Goal: Task Accomplishment & Management: Manage account settings

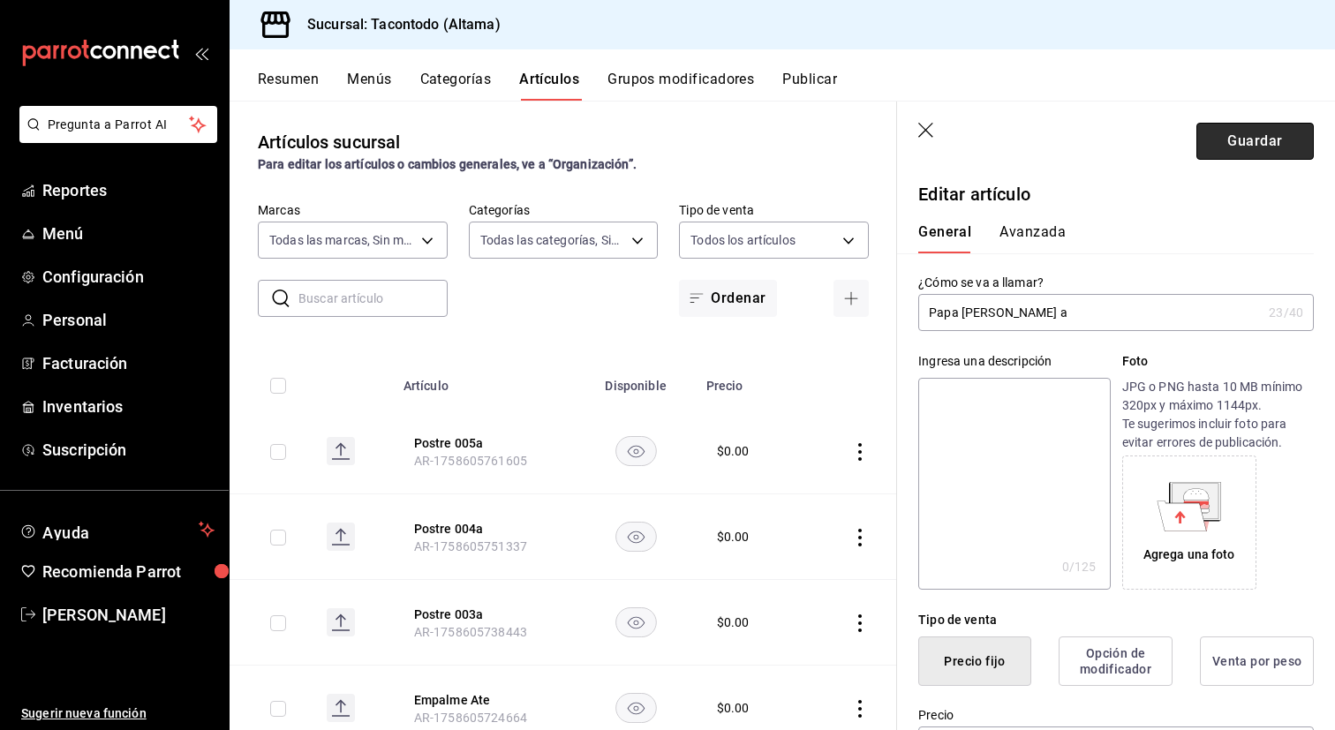
click at [1218, 143] on button "Guardar" at bounding box center [1254, 141] width 117 height 37
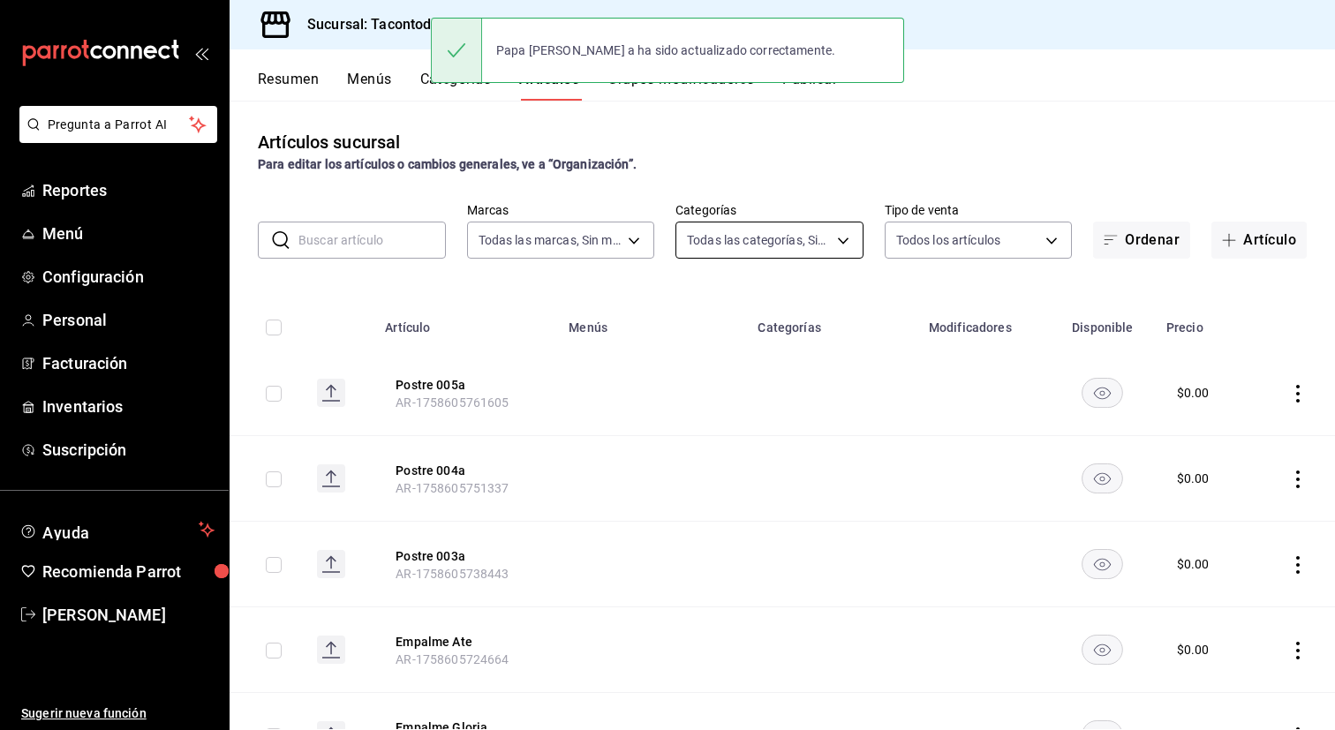
click at [824, 239] on body "Pregunta a Parrot AI Reportes Menú Configuración Personal Facturación Inventari…" at bounding box center [667, 365] width 1335 height 730
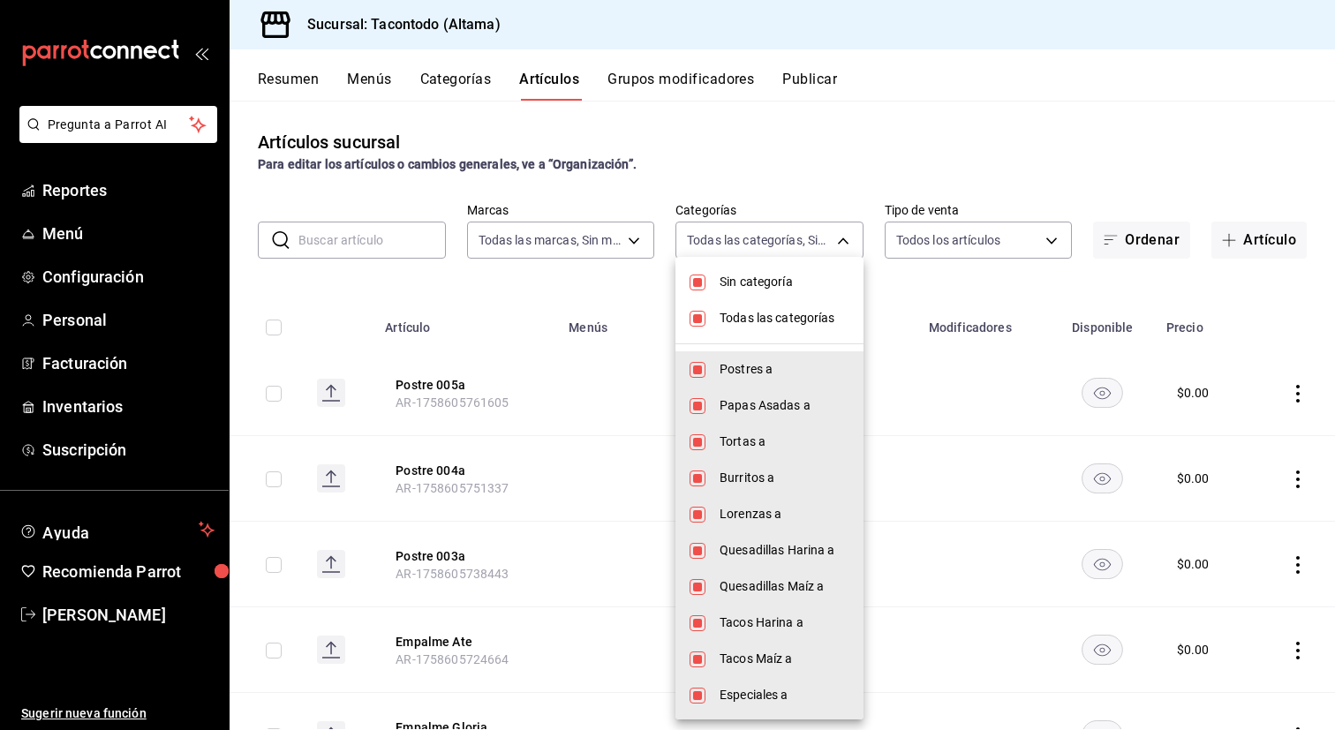
click at [725, 283] on span "Sin categoría" at bounding box center [784, 282] width 130 height 19
checkbox input "false"
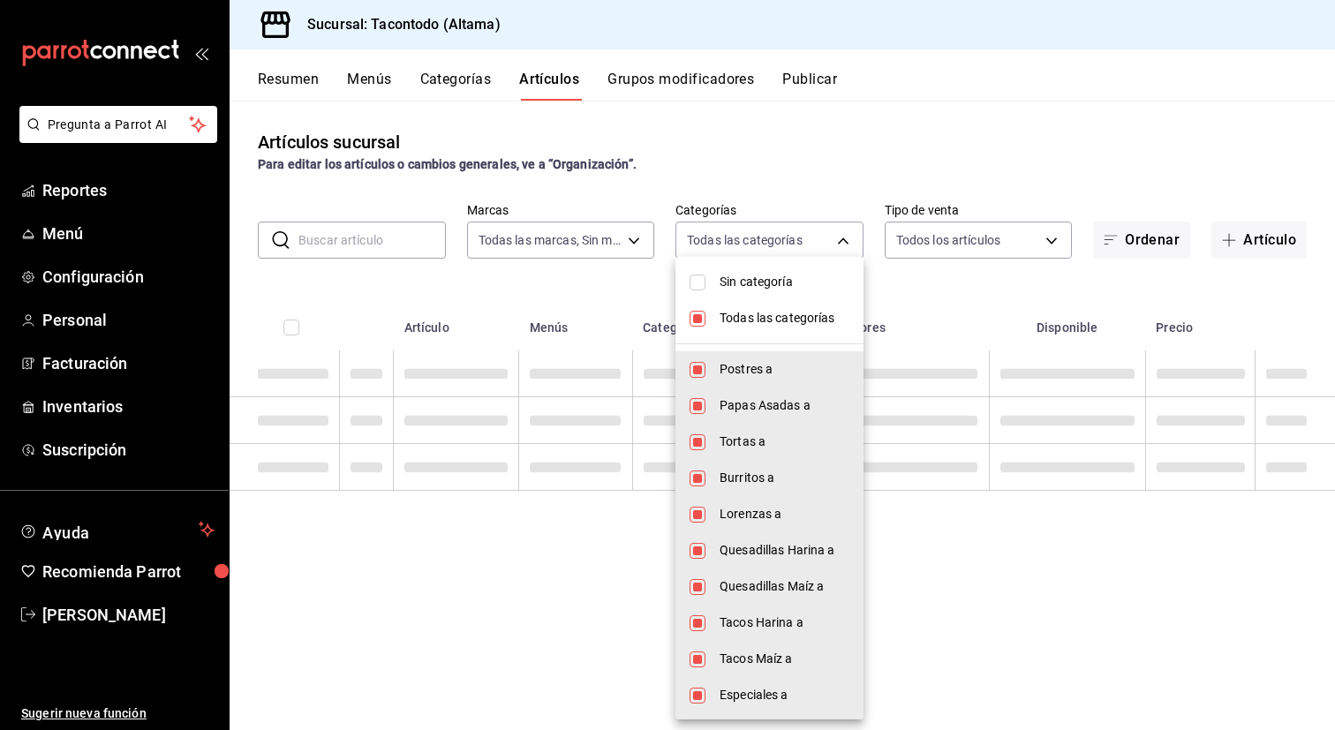
click at [725, 319] on span "Todas las categorías" at bounding box center [784, 318] width 130 height 19
checkbox input "false"
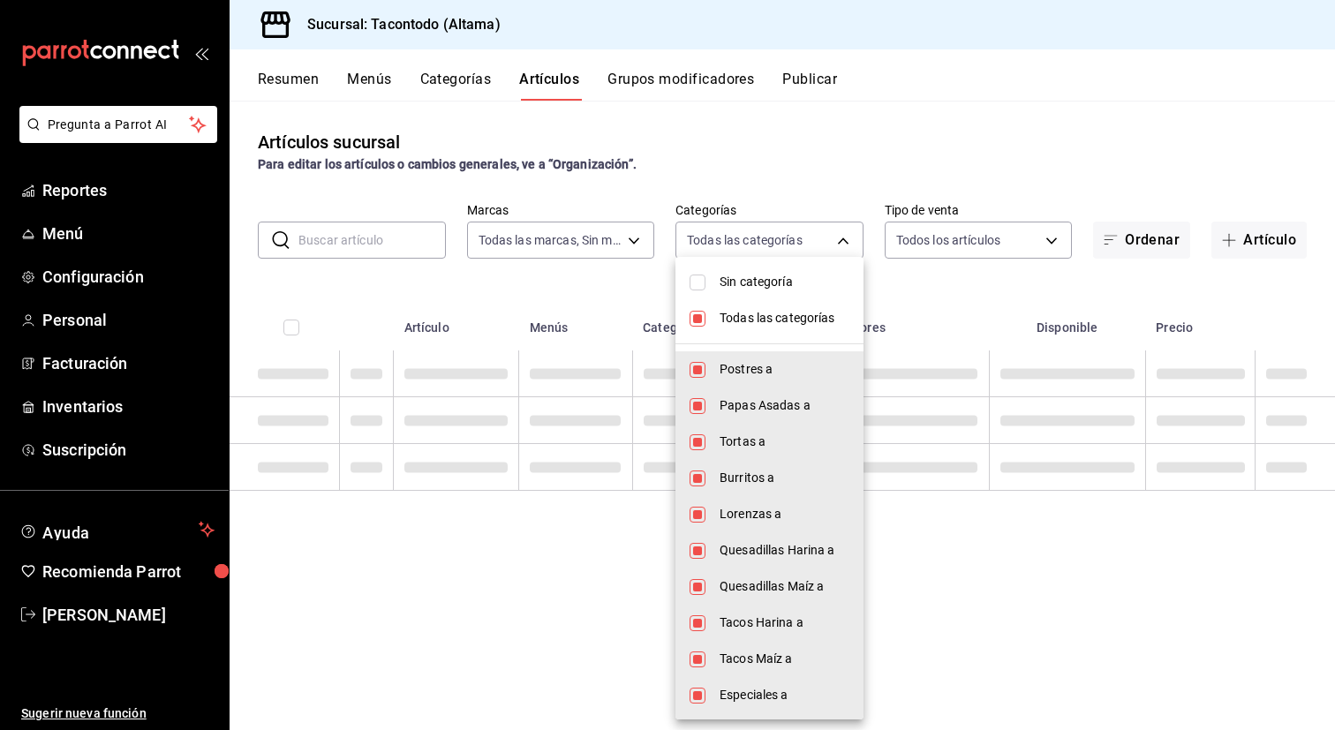
checkbox input "false"
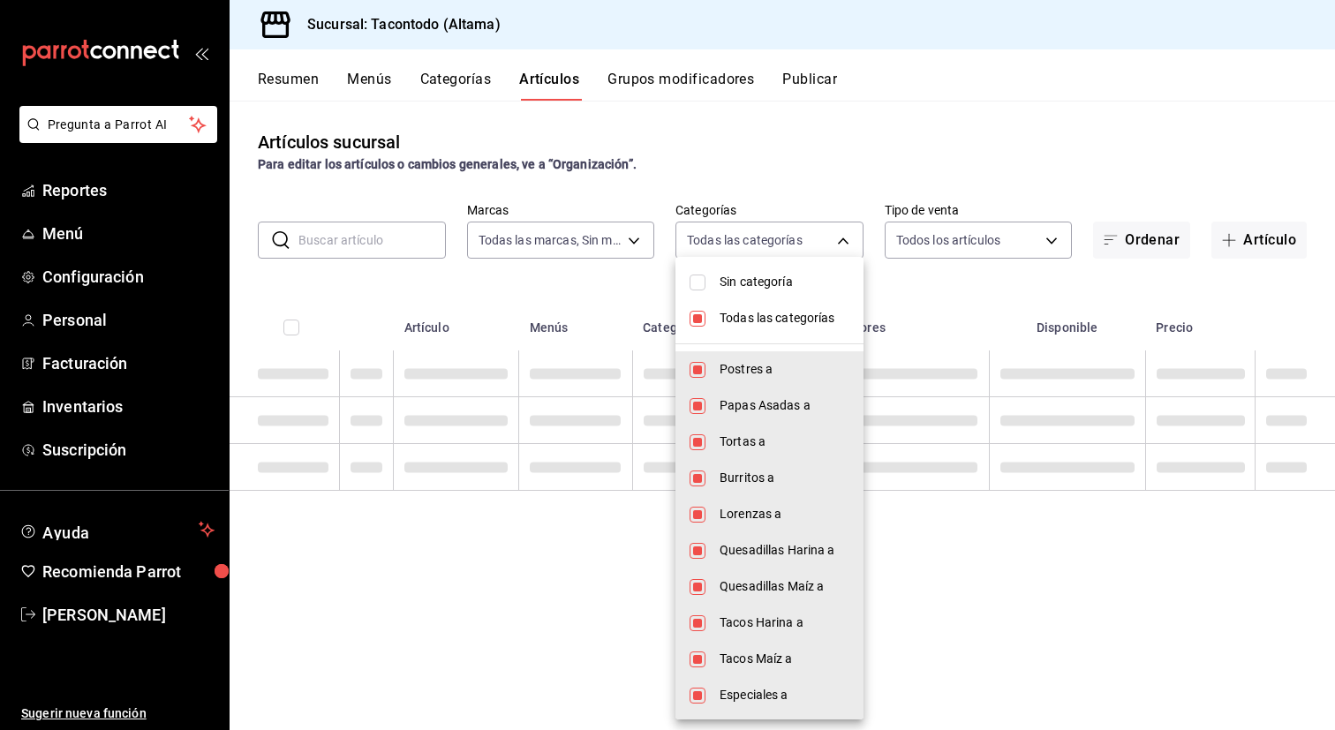
checkbox input "false"
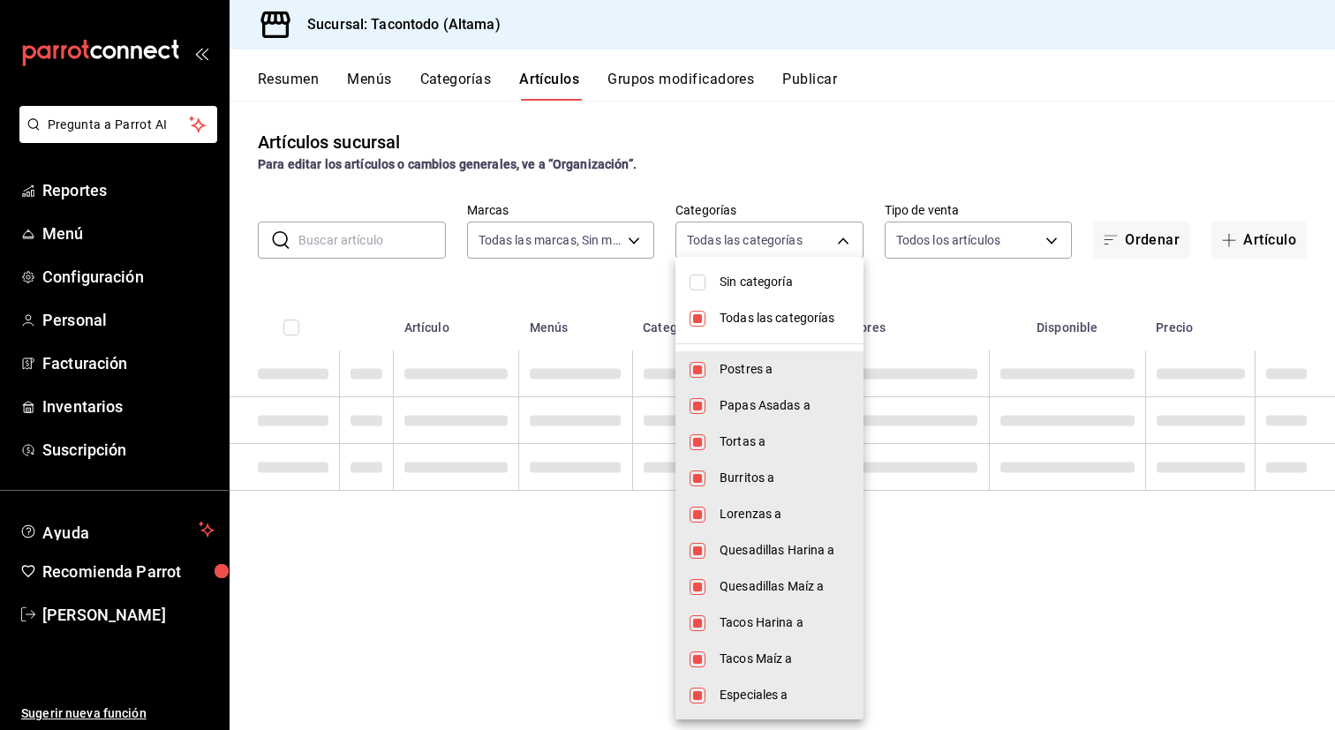
checkbox input "false"
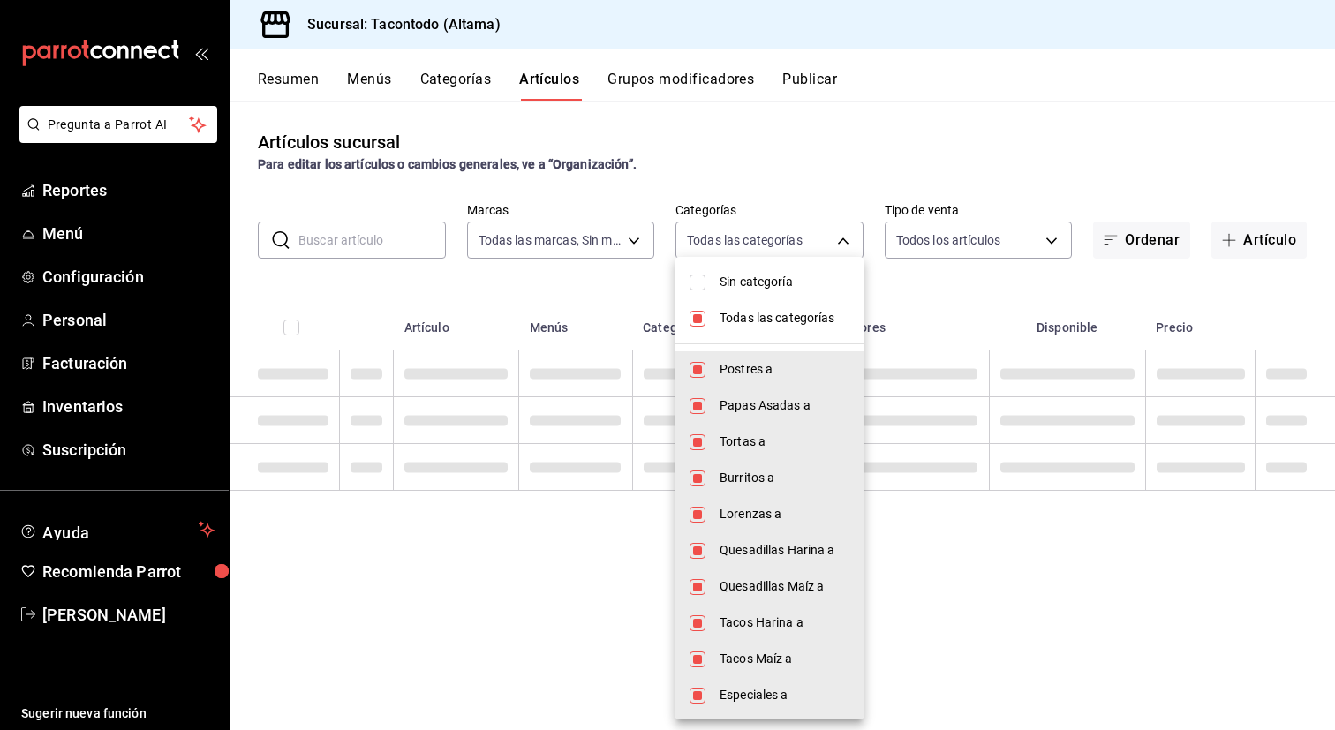
checkbox input "false"
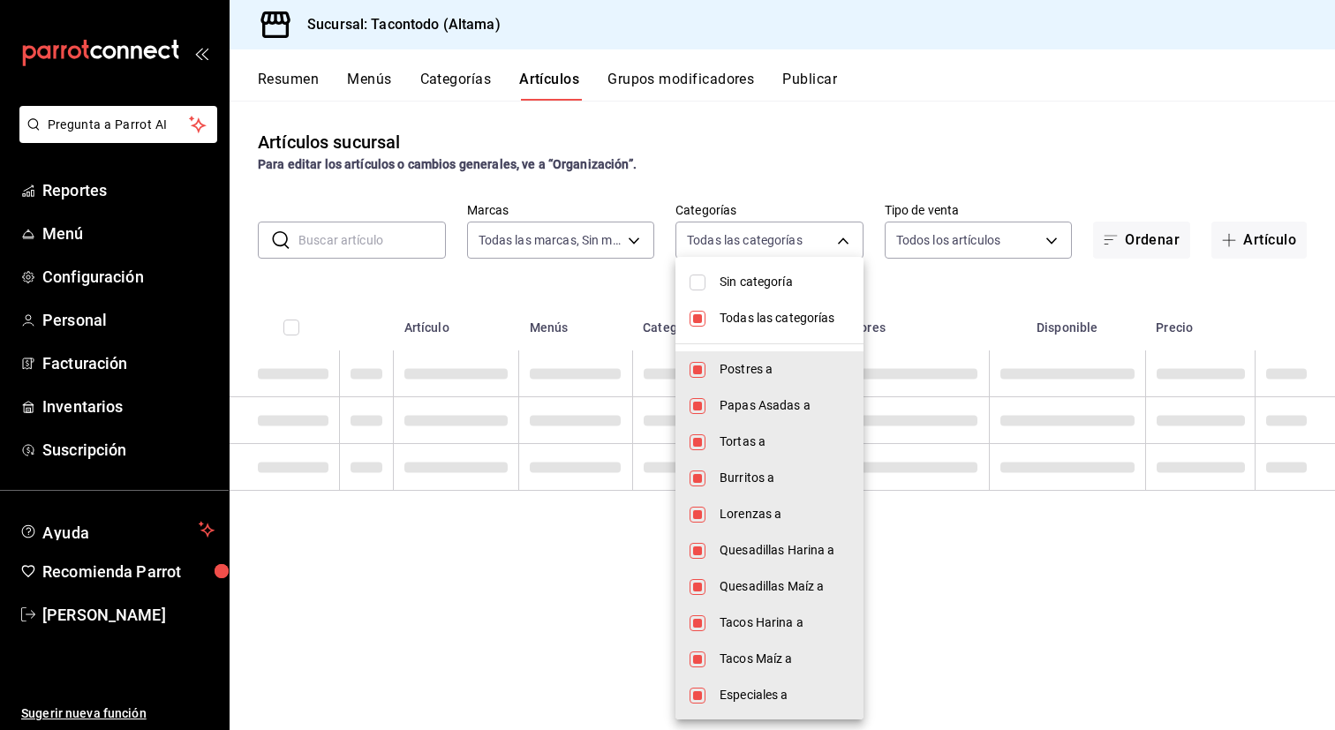
checkbox input "false"
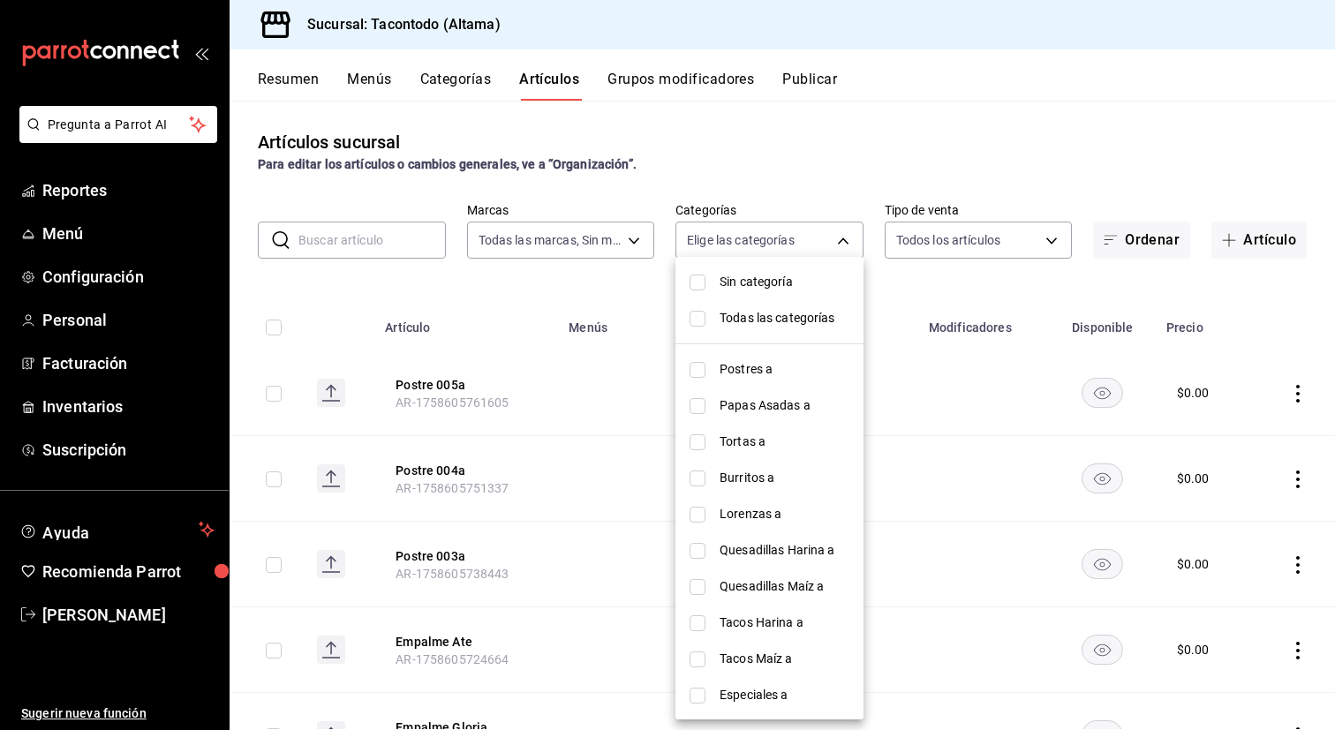
click at [755, 409] on span "Papas Asadas a" at bounding box center [784, 405] width 130 height 19
type input "077cfc57-b848-4776-9afd-77a013d51790"
checkbox input "true"
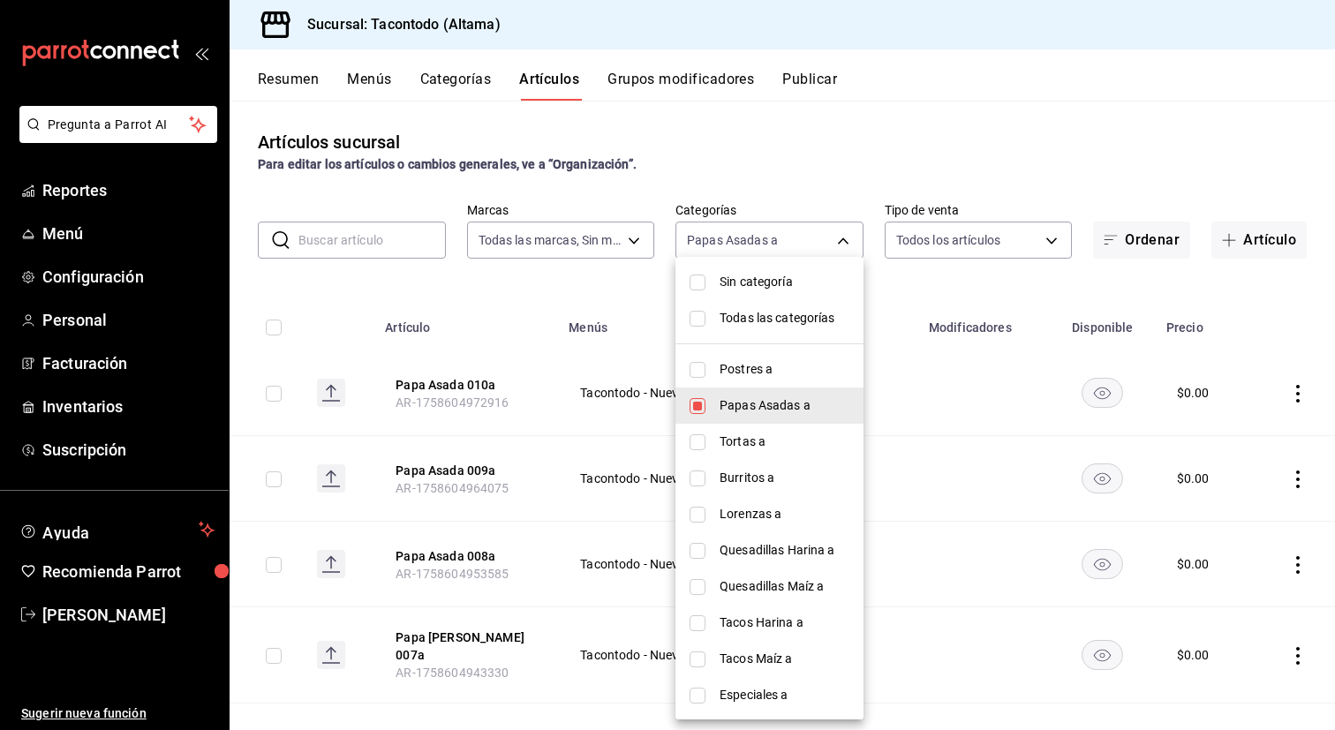
click at [957, 298] on div at bounding box center [667, 365] width 1335 height 730
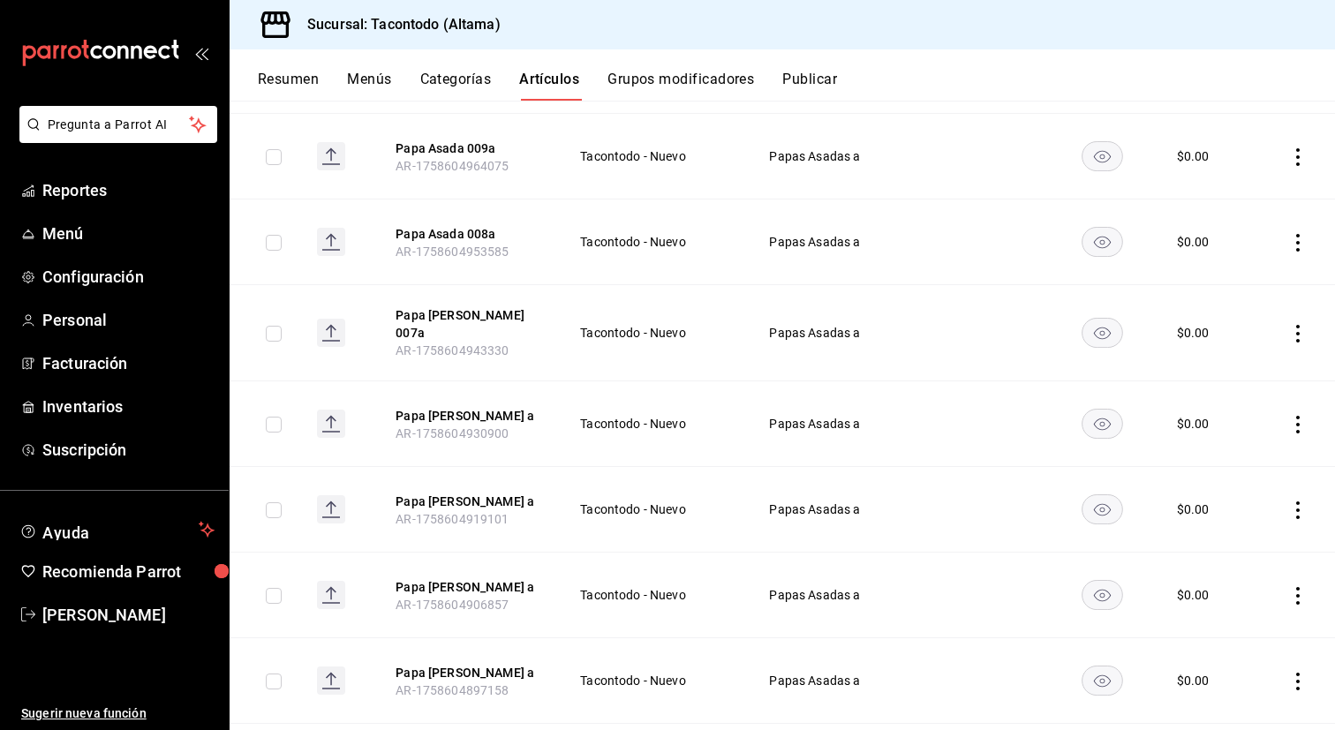
scroll to position [321, 0]
click at [459, 321] on button "Papa Asada 007a" at bounding box center [465, 324] width 141 height 35
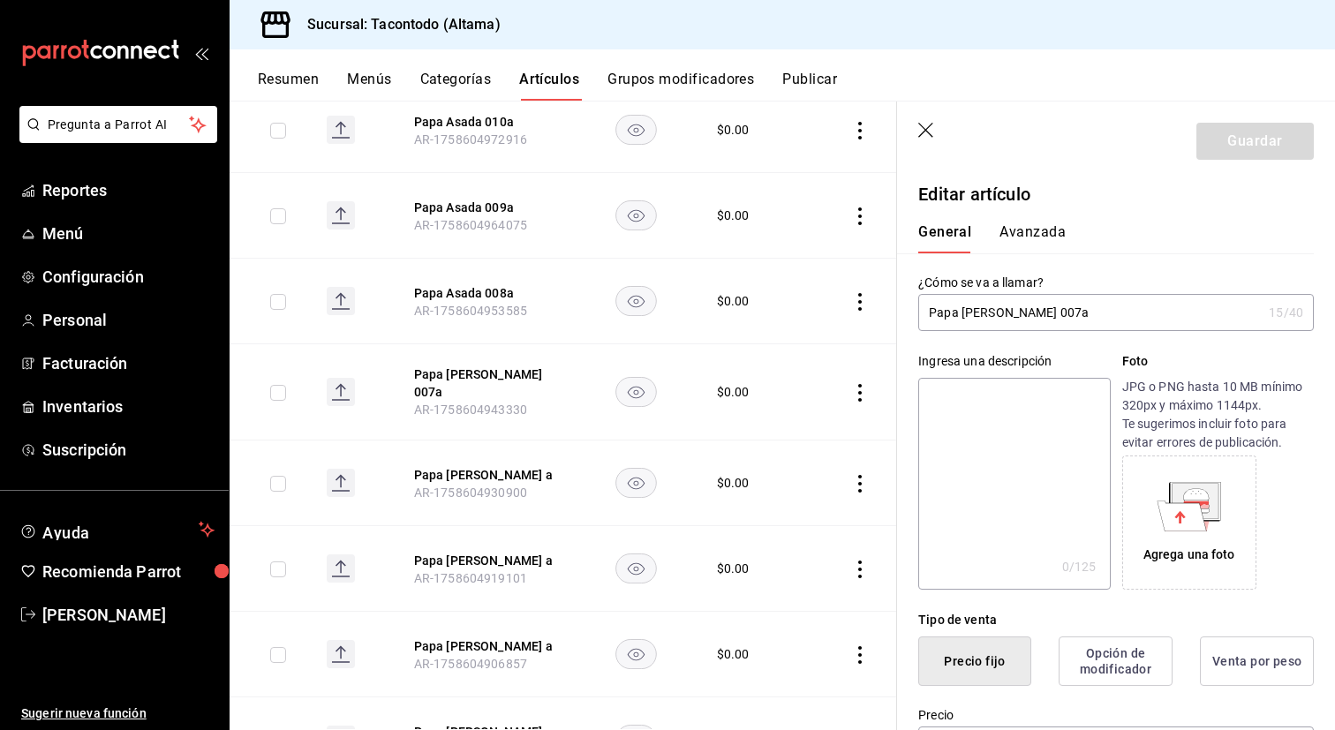
drag, startPoint x: 1023, startPoint y: 314, endPoint x: 997, endPoint y: 315, distance: 25.6
click at [997, 315] on input "Papa Asada 007a" at bounding box center [1089, 312] width 343 height 35
type input "Papa Asada Mixta a"
click at [1253, 160] on header "Guardar" at bounding box center [1116, 138] width 438 height 72
click at [1255, 141] on button "Guardar" at bounding box center [1254, 141] width 117 height 37
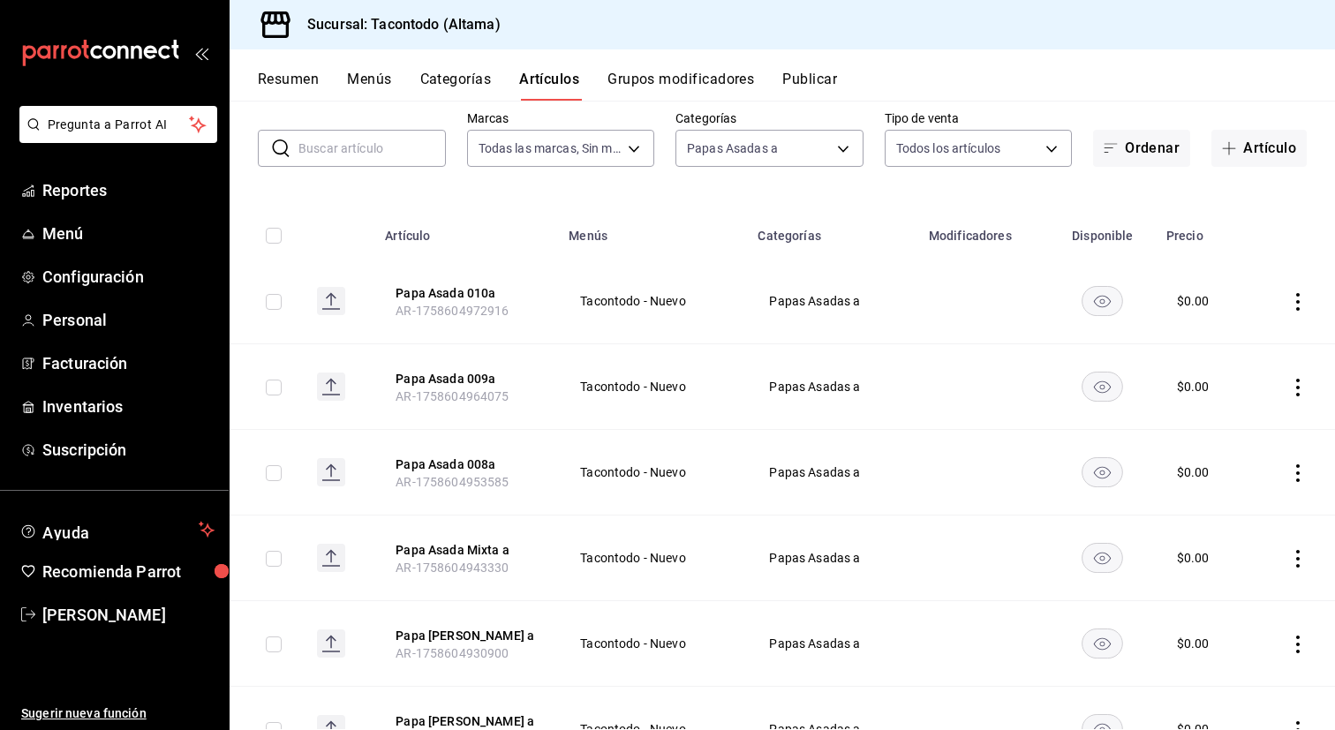
scroll to position [87, 0]
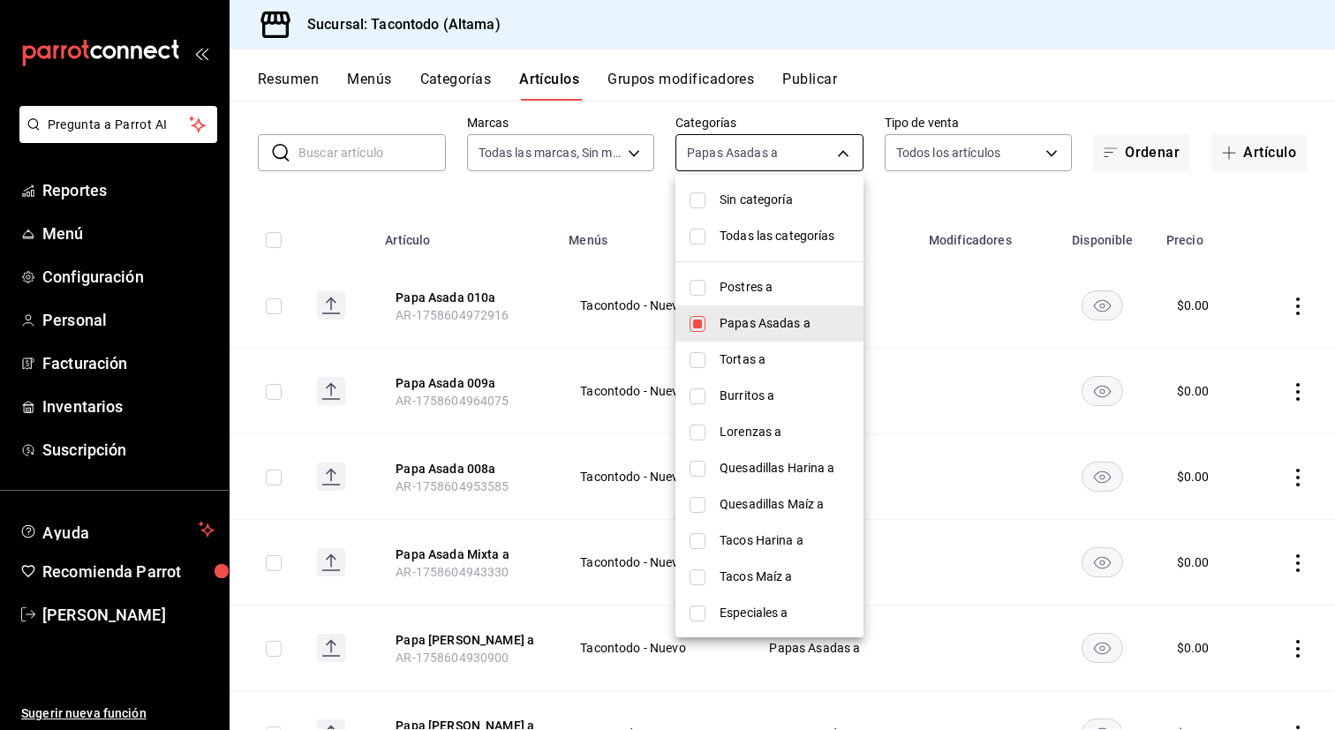
click at [823, 154] on body "Pregunta a Parrot AI Reportes Menú Configuración Personal Facturación Inventari…" at bounding box center [667, 365] width 1335 height 730
click at [757, 365] on span "Tortas a" at bounding box center [784, 359] width 130 height 19
type input "077cfc57-b848-4776-9afd-77a013d51790,8643327f-1058-4db2-84fb-e2d65e10a902"
checkbox input "true"
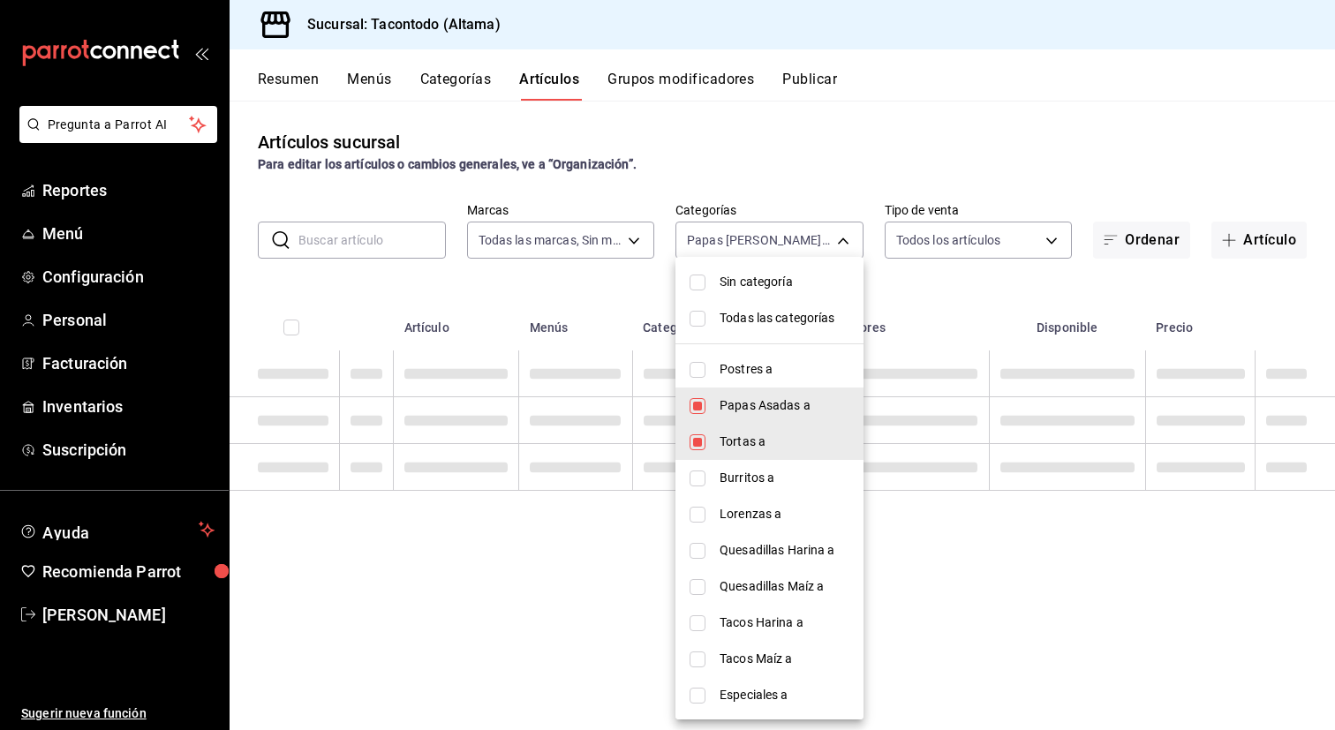
scroll to position [0, 0]
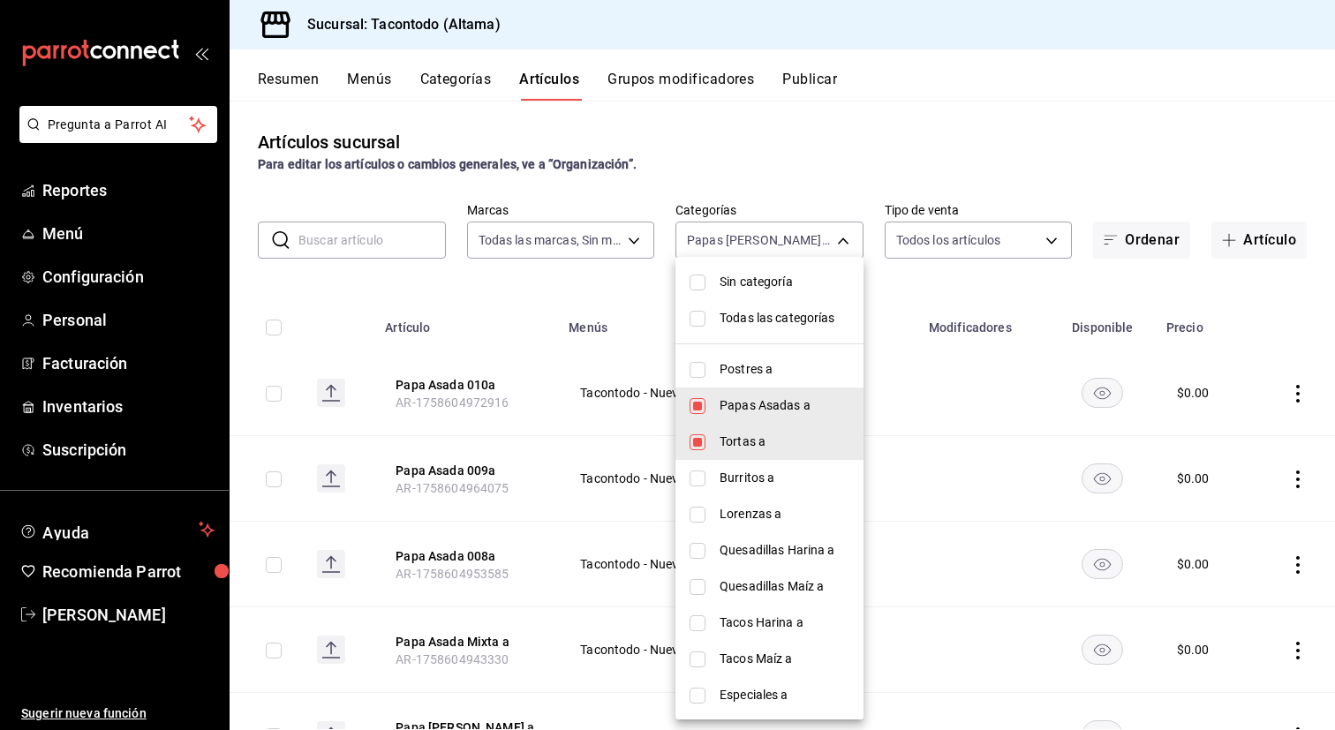
click at [738, 405] on span "Papas Asadas a" at bounding box center [784, 405] width 130 height 19
type input "8643327f-1058-4db2-84fb-e2d65e10a902"
checkbox input "false"
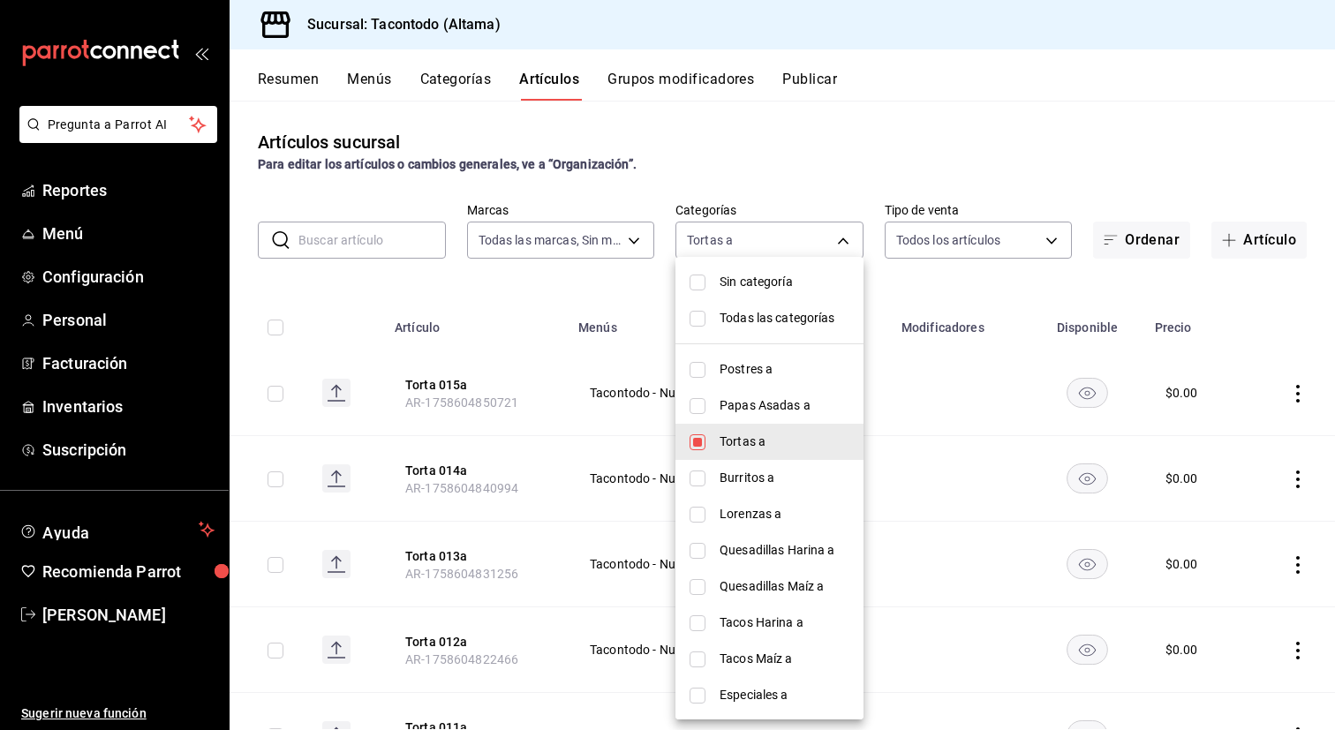
click at [481, 370] on div at bounding box center [667, 365] width 1335 height 730
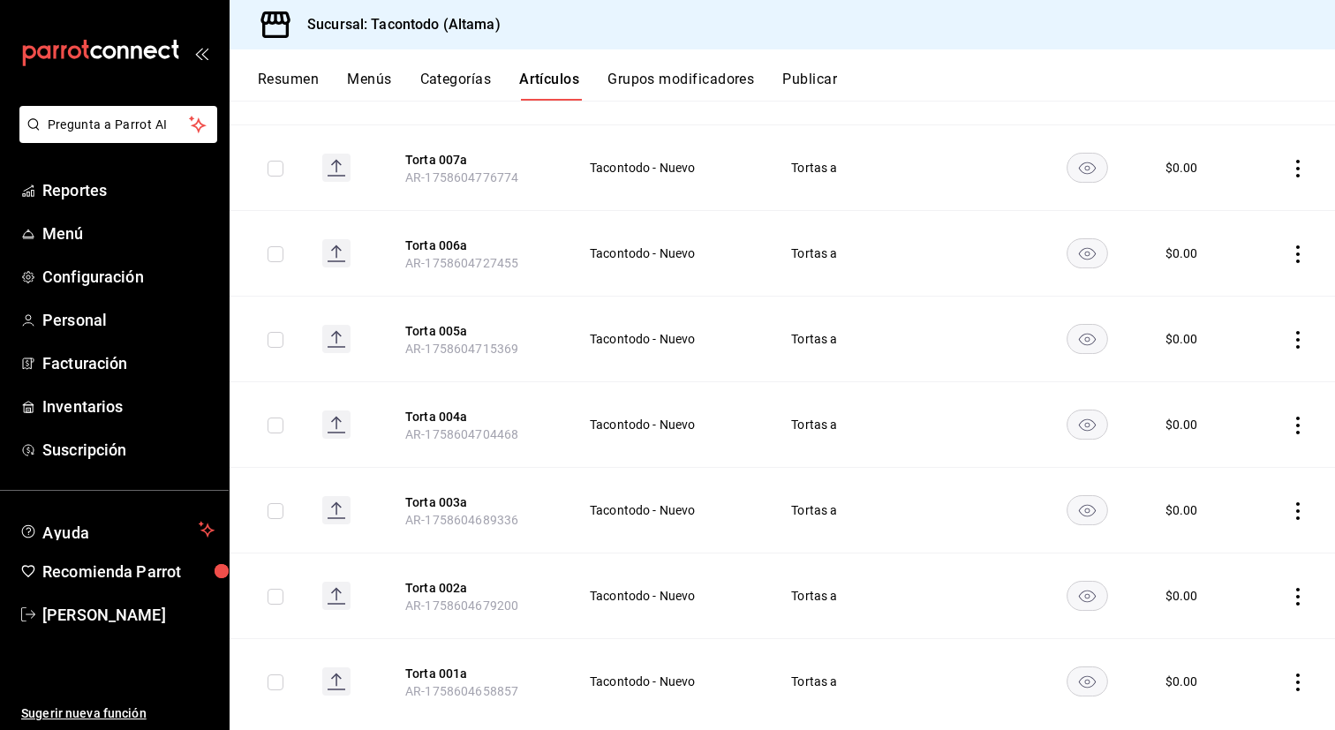
scroll to position [947, 0]
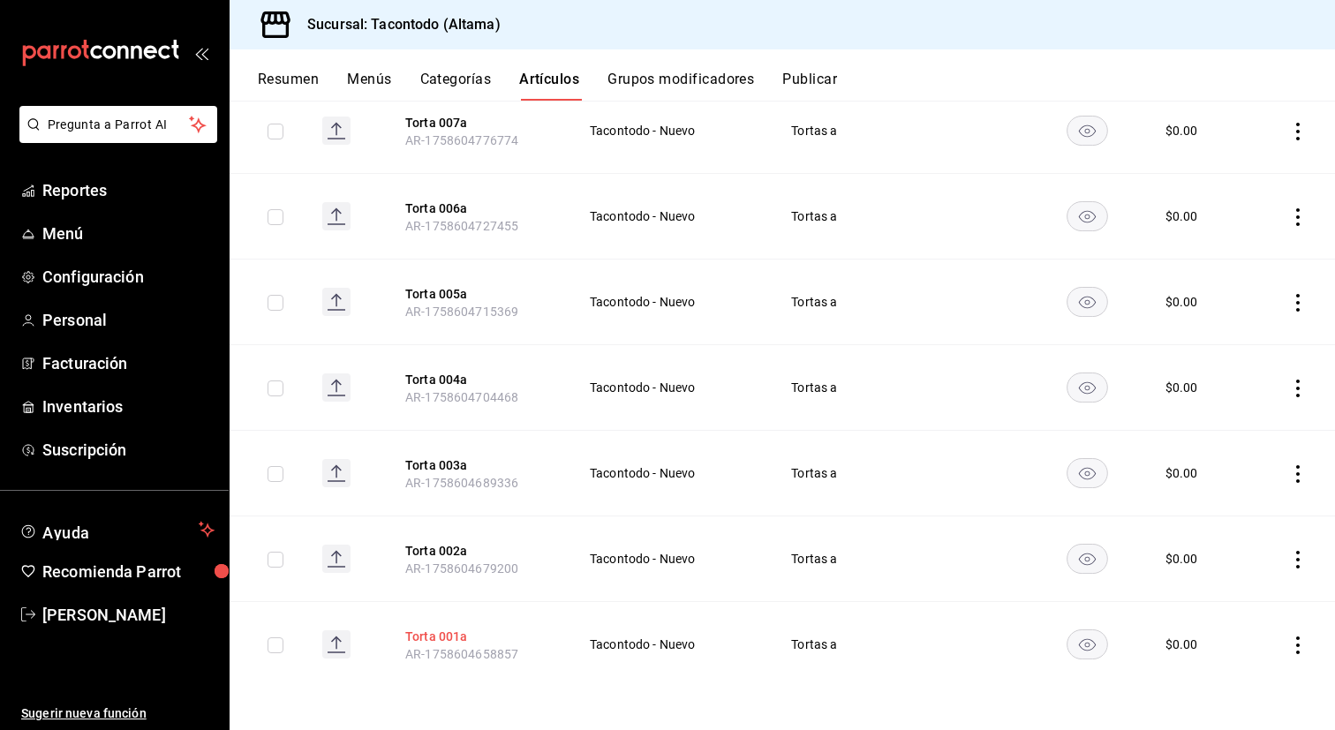
click at [437, 636] on button "Torta 001a" at bounding box center [475, 637] width 141 height 18
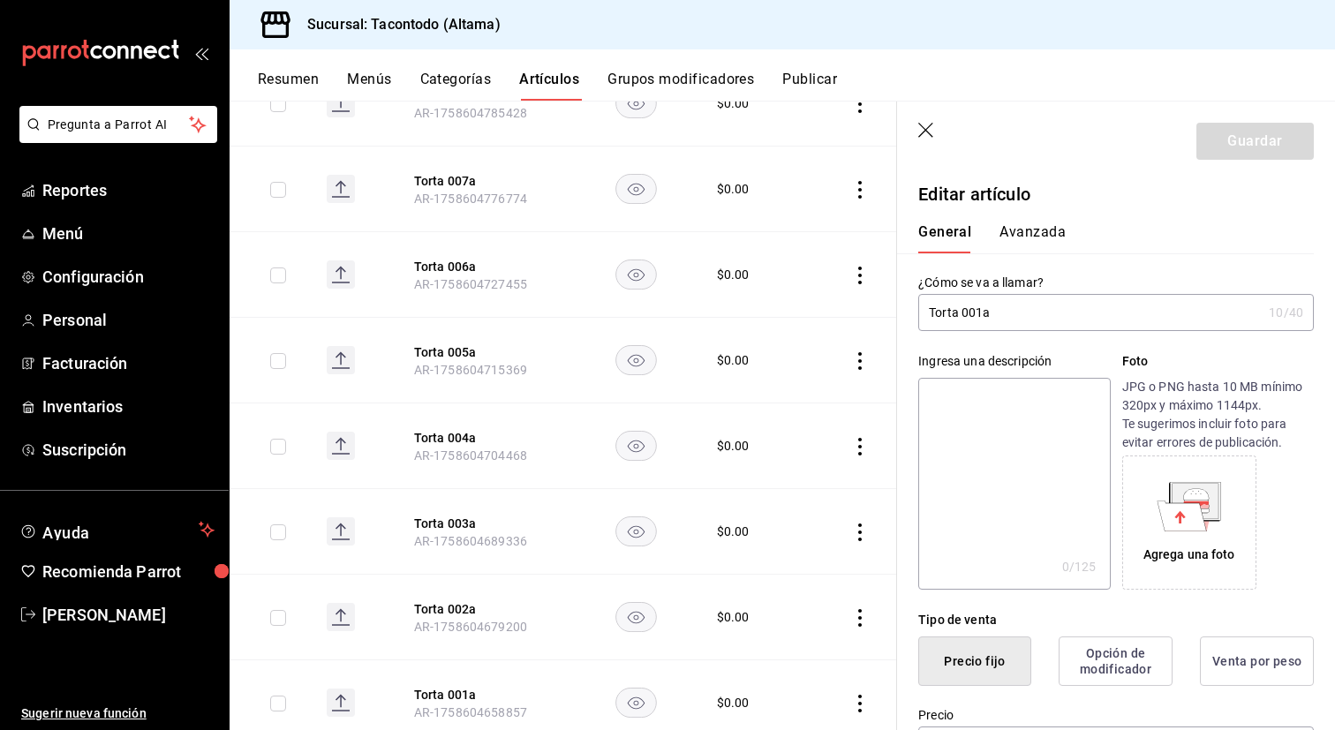
click at [982, 313] on input "Torta 001a" at bounding box center [1089, 312] width 343 height 35
type input "Torta Arrachera a"
click at [1229, 140] on button "Guardar" at bounding box center [1254, 141] width 117 height 37
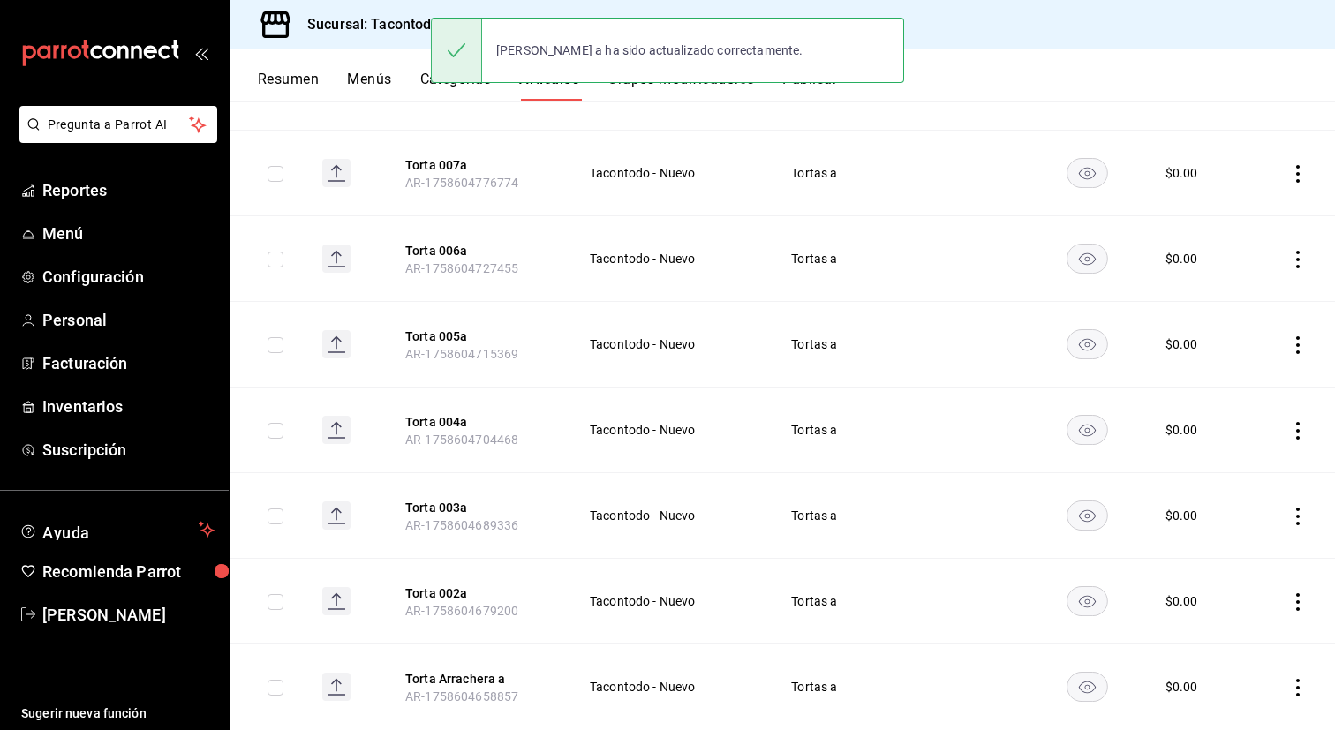
scroll to position [947, 0]
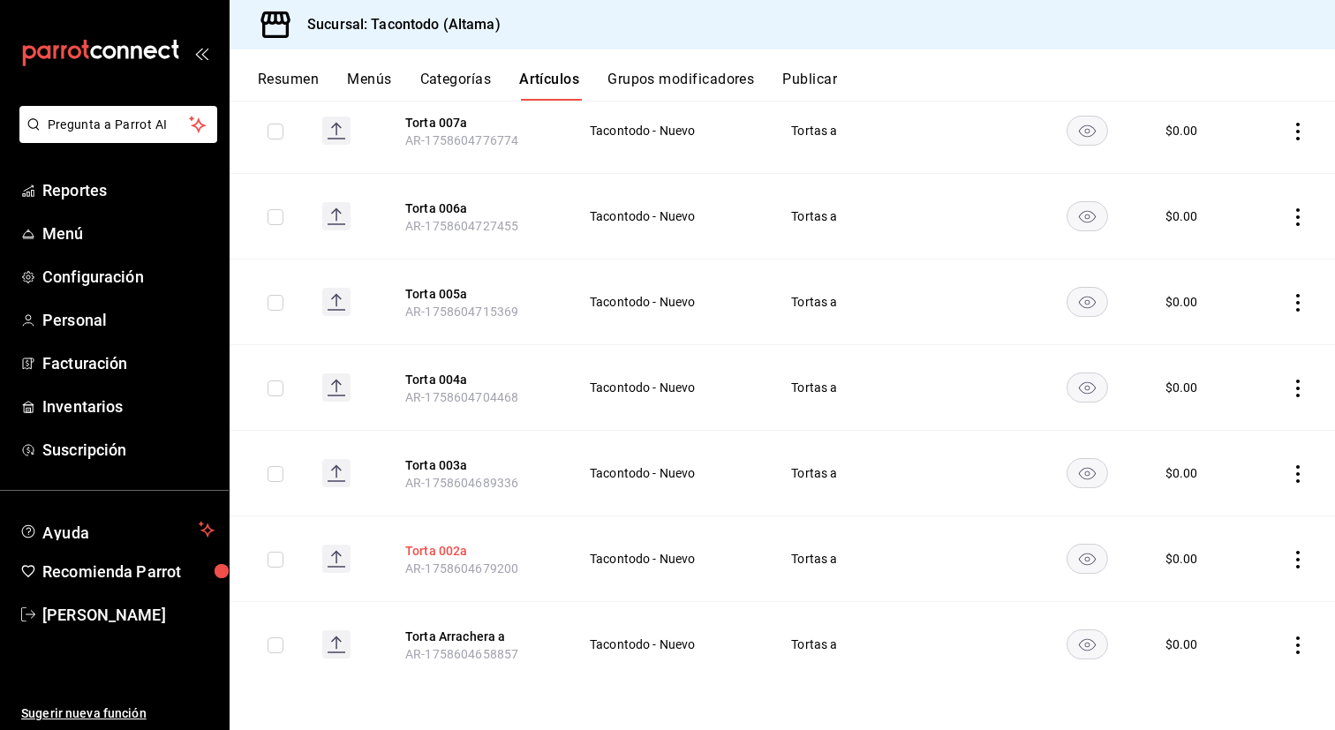
click at [445, 546] on button "Torta 002a" at bounding box center [475, 551] width 141 height 18
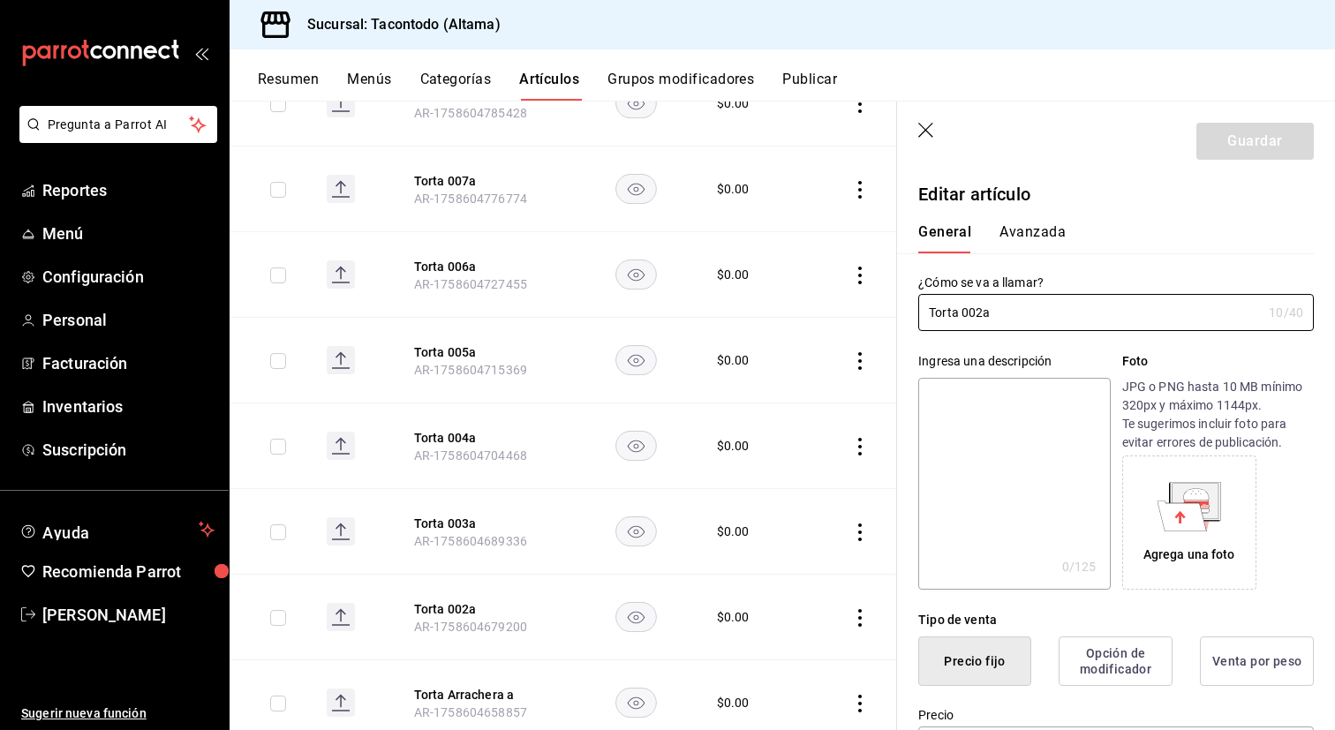
type input "$0.00"
type input "Torta Adobada a"
click at [1230, 140] on button "Guardar" at bounding box center [1254, 141] width 117 height 37
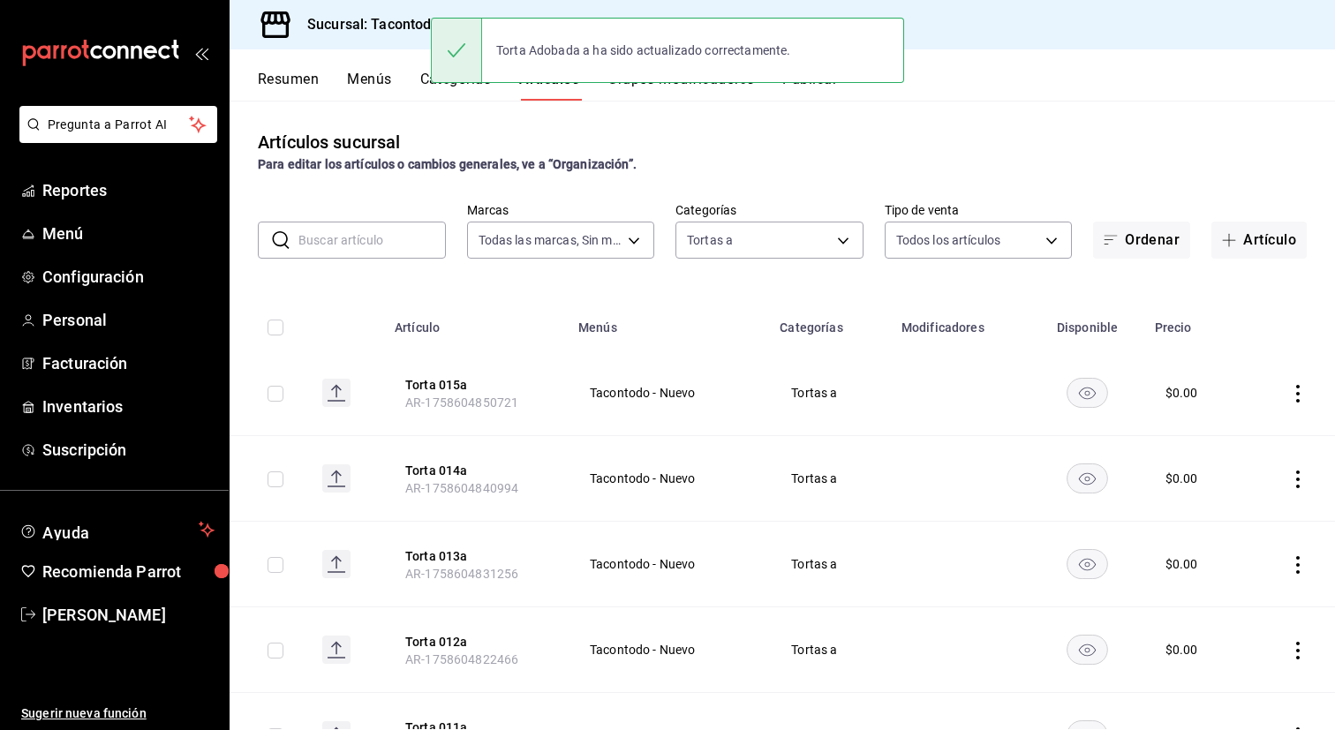
scroll to position [947, 0]
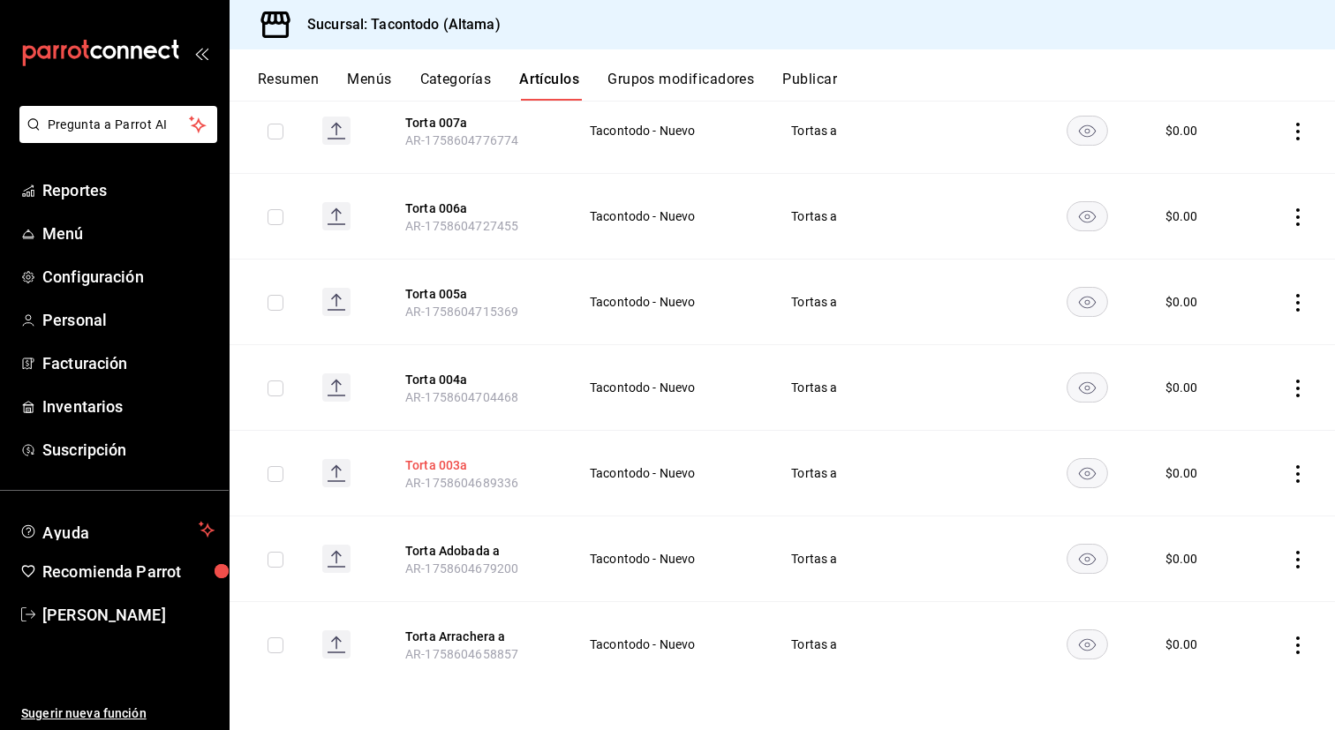
click at [440, 467] on button "Torta 003a" at bounding box center [475, 465] width 141 height 18
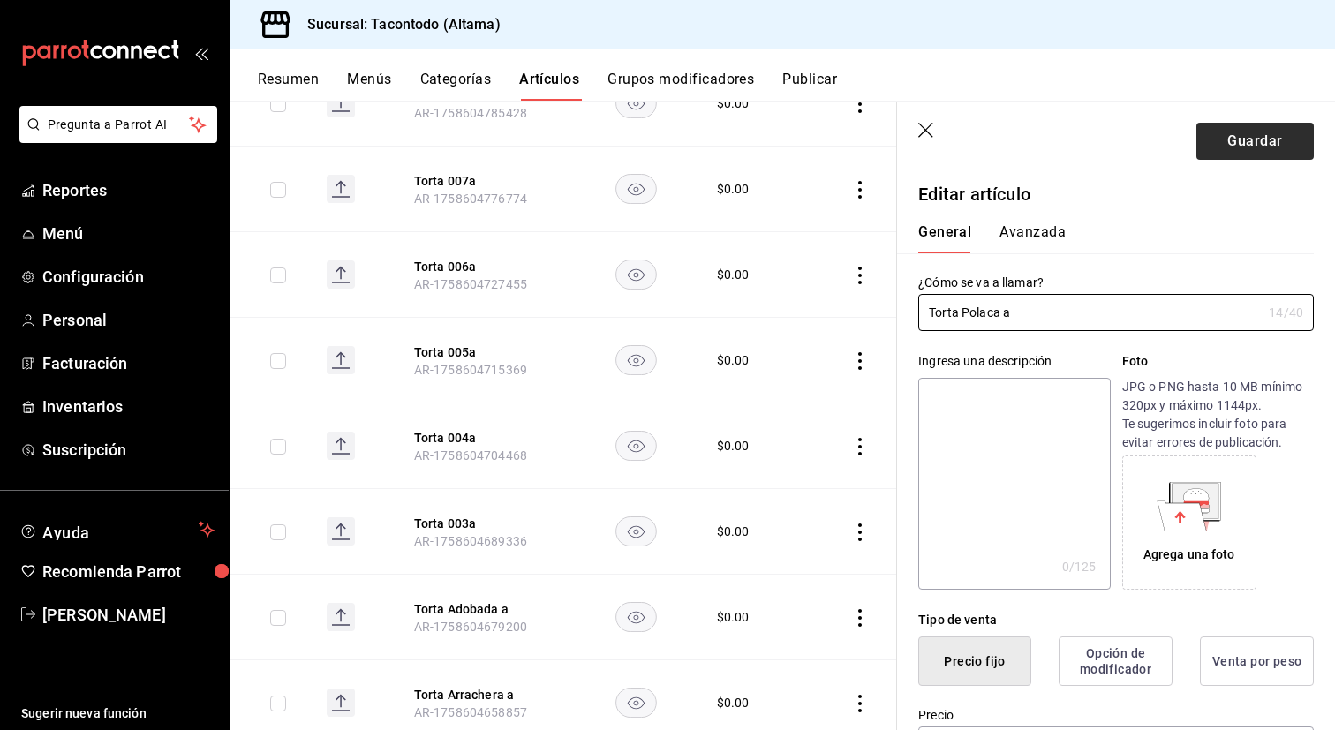
type input "Torta Polaca a"
click at [1233, 147] on button "Guardar" at bounding box center [1254, 141] width 117 height 37
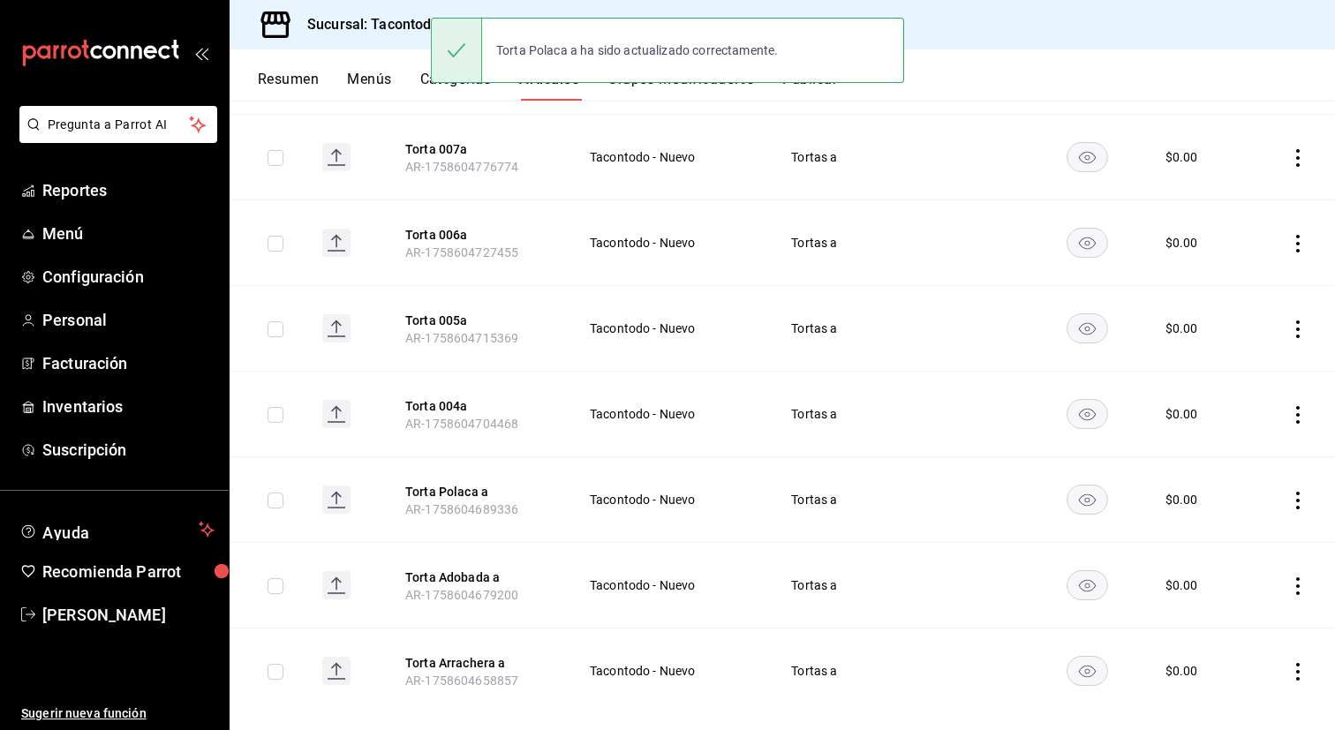
scroll to position [947, 0]
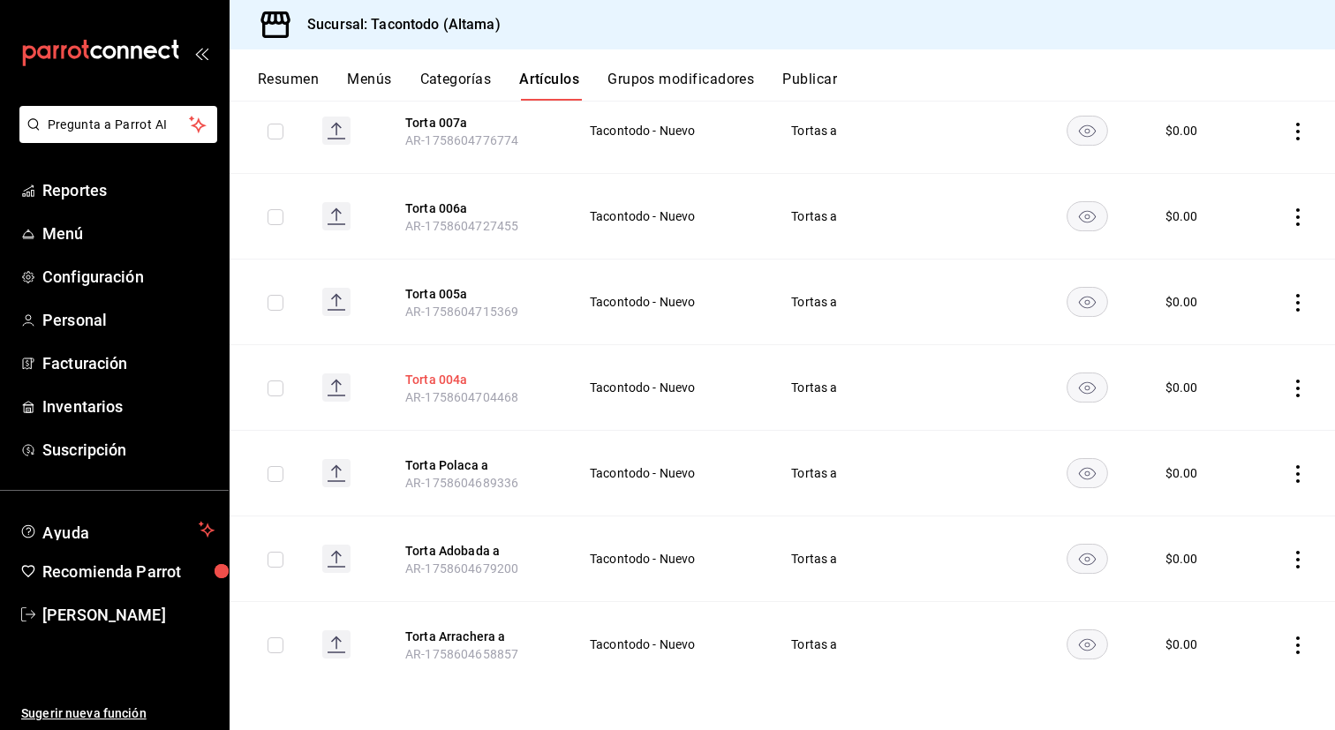
click at [442, 379] on button "Torta 004a" at bounding box center [475, 380] width 141 height 18
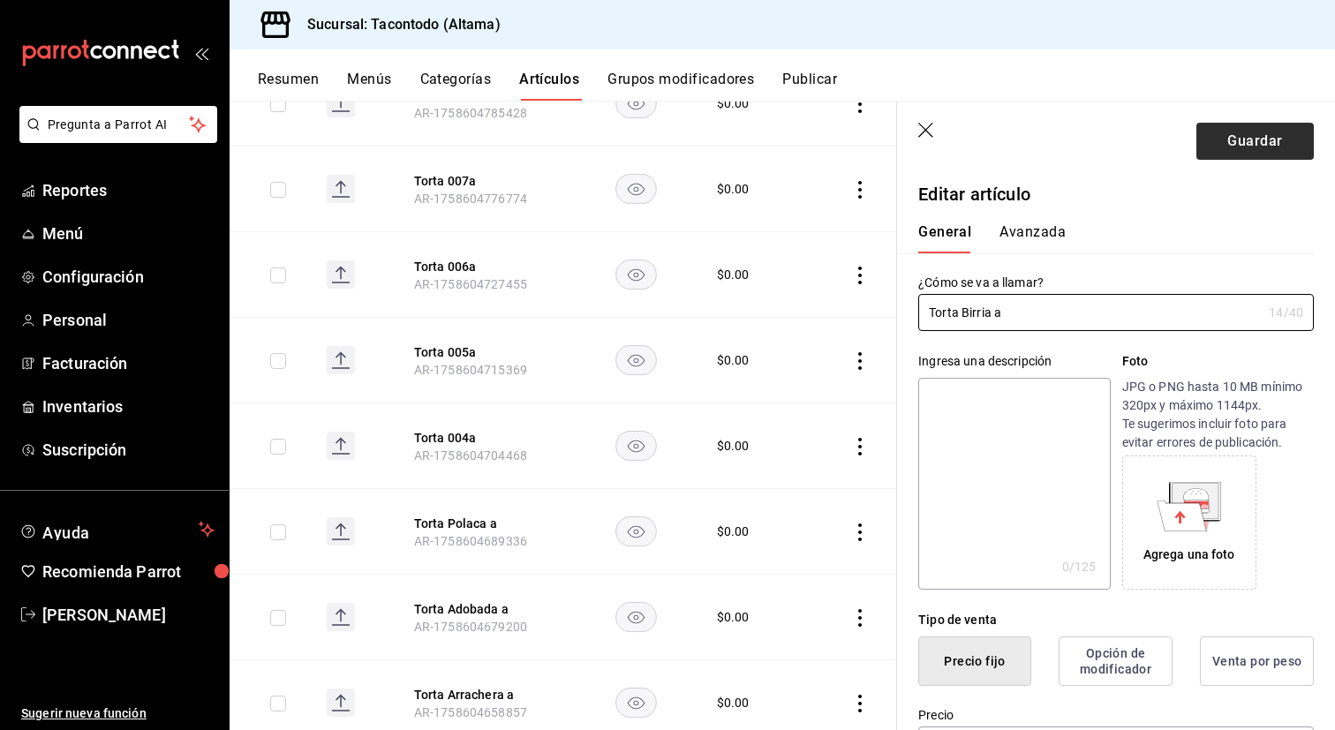
type input "Torta Birria a"
click at [1236, 146] on button "Guardar" at bounding box center [1254, 141] width 117 height 37
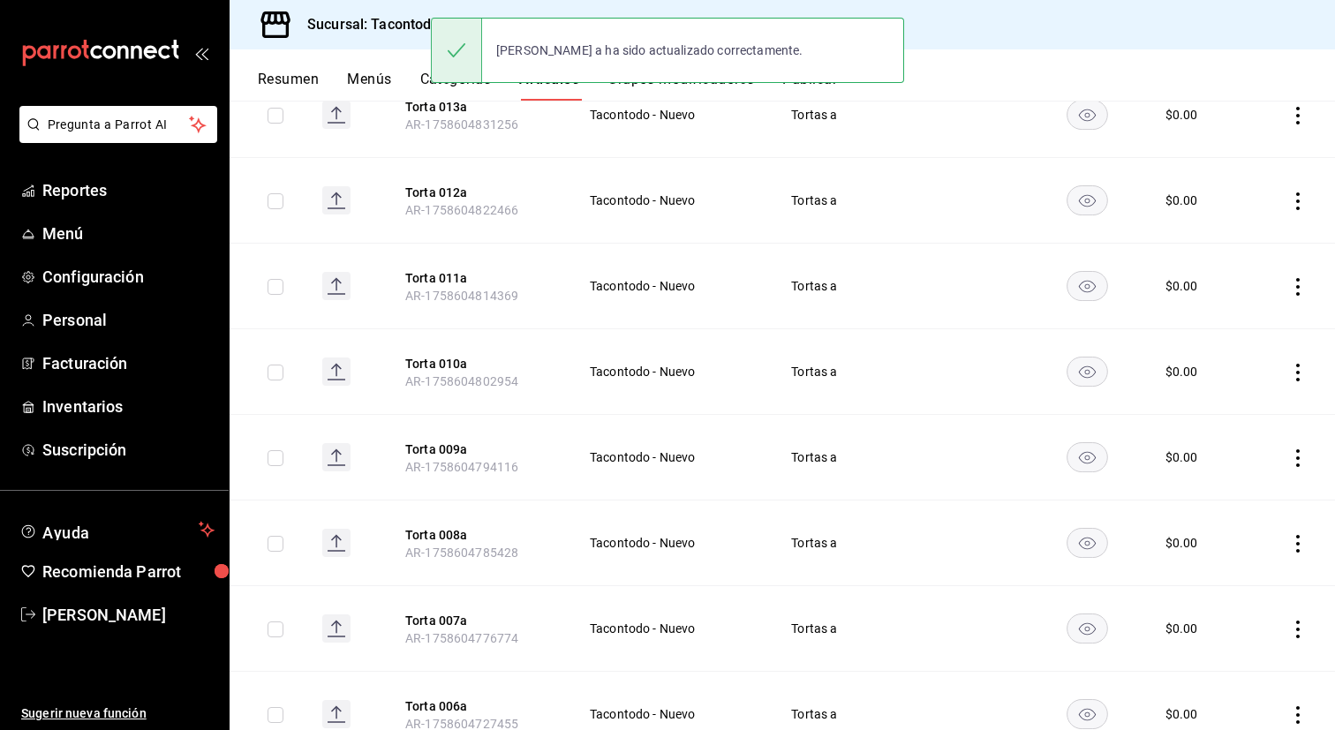
scroll to position [947, 0]
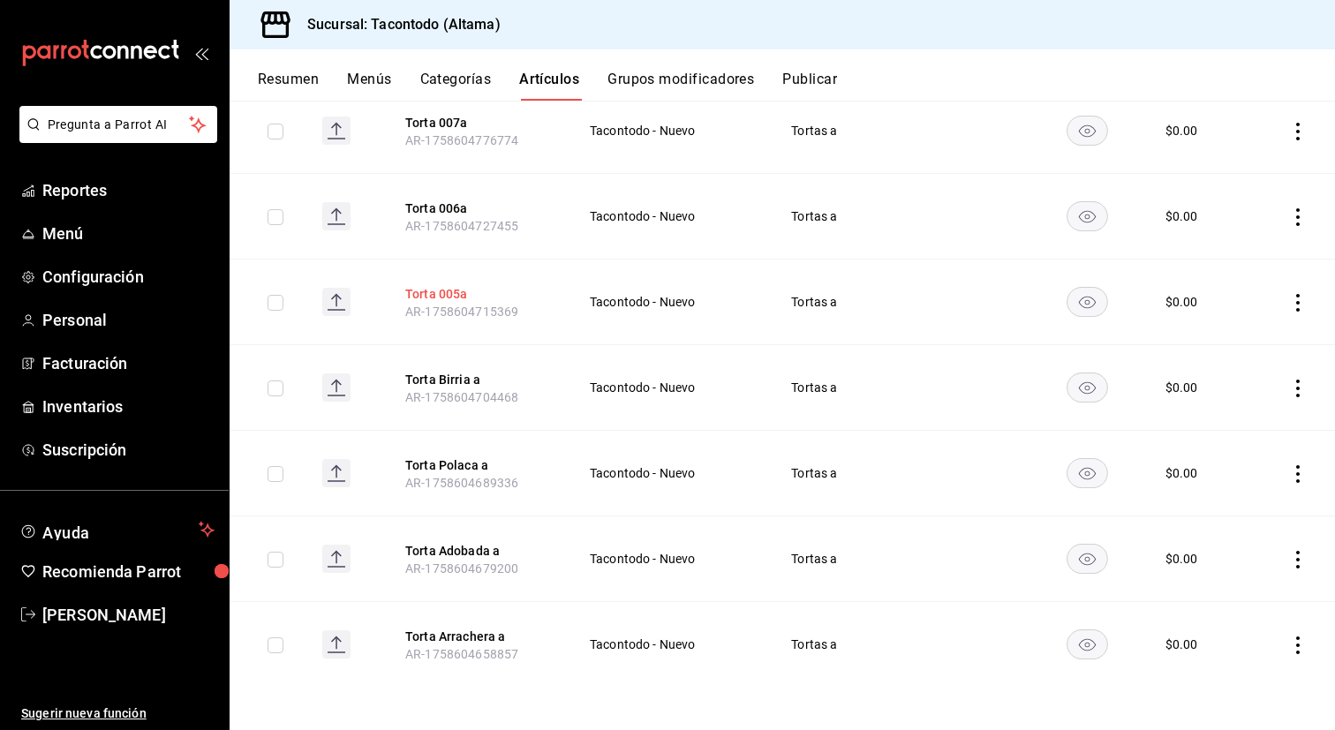
click at [438, 290] on button "Torta 005a" at bounding box center [475, 294] width 141 height 18
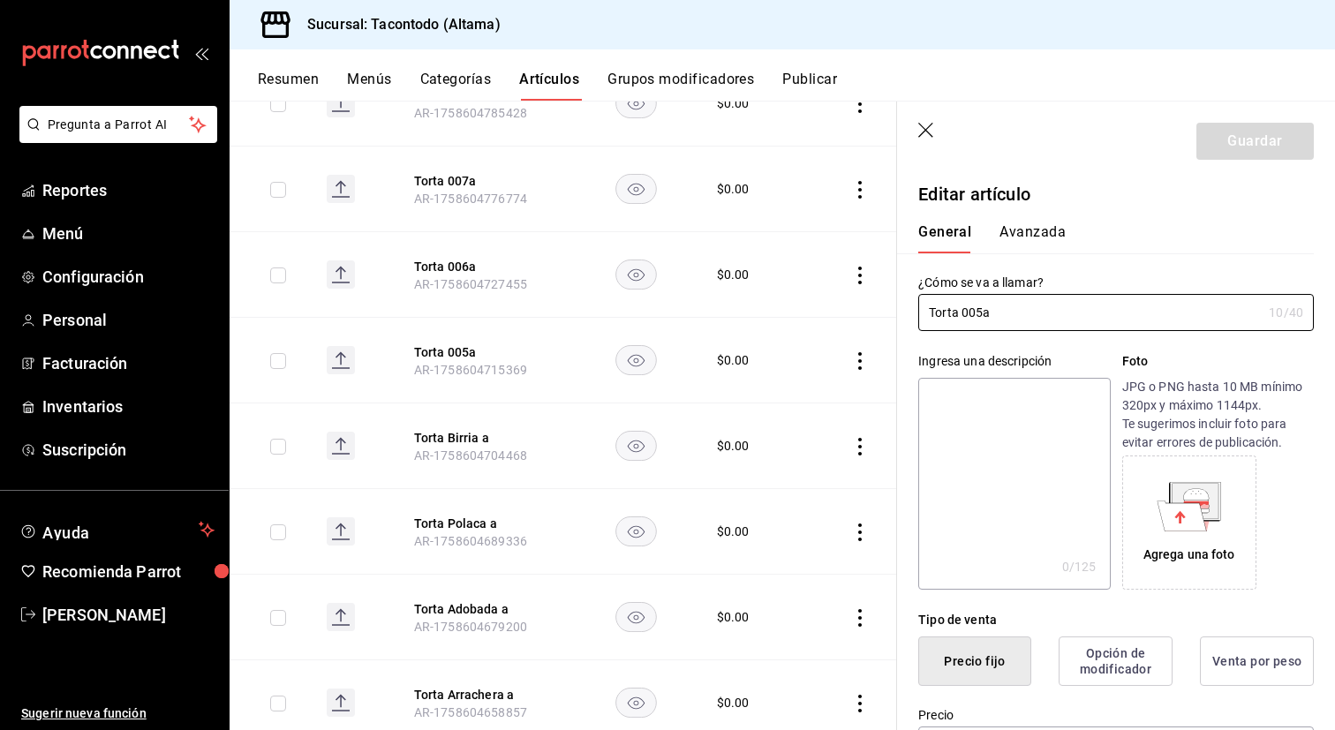
type input "$0.00"
type input "Torta Barbacoa a"
click at [1249, 122] on header "Guardar" at bounding box center [1116, 138] width 438 height 72
click at [1244, 126] on button "Guardar" at bounding box center [1254, 141] width 117 height 37
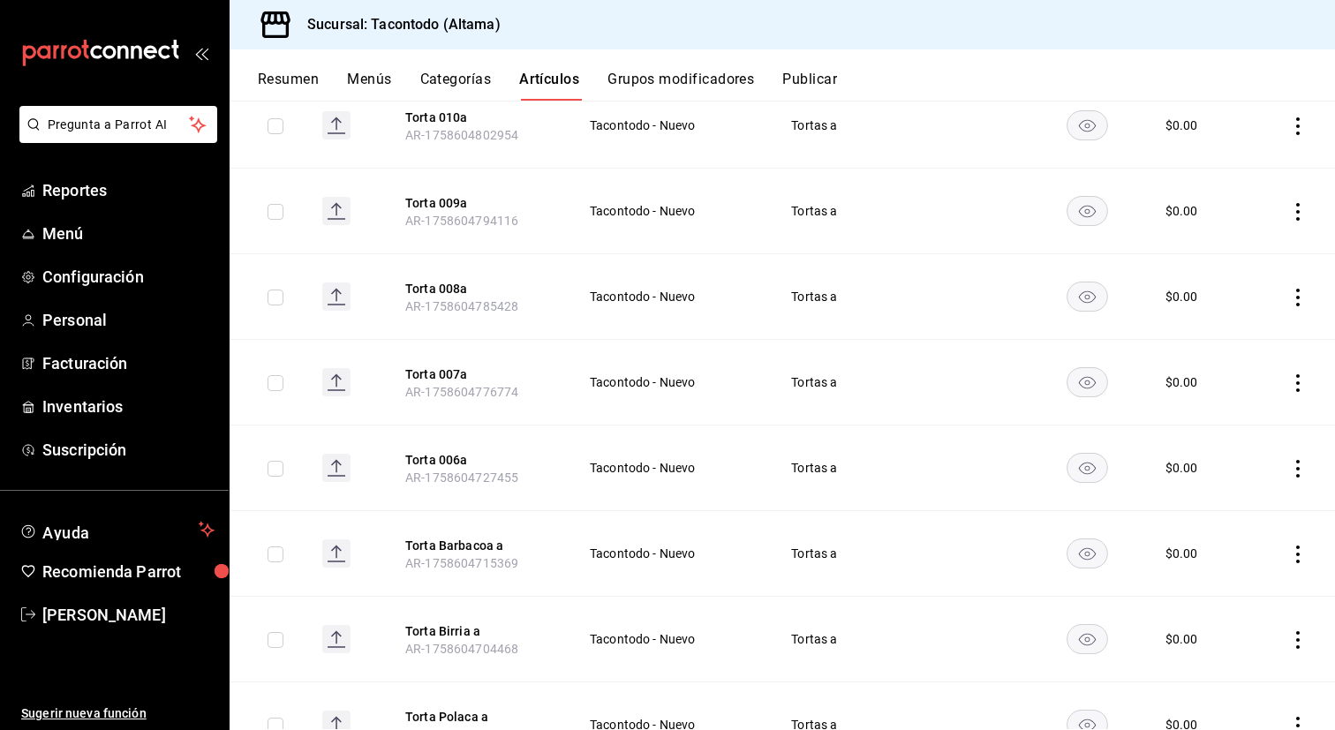
scroll to position [683, 0]
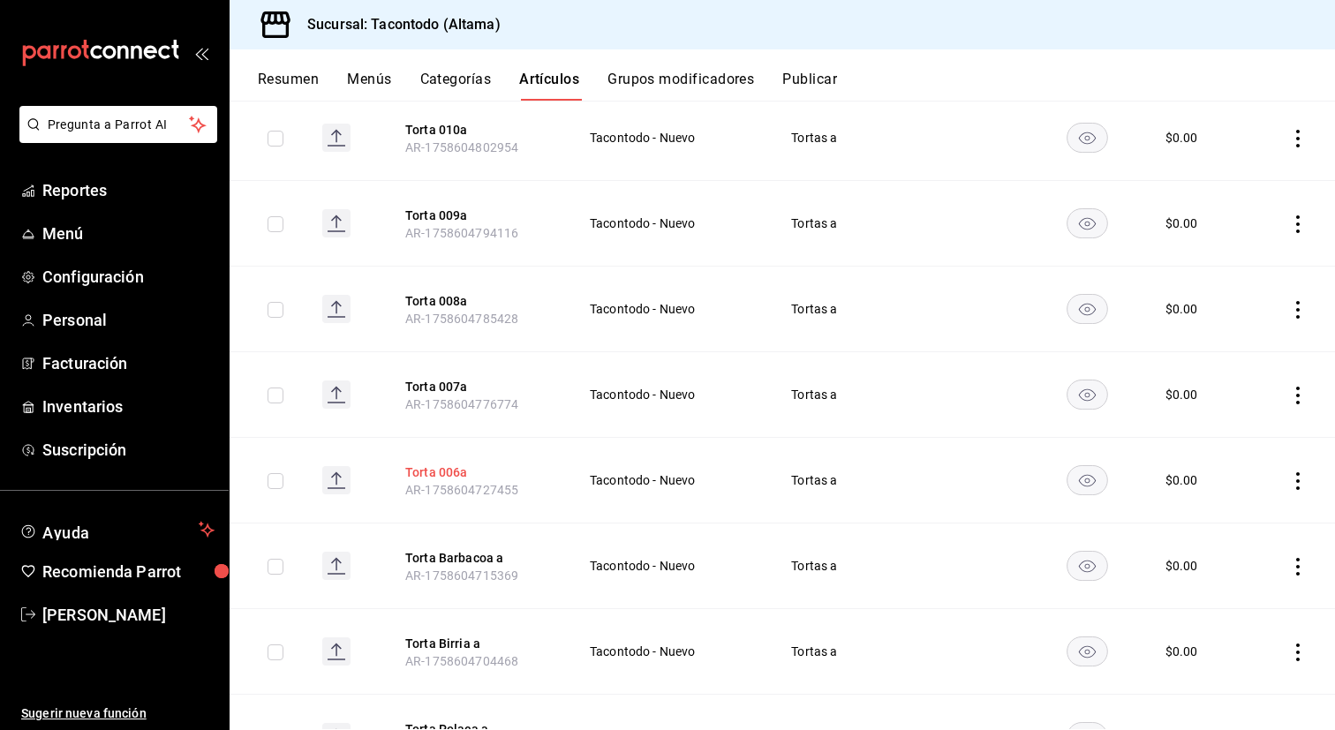
click at [436, 470] on button "Torta 006a" at bounding box center [475, 472] width 141 height 18
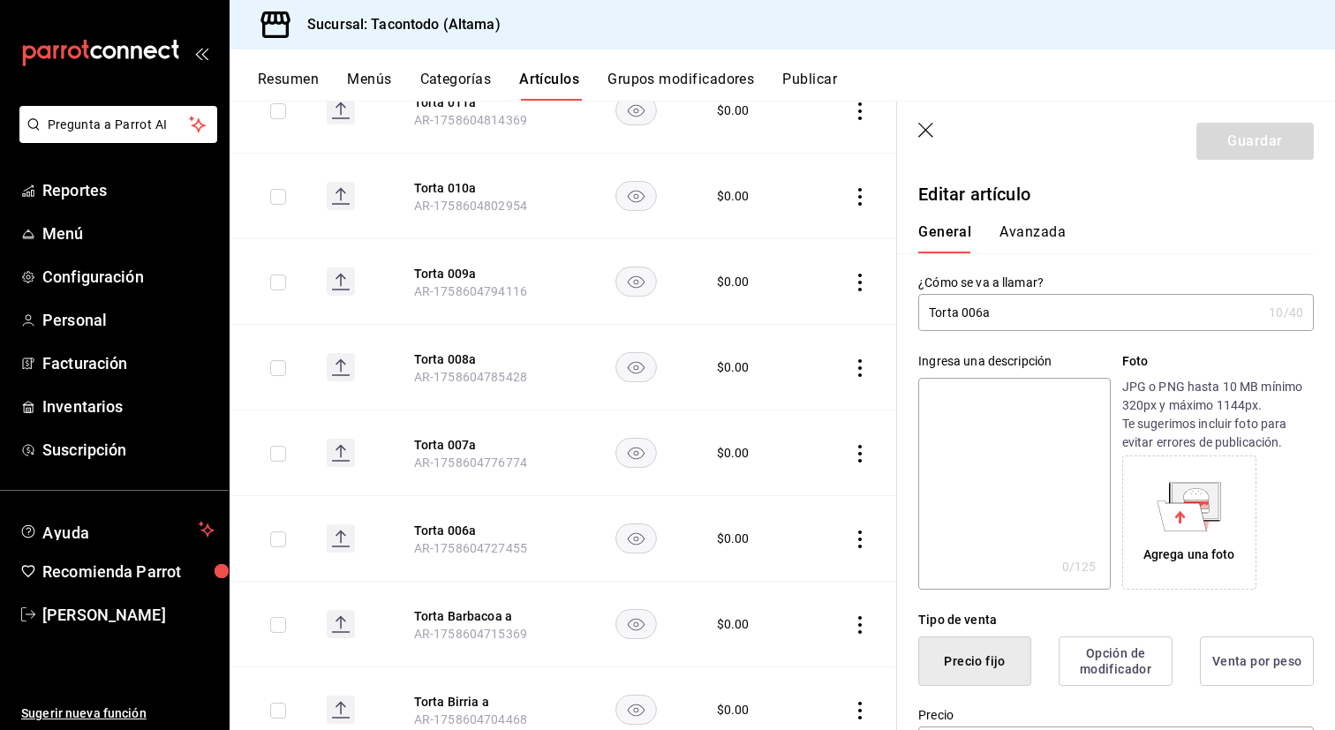
click at [980, 314] on input "Torta 006a" at bounding box center [1089, 312] width 343 height 35
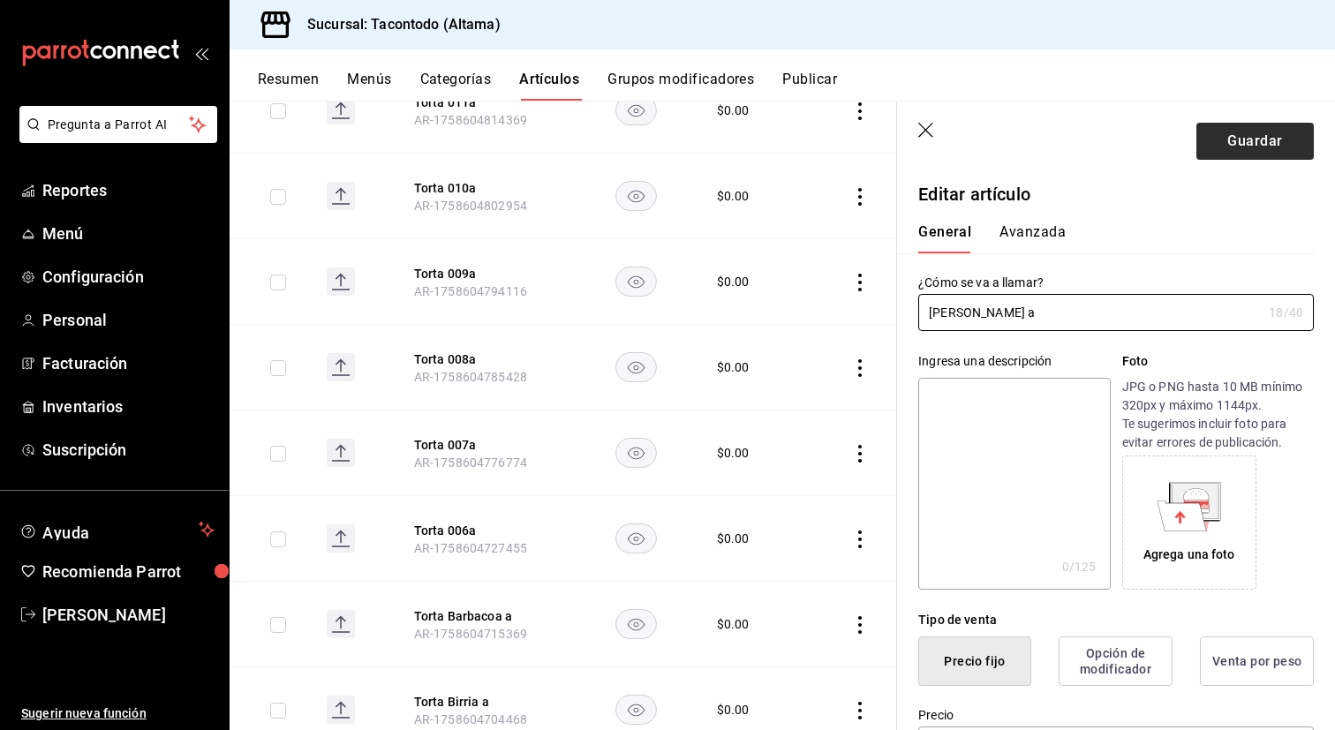
type input "[PERSON_NAME] a"
click at [1232, 145] on button "Guardar" at bounding box center [1254, 141] width 117 height 37
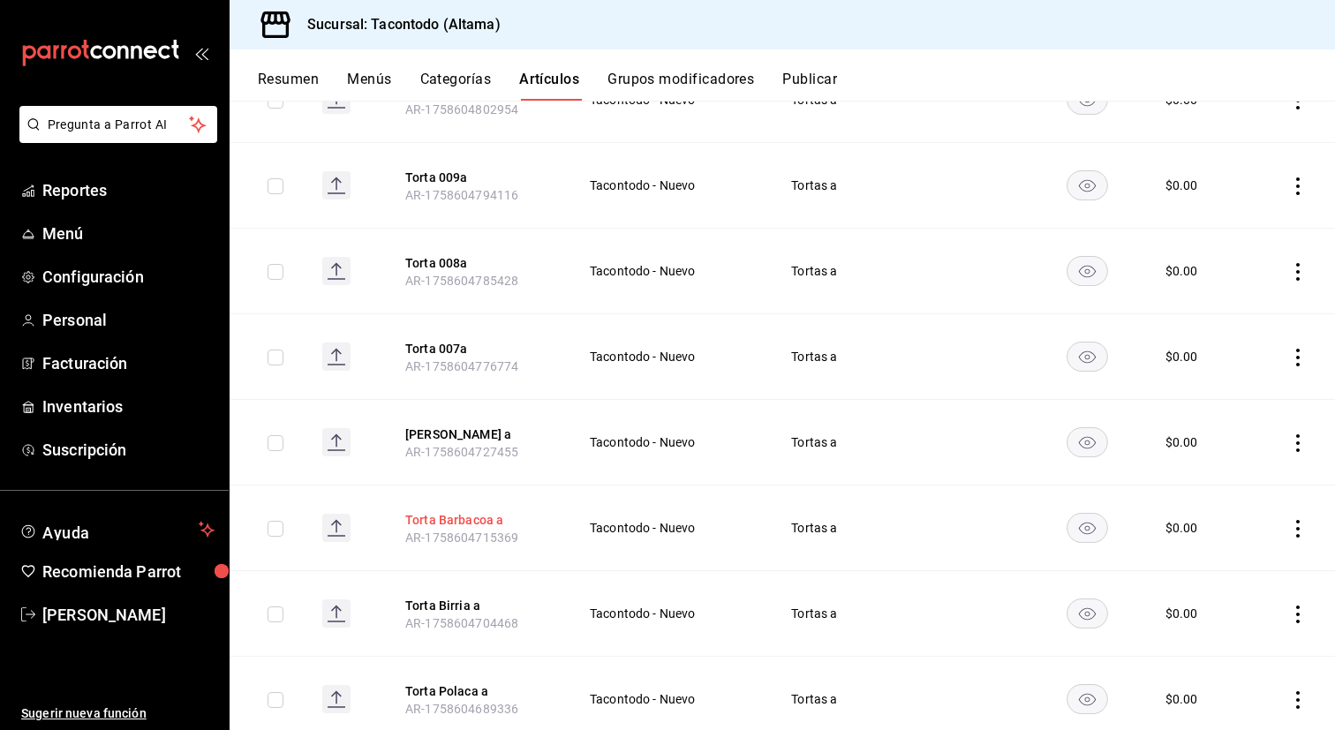
scroll to position [716, 0]
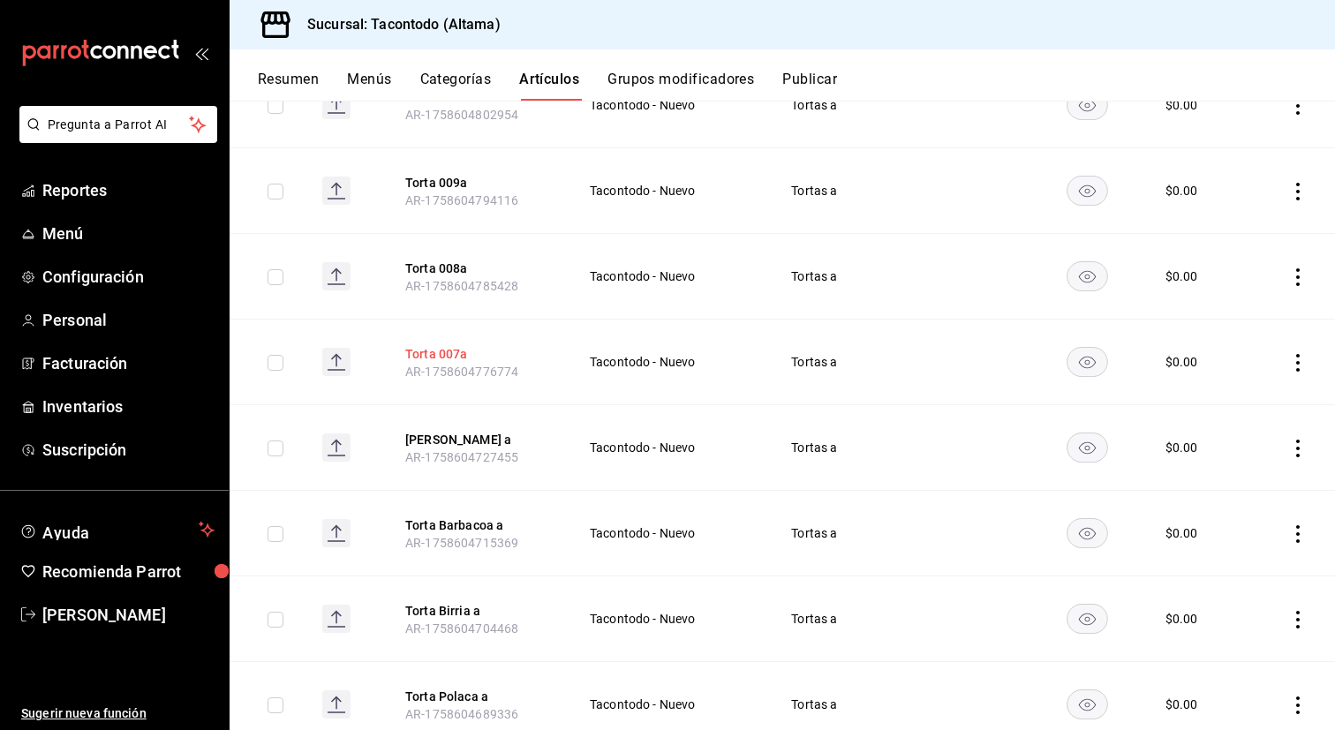
click at [433, 357] on button "Torta 007a" at bounding box center [475, 354] width 141 height 18
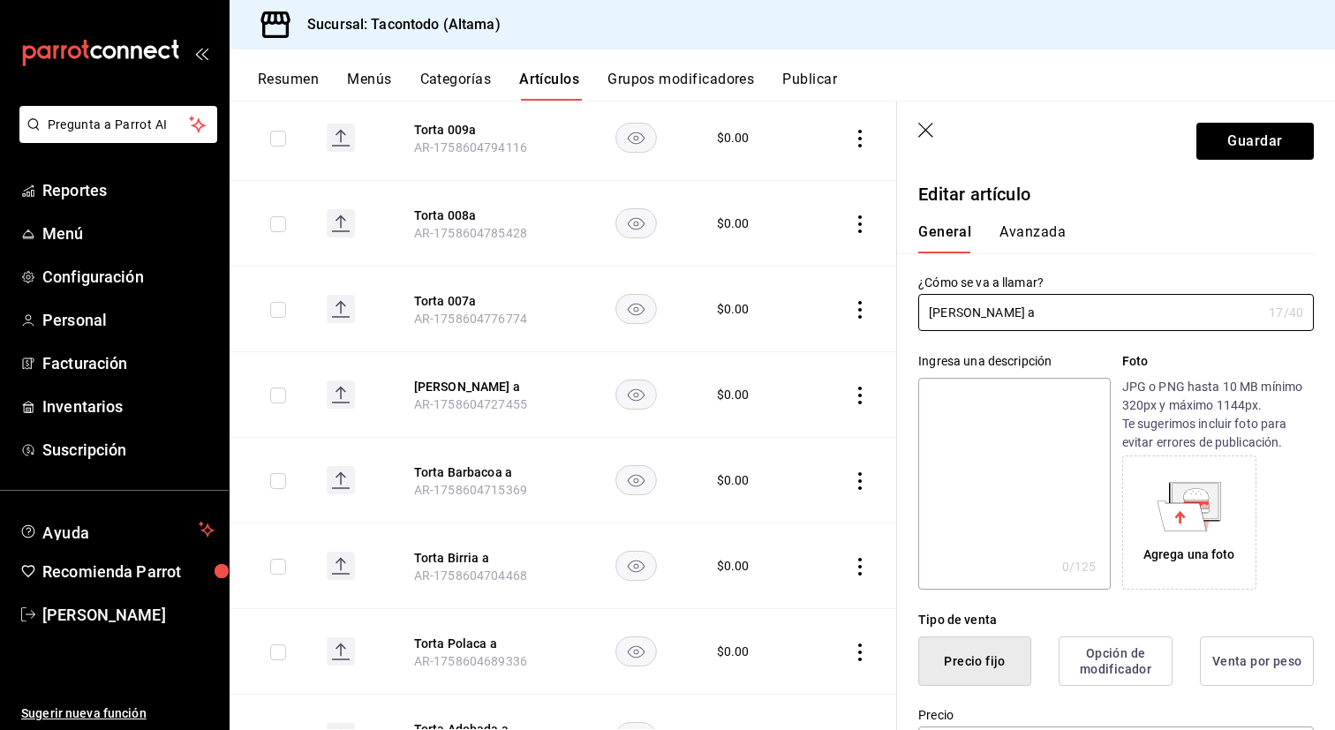
scroll to position [824, 0]
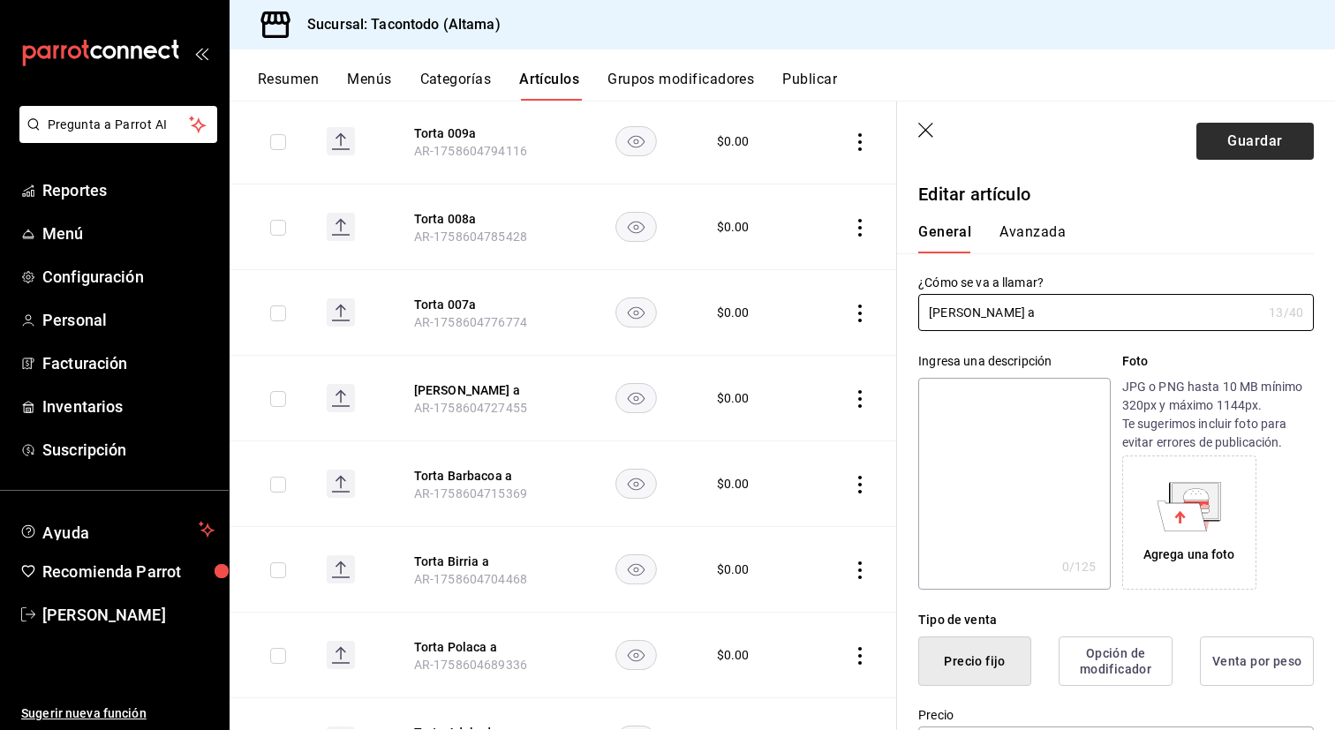
type input "[PERSON_NAME] a"
click at [1253, 142] on button "Guardar" at bounding box center [1254, 141] width 117 height 37
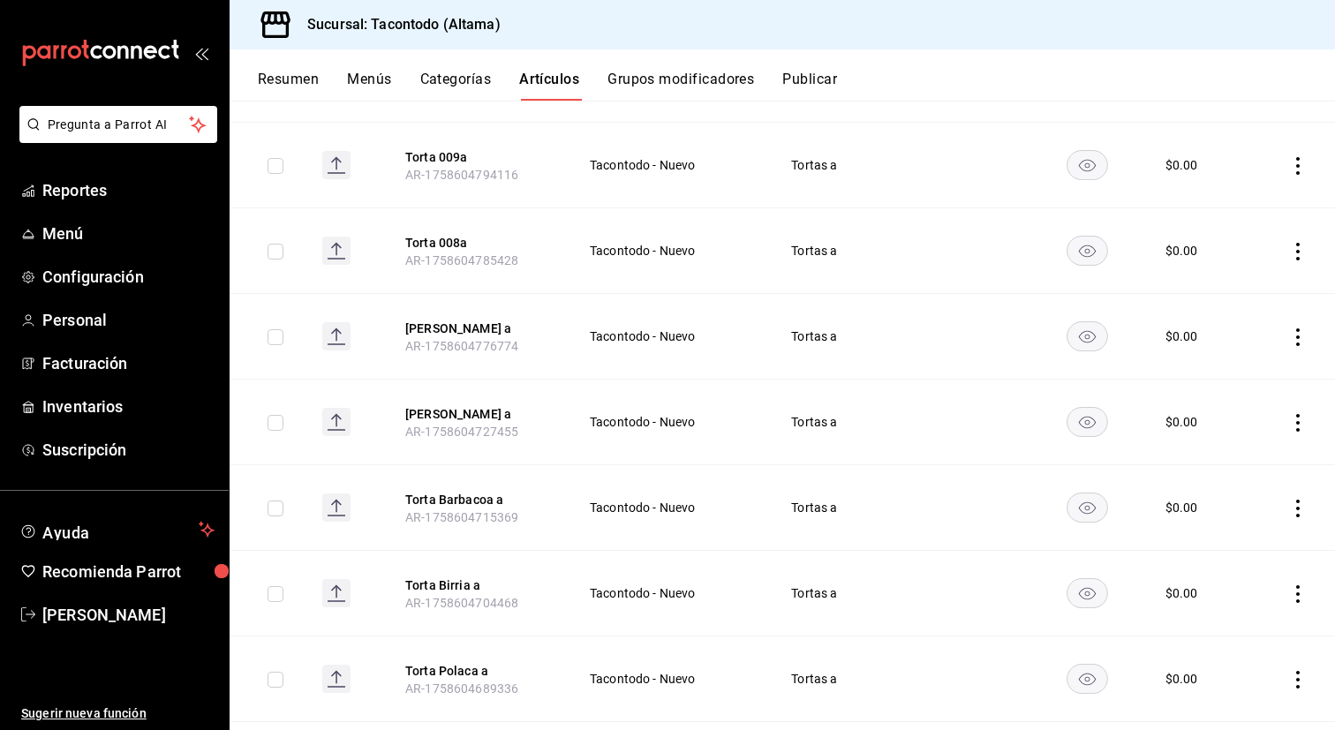
scroll to position [743, 0]
click at [457, 245] on button "Torta 008a" at bounding box center [475, 241] width 141 height 18
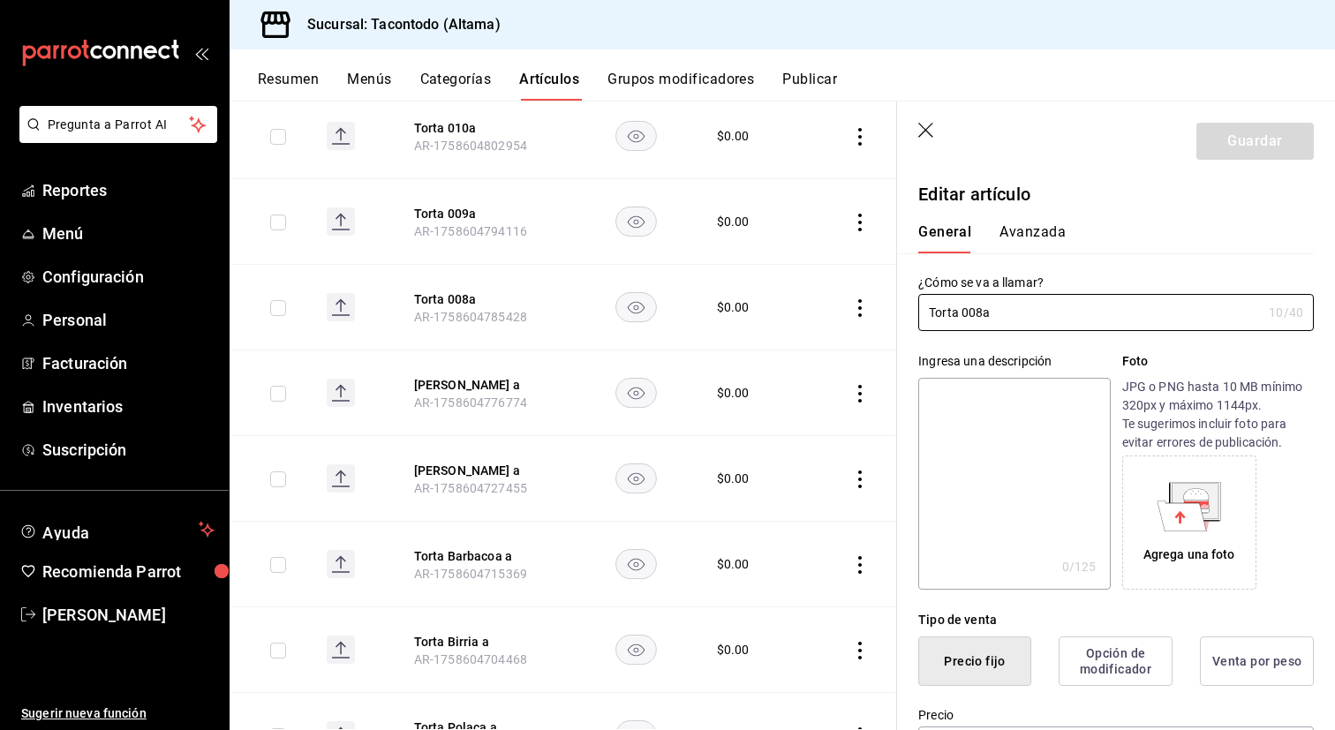
type input "$0.00"
click at [984, 312] on input "Torta 008a" at bounding box center [1089, 312] width 343 height 35
type input "[PERSON_NAME] a"
click at [1260, 145] on button "Guardar" at bounding box center [1254, 141] width 117 height 37
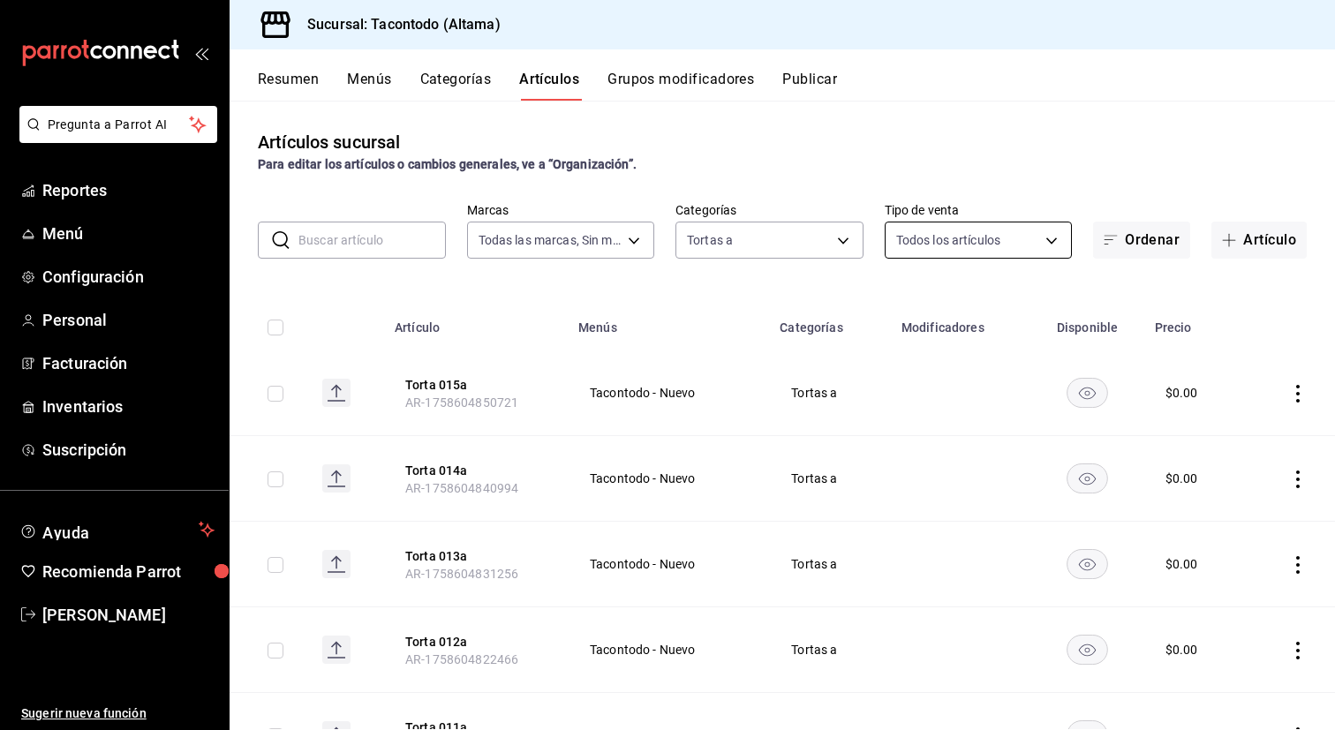
click at [997, 248] on body "Pregunta a Parrot AI Reportes Menú Configuración Personal Facturación Inventari…" at bounding box center [667, 365] width 1335 height 730
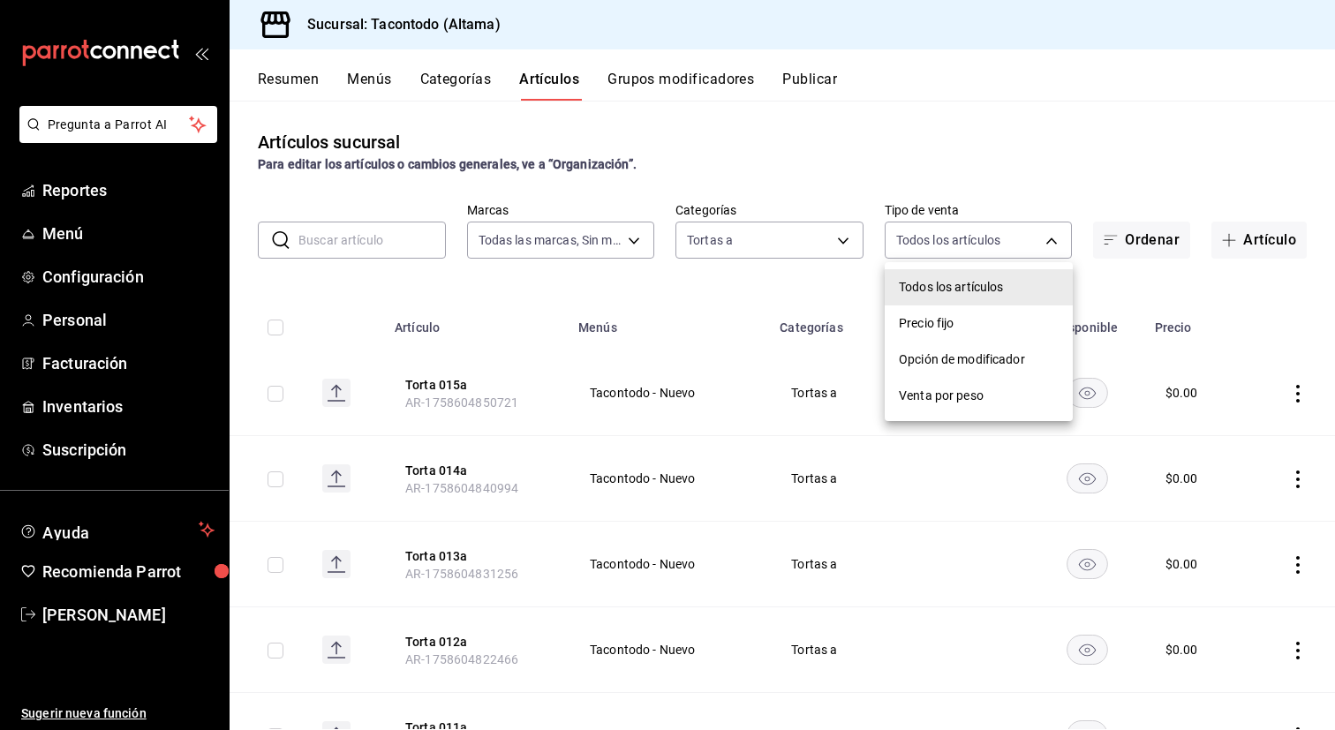
click at [585, 606] on div at bounding box center [667, 365] width 1335 height 730
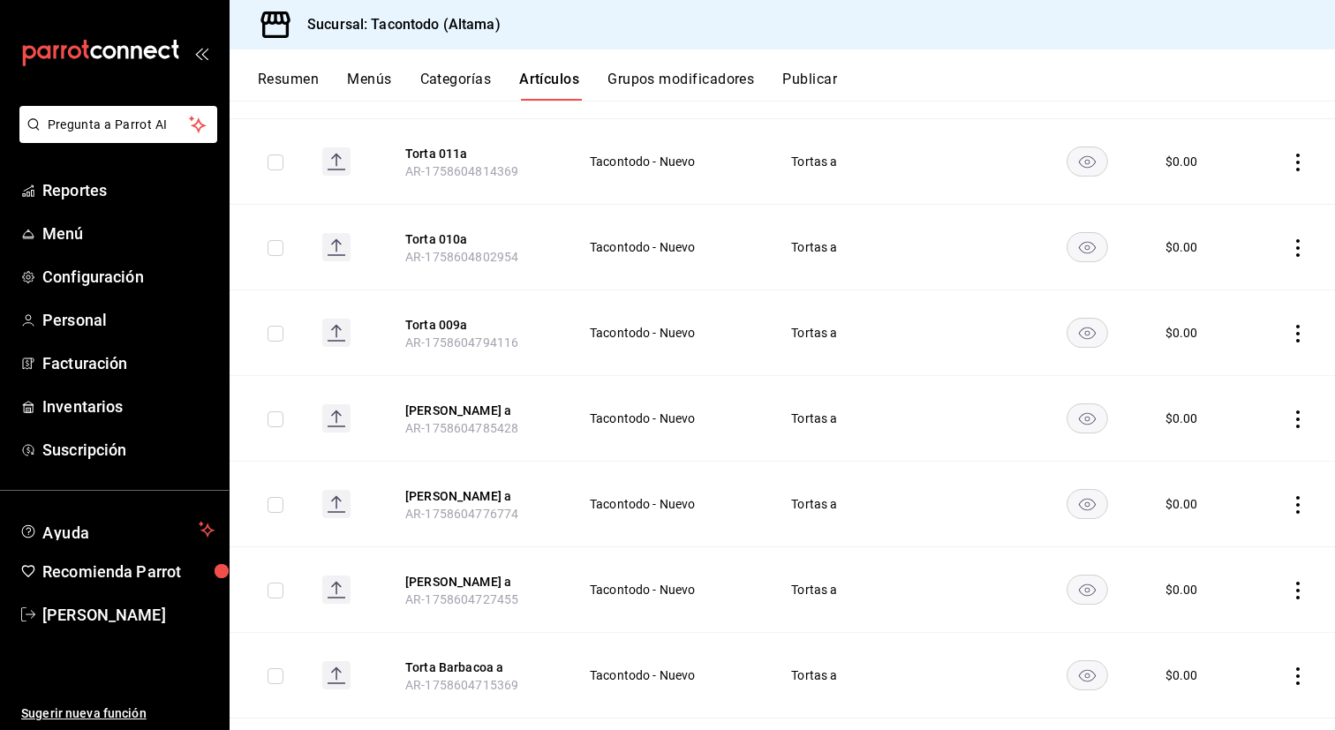
scroll to position [947, 0]
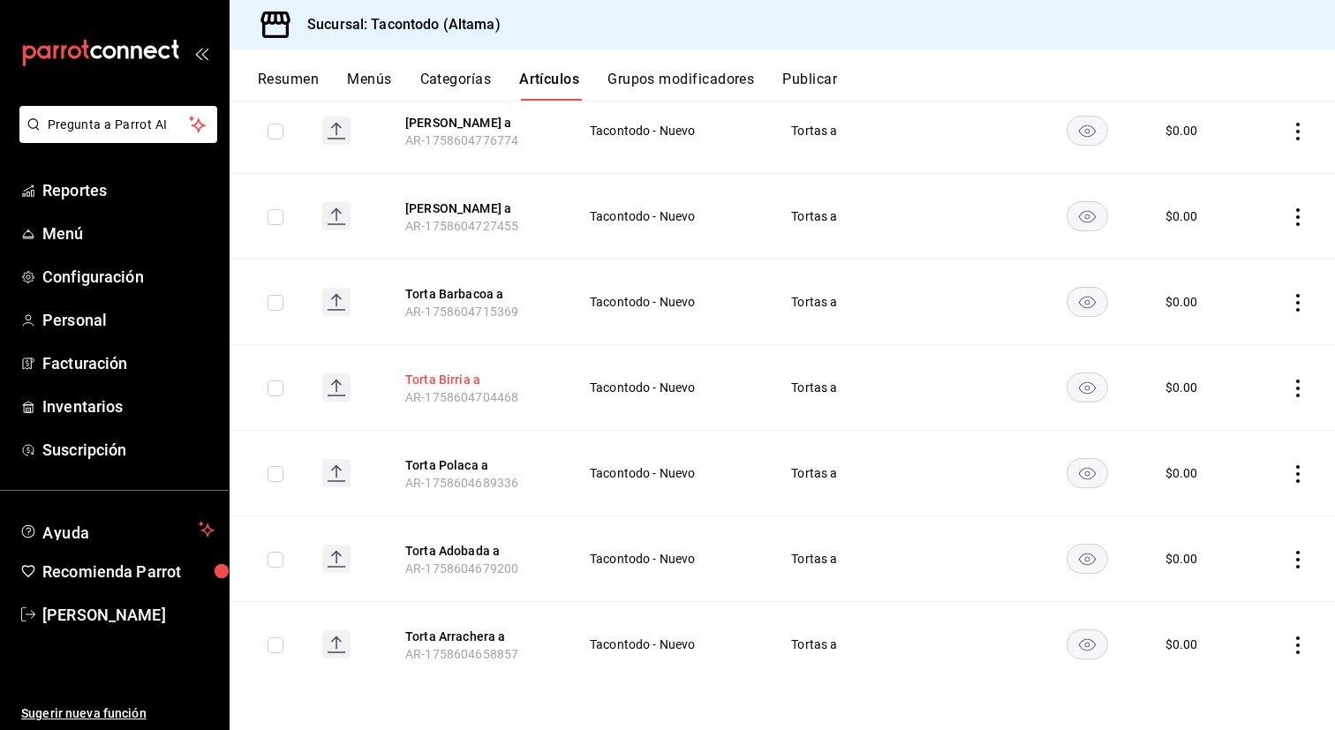
click at [439, 381] on button "Torta Birria a" at bounding box center [475, 380] width 141 height 18
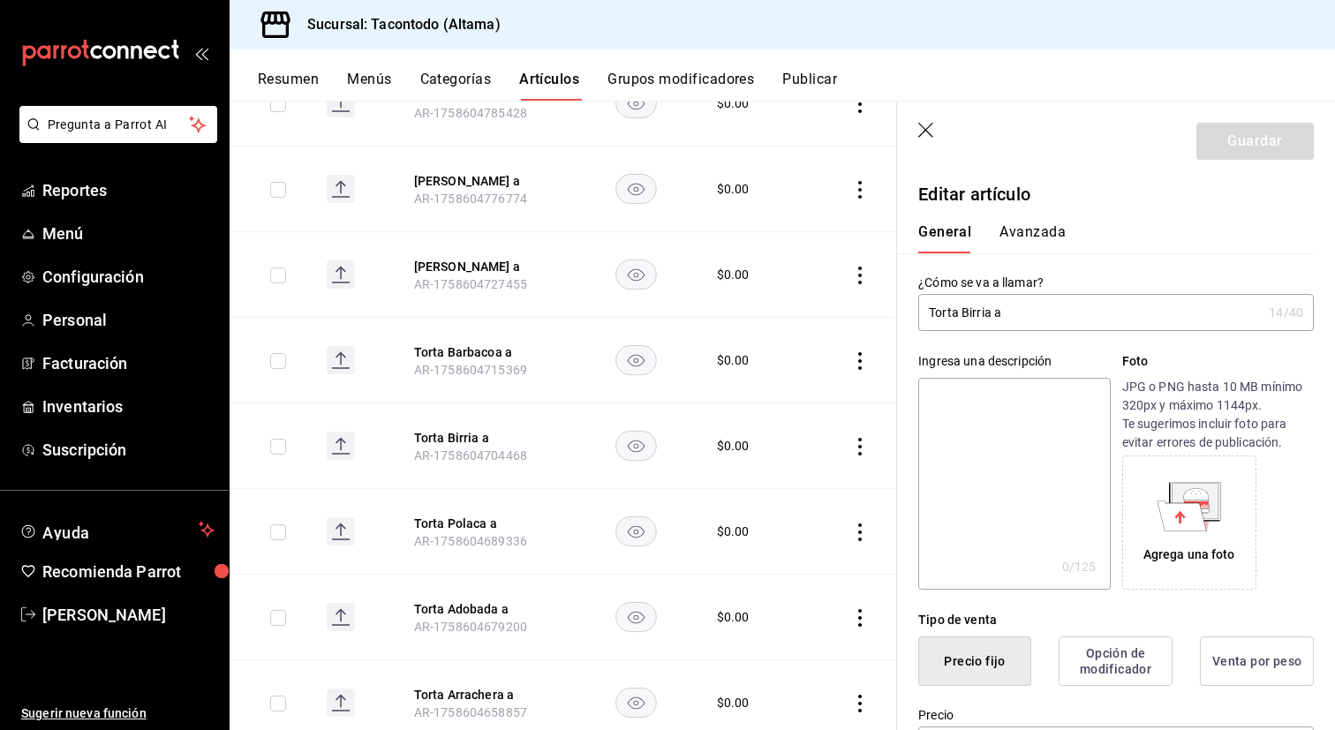
click at [981, 313] on input "Torta Birria a" at bounding box center [1089, 312] width 343 height 35
type input "Torta Campechana a"
click at [1256, 147] on button "Guardar" at bounding box center [1254, 141] width 117 height 37
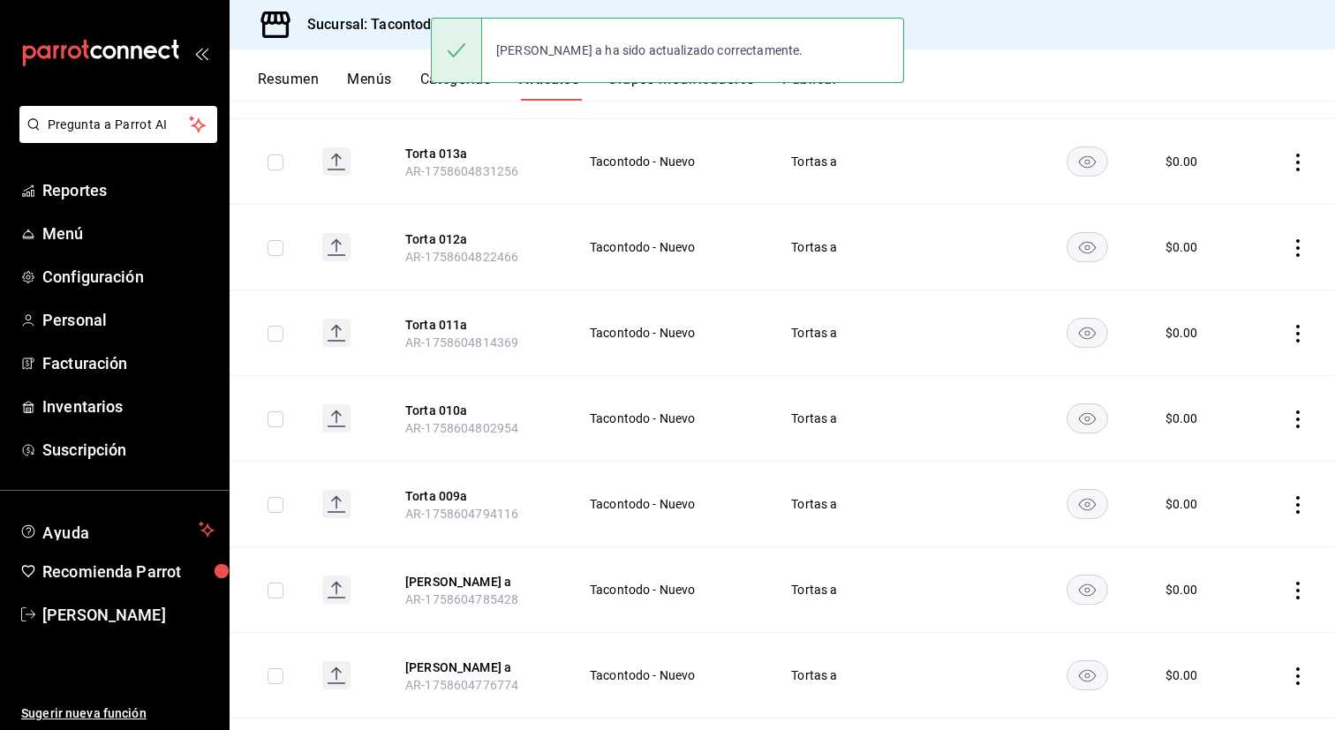
scroll to position [947, 0]
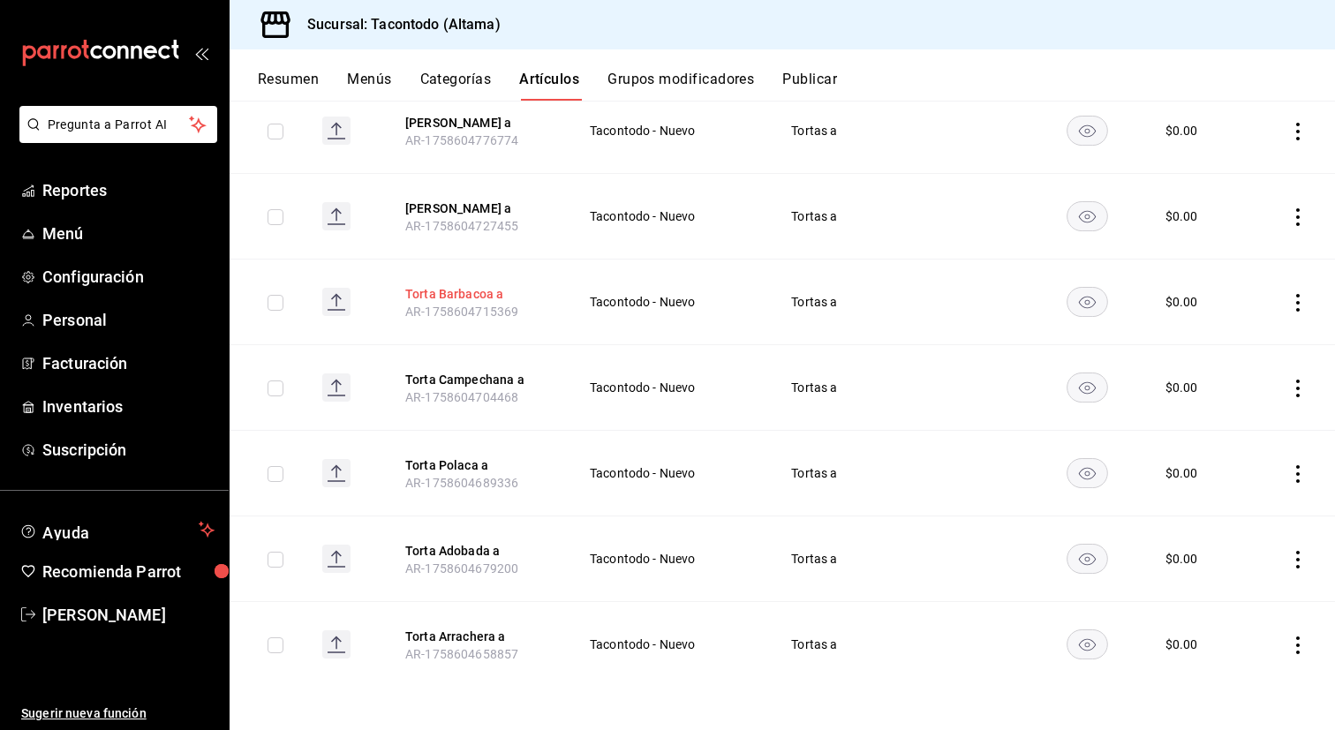
click at [462, 299] on button "Torta Barbacoa a" at bounding box center [475, 294] width 141 height 18
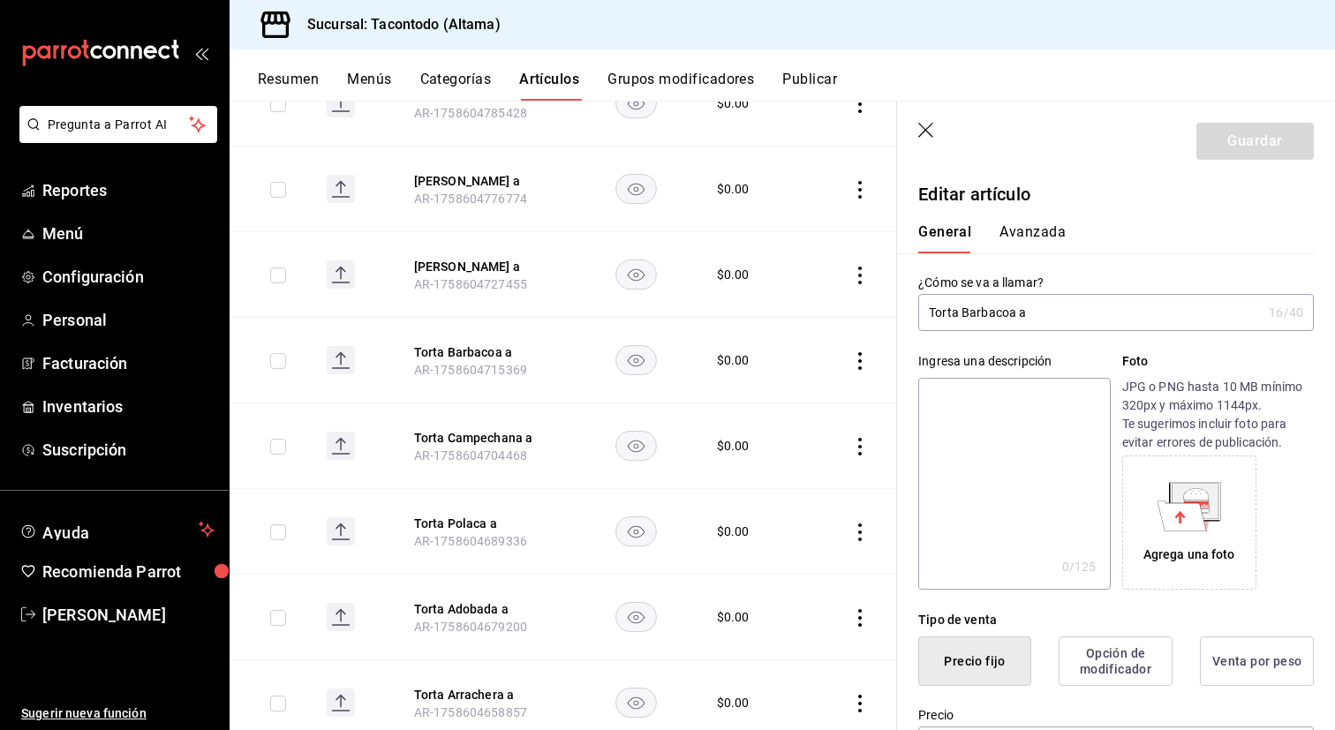
click at [1000, 313] on input "Torta Barbacoa a" at bounding box center [1089, 312] width 343 height 35
type input "Torta Mixta a"
click at [1237, 142] on button "Guardar" at bounding box center [1254, 141] width 117 height 37
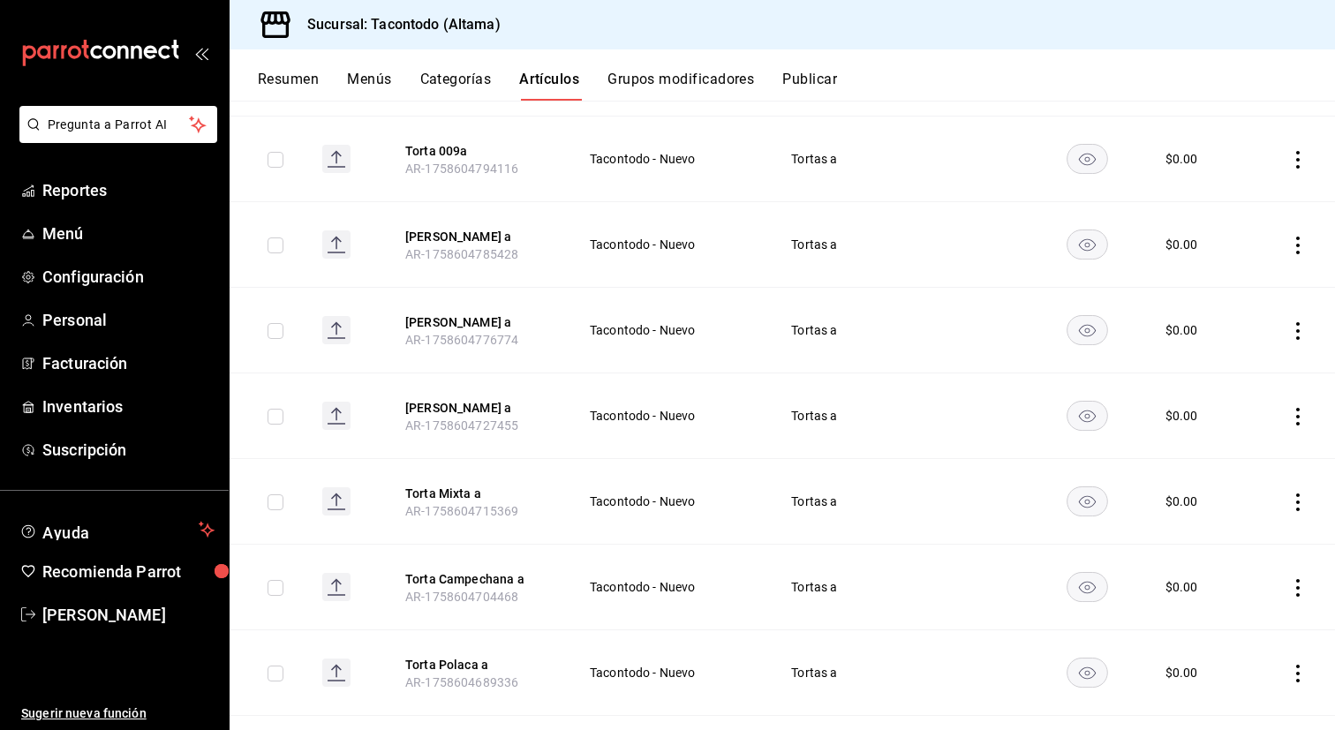
scroll to position [739, 0]
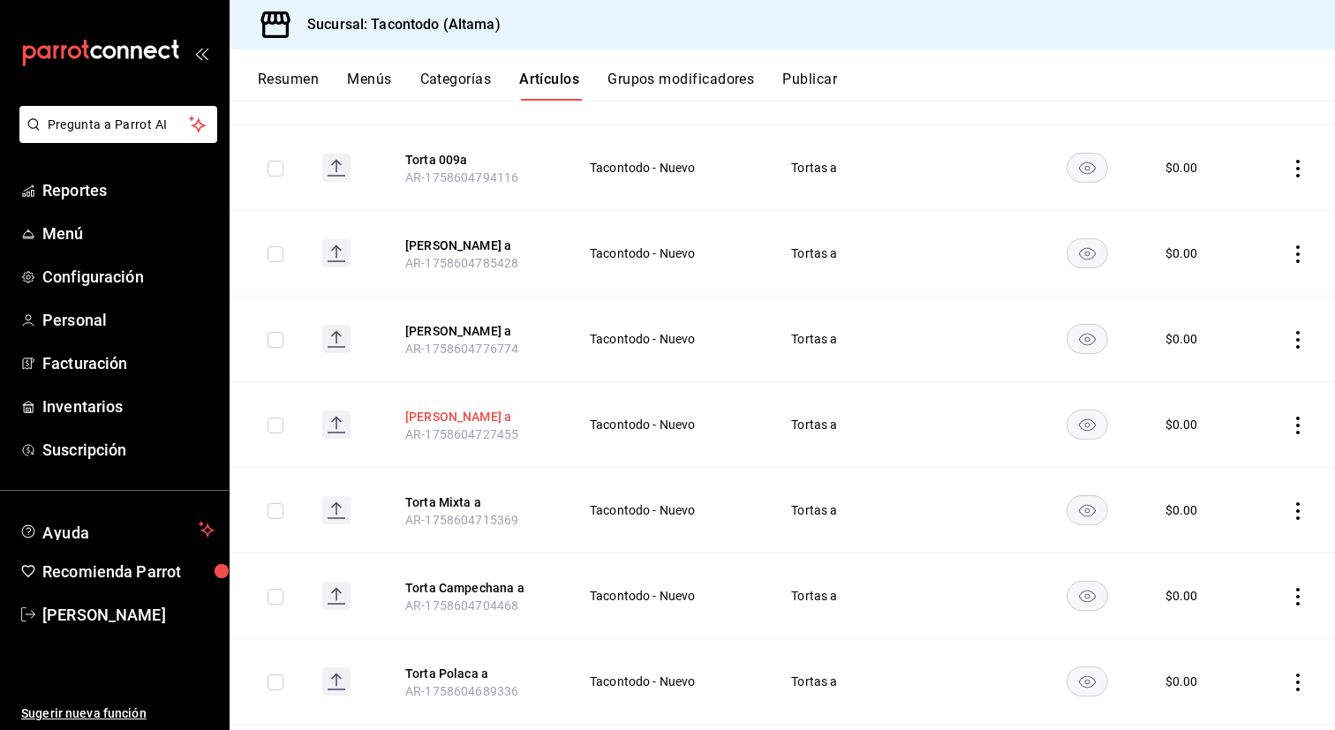
click at [470, 418] on button "[PERSON_NAME] a" at bounding box center [475, 417] width 141 height 18
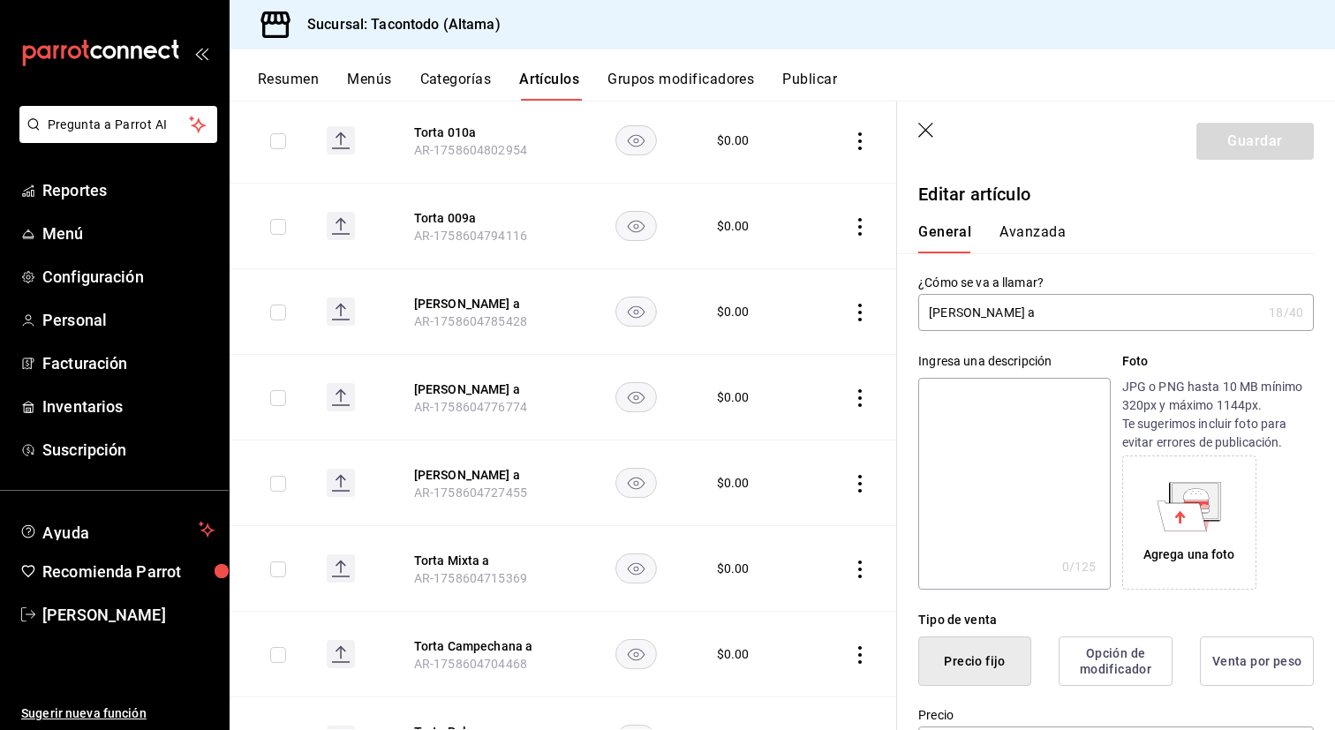
click at [994, 315] on input "[PERSON_NAME] a" at bounding box center [1089, 312] width 343 height 35
type input "Torta Birria a"
click at [1209, 147] on button "Guardar" at bounding box center [1254, 141] width 117 height 37
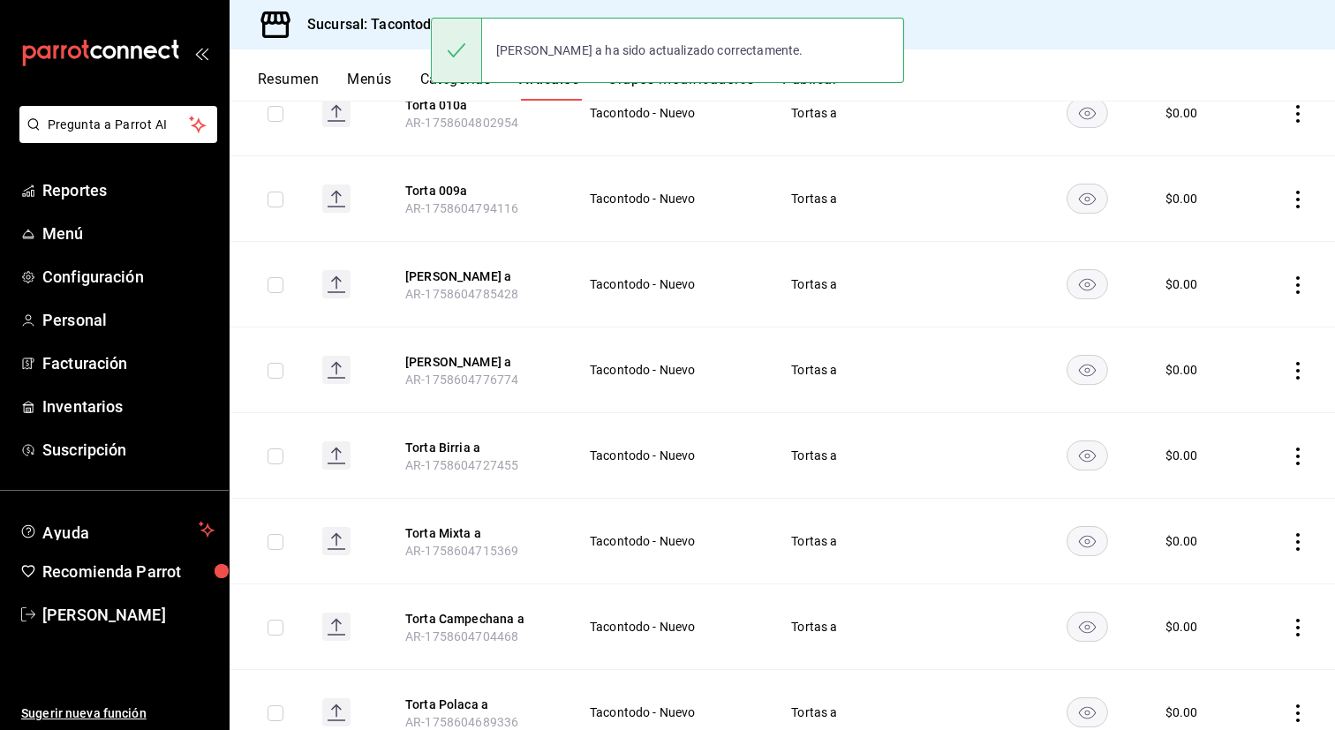
scroll to position [726, 0]
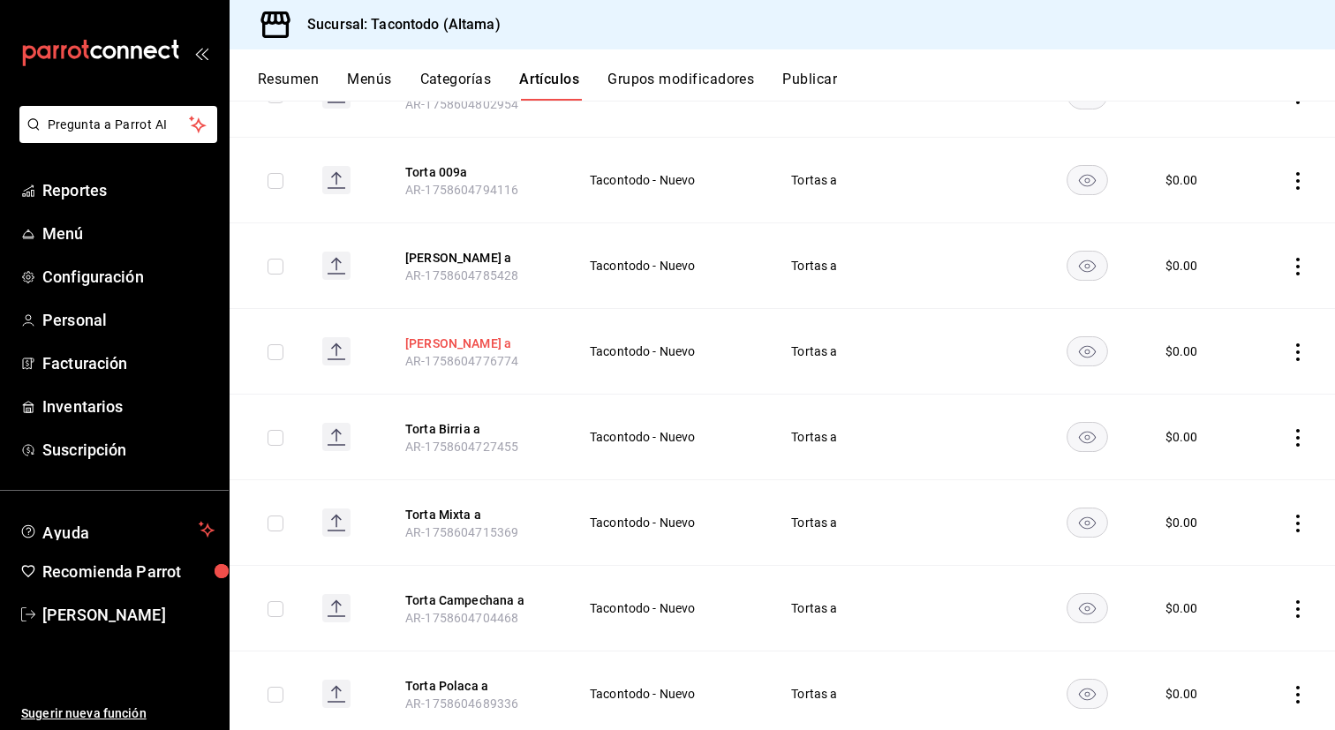
click at [457, 338] on button "[PERSON_NAME] a" at bounding box center [475, 344] width 141 height 18
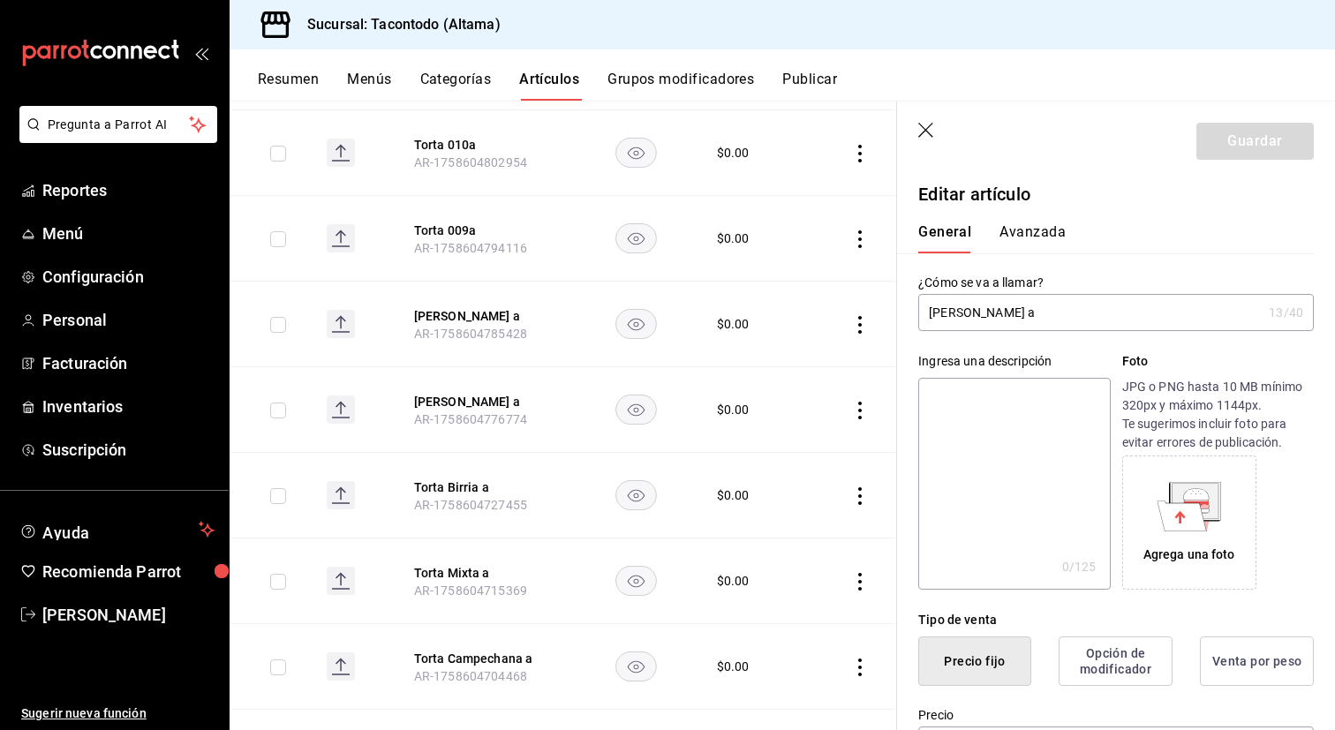
click at [974, 312] on input "[PERSON_NAME] a" at bounding box center [1089, 312] width 343 height 35
click at [974, 312] on input "Torta Barbacoa a" at bounding box center [1089, 312] width 343 height 35
type input "Torta Barbacoa a"
click at [1217, 139] on button "Guardar" at bounding box center [1254, 141] width 117 height 37
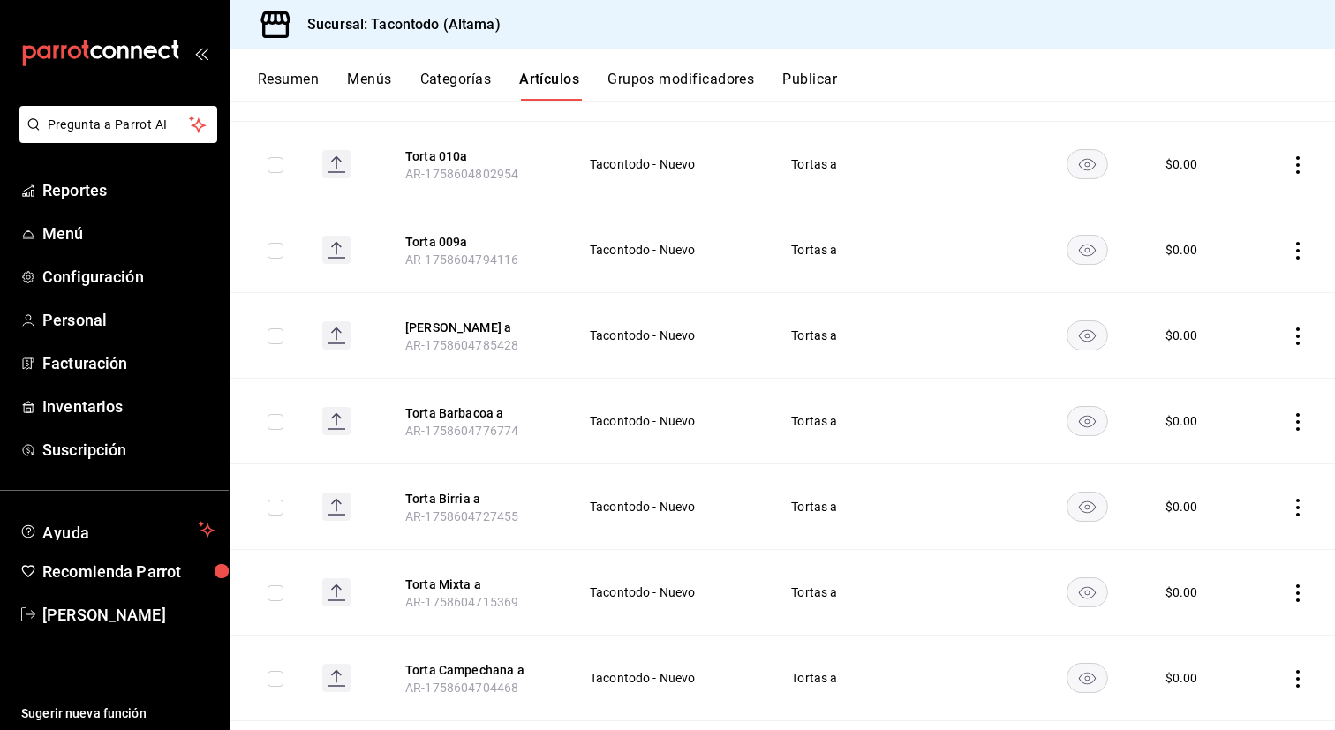
scroll to position [621, 0]
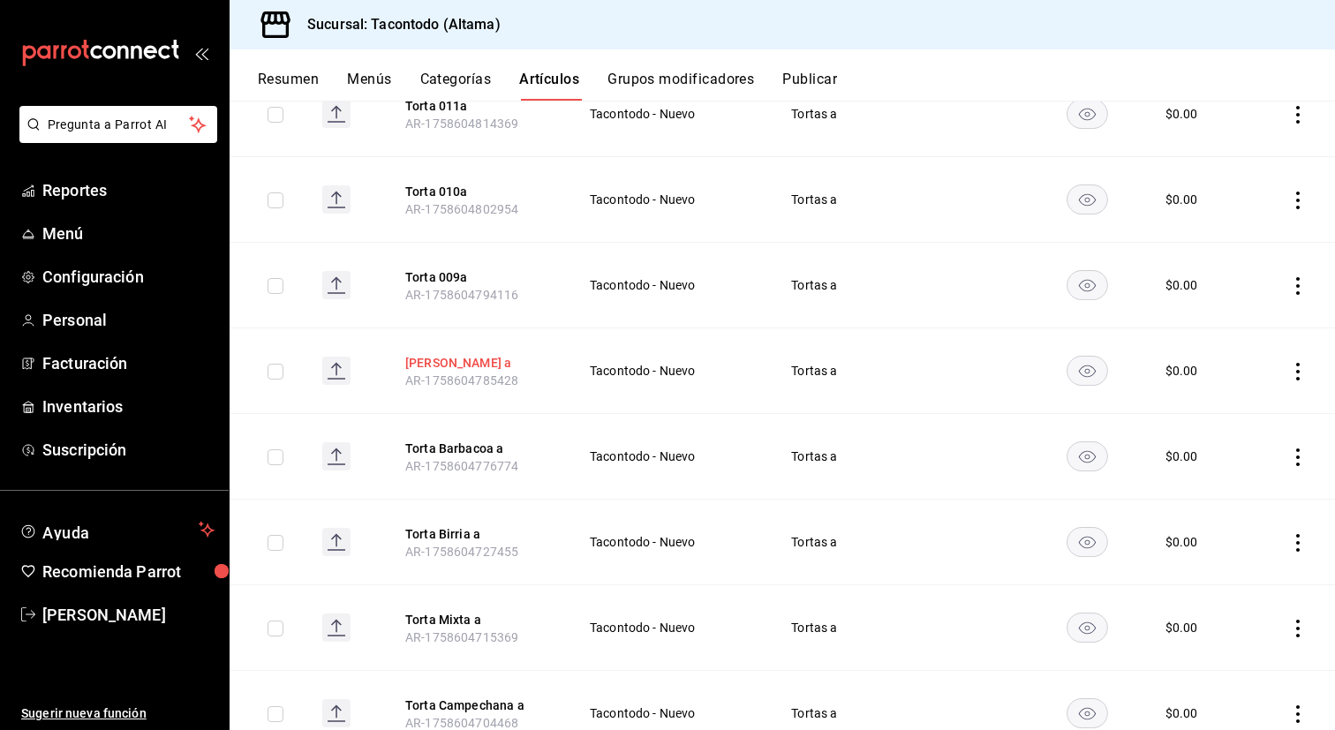
click at [450, 362] on button "[PERSON_NAME] a" at bounding box center [475, 363] width 141 height 18
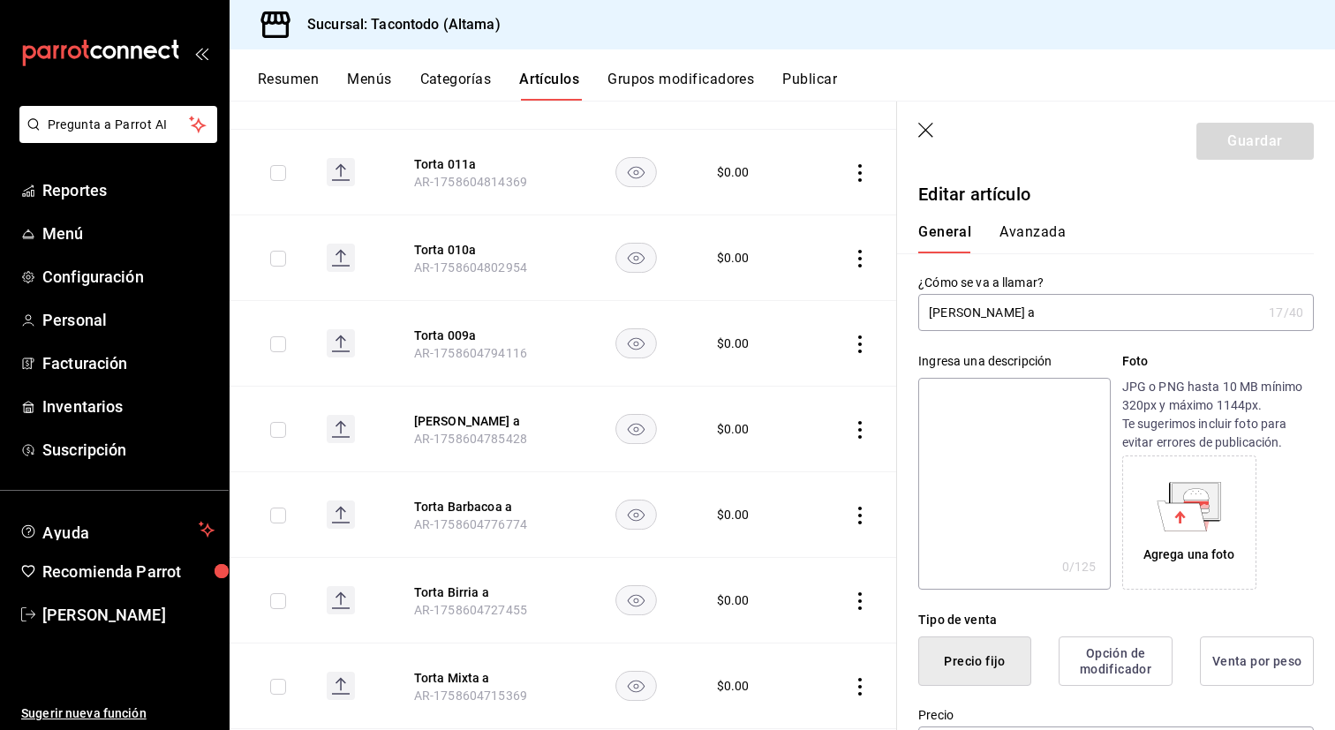
click at [987, 308] on input "[PERSON_NAME] a" at bounding box center [1089, 312] width 343 height 35
type input "[PERSON_NAME] a"
click at [1269, 150] on button "Guardar" at bounding box center [1254, 141] width 117 height 37
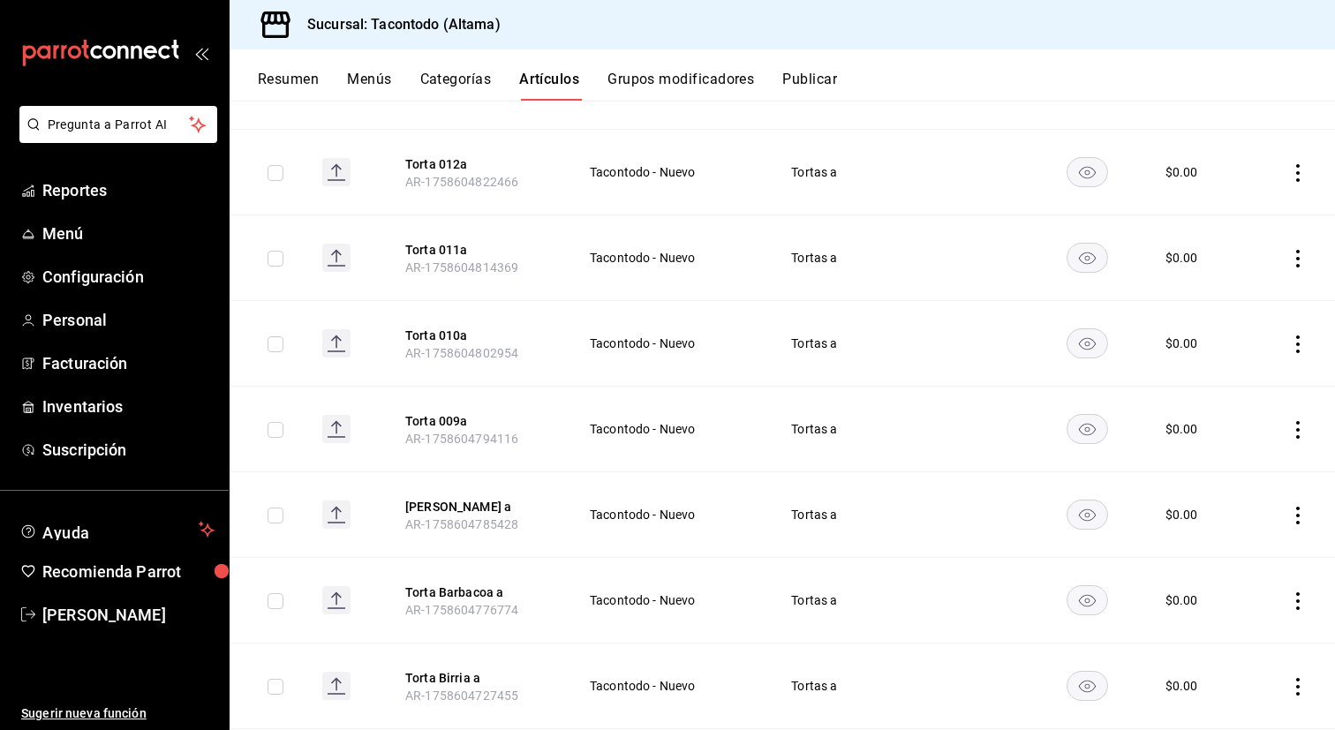
scroll to position [467, 0]
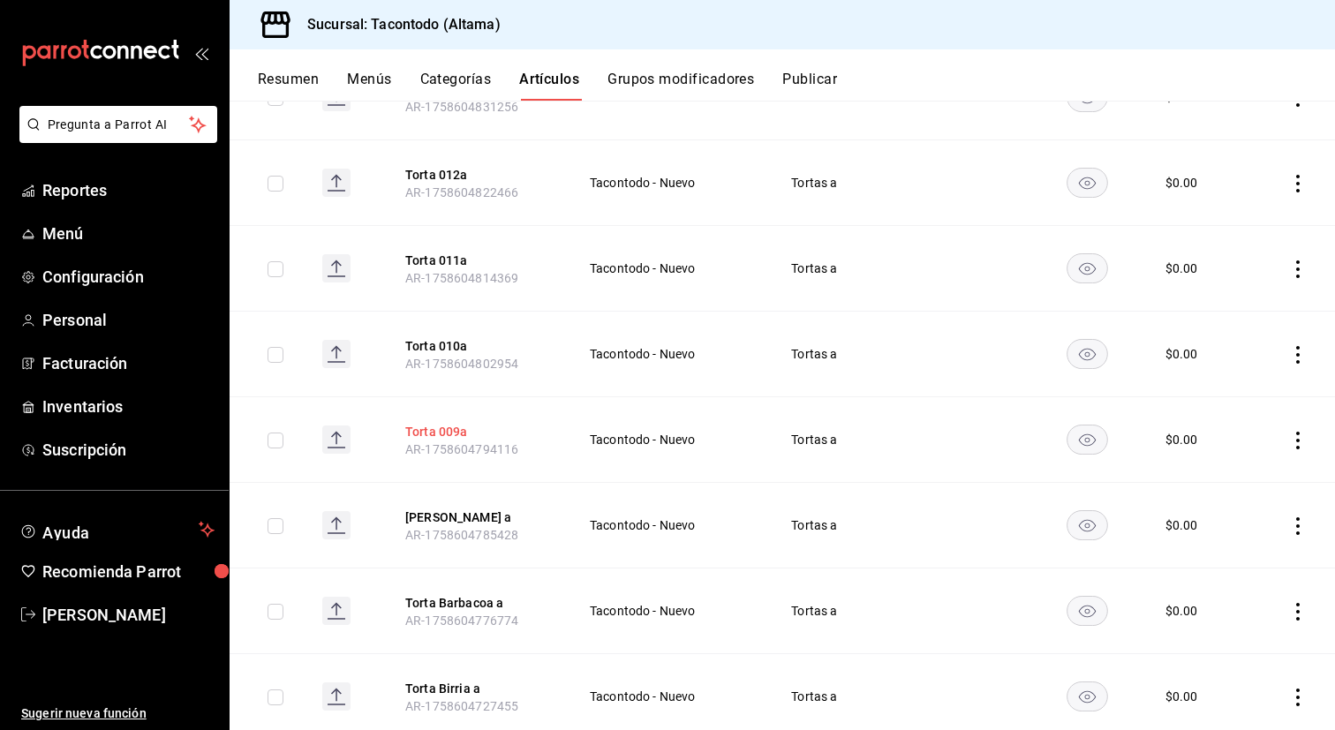
click at [448, 435] on button "Torta 009a" at bounding box center [475, 432] width 141 height 18
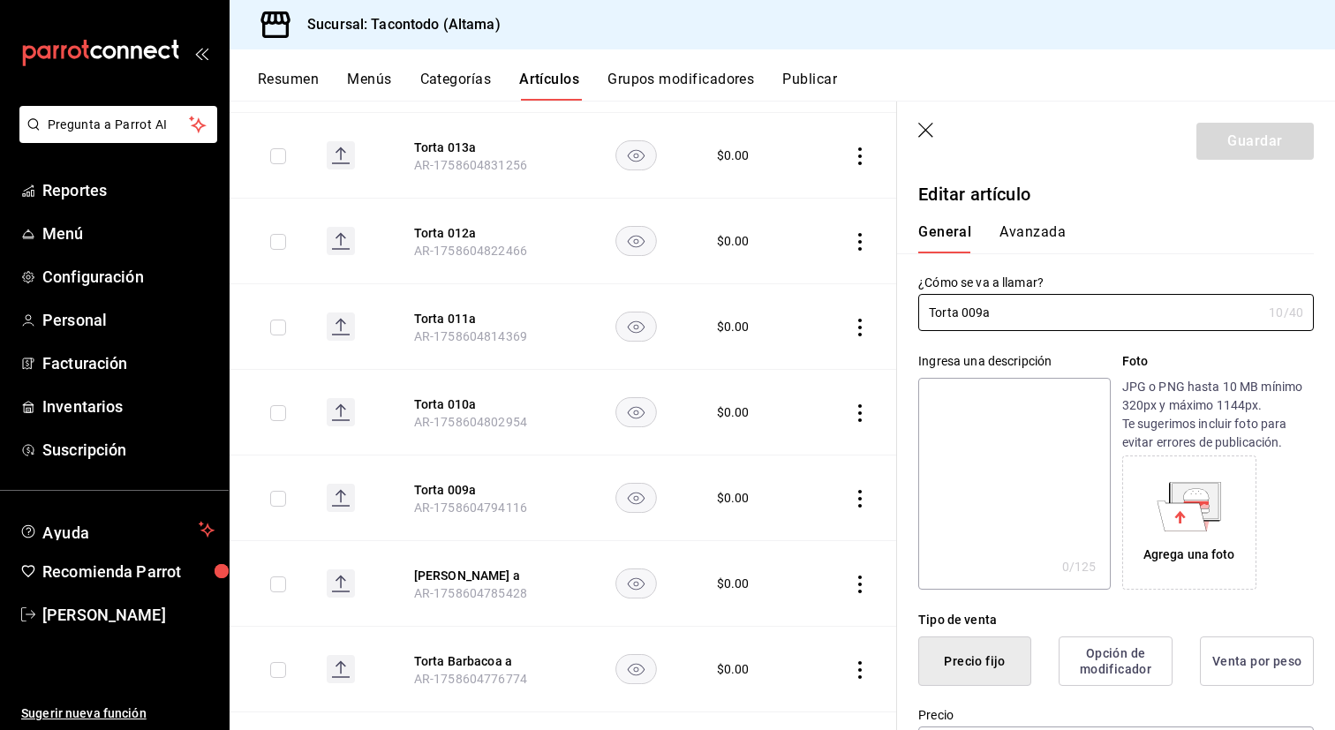
type input "$0.00"
click at [983, 310] on input "Torta 009a" at bounding box center [1089, 312] width 343 height 35
type input "[PERSON_NAME] a"
click at [1248, 135] on button "Guardar" at bounding box center [1254, 141] width 117 height 37
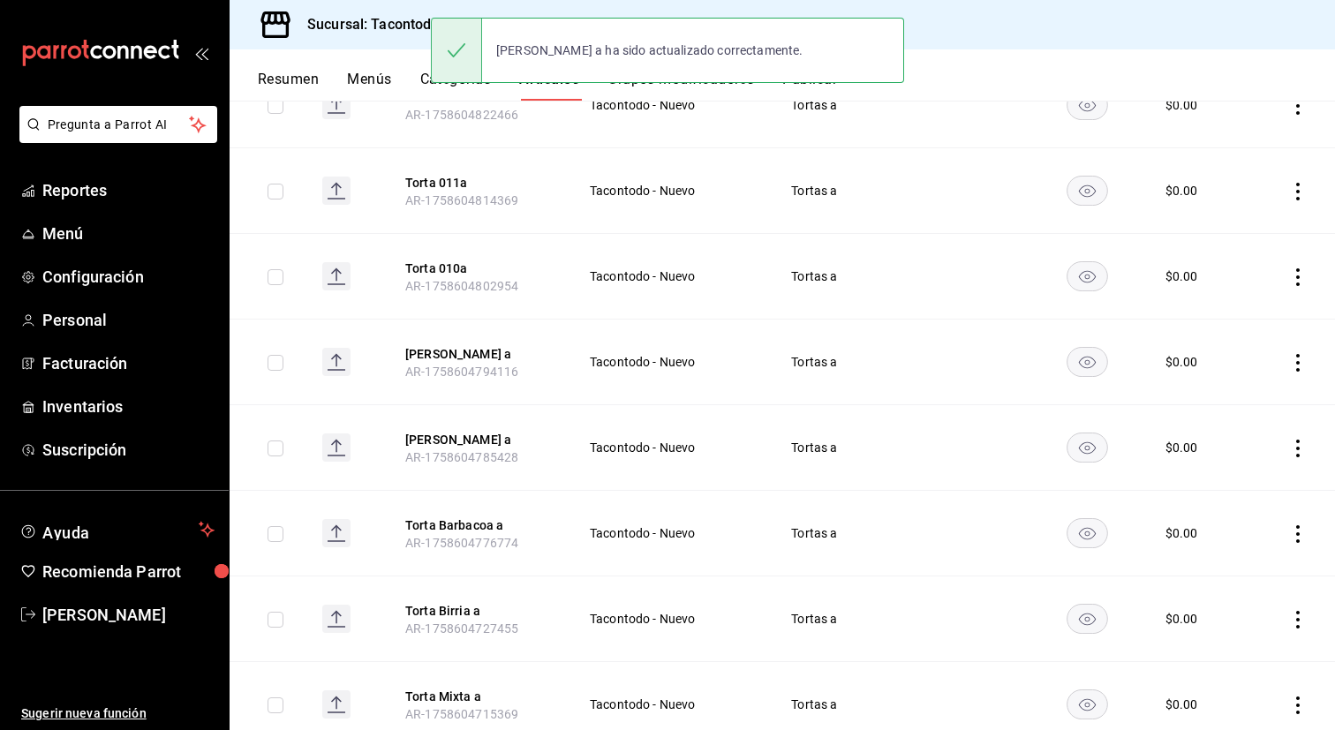
scroll to position [546, 0]
click at [426, 263] on button "Torta 010a" at bounding box center [475, 268] width 141 height 18
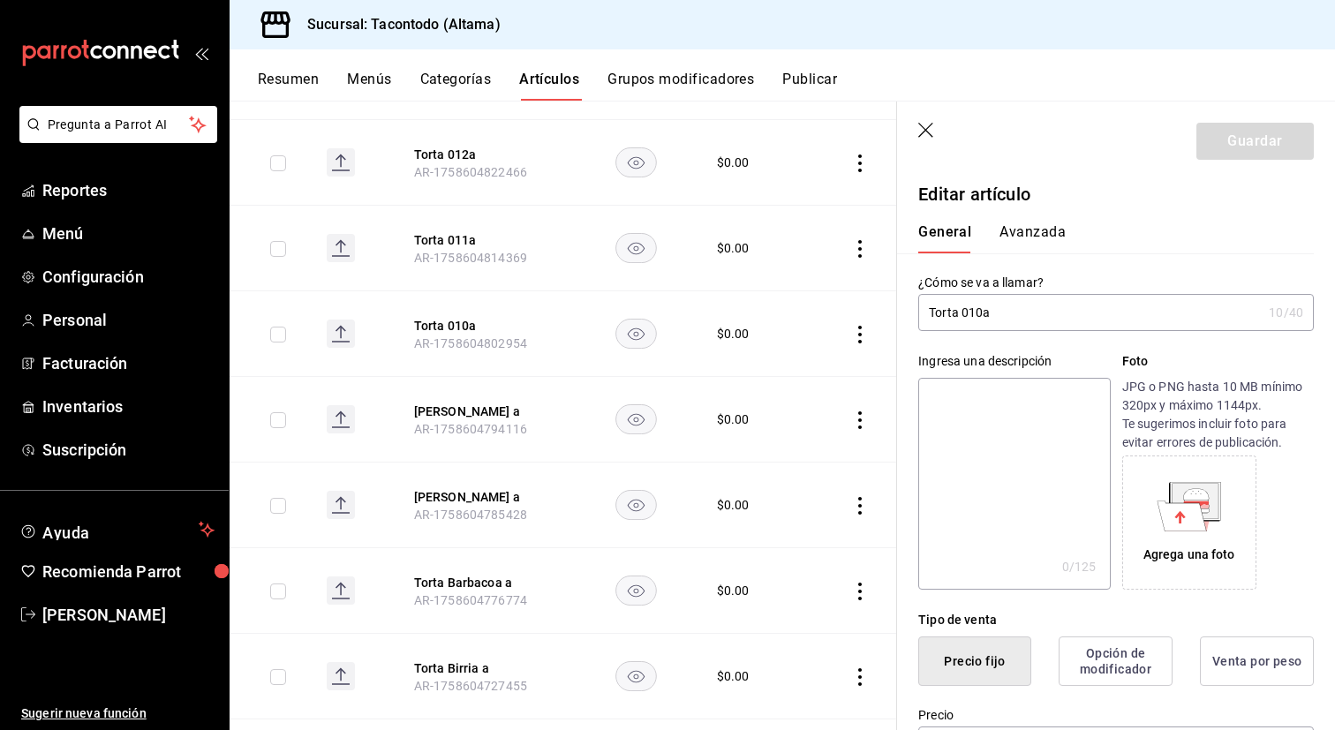
click at [984, 311] on input "Torta 010a" at bounding box center [1089, 312] width 343 height 35
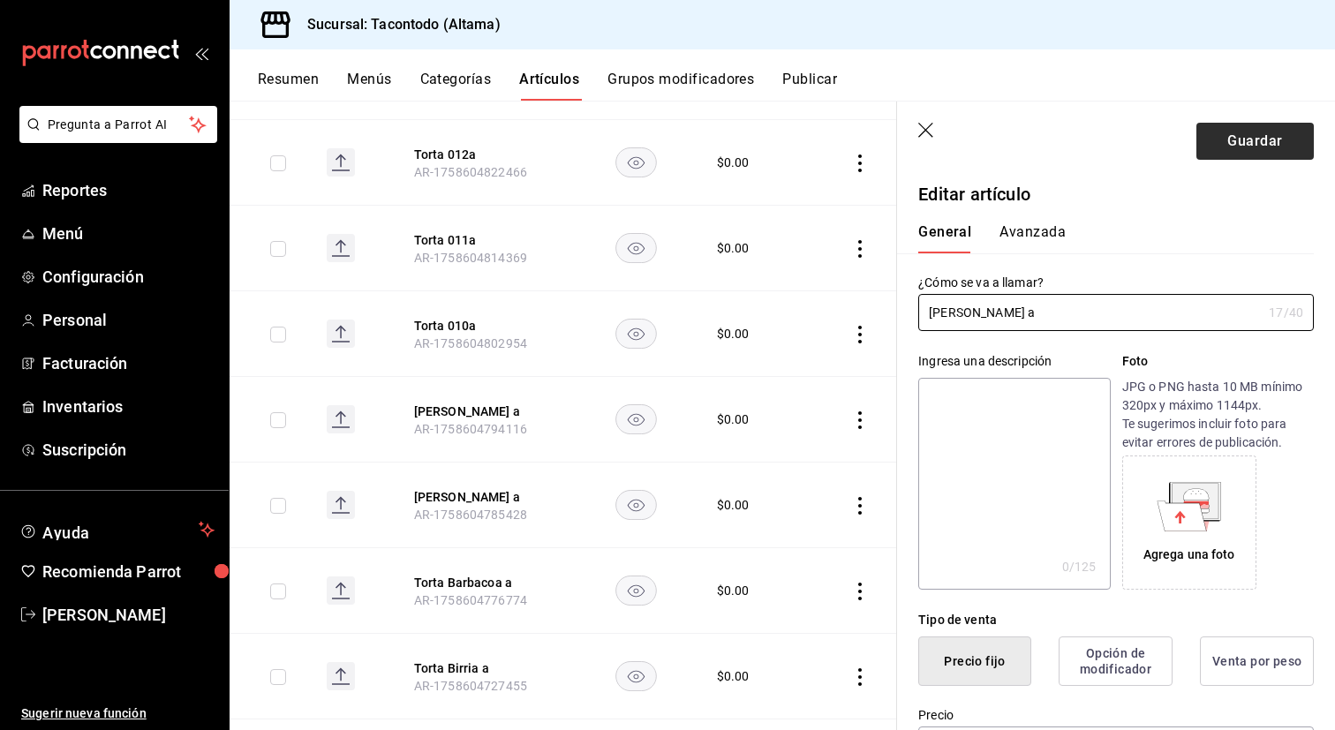
type input "[PERSON_NAME] a"
click at [1219, 145] on button "Guardar" at bounding box center [1254, 141] width 117 height 37
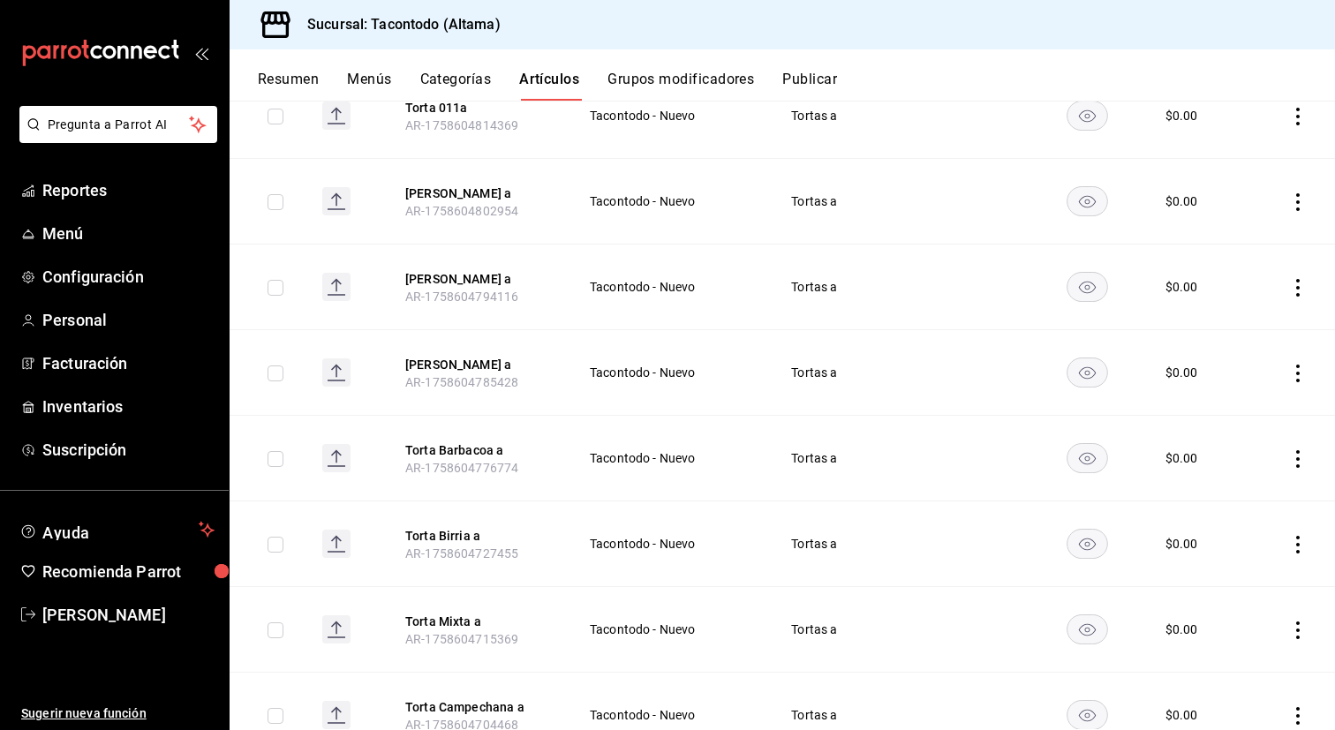
scroll to position [629, 0]
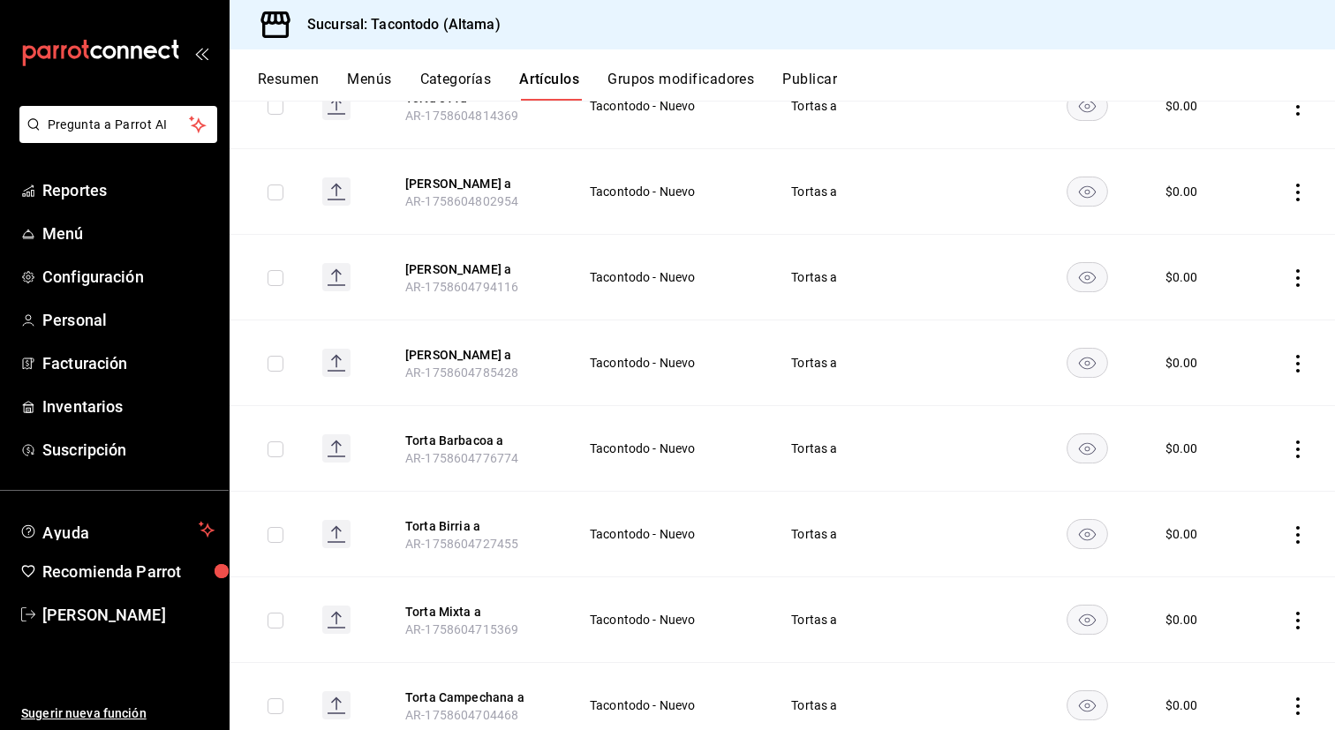
click at [473, 87] on button "Categorías" at bounding box center [455, 86] width 71 height 30
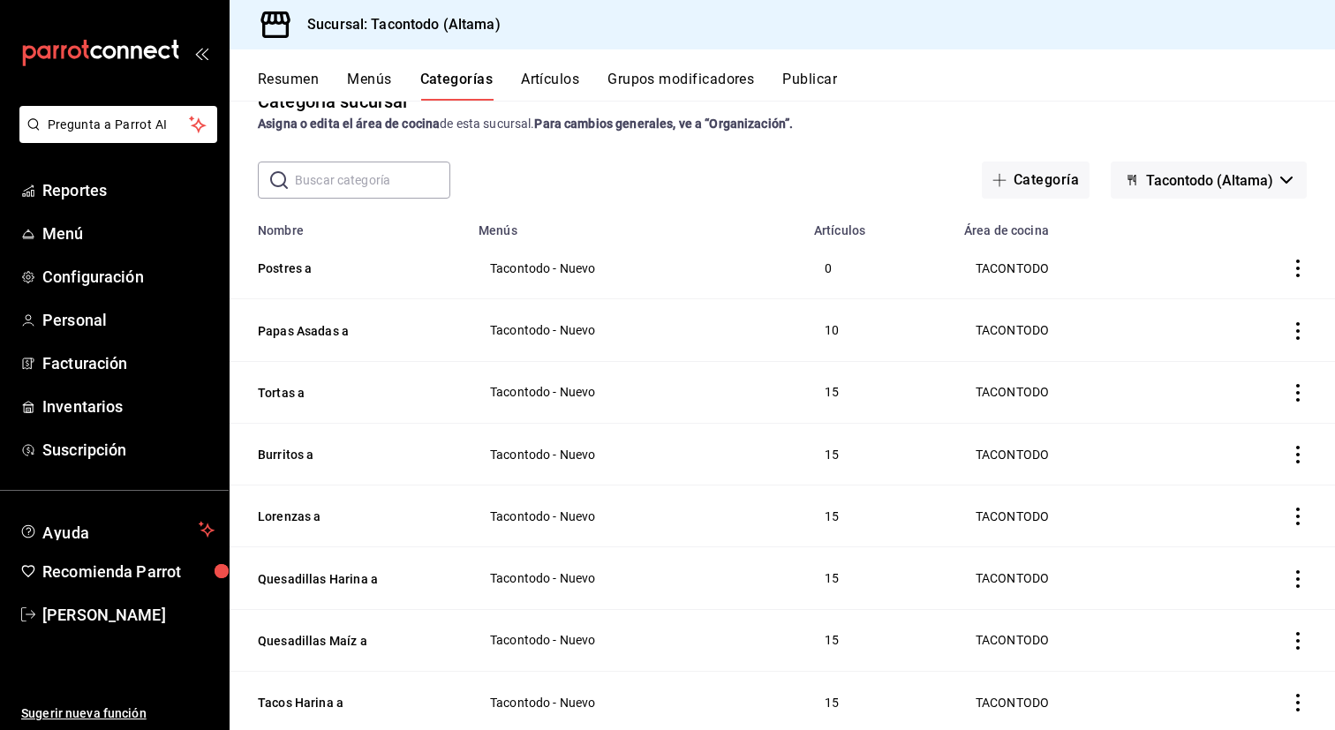
scroll to position [40, 0]
click at [516, 56] on div "Resumen Menús Categorías Artículos Grupos modificadores Publicar" at bounding box center [782, 74] width 1105 height 51
click at [528, 75] on button "Artículos" at bounding box center [550, 86] width 58 height 30
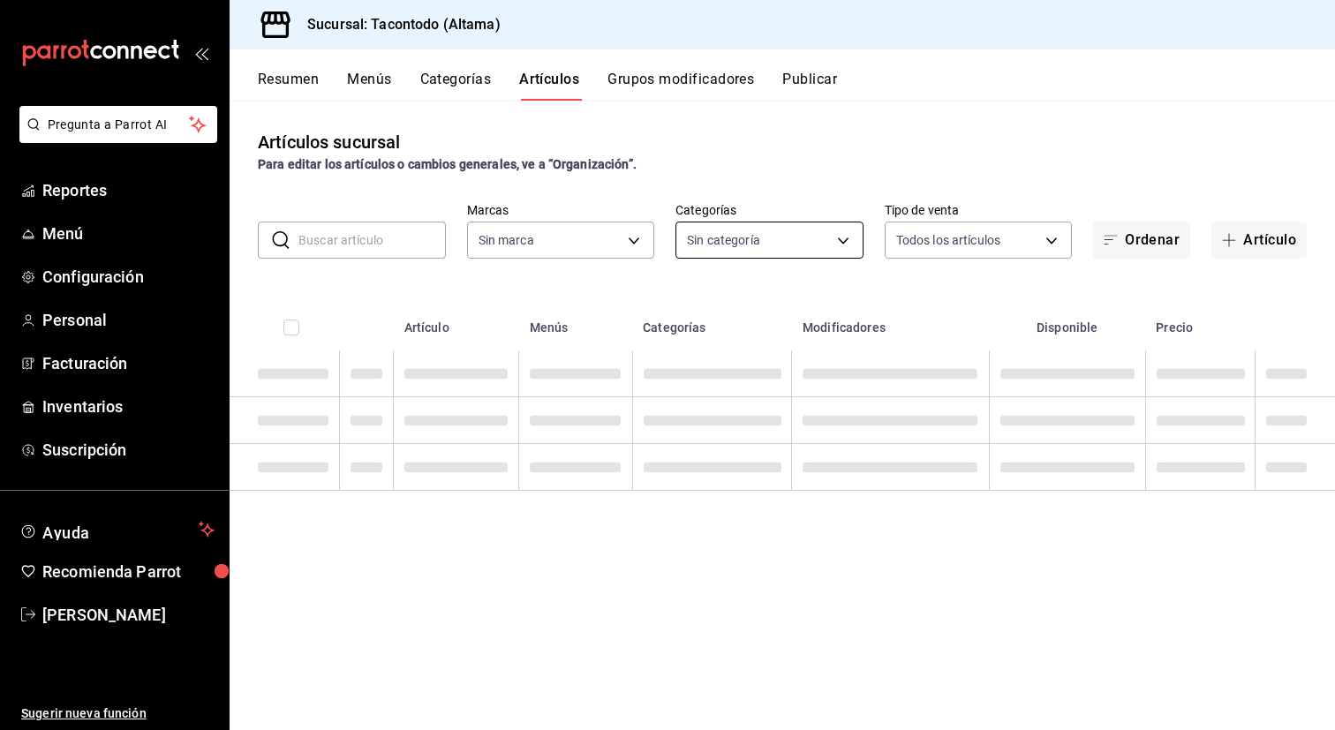
type input "56f755ab-7396-4f10-bb3c-049bffdbebb5"
type input "46ab6e39-dfb6-479d-8fb1-ec7912dac42e,077cfc57-b848-4776-9afd-77a013d51790,86433…"
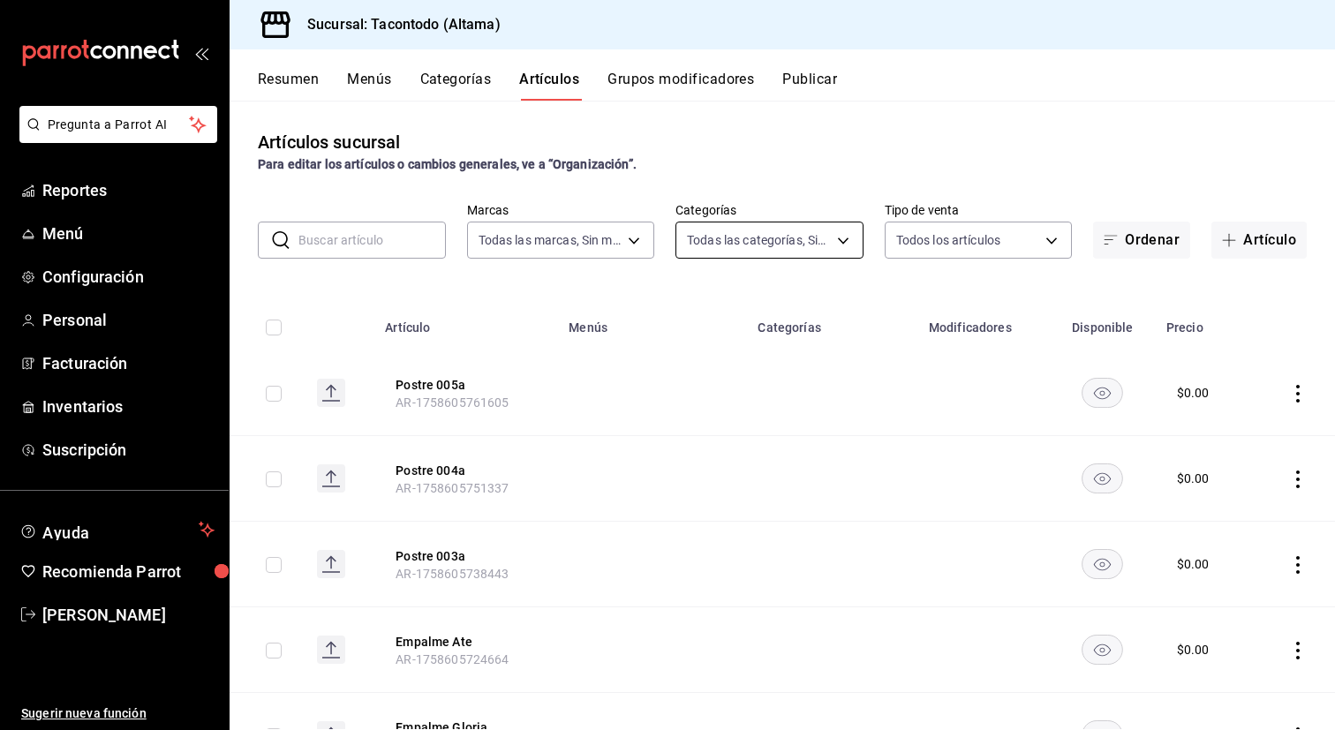
click at [801, 244] on body "Pregunta a Parrot AI Reportes Menú Configuración Personal Facturación Inventari…" at bounding box center [667, 365] width 1335 height 730
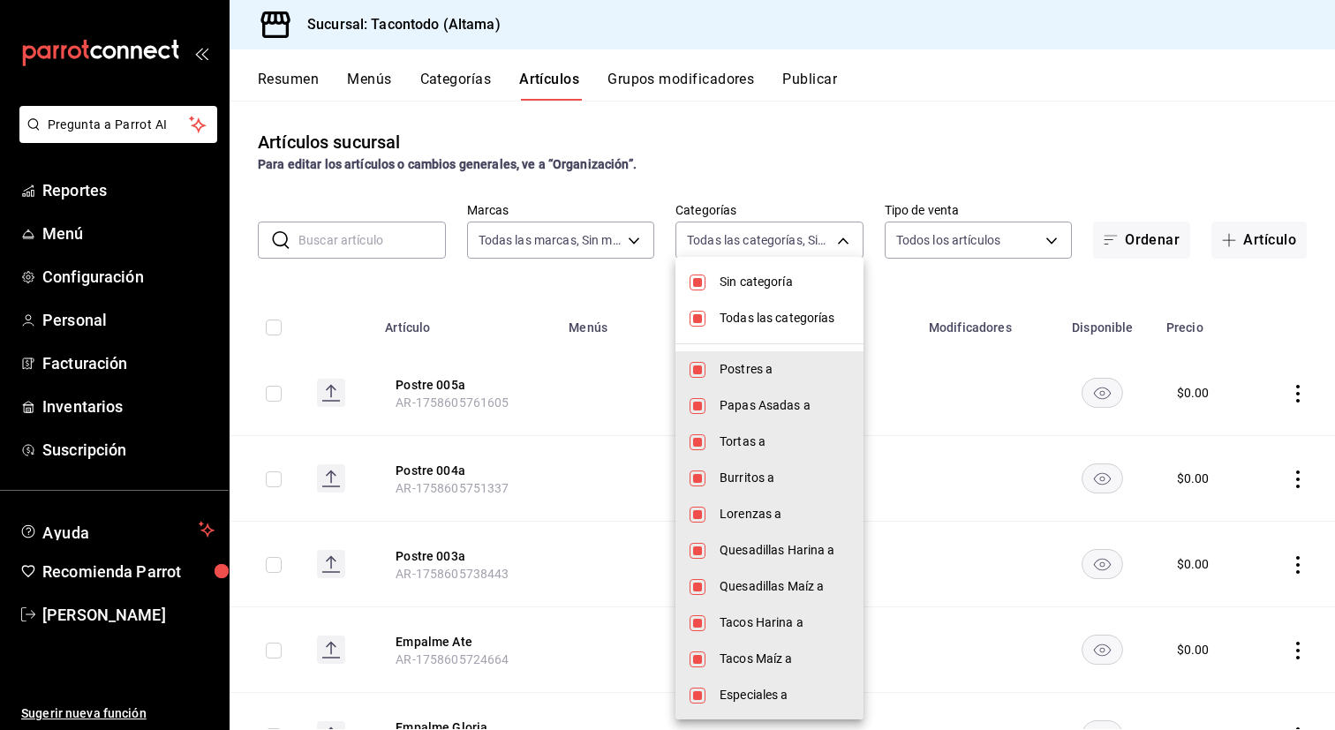
click at [744, 286] on span "Sin categoría" at bounding box center [784, 282] width 130 height 19
checkbox input "false"
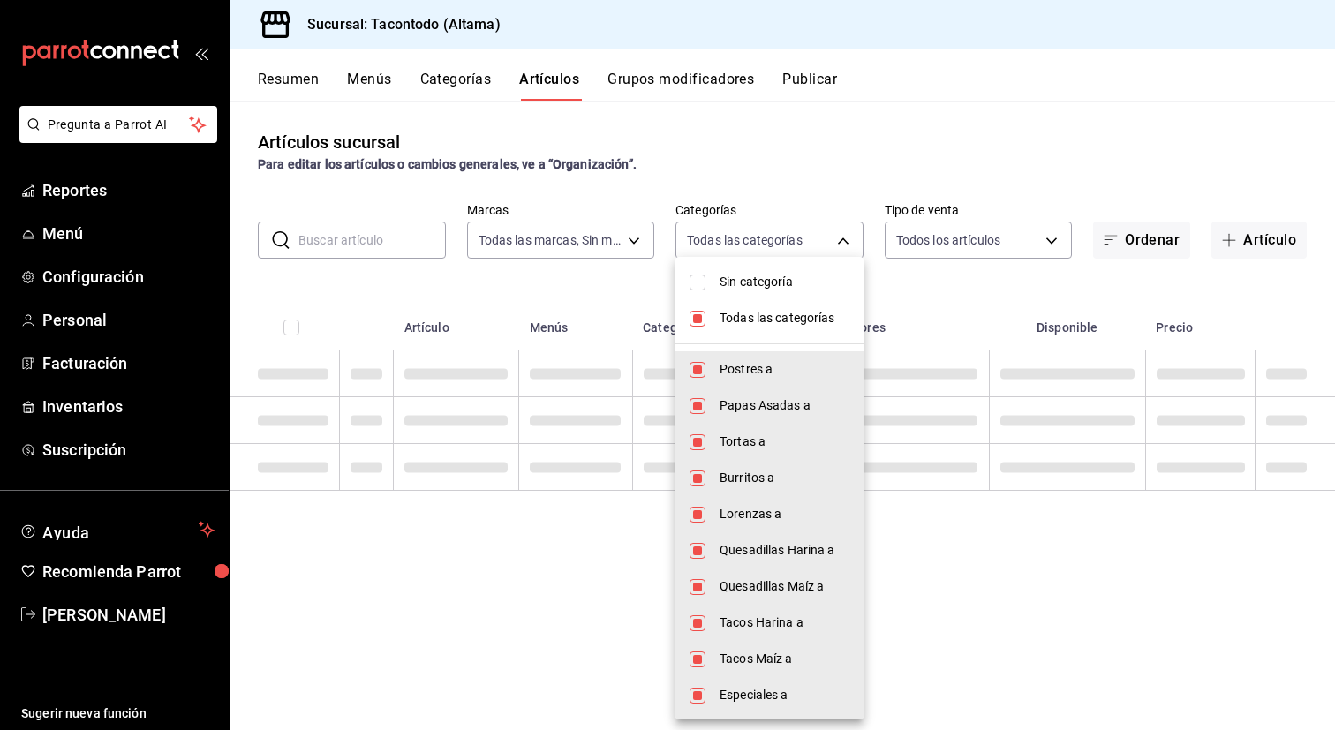
click at [739, 315] on span "Todas las categorías" at bounding box center [784, 318] width 130 height 19
checkbox input "false"
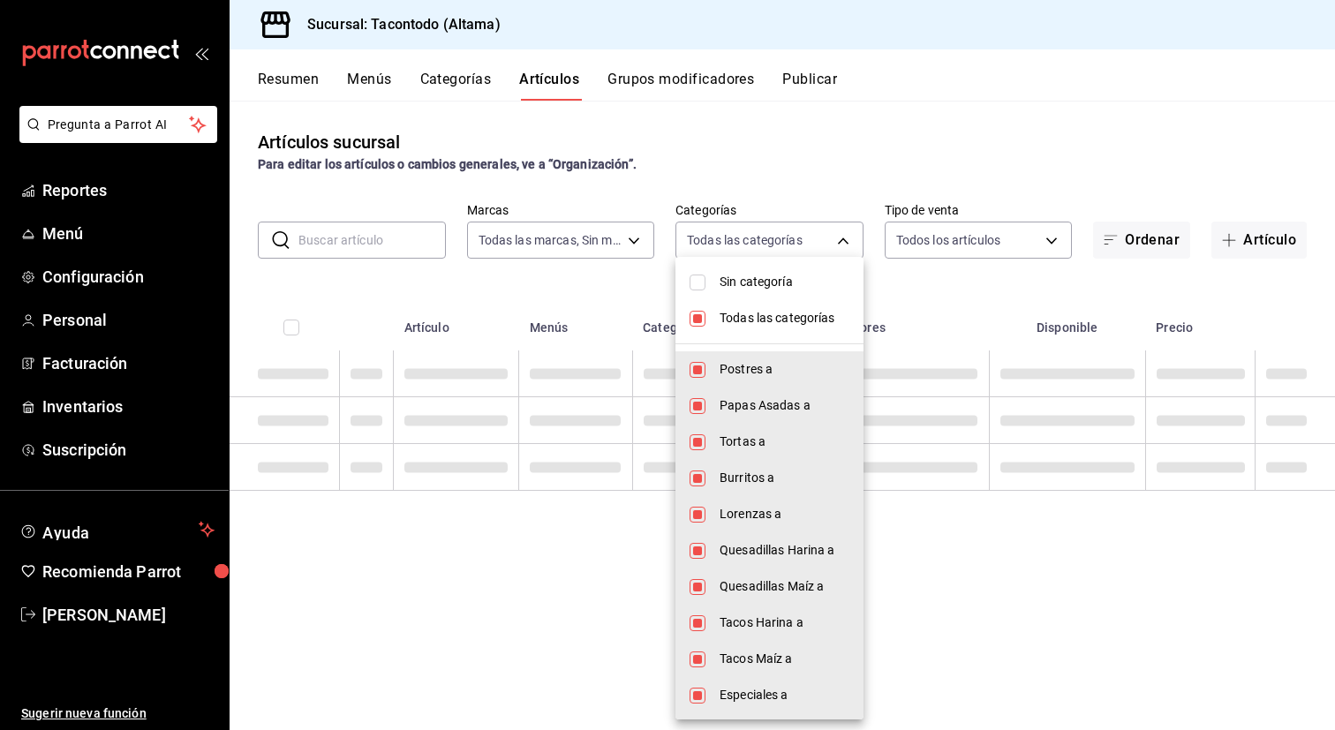
checkbox input "false"
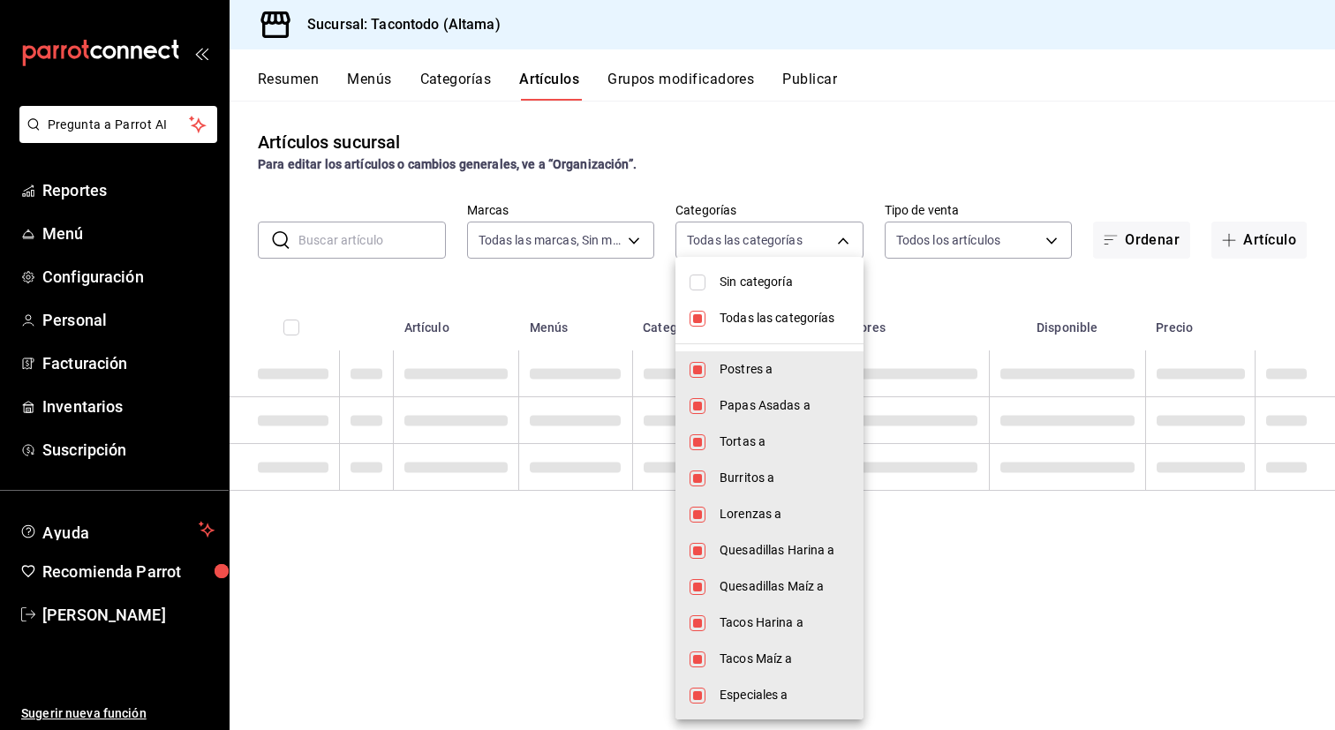
checkbox input "false"
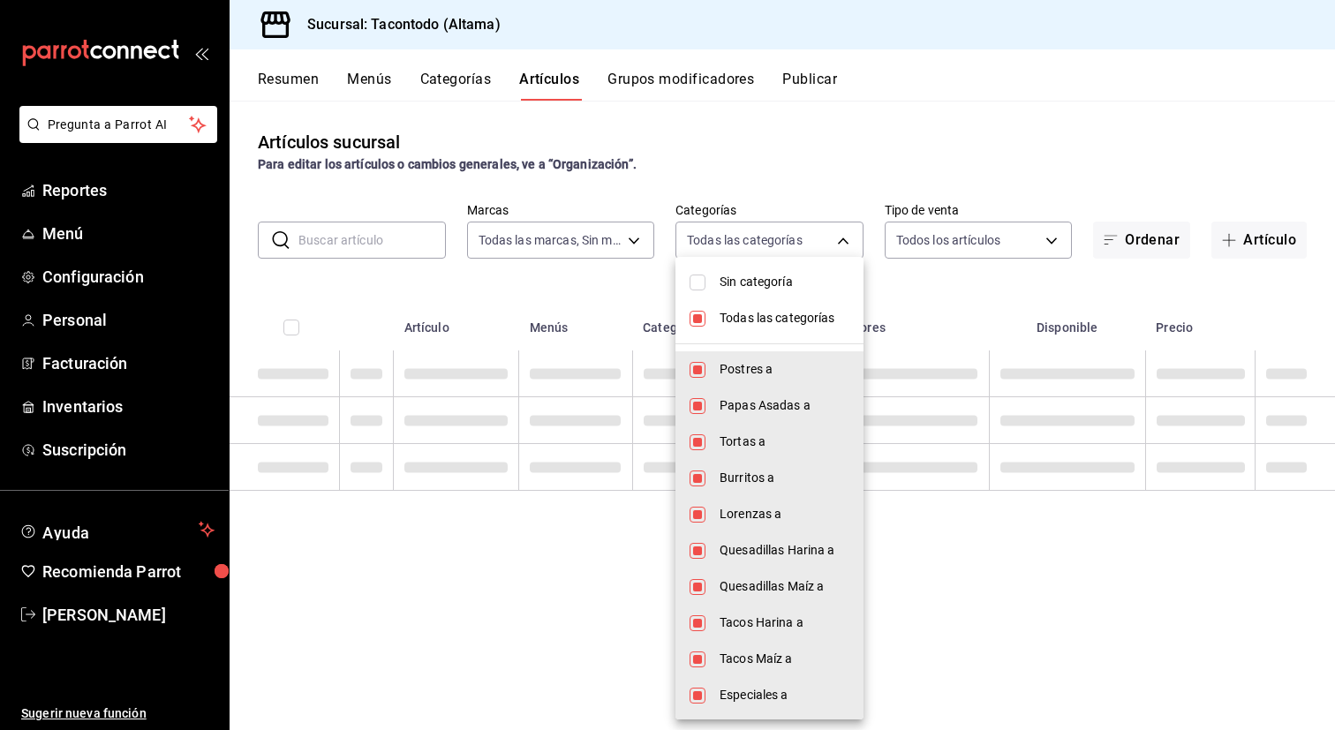
checkbox input "false"
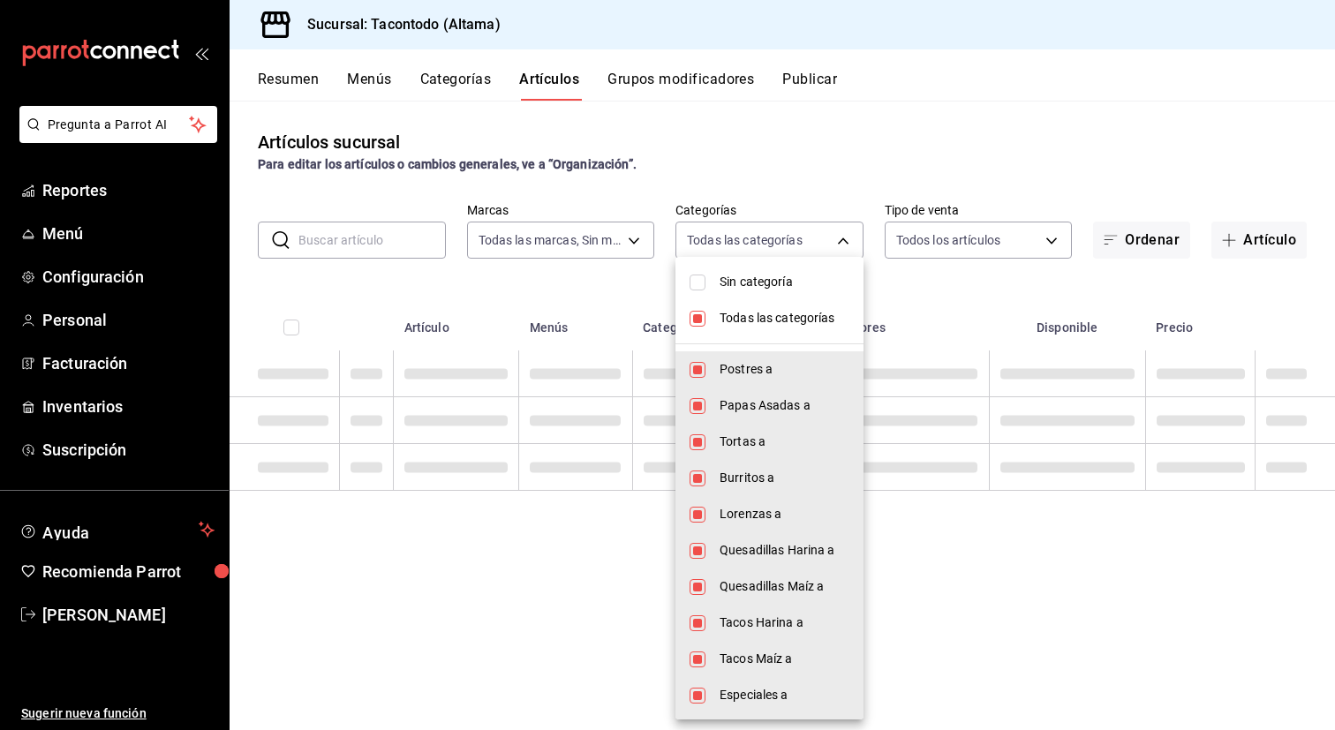
checkbox input "false"
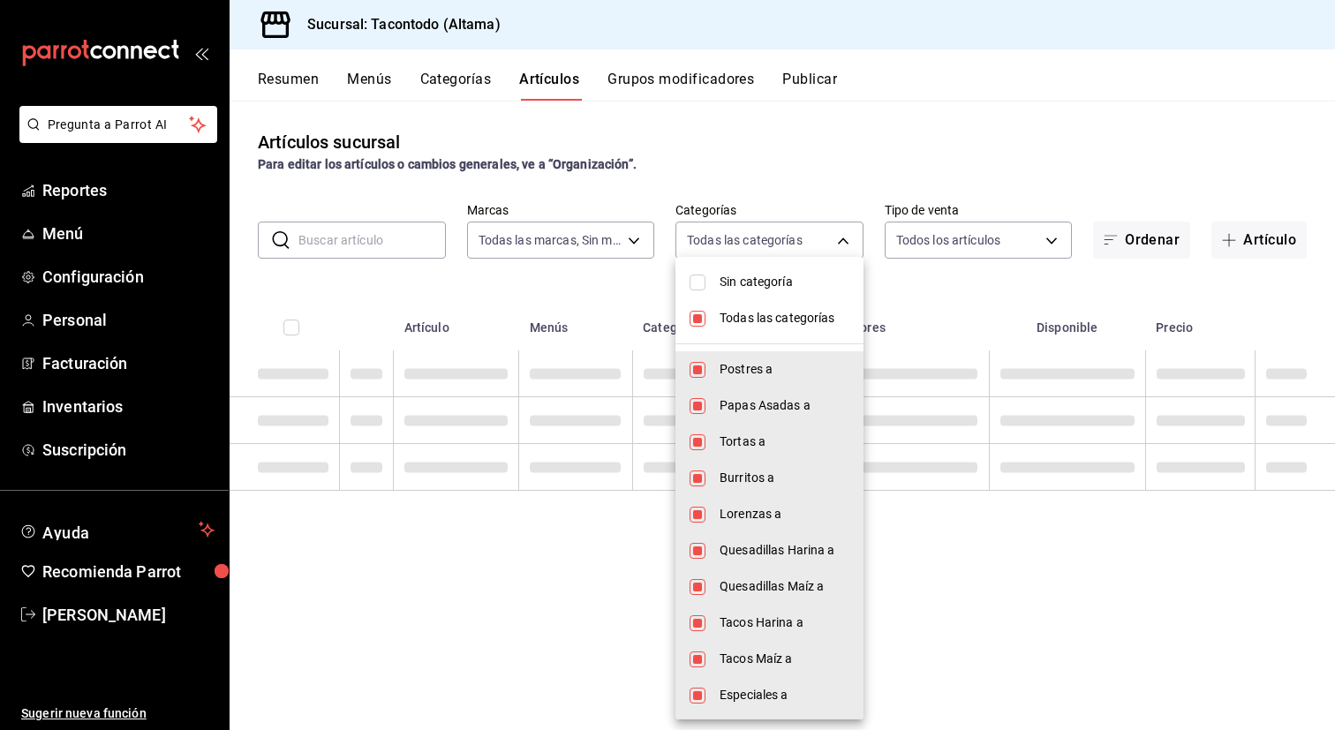
checkbox input "false"
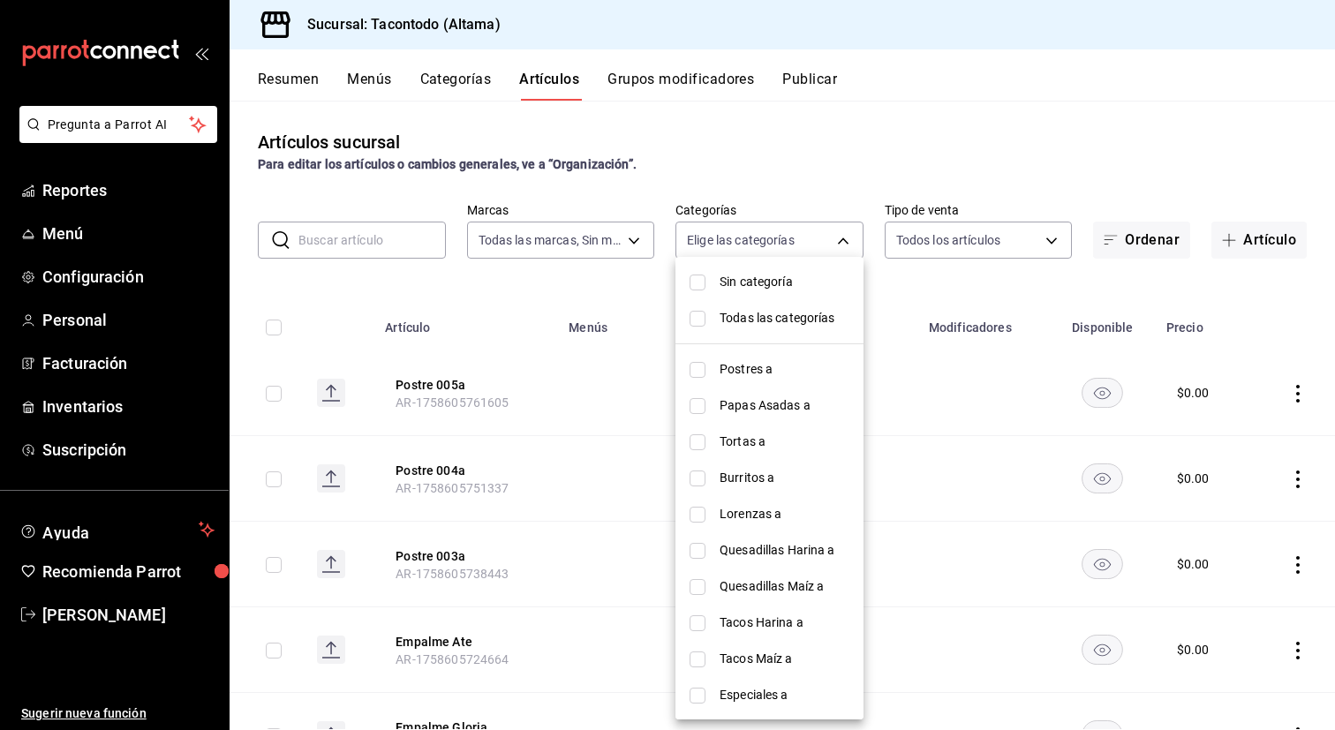
click at [780, 410] on span "Papas Asadas a" at bounding box center [784, 405] width 130 height 19
type input "077cfc57-b848-4776-9afd-77a013d51790"
checkbox input "true"
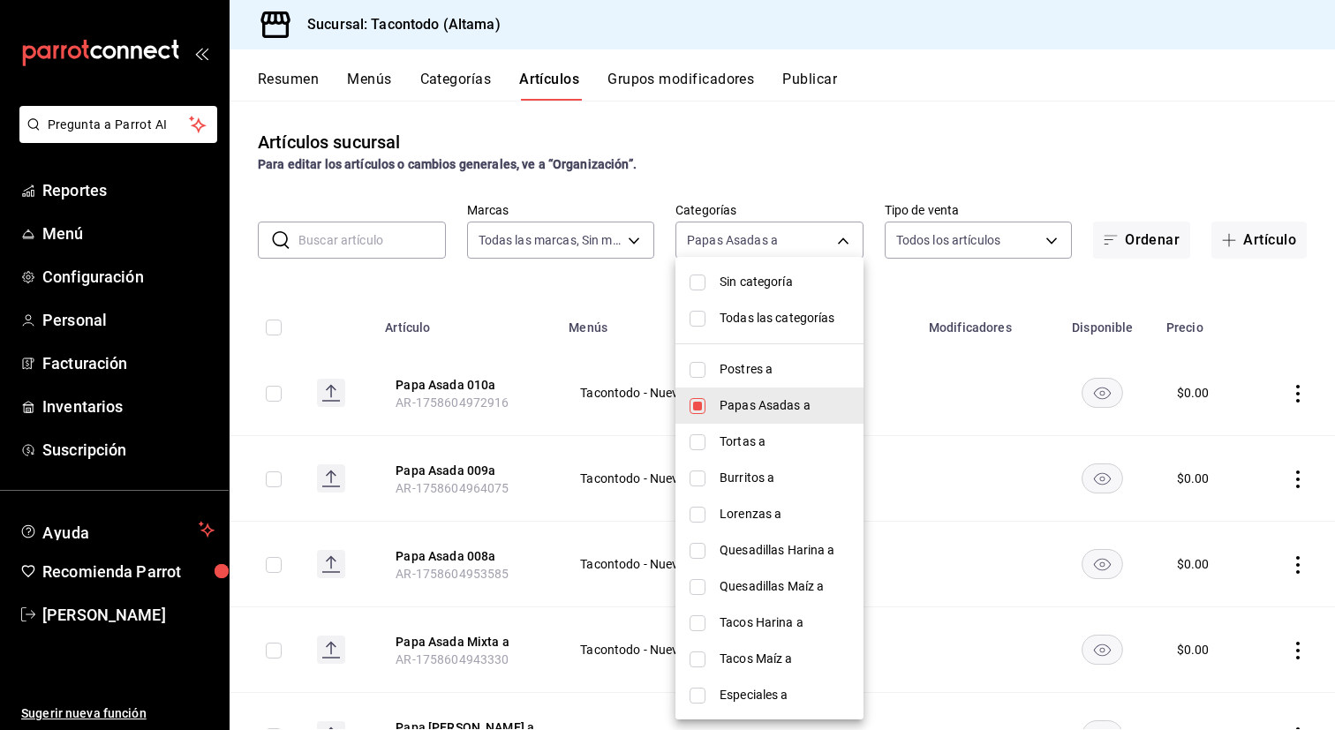
click at [514, 288] on div at bounding box center [667, 365] width 1335 height 730
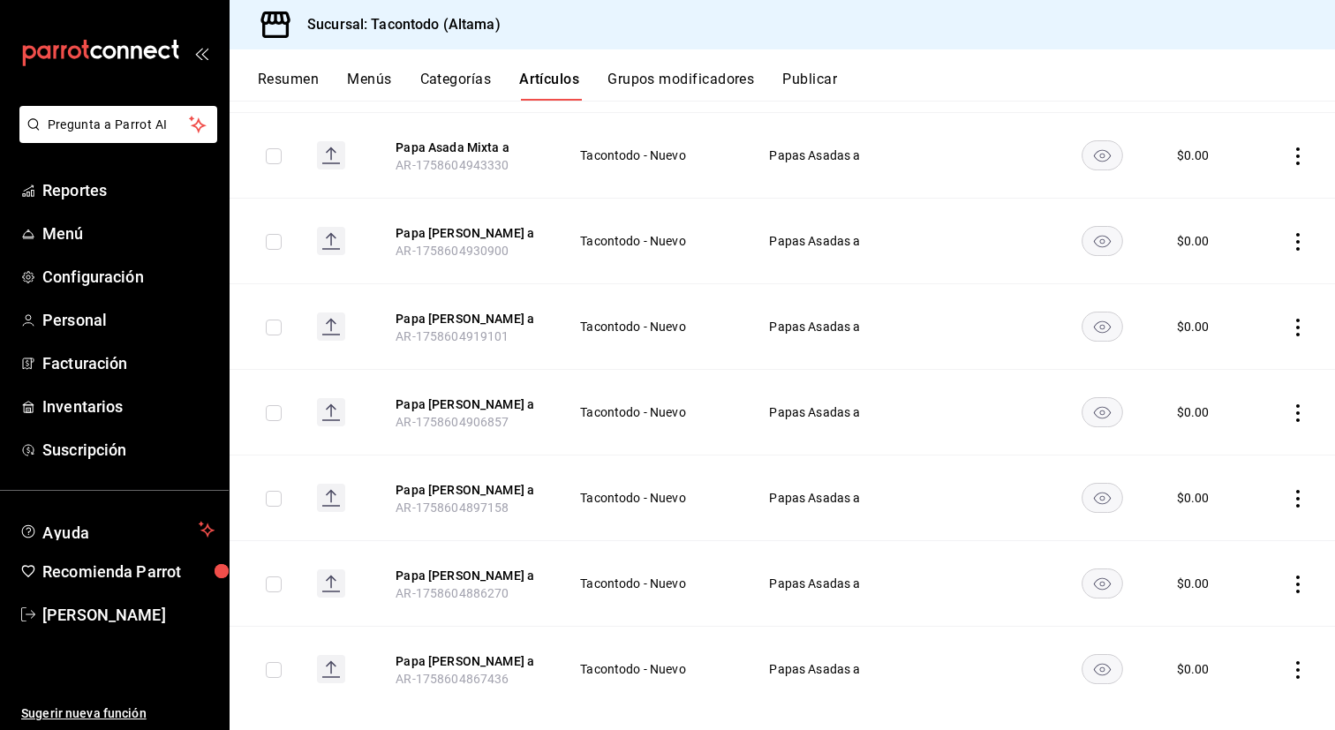
scroll to position [530, 0]
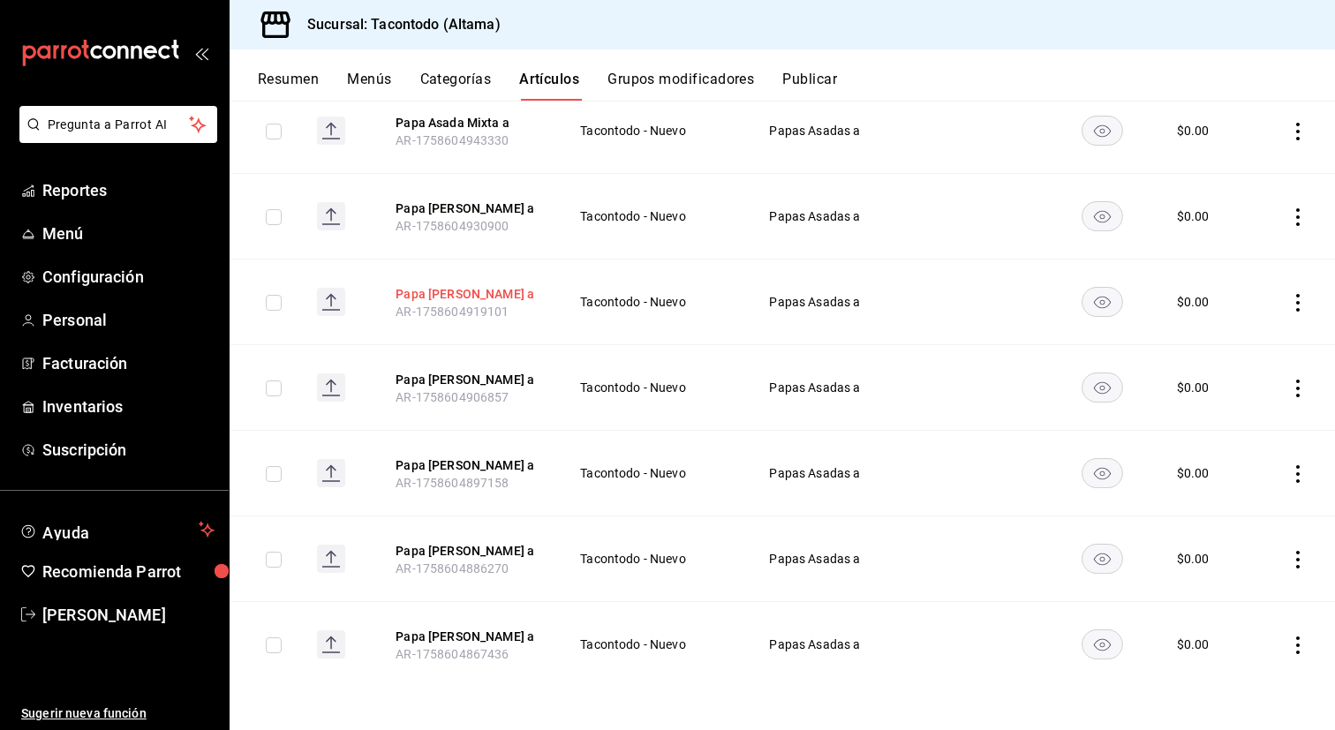
click at [448, 289] on button "Papa [PERSON_NAME] a" at bounding box center [465, 294] width 141 height 18
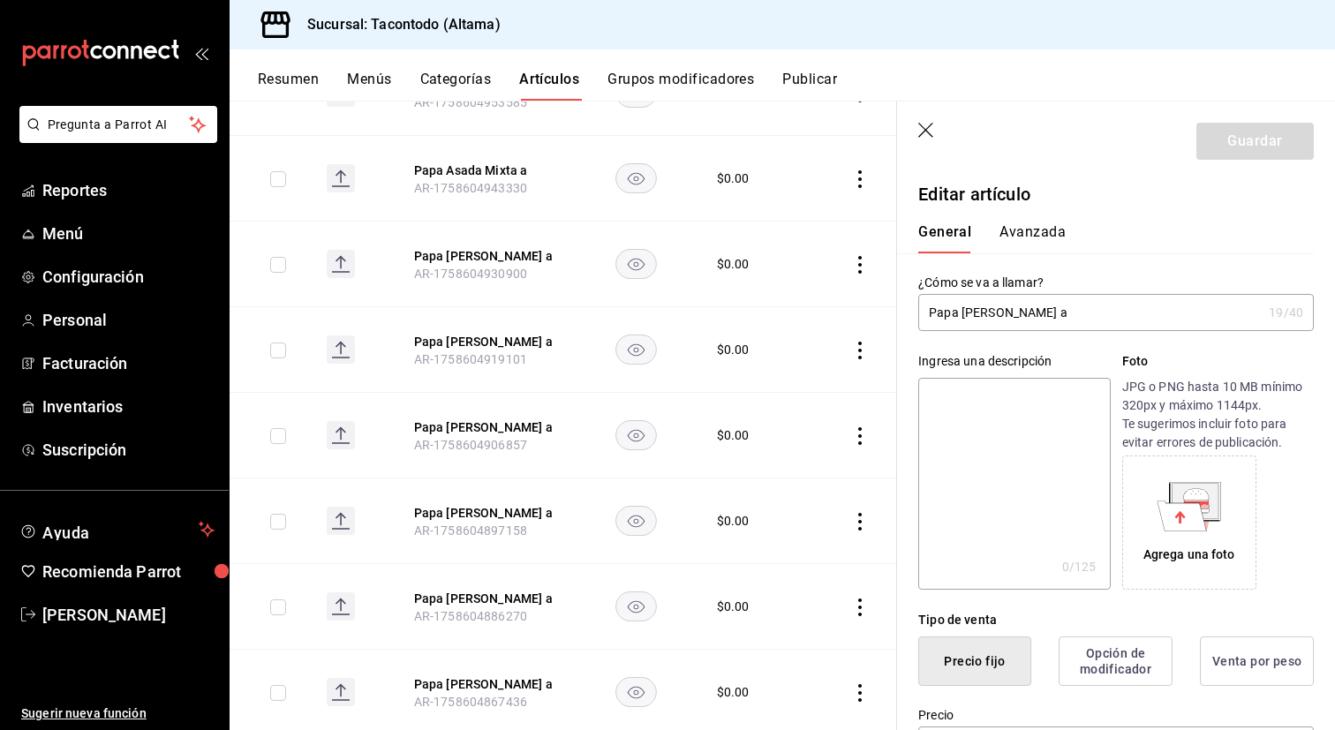
click at [1015, 312] on input "Papa [PERSON_NAME] a" at bounding box center [1089, 312] width 343 height 35
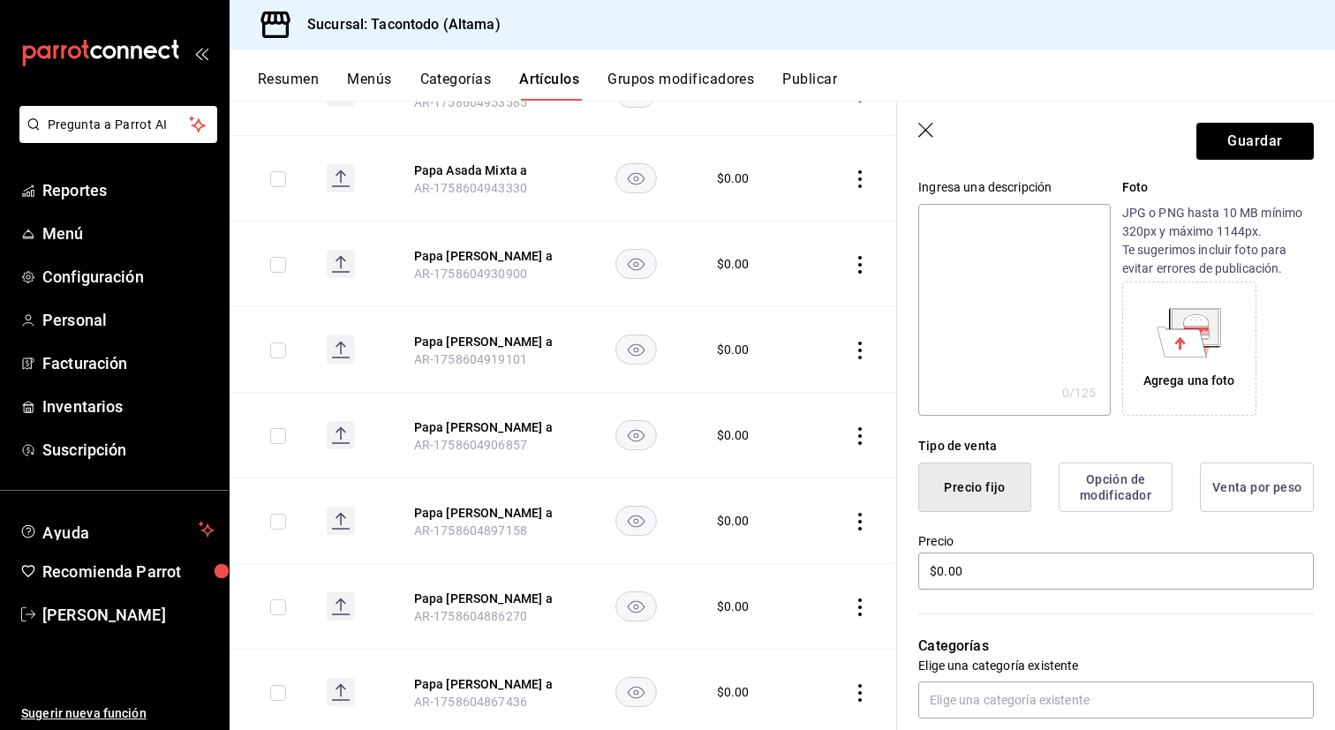
scroll to position [177, 0]
type input "Papa [PERSON_NAME] a"
click at [1223, 125] on button "Guardar" at bounding box center [1254, 141] width 117 height 37
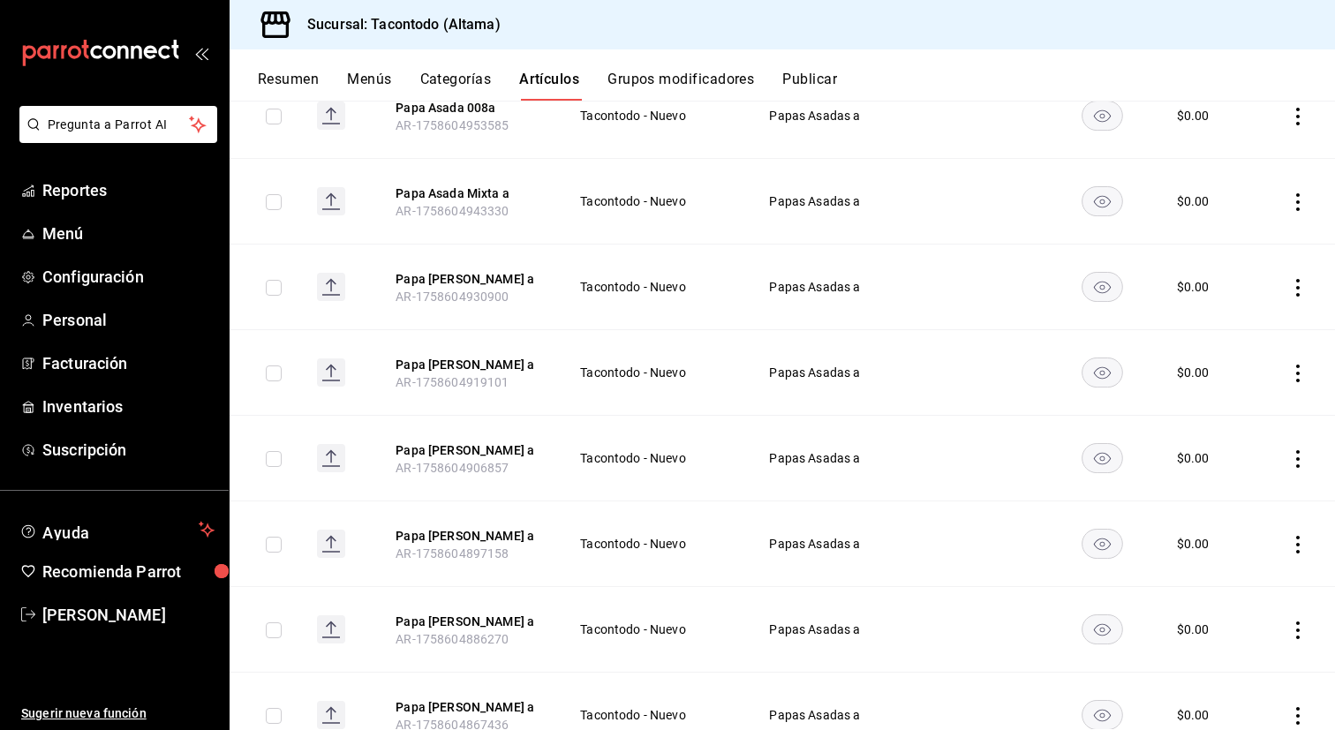
scroll to position [438, 0]
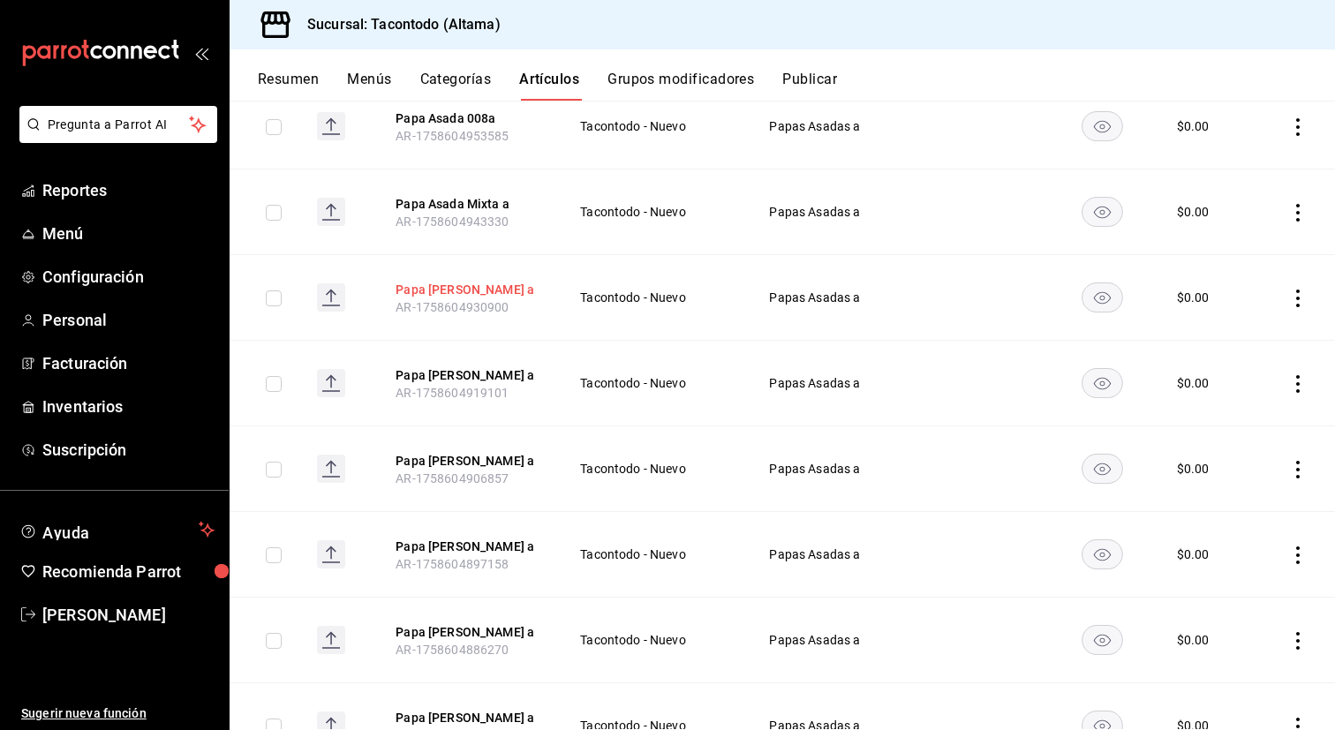
click at [451, 298] on button "Papa [PERSON_NAME] a" at bounding box center [465, 290] width 141 height 18
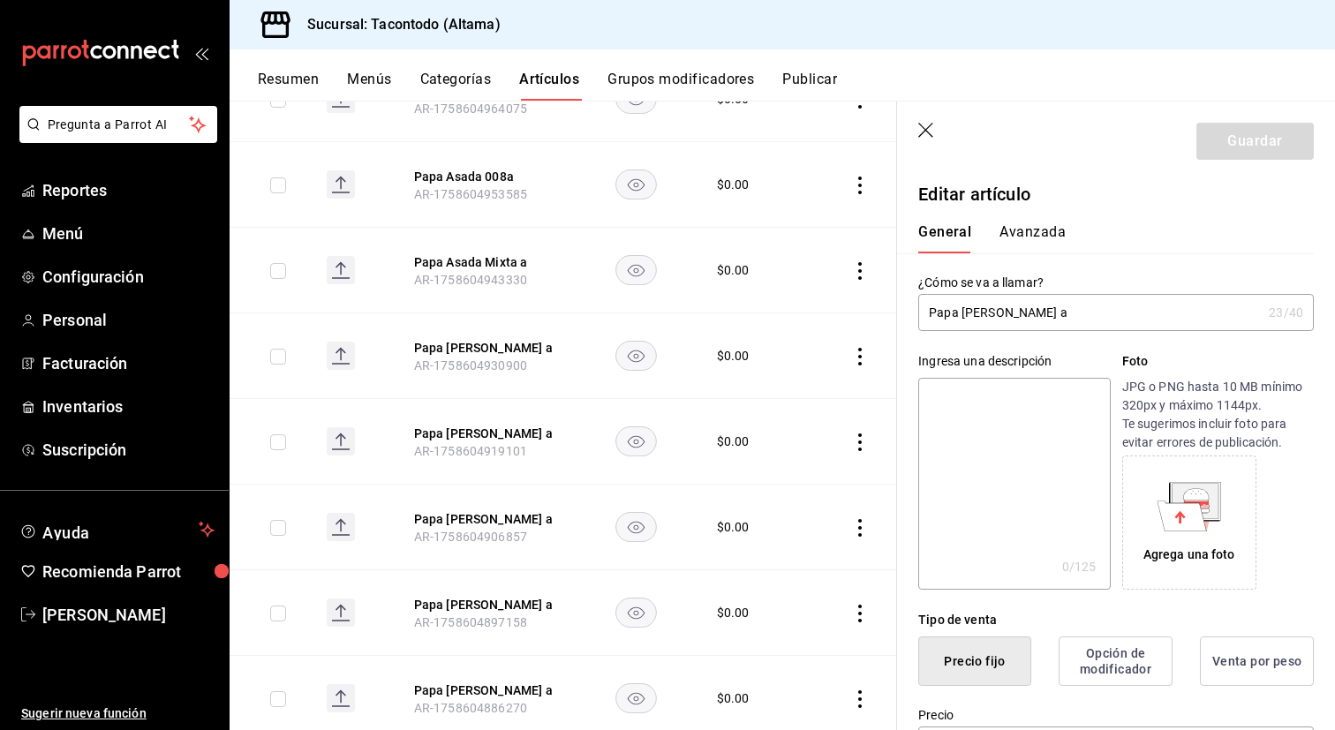
type input "$0.00"
click at [1031, 313] on input "Papa [PERSON_NAME] a" at bounding box center [1089, 312] width 343 height 35
type input "Papa Asada Mixta a"
click at [1228, 149] on button "Guardar" at bounding box center [1254, 141] width 117 height 37
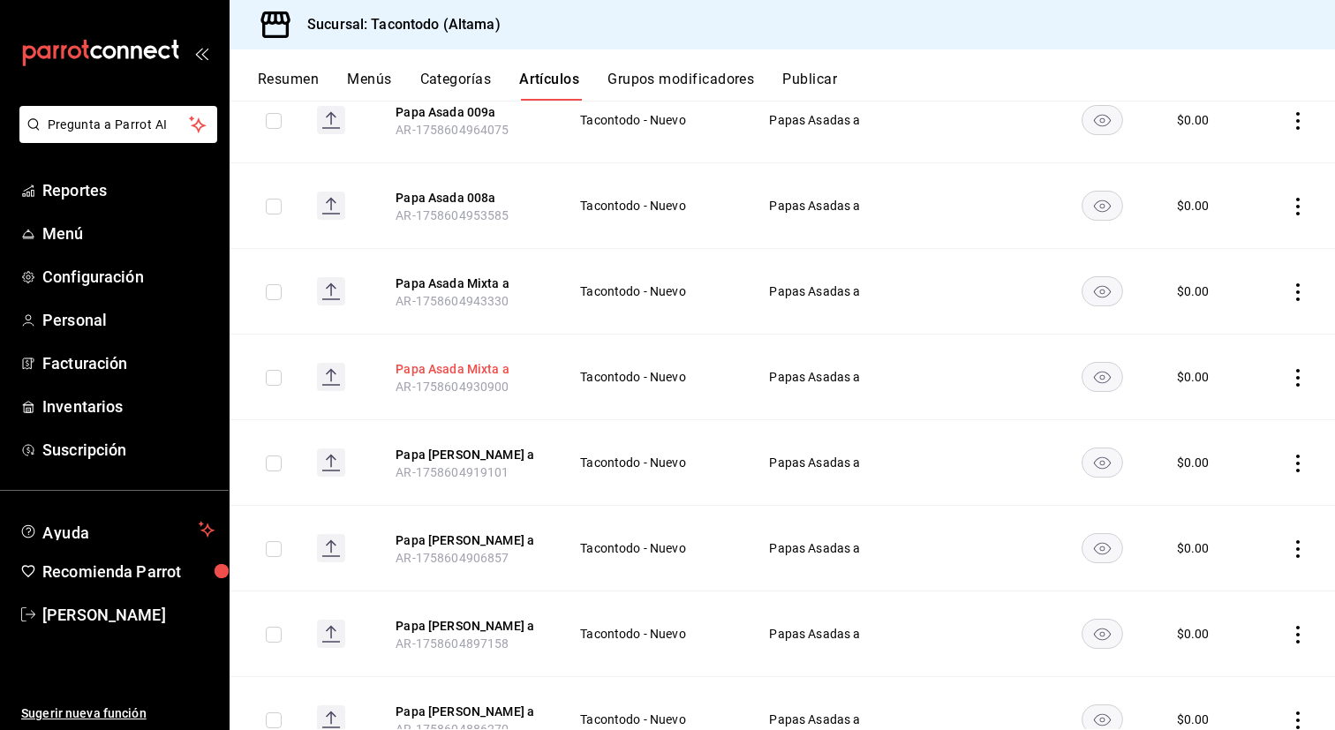
scroll to position [327, 0]
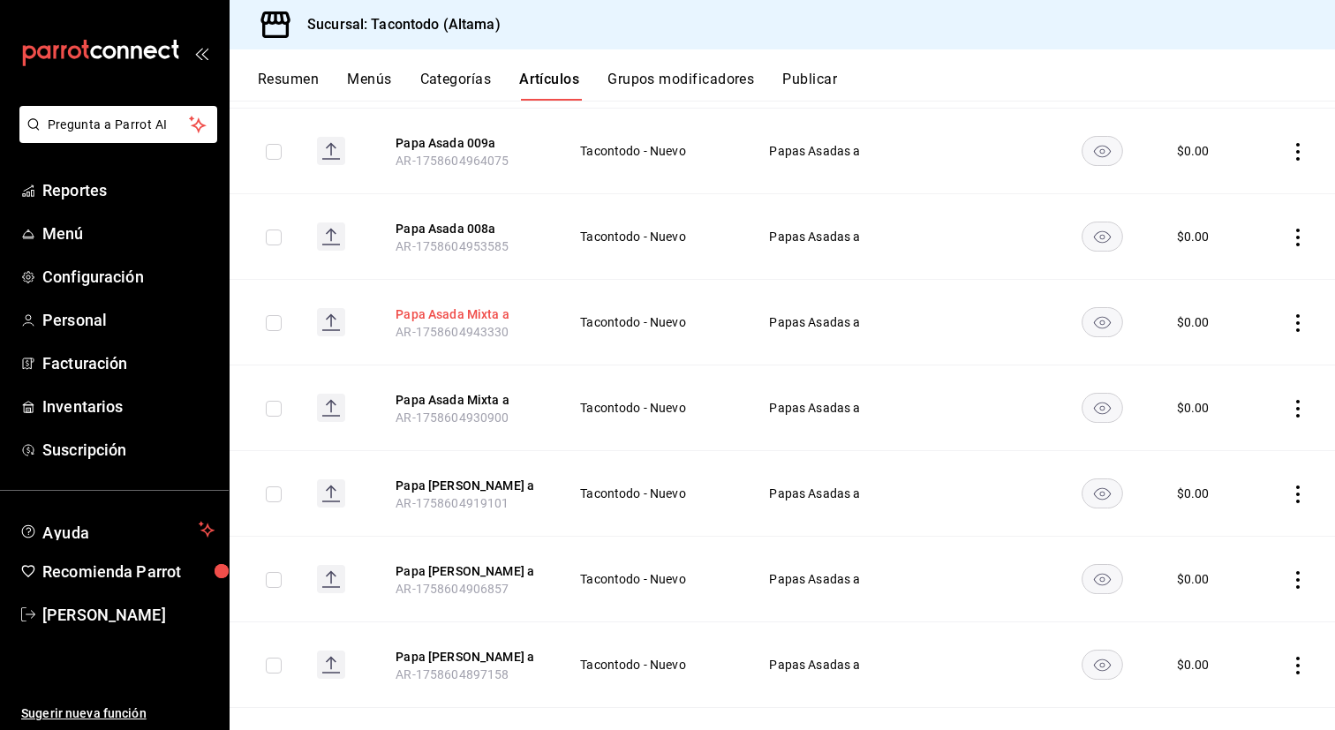
click at [481, 310] on button "Papa Asada Mixta a" at bounding box center [465, 314] width 141 height 18
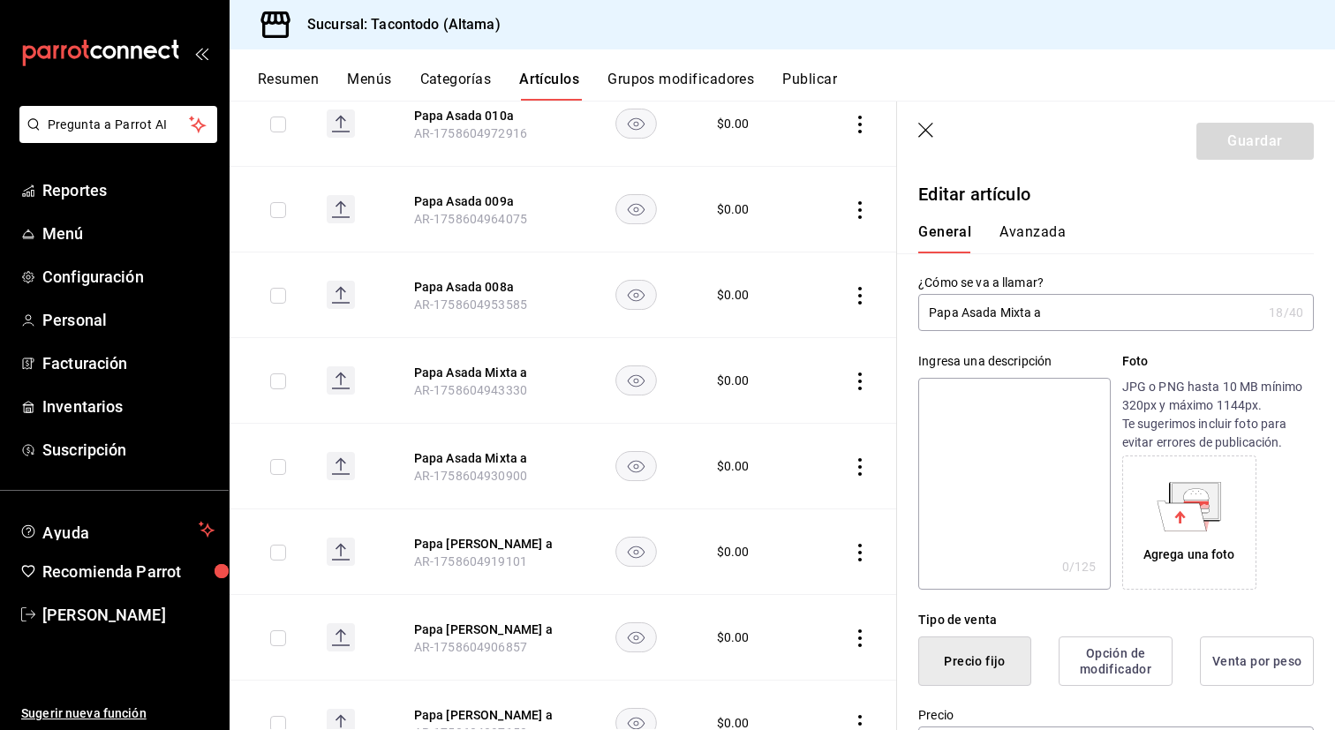
click at [1024, 312] on input "Papa Asada Mixta a" at bounding box center [1089, 312] width 343 height 35
type input "Papa [PERSON_NAME] a"
click at [1230, 143] on button "Guardar" at bounding box center [1254, 141] width 117 height 37
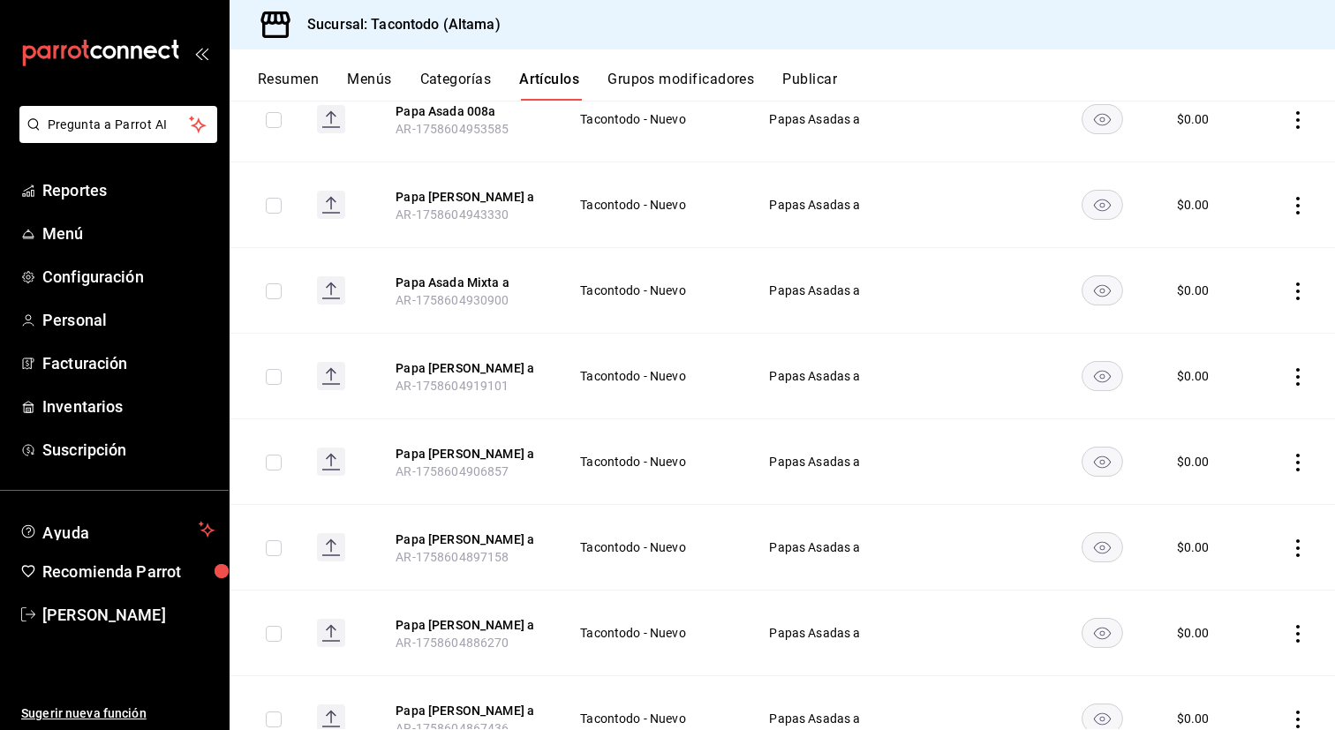
scroll to position [530, 0]
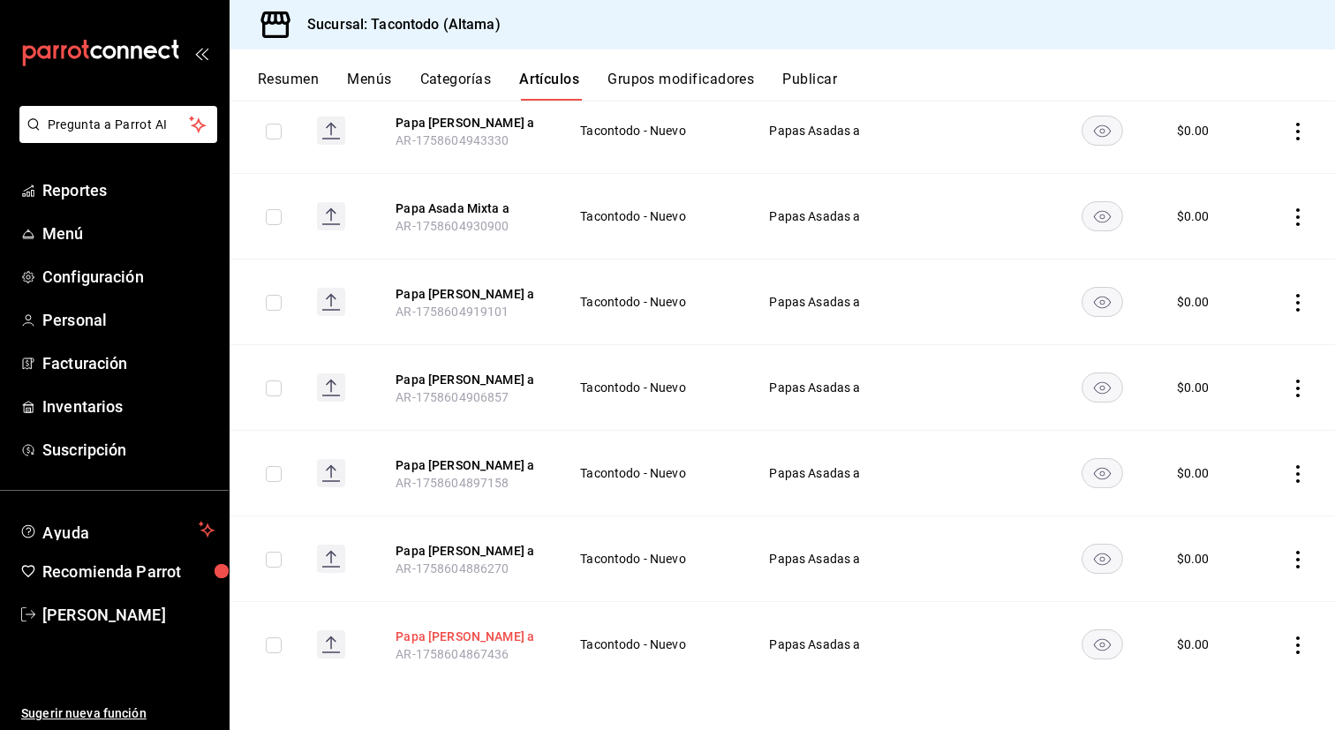
click at [468, 634] on button "Papa [PERSON_NAME] a" at bounding box center [465, 637] width 141 height 18
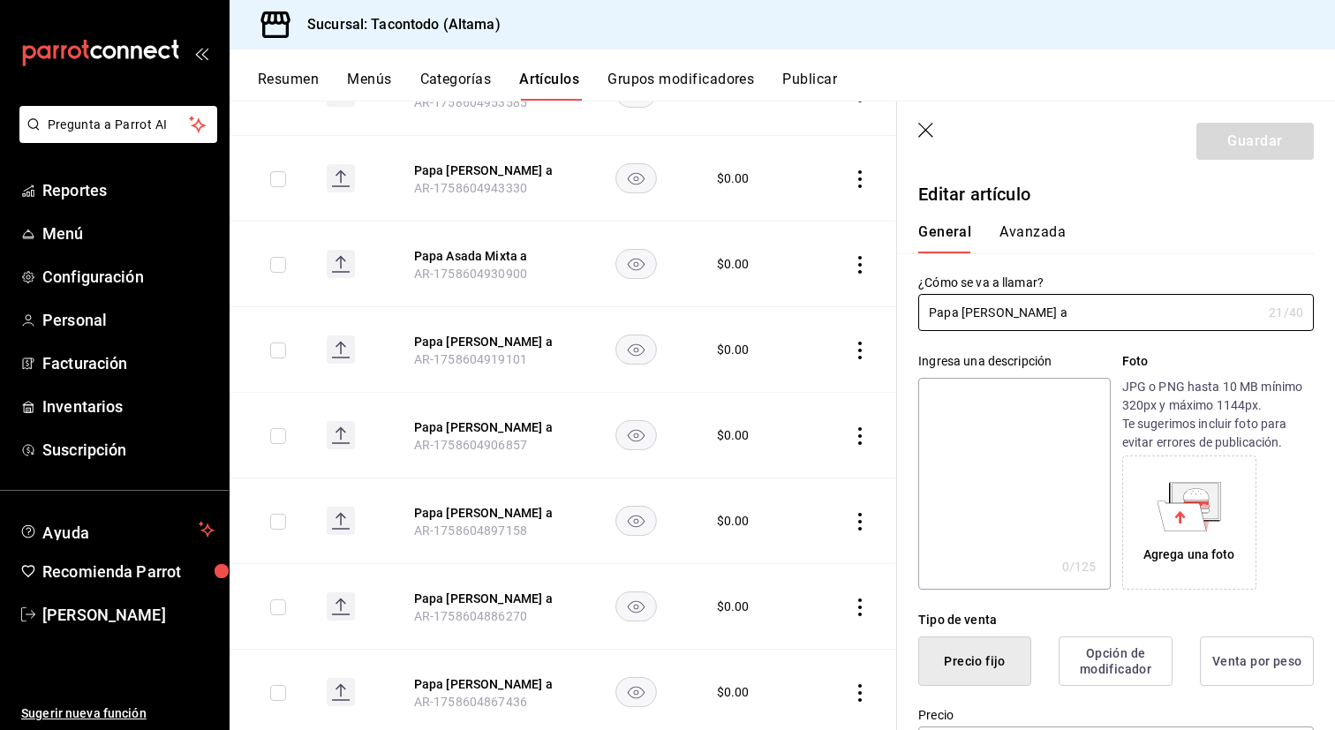
type input "$0.00"
click at [1033, 310] on input "Papa [PERSON_NAME] a" at bounding box center [1089, 312] width 343 height 35
type input "Papa [PERSON_NAME] a"
click at [1223, 147] on button "Guardar" at bounding box center [1254, 141] width 117 height 37
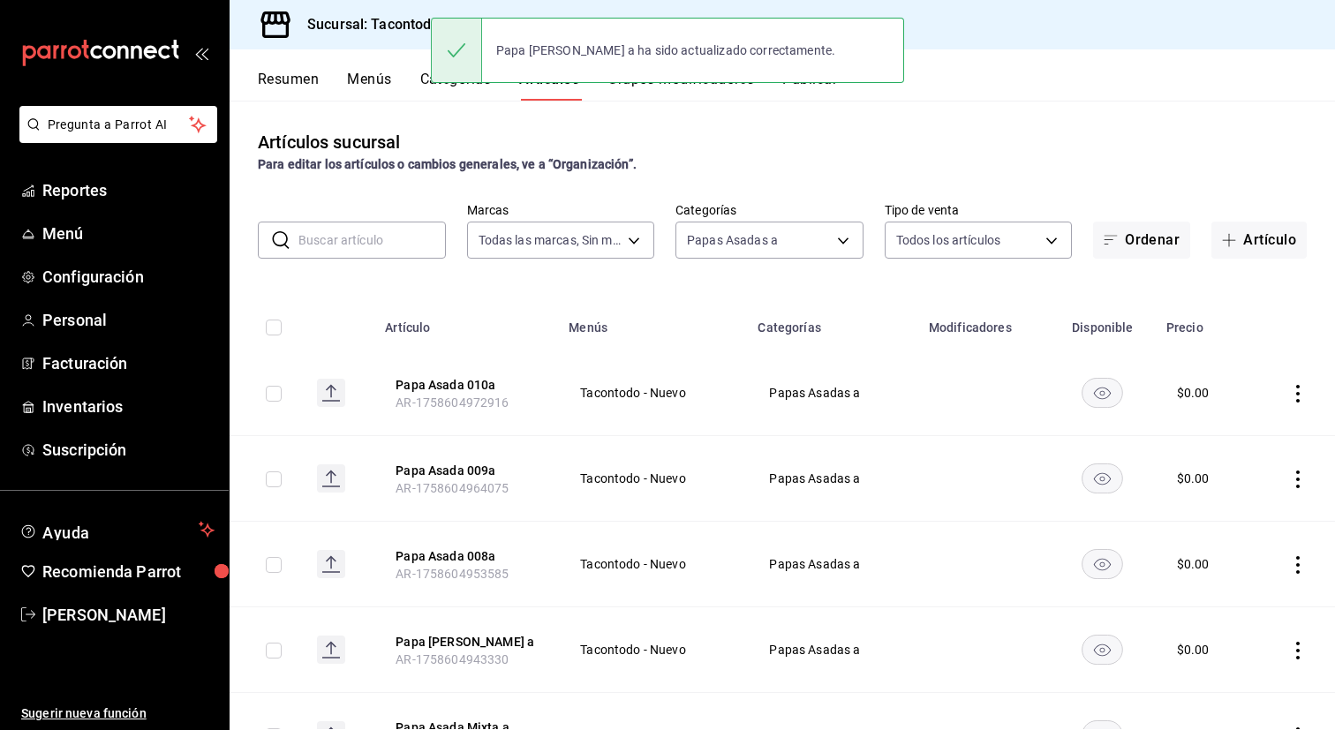
scroll to position [530, 0]
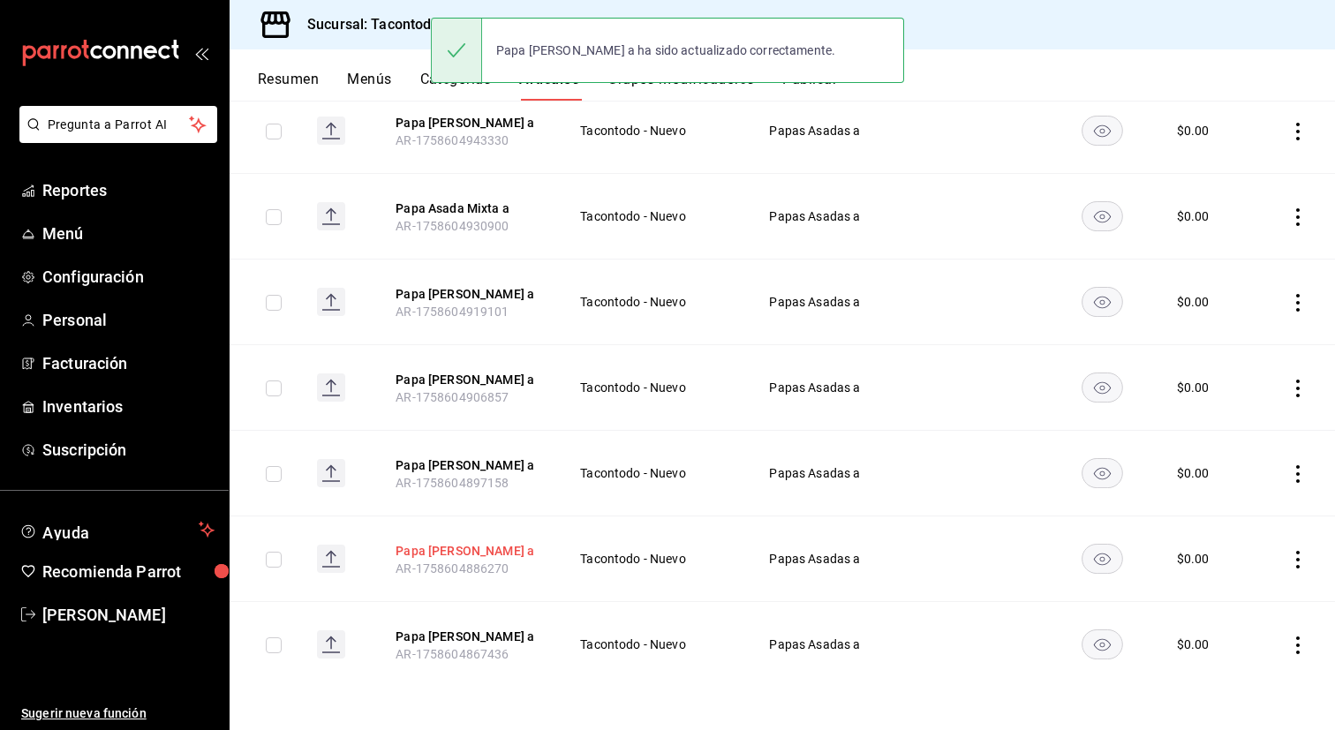
click at [468, 547] on button "Papa [PERSON_NAME] a" at bounding box center [465, 551] width 141 height 18
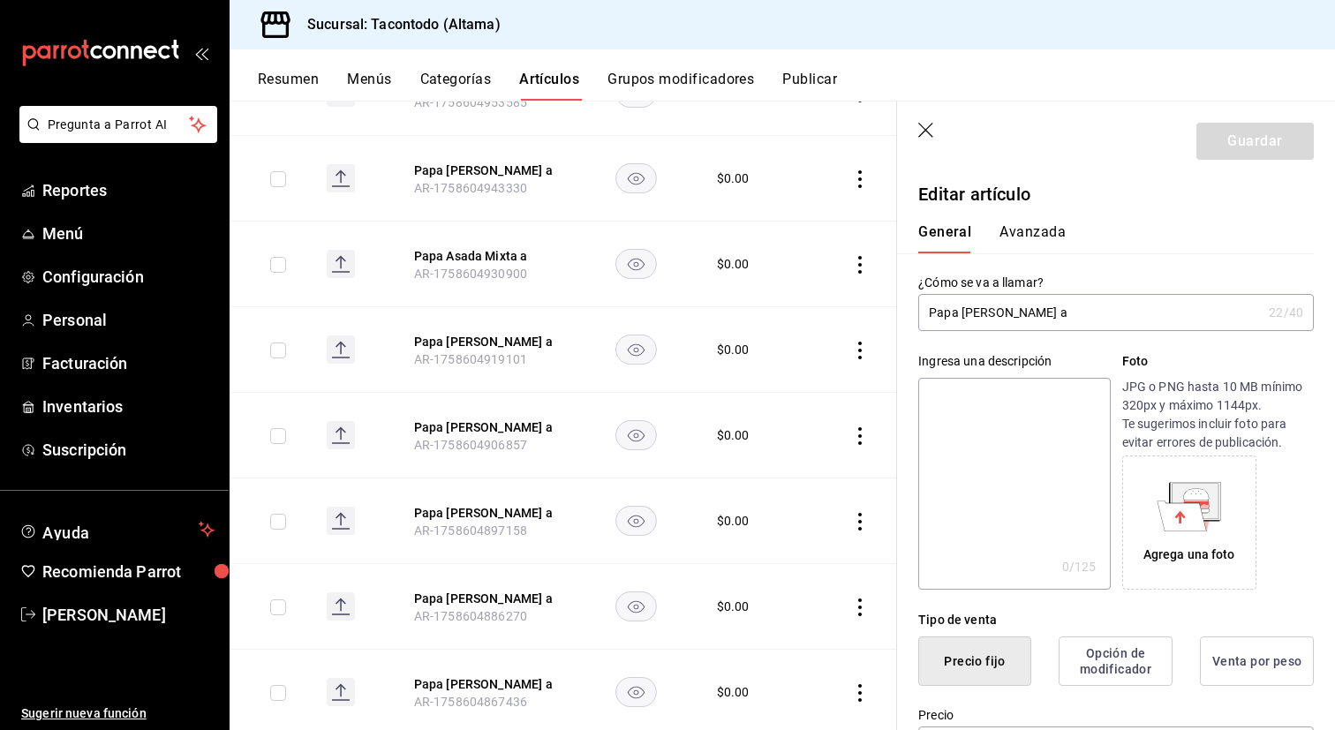
click at [1035, 324] on input "Papa [PERSON_NAME] a" at bounding box center [1089, 312] width 343 height 35
click at [1038, 313] on input "Papa [PERSON_NAME] a" at bounding box center [1089, 312] width 343 height 35
type input "Papa [PERSON_NAME] a"
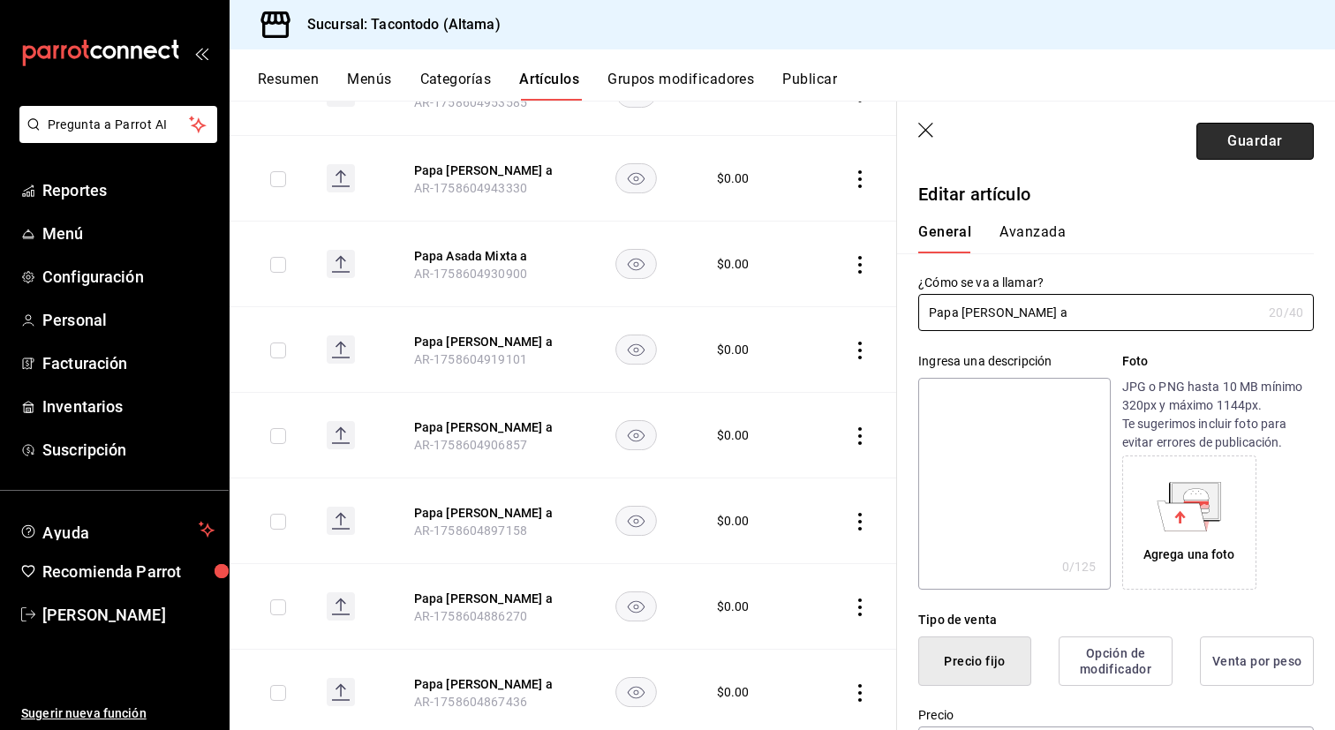
click at [1231, 154] on button "Guardar" at bounding box center [1254, 141] width 117 height 37
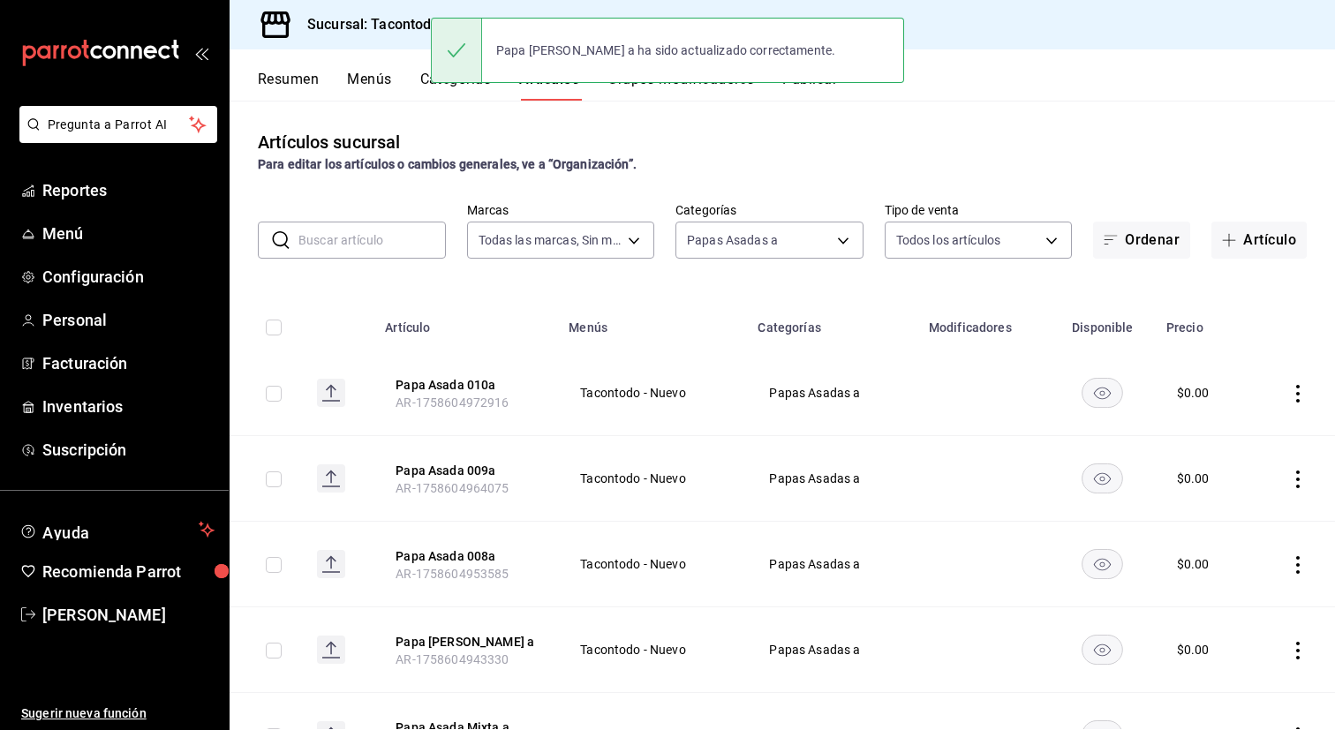
scroll to position [530, 0]
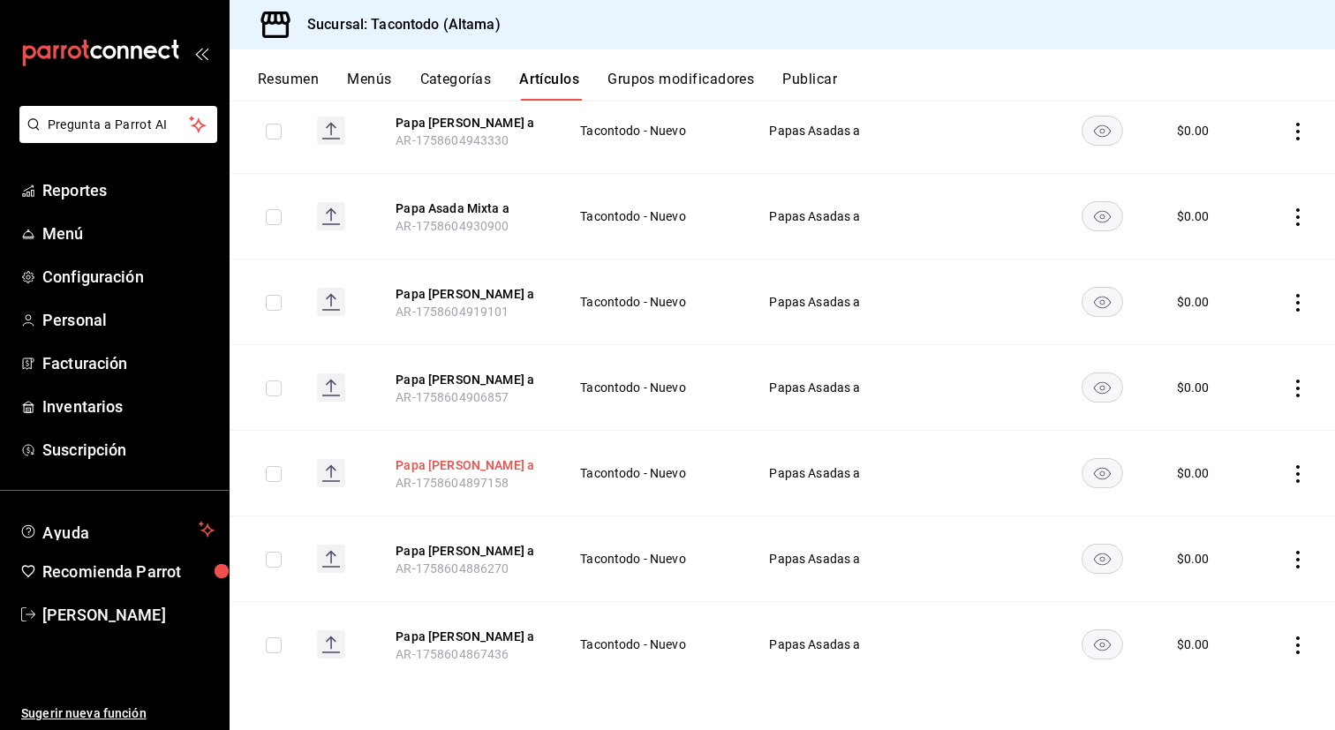
click at [485, 466] on button "Papa [PERSON_NAME] a" at bounding box center [465, 465] width 141 height 18
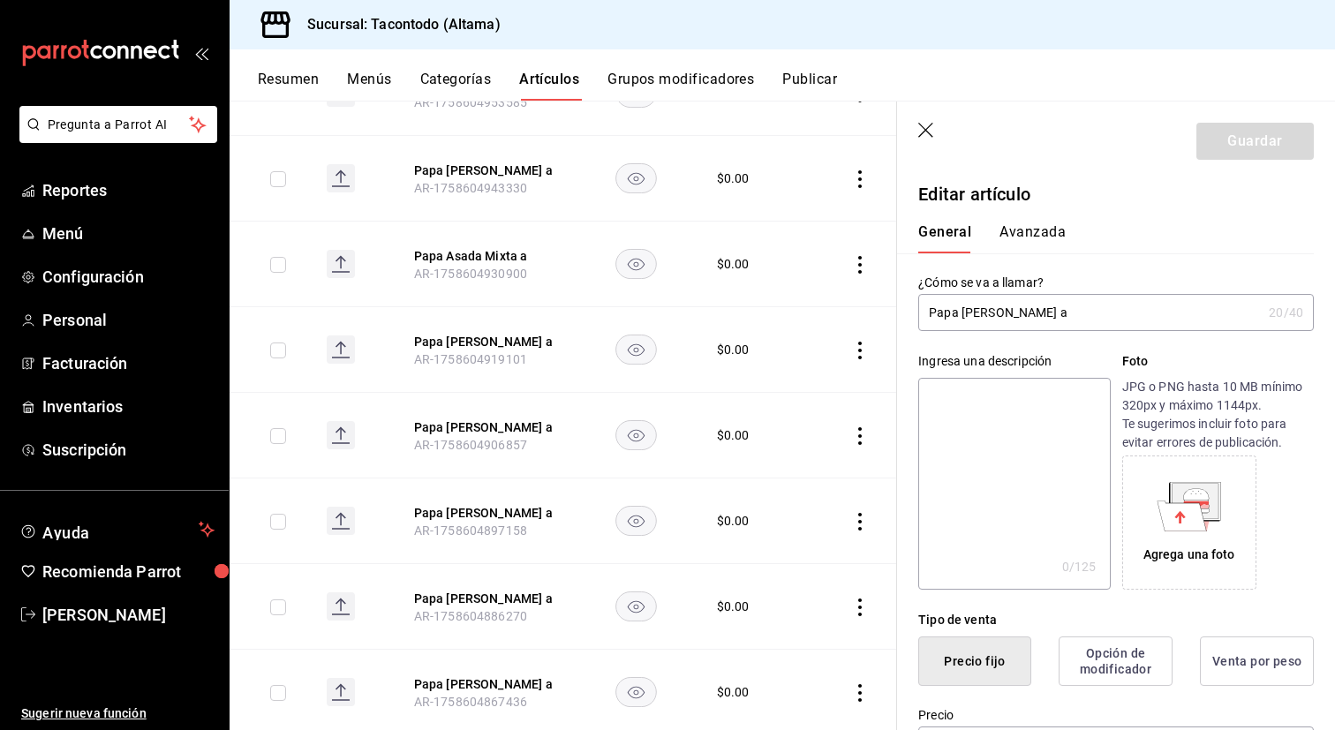
click at [1022, 315] on input "Papa [PERSON_NAME] a" at bounding box center [1089, 312] width 343 height 35
type input "Papa [PERSON_NAME] a"
click at [1224, 144] on button "Guardar" at bounding box center [1254, 141] width 117 height 37
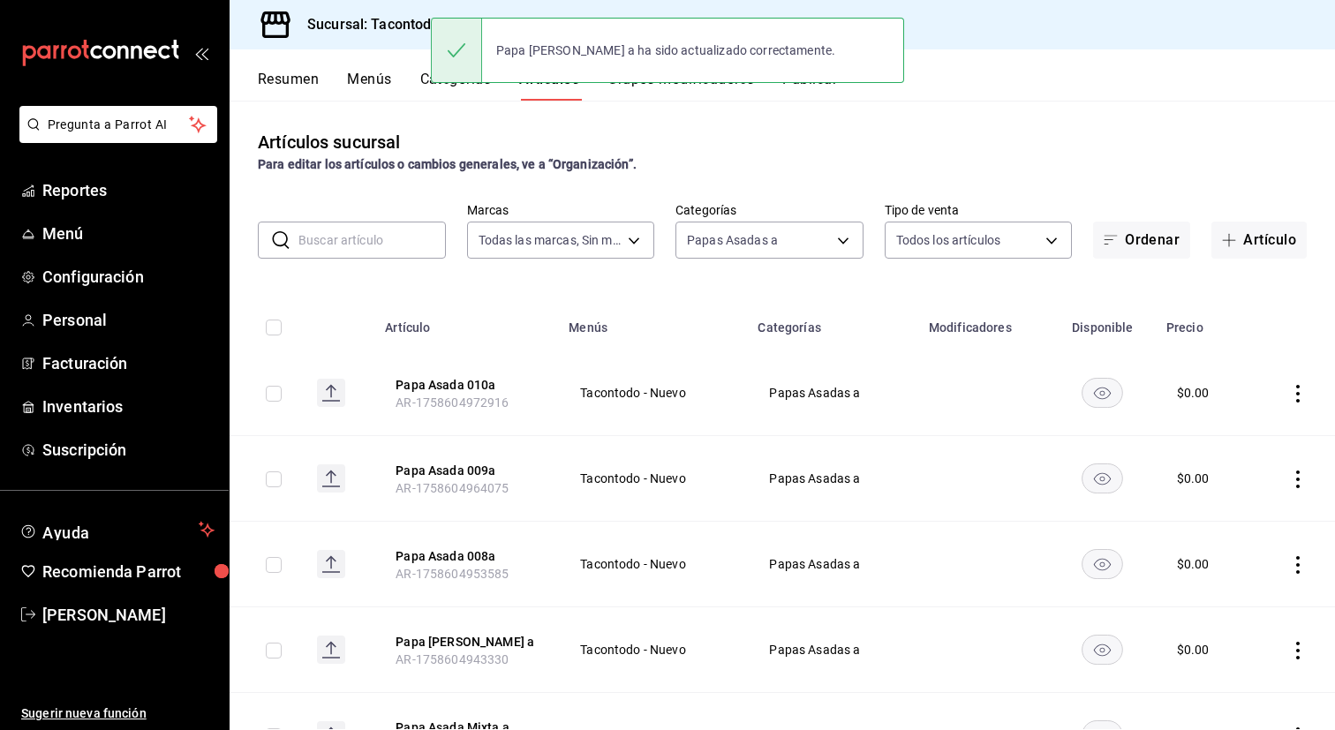
scroll to position [530, 0]
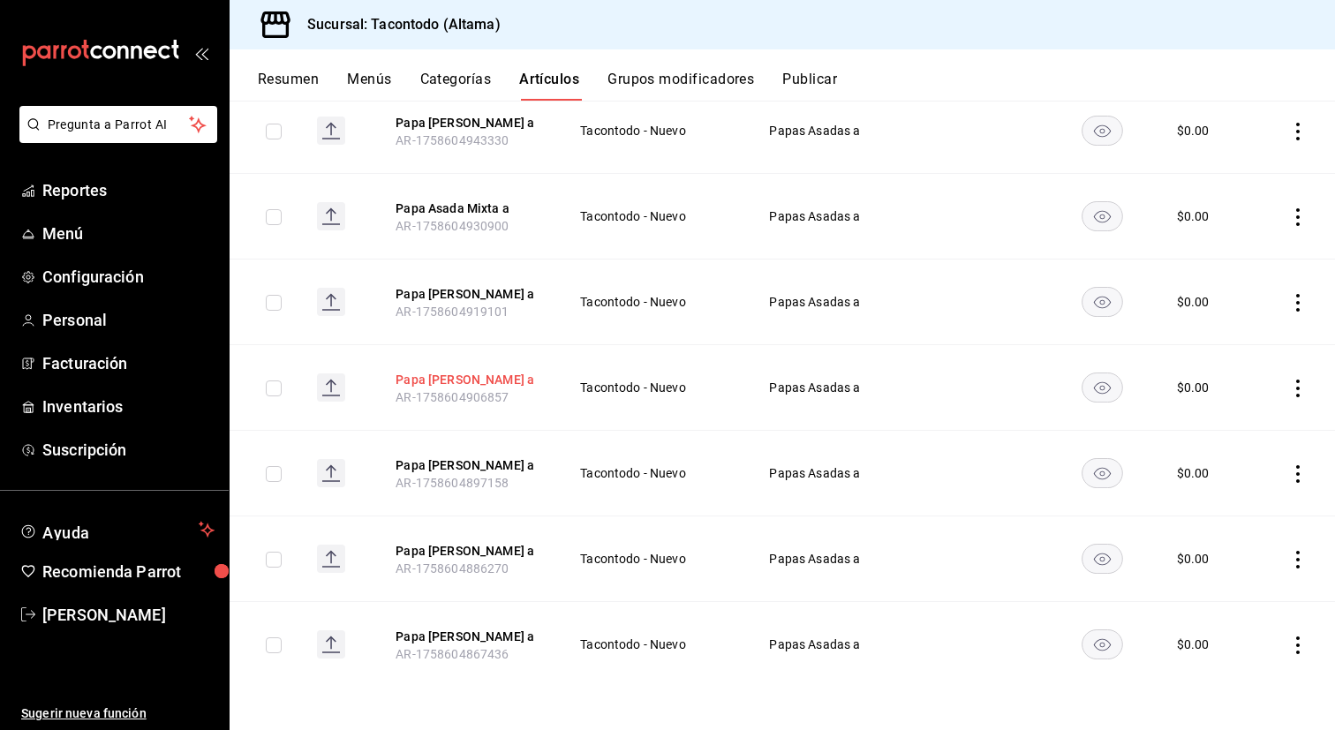
click at [456, 383] on button "Papa [PERSON_NAME] a" at bounding box center [465, 380] width 141 height 18
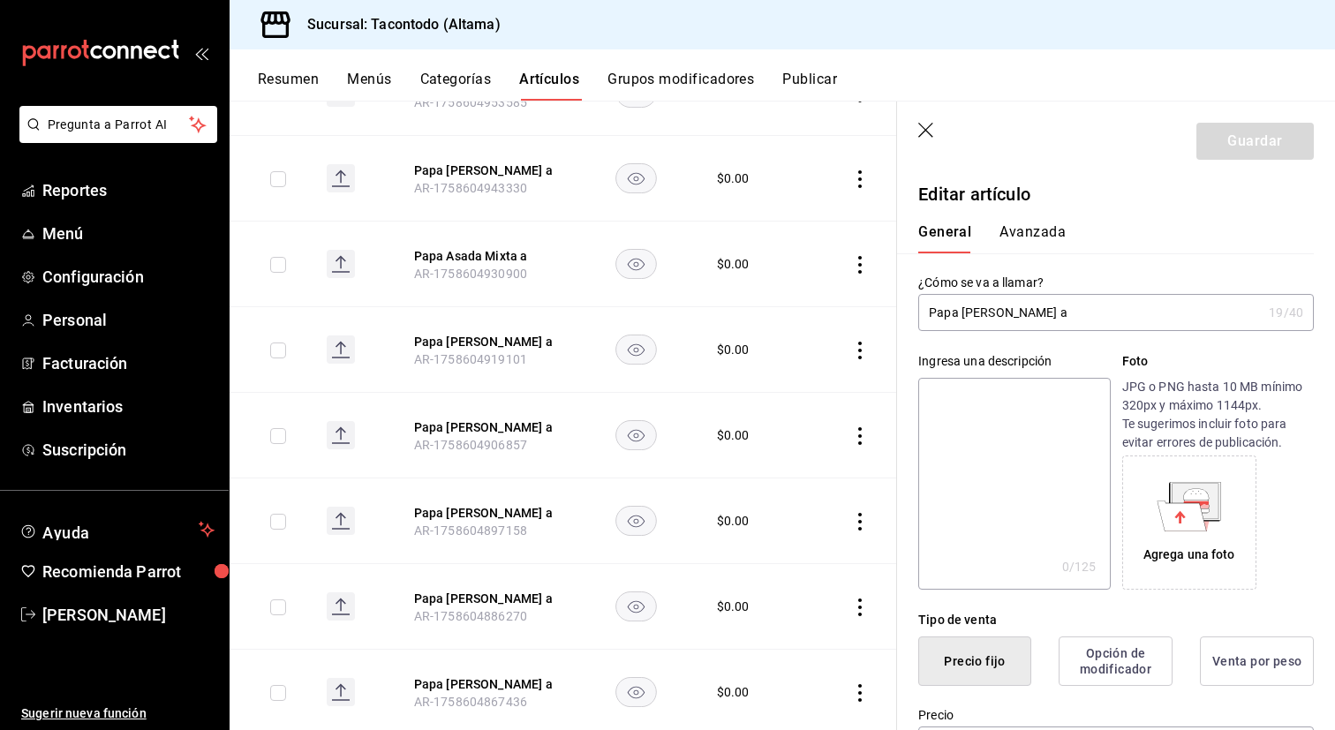
click at [1020, 316] on input "Papa [PERSON_NAME] a" at bounding box center [1089, 312] width 343 height 35
type input "Papa [PERSON_NAME] a"
click at [1216, 132] on button "Guardar" at bounding box center [1254, 141] width 117 height 37
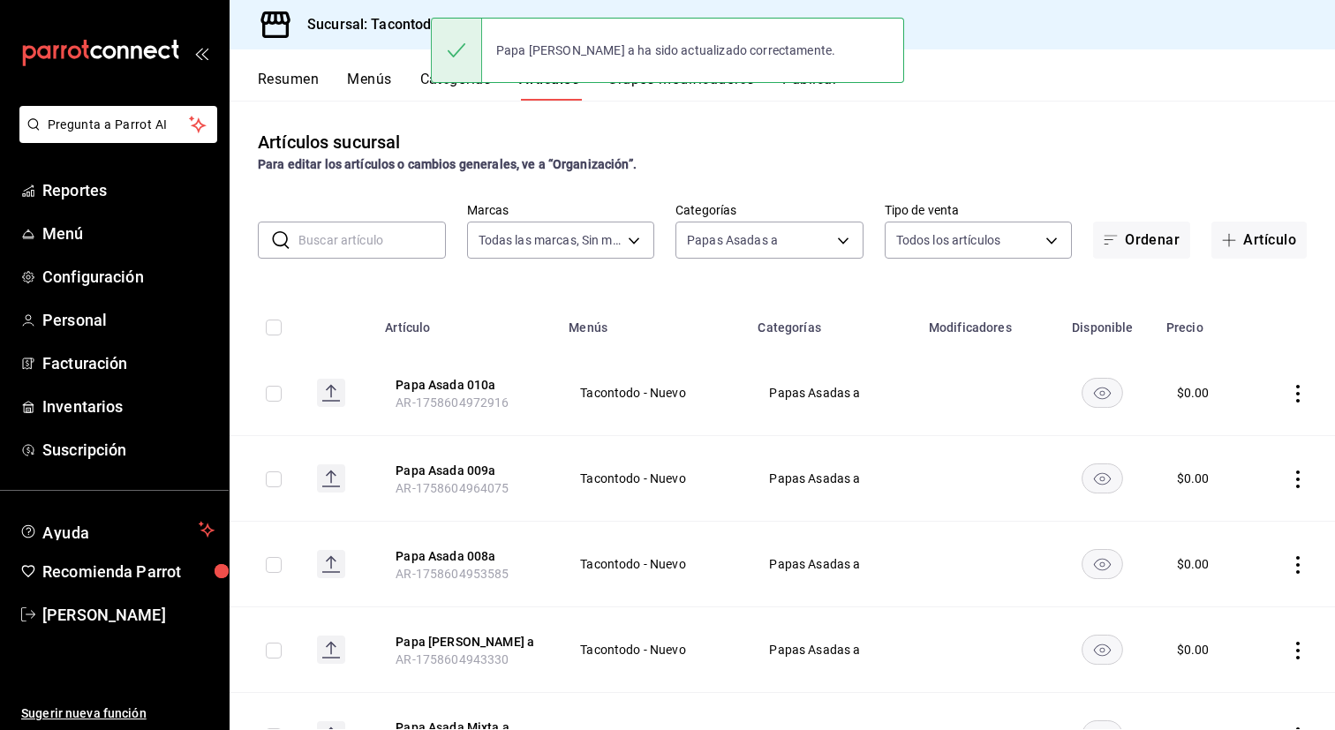
scroll to position [540, 0]
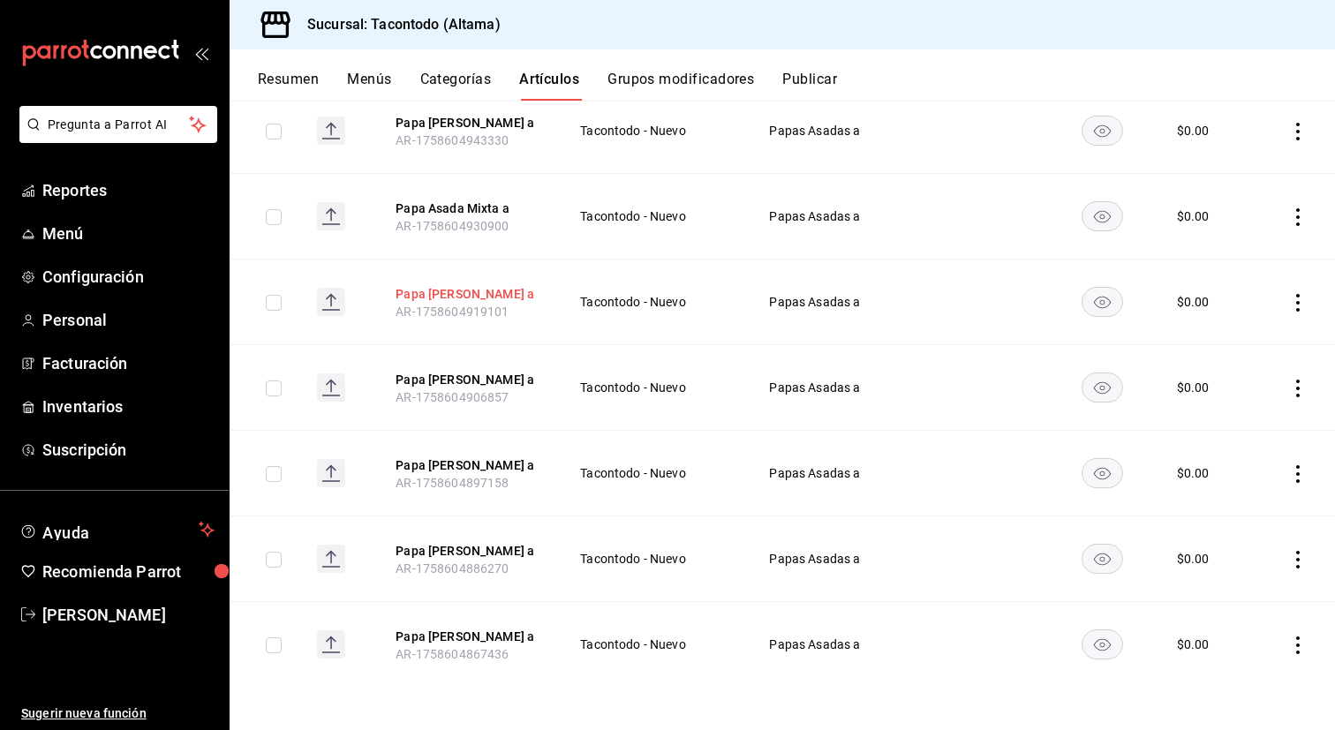
click at [431, 285] on button "Papa [PERSON_NAME] a" at bounding box center [465, 294] width 141 height 18
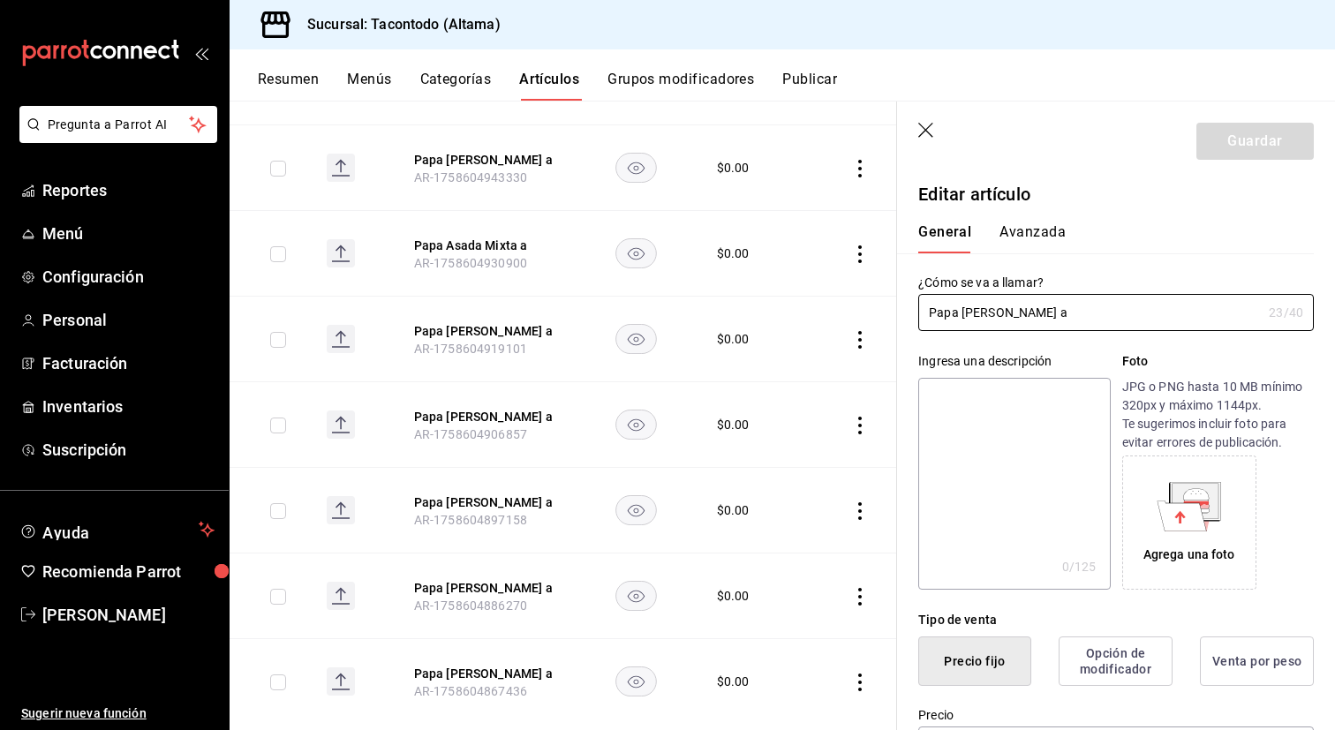
type input "$0.00"
click at [1038, 305] on input "Papa [PERSON_NAME] a" at bounding box center [1089, 312] width 343 height 35
type input "Papa Asada Mixta a"
click at [1238, 141] on button "Guardar" at bounding box center [1254, 141] width 117 height 37
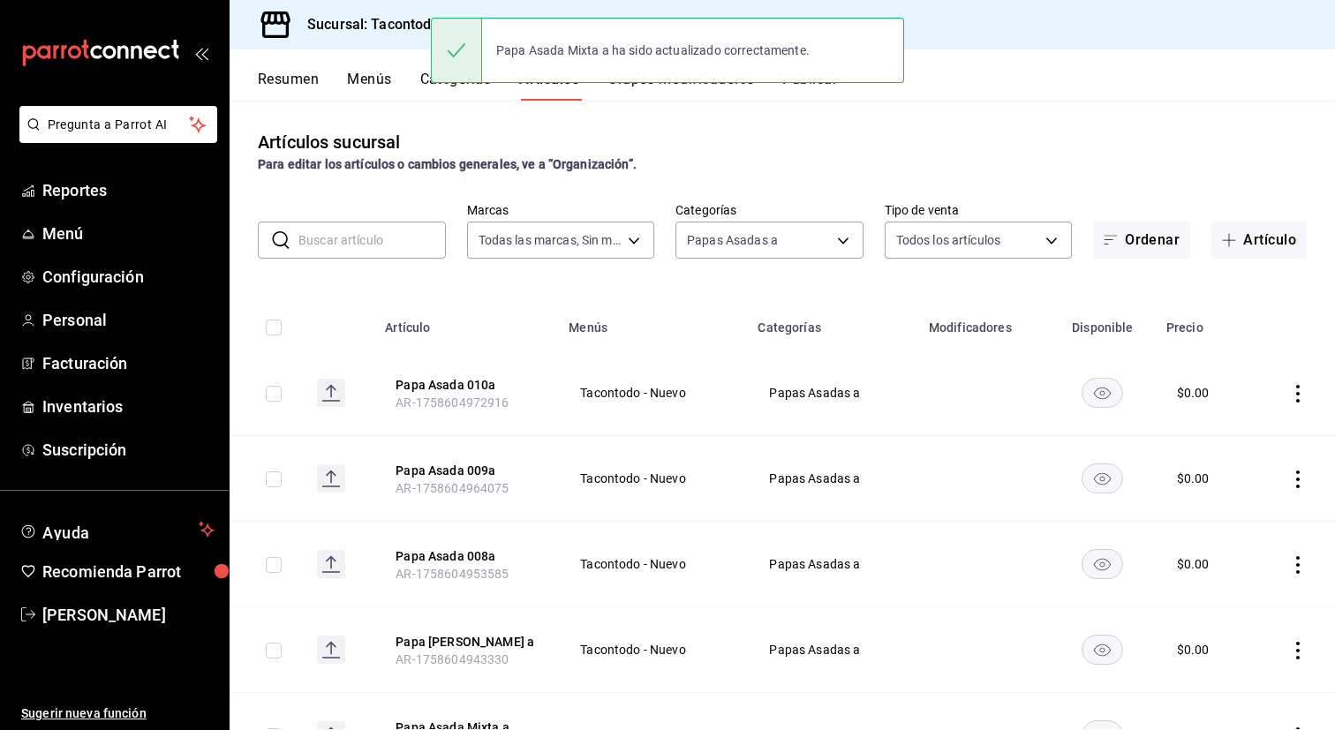
scroll to position [530, 0]
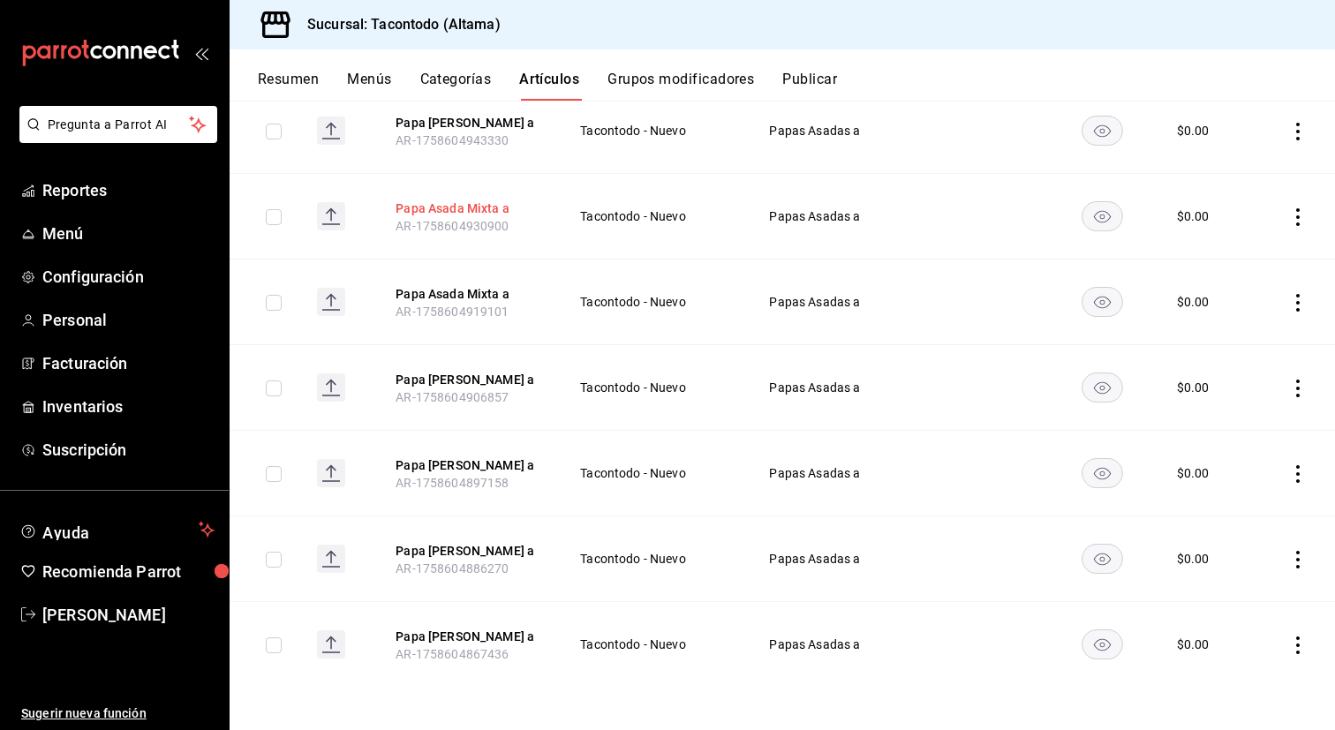
click at [451, 200] on button "Papa Asada Mixta a" at bounding box center [465, 208] width 141 height 18
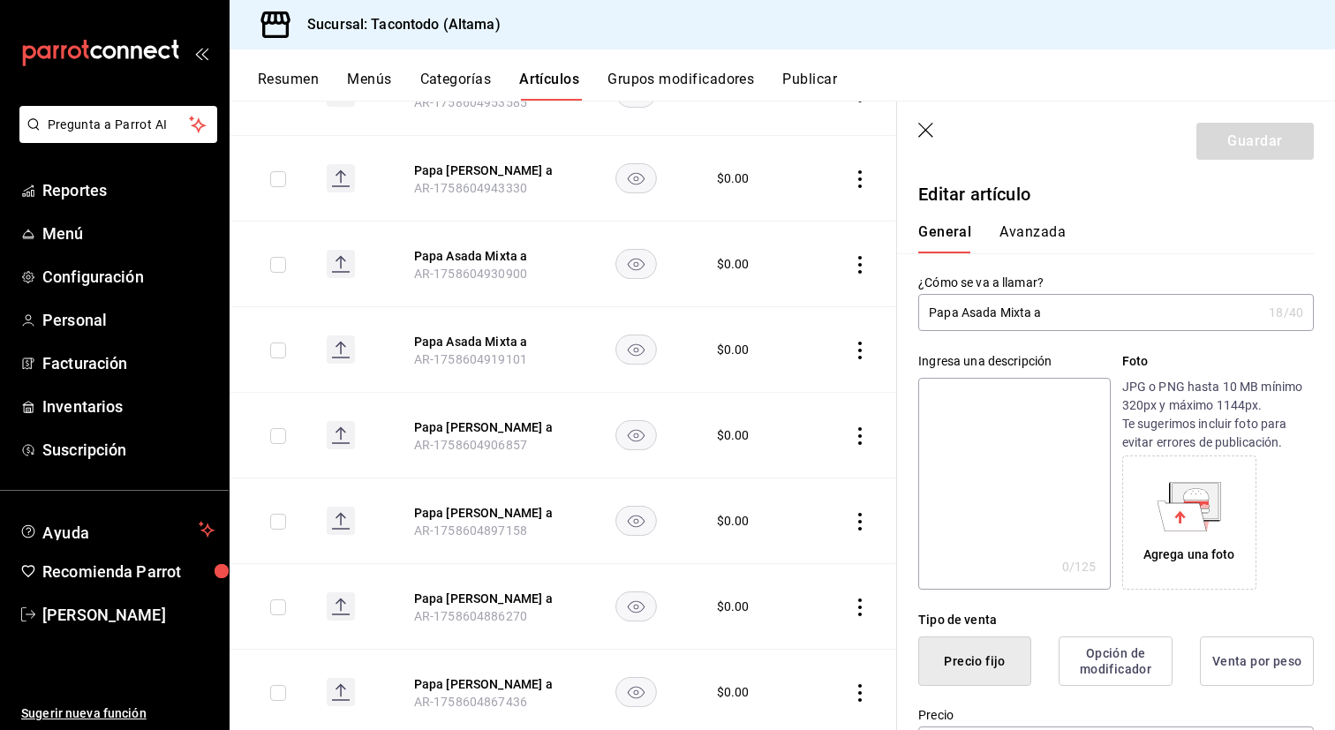
click at [1015, 316] on input "Papa Asada Mixta a" at bounding box center [1089, 312] width 343 height 35
type input "Papa [PERSON_NAME] a"
click at [1208, 136] on button "Guardar" at bounding box center [1254, 141] width 117 height 37
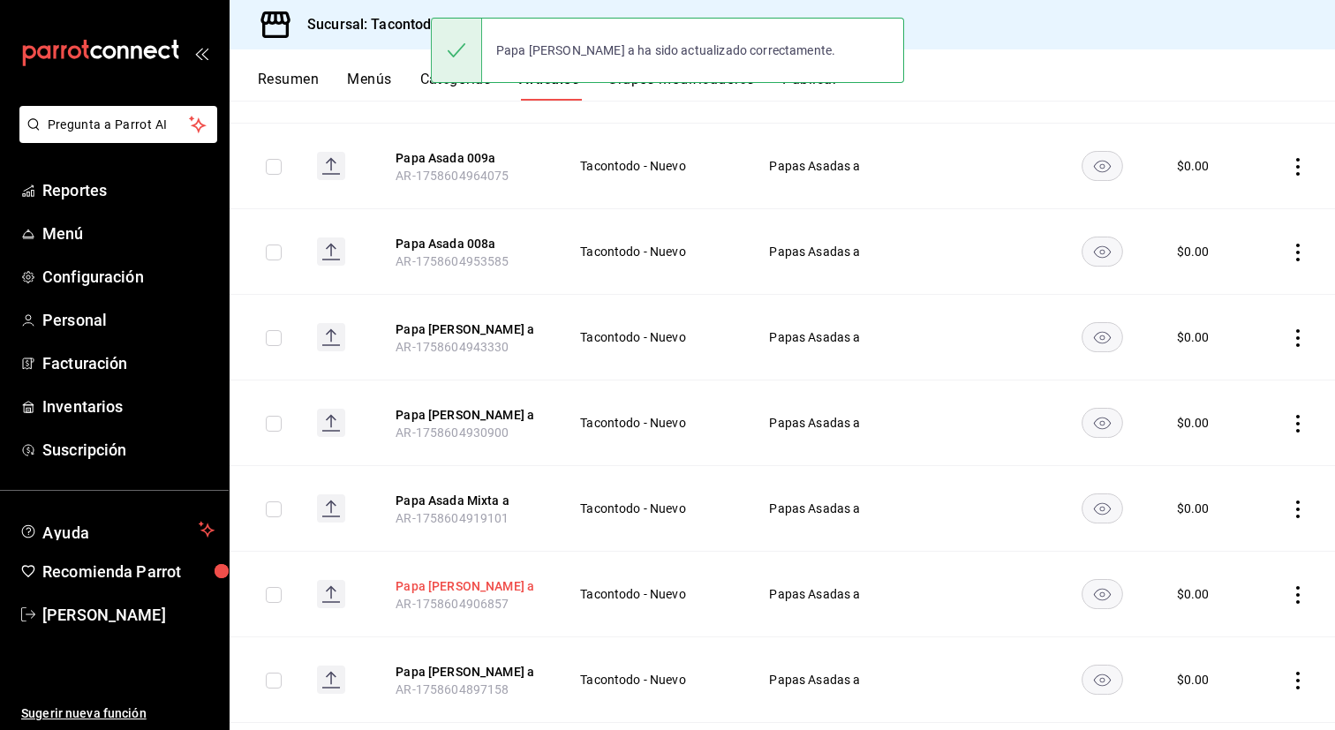
scroll to position [313, 0]
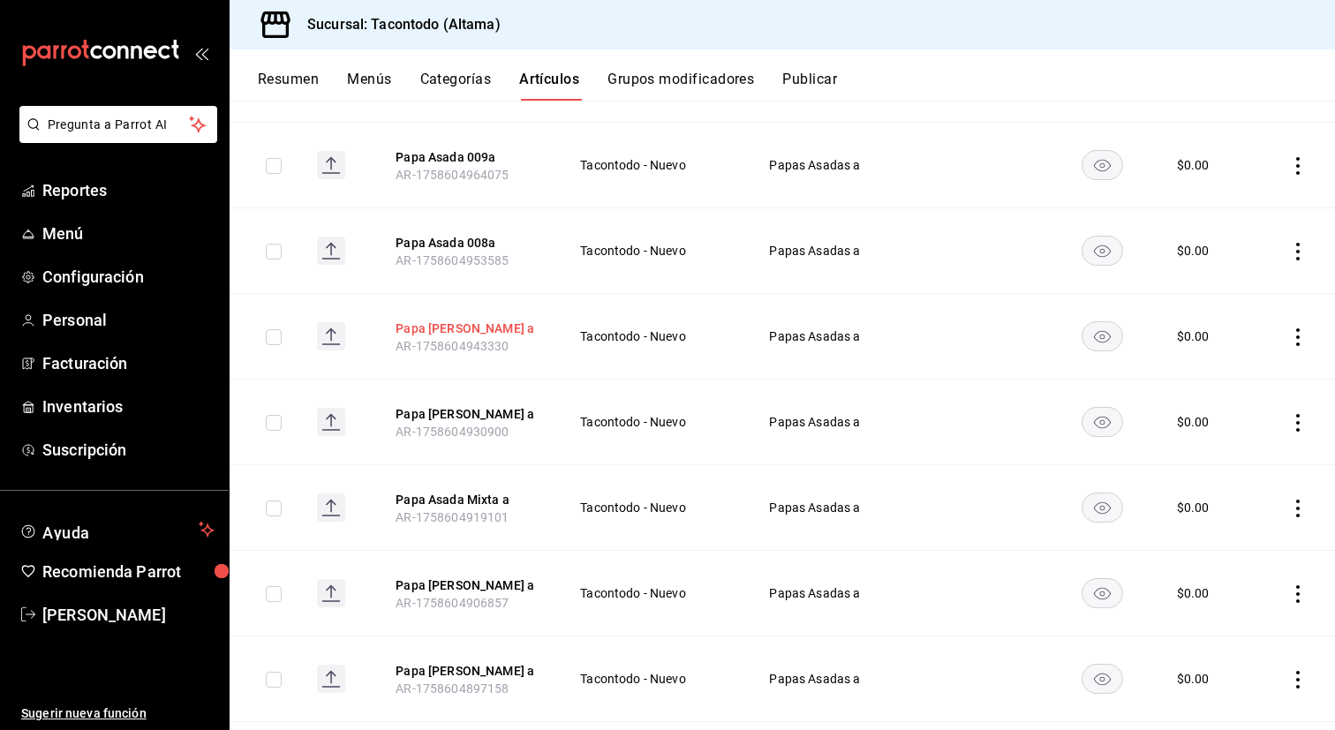
click at [466, 327] on button "Papa [PERSON_NAME] a" at bounding box center [465, 329] width 141 height 18
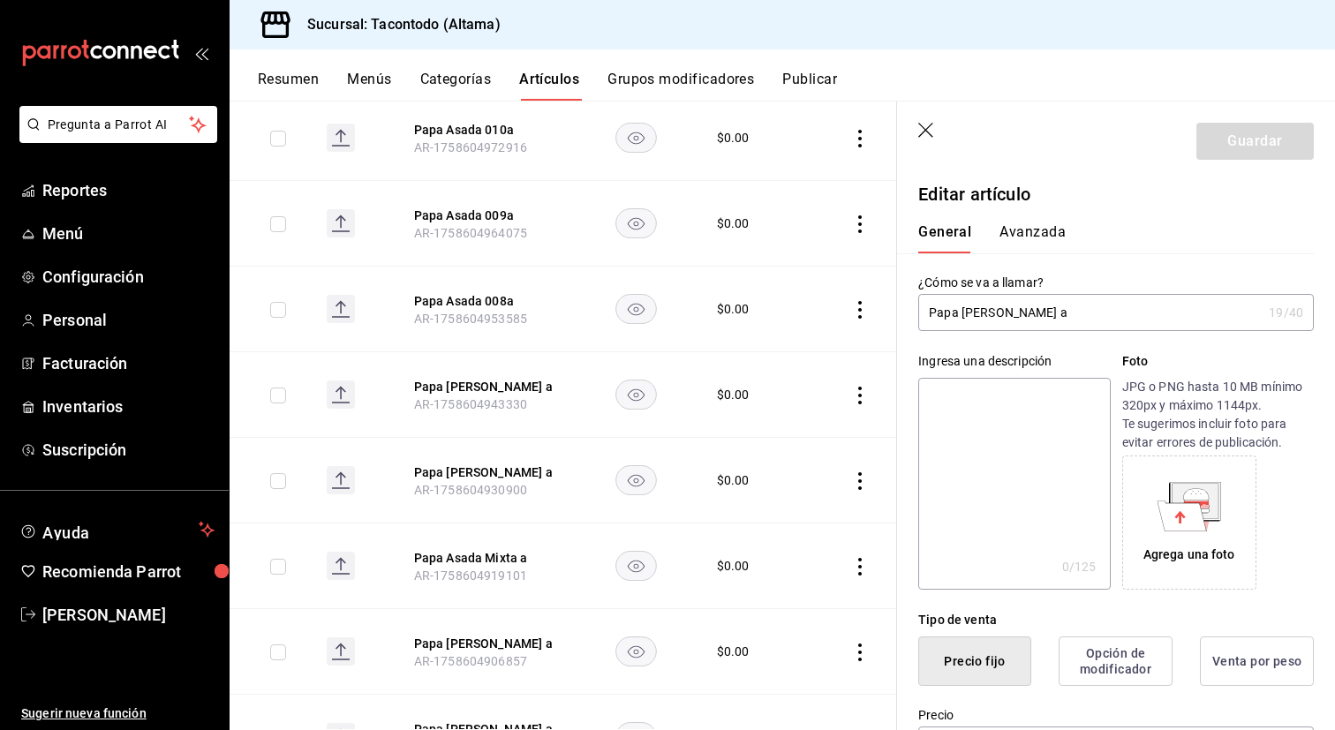
click at [1002, 315] on input "Papa [PERSON_NAME] a" at bounding box center [1089, 312] width 343 height 35
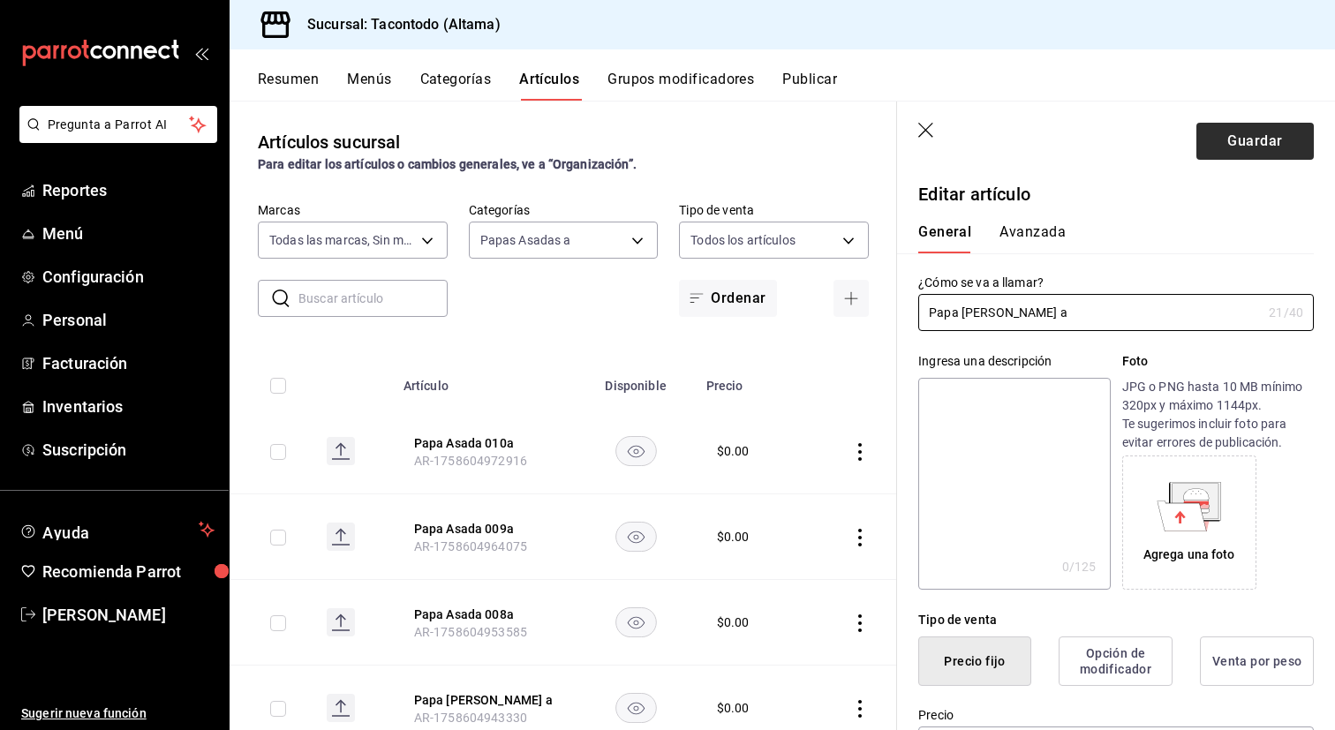
type input "Papa [PERSON_NAME] a"
click at [1228, 132] on button "Guardar" at bounding box center [1254, 141] width 117 height 37
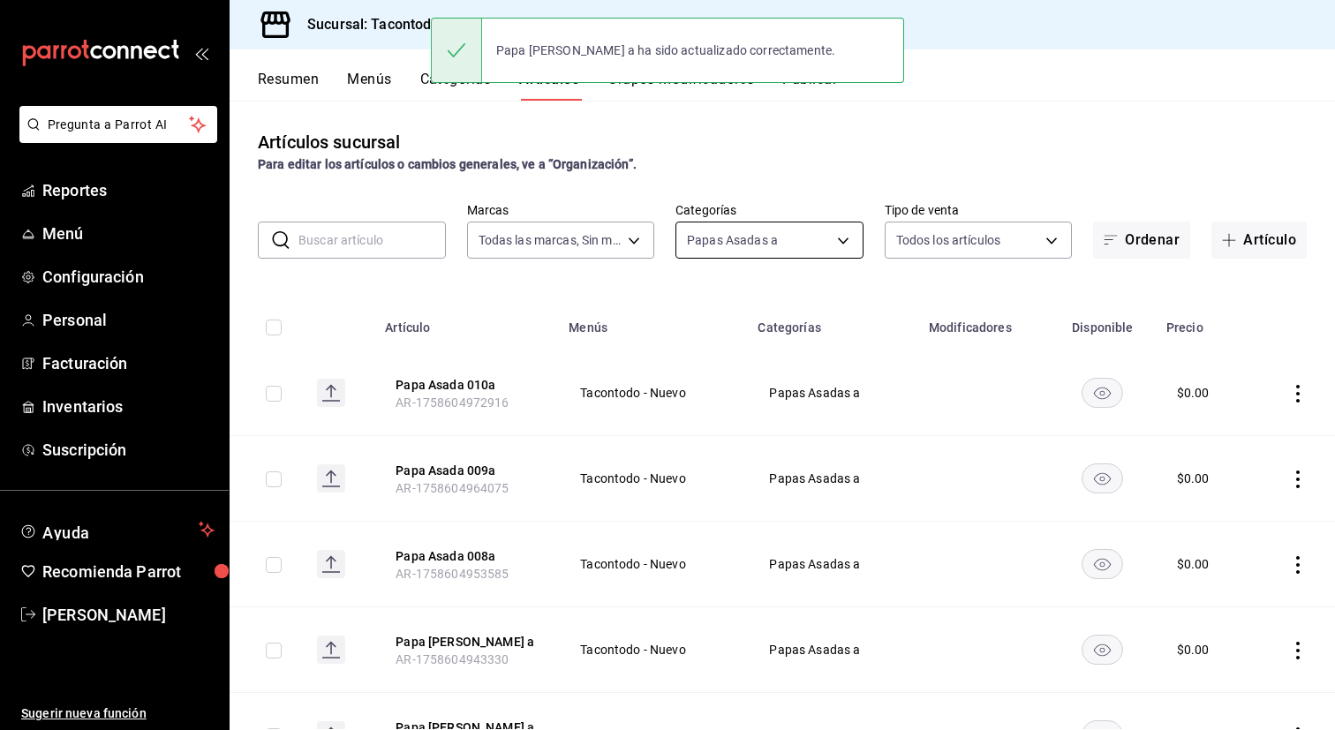
click at [820, 234] on body "Pregunta a Parrot AI Reportes Menú Configuración Personal Facturación Inventari…" at bounding box center [667, 365] width 1335 height 730
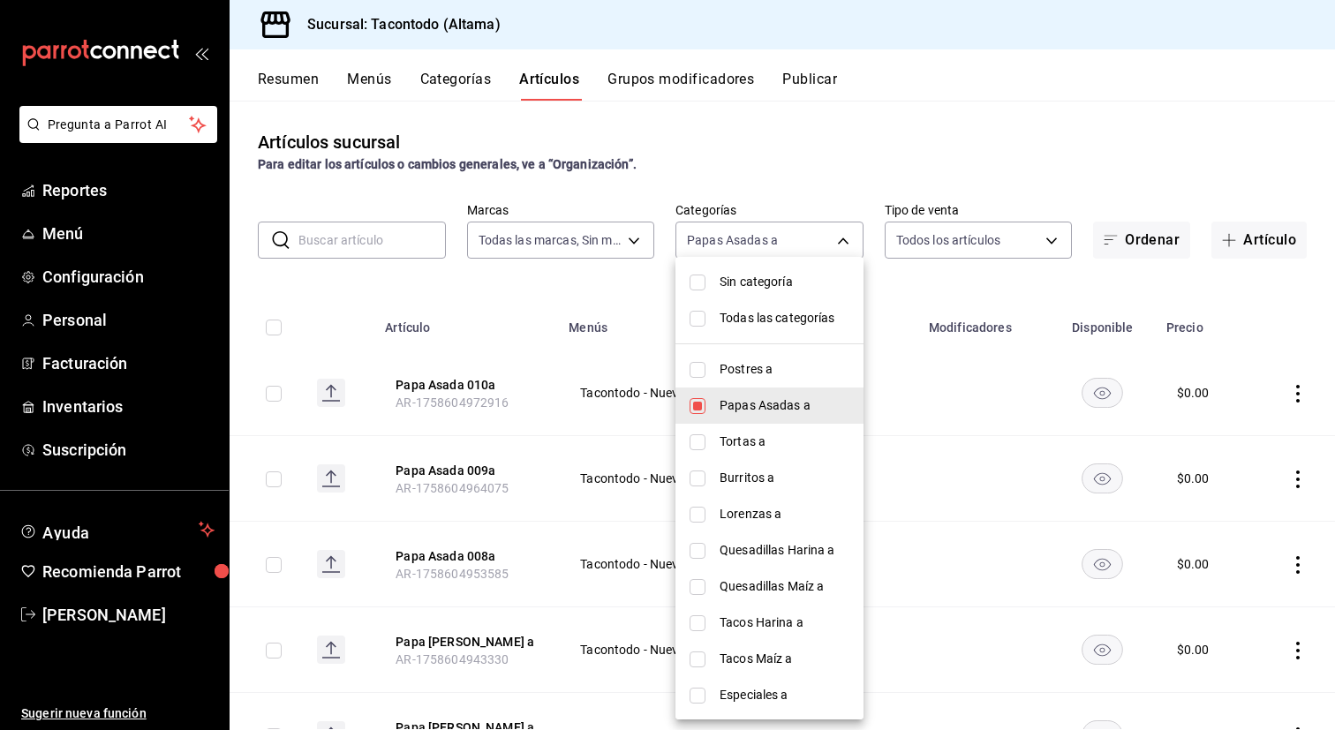
click at [750, 488] on li "Burritos a" at bounding box center [769, 478] width 188 height 36
type input "077cfc57-b848-4776-9afd-77a013d51790,895474e9-4765-4cdc-9fda-306c7789db21"
checkbox input "true"
click at [745, 410] on span "Papas Asadas a" at bounding box center [784, 405] width 130 height 19
type input "895474e9-4765-4cdc-9fda-306c7789db21"
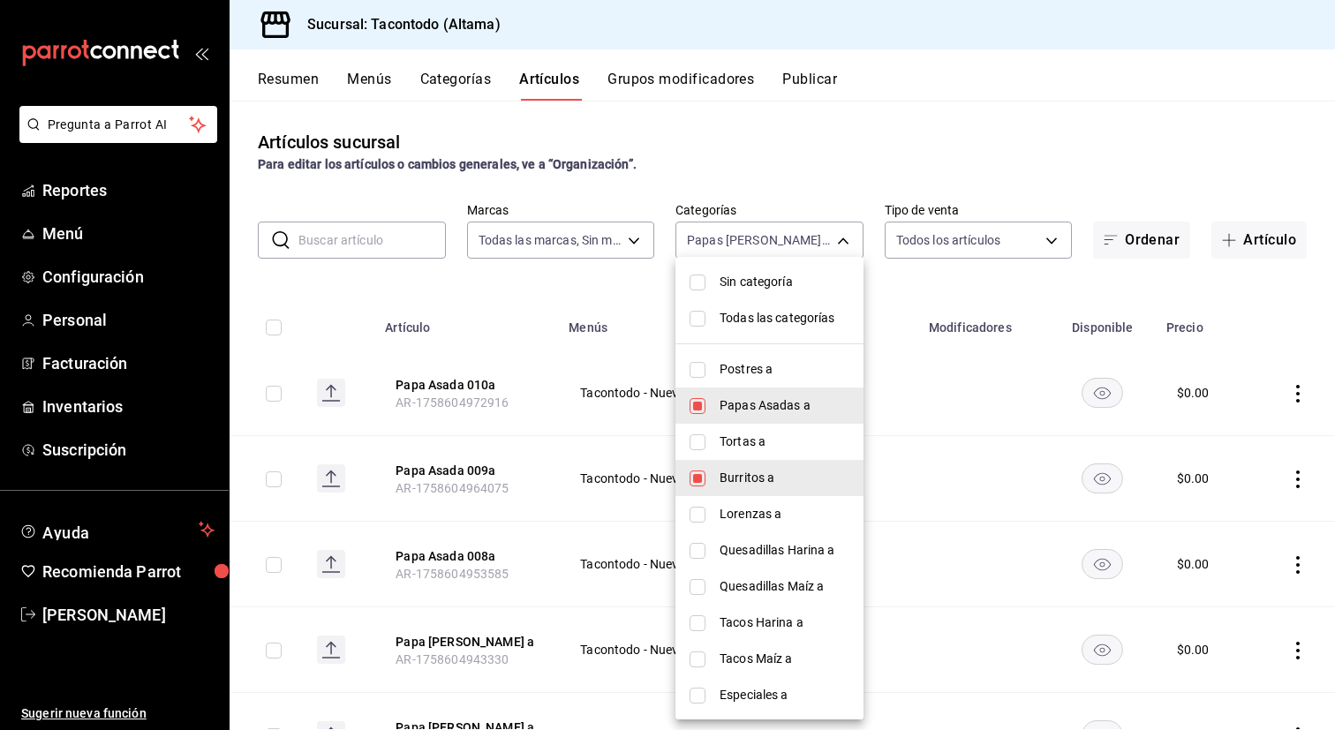
checkbox input "false"
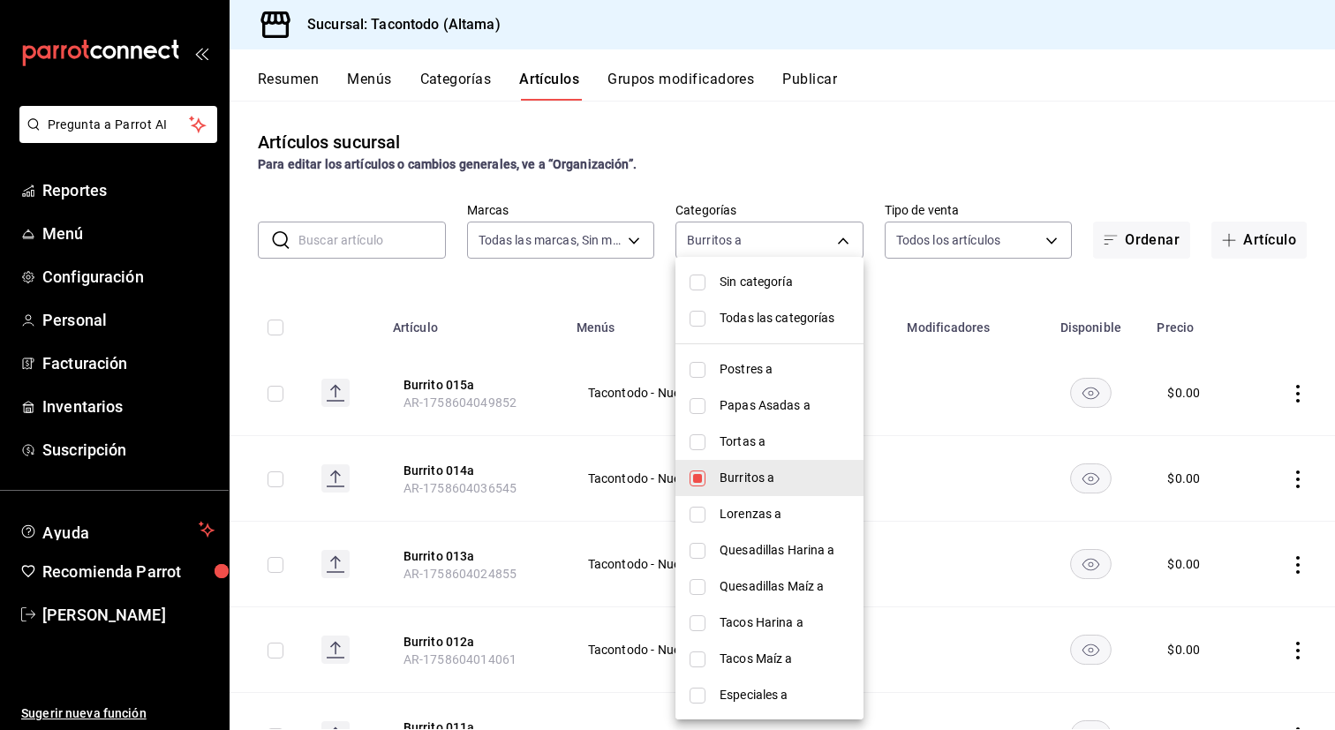
click at [471, 312] on div at bounding box center [667, 365] width 1335 height 730
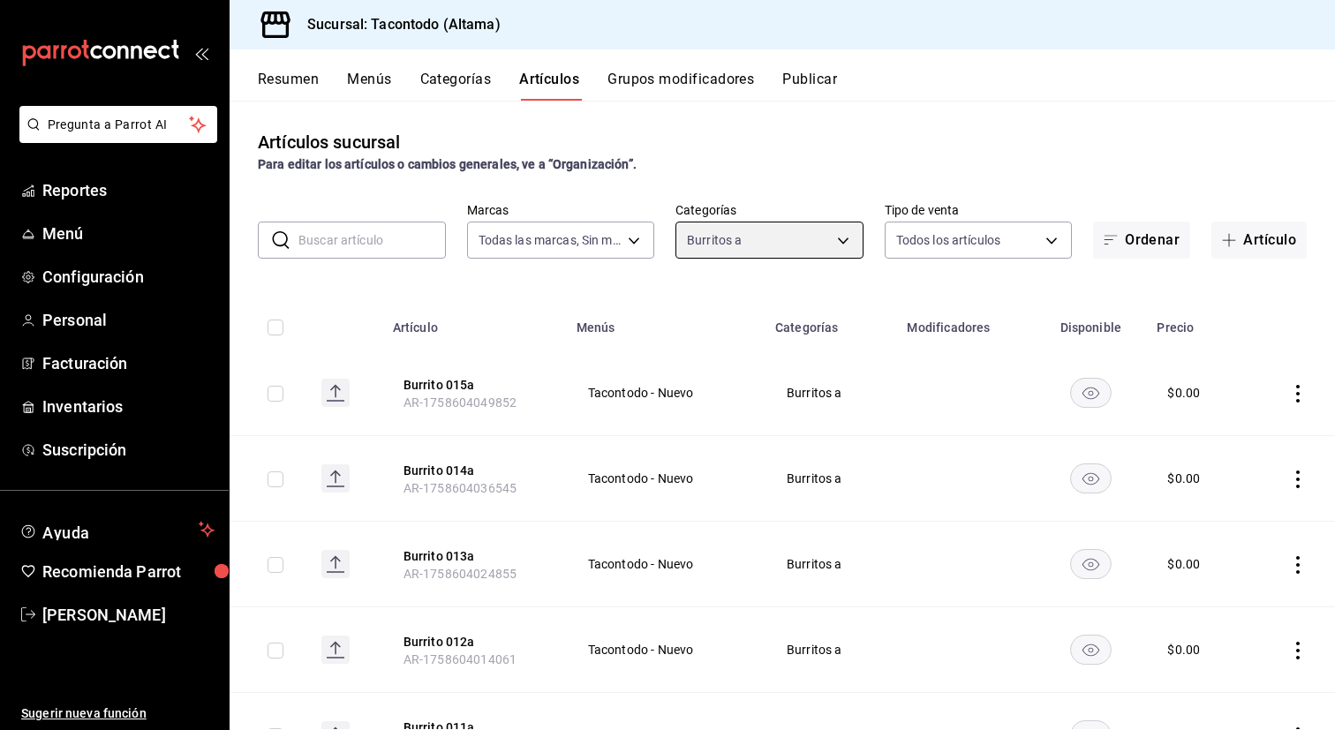
scroll to position [947, 0]
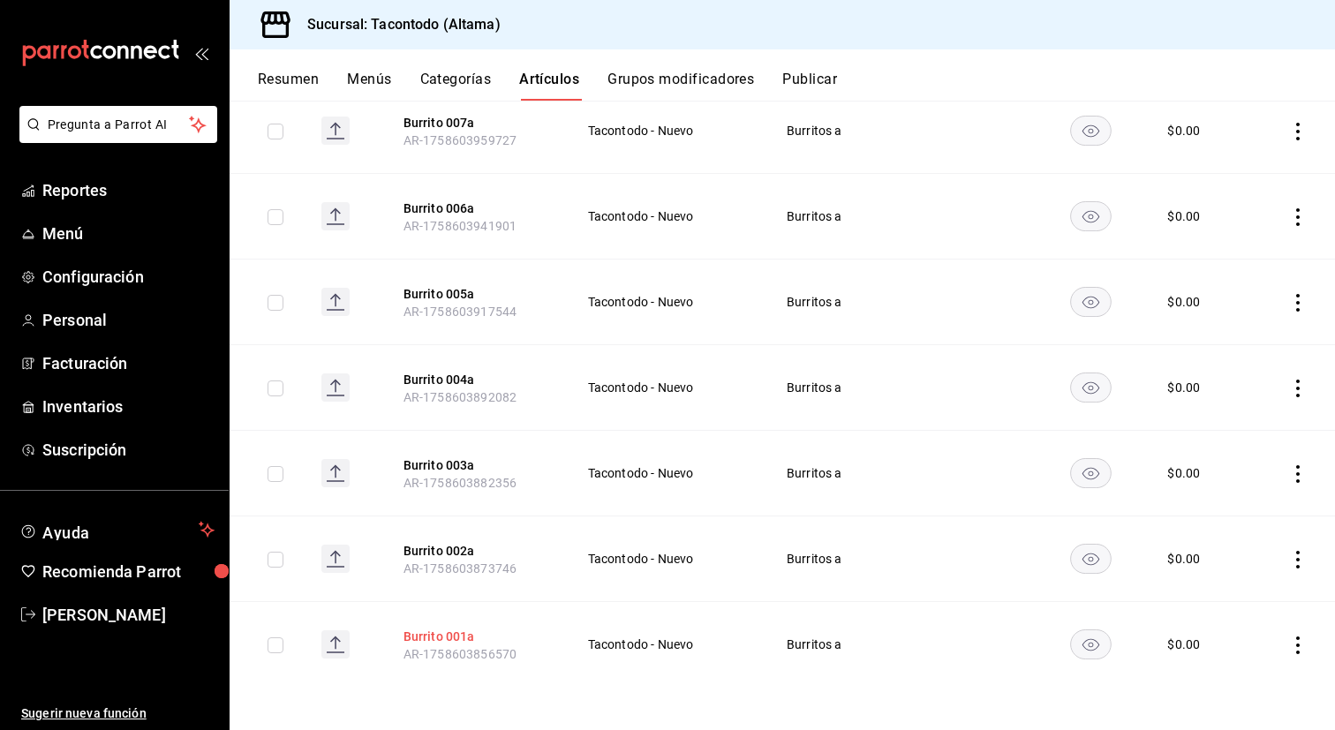
click at [454, 639] on button "Burrito 001a" at bounding box center [473, 637] width 141 height 18
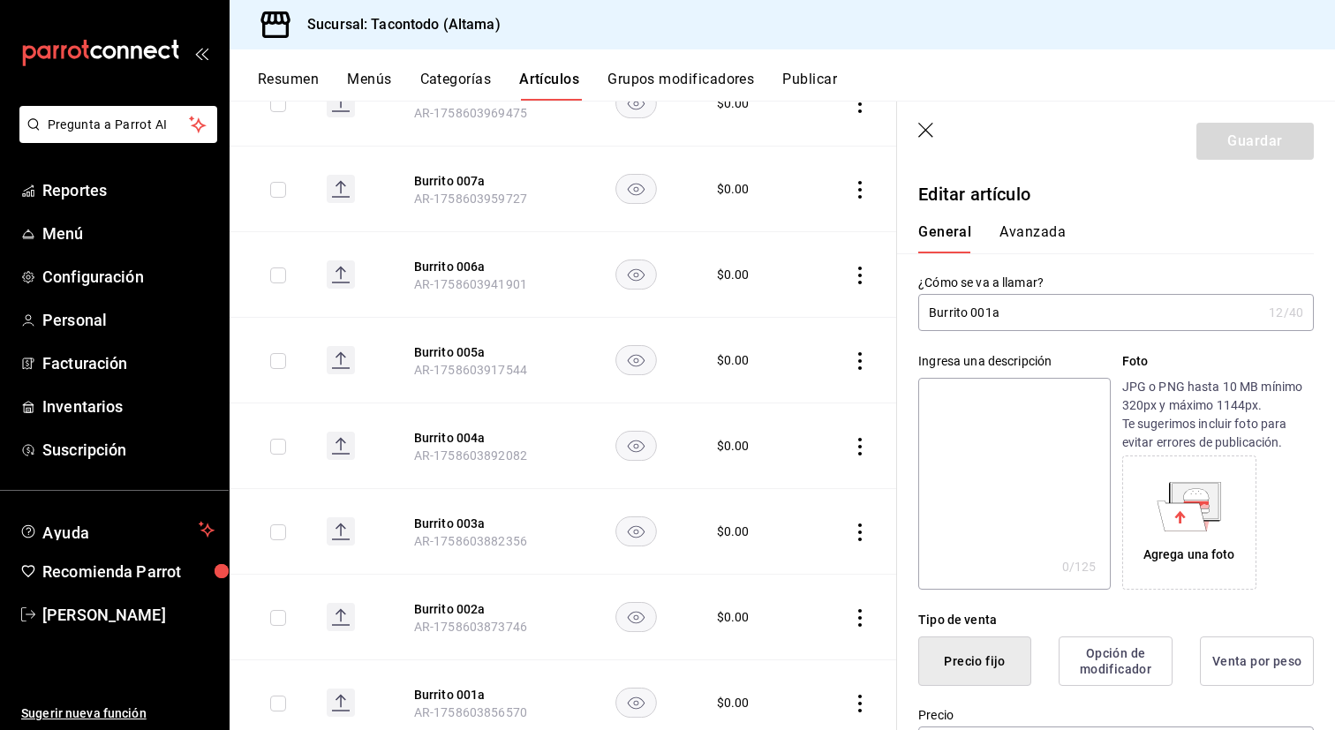
click at [989, 312] on input "Burrito 001a" at bounding box center [1089, 312] width 343 height 35
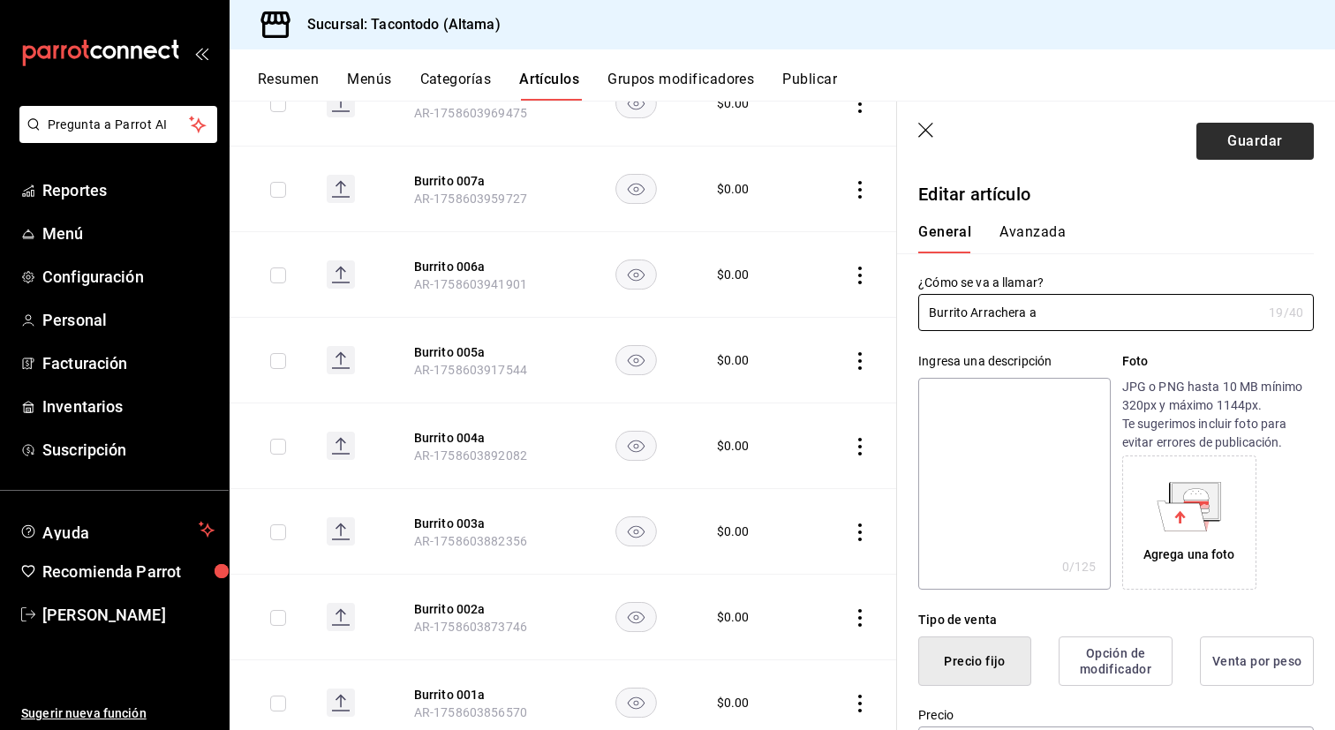
type input "Burrito Arrachera a"
click at [1234, 139] on button "Guardar" at bounding box center [1254, 141] width 117 height 37
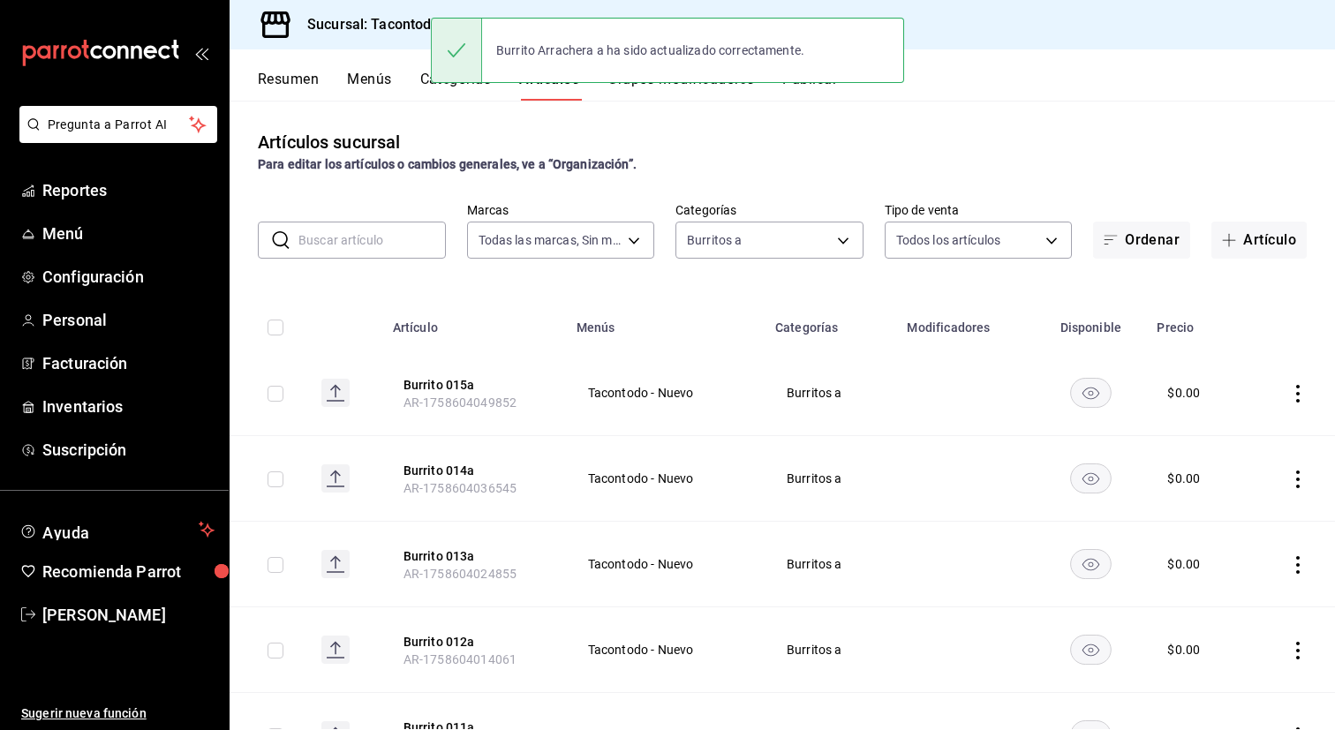
scroll to position [947, 0]
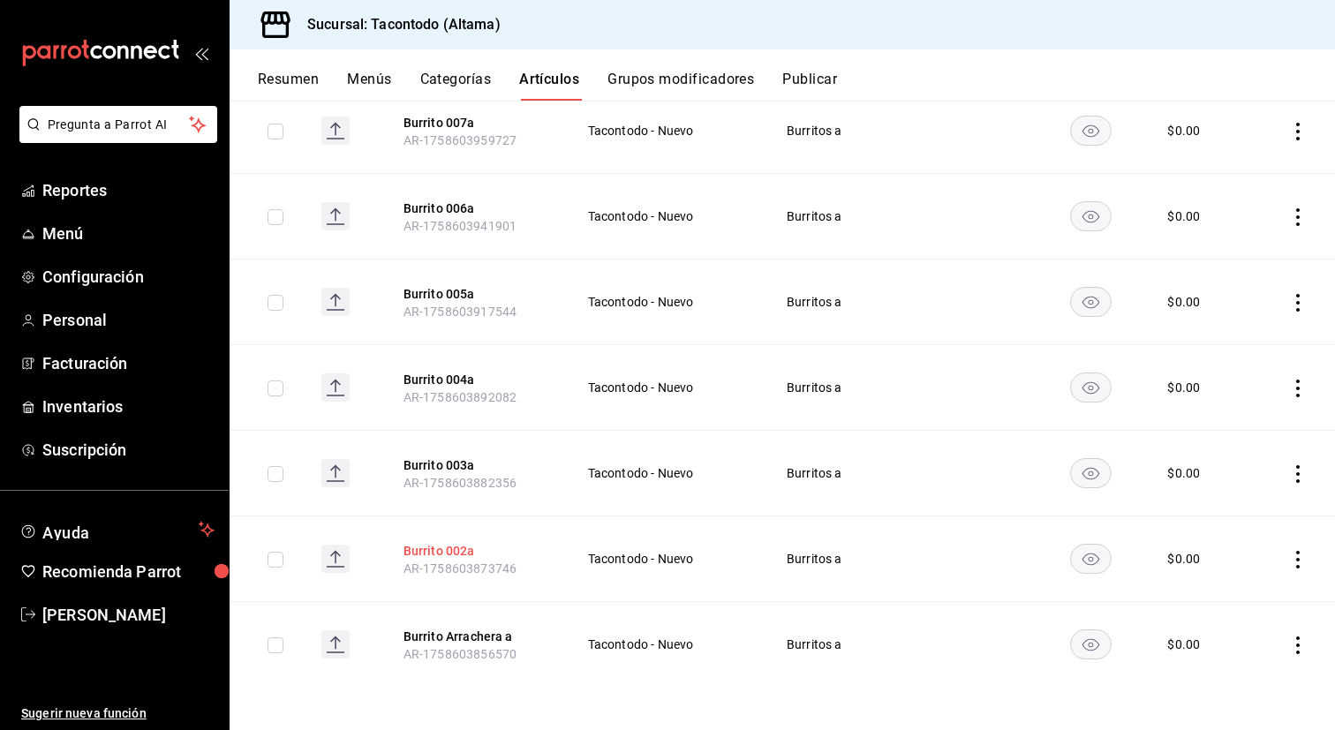
click at [442, 546] on button "Burrito 002a" at bounding box center [473, 551] width 141 height 18
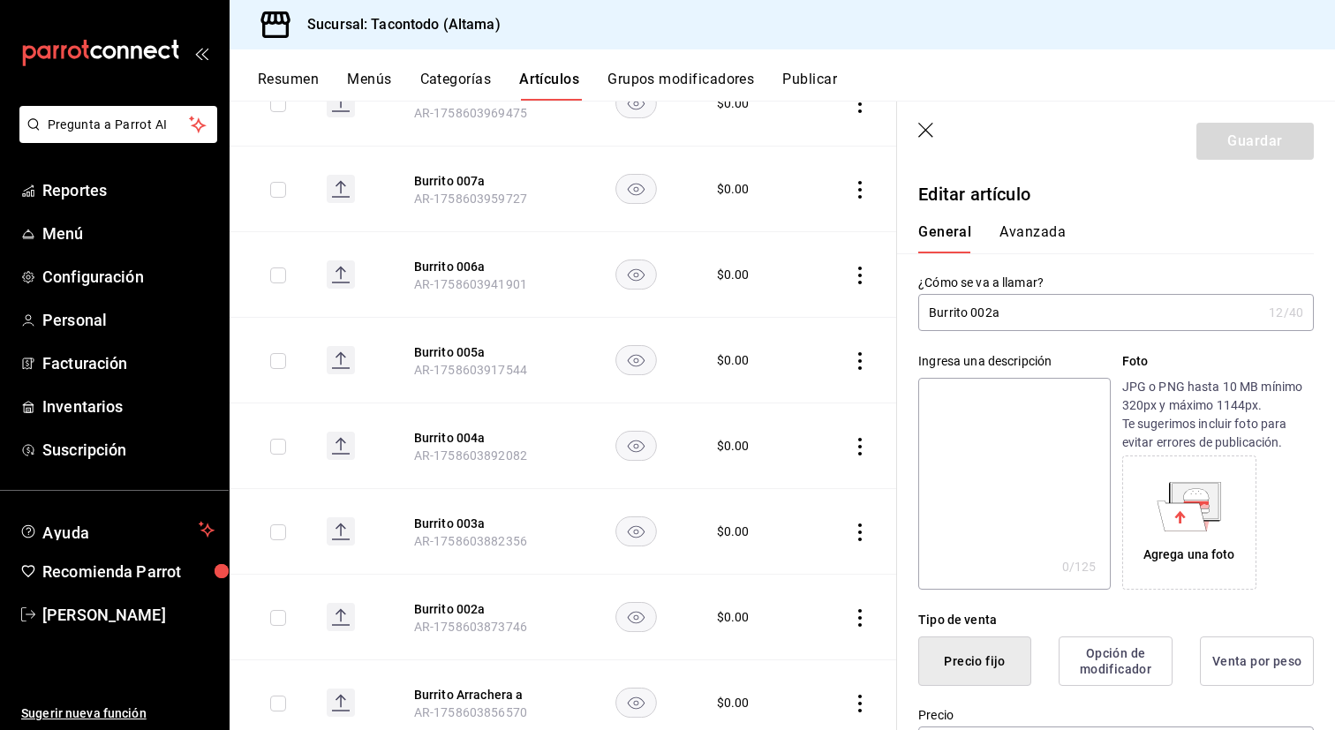
click at [992, 311] on input "Burrito 002a" at bounding box center [1089, 312] width 343 height 35
type input "Burrito Adobada a"
click at [1267, 144] on button "Guardar" at bounding box center [1254, 141] width 117 height 37
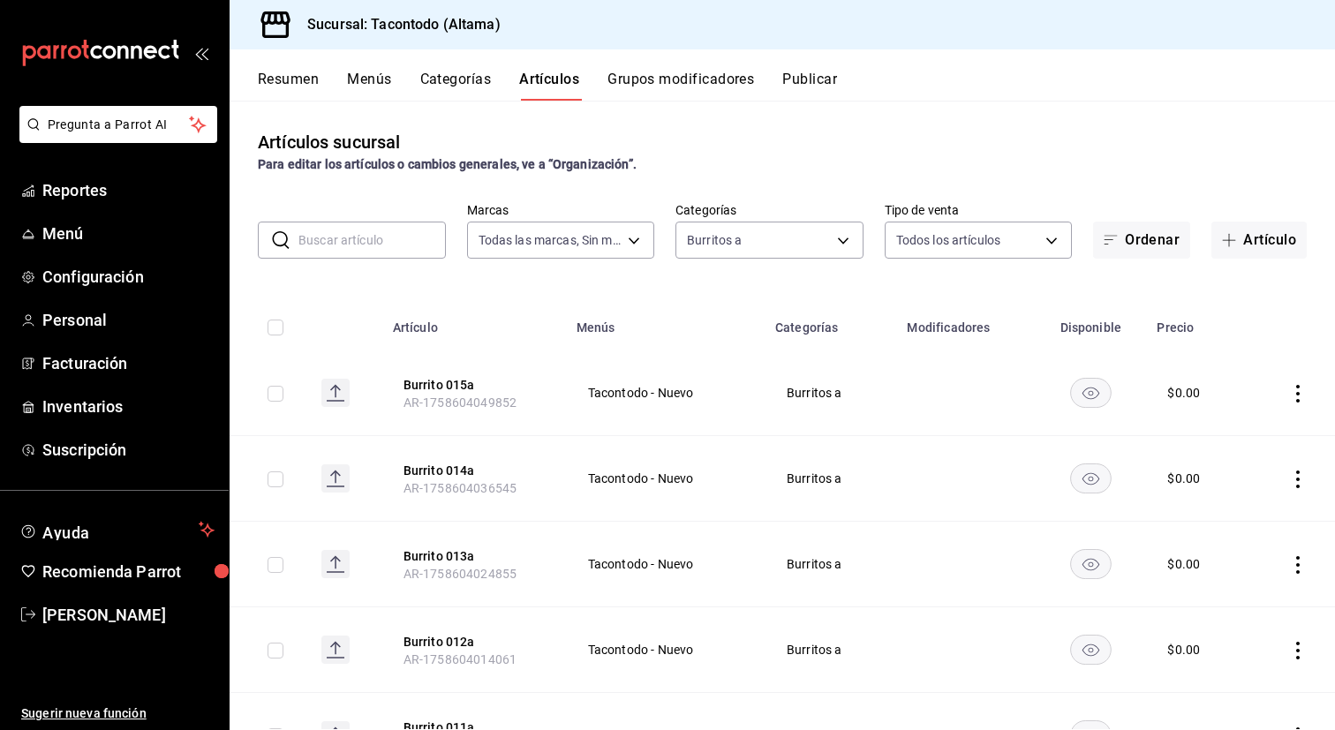
scroll to position [947, 0]
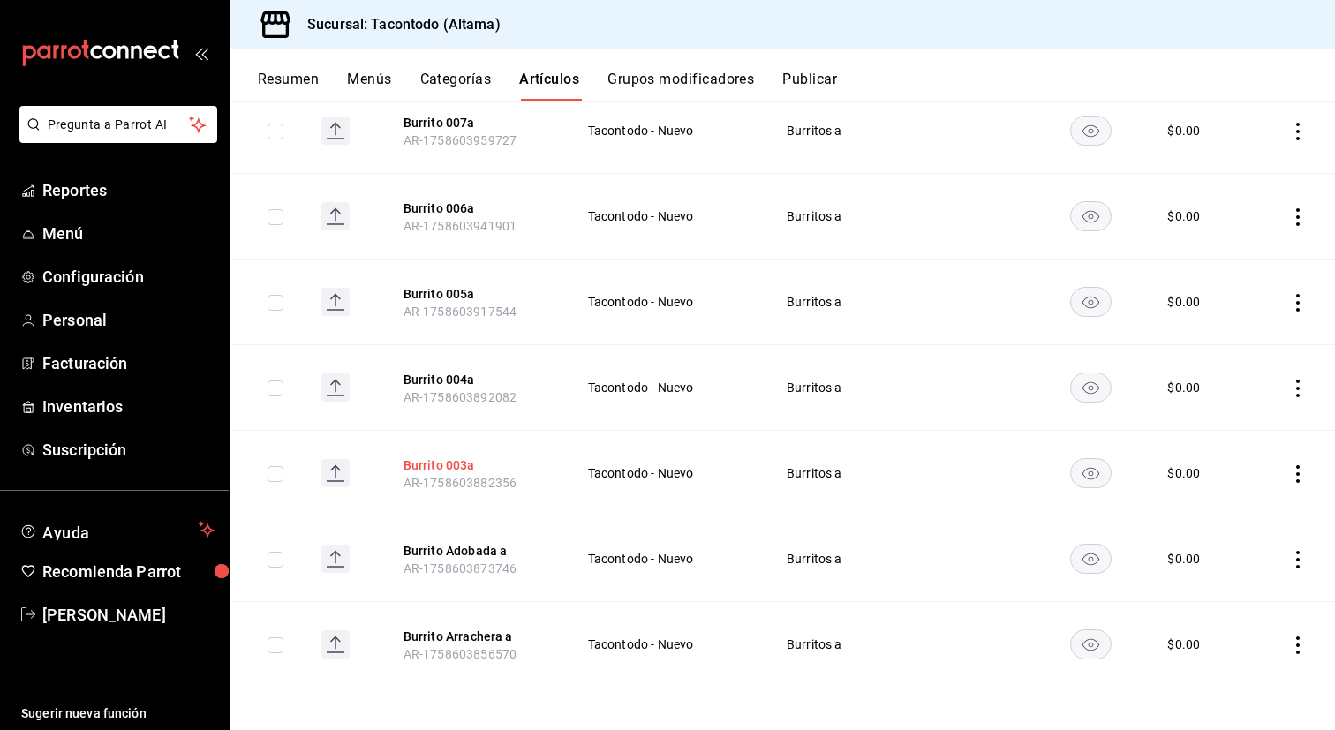
click at [434, 465] on button "Burrito 003a" at bounding box center [473, 465] width 141 height 18
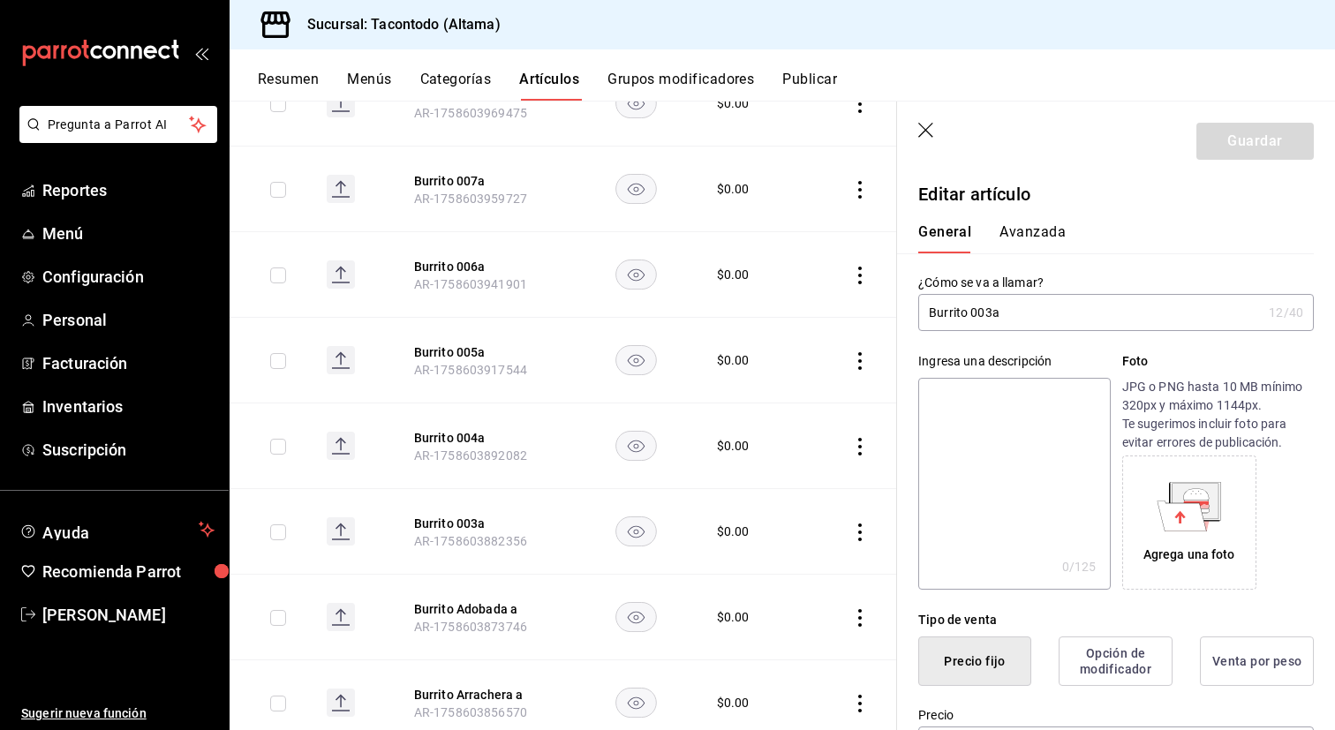
click at [990, 314] on input "Burrito 003a" at bounding box center [1089, 312] width 343 height 35
type input "Burrito Polaca a"
click at [1189, 140] on header "Guardar" at bounding box center [1116, 138] width 438 height 72
click at [1255, 132] on button "Guardar" at bounding box center [1254, 141] width 117 height 37
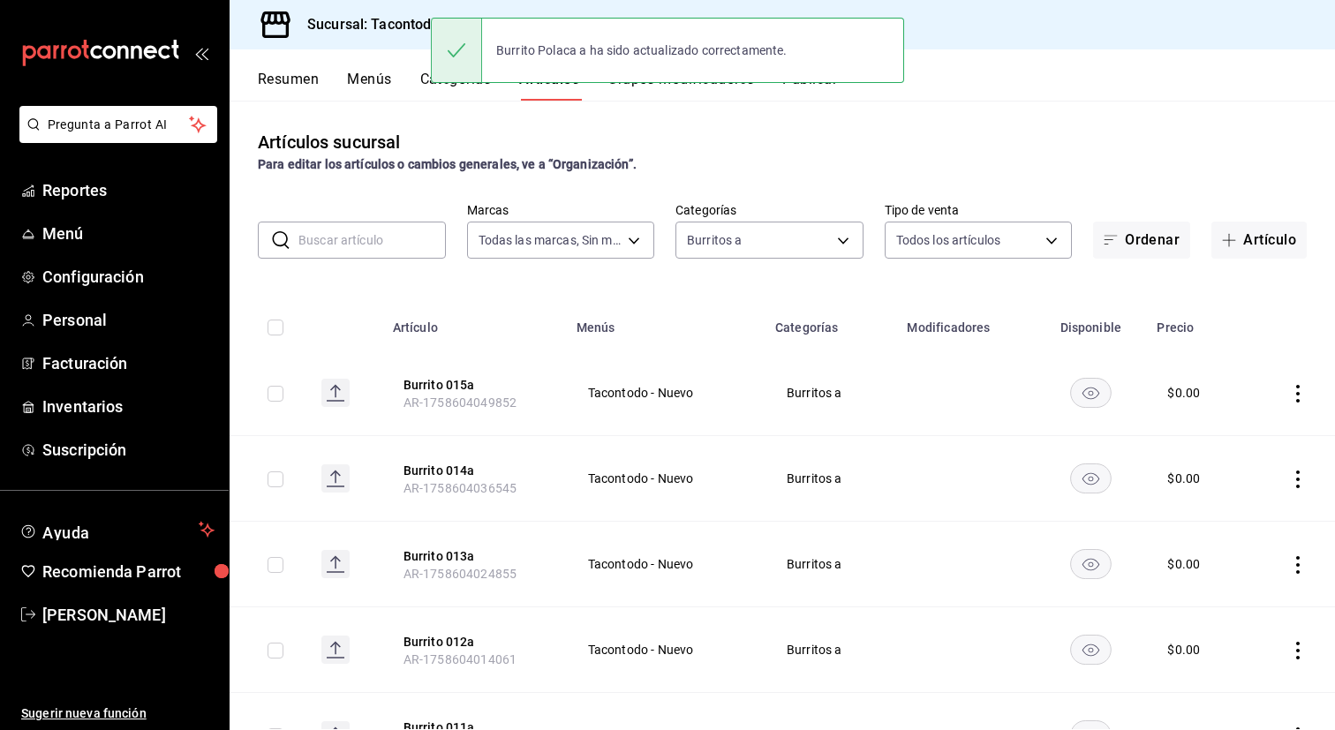
scroll to position [947, 0]
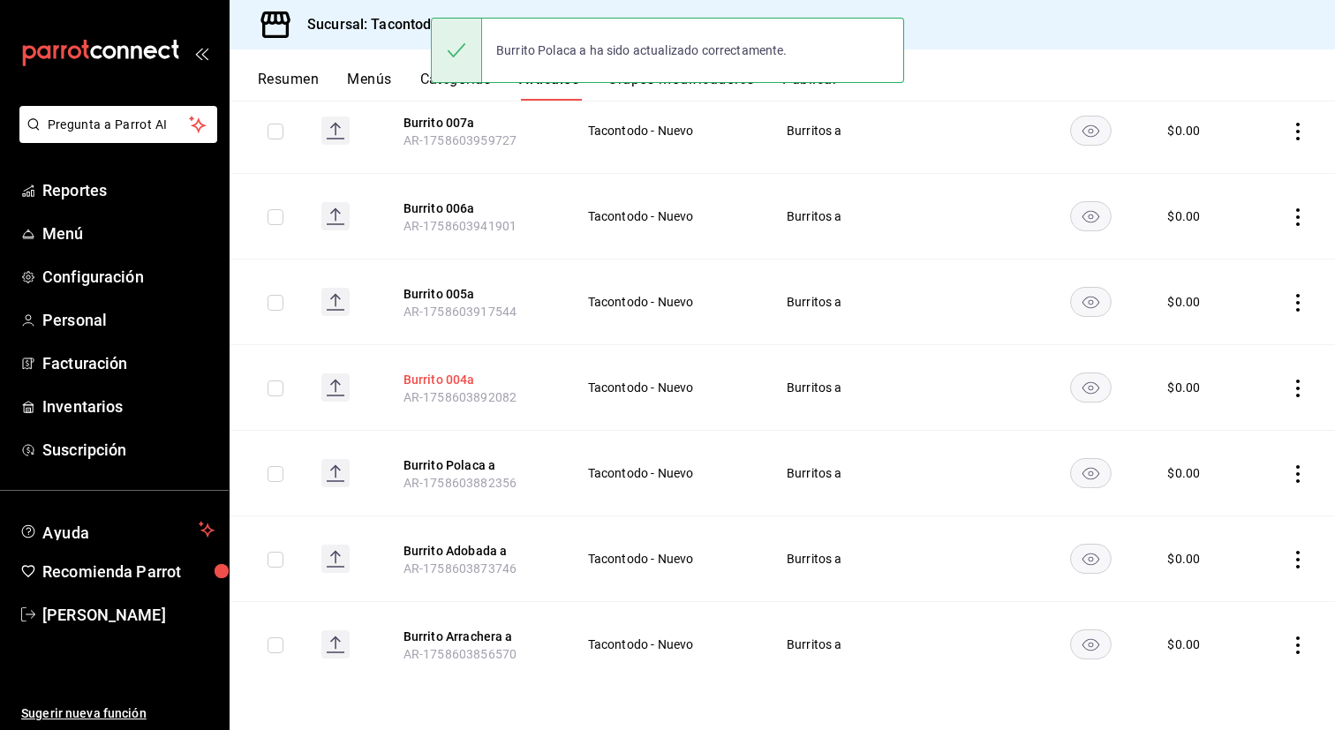
click at [447, 372] on button "Burrito 004a" at bounding box center [473, 380] width 141 height 18
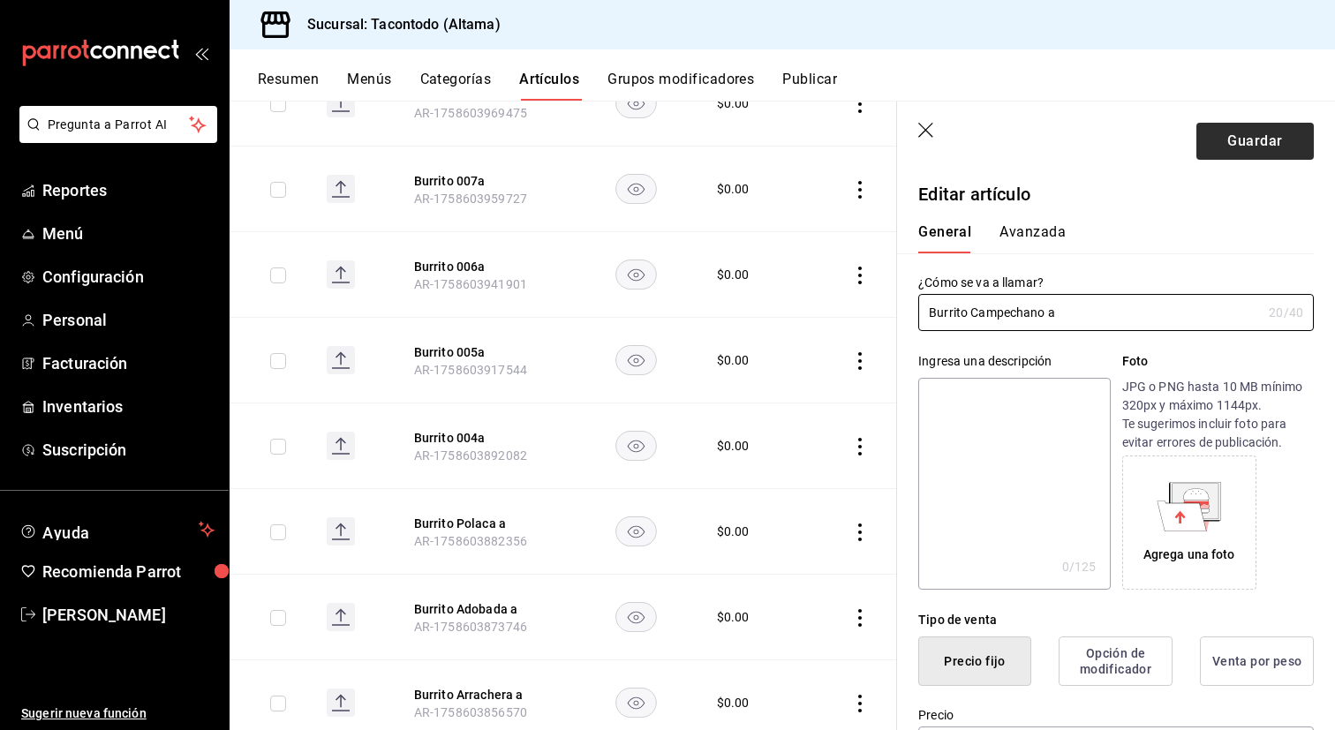
type input "Burrito Campechano a"
click at [1237, 140] on button "Guardar" at bounding box center [1254, 141] width 117 height 37
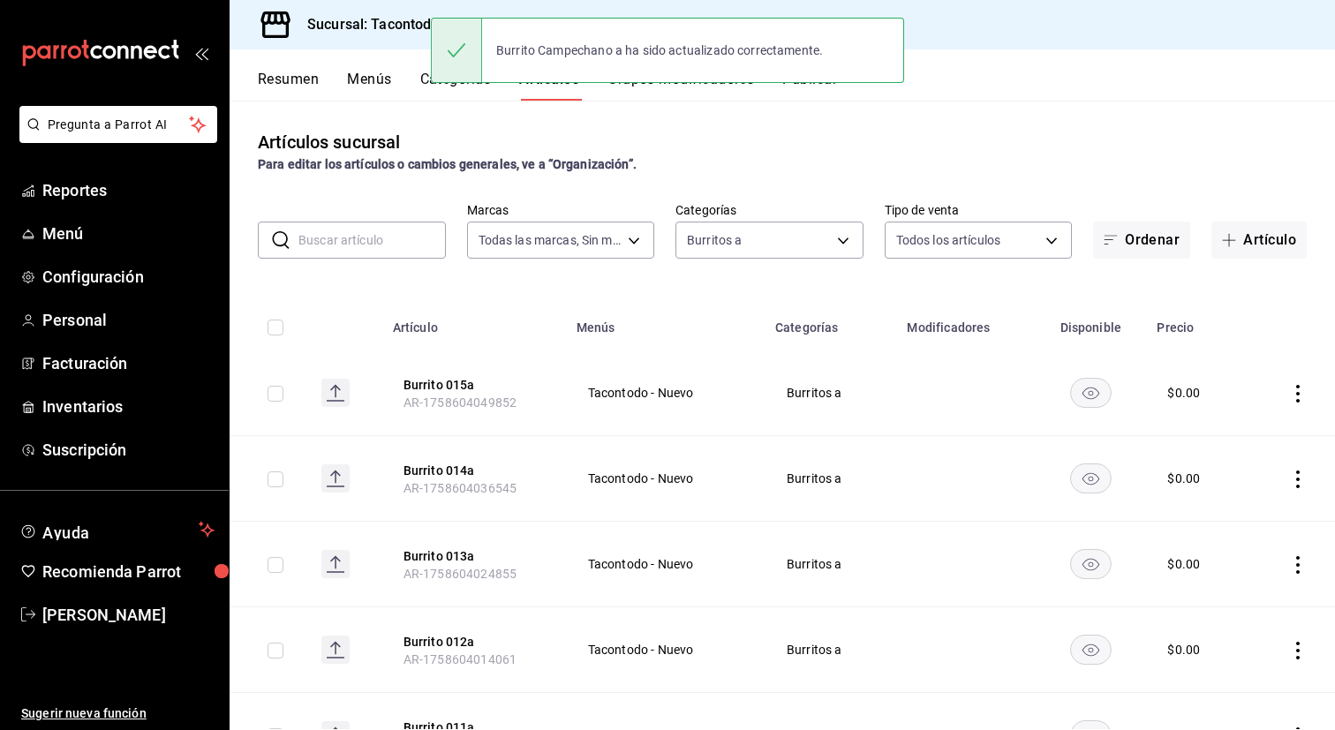
scroll to position [947, 0]
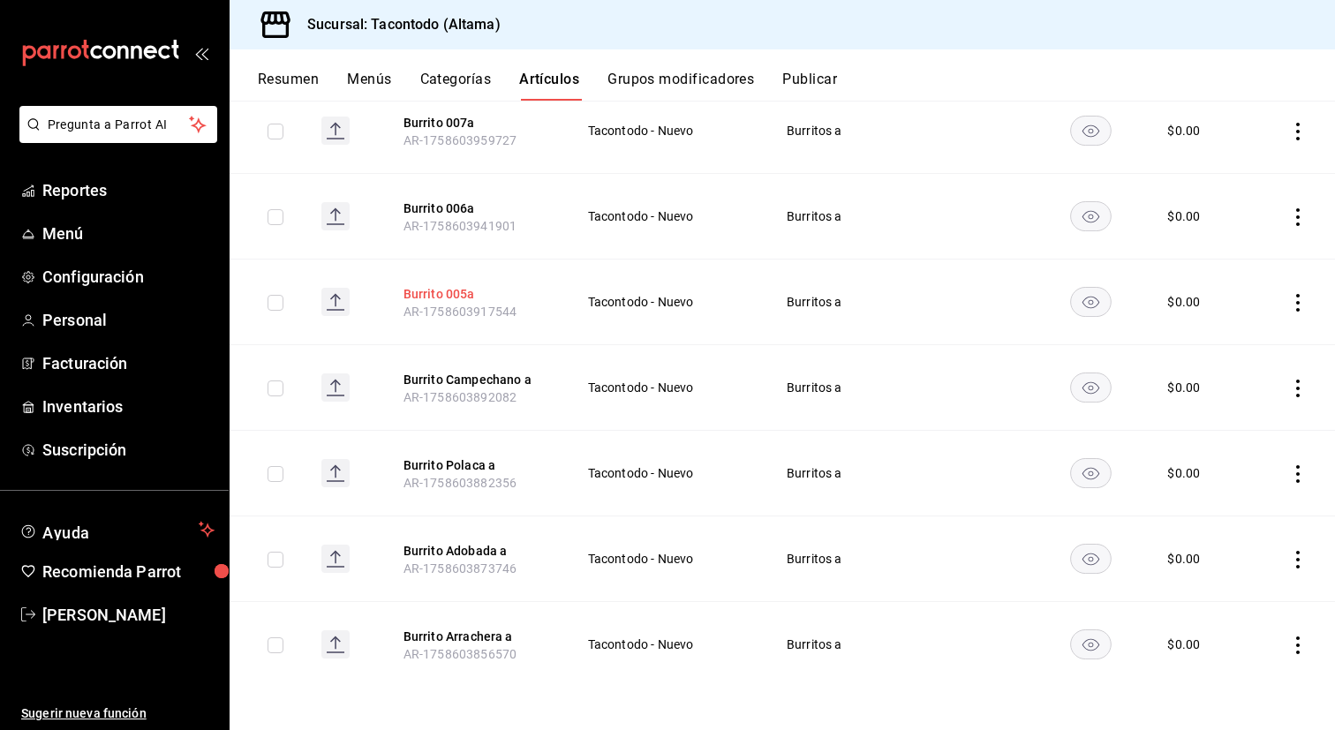
click at [426, 288] on button "Burrito 005a" at bounding box center [473, 294] width 141 height 18
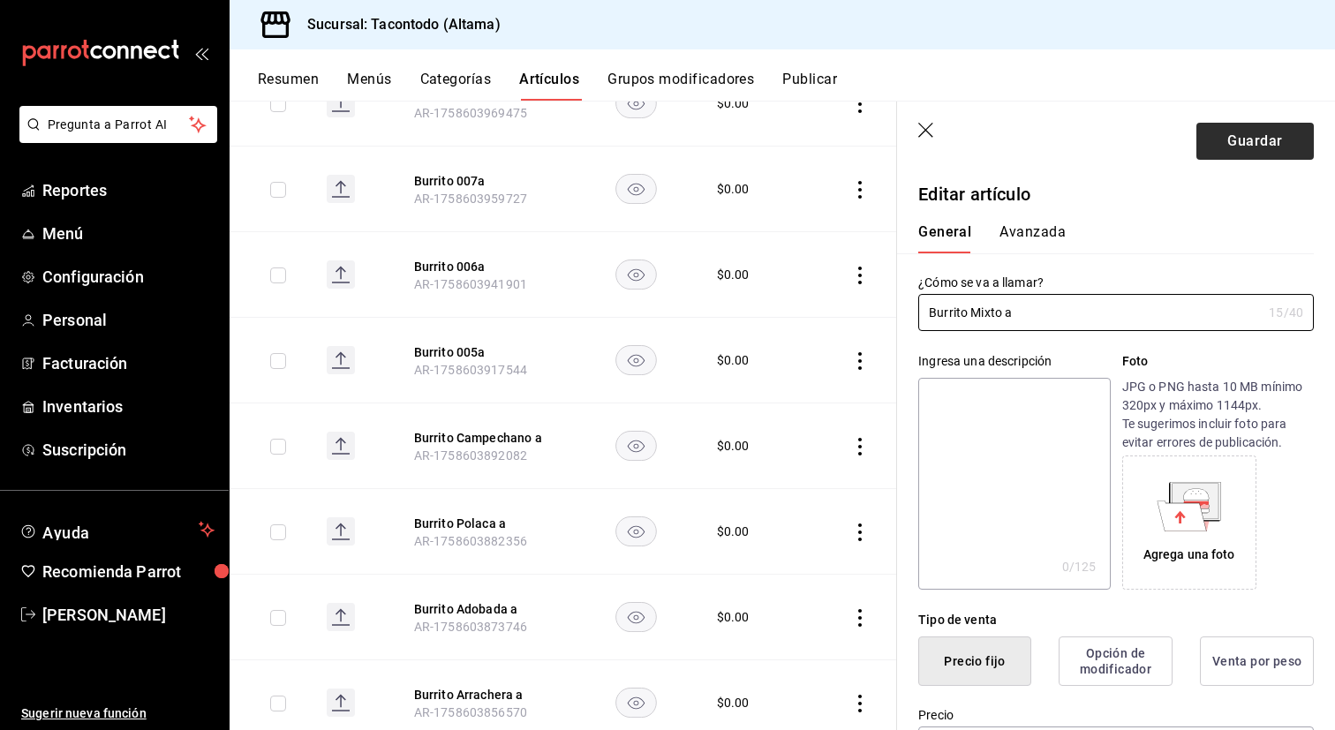
type input "Burrito Mixto a"
click at [1235, 148] on button "Guardar" at bounding box center [1254, 141] width 117 height 37
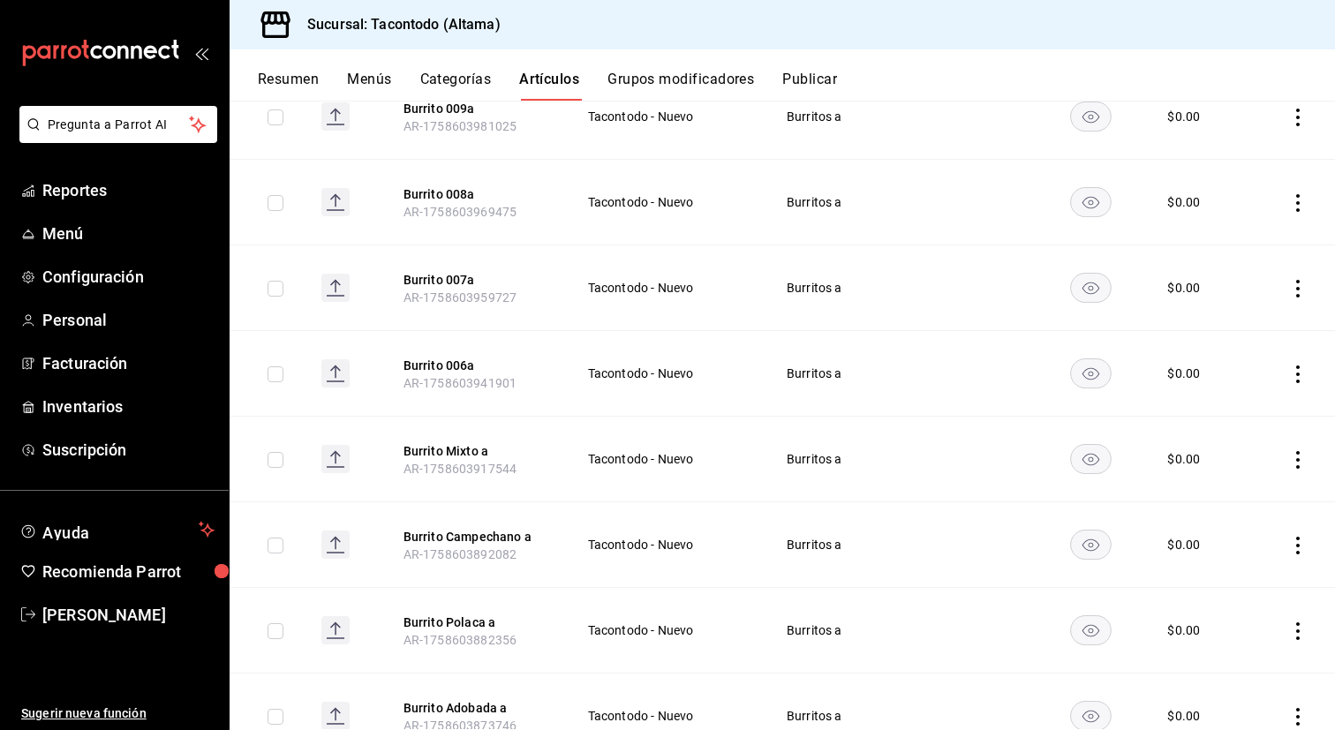
scroll to position [784, 0]
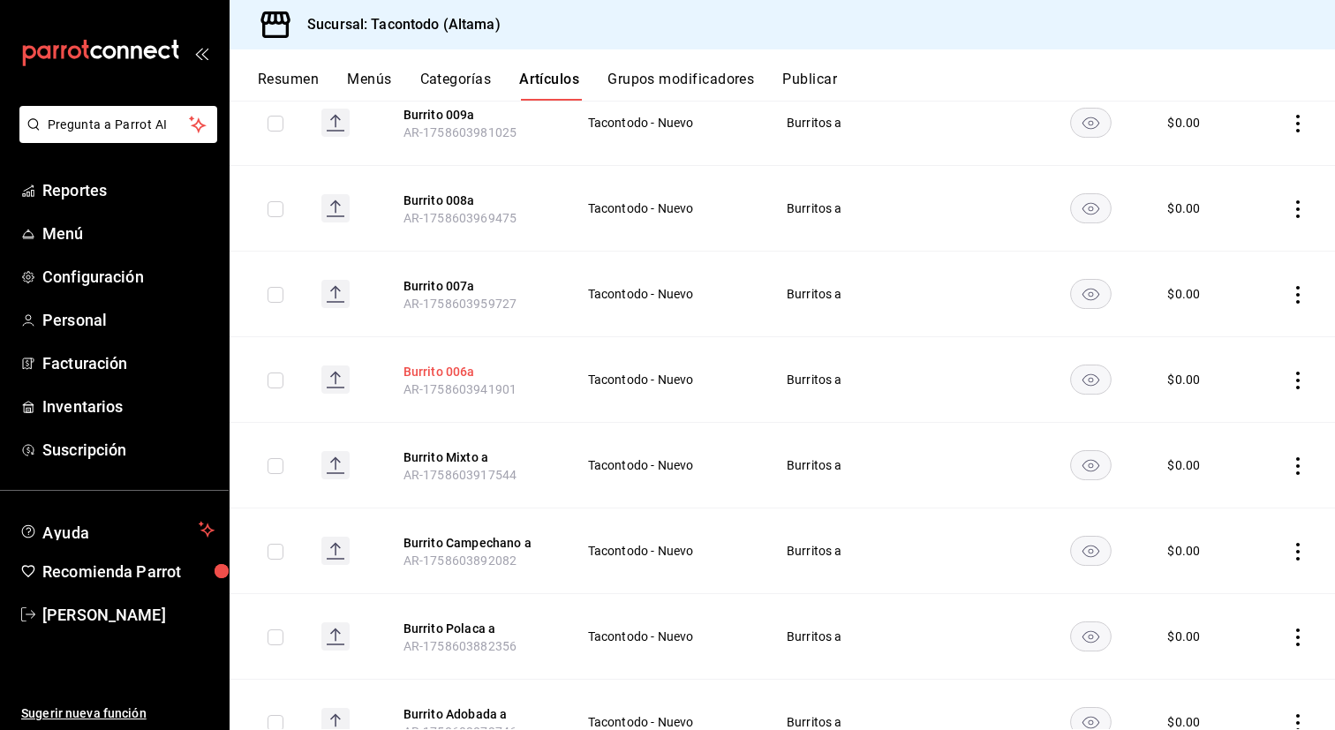
click at [446, 368] on button "Burrito 006a" at bounding box center [473, 372] width 141 height 18
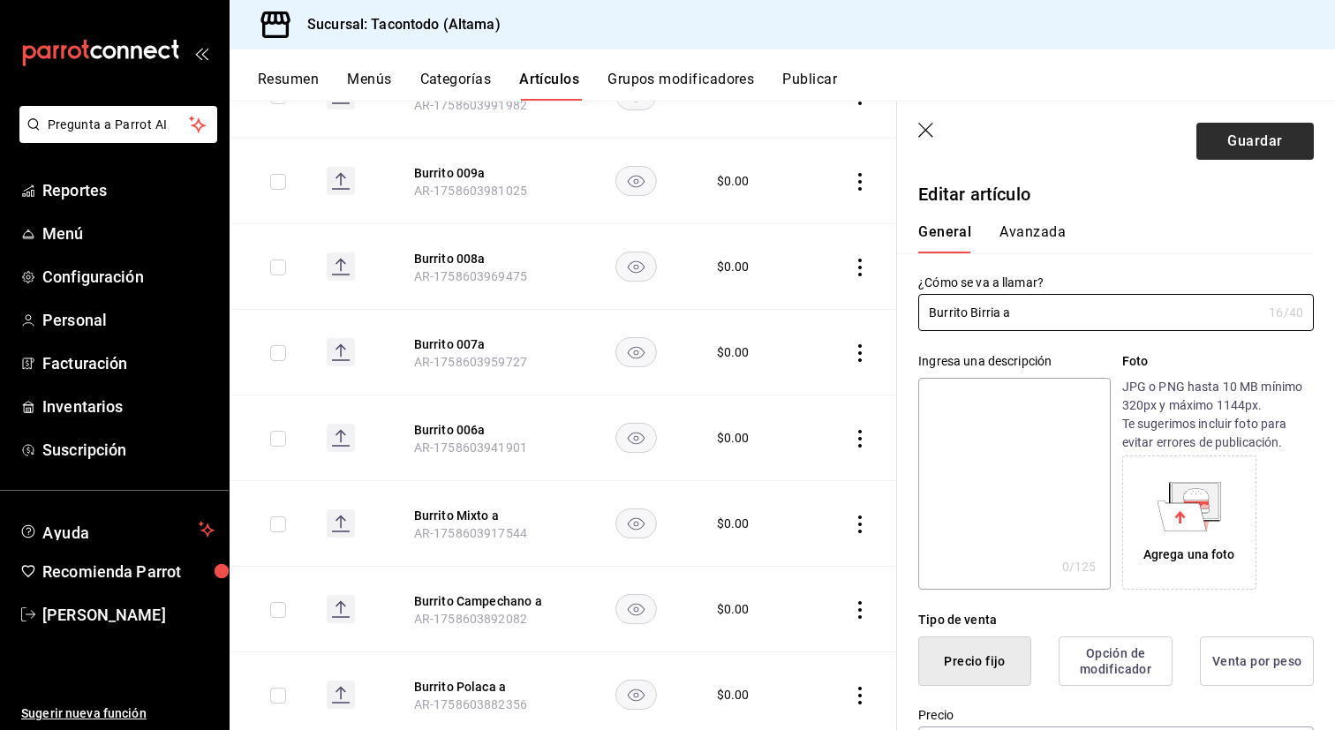
type input "Burrito Birria a"
click at [1237, 147] on button "Guardar" at bounding box center [1254, 141] width 117 height 37
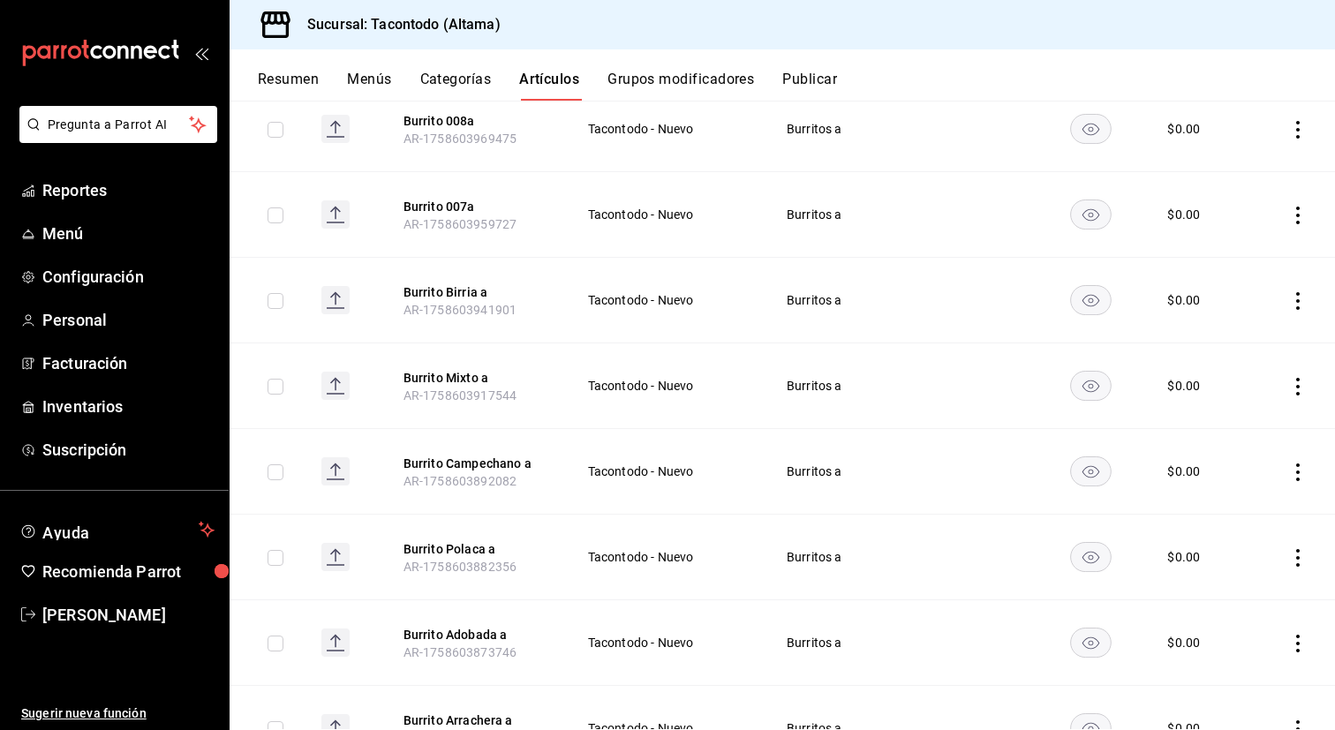
scroll to position [819, 0]
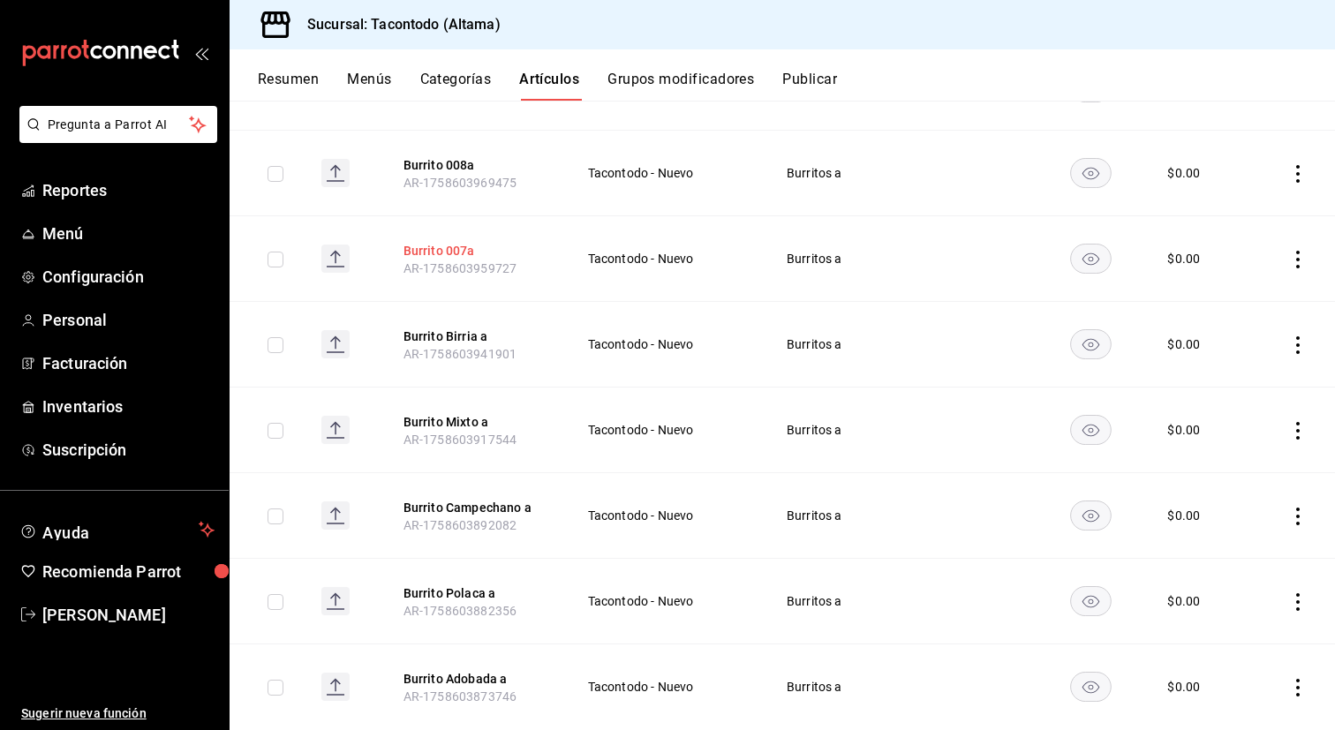
click at [439, 245] on button "Burrito 007a" at bounding box center [473, 251] width 141 height 18
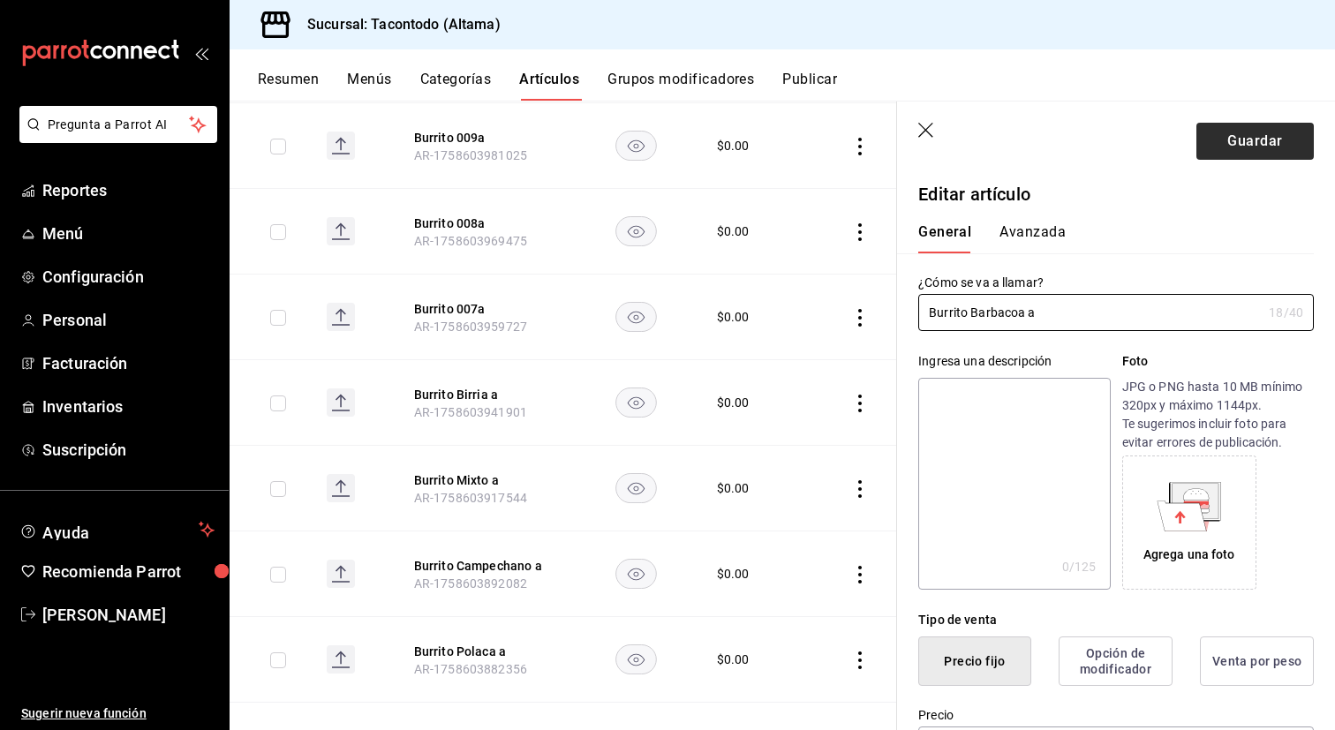
type input "Burrito Barbacoa a"
click at [1252, 149] on button "Guardar" at bounding box center [1254, 141] width 117 height 37
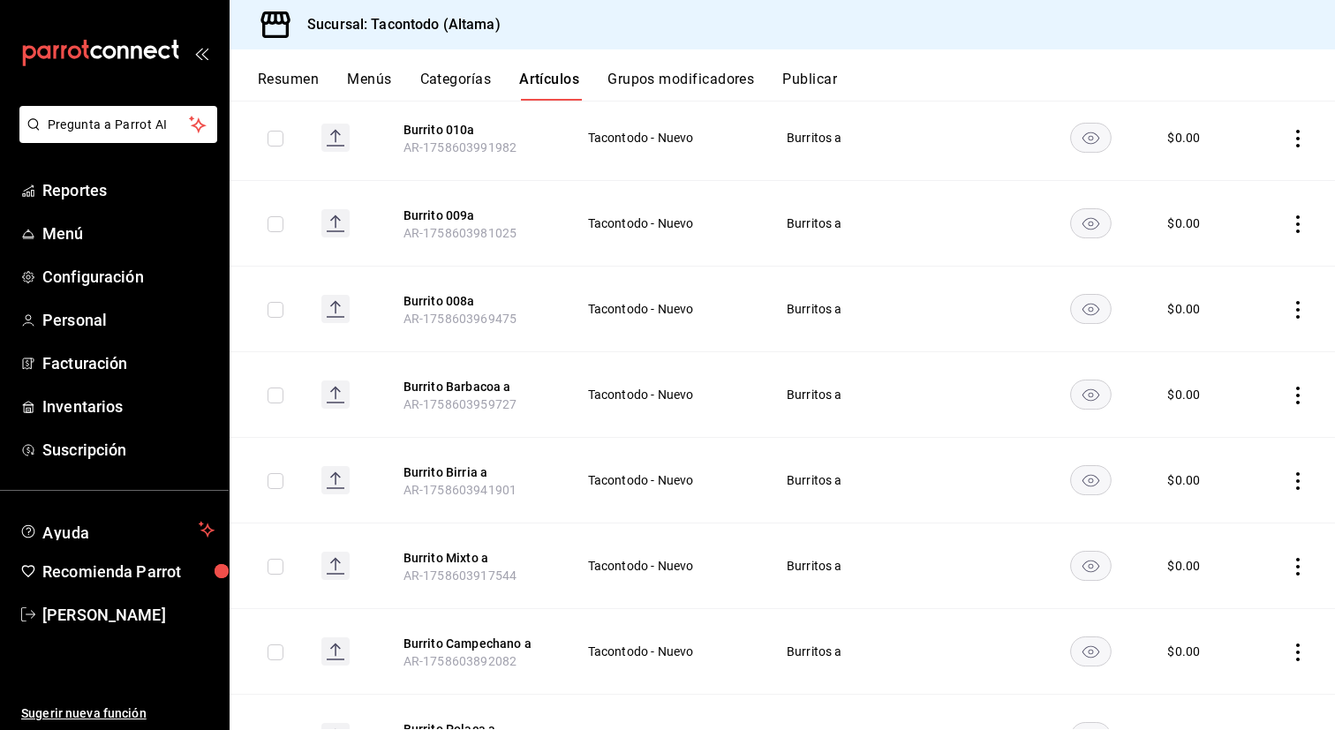
scroll to position [674, 0]
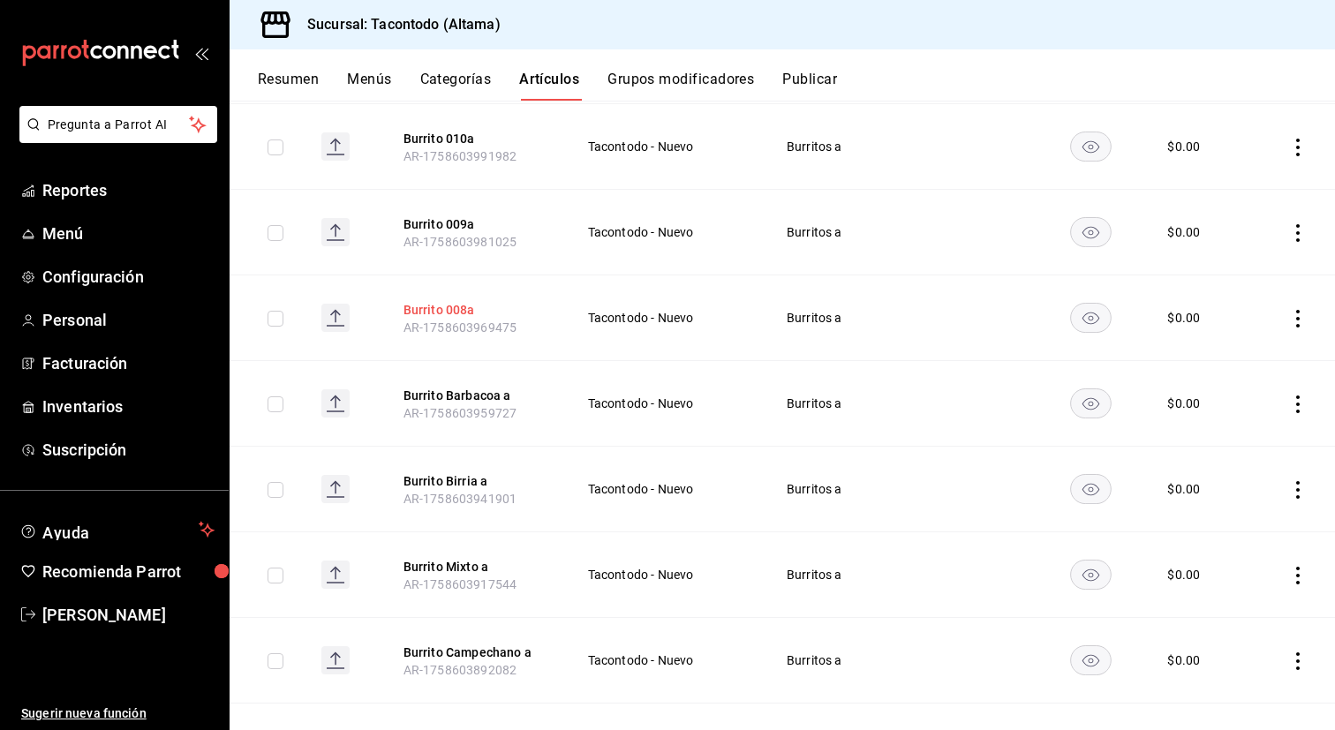
click at [455, 309] on button "Burrito 008a" at bounding box center [473, 310] width 141 height 18
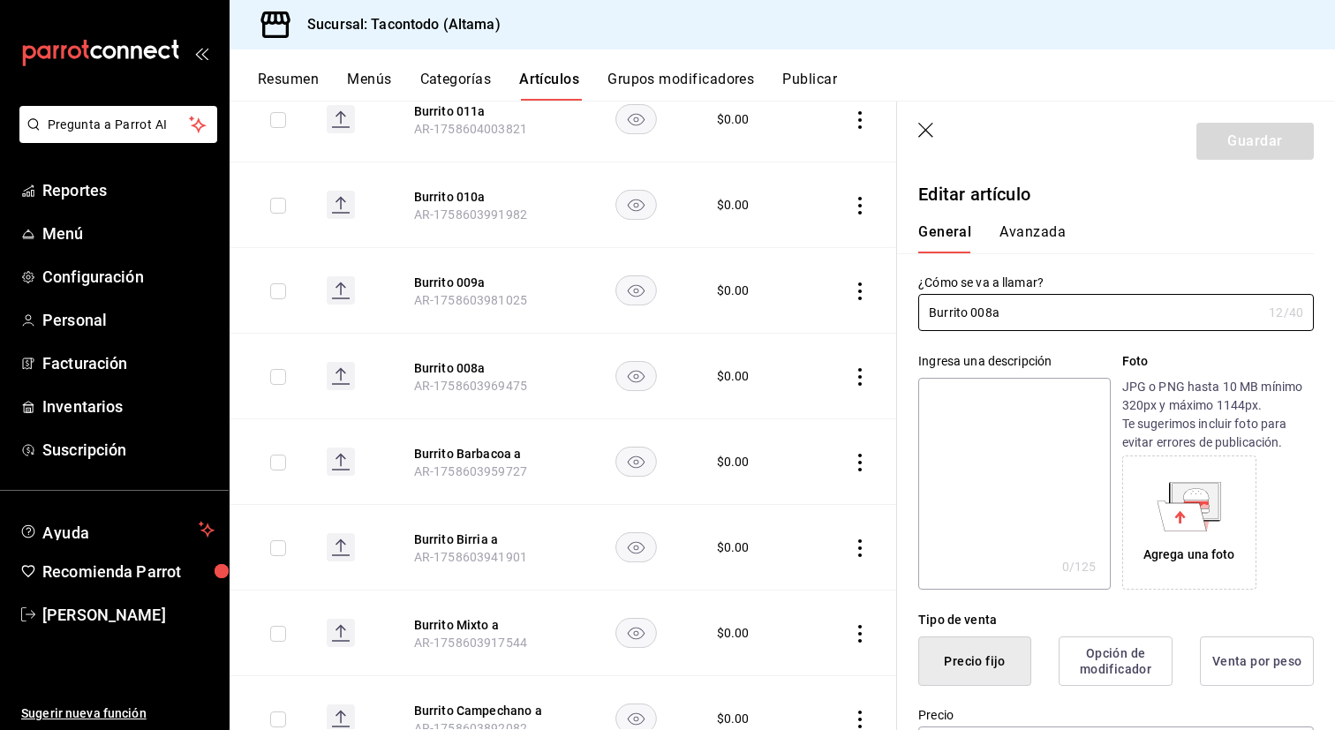
type input "$0.00"
click at [982, 317] on input "Burrito 008a" at bounding box center [1089, 312] width 343 height 35
type input "Burrito Chicharrón a"
click at [1213, 138] on button "Guardar" at bounding box center [1254, 141] width 117 height 37
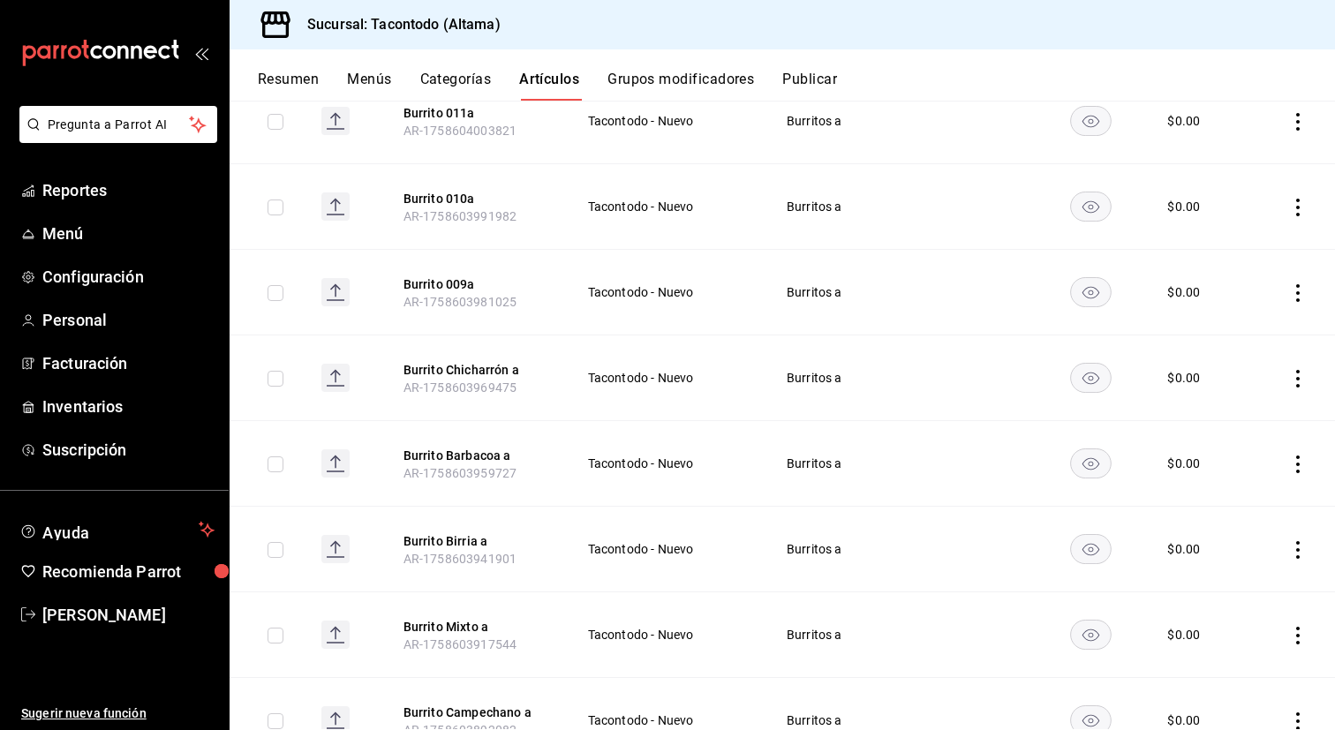
scroll to position [601, 0]
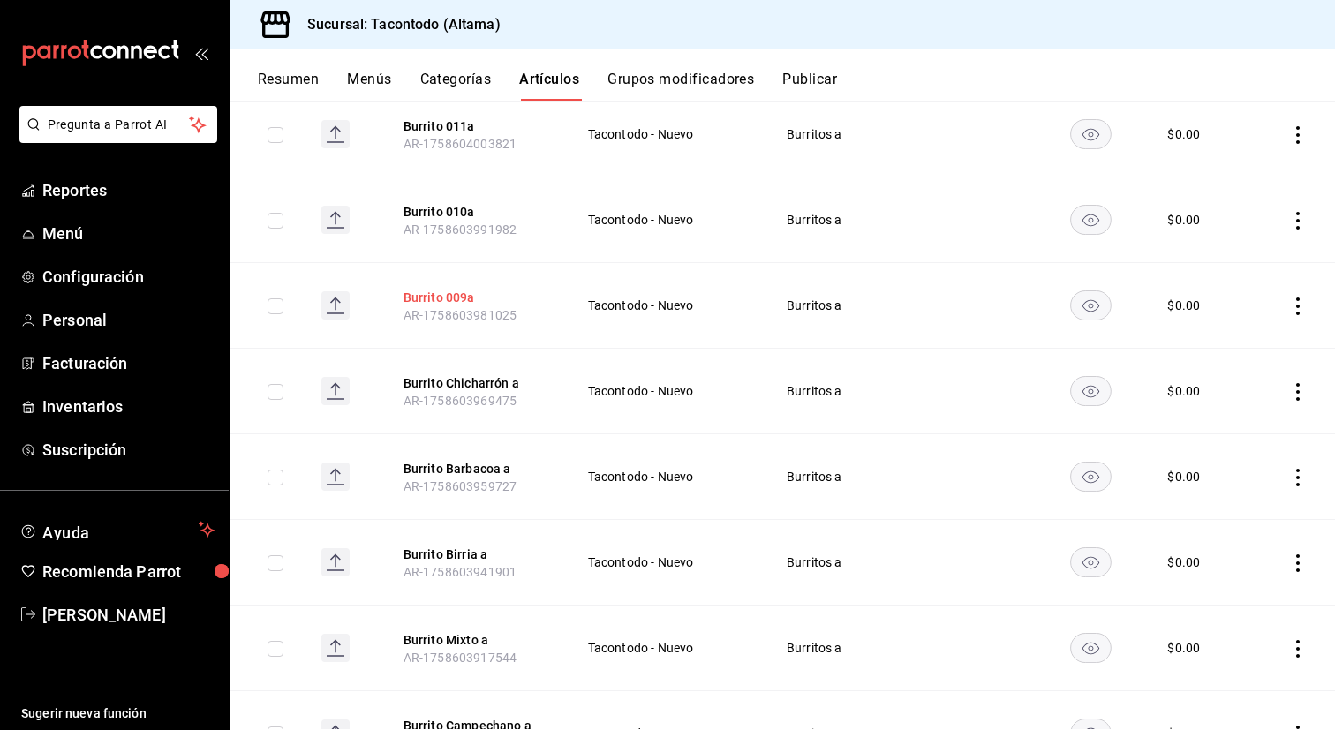
click at [441, 301] on button "Burrito 009a" at bounding box center [473, 298] width 141 height 18
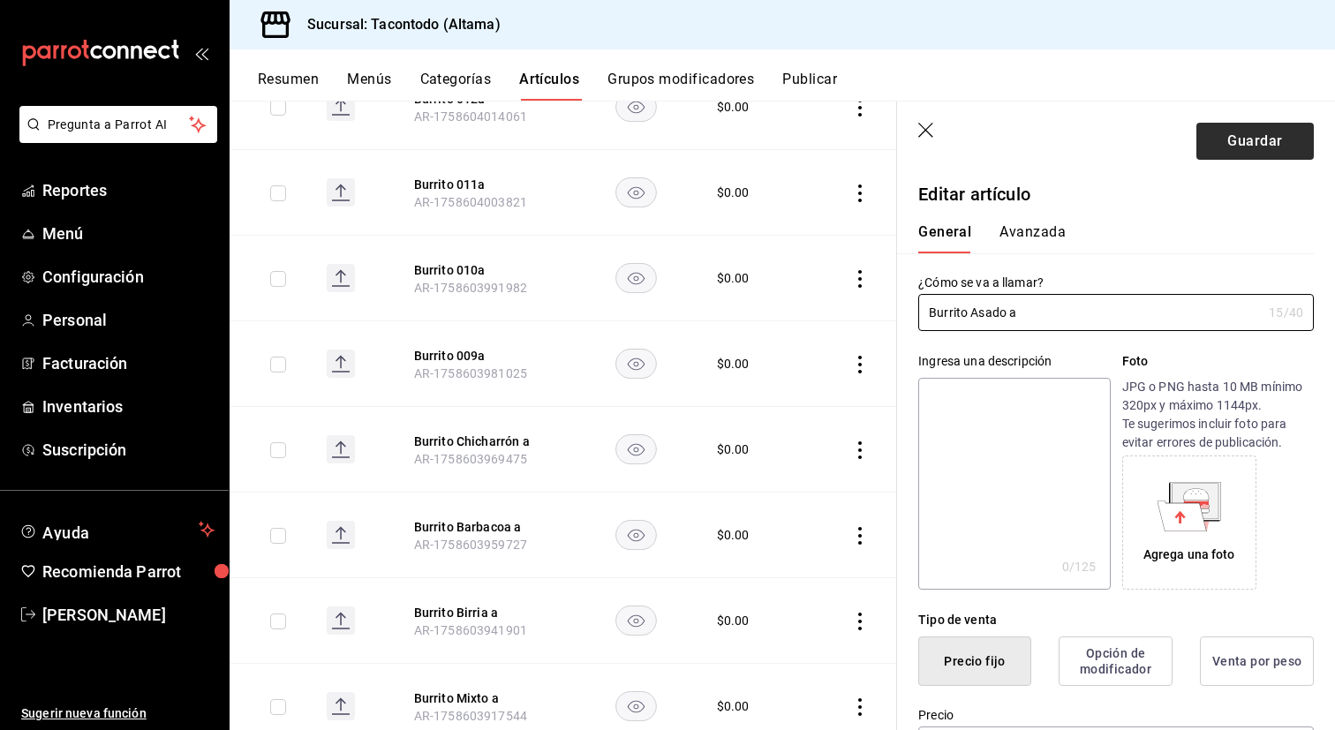
type input "Burrito Asado a"
click at [1249, 145] on button "Guardar" at bounding box center [1254, 141] width 117 height 37
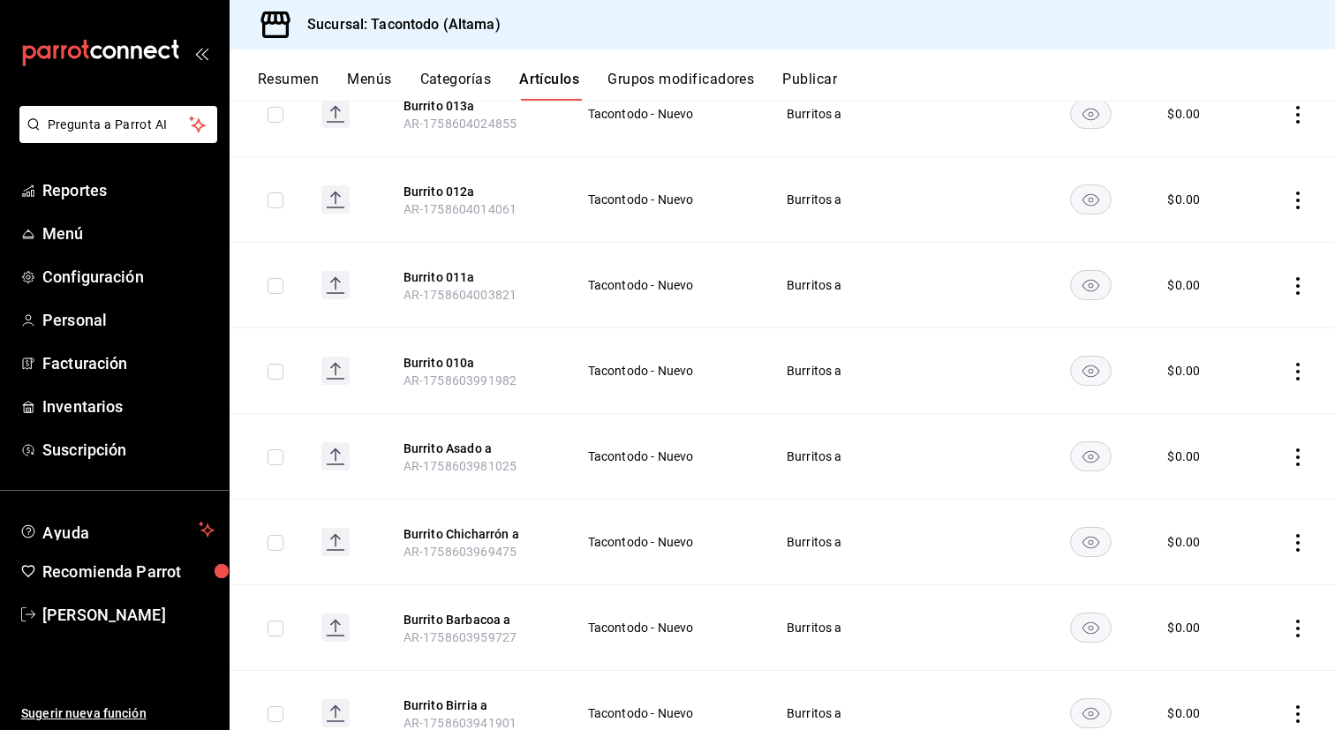
scroll to position [447, 0]
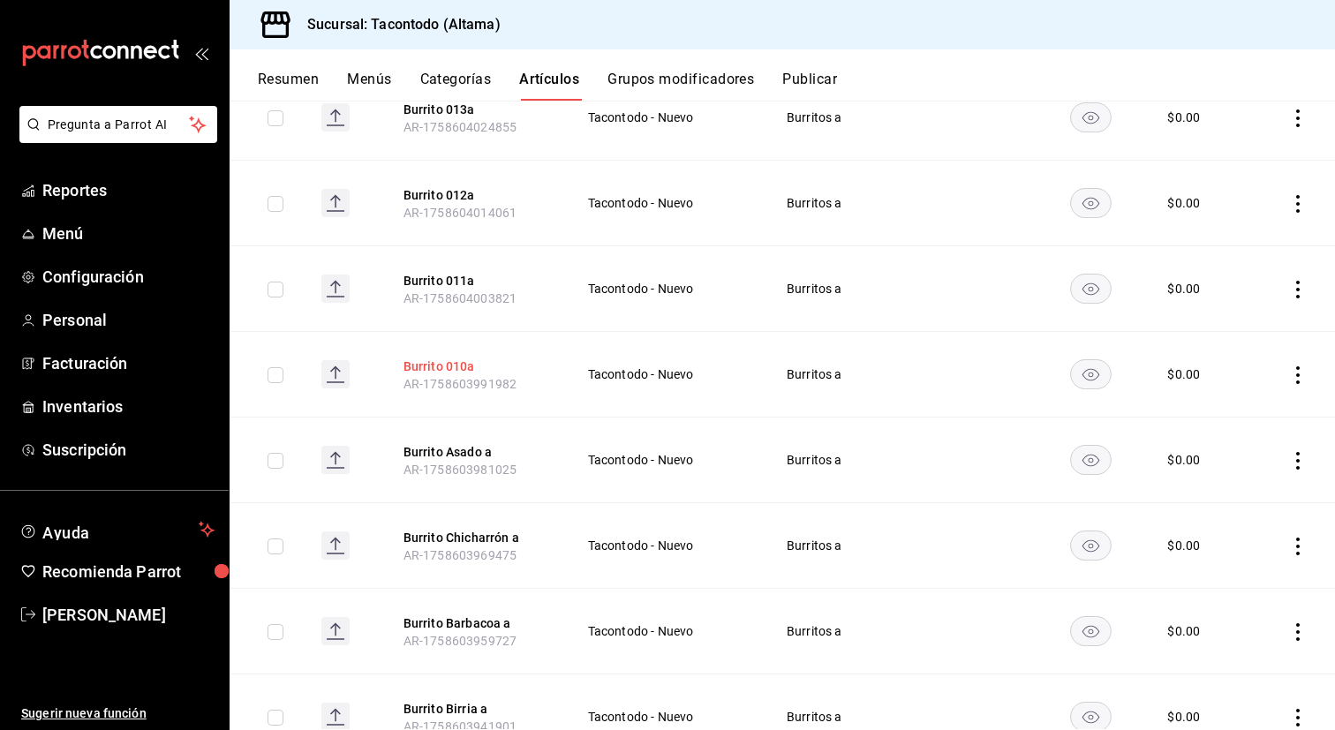
click at [453, 372] on button "Burrito 010a" at bounding box center [473, 366] width 141 height 18
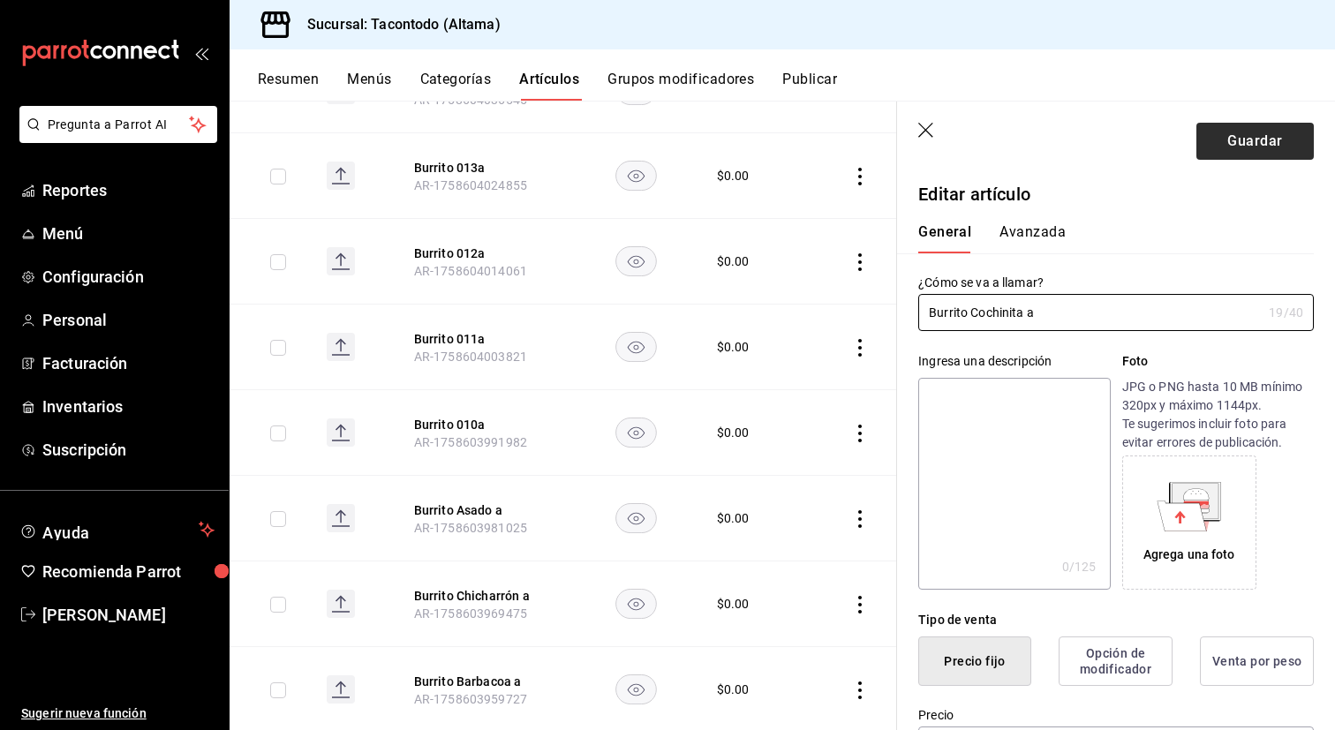
type input "Burrito Cochinita a"
click at [1230, 139] on button "Guardar" at bounding box center [1254, 141] width 117 height 37
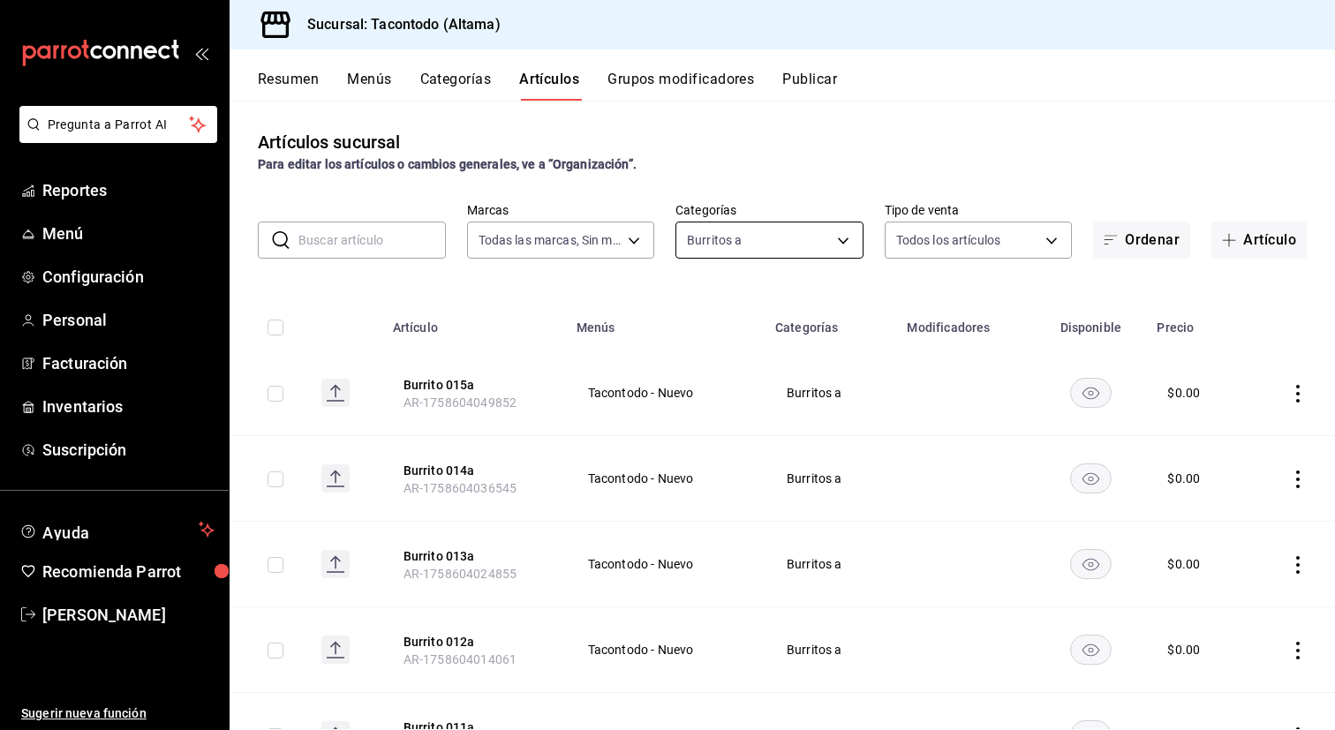
click at [797, 230] on body "Pregunta a Parrot AI Reportes Menú Configuración Personal Facturación Inventari…" at bounding box center [667, 365] width 1335 height 730
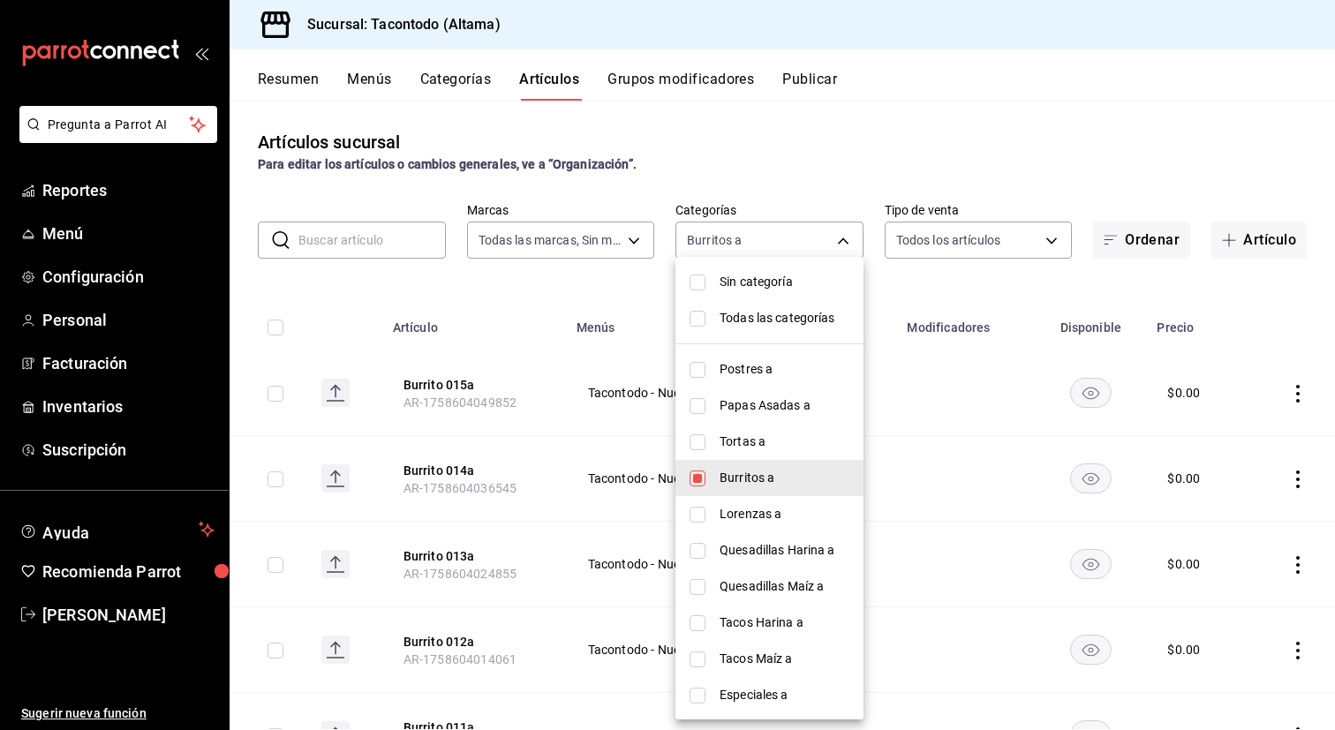
click at [734, 523] on span "Lorenzas a" at bounding box center [784, 514] width 130 height 19
type input "895474e9-4765-4cdc-9fda-306c7789db21,27679bed-c98d-4dc7-8570-a2b3ff5bc7e6"
checkbox input "true"
click at [740, 467] on li "Burritos a" at bounding box center [769, 478] width 188 height 36
type input "27679bed-c98d-4dc7-8570-a2b3ff5bc7e6"
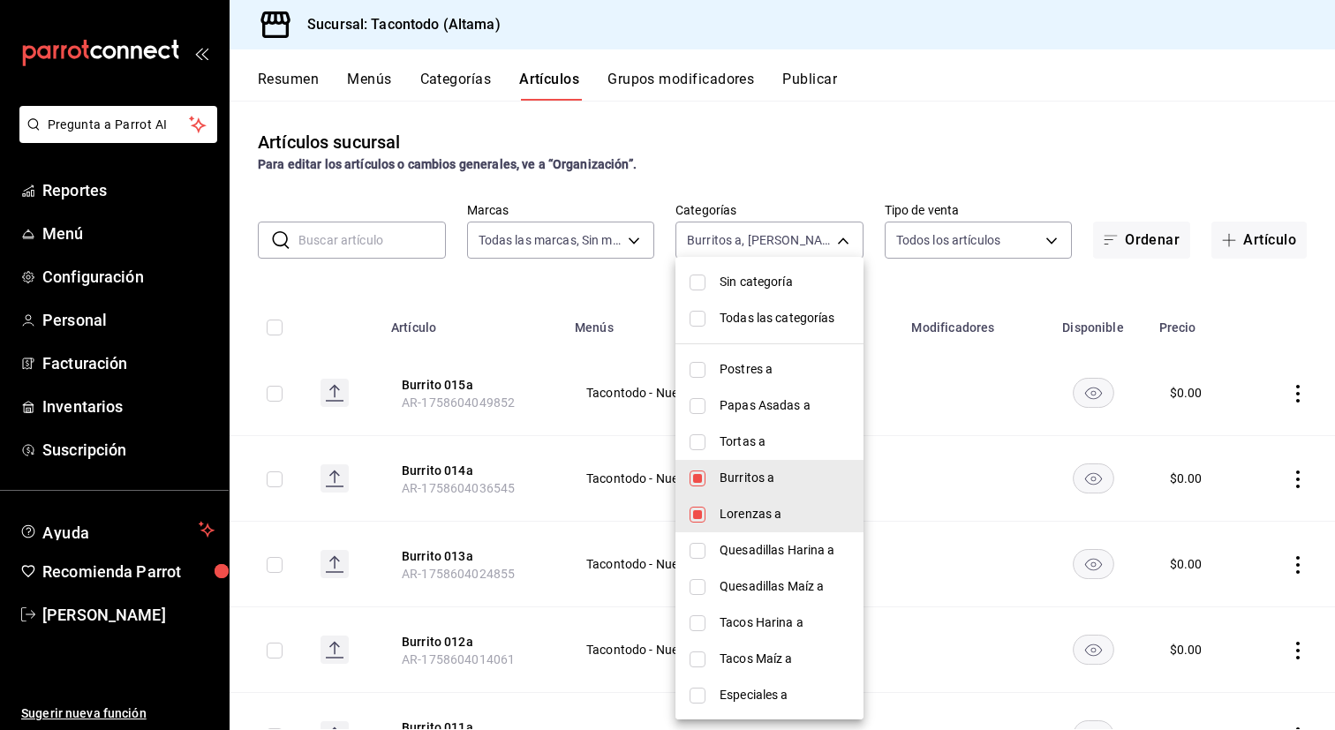
checkbox input "false"
click at [478, 310] on div at bounding box center [667, 365] width 1335 height 730
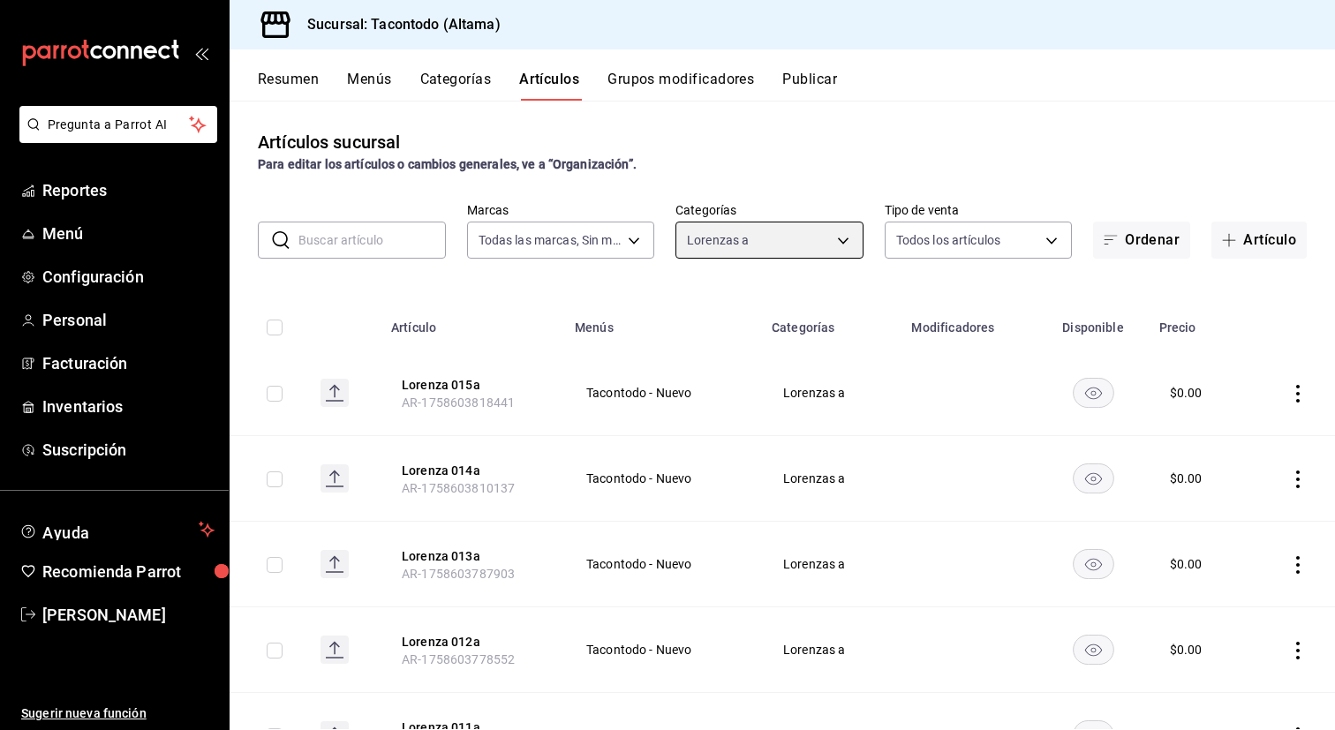
scroll to position [947, 0]
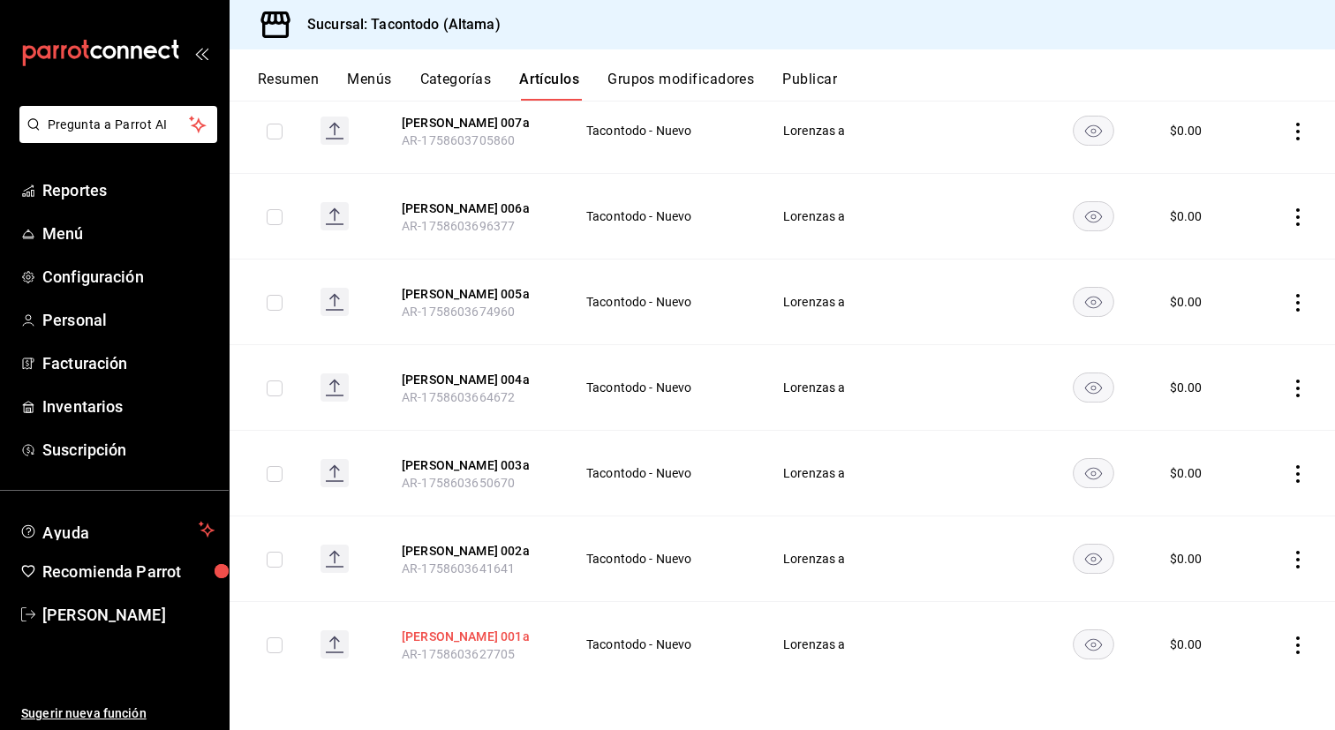
click at [443, 635] on button "Lorenza 001a" at bounding box center [472, 637] width 141 height 18
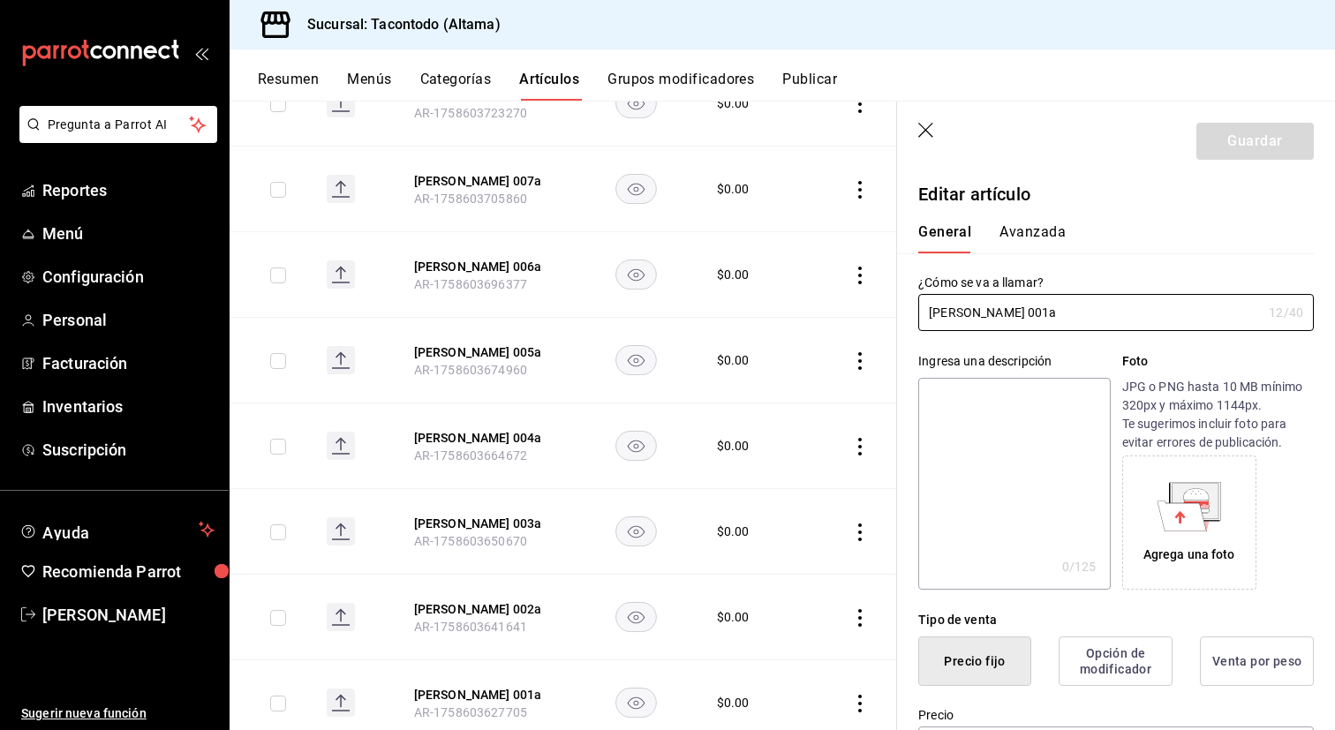
type input "$0.00"
click at [1001, 317] on input "Lorenza 001a" at bounding box center [1089, 312] width 343 height 35
type input "[PERSON_NAME] a"
click at [1224, 144] on button "Guardar" at bounding box center [1254, 141] width 117 height 37
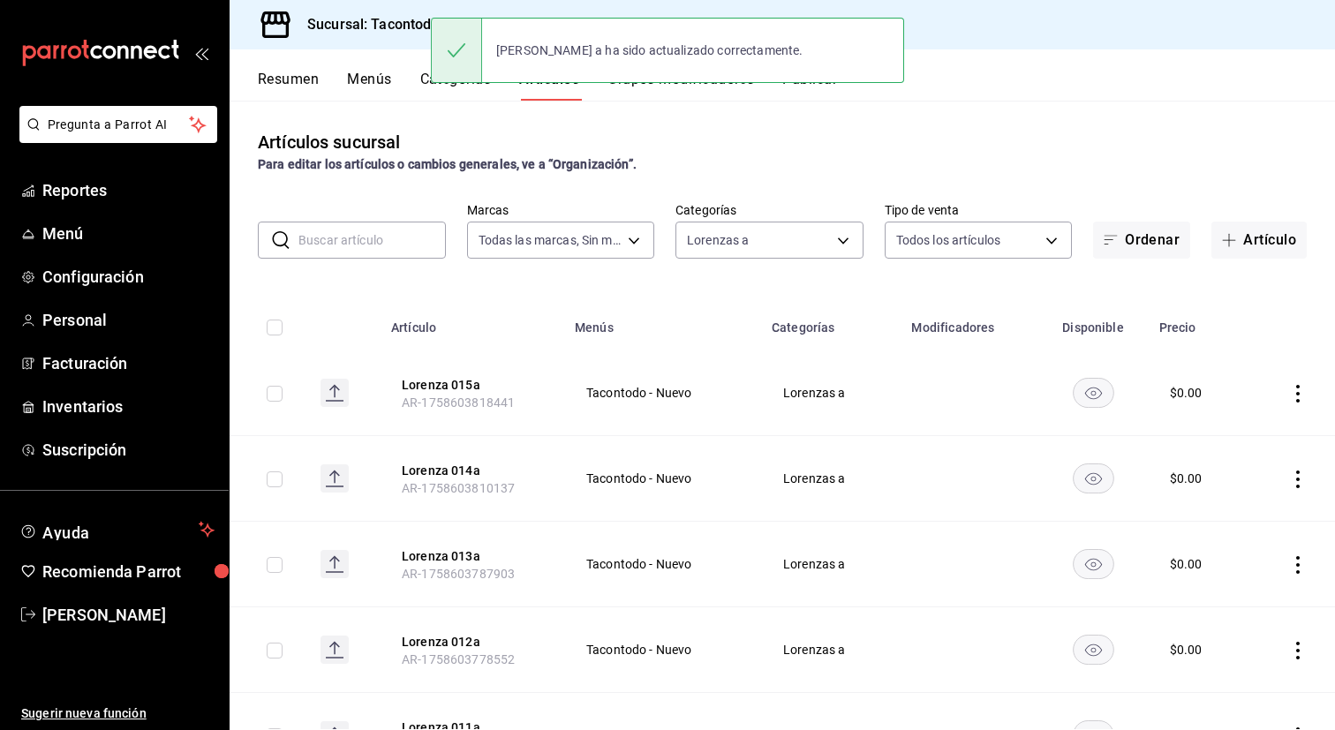
scroll to position [947, 0]
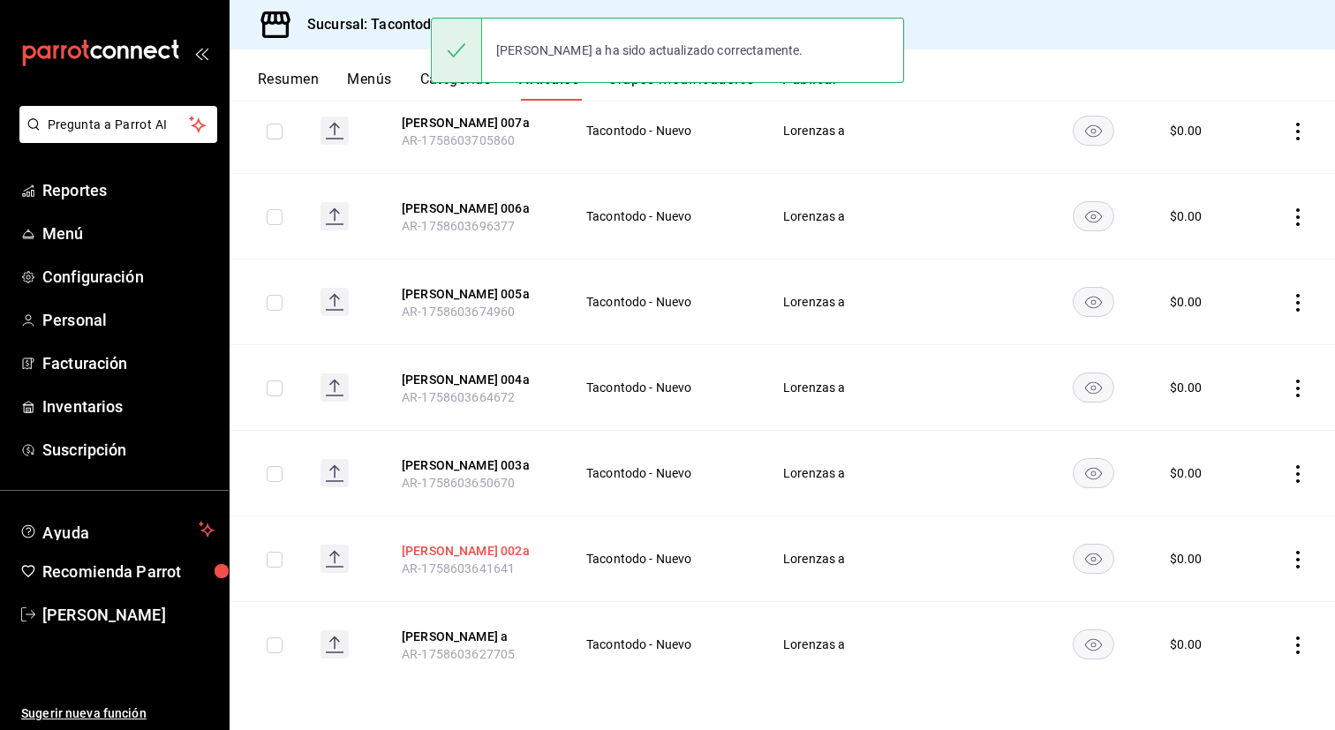
click at [440, 551] on button "Lorenza 002a" at bounding box center [472, 551] width 141 height 18
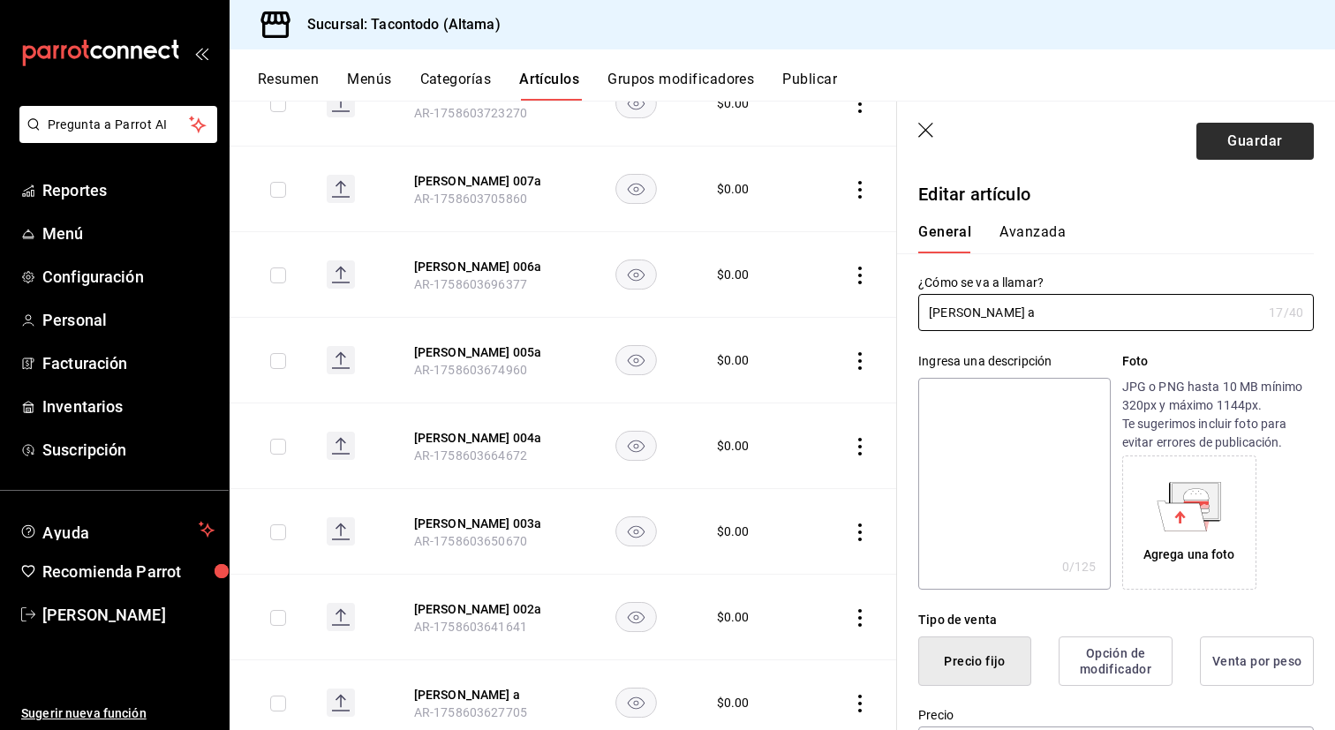
type input "[PERSON_NAME] a"
click at [1228, 141] on button "Guardar" at bounding box center [1254, 141] width 117 height 37
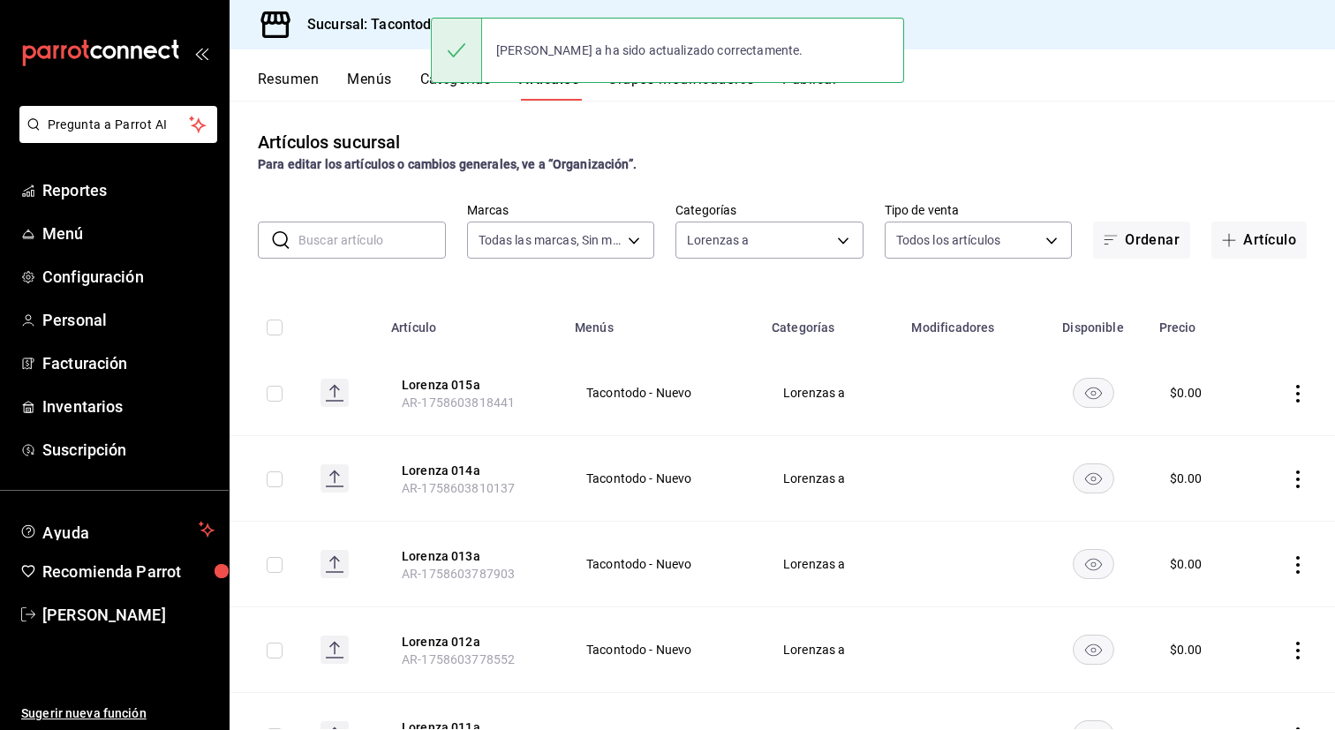
scroll to position [947, 0]
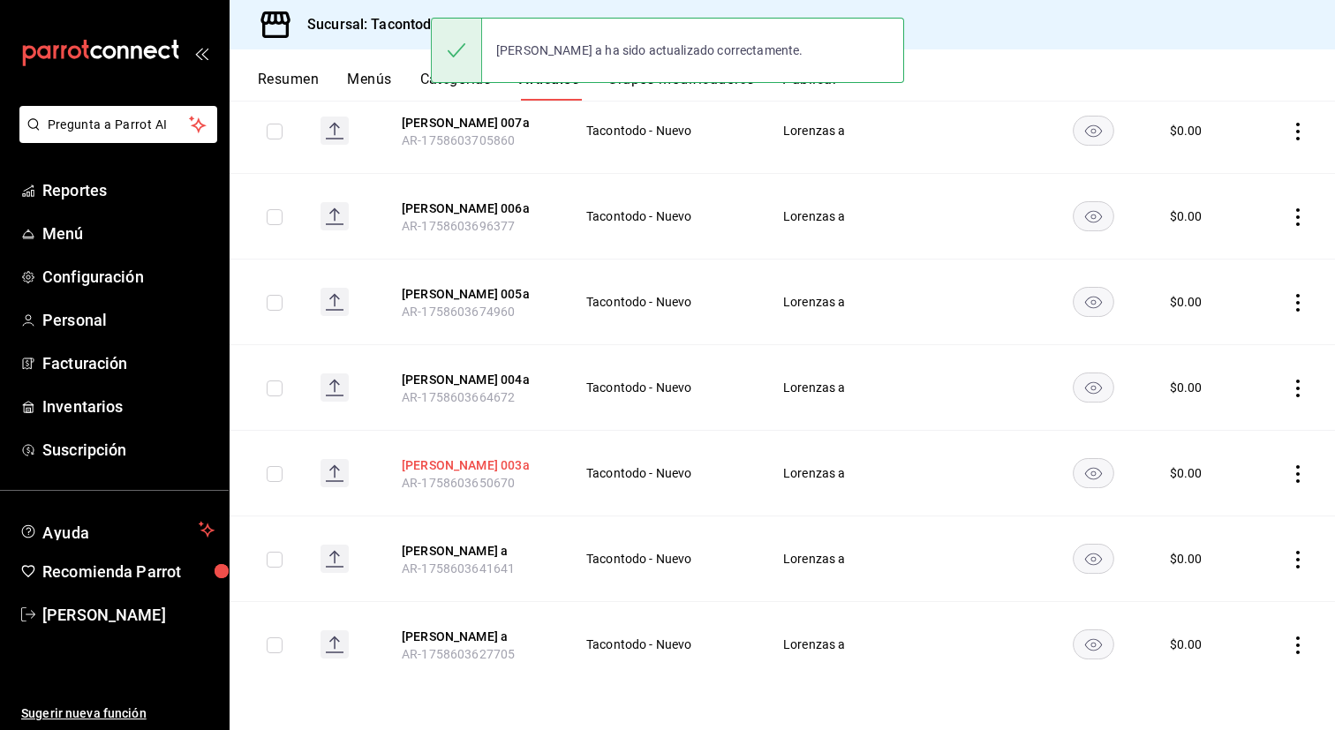
click at [438, 465] on button "Lorenza 003a" at bounding box center [472, 465] width 141 height 18
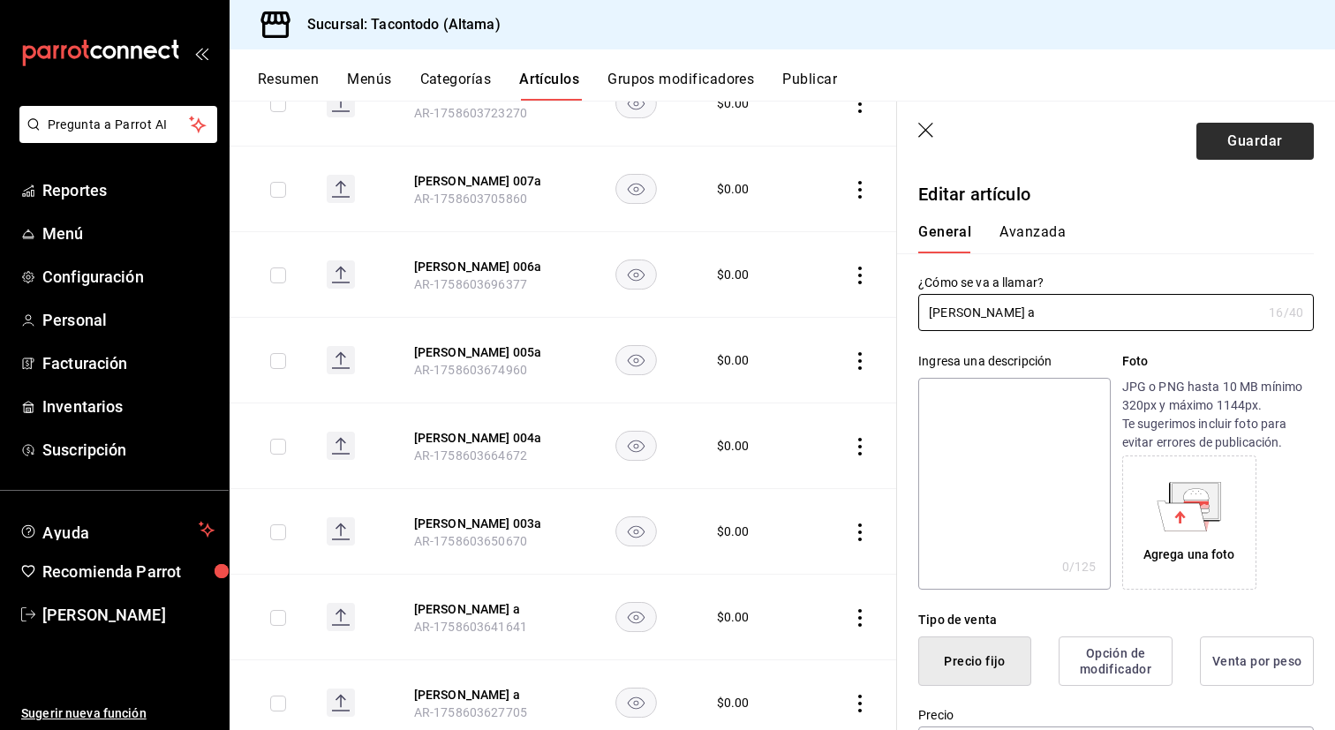
type input "[PERSON_NAME] a"
click at [1223, 149] on button "Guardar" at bounding box center [1254, 141] width 117 height 37
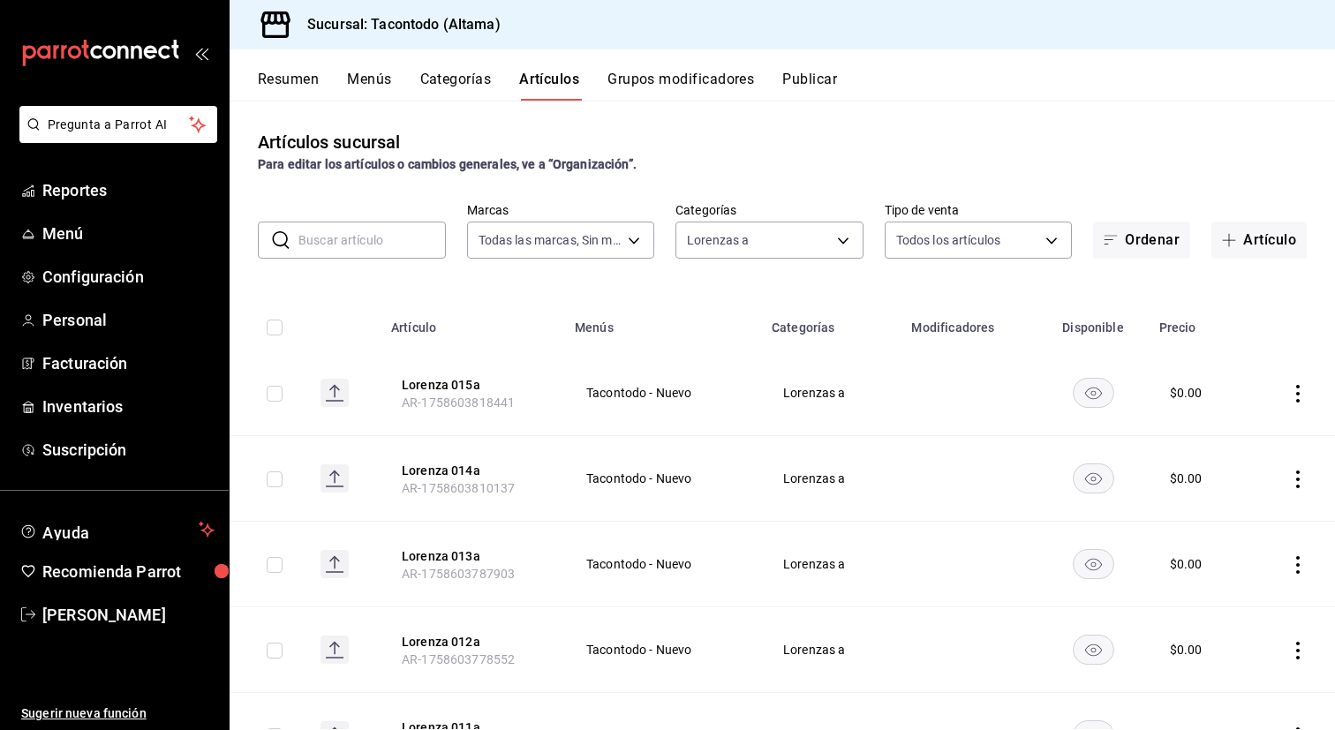
scroll to position [947, 0]
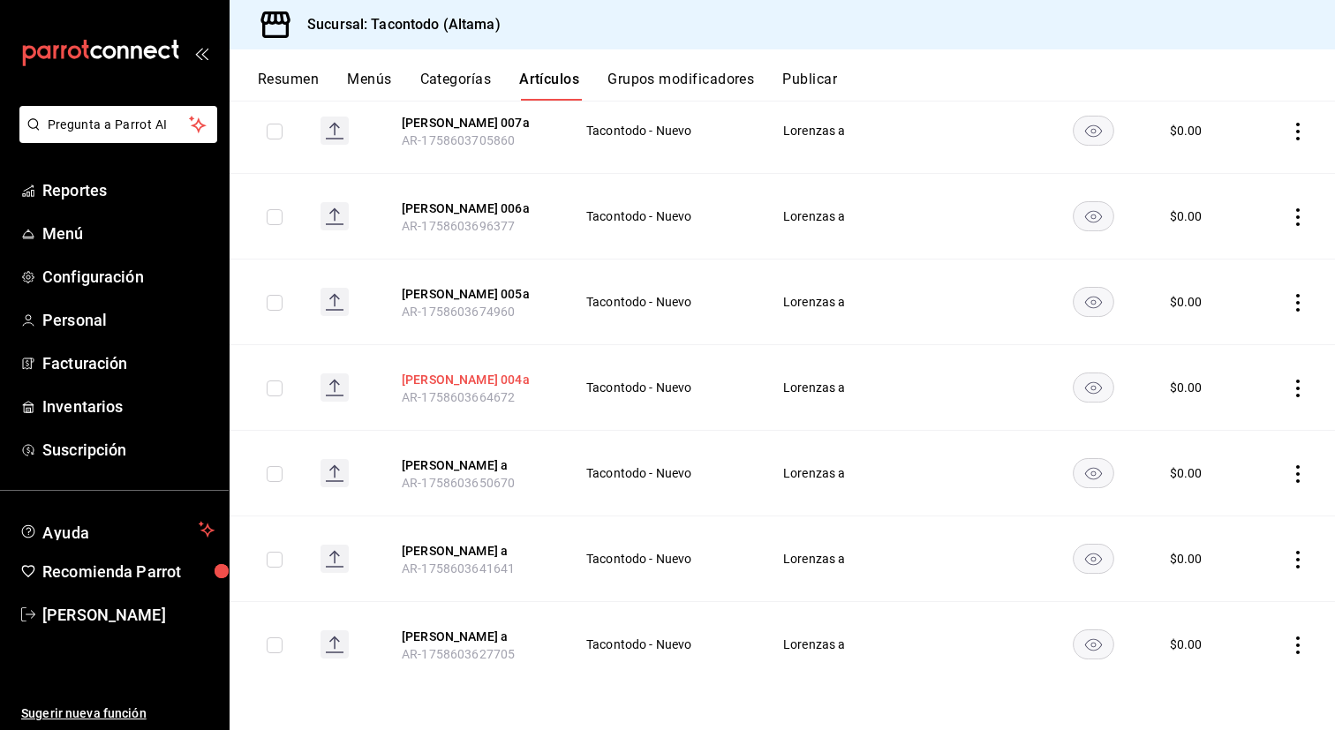
click at [458, 382] on button "Lorenza 004a" at bounding box center [472, 380] width 141 height 18
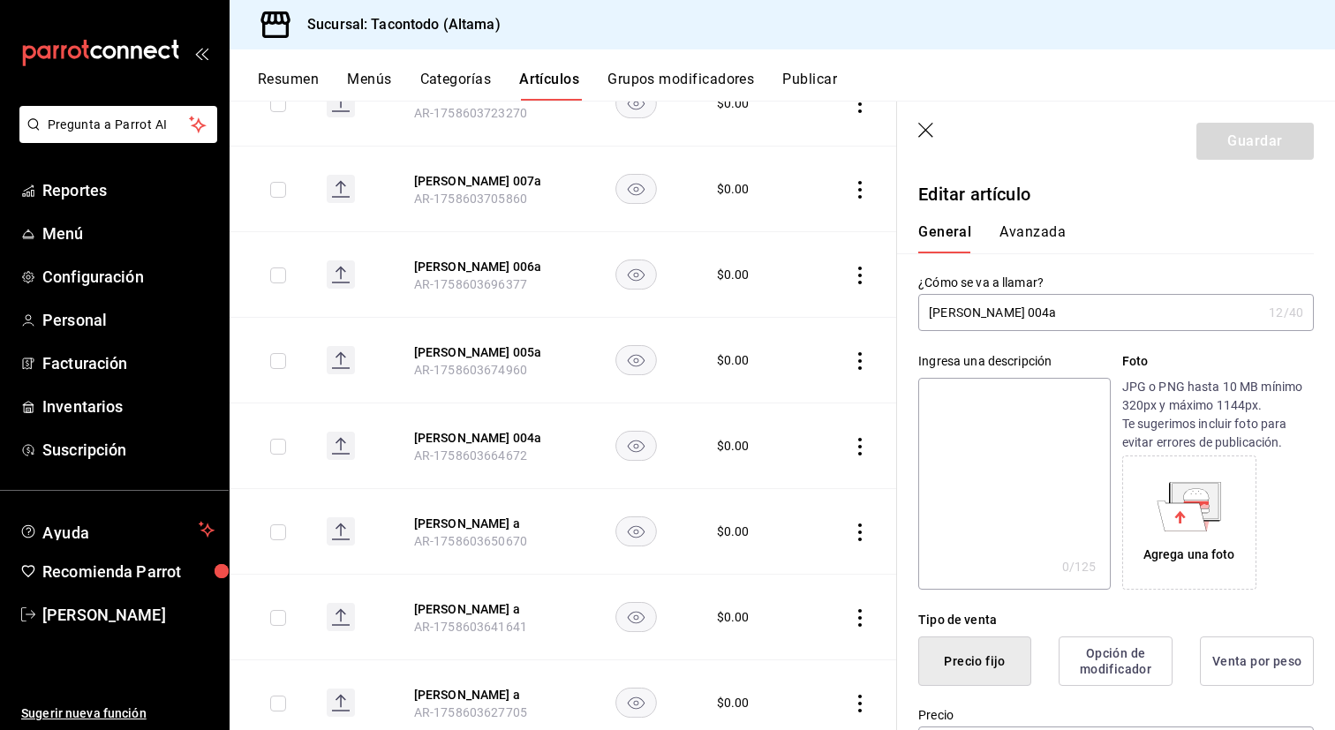
type input "$0.00"
type input "[PERSON_NAME] a"
click at [1247, 139] on button "Guardar" at bounding box center [1254, 141] width 117 height 37
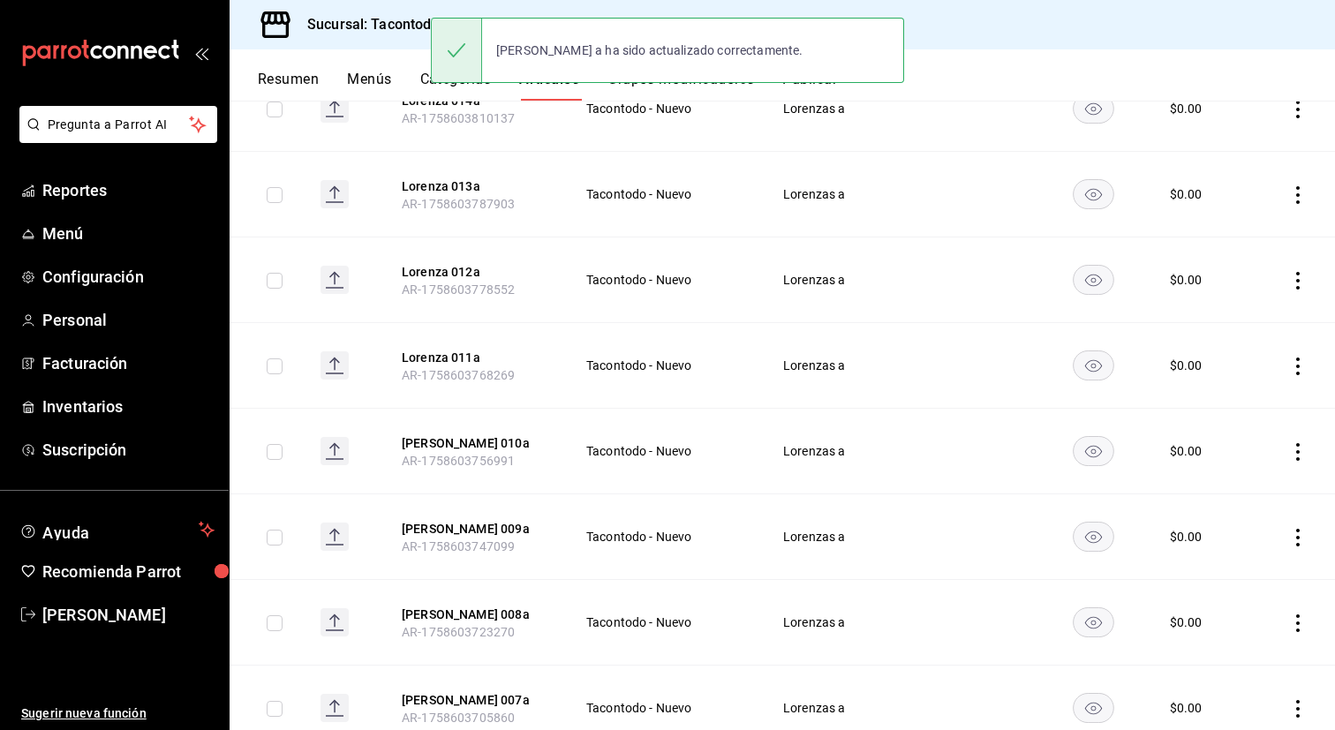
scroll to position [947, 0]
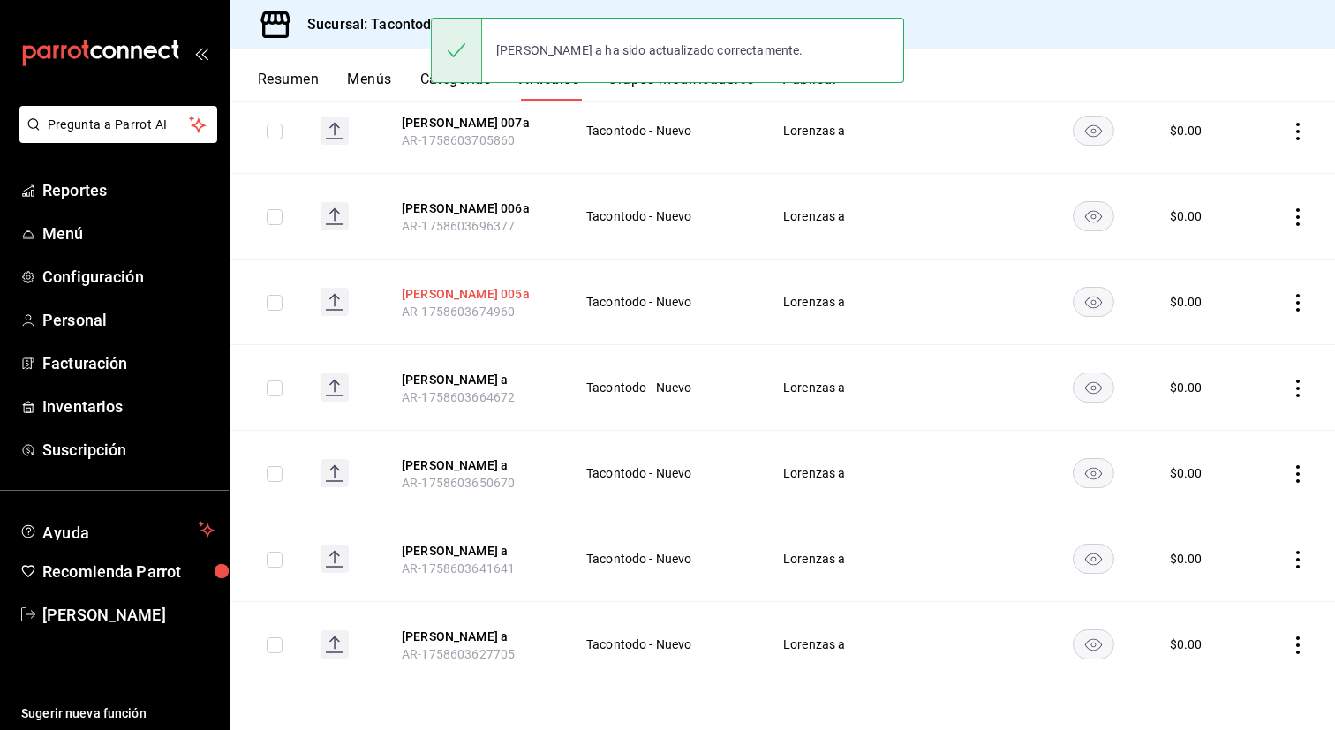
click at [460, 296] on button "Lorenza 005a" at bounding box center [472, 294] width 141 height 18
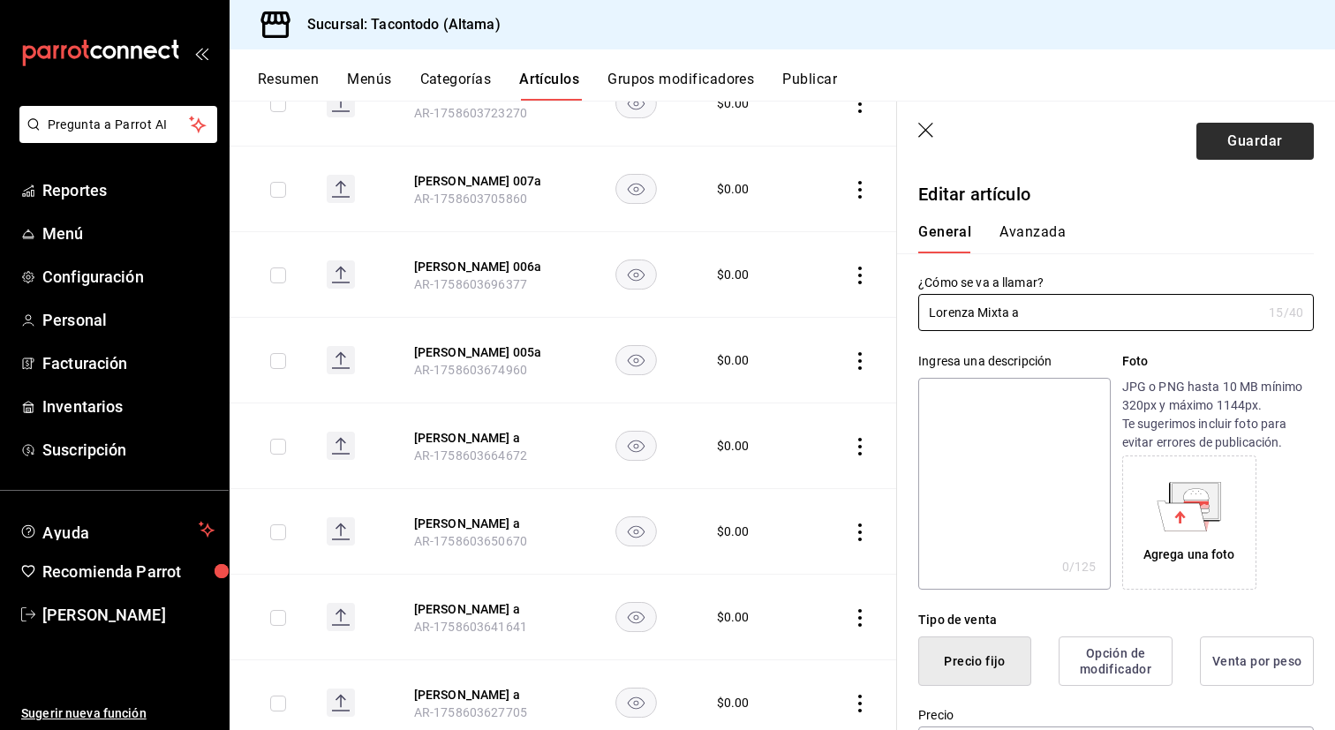
type input "Lorenza Mixta a"
click at [1238, 134] on button "Guardar" at bounding box center [1254, 141] width 117 height 37
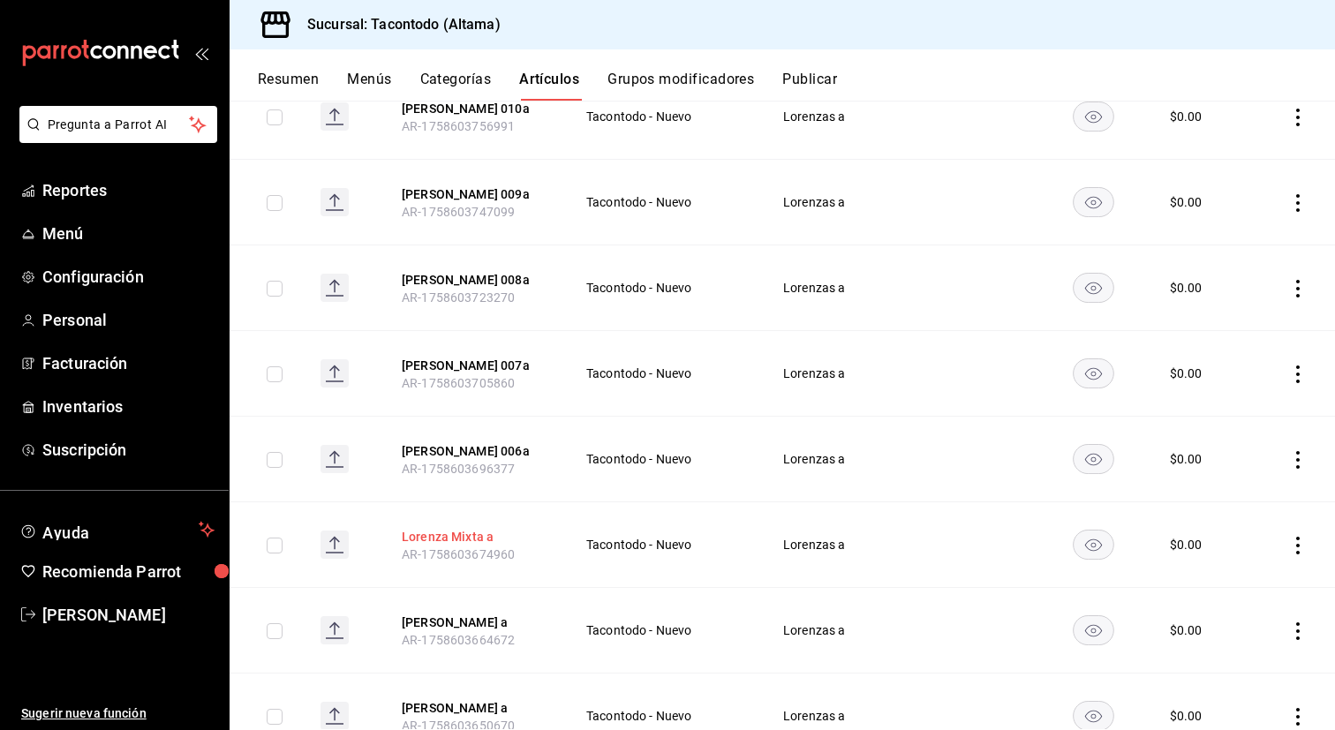
scroll to position [688, 0]
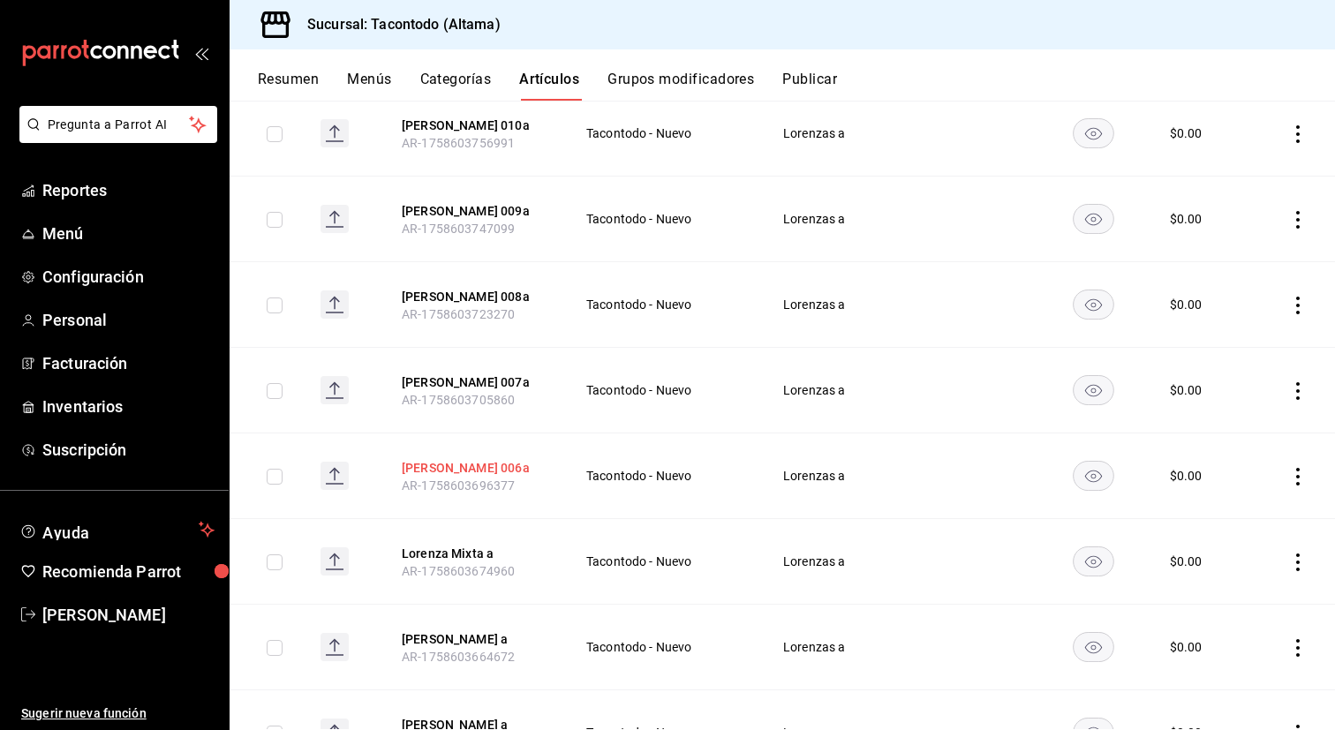
click at [454, 474] on button "Lorenza 006a" at bounding box center [472, 468] width 141 height 18
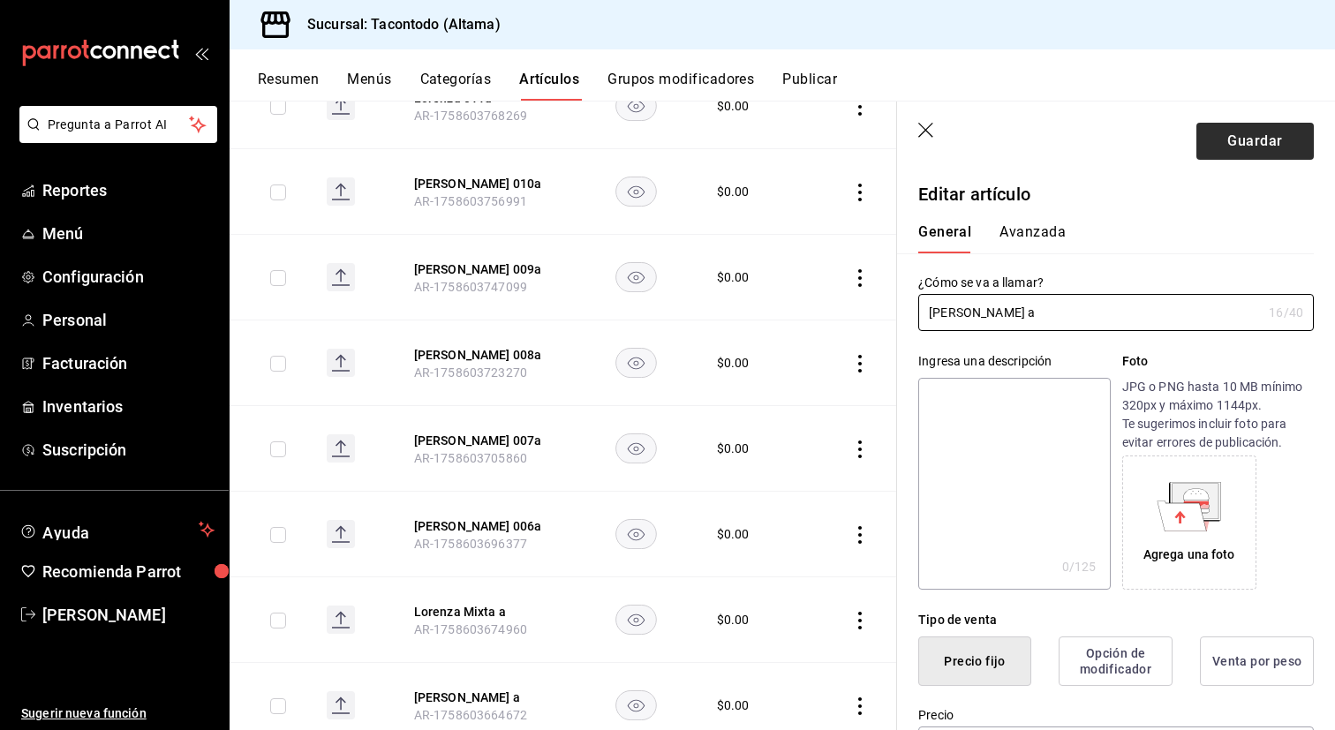
type input "[PERSON_NAME] a"
click at [1265, 147] on button "Guardar" at bounding box center [1254, 141] width 117 height 37
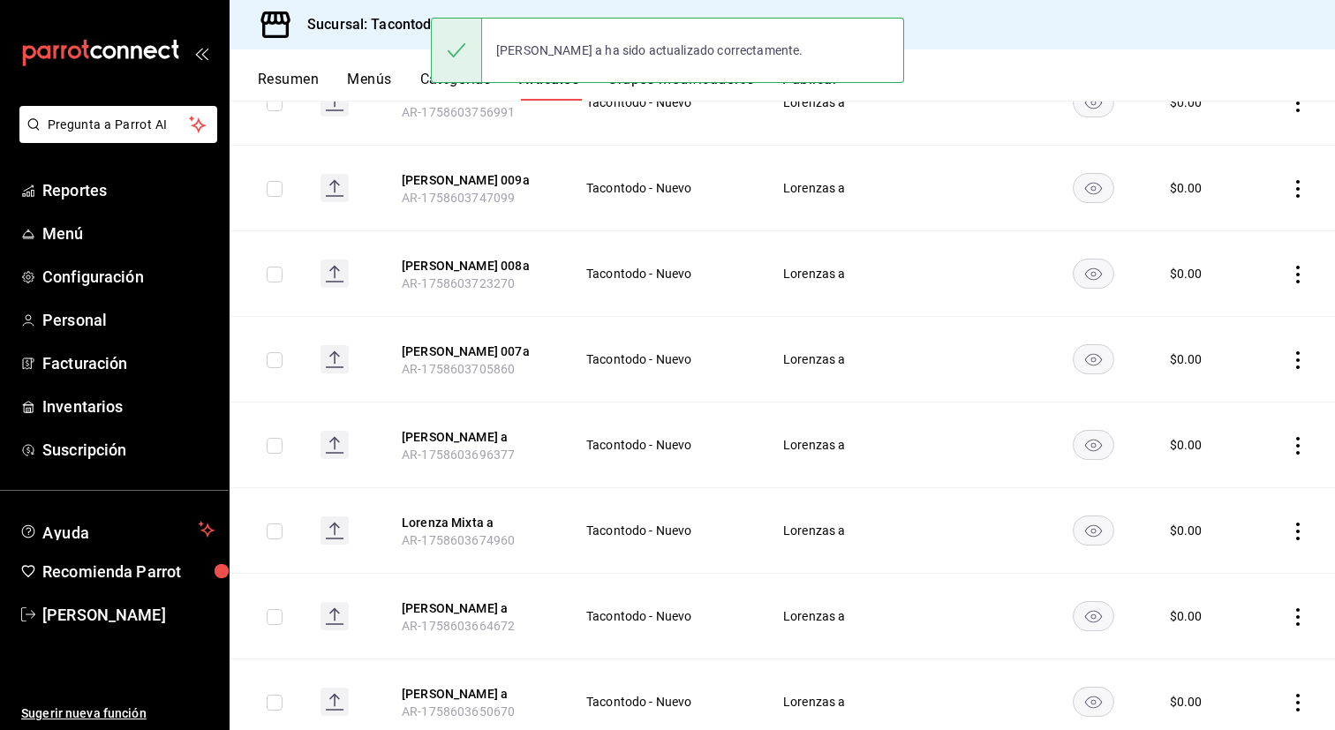
scroll to position [715, 0]
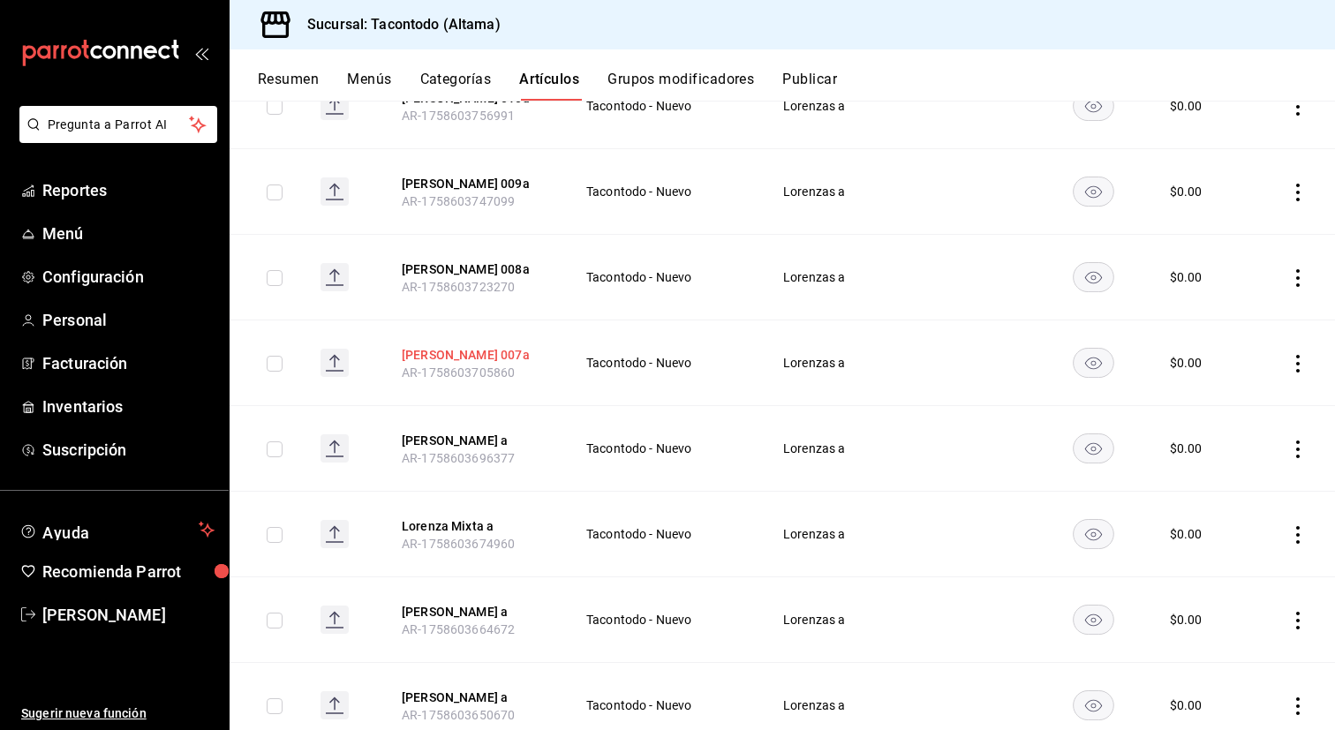
click at [444, 350] on button "[PERSON_NAME] 007a" at bounding box center [472, 355] width 141 height 18
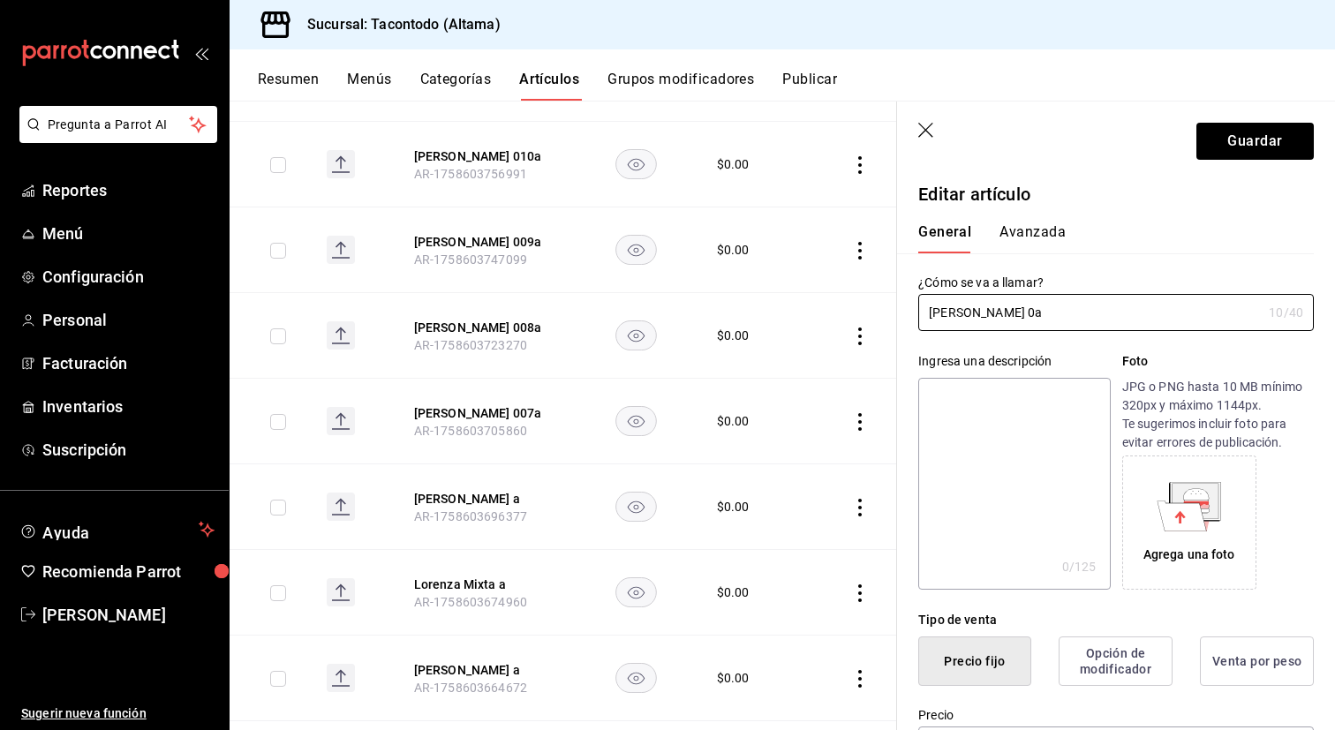
type input "[PERSON_NAME] a"
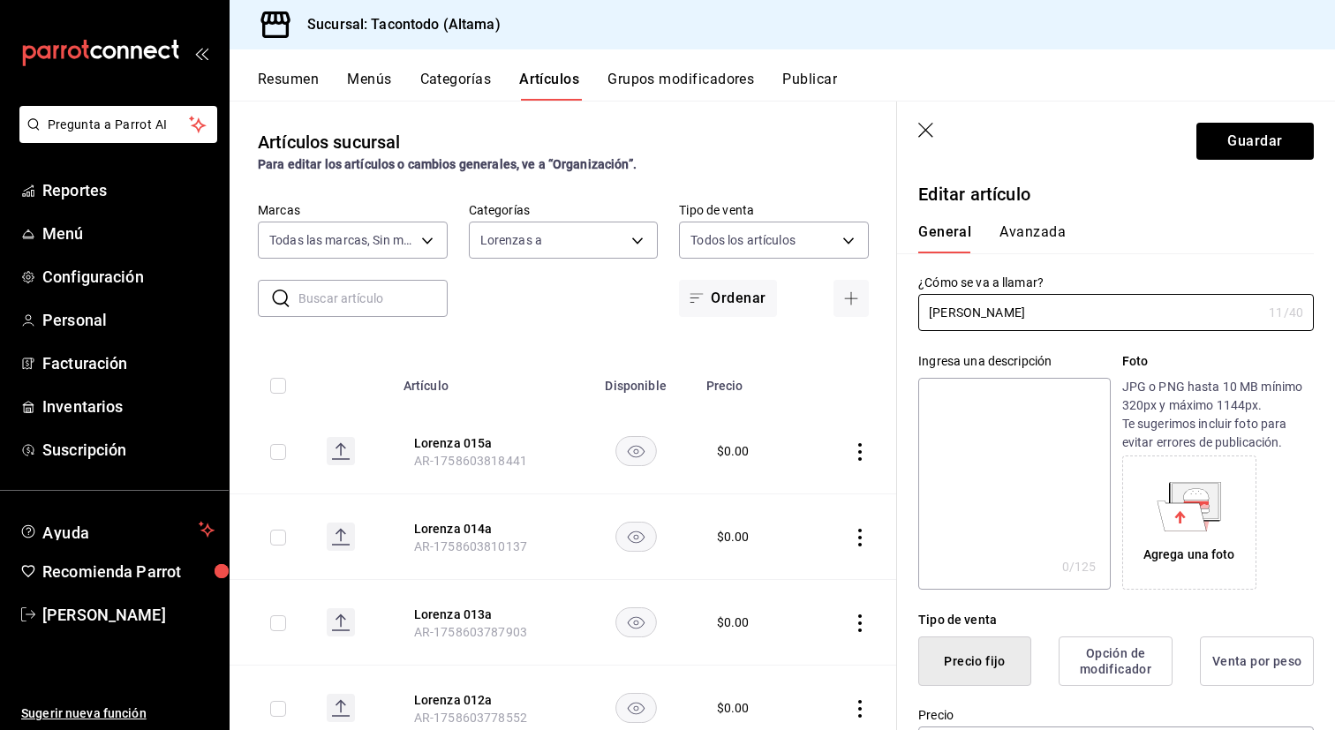
scroll to position [715, 0]
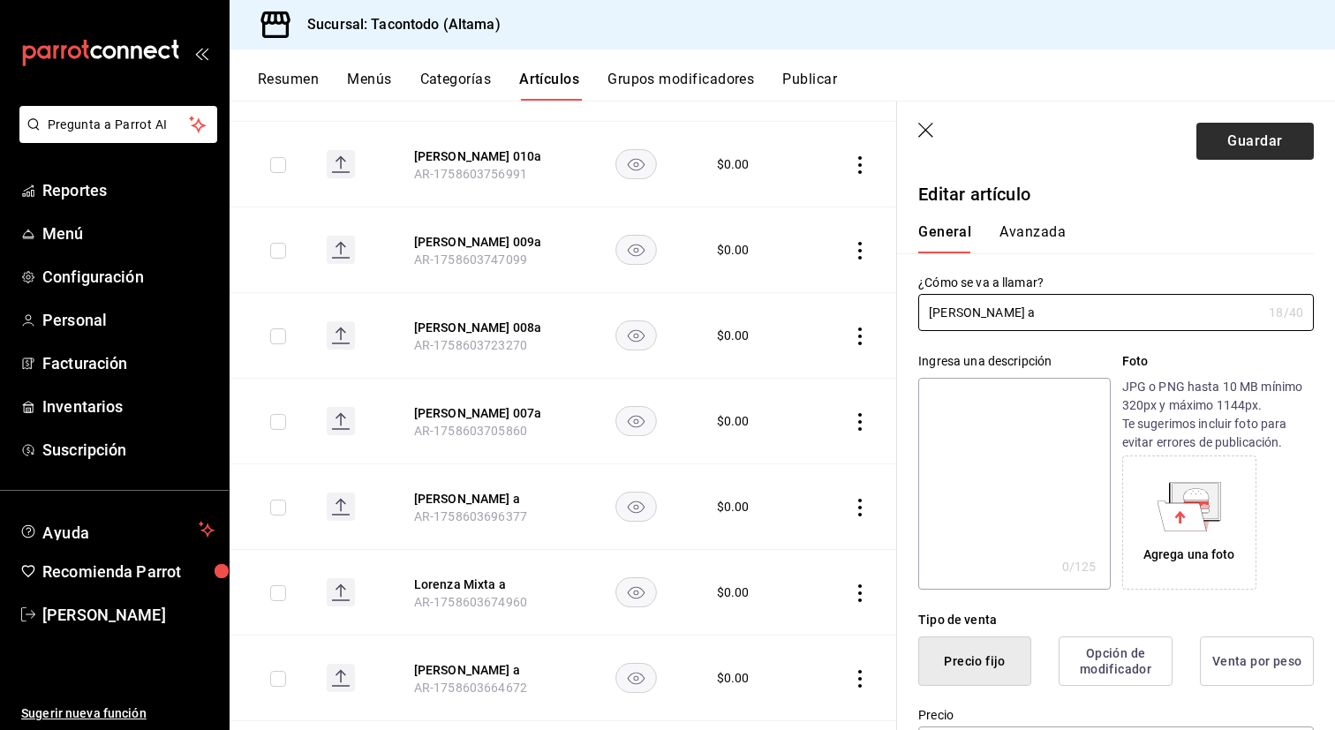
type input "[PERSON_NAME] a"
click at [1266, 143] on button "Guardar" at bounding box center [1254, 141] width 117 height 37
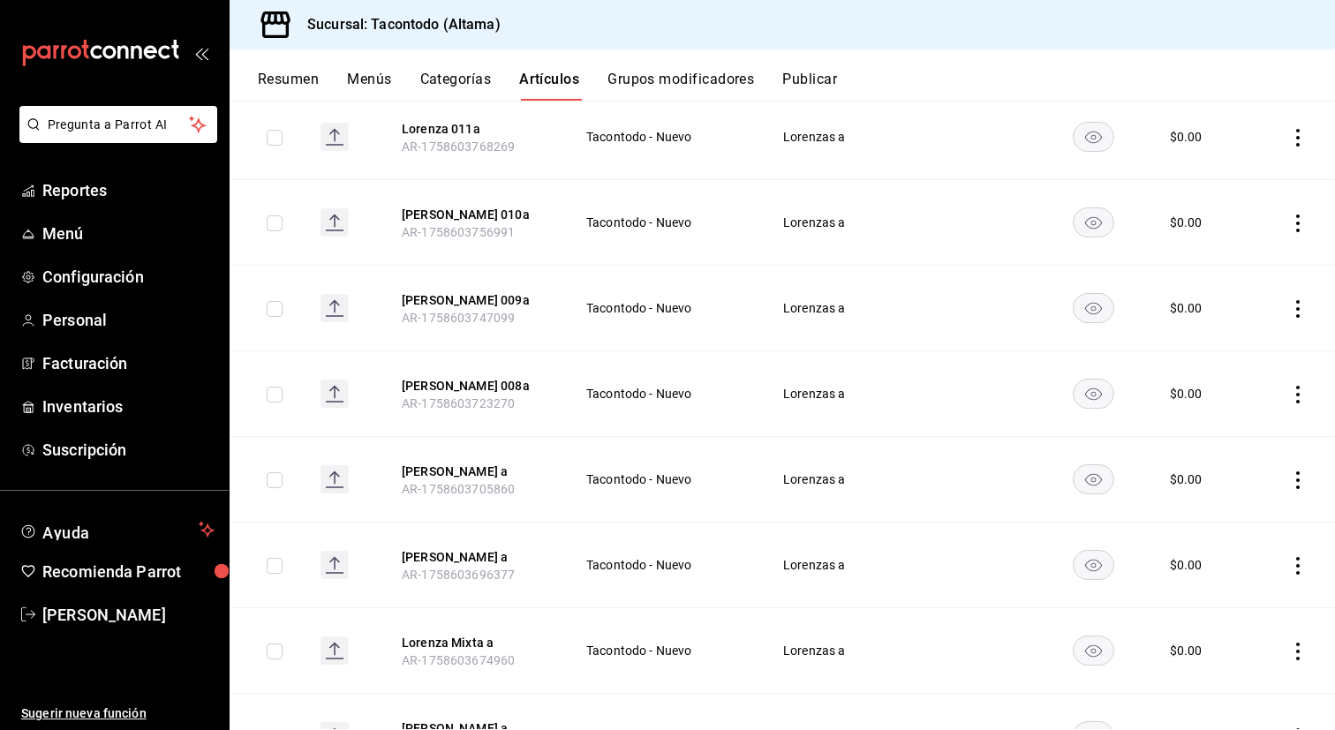
scroll to position [589, 0]
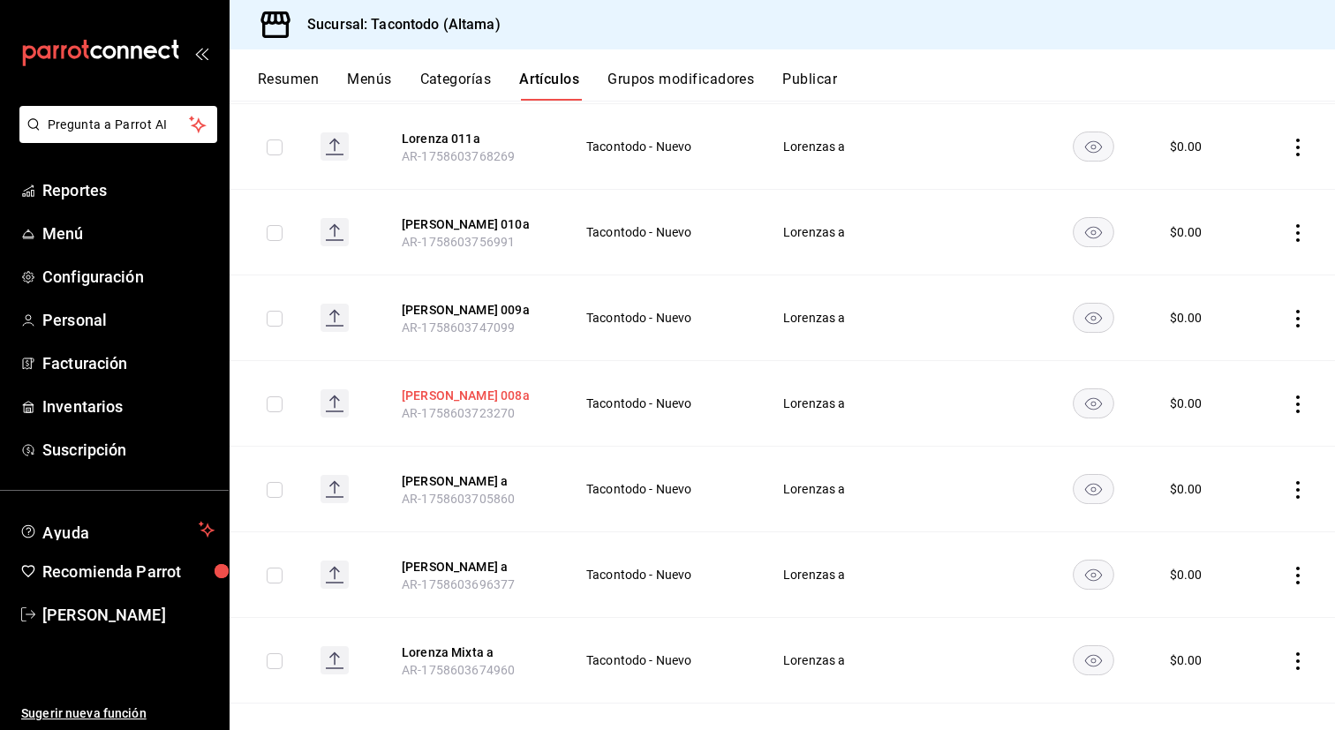
click at [434, 394] on button "[PERSON_NAME] 008a" at bounding box center [472, 396] width 141 height 18
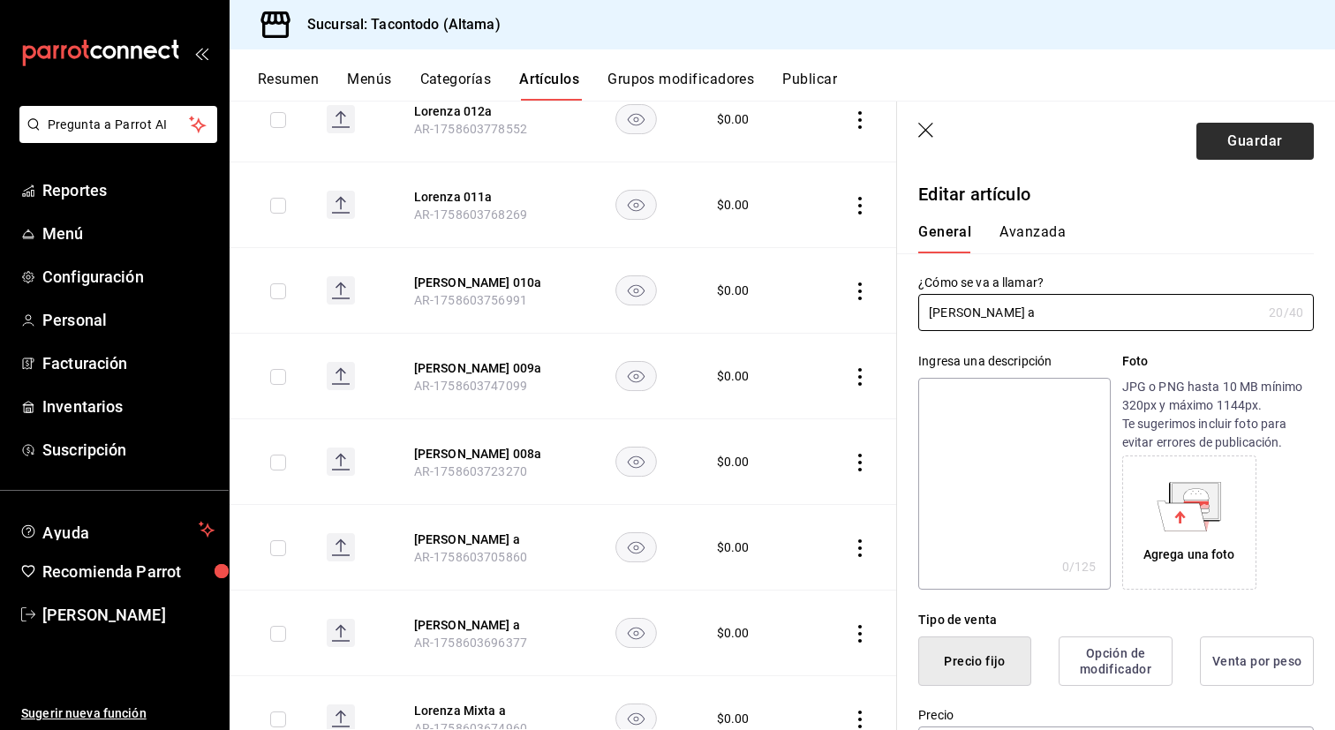
type input "[PERSON_NAME] a"
click at [1218, 150] on button "Guardar" at bounding box center [1254, 141] width 117 height 37
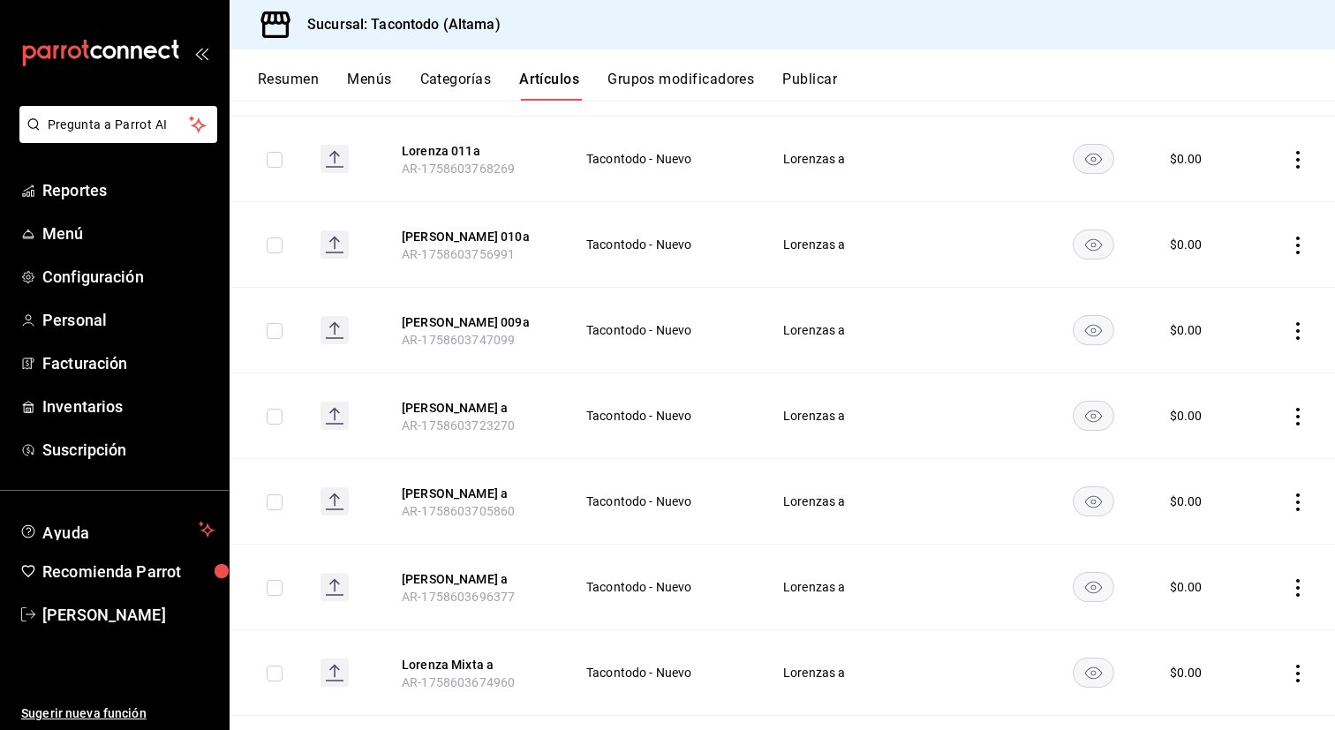
scroll to position [569, 0]
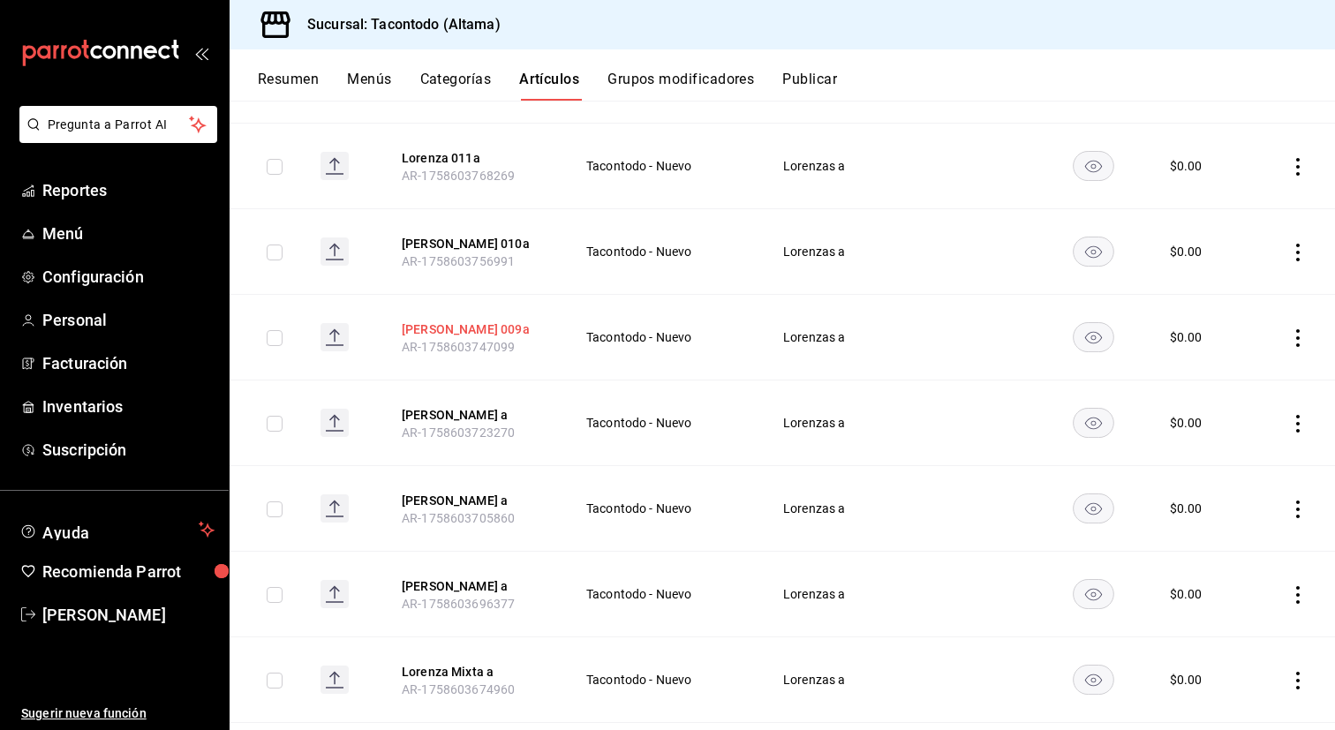
click at [447, 327] on button "[PERSON_NAME] 009a" at bounding box center [472, 329] width 141 height 18
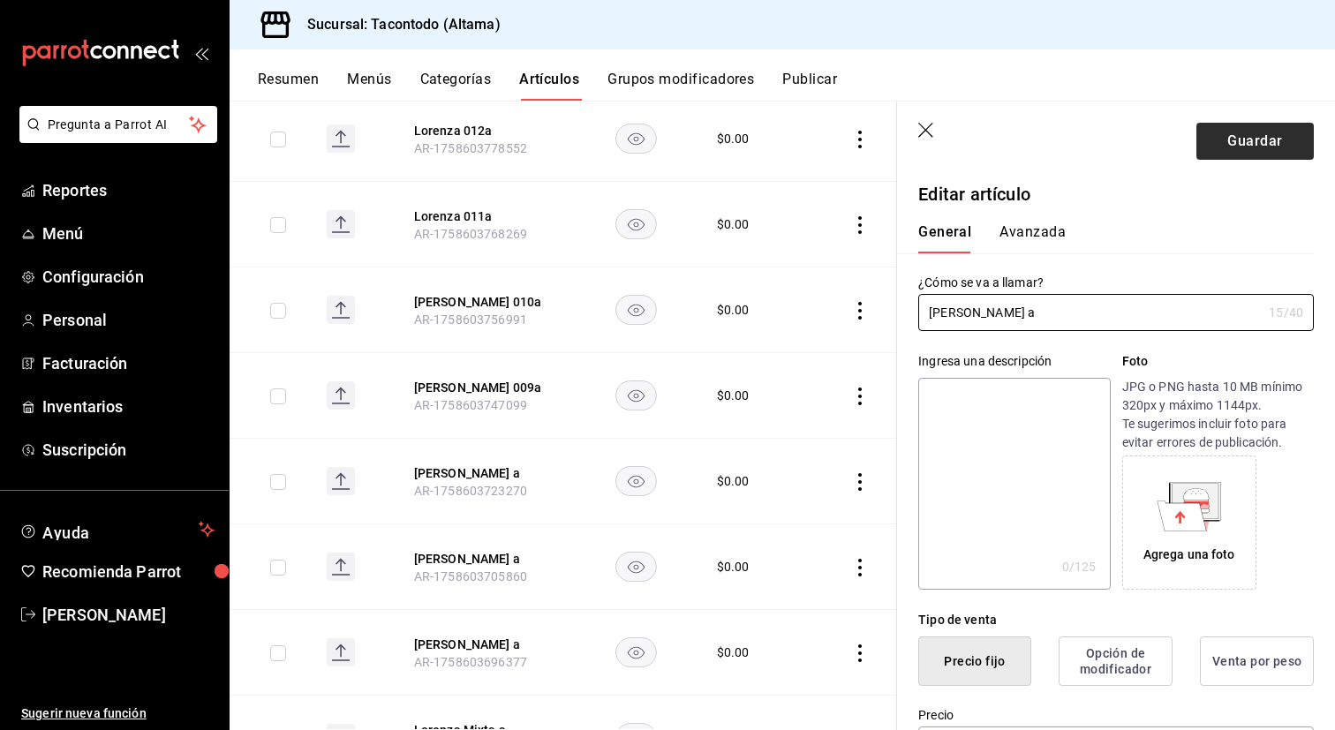
type input "[PERSON_NAME] a"
click at [1250, 140] on button "Guardar" at bounding box center [1254, 141] width 117 height 37
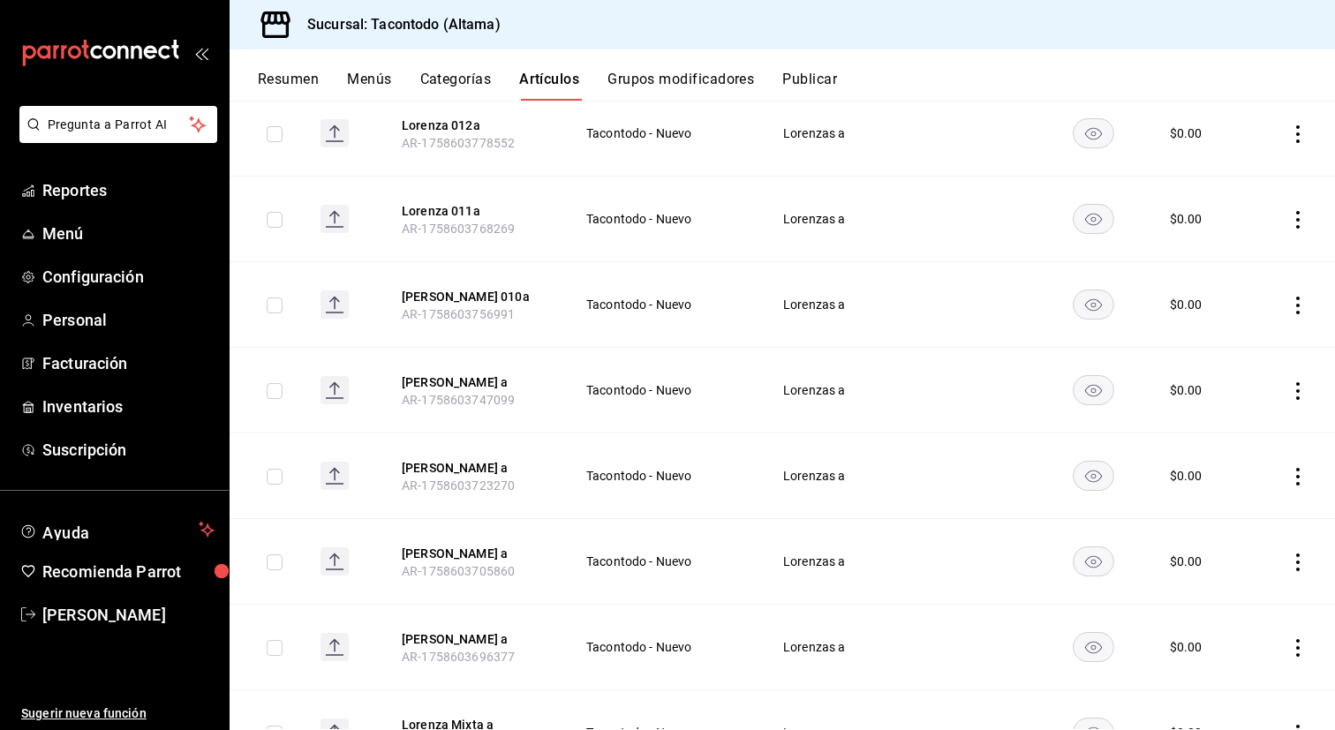
scroll to position [511, 0]
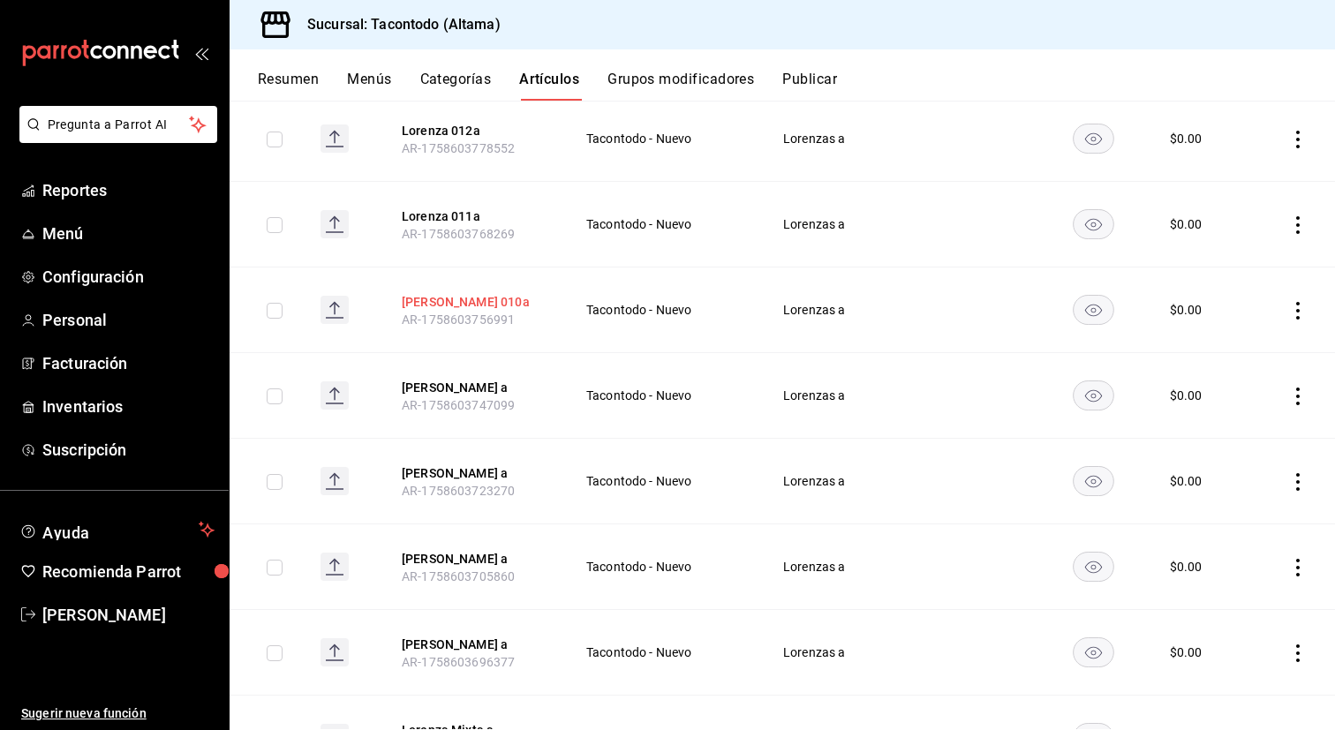
click at [459, 300] on button "[PERSON_NAME] 010a" at bounding box center [472, 302] width 141 height 18
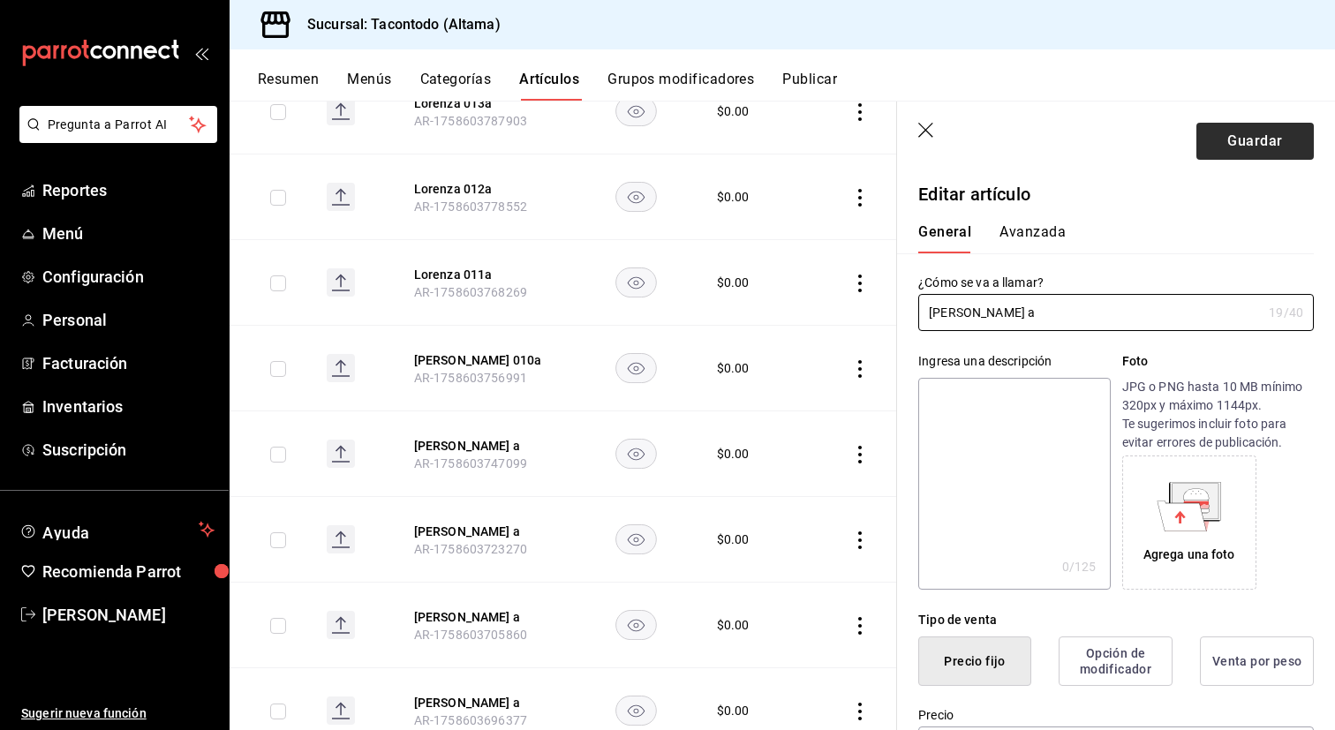
type input "[PERSON_NAME] a"
click at [1225, 136] on button "Guardar" at bounding box center [1254, 141] width 117 height 37
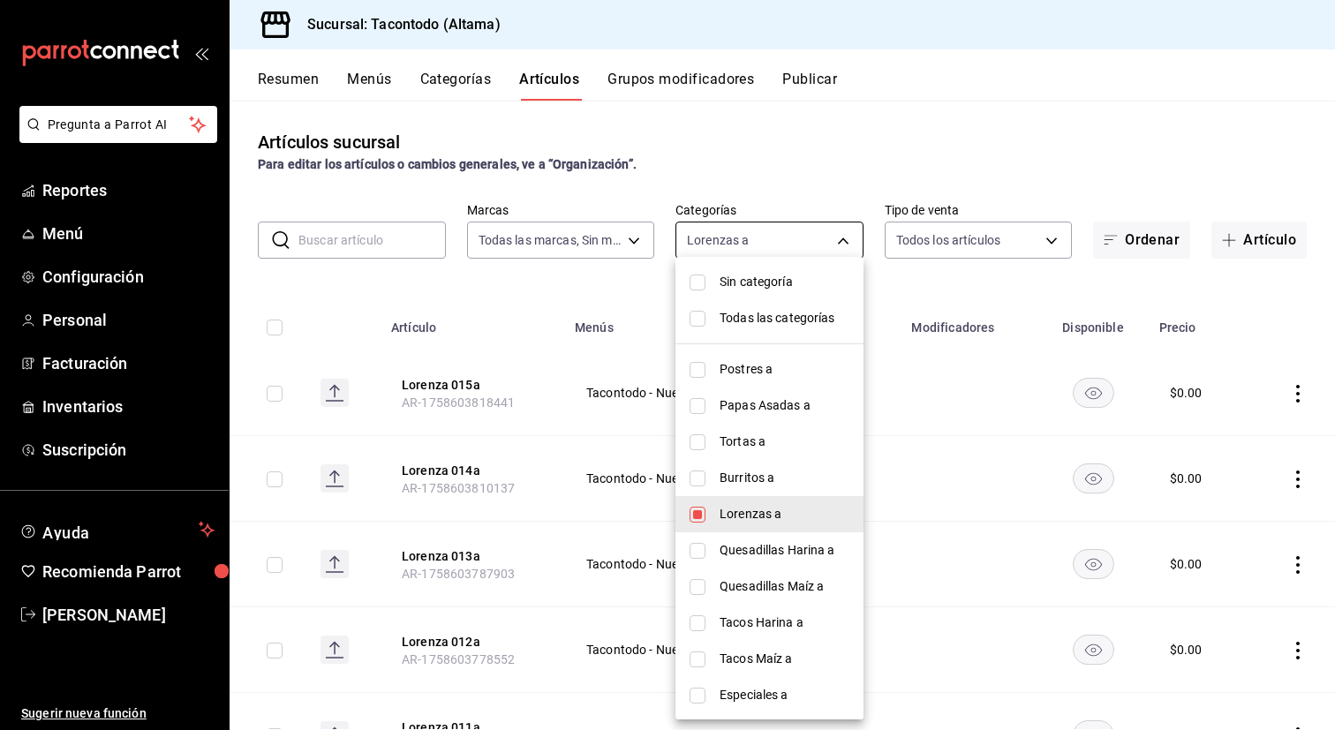
click at [814, 243] on body "Pregunta a Parrot AI Reportes Menú Configuración Personal Facturación Inventari…" at bounding box center [667, 365] width 1335 height 730
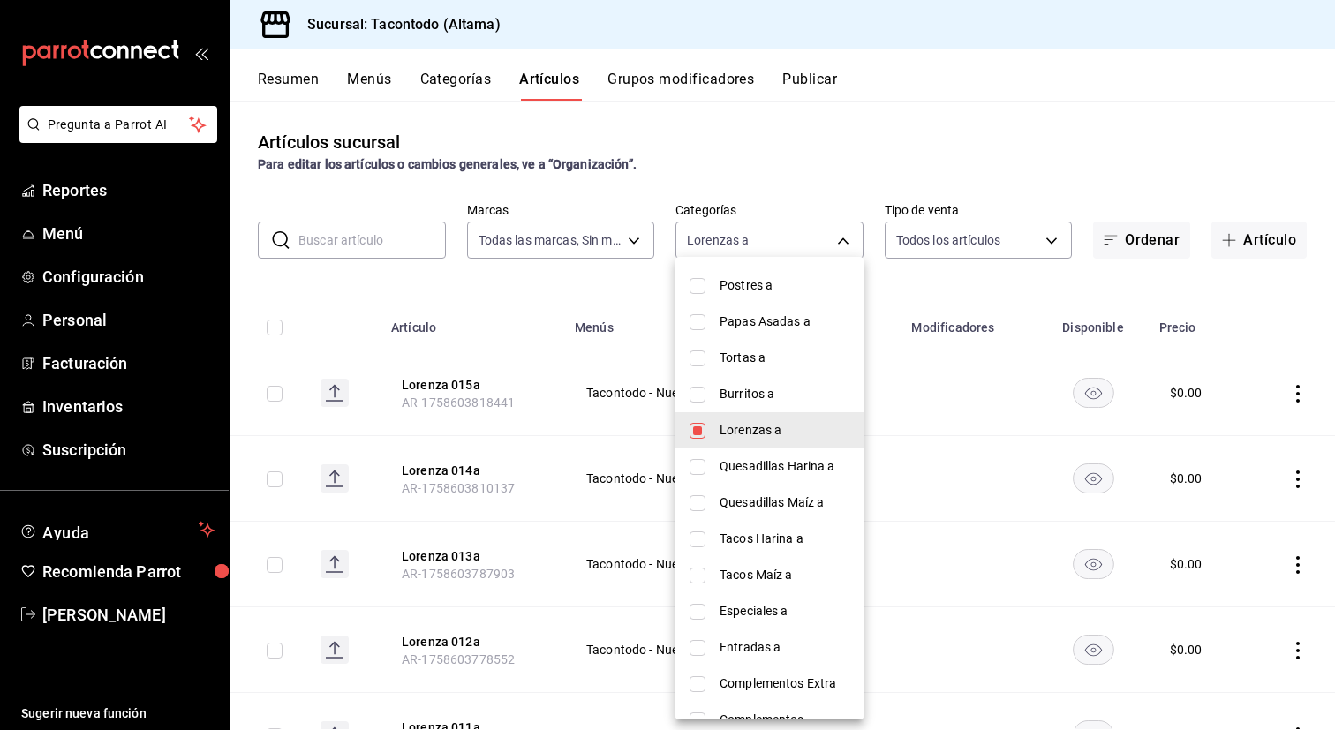
click at [755, 464] on span "Quesadillas Harina a" at bounding box center [784, 466] width 130 height 19
type input "27679bed-c98d-4dc7-8570-a2b3ff5bc7e6,8465a975-bdba-42e7-9cb7-9ba01d8f7b37"
checkbox input "true"
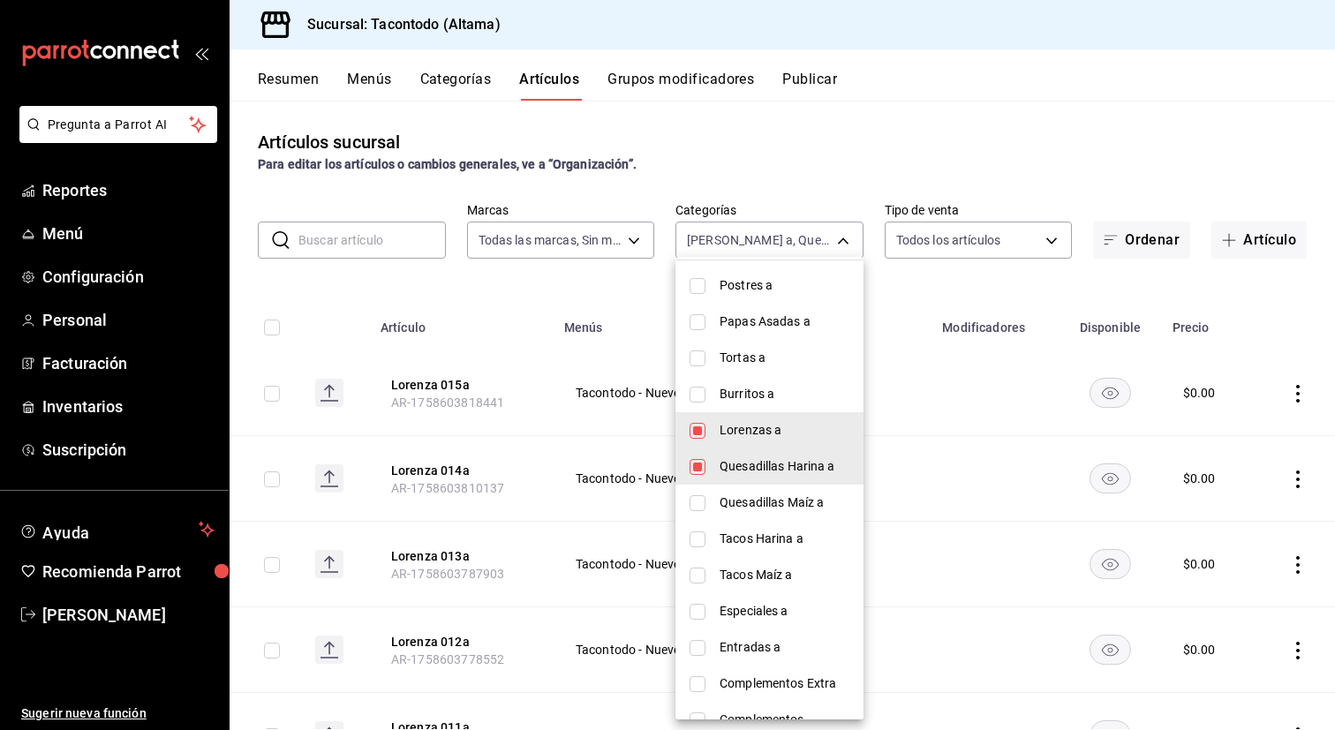
click at [756, 432] on span "Lorenzas a" at bounding box center [784, 430] width 130 height 19
type input "8465a975-bdba-42e7-9cb7-9ba01d8f7b37"
checkbox input "false"
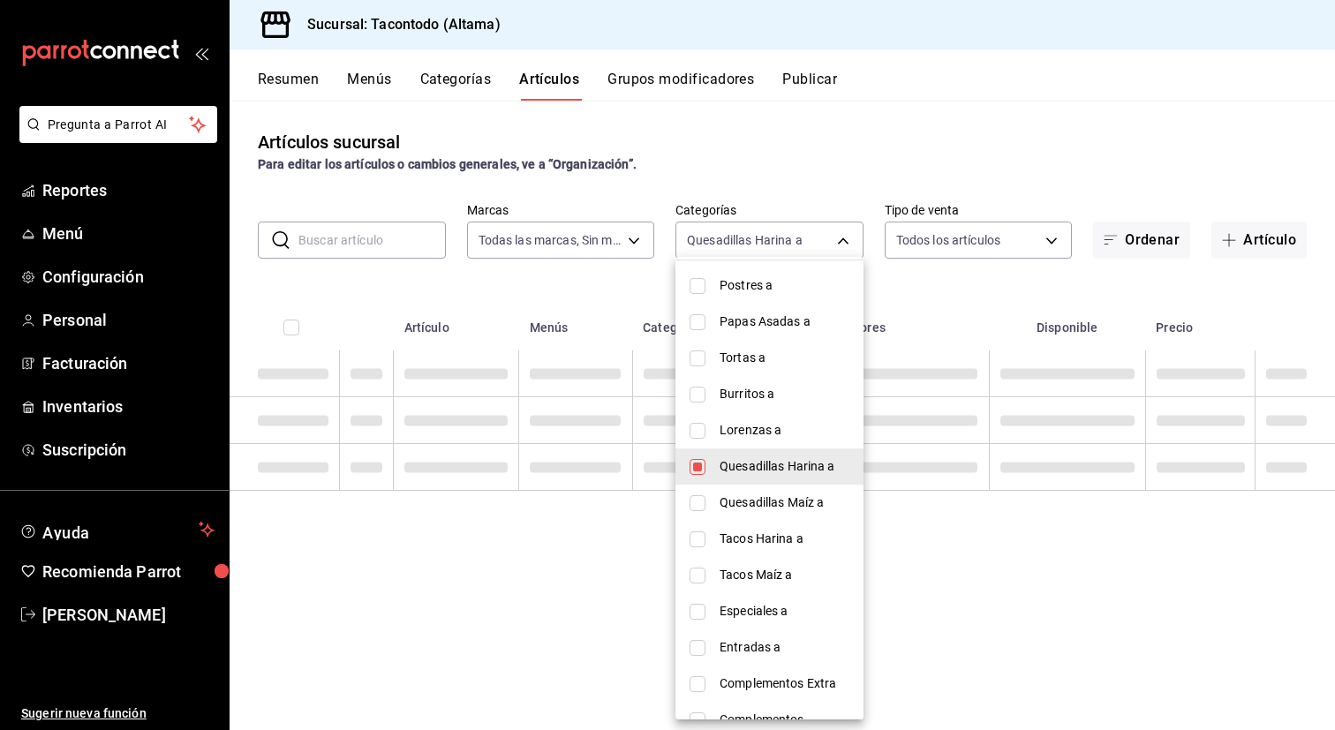
click at [746, 468] on span "Quesadillas Harina a" at bounding box center [784, 466] width 130 height 19
checkbox input "false"
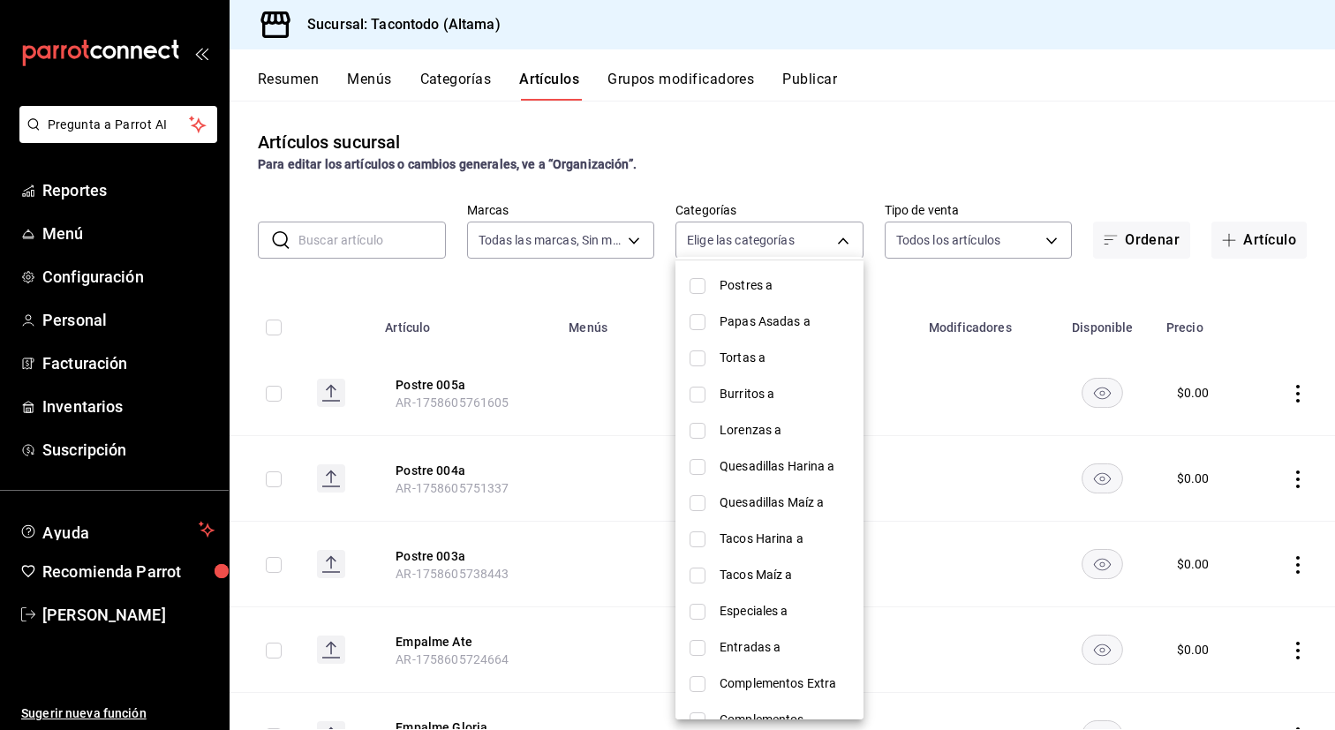
click at [738, 643] on span "Entradas a" at bounding box center [784, 647] width 130 height 19
type input "76966d1c-a287-4d91-b2e6-83ff0a33f6c6"
checkbox input "true"
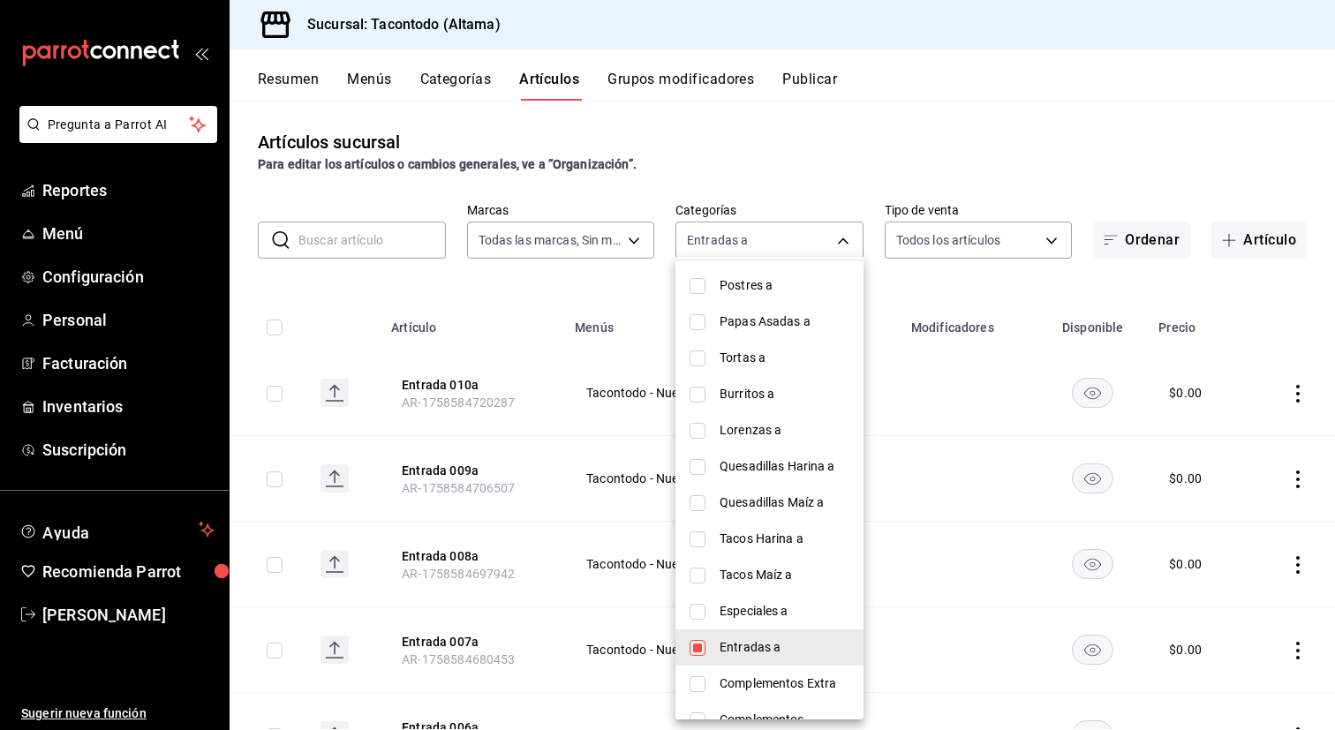
click at [523, 604] on div at bounding box center [667, 365] width 1335 height 730
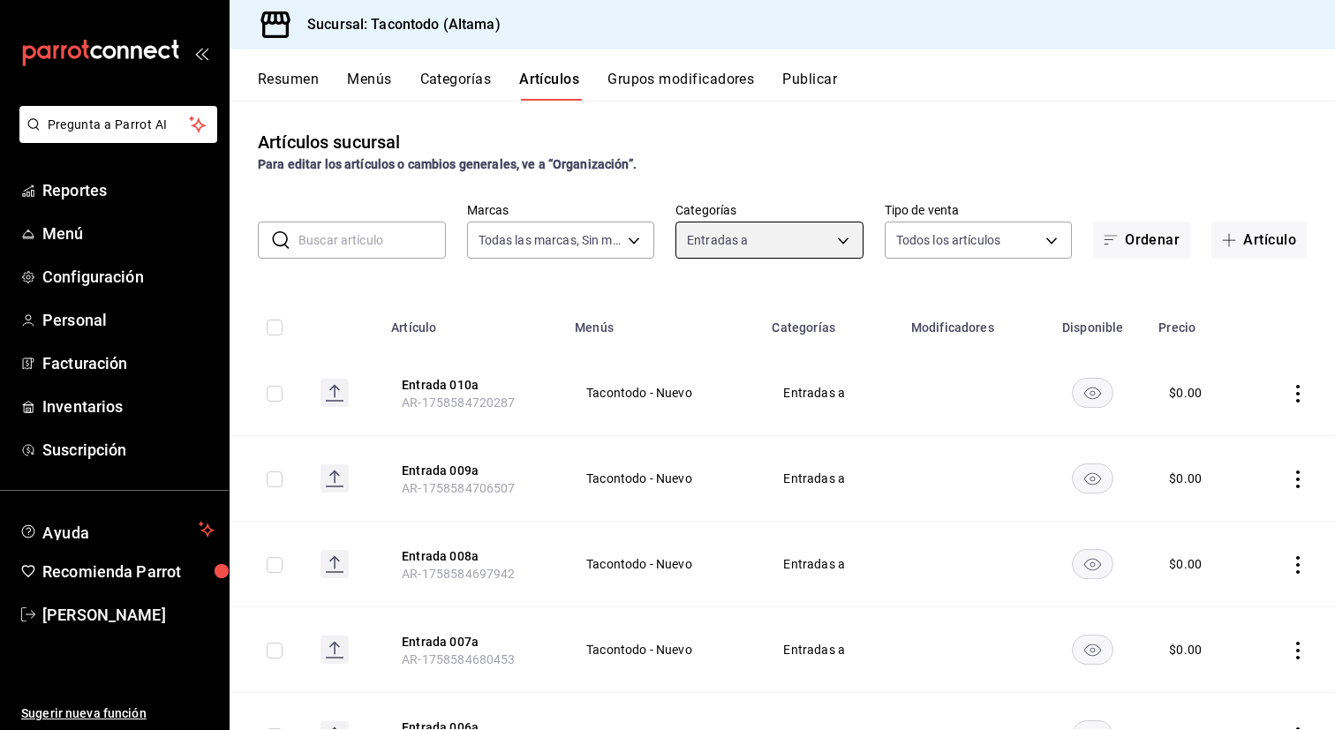
scroll to position [519, 0]
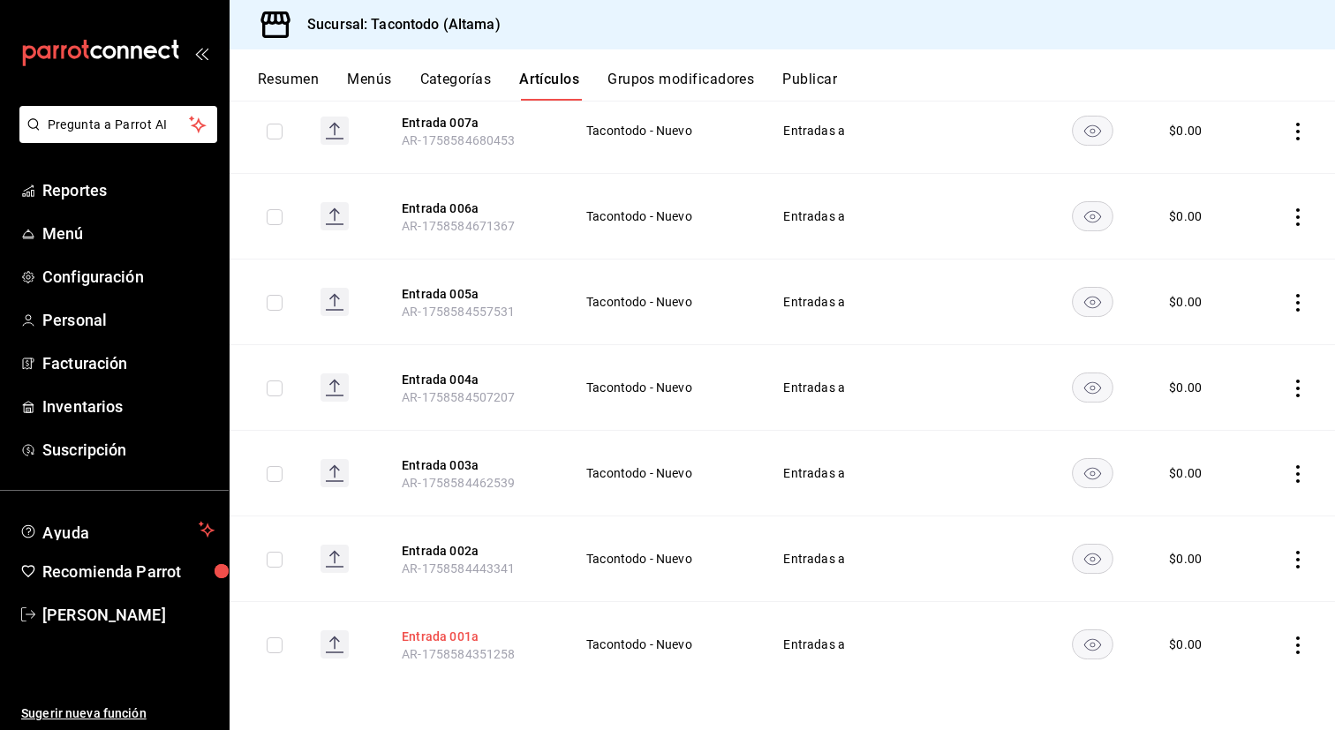
click at [425, 635] on button "Entrada 001a" at bounding box center [472, 637] width 141 height 18
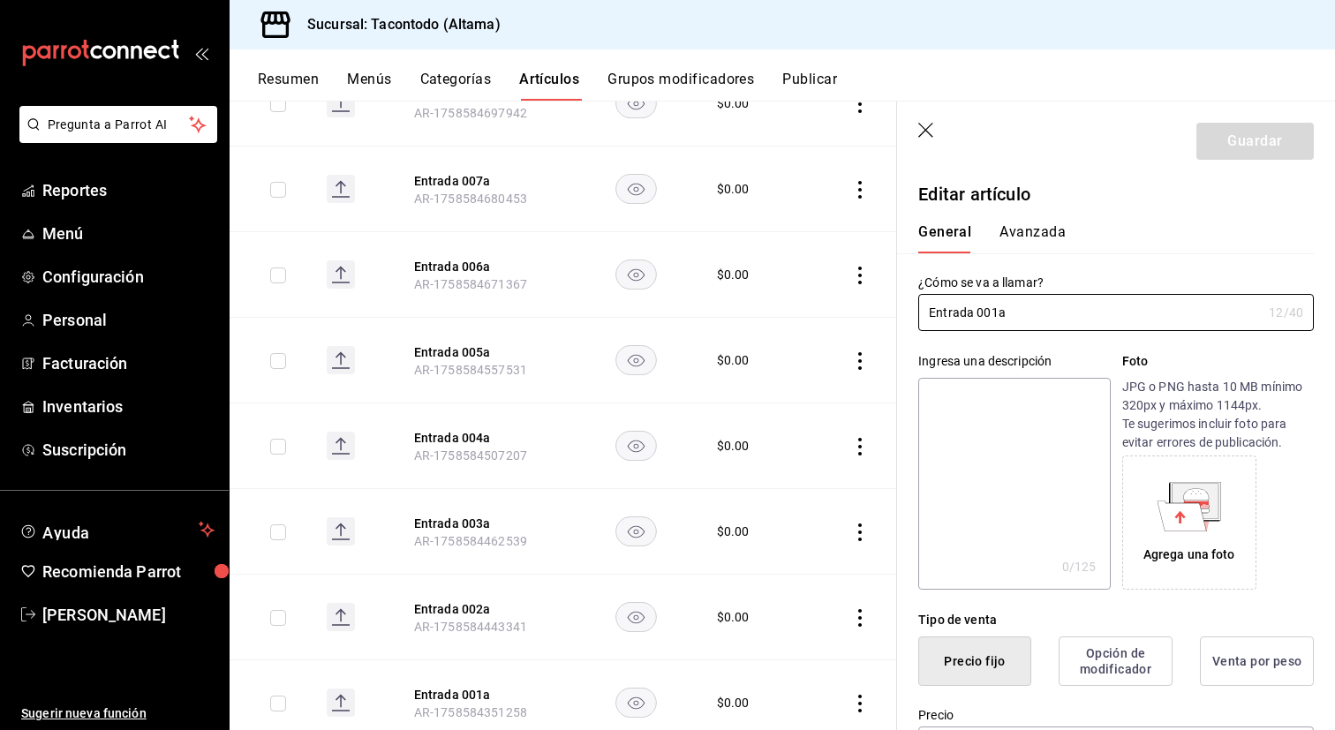
drag, startPoint x: 995, startPoint y: 312, endPoint x: 794, endPoint y: 314, distance: 200.4
click at [794, 314] on main "Artículos sucursal Para editar los artículos o cambios generales, ve a “Organiz…" at bounding box center [782, 415] width 1105 height 629
type input "Frijoles Puercos a"
click at [1230, 146] on button "Guardar" at bounding box center [1254, 141] width 117 height 37
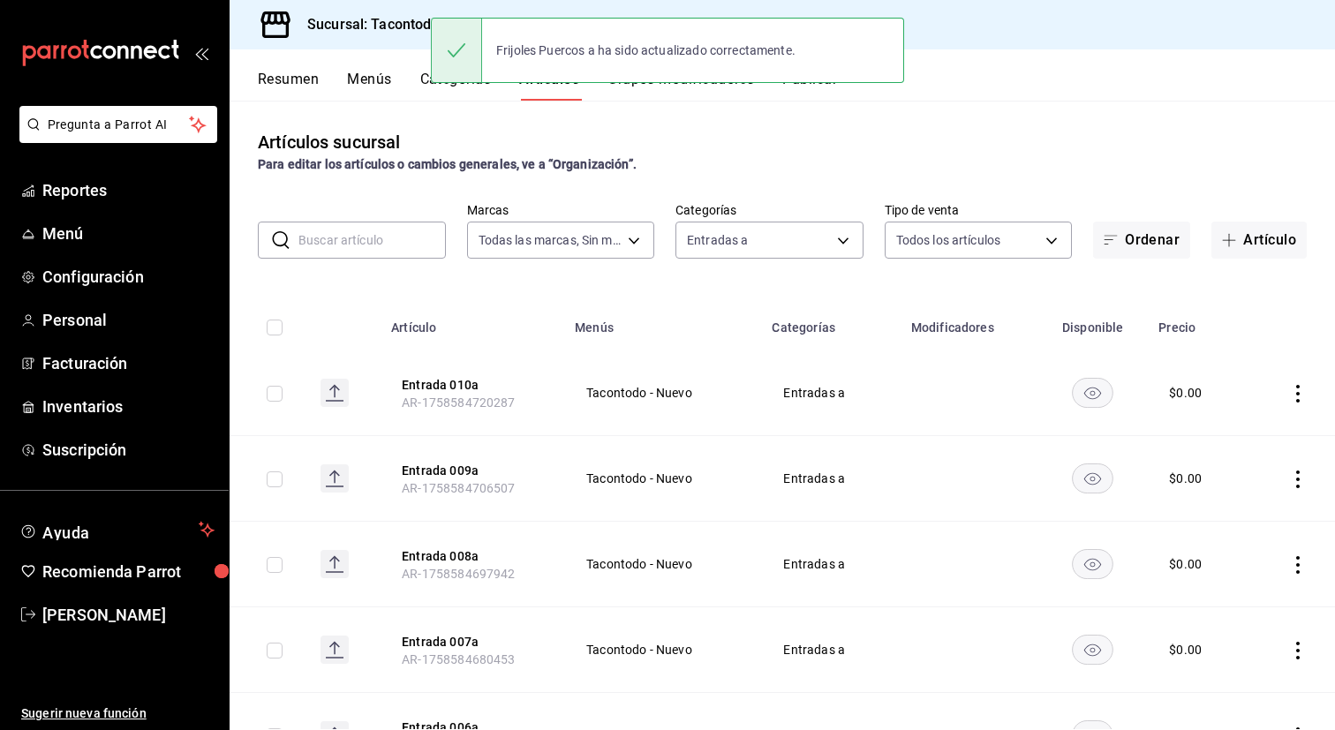
scroll to position [519, 0]
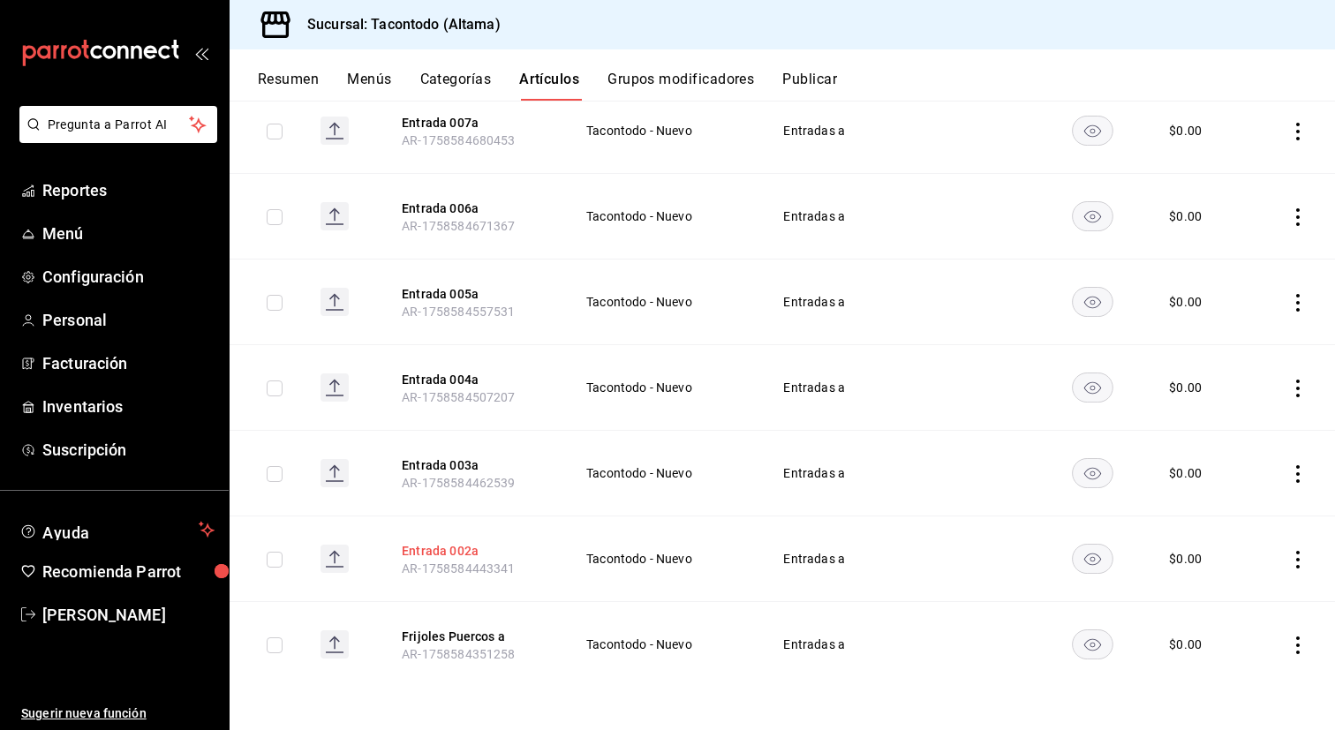
click at [451, 552] on button "Entrada 002a" at bounding box center [472, 551] width 141 height 18
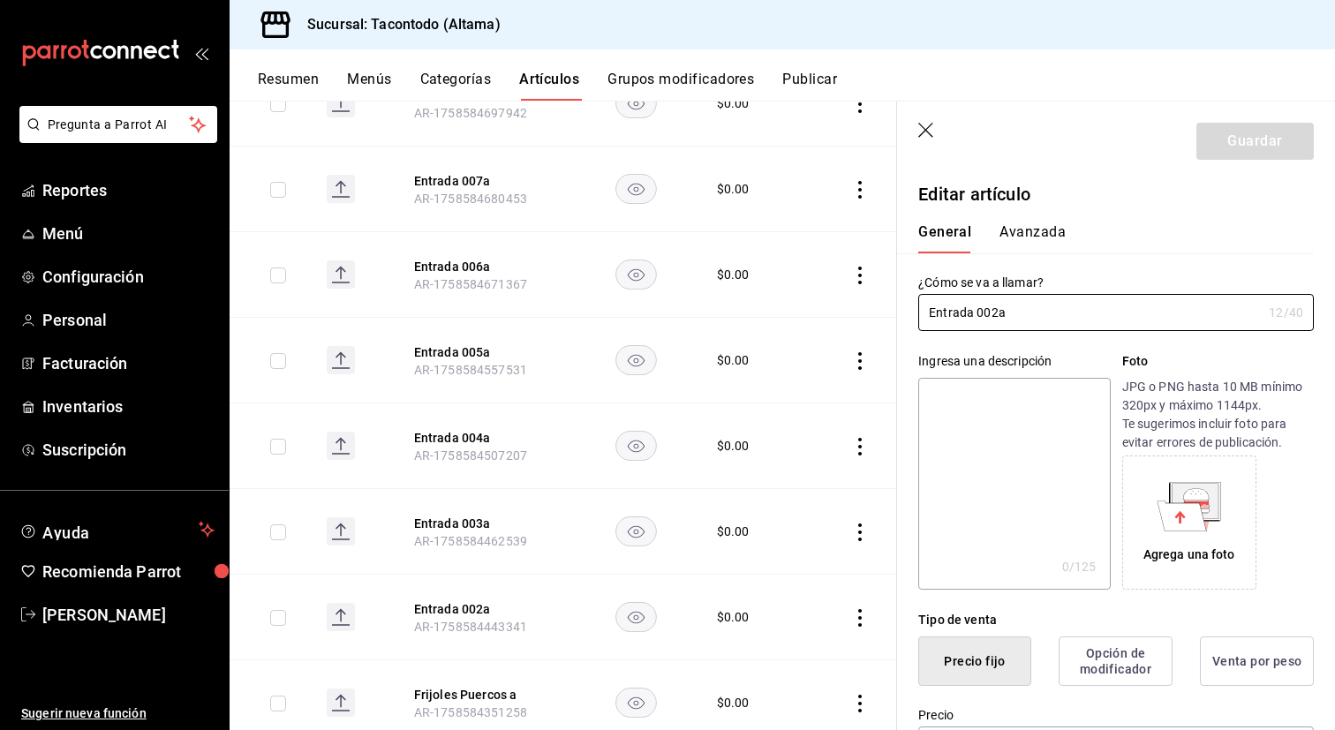
type input "$0.00"
drag, startPoint x: 994, startPoint y: 312, endPoint x: 917, endPoint y: 314, distance: 76.8
click at [918, 313] on input "Entrada 002a" at bounding box center [1089, 312] width 343 height 35
type input "Frijoles Veneno a"
click at [1224, 147] on button "Guardar" at bounding box center [1254, 141] width 117 height 37
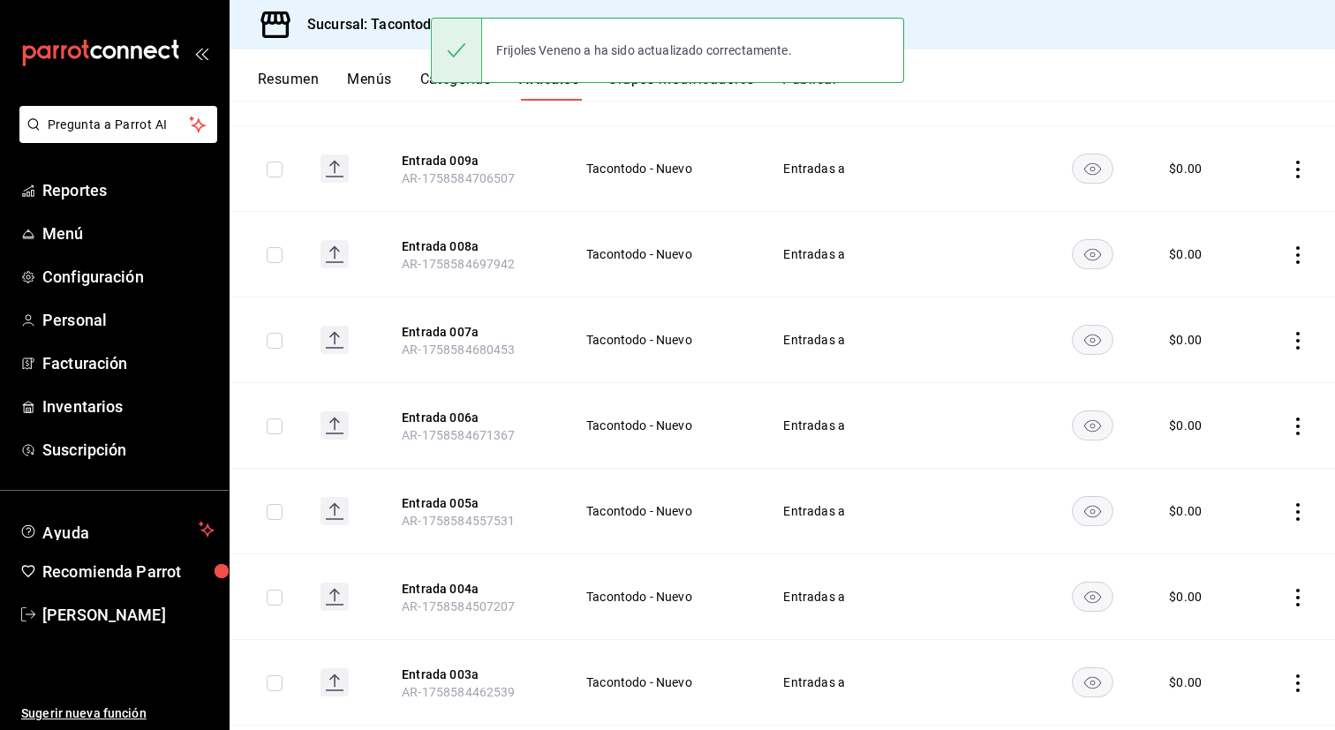
scroll to position [519, 0]
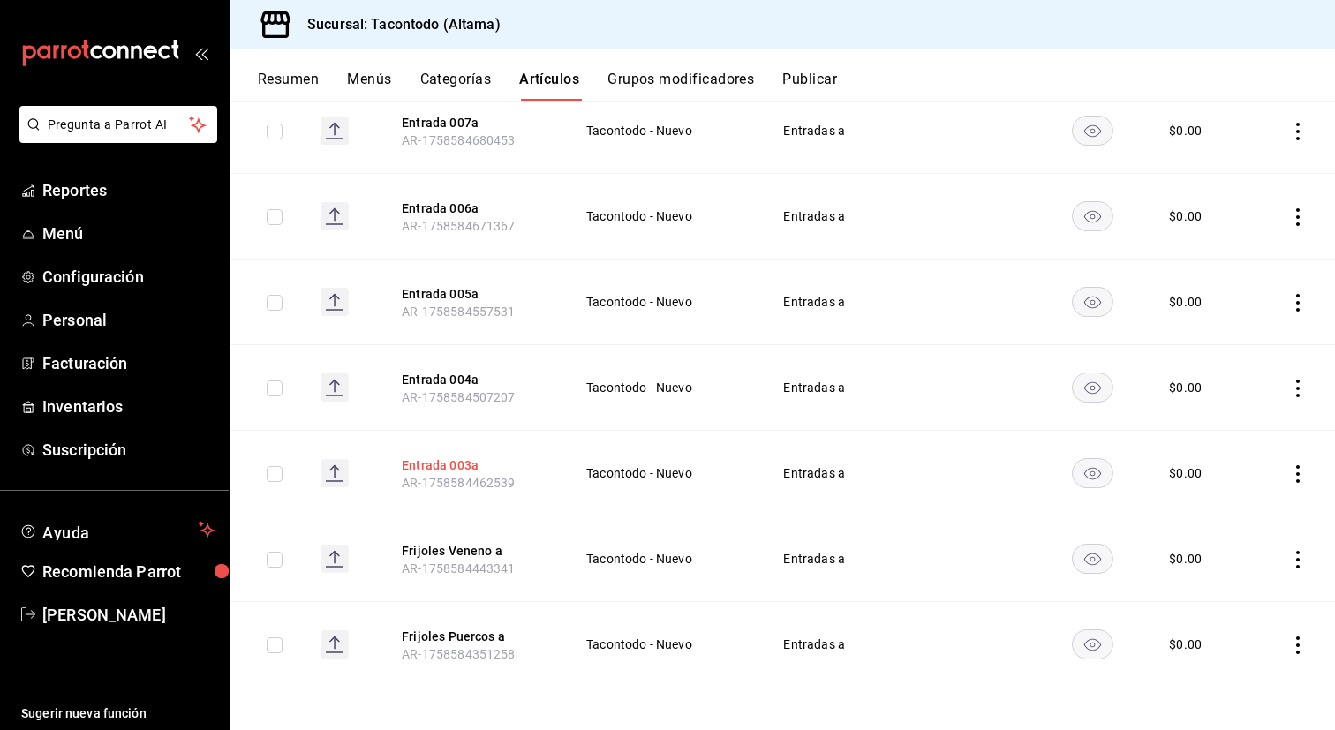
click at [452, 469] on button "Entrada 003a" at bounding box center [472, 465] width 141 height 18
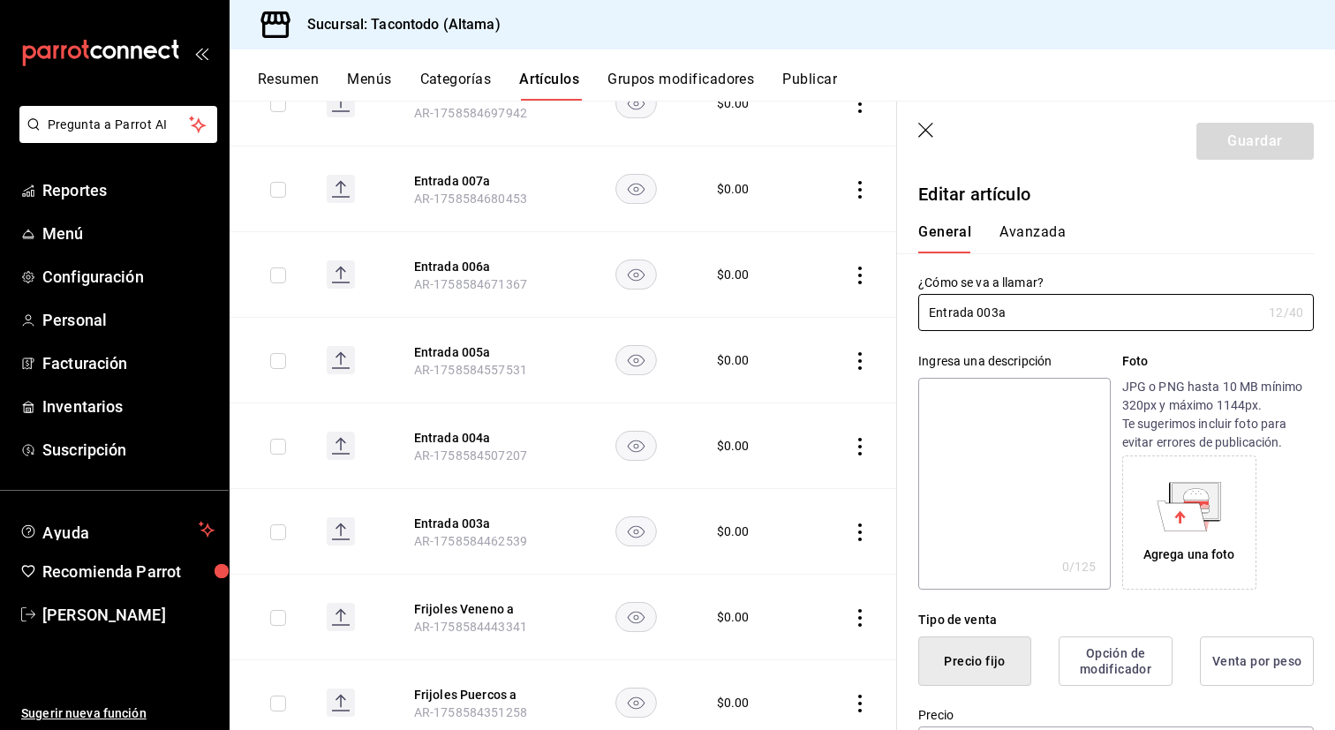
drag, startPoint x: 999, startPoint y: 315, endPoint x: 881, endPoint y: 311, distance: 118.4
click at [881, 311] on main "Artículos sucursal Para editar los artículos o cambios generales, ve a “Organiz…" at bounding box center [782, 415] width 1105 height 629
type input "Guacamole a"
click at [1244, 148] on button "Guardar" at bounding box center [1254, 141] width 117 height 37
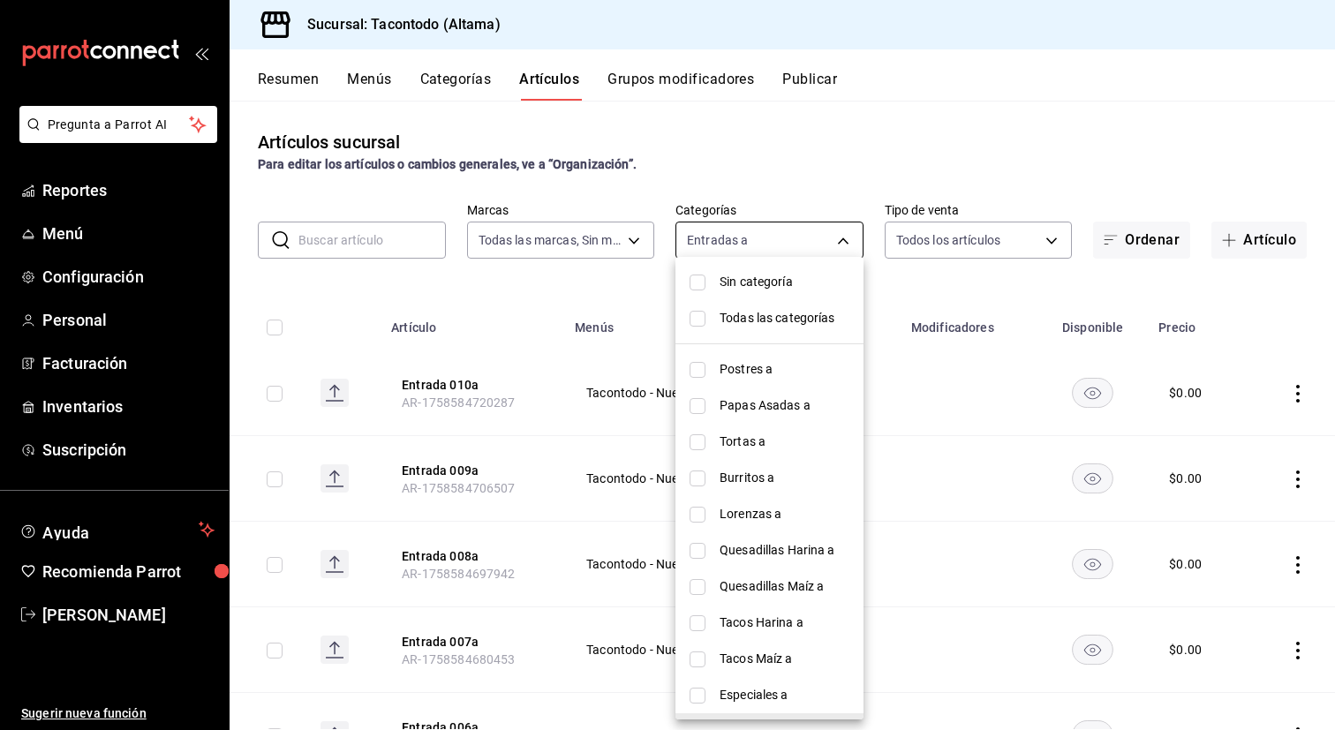
click at [845, 248] on body "Pregunta a Parrot AI Reportes Menú Configuración Personal Facturación Inventari…" at bounding box center [667, 365] width 1335 height 730
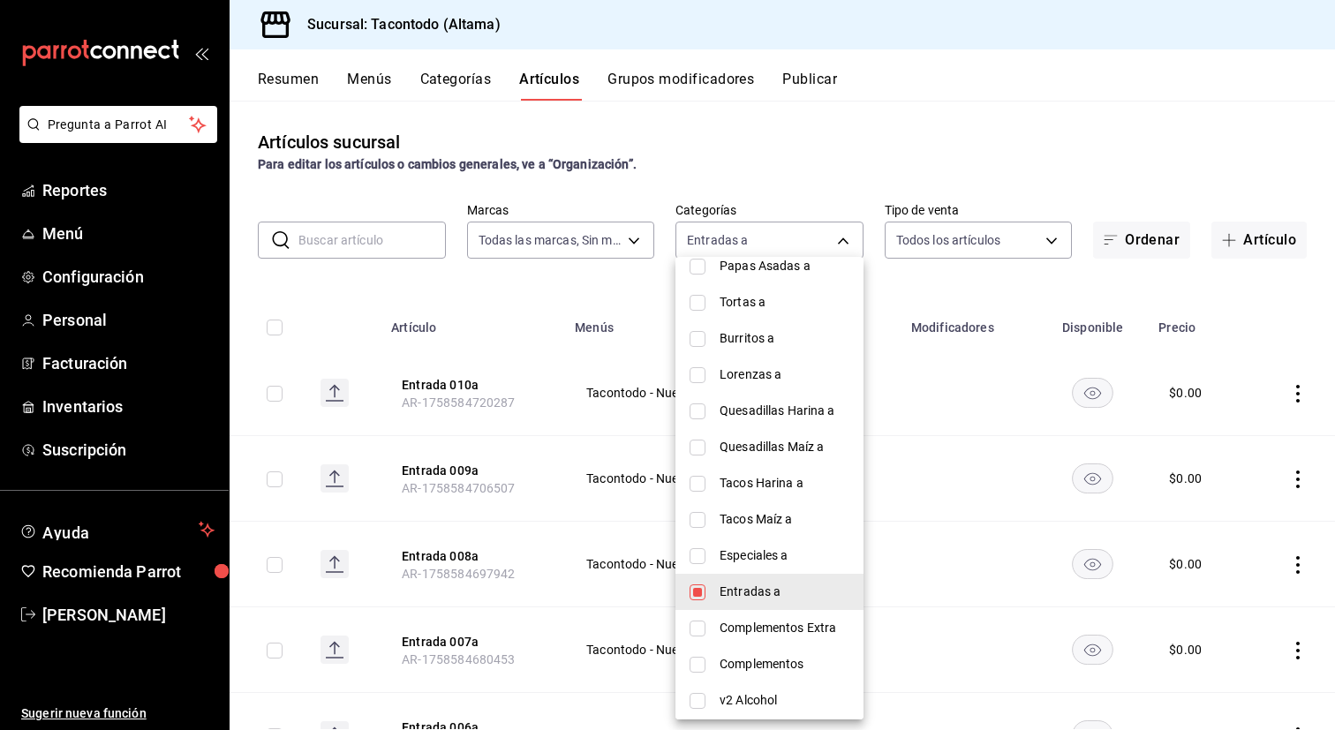
scroll to position [127, 0]
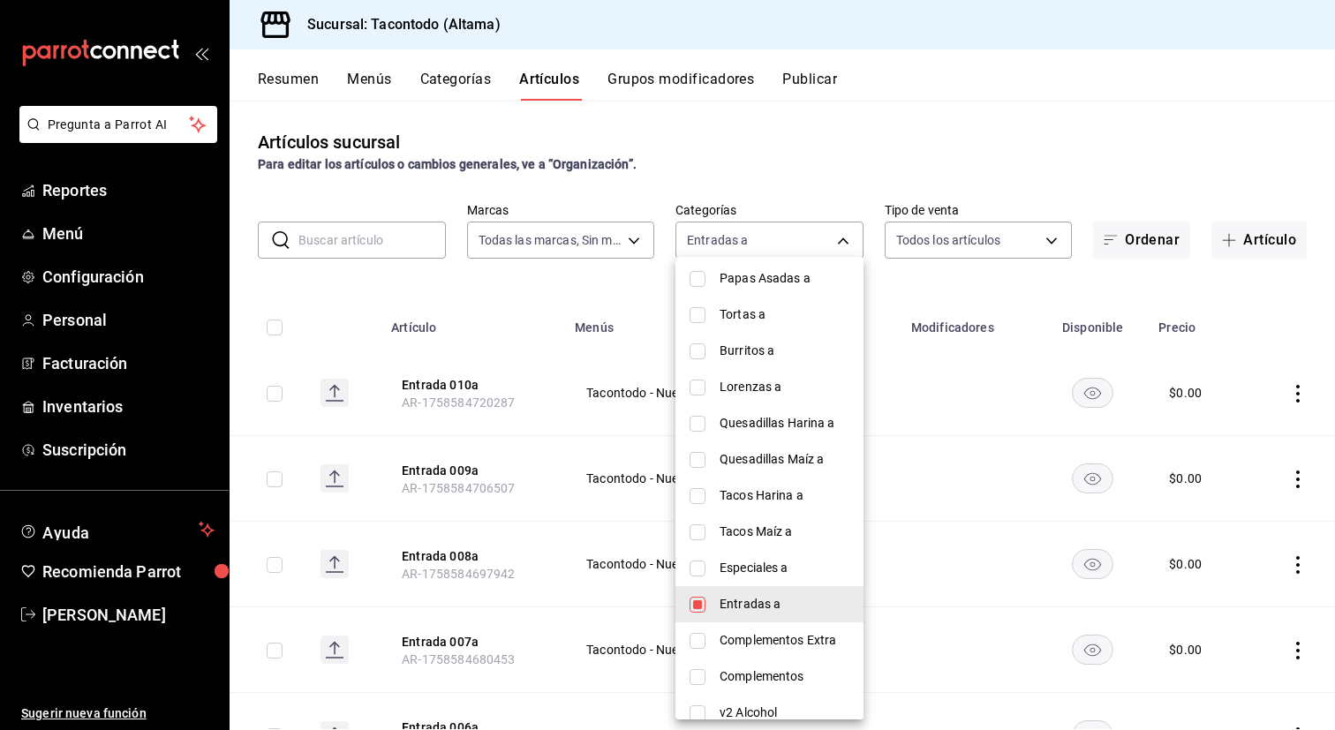
click at [908, 553] on div at bounding box center [667, 365] width 1335 height 730
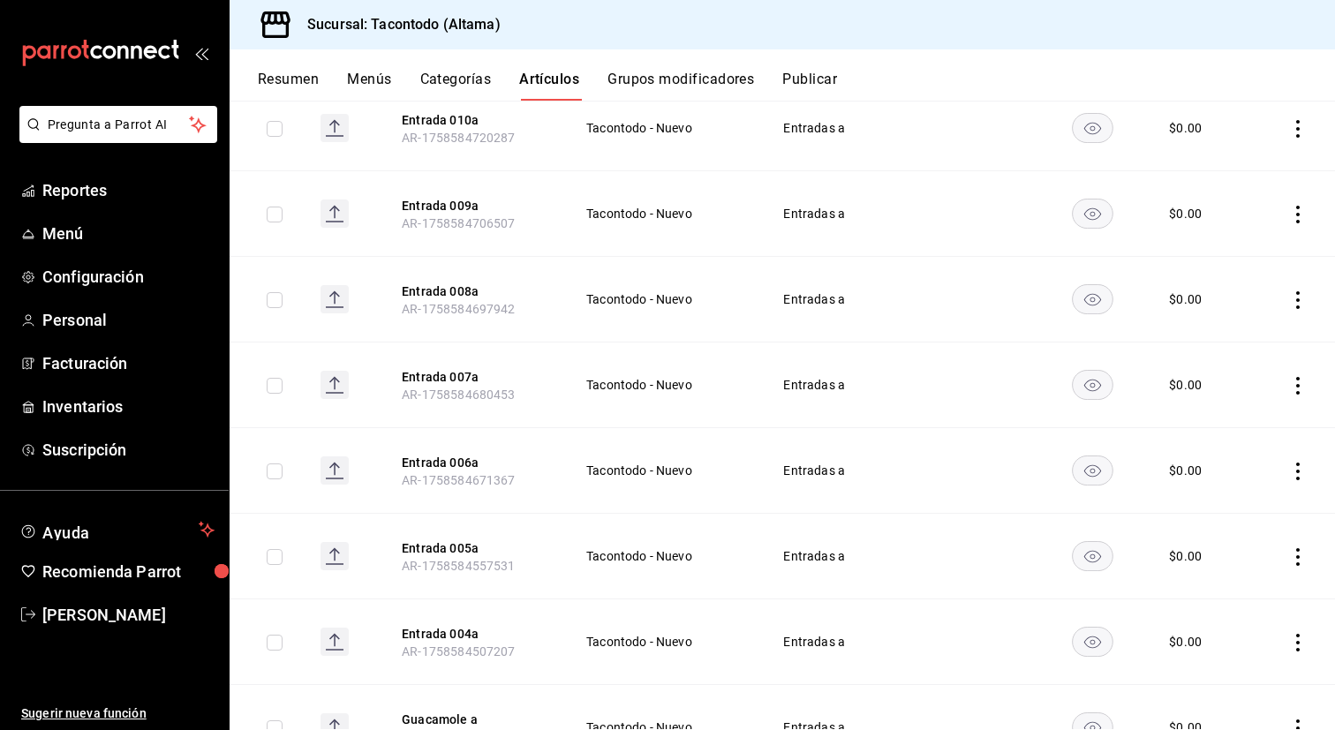
scroll to position [257, 0]
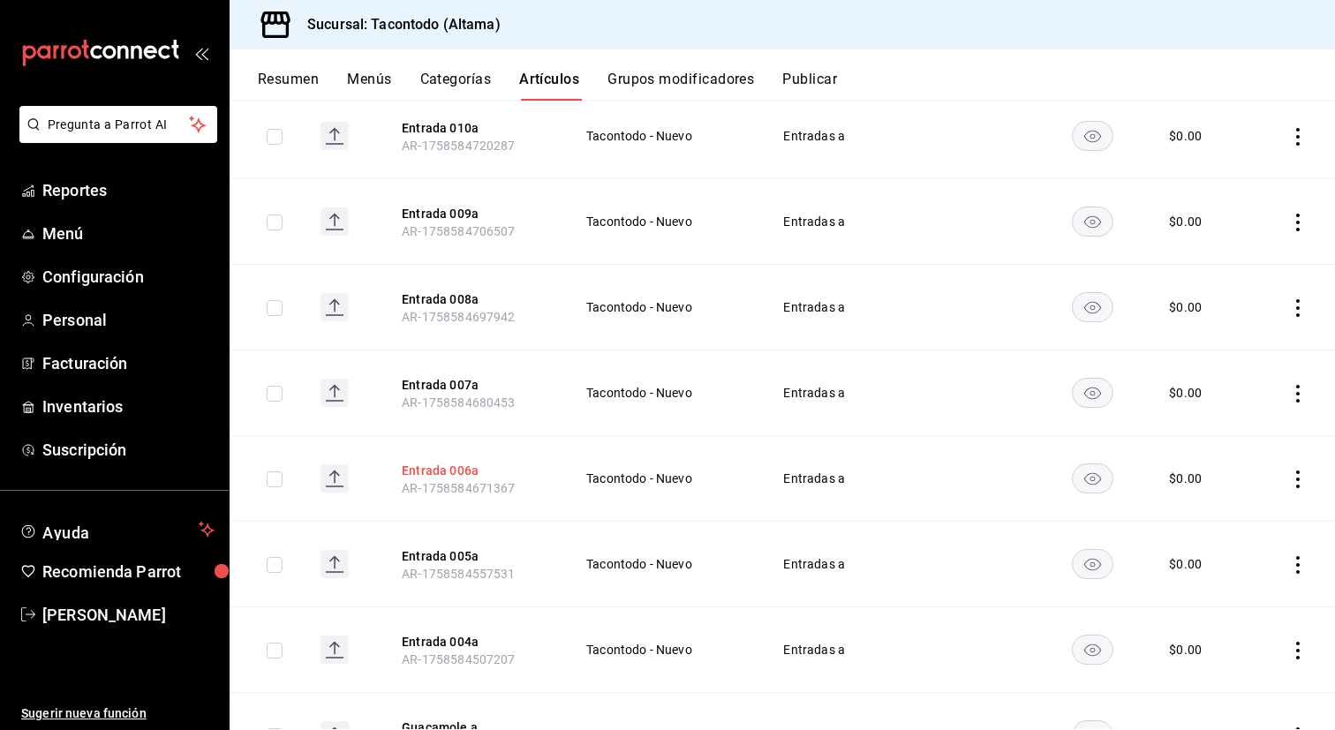
click at [449, 468] on button "Entrada 006a" at bounding box center [472, 471] width 141 height 18
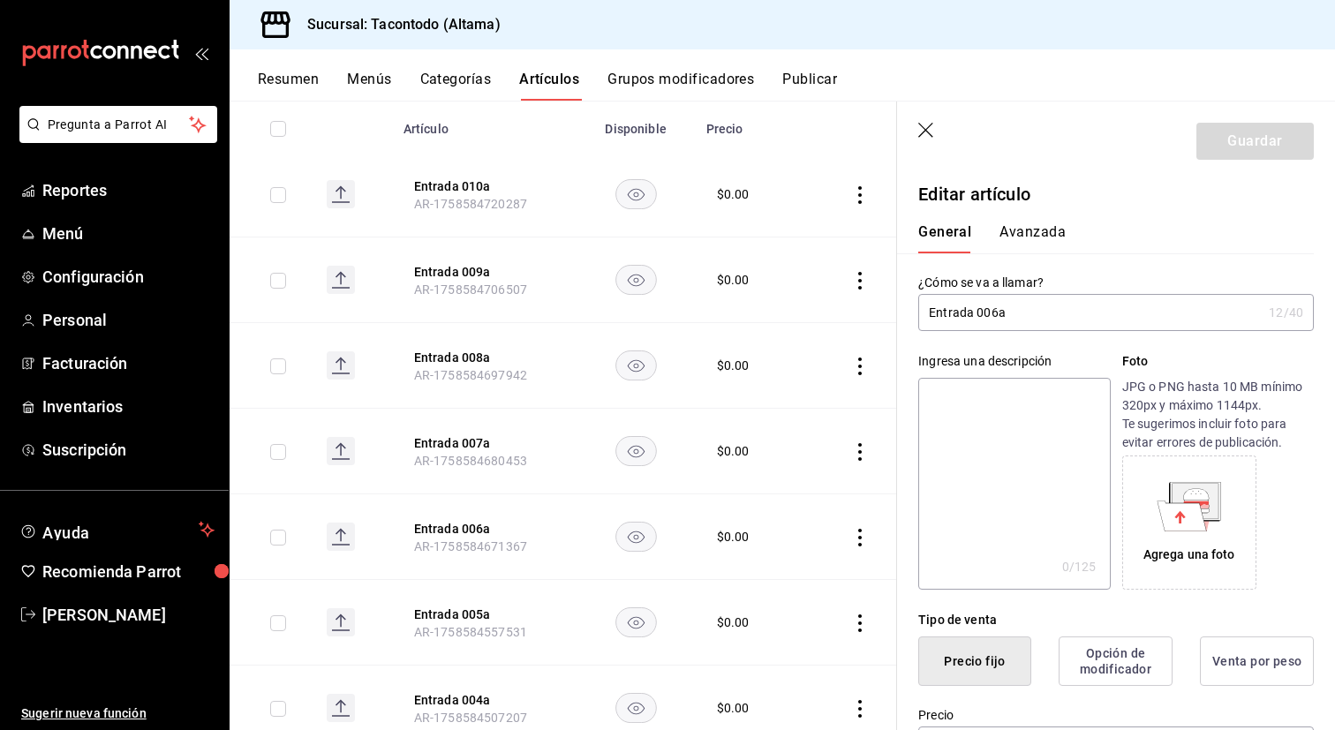
click at [949, 316] on input "Entrada 006a" at bounding box center [1089, 312] width 343 height 35
click at [568, 348] on th "Entrada 008a AR-1758584697942" at bounding box center [485, 366] width 184 height 86
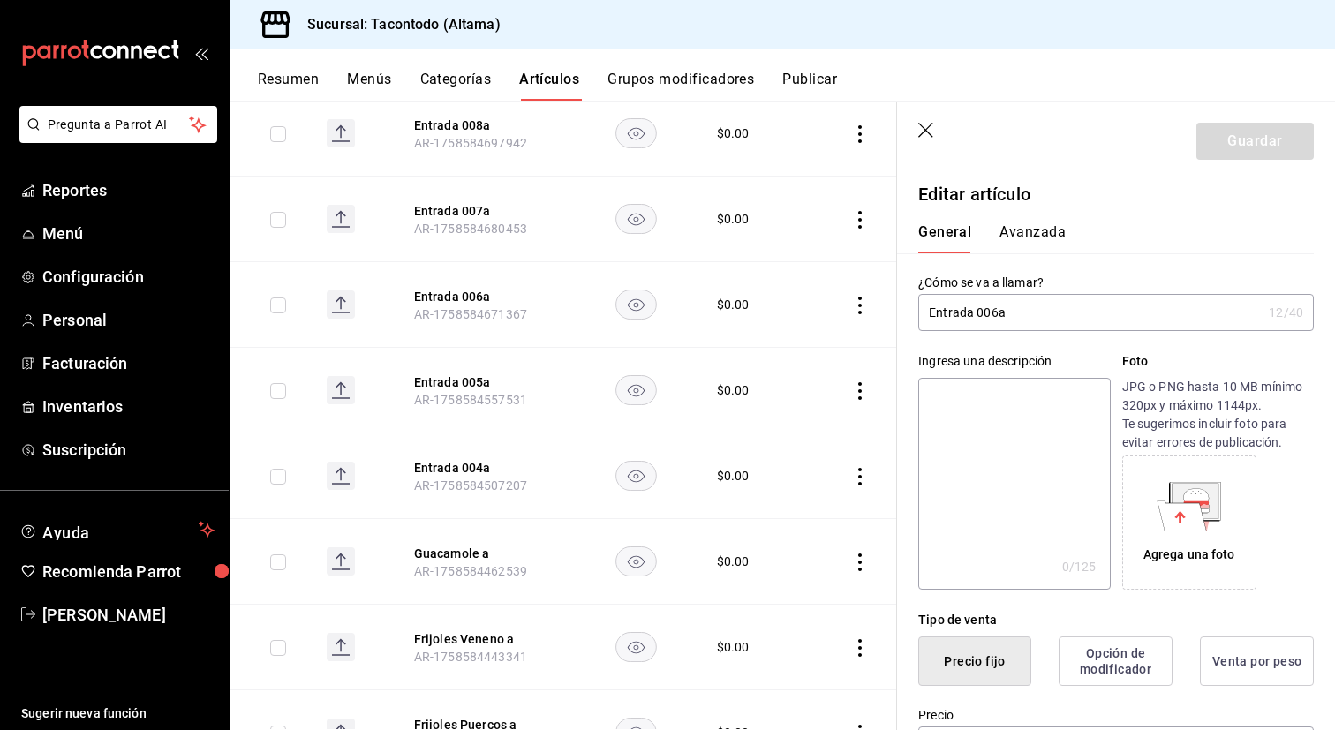
scroll to position [487, 0]
drag, startPoint x: 971, startPoint y: 311, endPoint x: 904, endPoint y: 311, distance: 67.1
click at [904, 311] on div "¿Cómo se va a llamar? Entrada 006a 12 /40 ¿Cómo se va a llamar?" at bounding box center [1105, 292] width 417 height 78
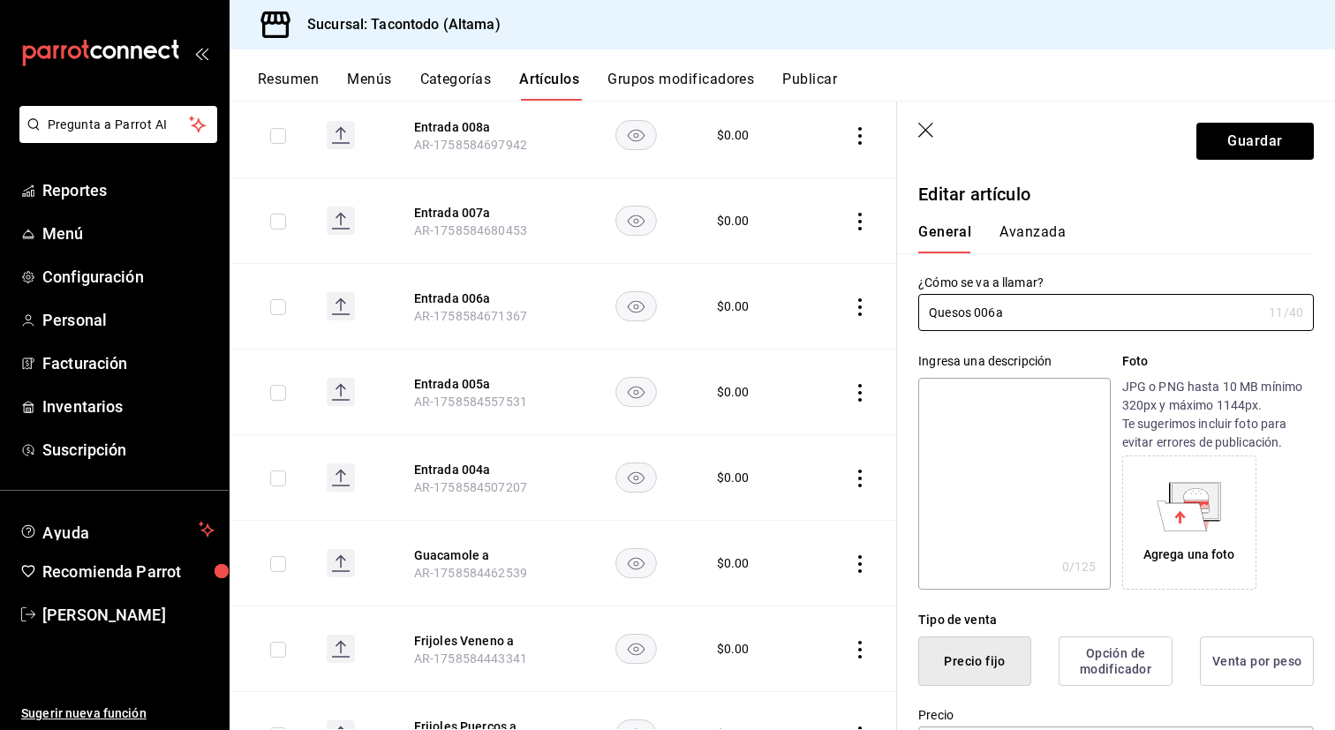
type input "Quesos 006a"
click at [926, 130] on icon "button" at bounding box center [927, 132] width 18 height 18
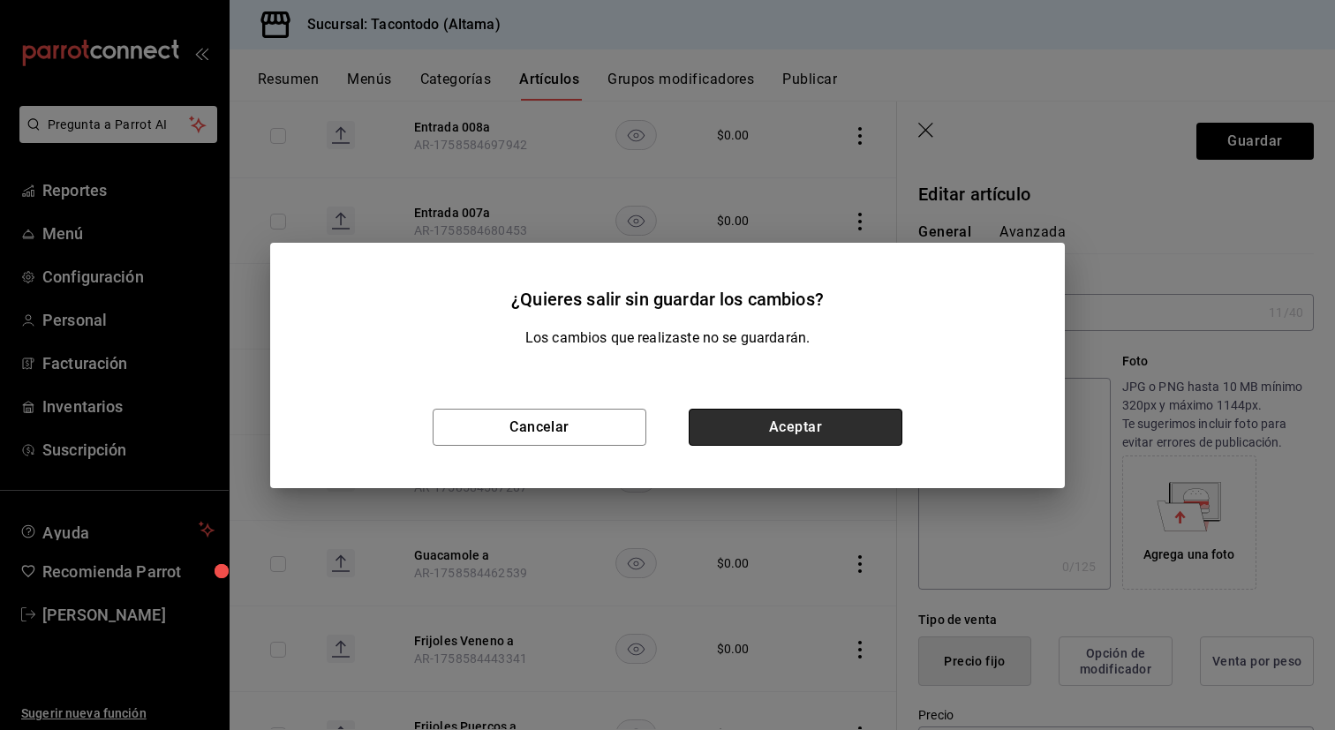
click at [739, 433] on button "Aceptar" at bounding box center [796, 427] width 214 height 37
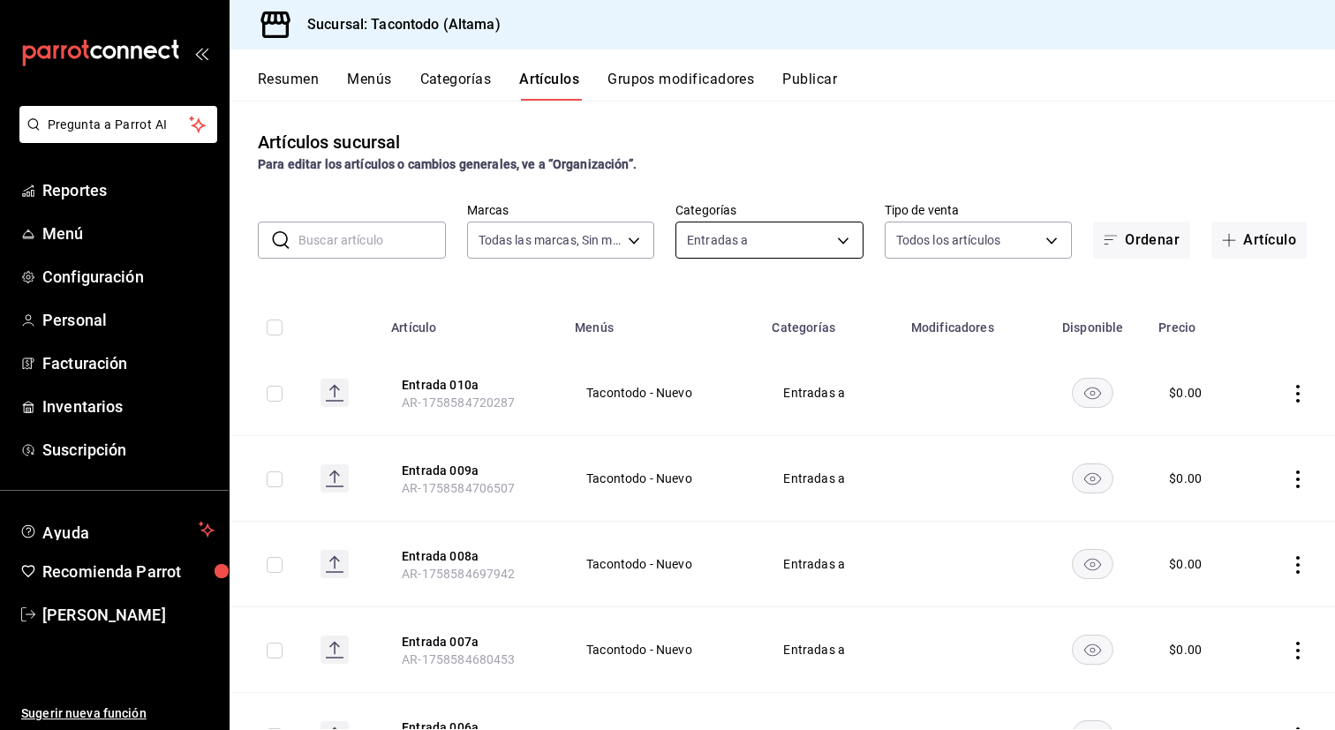
click at [779, 248] on body "Pregunta a Parrot AI Reportes Menú Configuración Personal Facturación Inventari…" at bounding box center [667, 365] width 1335 height 730
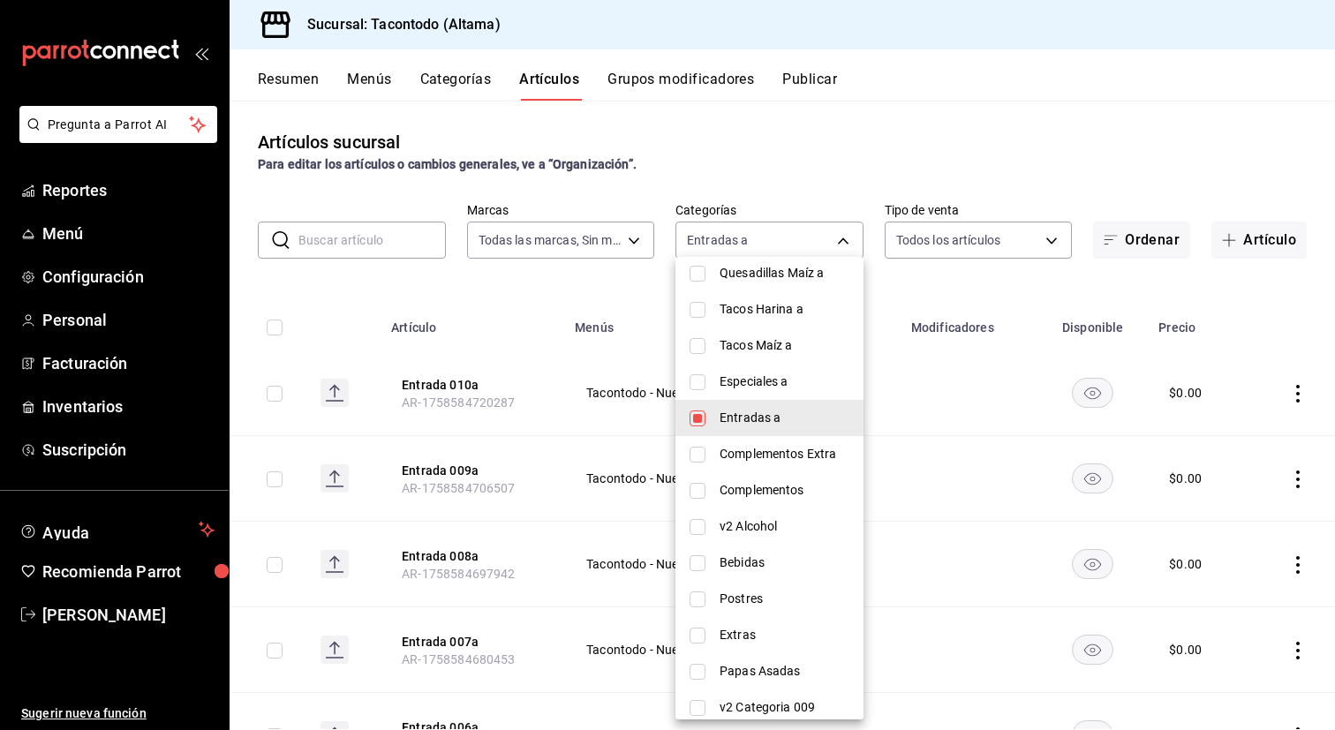
scroll to position [301, 0]
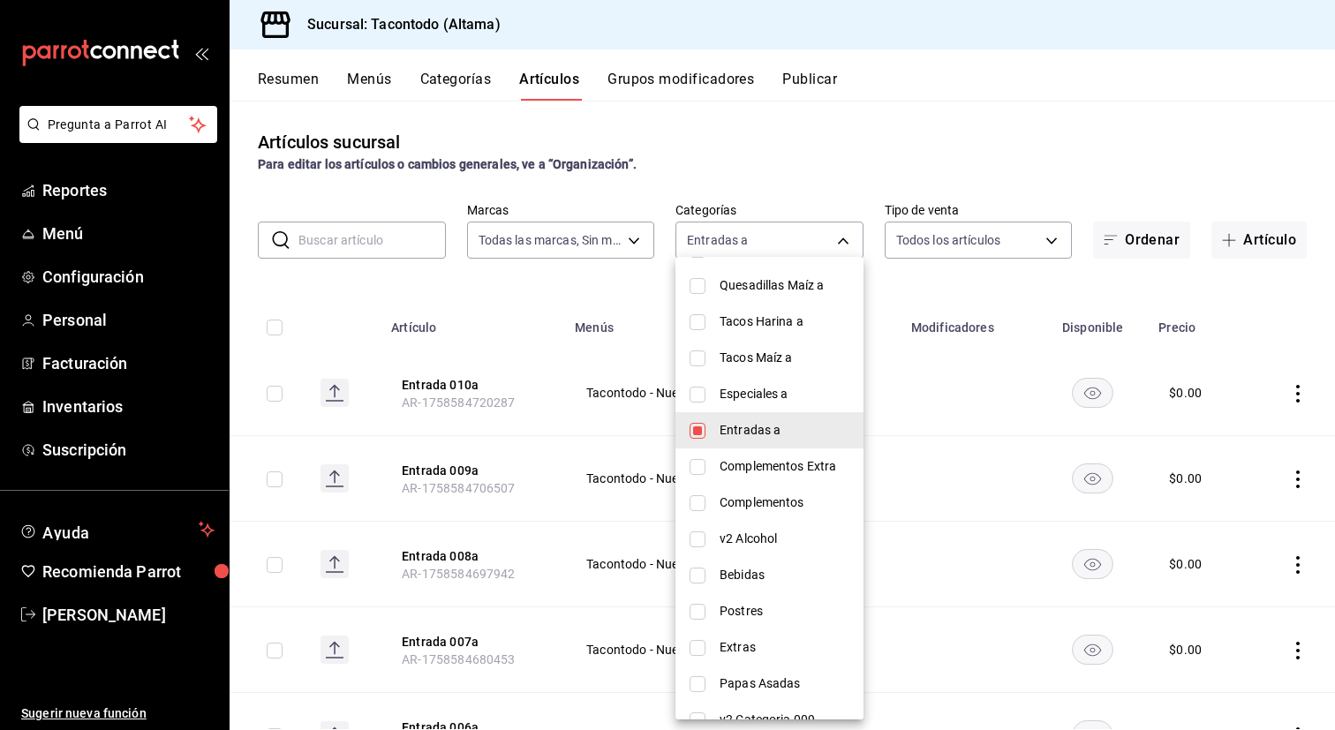
click at [944, 387] on div at bounding box center [667, 365] width 1335 height 730
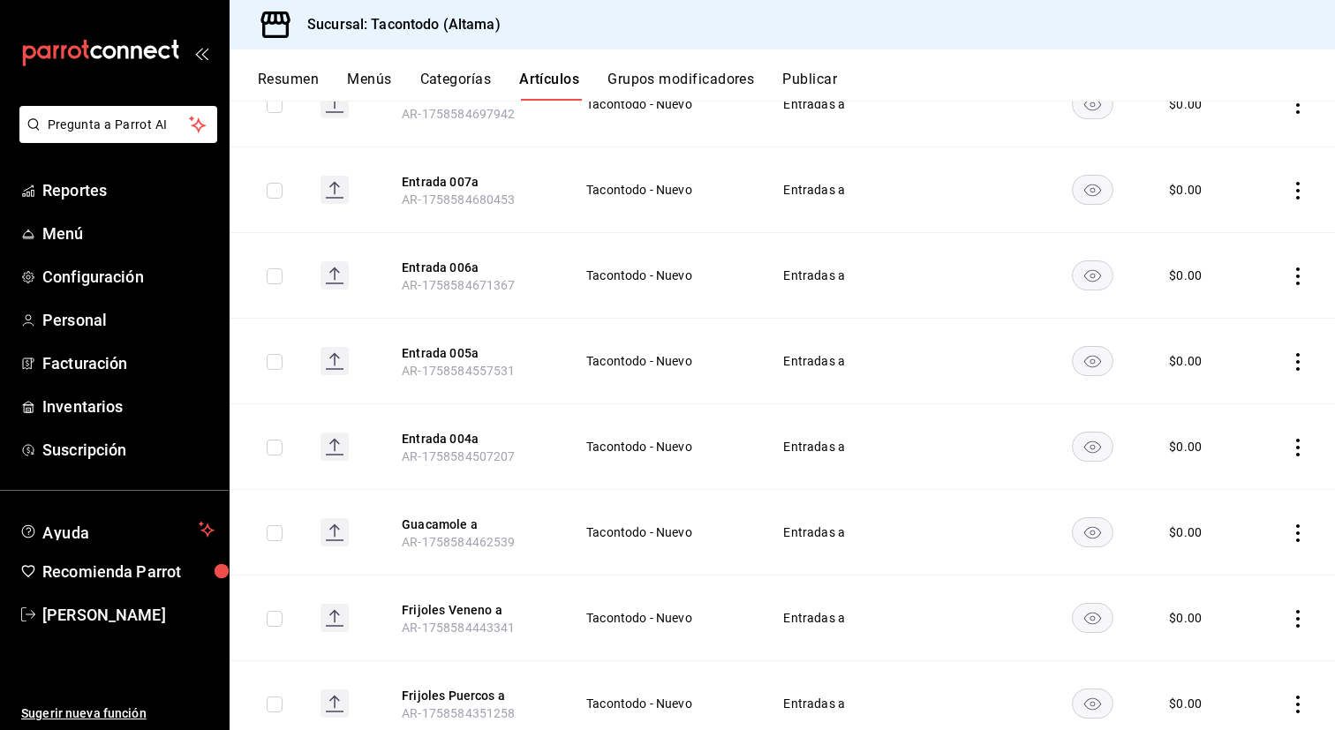
scroll to position [463, 0]
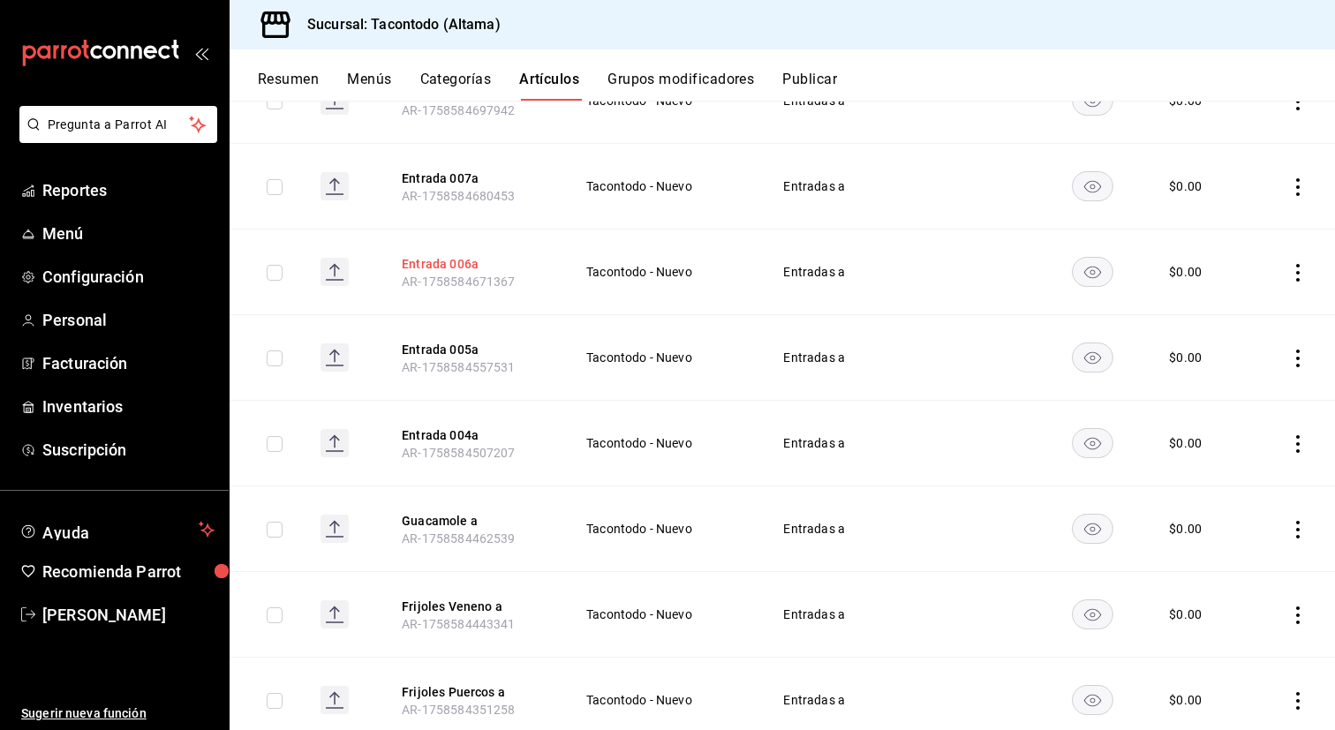
click at [452, 267] on button "Entrada 006a" at bounding box center [472, 264] width 141 height 18
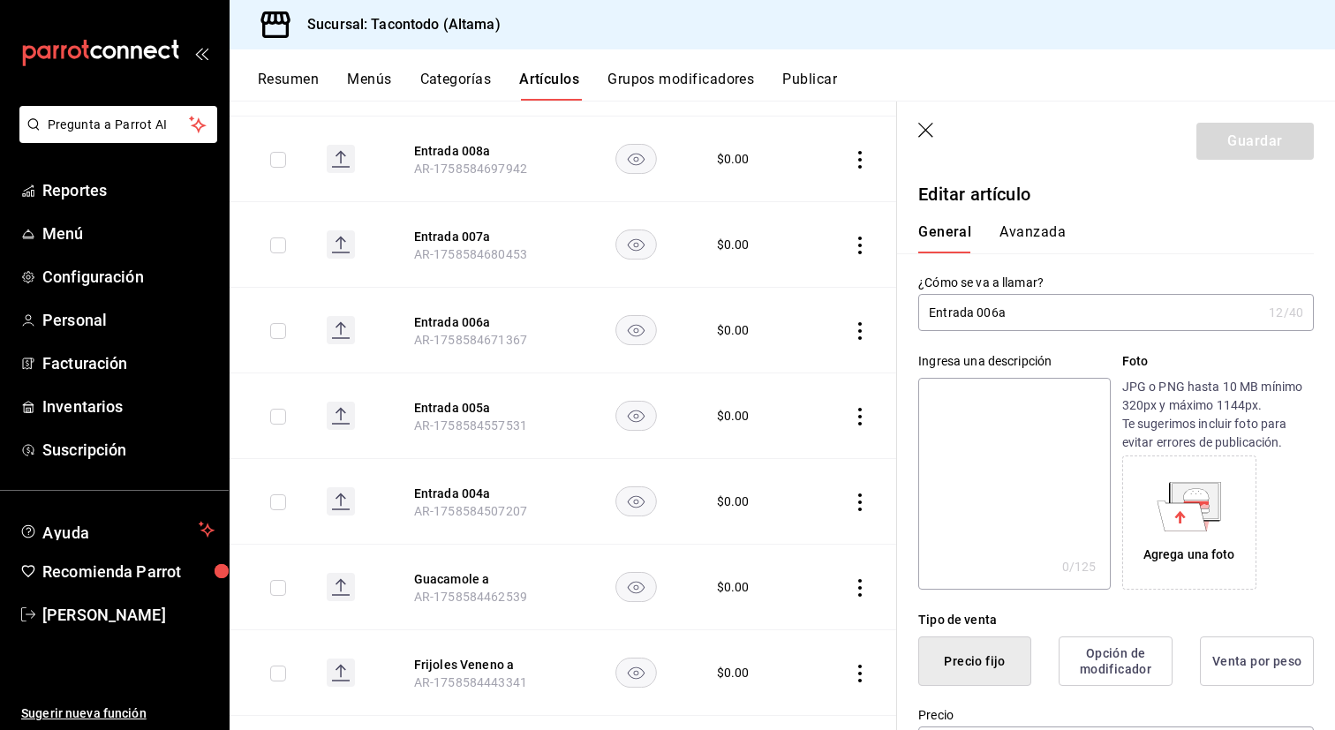
click at [959, 312] on input "Entrada 006a" at bounding box center [1089, 312] width 343 height 35
click at [1047, 316] on input "Queso Arrachera 006a" at bounding box center [1089, 312] width 343 height 35
type input "Queso Arrachera a"
click at [1231, 138] on button "Guardar" at bounding box center [1254, 141] width 117 height 37
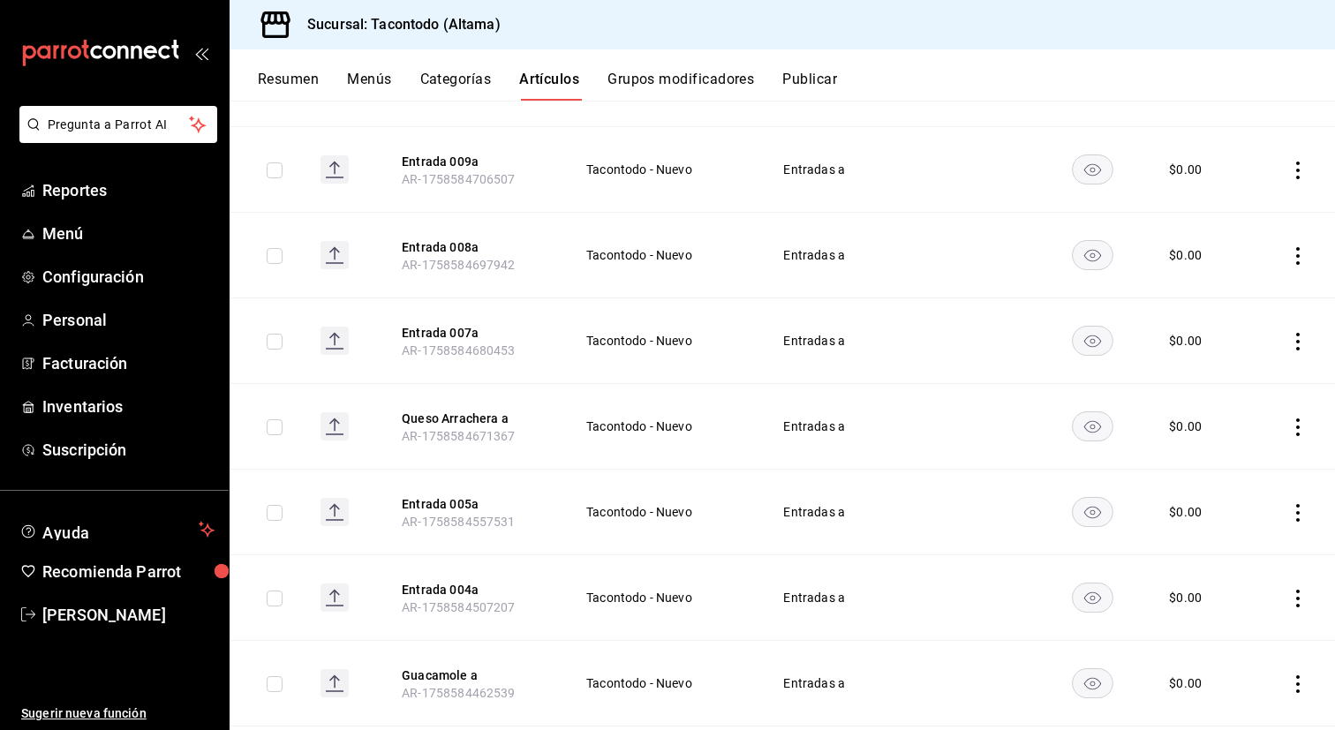
scroll to position [307, 0]
click at [449, 330] on button "Entrada 007a" at bounding box center [472, 335] width 141 height 18
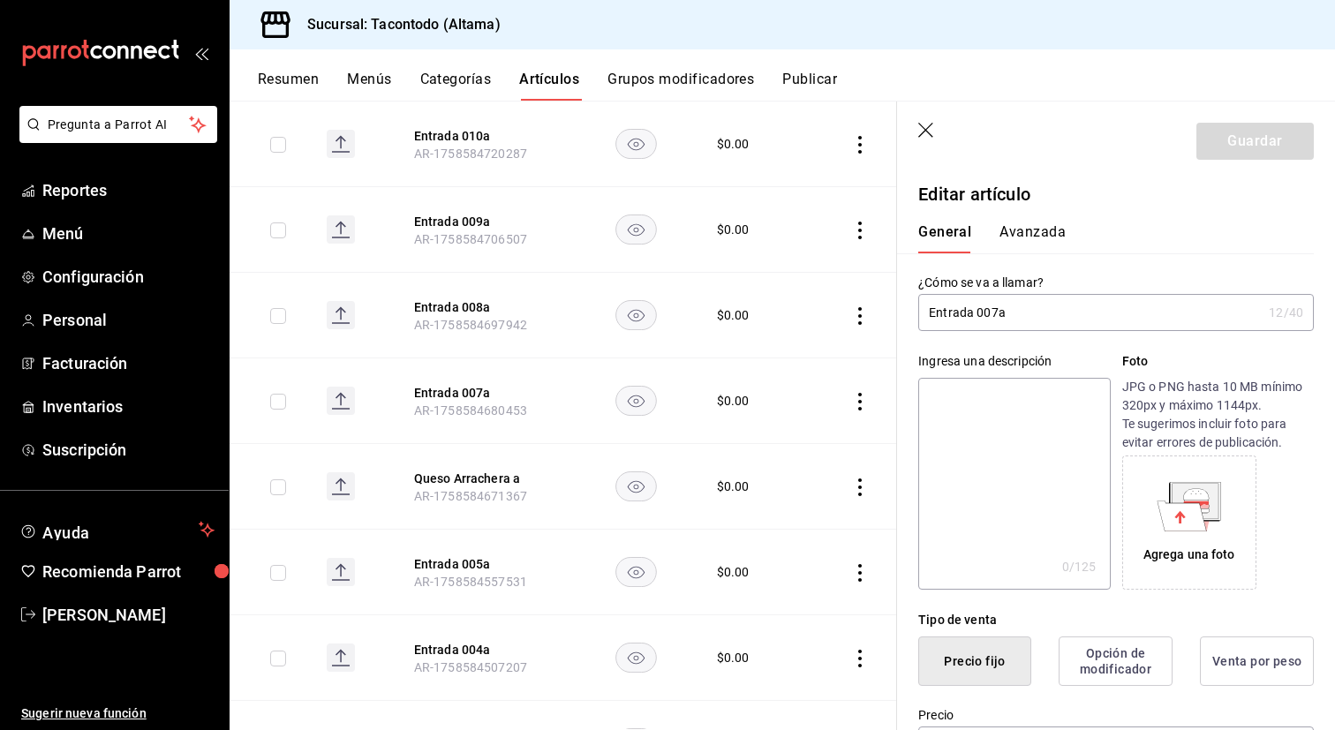
click at [949, 308] on input "Entrada 007a" at bounding box center [1089, 312] width 343 height 35
type input "Queso Adobada a"
click at [1236, 136] on button "Guardar" at bounding box center [1254, 141] width 117 height 37
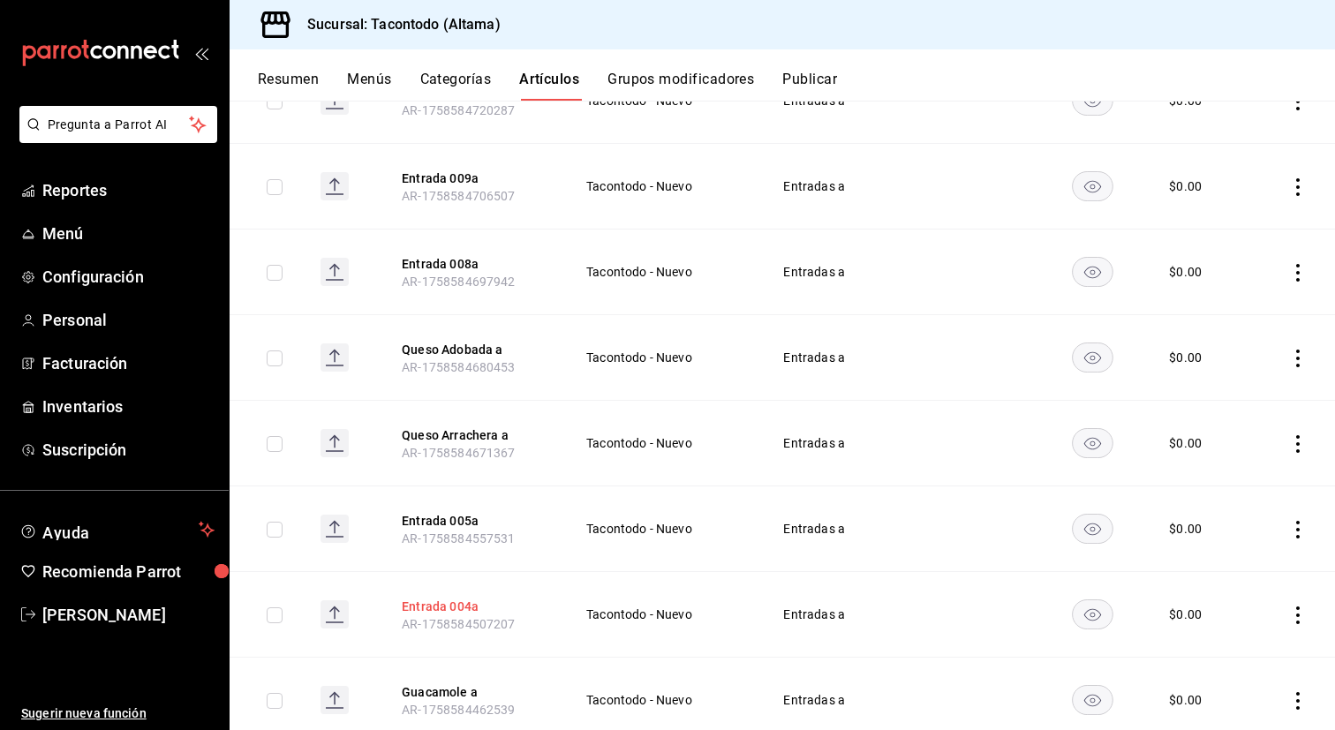
scroll to position [290, 0]
click at [437, 264] on button "Entrada 008a" at bounding box center [472, 266] width 141 height 18
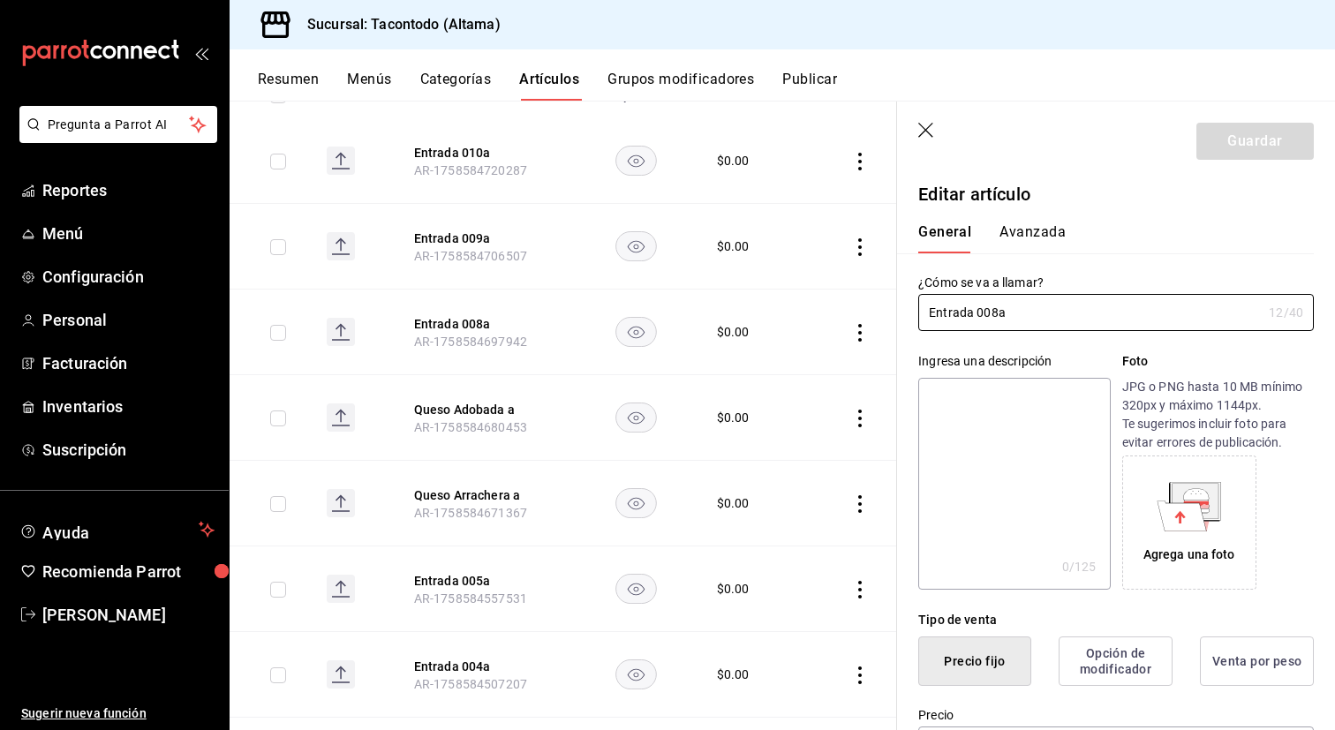
type input "$0.00"
drag, startPoint x: 997, startPoint y: 313, endPoint x: 864, endPoint y: 306, distance: 132.6
click at [864, 306] on main "Artículos sucursal Para editar los artículos o cambios generales, ve a “Organiz…" at bounding box center [782, 415] width 1105 height 629
type input "Queso Polaca a"
click at [1222, 145] on button "Guardar" at bounding box center [1254, 141] width 117 height 37
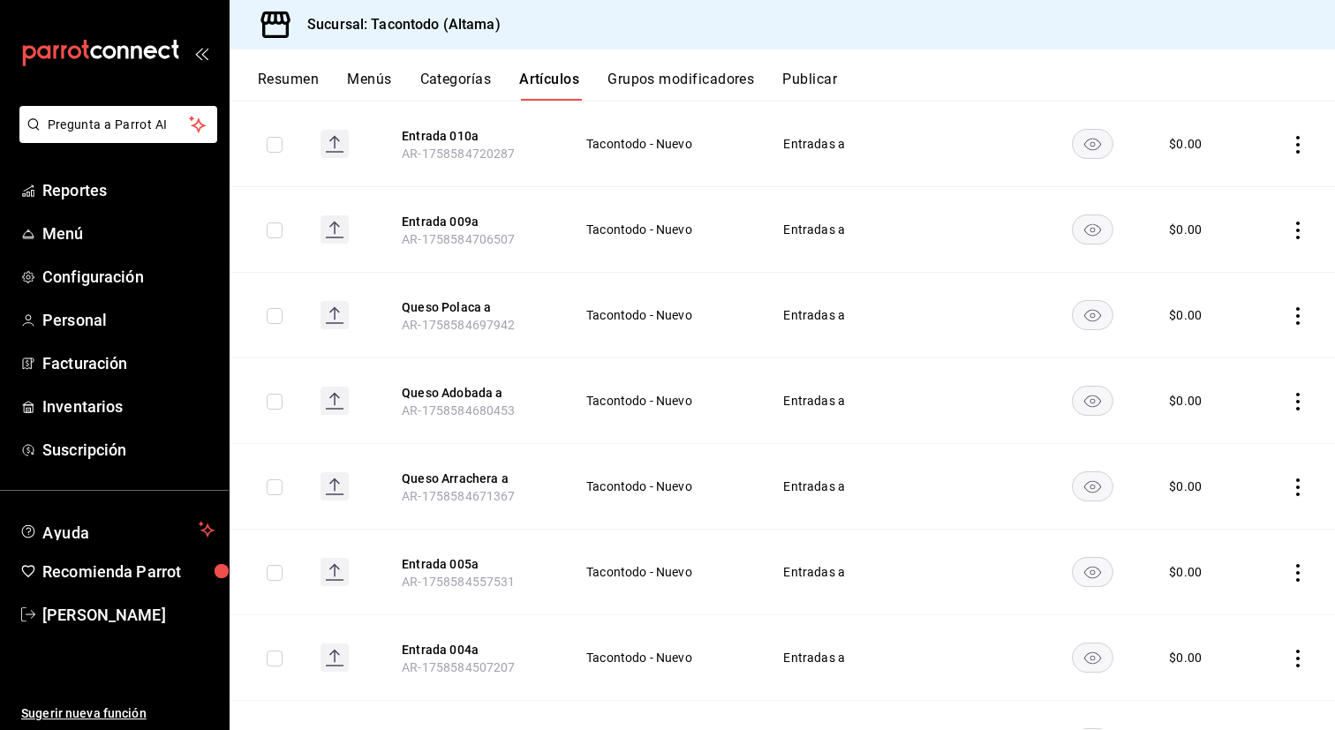
scroll to position [125, 0]
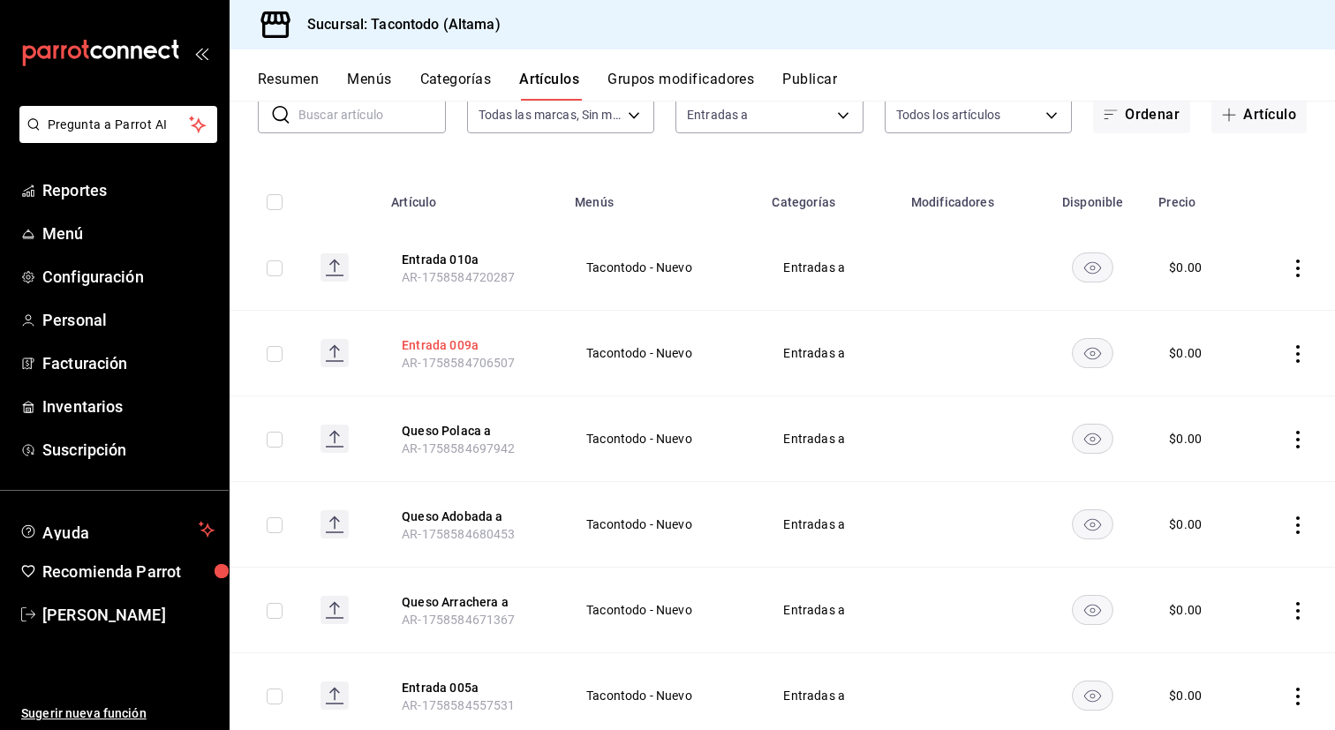
click at [447, 346] on button "Entrada 009a" at bounding box center [472, 345] width 141 height 18
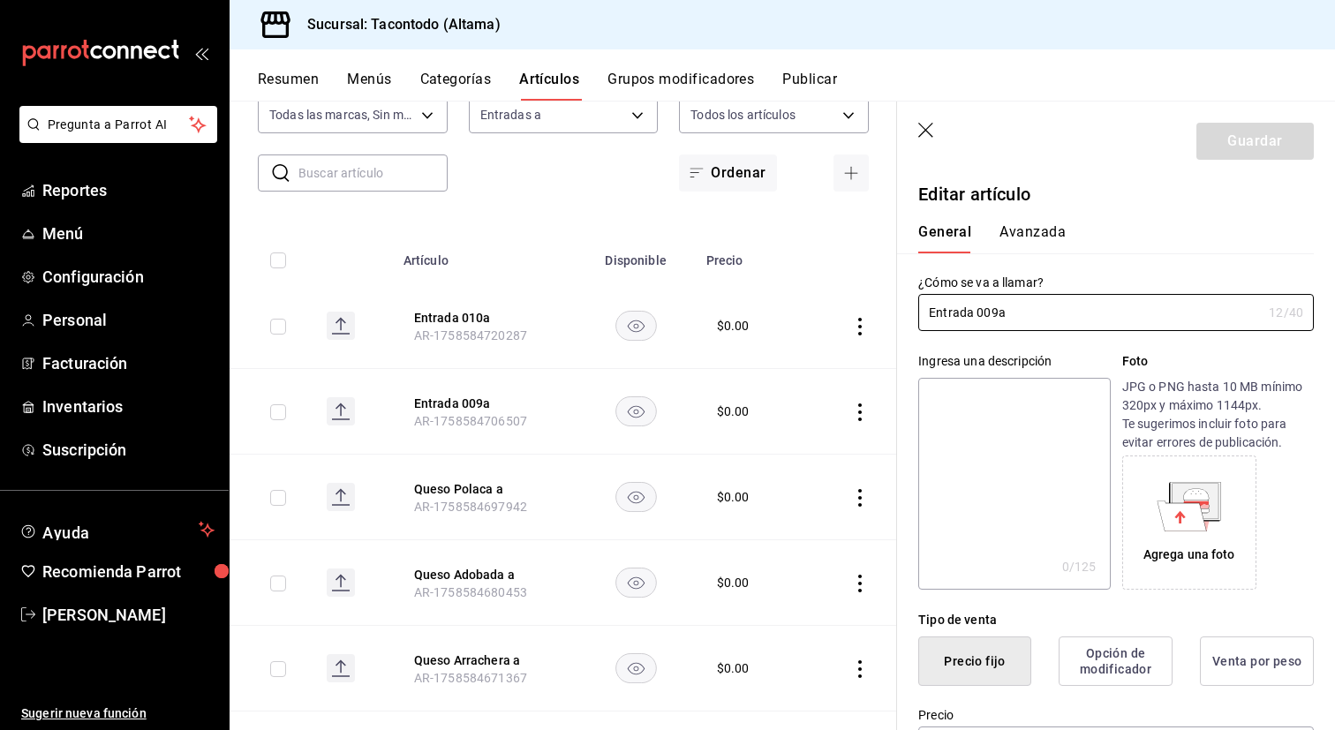
drag, startPoint x: 995, startPoint y: 314, endPoint x: 885, endPoint y: 304, distance: 110.0
click at [885, 304] on main "Artículos sucursal Para editar los artículos o cambios generales, ve a “Organiz…" at bounding box center [782, 415] width 1105 height 629
type input "Queso Campechano a"
click at [1228, 150] on button "Guardar" at bounding box center [1254, 141] width 117 height 37
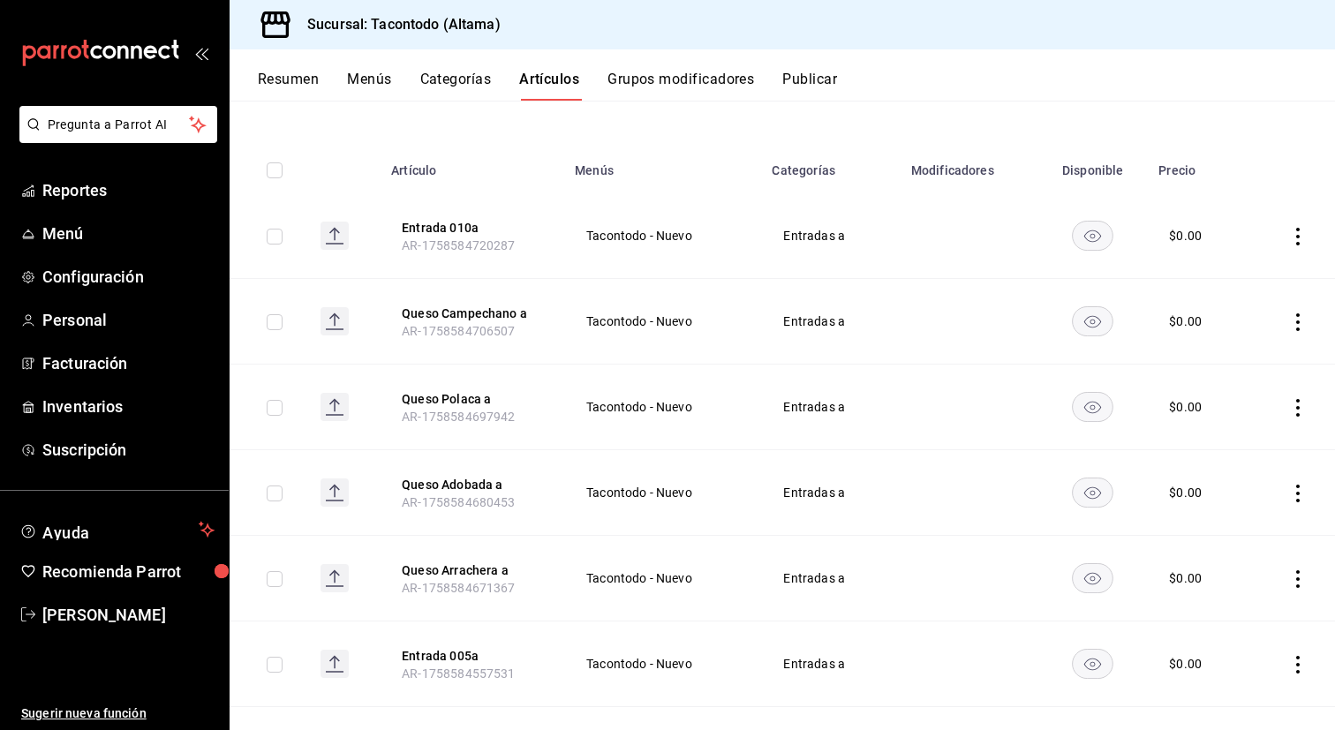
scroll to position [158, 0]
click at [439, 228] on button "Entrada 010a" at bounding box center [472, 227] width 141 height 18
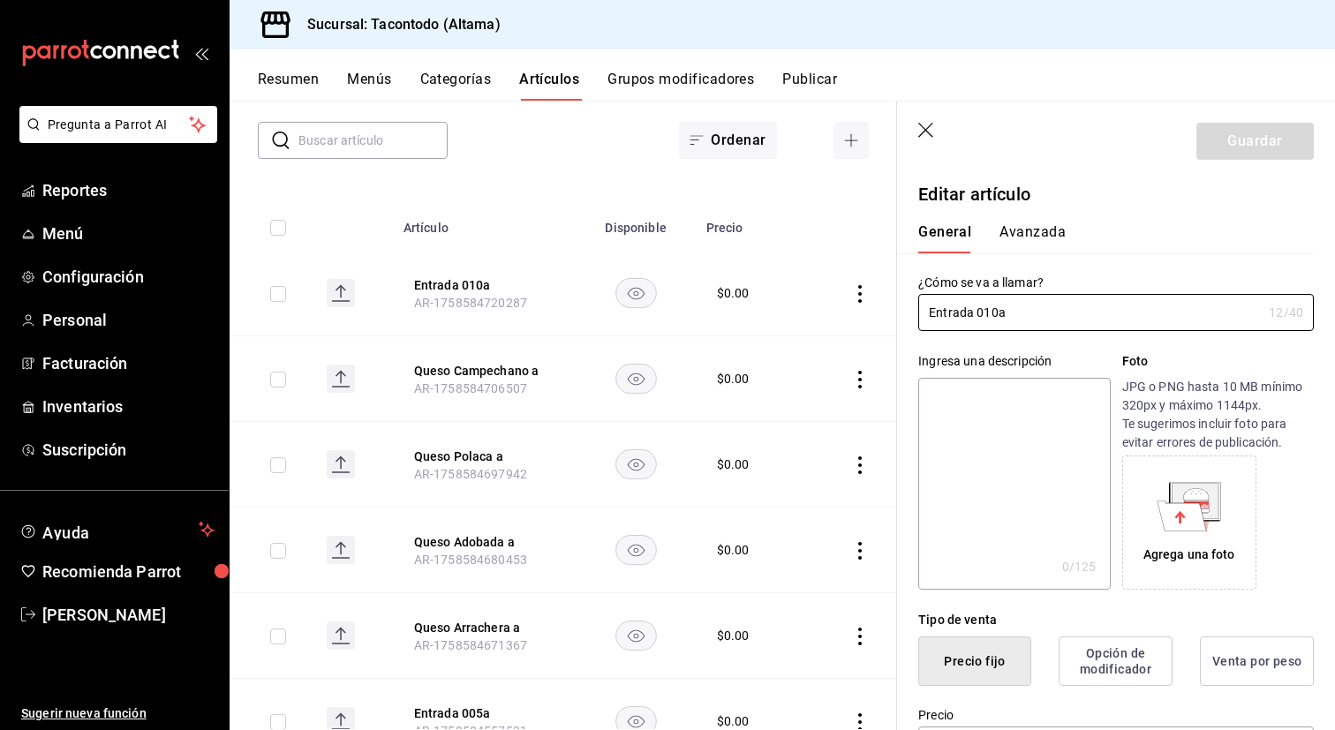
type input "$0.00"
drag, startPoint x: 997, startPoint y: 315, endPoint x: 894, endPoint y: 320, distance: 102.5
click at [894, 320] on main "Artículos sucursal Para editar los artículos o cambios generales, ve a “Organiz…" at bounding box center [782, 415] width 1105 height 629
type input "Queso Mixto a"
click at [1255, 149] on button "Guardar" at bounding box center [1254, 141] width 117 height 37
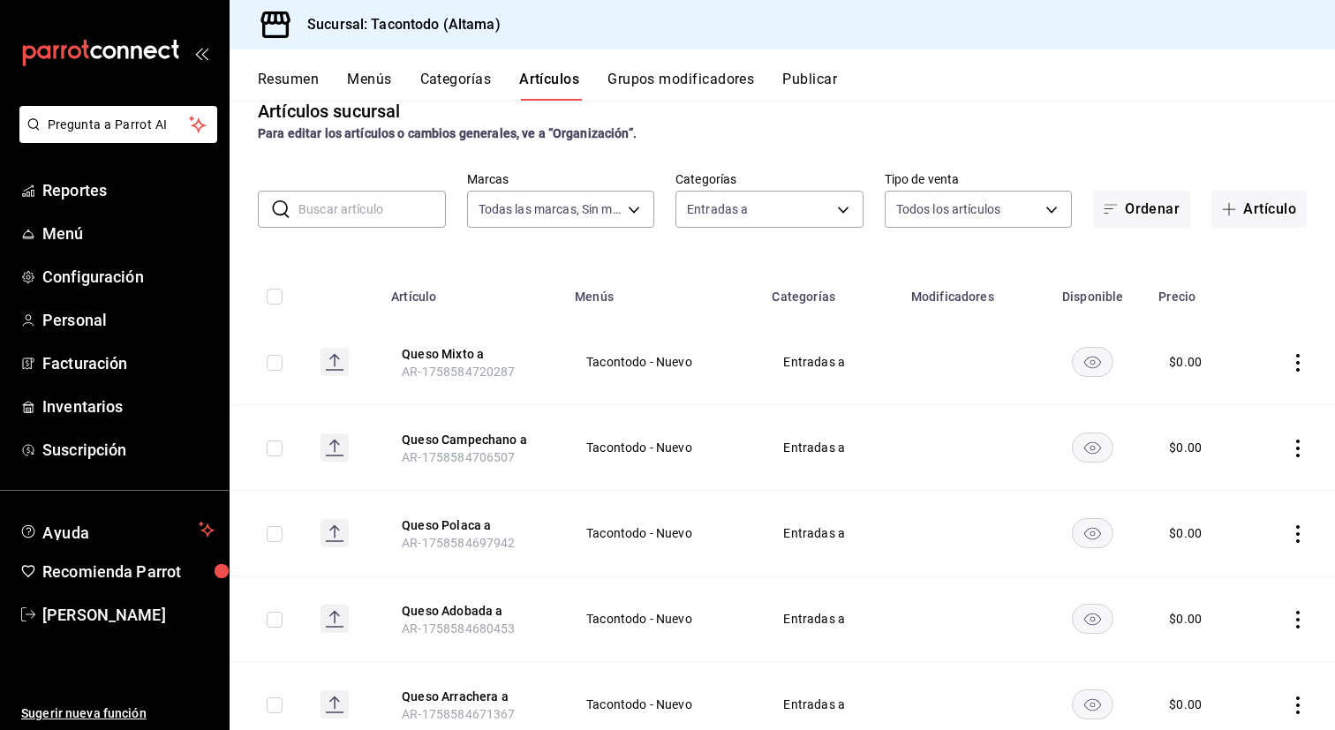
scroll to position [26, 0]
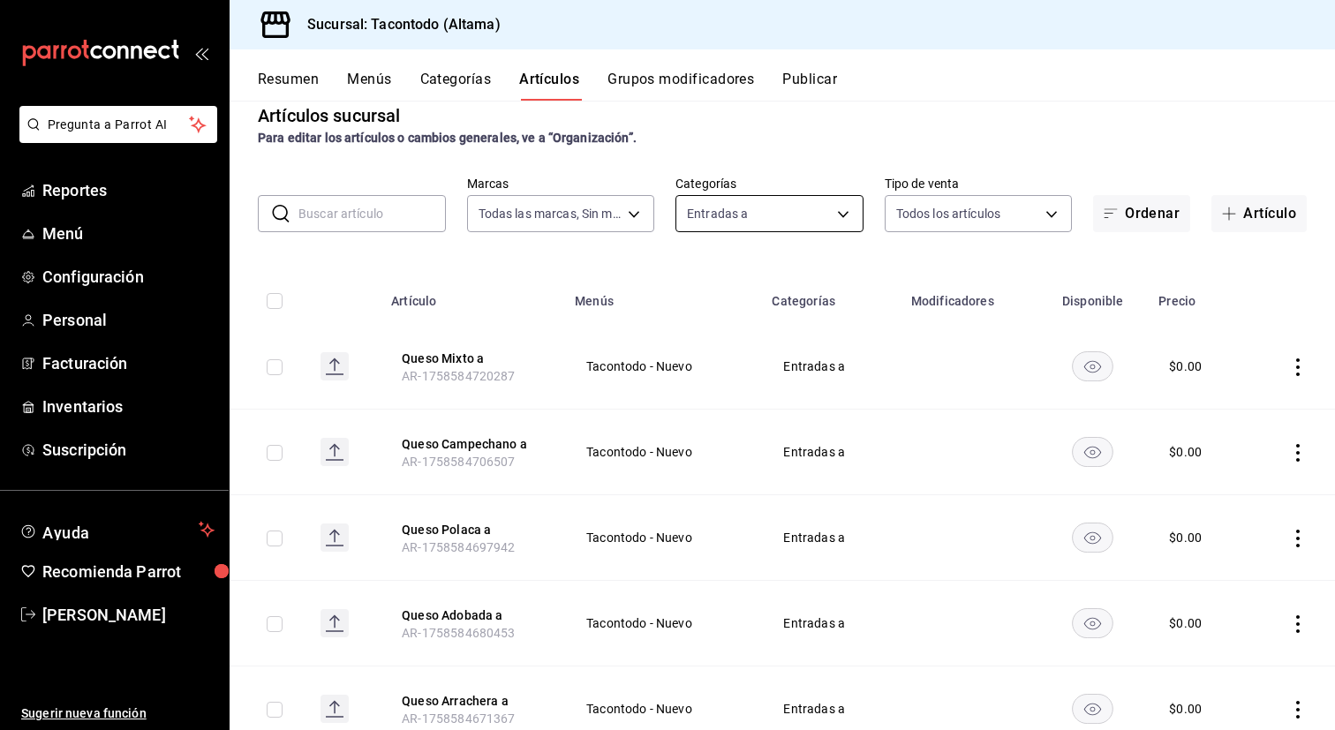
click at [847, 231] on body "Pregunta a Parrot AI Reportes Menú Configuración Personal Facturación Inventari…" at bounding box center [667, 365] width 1335 height 730
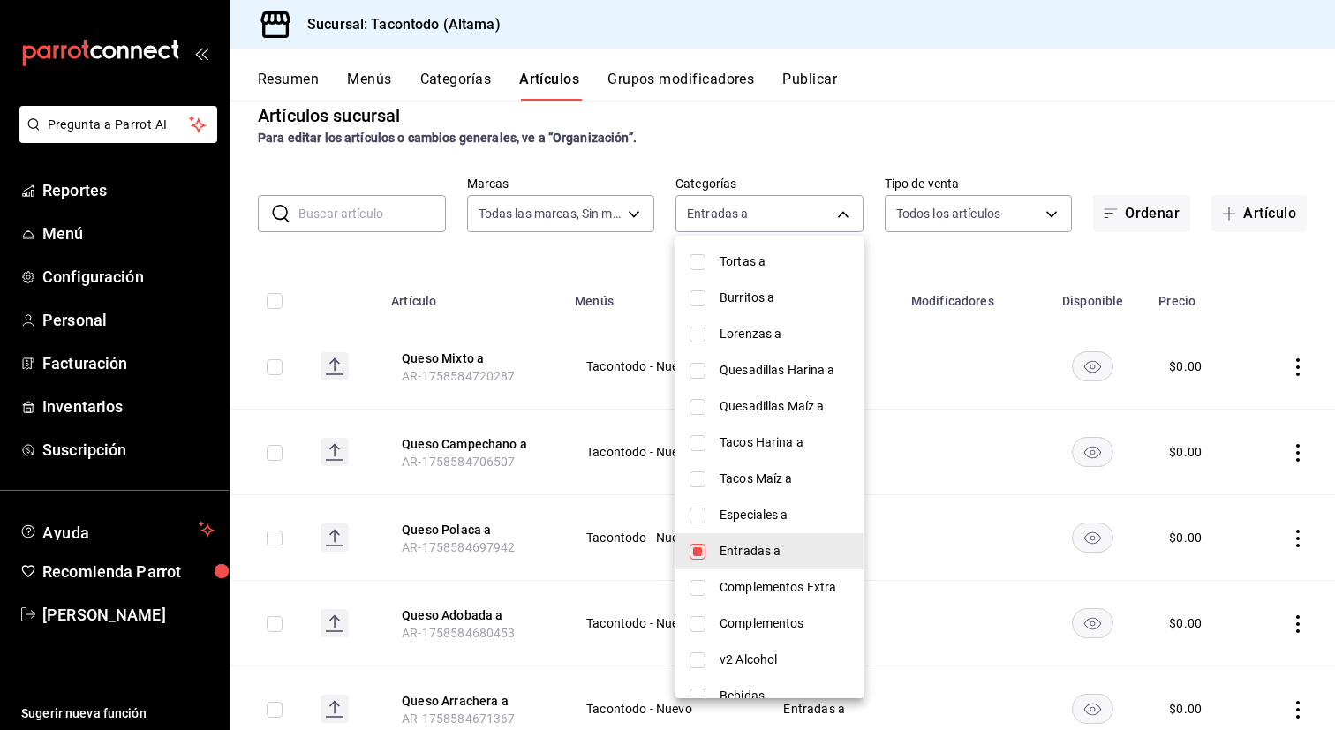
scroll to position [161, 0]
click at [738, 505] on span "Especiales a" at bounding box center [784, 513] width 130 height 19
type input "76966d1c-a287-4d91-b2e6-83ff0a33f6c6,0092fdf5-2982-4f31-a915-3a93b112d65e"
checkbox input "true"
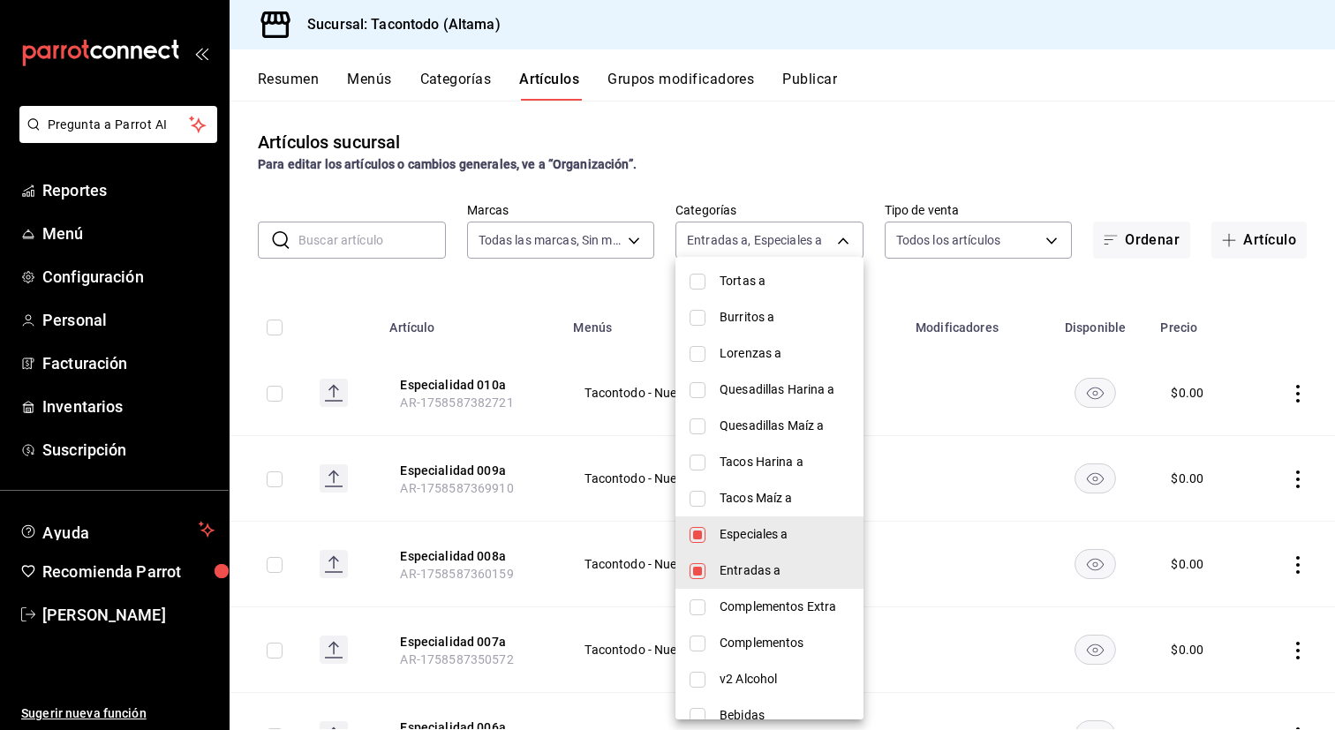
click at [524, 500] on div at bounding box center [667, 365] width 1335 height 730
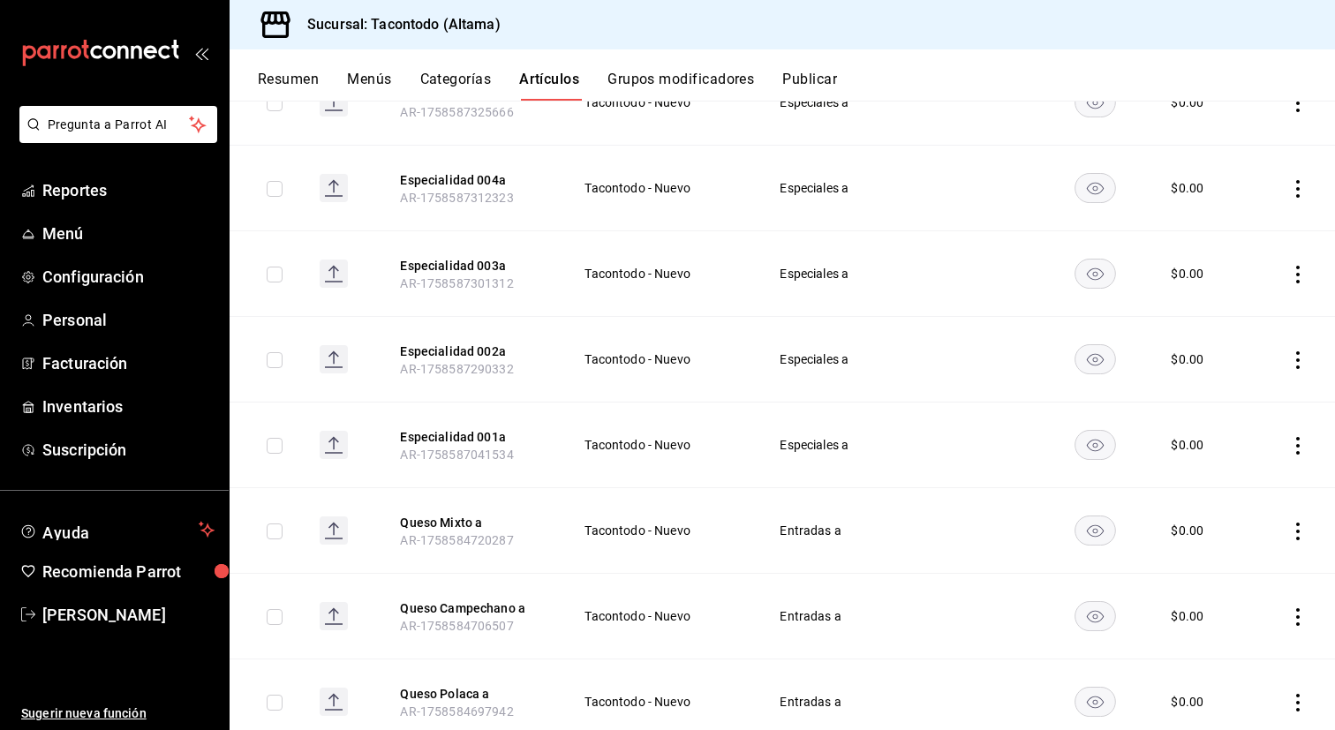
scroll to position [720, 0]
click at [435, 433] on button "Especialidad 001a" at bounding box center [470, 435] width 141 height 18
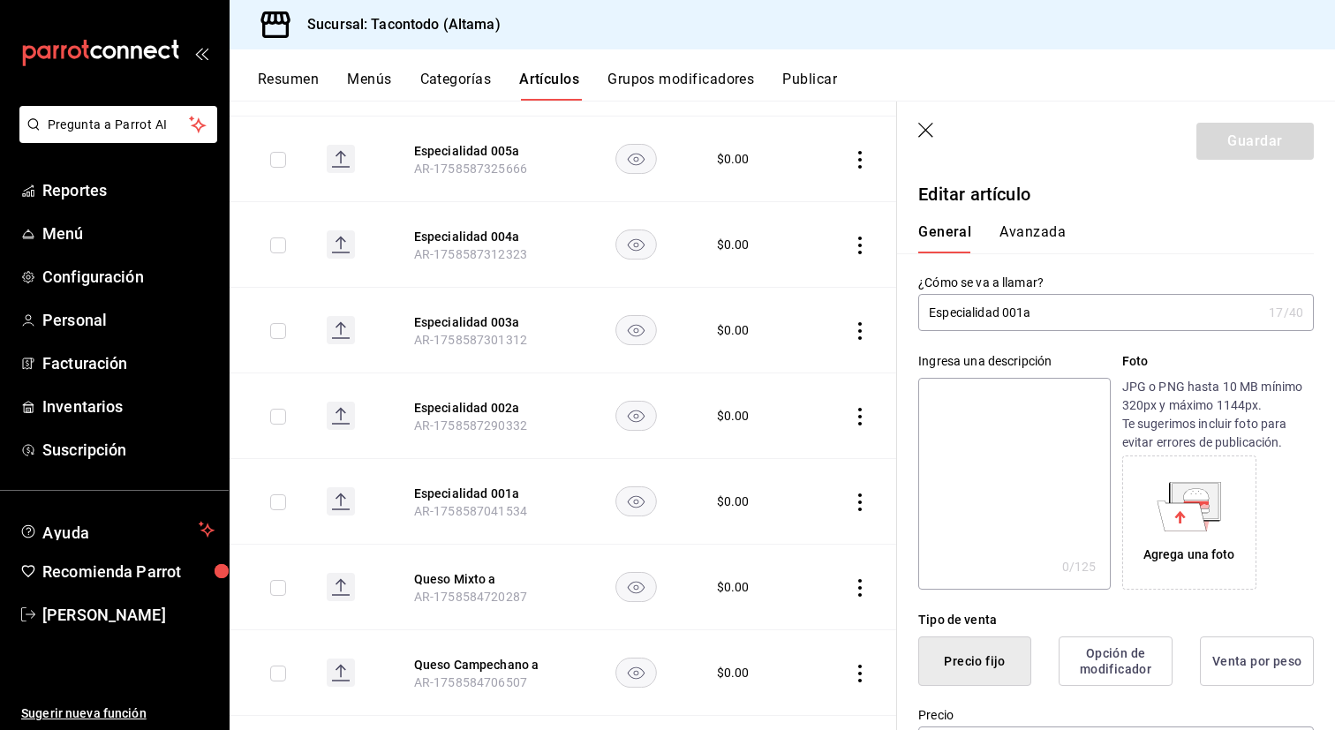
type input "$0.00"
drag, startPoint x: 1021, startPoint y: 314, endPoint x: 878, endPoint y: 308, distance: 143.1
click at [878, 308] on main "Artículos sucursal Para editar los artículos o cambios generales, ve a “Organiz…" at bounding box center [782, 415] width 1105 height 629
type input "Queso Chicharrón a"
click at [1212, 146] on button "Guardar" at bounding box center [1254, 141] width 117 height 37
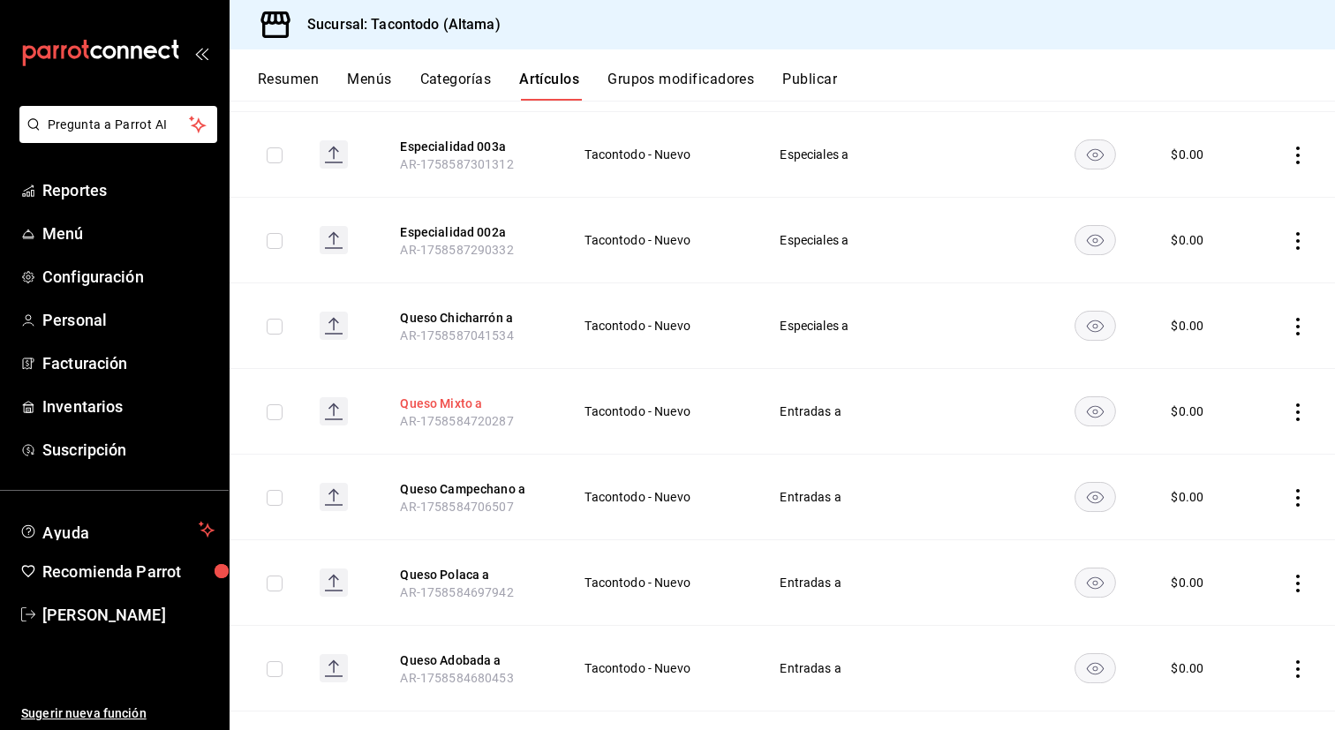
scroll to position [832, 0]
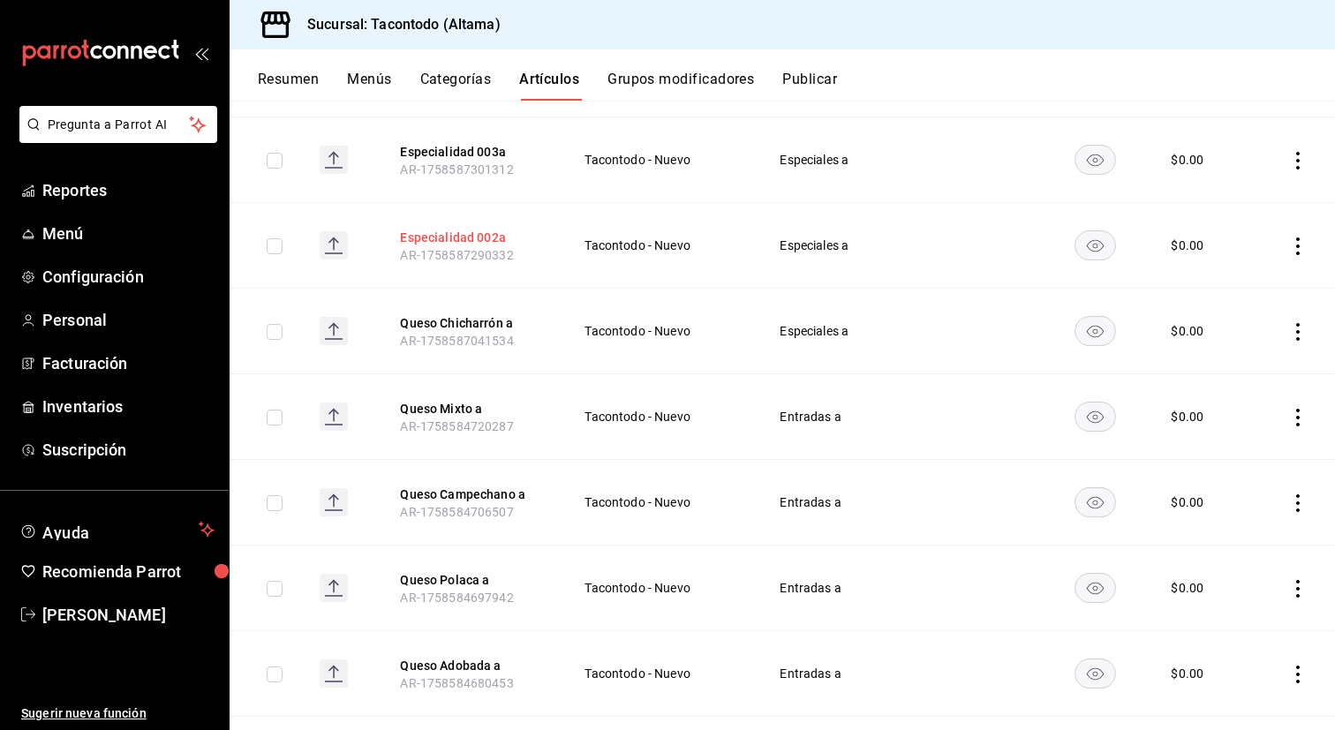
click at [463, 240] on button "Especialidad 002a" at bounding box center [470, 238] width 141 height 18
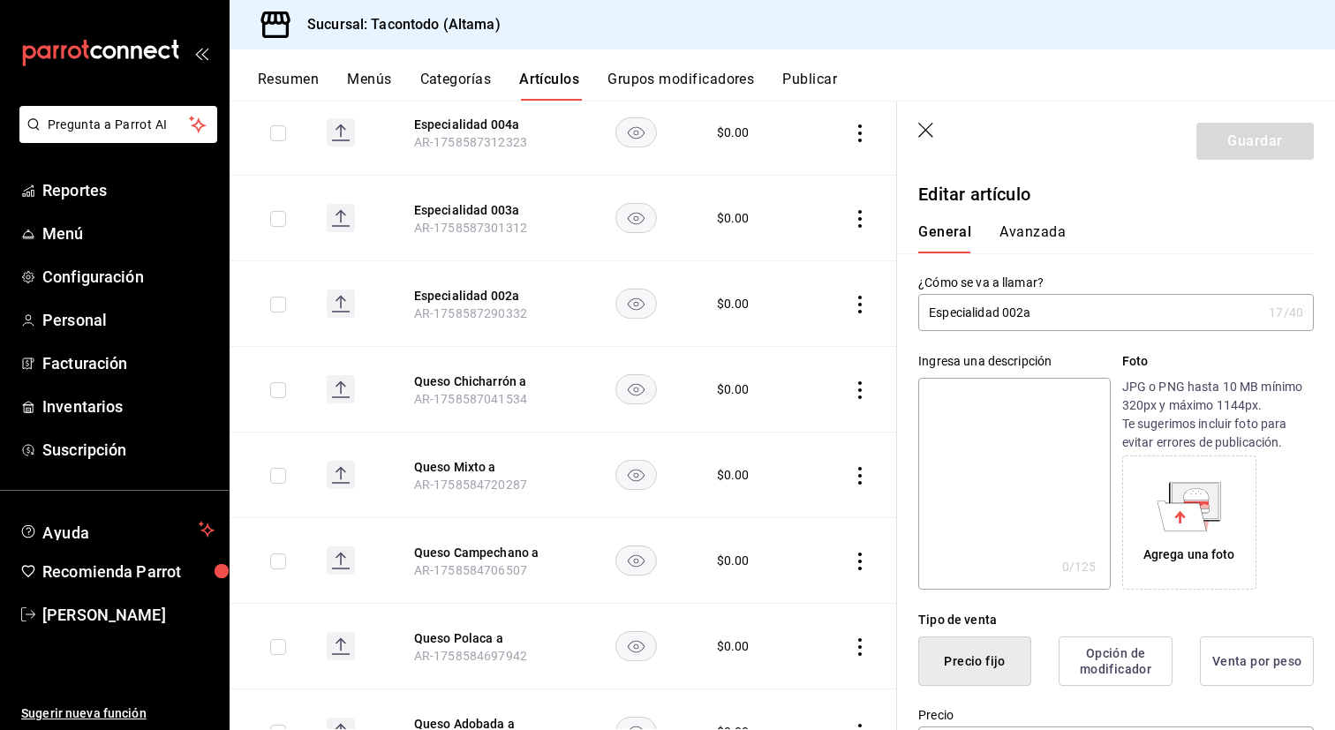
drag, startPoint x: 996, startPoint y: 317, endPoint x: 955, endPoint y: 317, distance: 40.6
click at [955, 317] on input "Especialidad 002a" at bounding box center [1089, 312] width 343 height 35
type input "Q 002a"
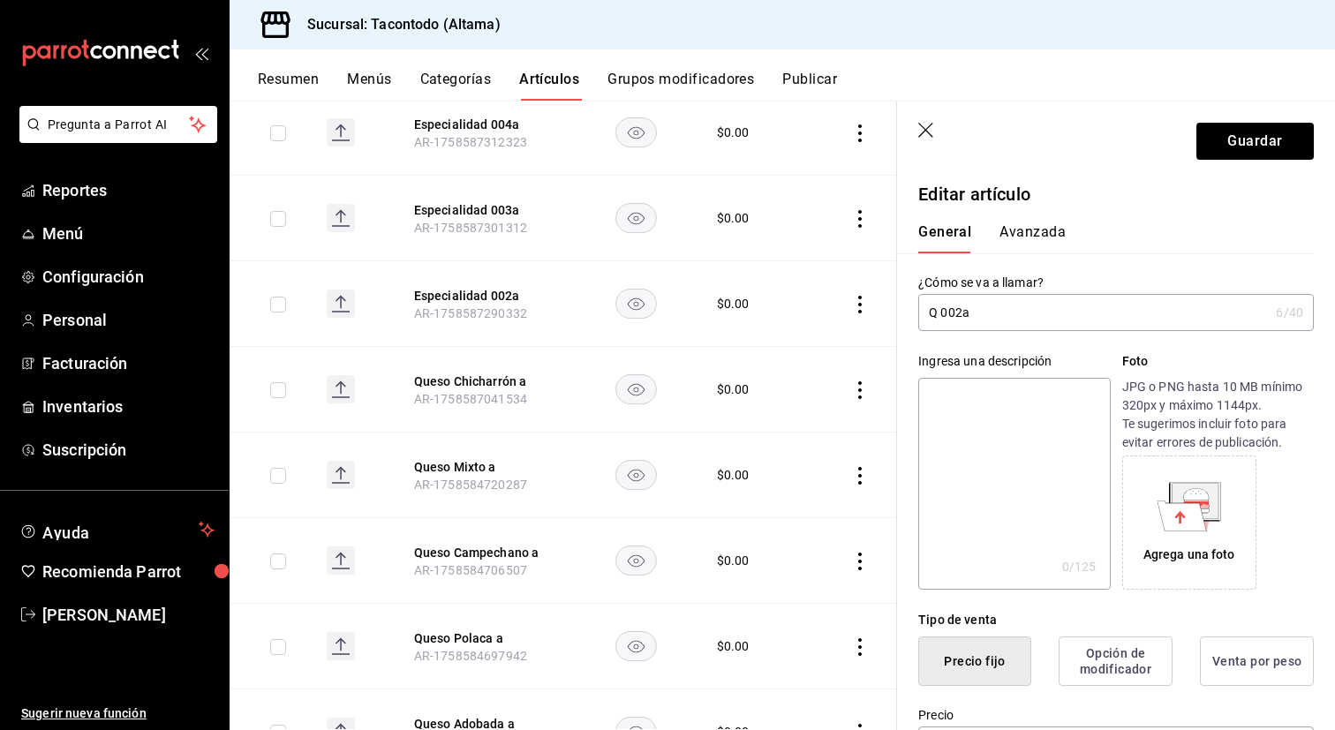
click at [938, 312] on input "Q 002a" at bounding box center [1093, 312] width 350 height 35
type input "Queso 007a"
click at [1243, 151] on button "Guardar" at bounding box center [1254, 141] width 117 height 37
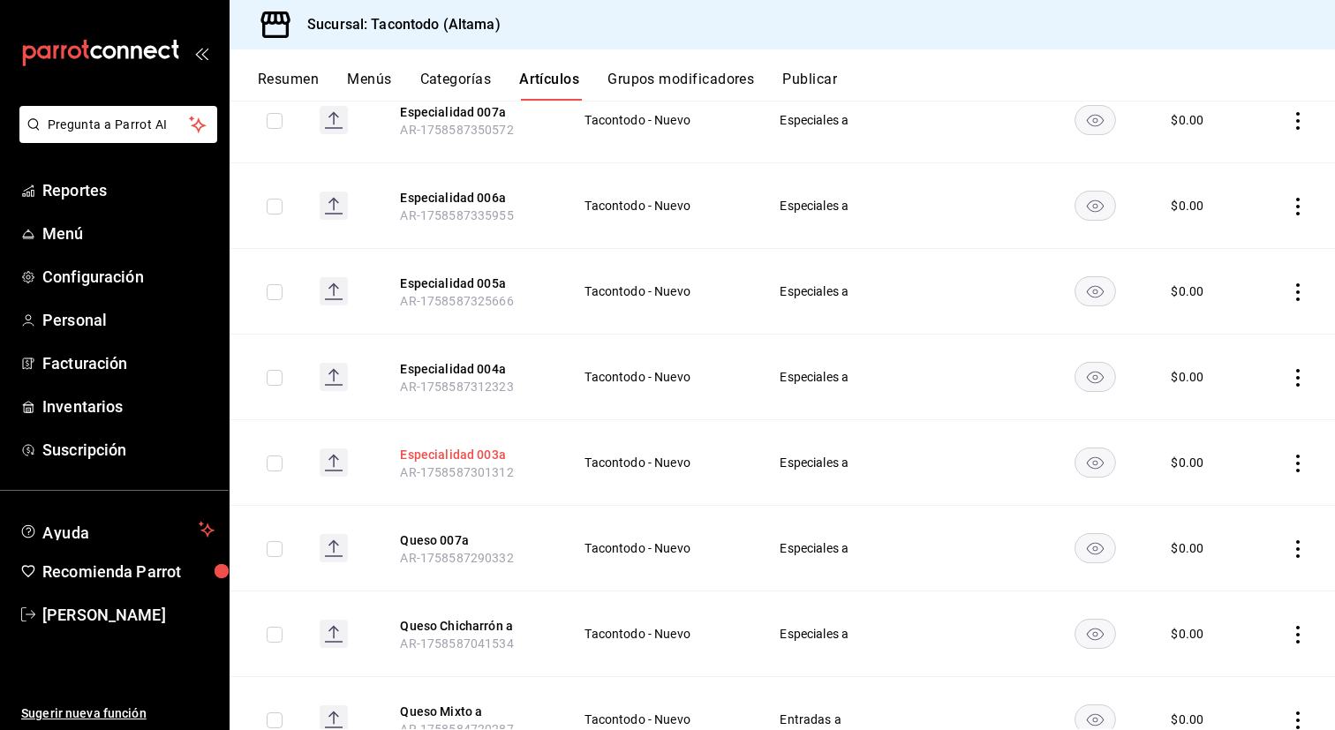
scroll to position [526, 0]
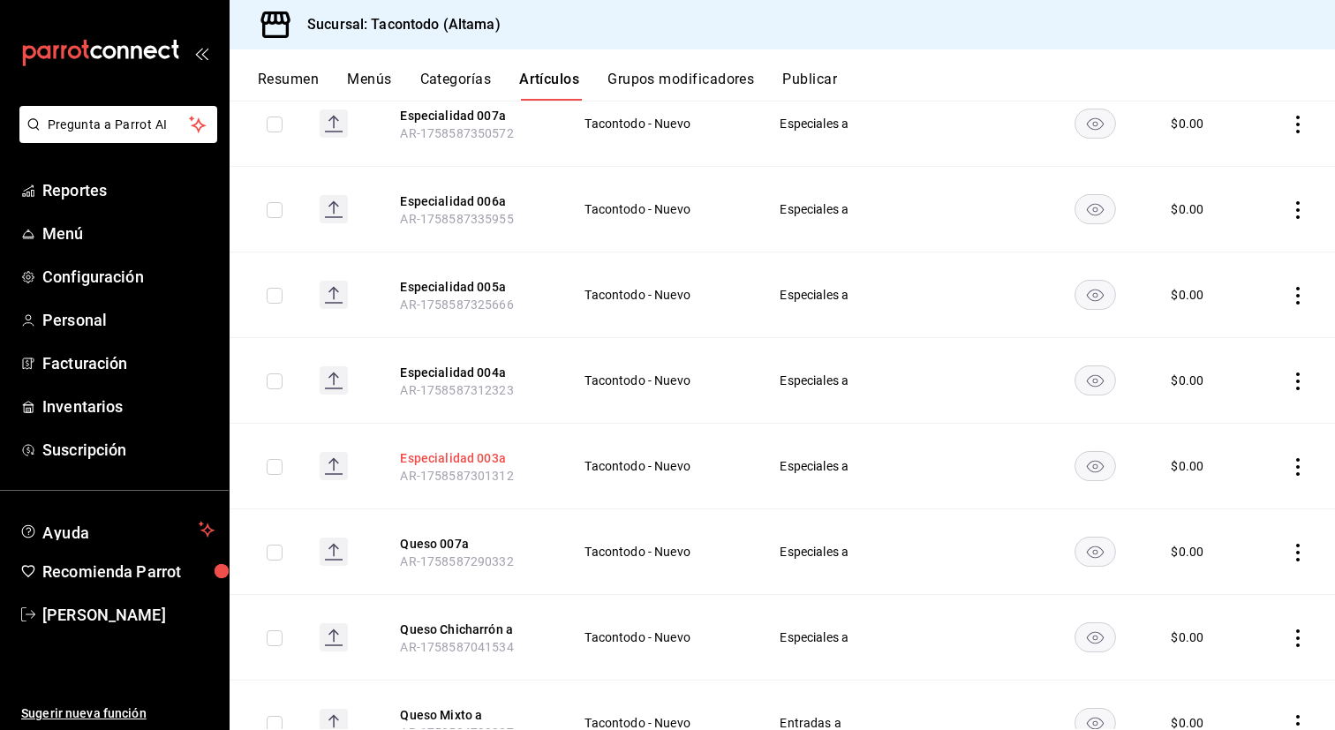
click at [454, 454] on button "Especialidad 003a" at bounding box center [470, 458] width 141 height 18
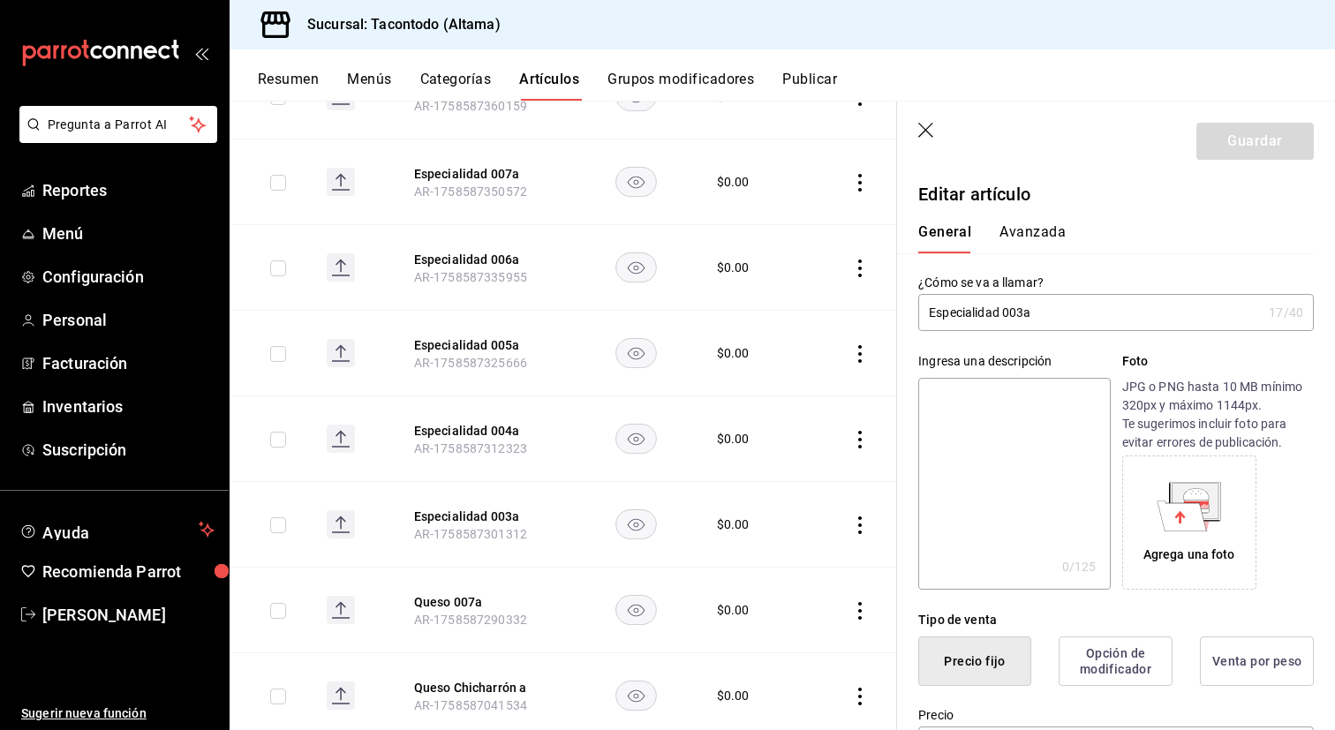
type input "$0.00"
type input "Queso 008a"
click at [1223, 149] on button "Guardar" at bounding box center [1254, 141] width 117 height 37
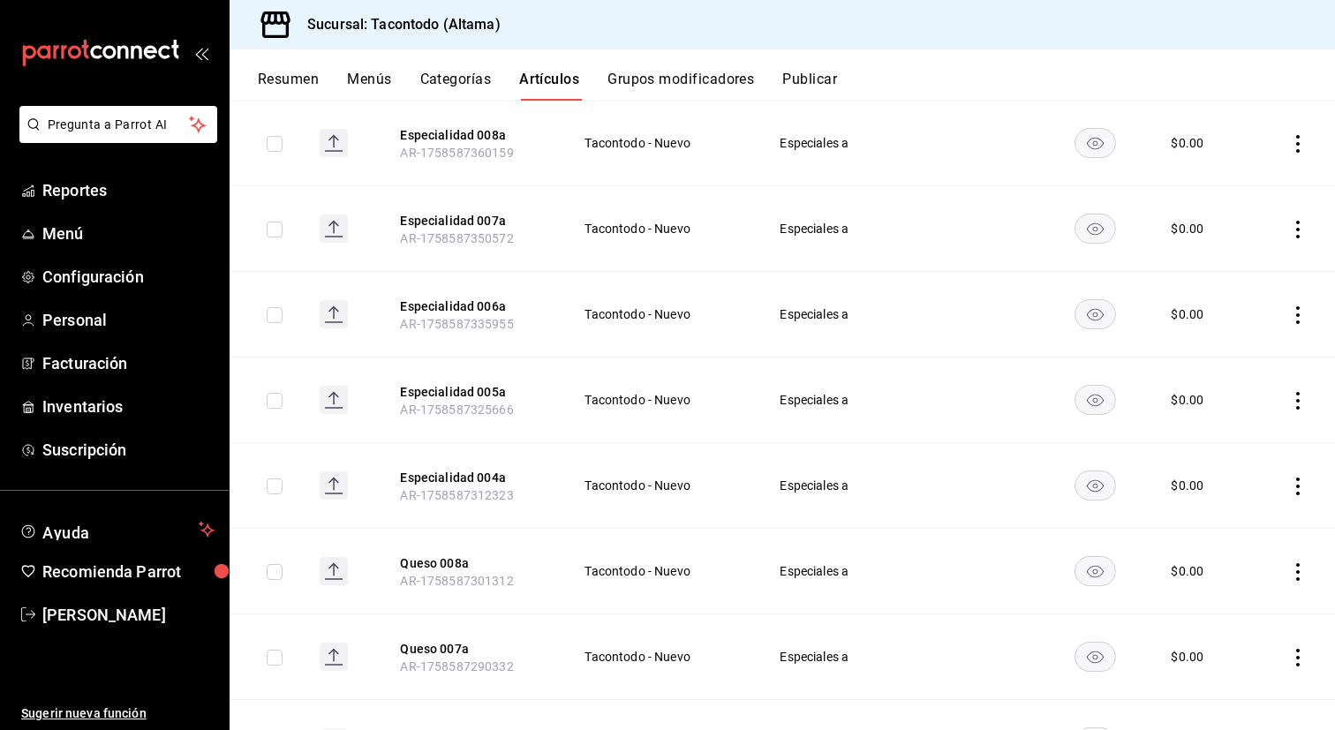
scroll to position [422, 0]
click at [466, 478] on button "Especialidad 004a" at bounding box center [470, 477] width 141 height 18
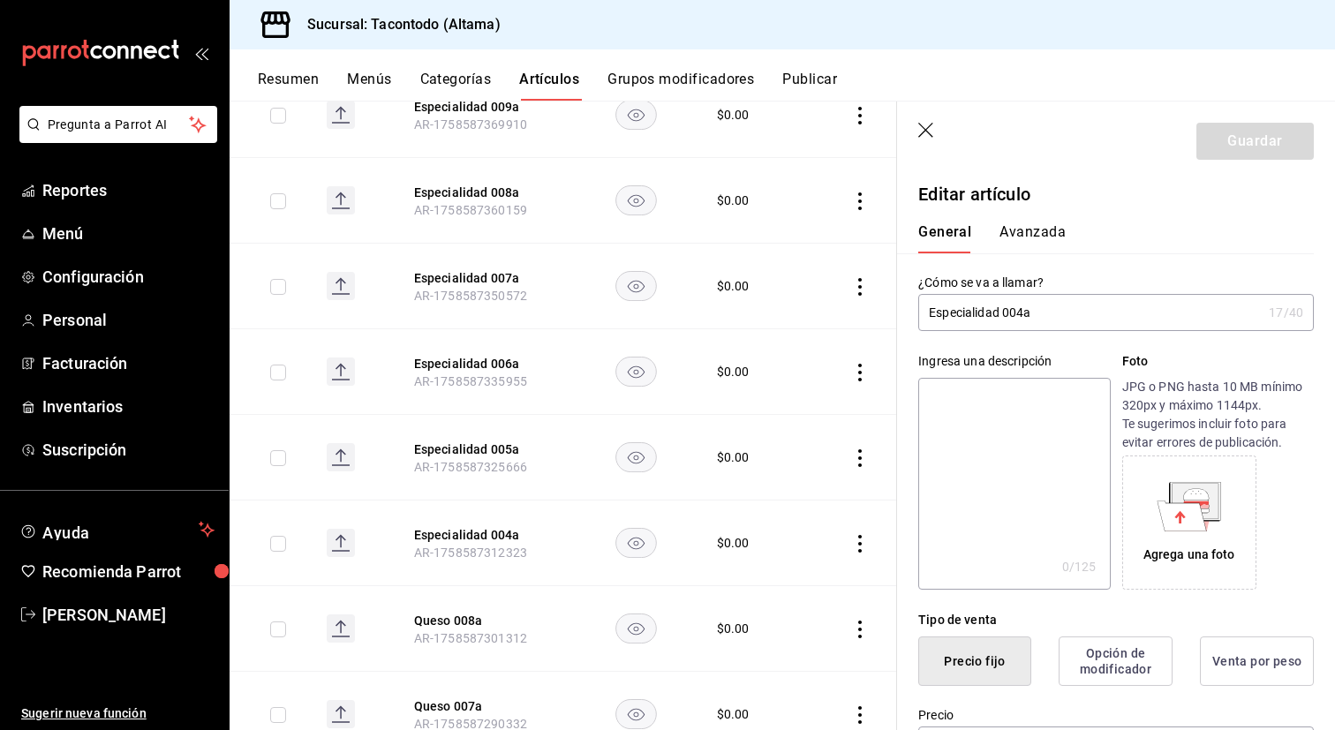
click at [1021, 312] on input "Especialidad 004a" at bounding box center [1089, 312] width 343 height 35
type input "Queso 009a"
click at [1265, 138] on button "Guardar" at bounding box center [1254, 141] width 117 height 37
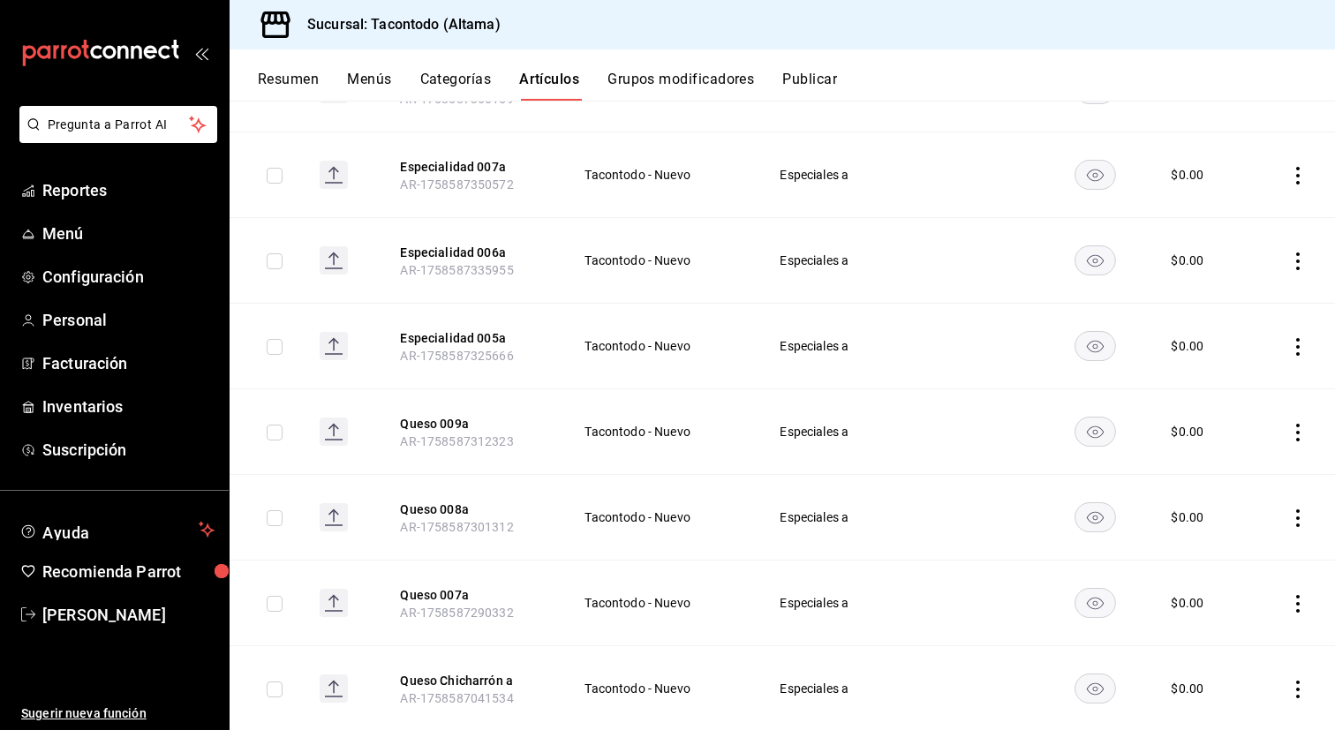
scroll to position [485, 0]
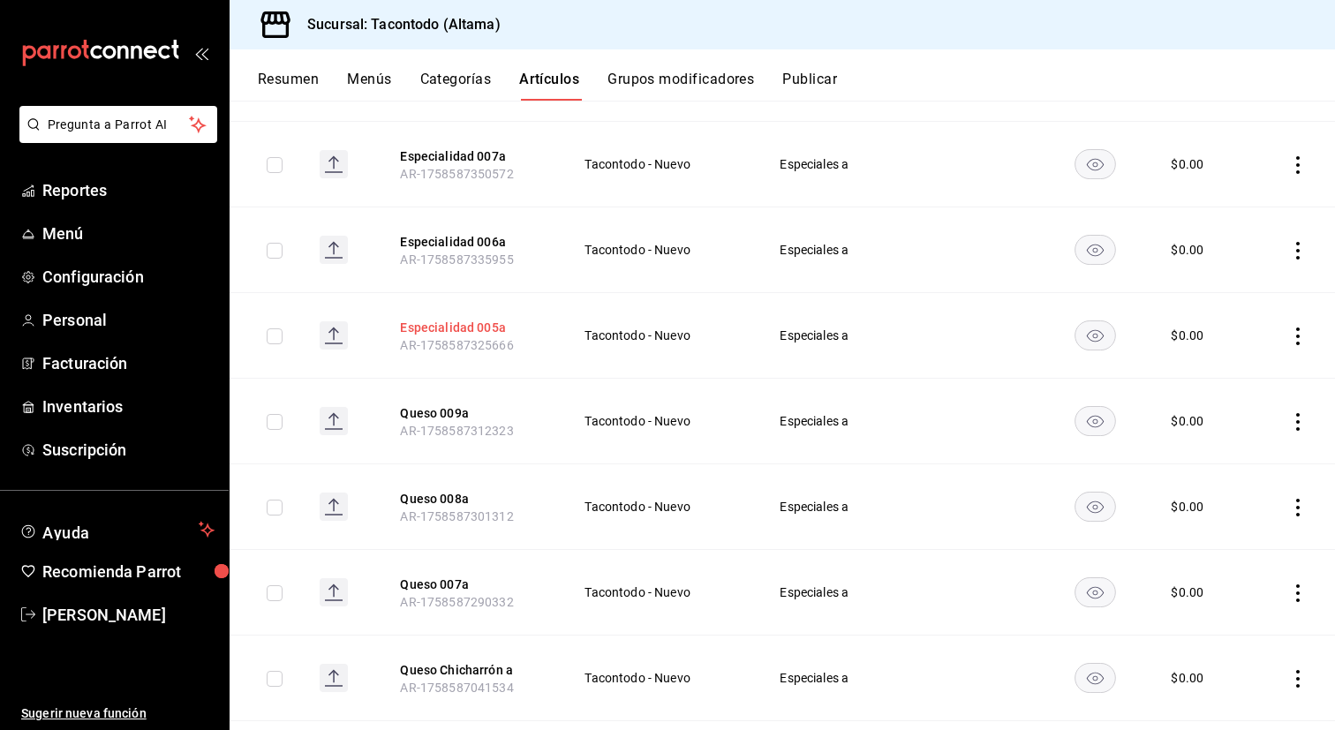
click at [445, 330] on button "Especialidad 005a" at bounding box center [470, 328] width 141 height 18
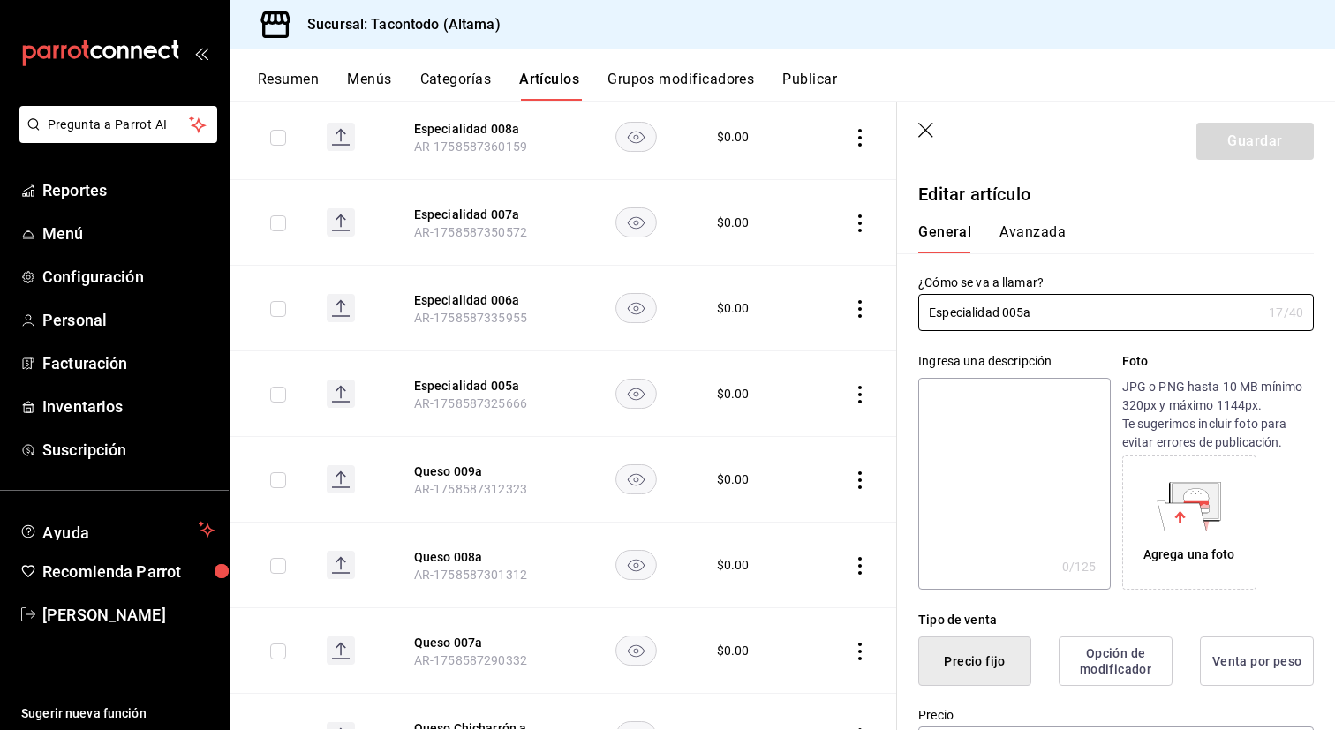
type input "$0.00"
click at [1025, 318] on input "Especialidad 005a" at bounding box center [1089, 312] width 343 height 35
click at [959, 316] on input "Especialidad 010a" at bounding box center [1089, 312] width 343 height 35
type input "Queso 010a"
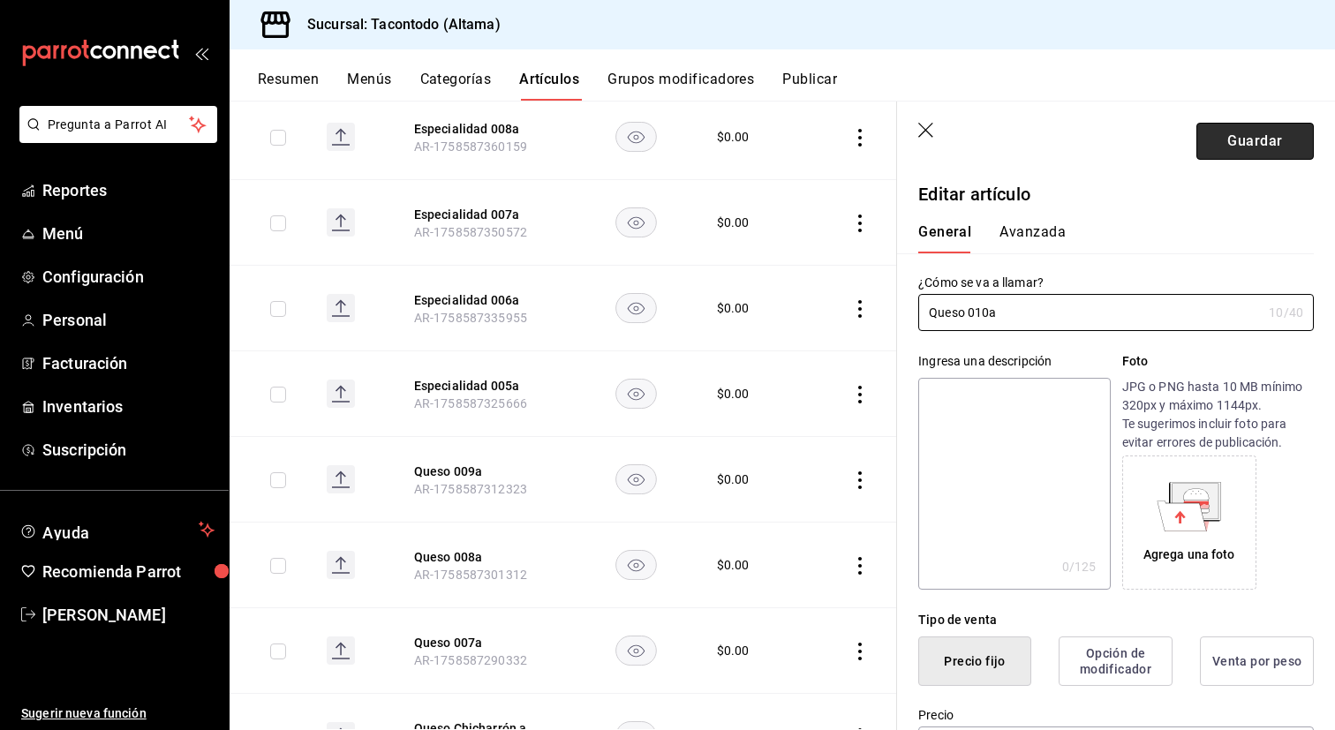
click at [1275, 139] on button "Guardar" at bounding box center [1254, 141] width 117 height 37
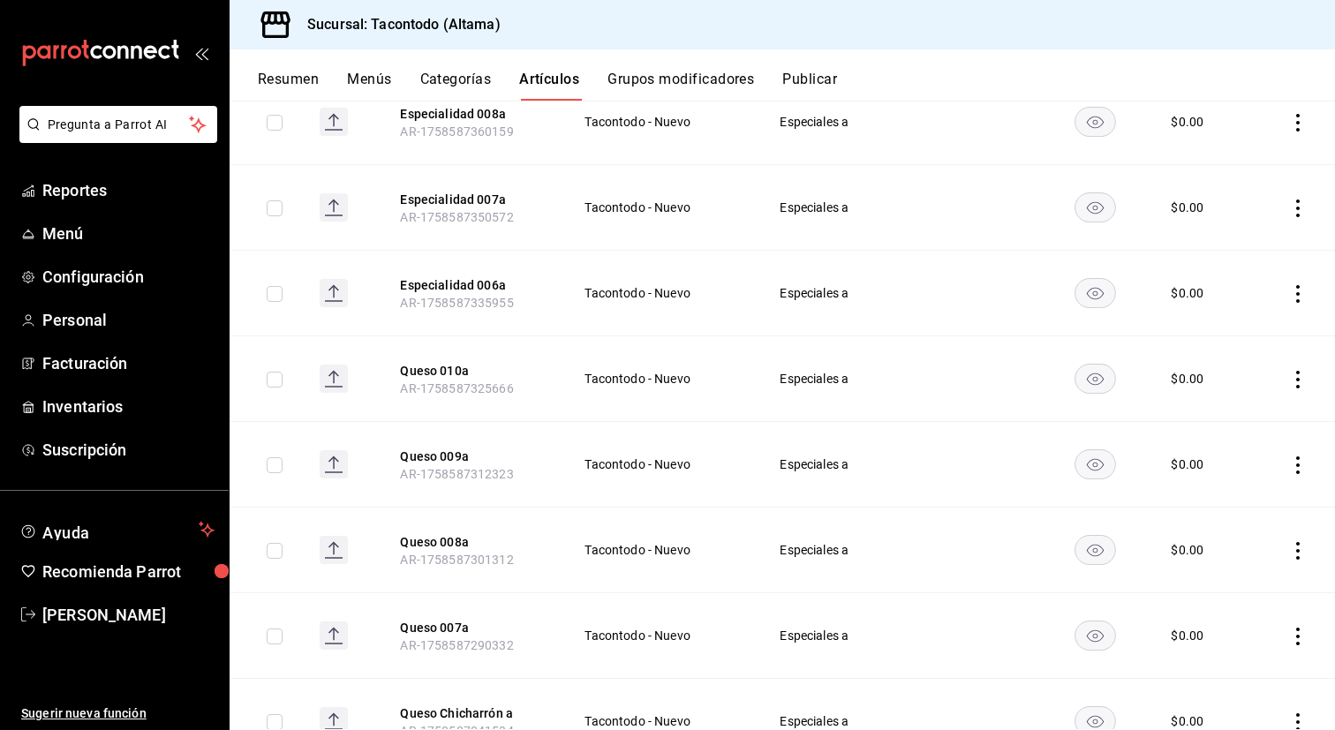
scroll to position [438, 0]
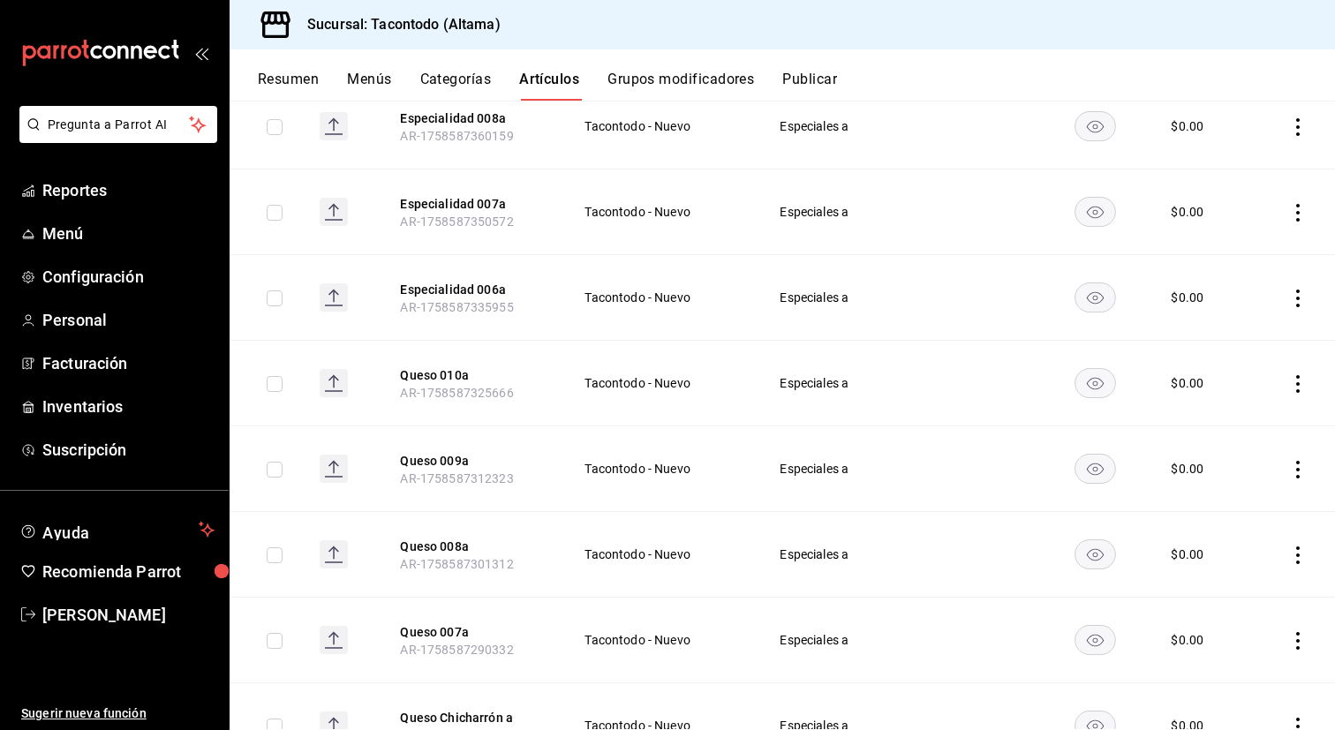
click at [435, 270] on th "Especialidad 006a AR-1758587335955" at bounding box center [471, 298] width 184 height 86
click at [434, 288] on button "Especialidad 006a" at bounding box center [470, 290] width 141 height 18
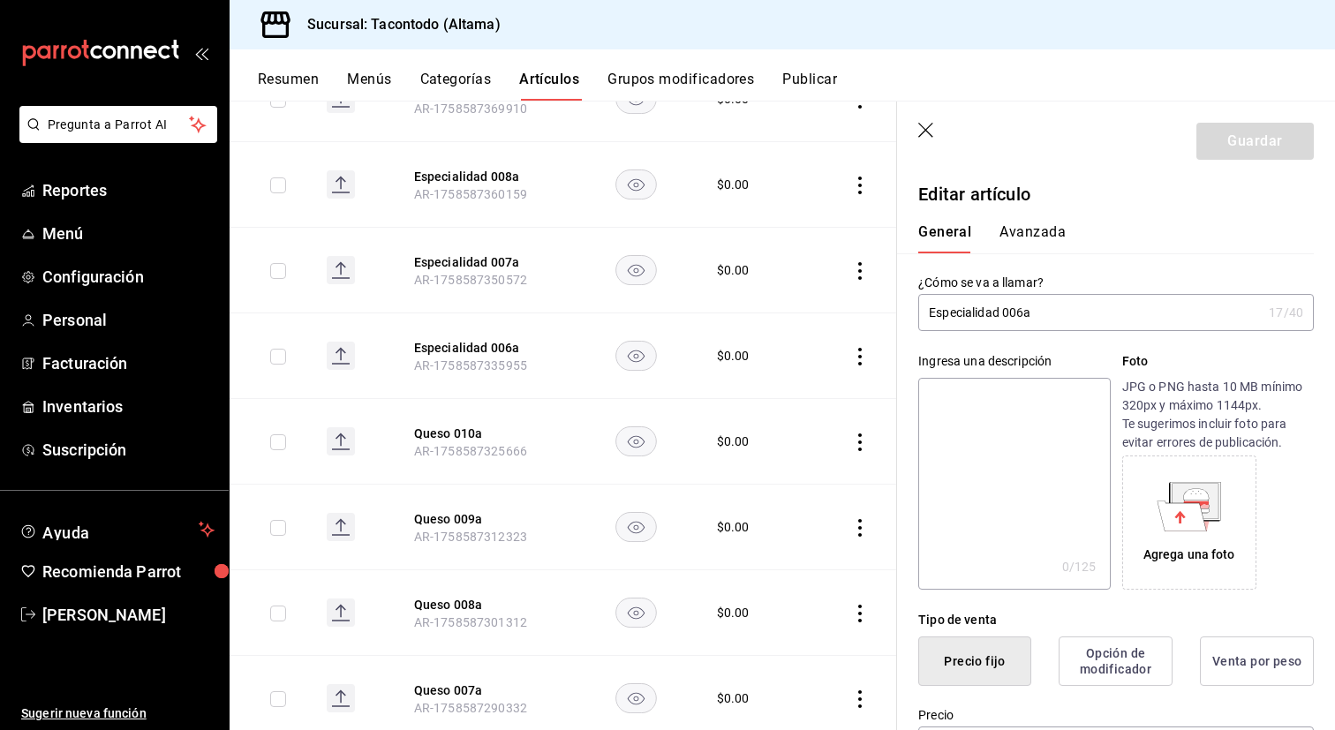
click at [1023, 318] on input "Especialidad 006a" at bounding box center [1089, 312] width 343 height 35
type input "Especialidad 001a"
click at [1232, 145] on button "Guardar" at bounding box center [1254, 141] width 117 height 37
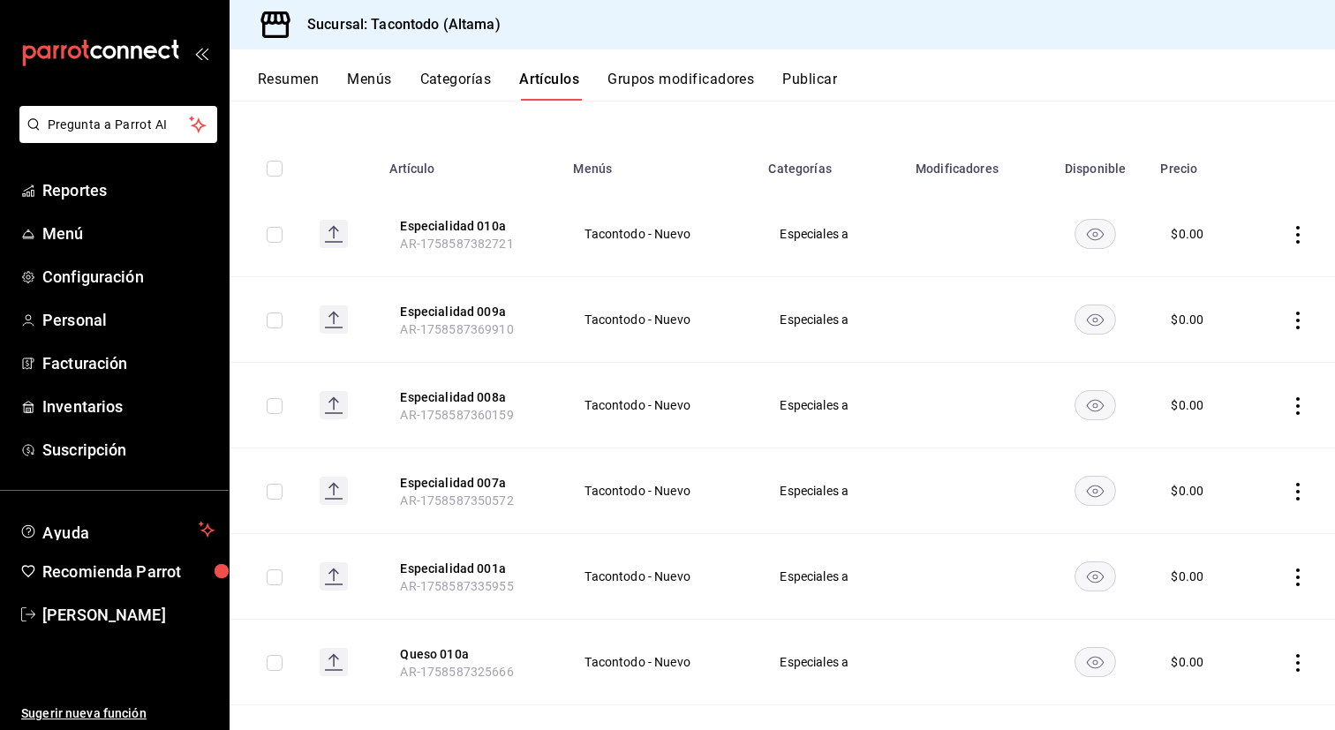
scroll to position [178, 0]
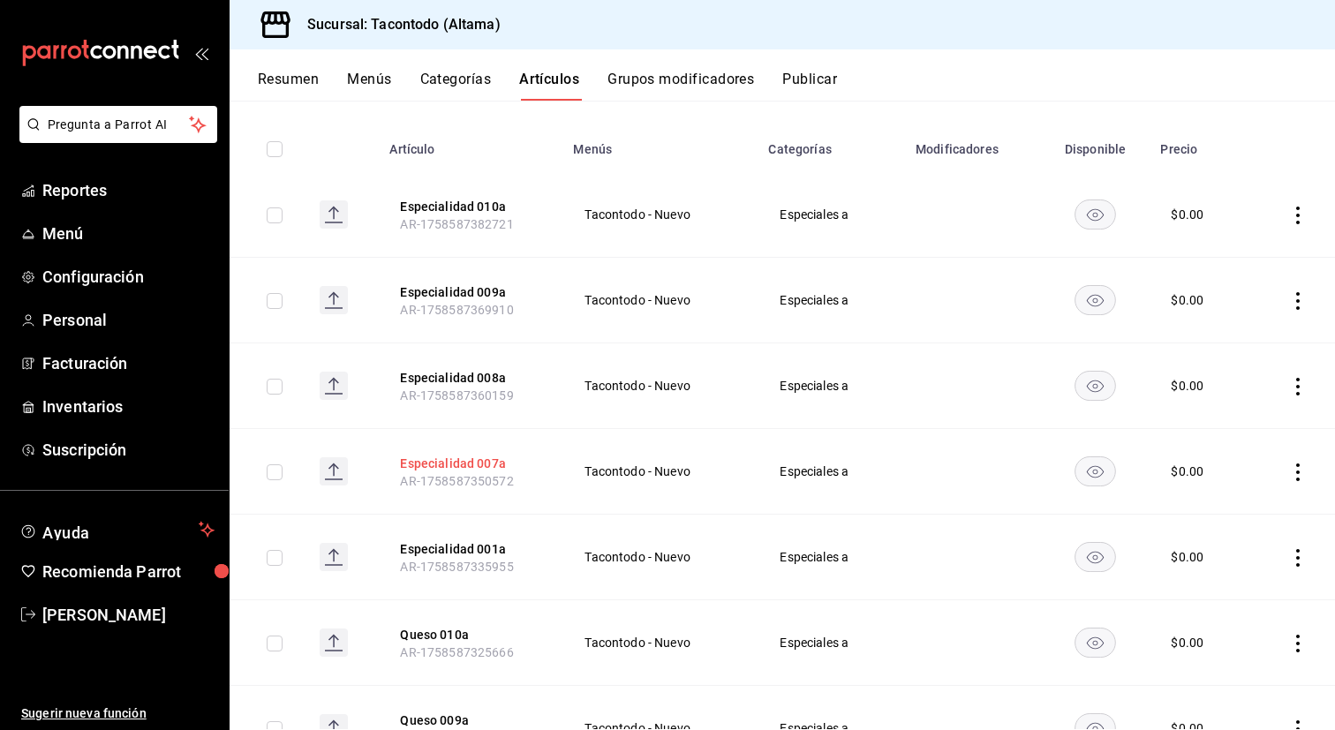
click at [454, 463] on button "Especialidad 007a" at bounding box center [470, 464] width 141 height 18
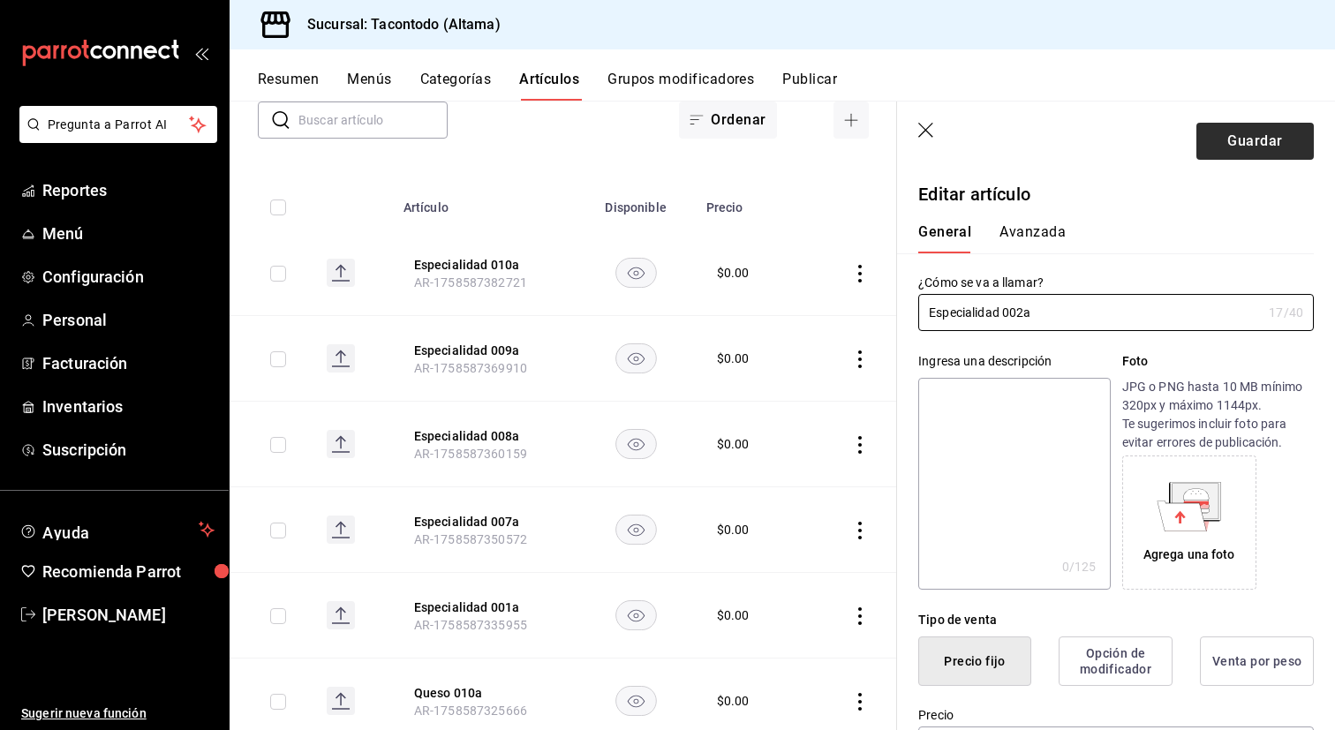
type input "Especialidad 002a"
click at [1254, 142] on button "Guardar" at bounding box center [1254, 141] width 117 height 37
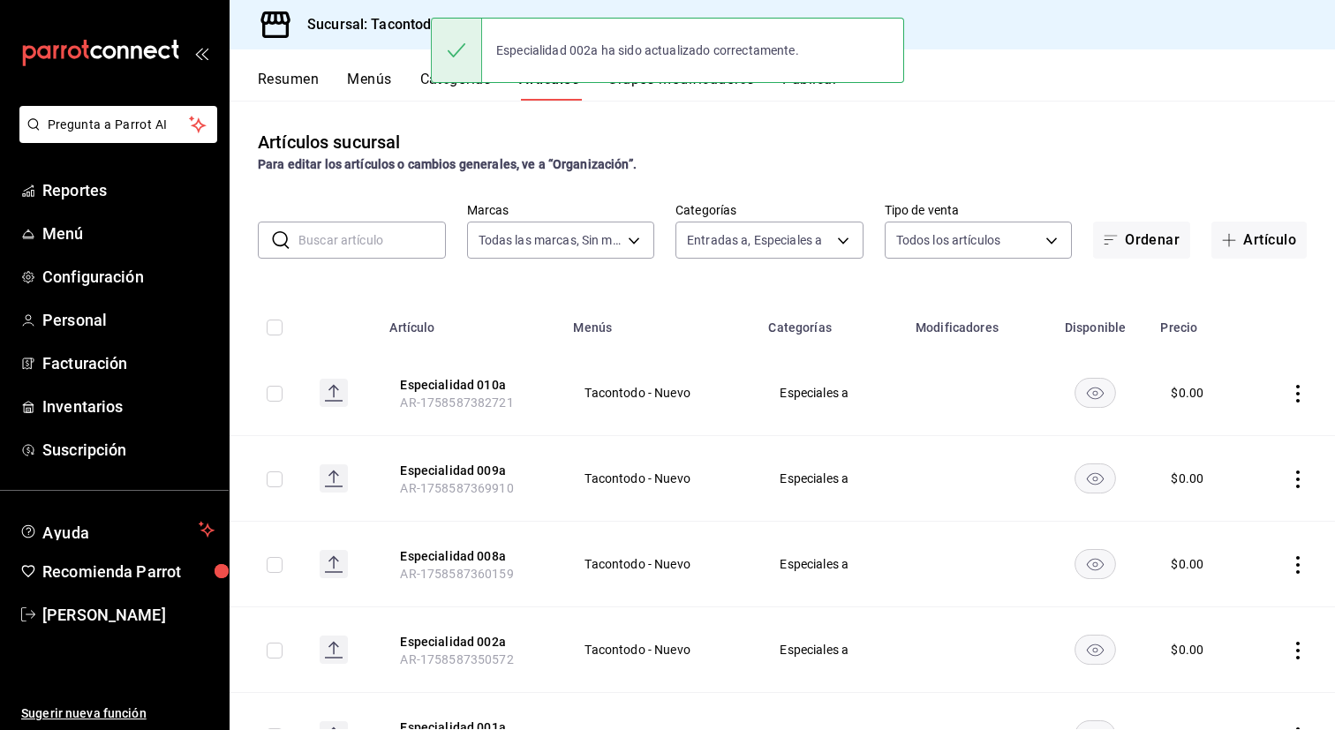
scroll to position [169, 0]
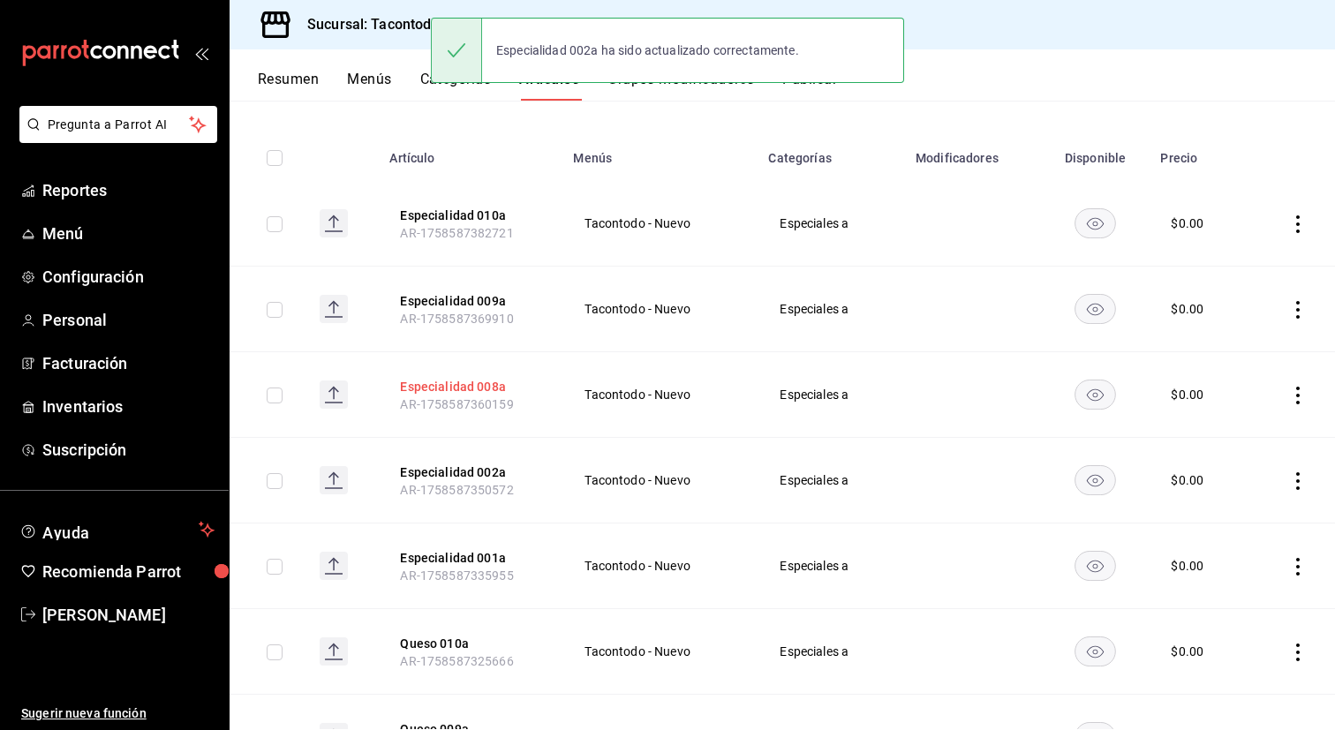
click at [475, 387] on button "Especialidad 008a" at bounding box center [470, 387] width 141 height 18
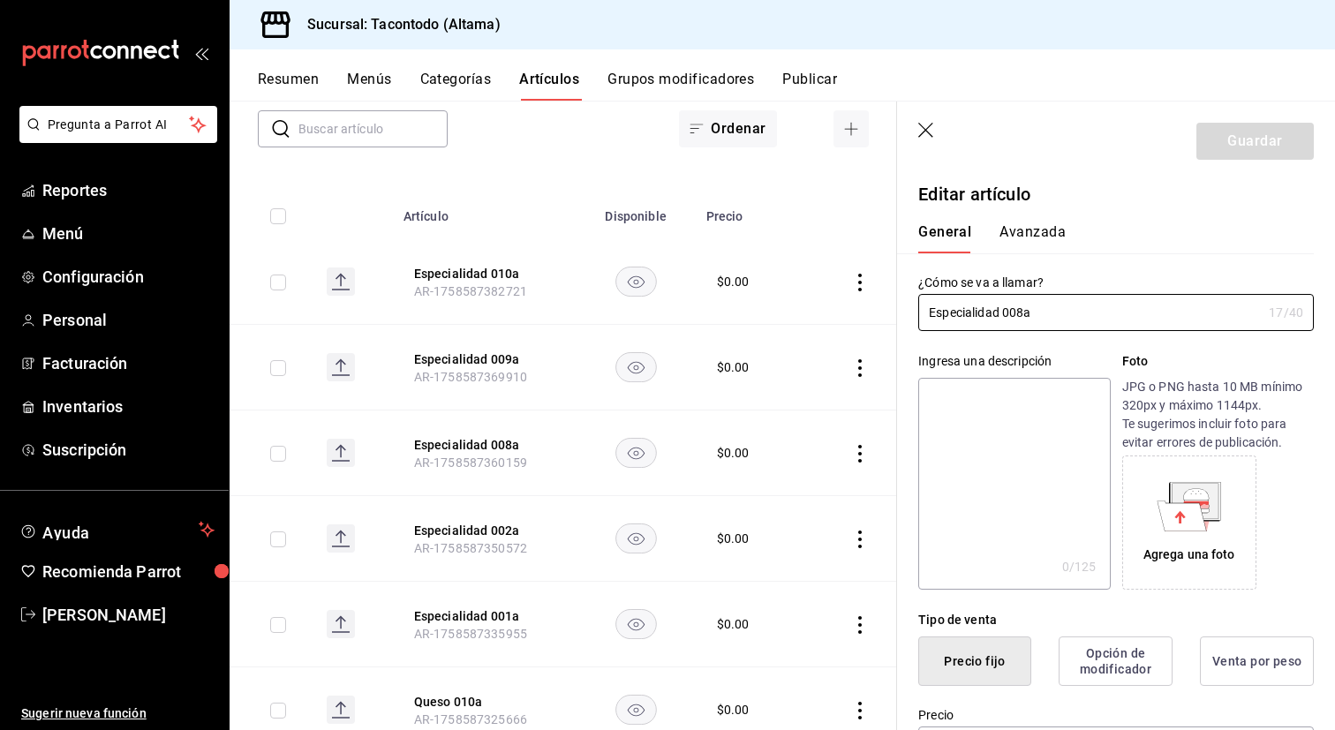
type input "$0.00"
click at [1022, 312] on input "Especialidad 008a" at bounding box center [1089, 312] width 343 height 35
type input "Especialidad 003a"
click at [1250, 145] on button "Guardar" at bounding box center [1254, 141] width 117 height 37
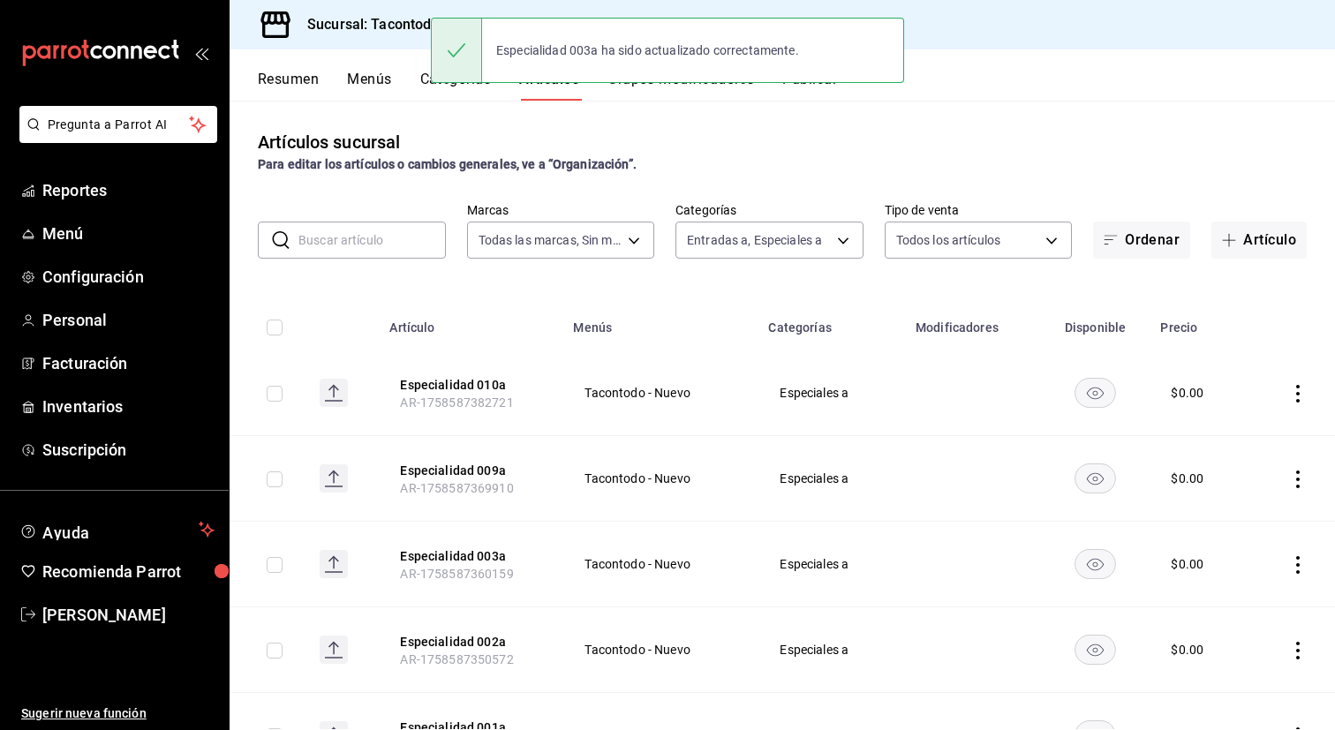
scroll to position [127, 0]
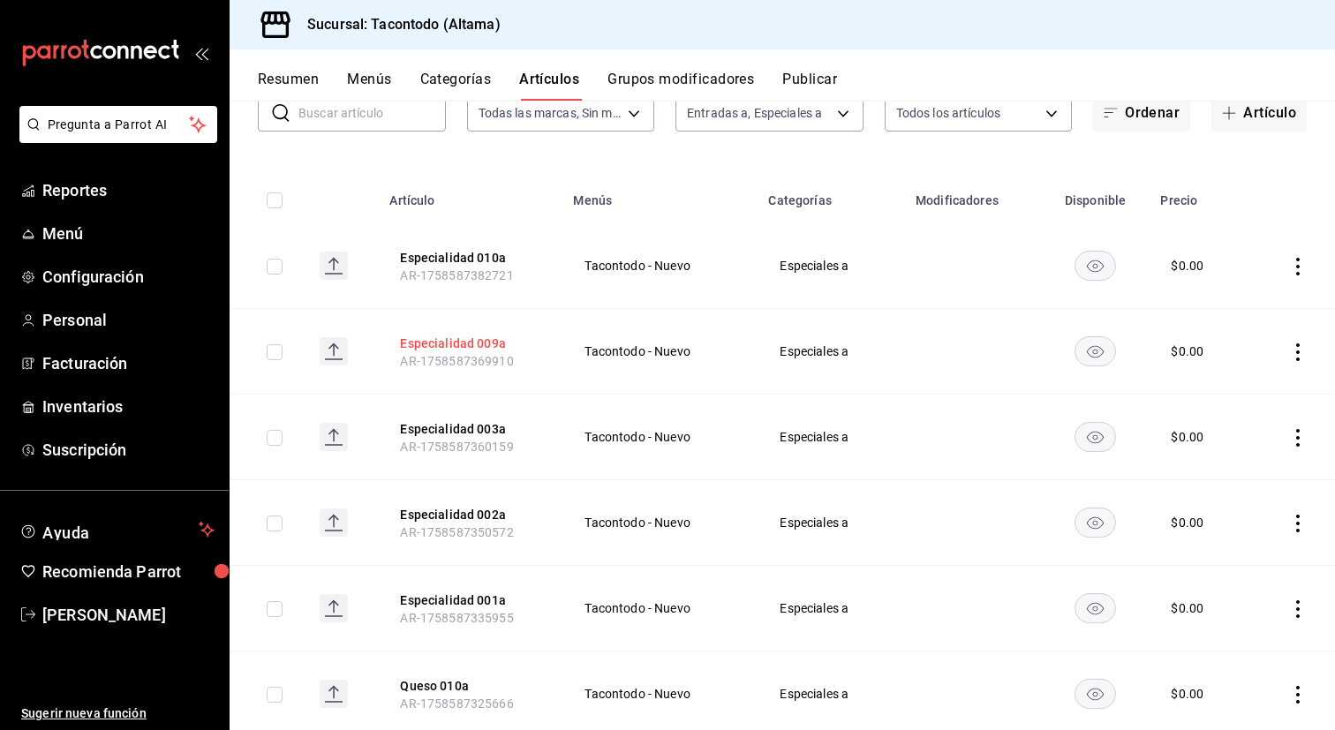
click at [478, 342] on button "Especialidad 009a" at bounding box center [470, 344] width 141 height 18
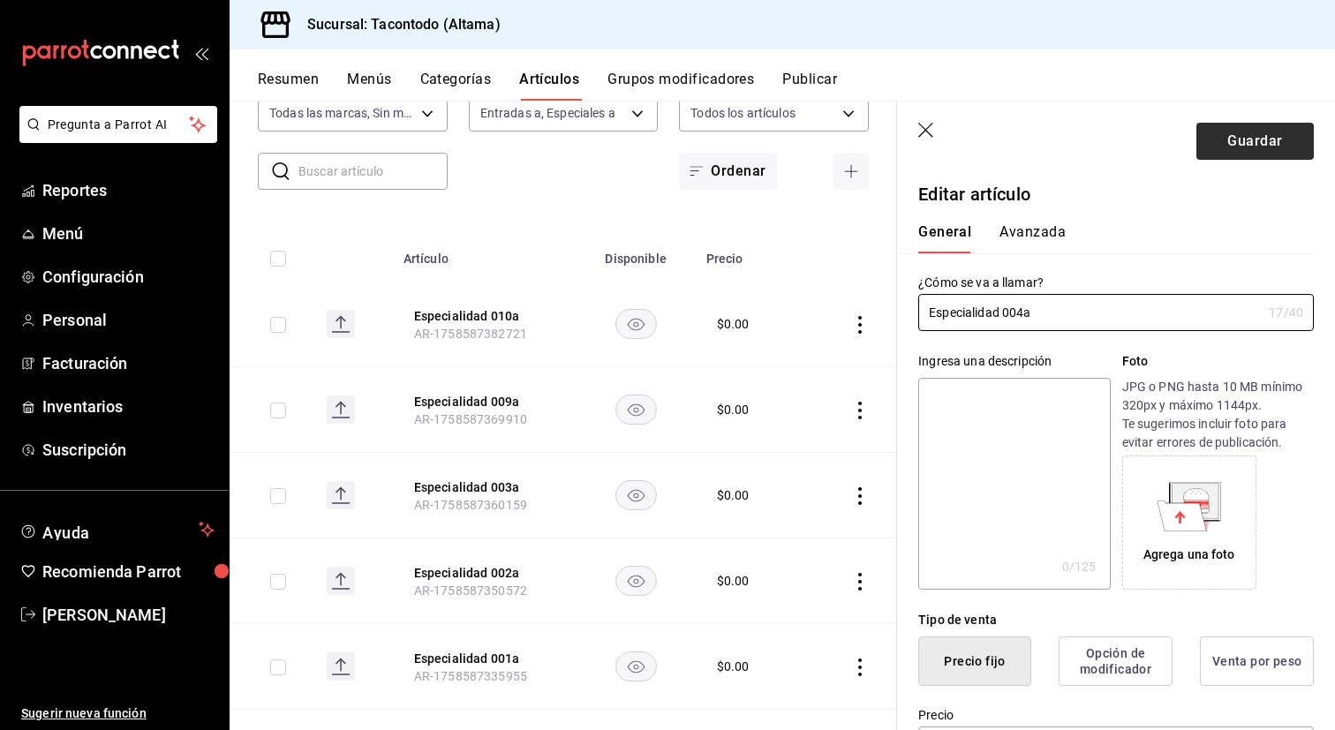
type input "Especialidad 004a"
click at [1265, 130] on button "Guardar" at bounding box center [1254, 141] width 117 height 37
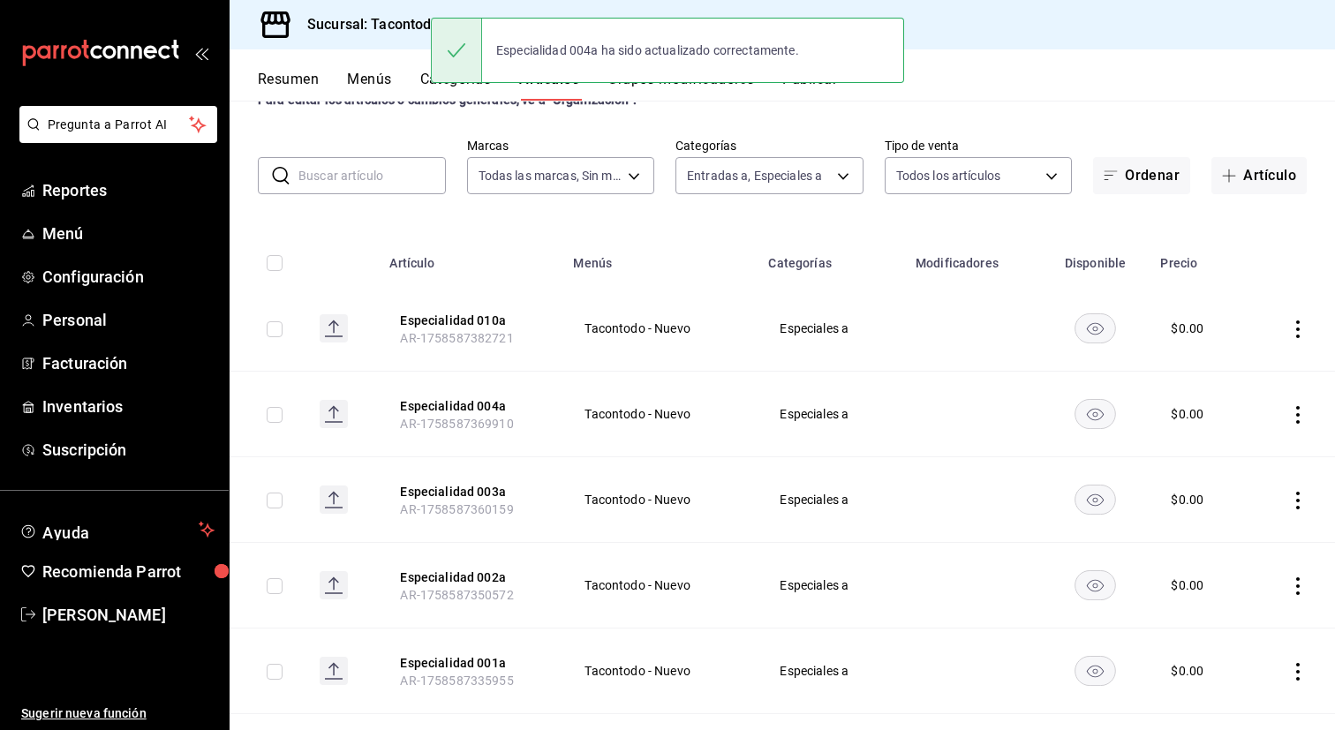
scroll to position [57, 0]
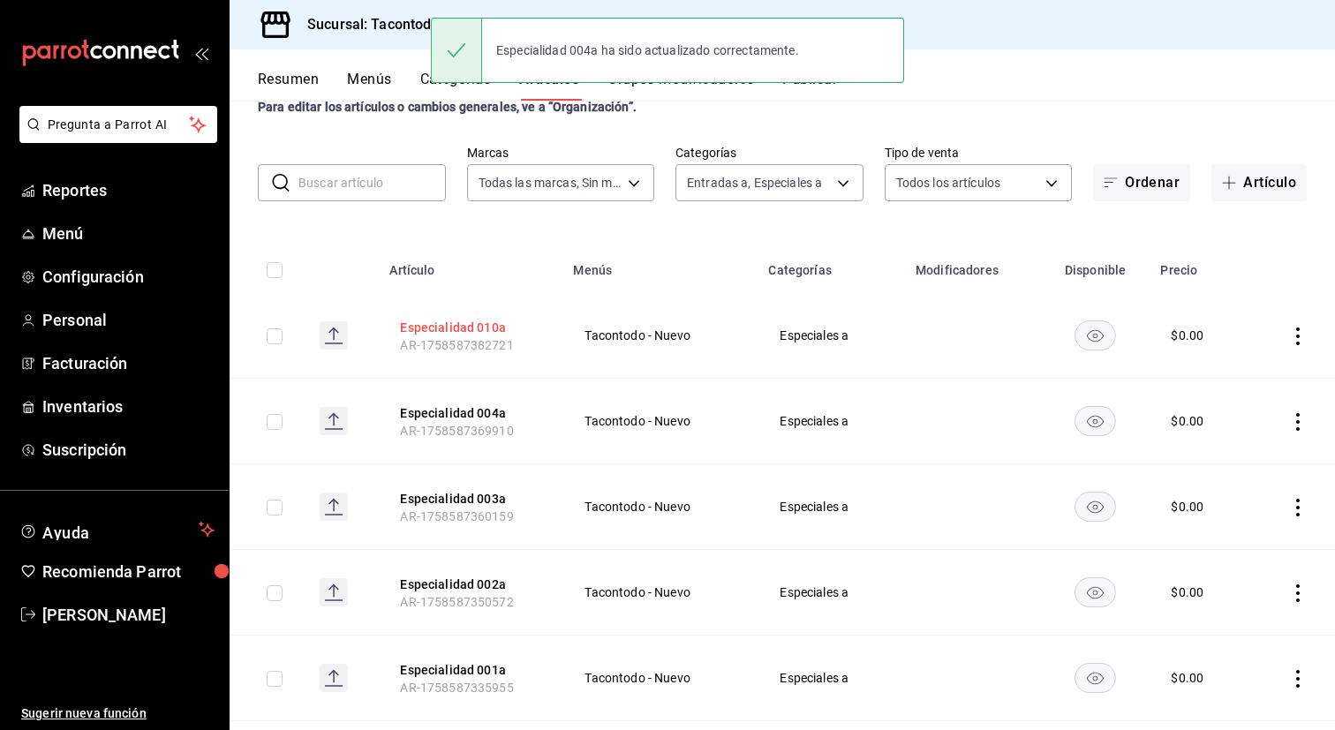
click at [490, 333] on button "Especialidad 010a" at bounding box center [470, 328] width 141 height 18
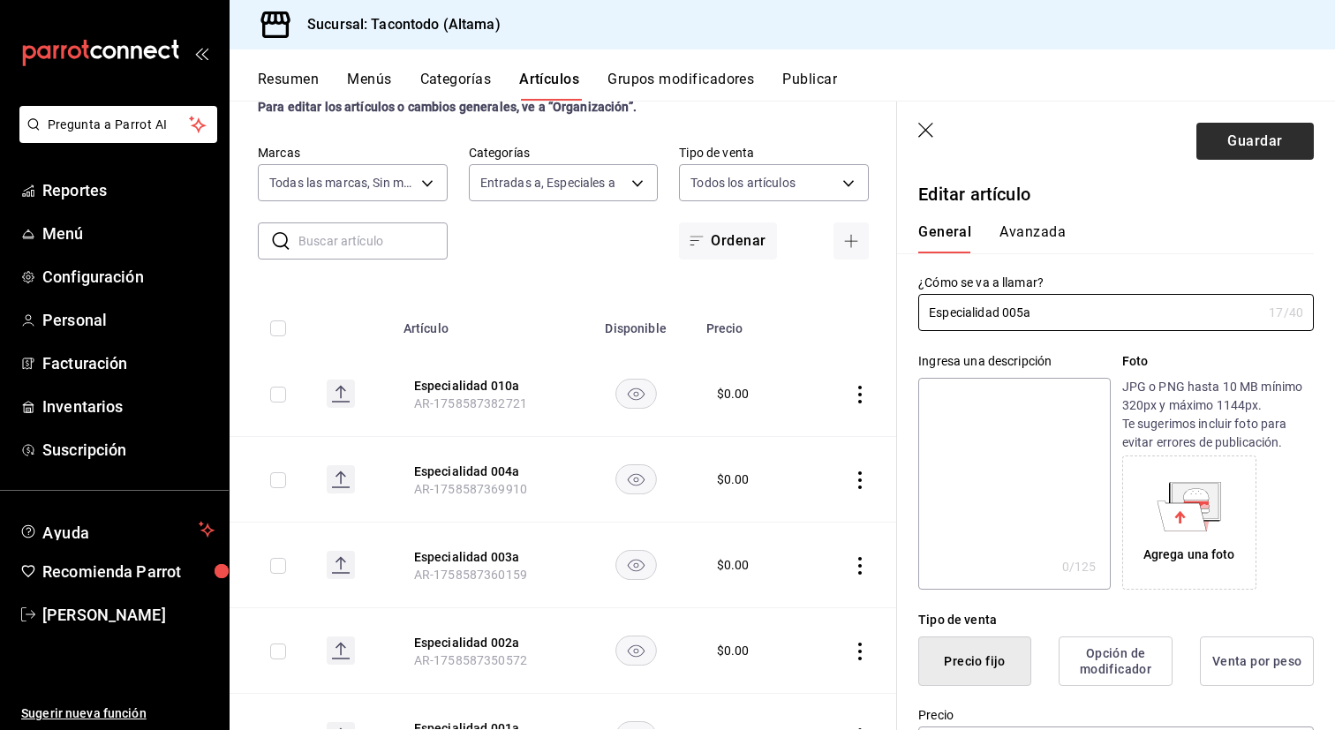
type input "Especialidad 005a"
click at [1245, 139] on button "Guardar" at bounding box center [1254, 141] width 117 height 37
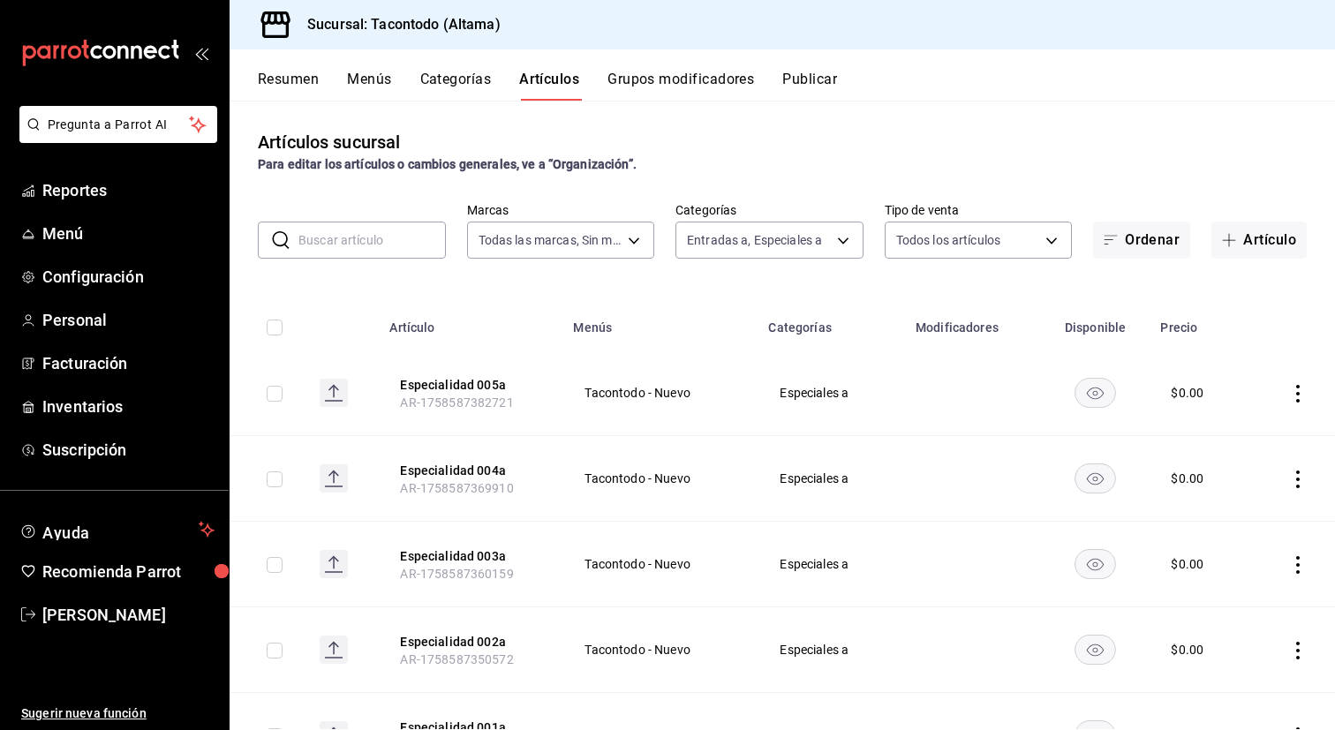
click at [464, 73] on button "Categorías" at bounding box center [455, 86] width 71 height 30
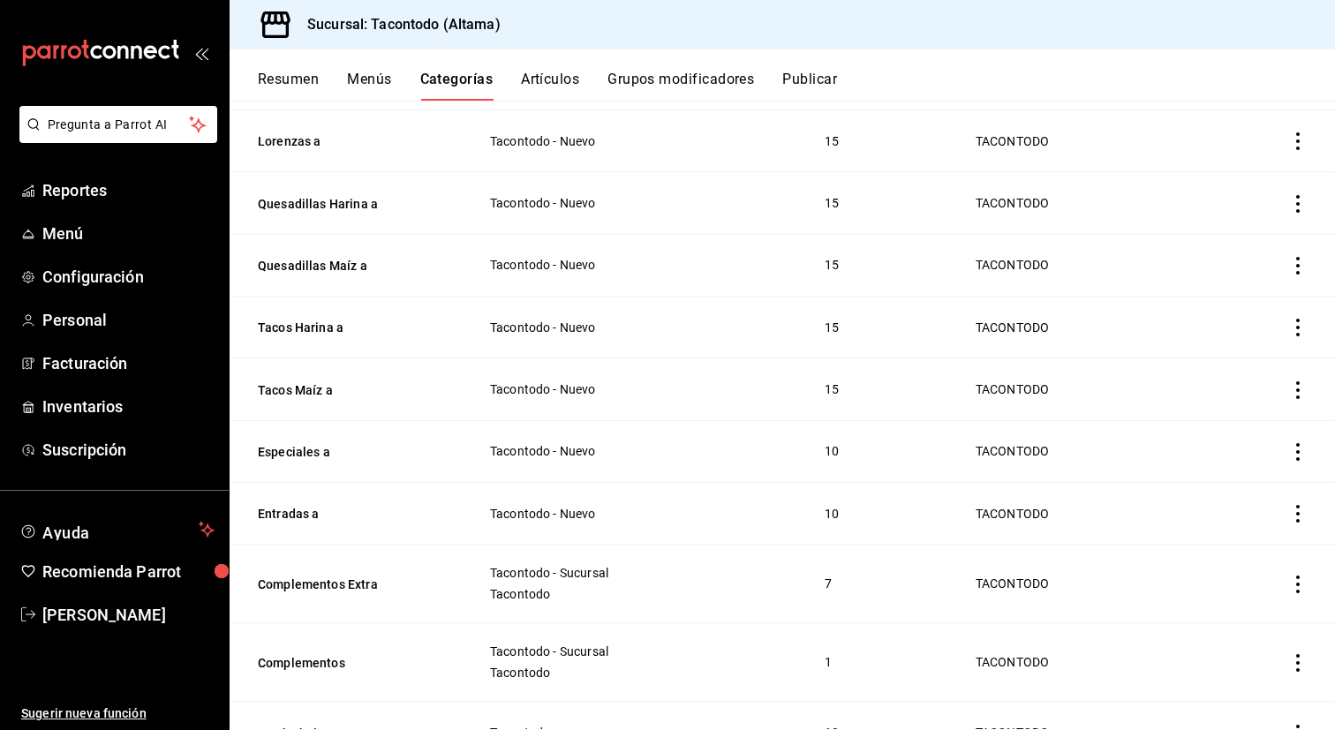
scroll to position [417, 0]
click at [297, 508] on button "Entradas a" at bounding box center [346, 513] width 177 height 18
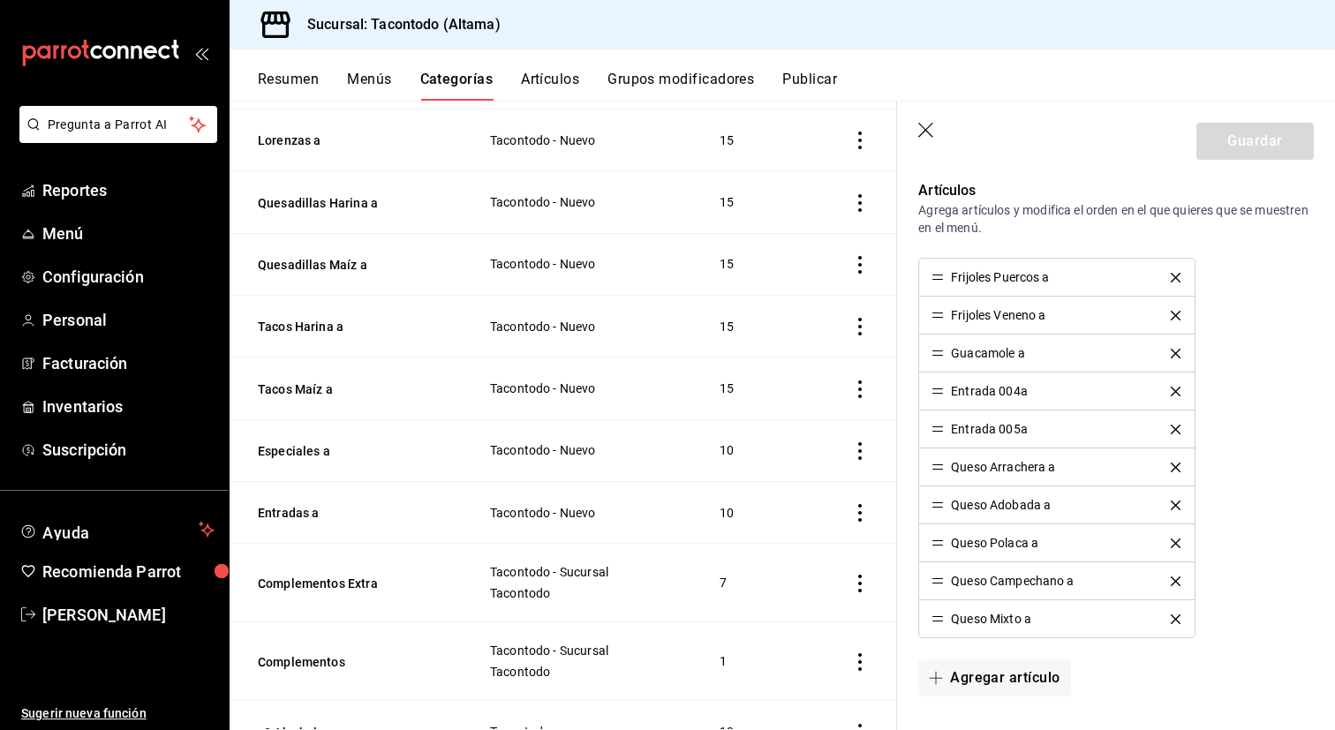
scroll to position [889, 0]
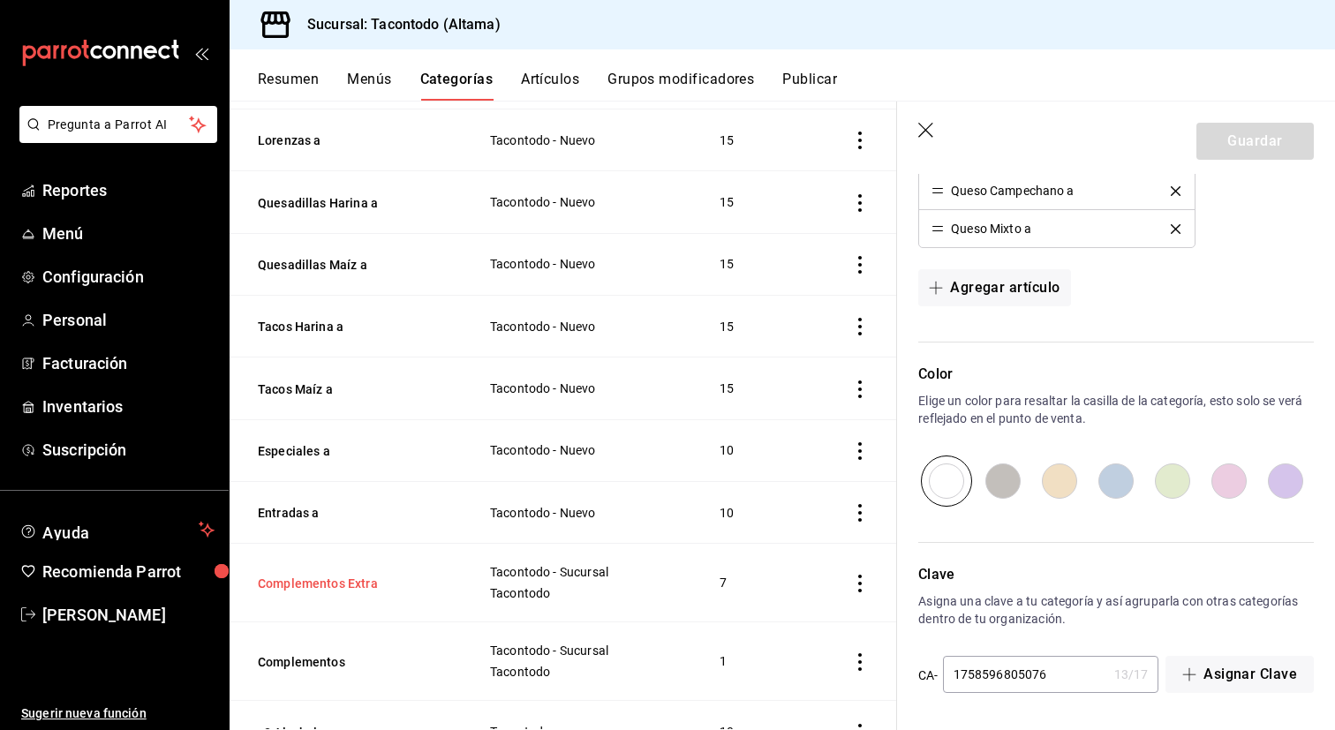
click at [323, 583] on button "Complementos Extra" at bounding box center [346, 584] width 177 height 18
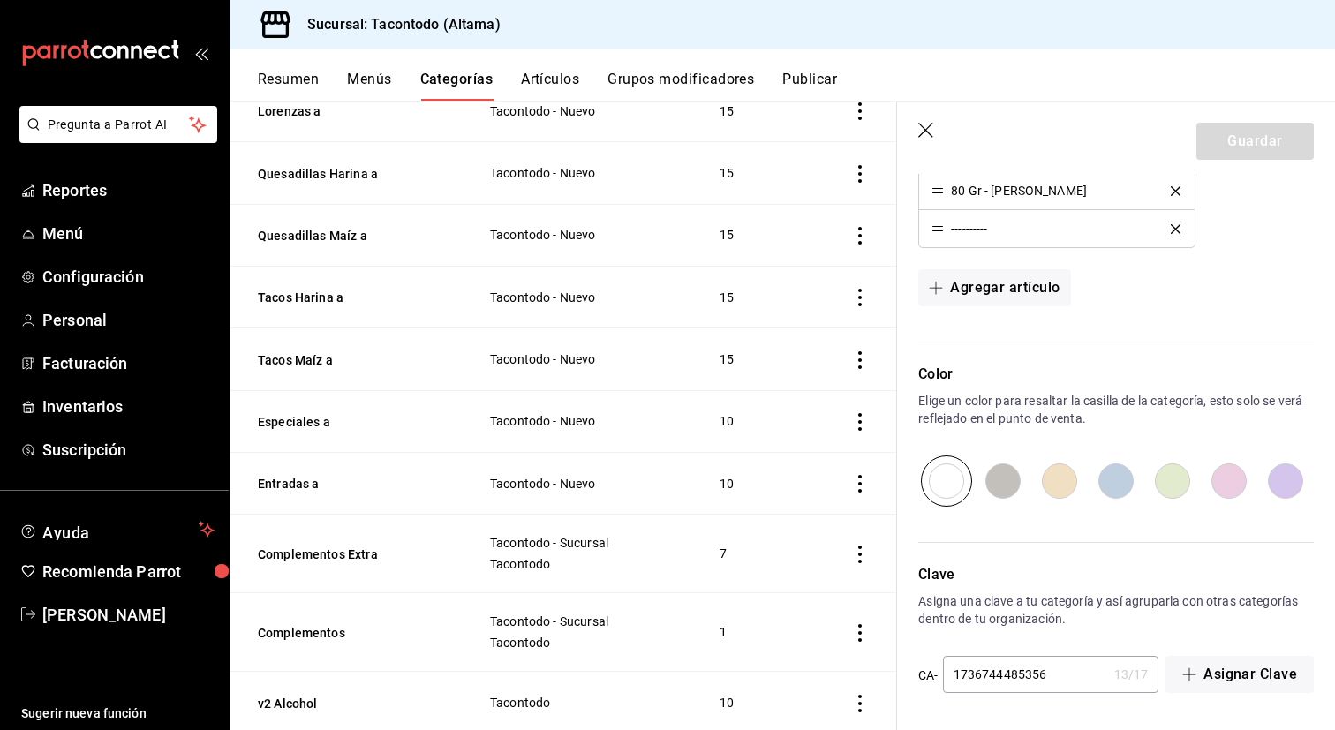
scroll to position [470, 0]
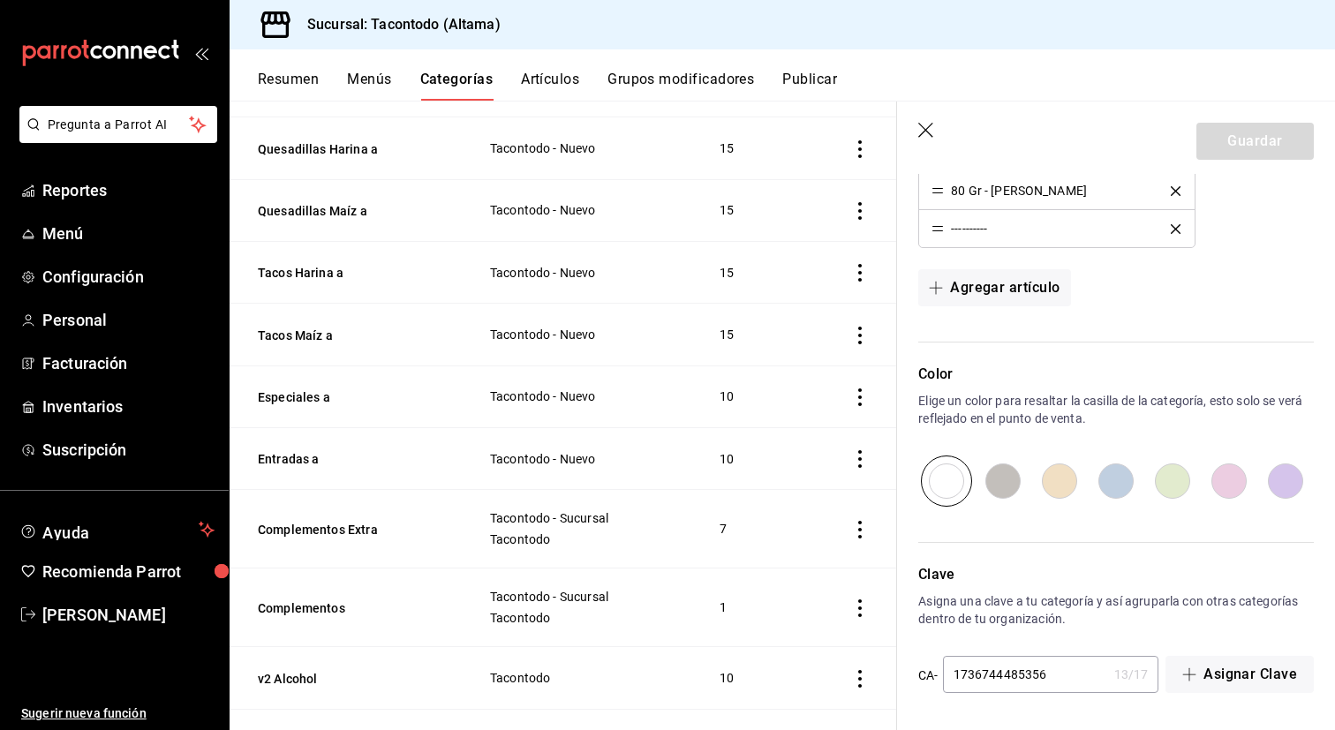
click at [861, 460] on icon "actions" at bounding box center [860, 459] width 18 height 18
click at [810, 562] on span "Eliminar" at bounding box center [806, 568] width 45 height 14
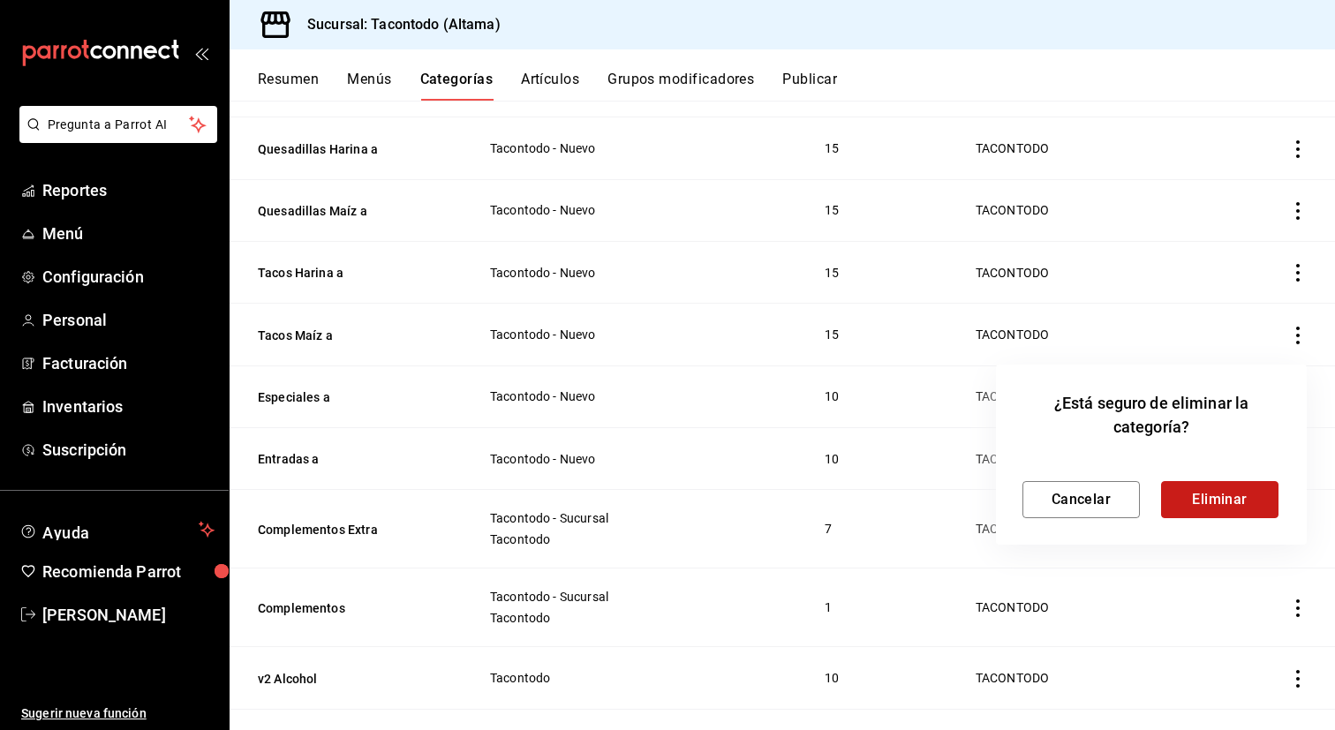
click at [1217, 494] on button "Eliminar" at bounding box center [1219, 499] width 117 height 37
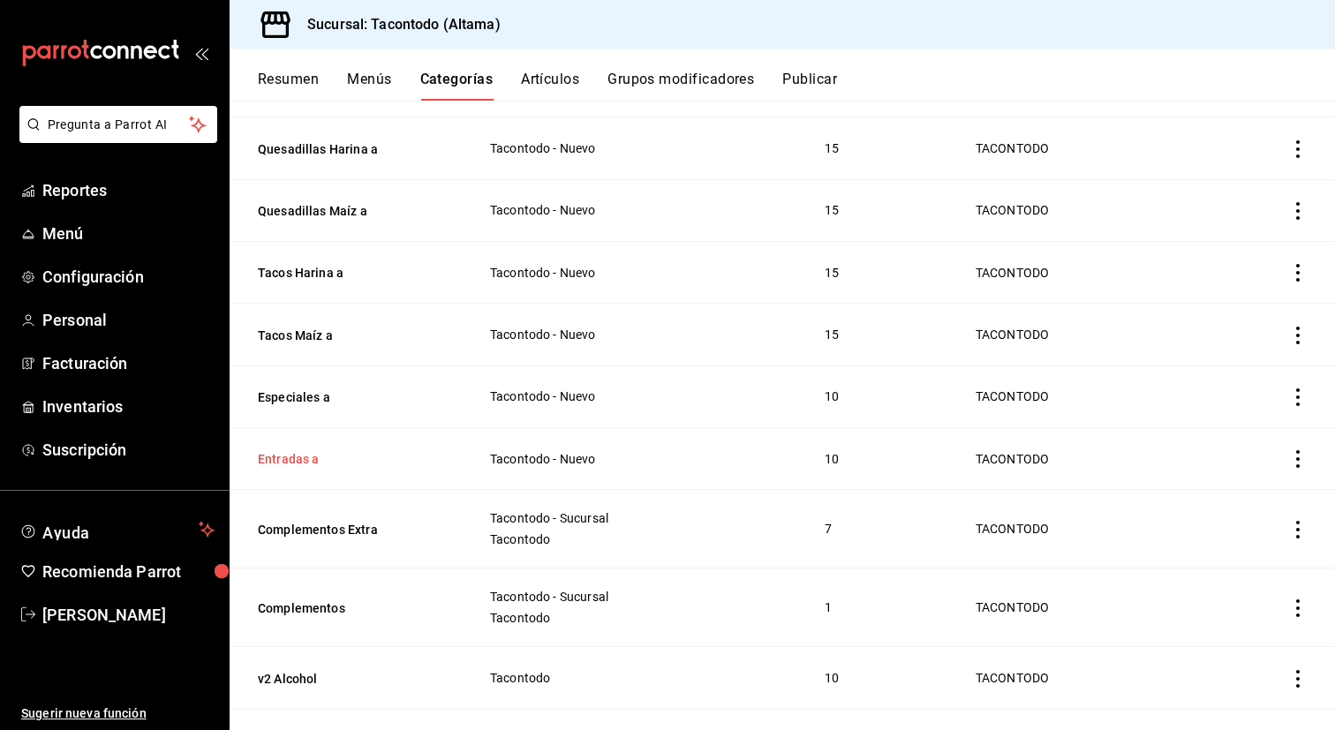
click at [293, 450] on button "Entradas a" at bounding box center [346, 459] width 177 height 18
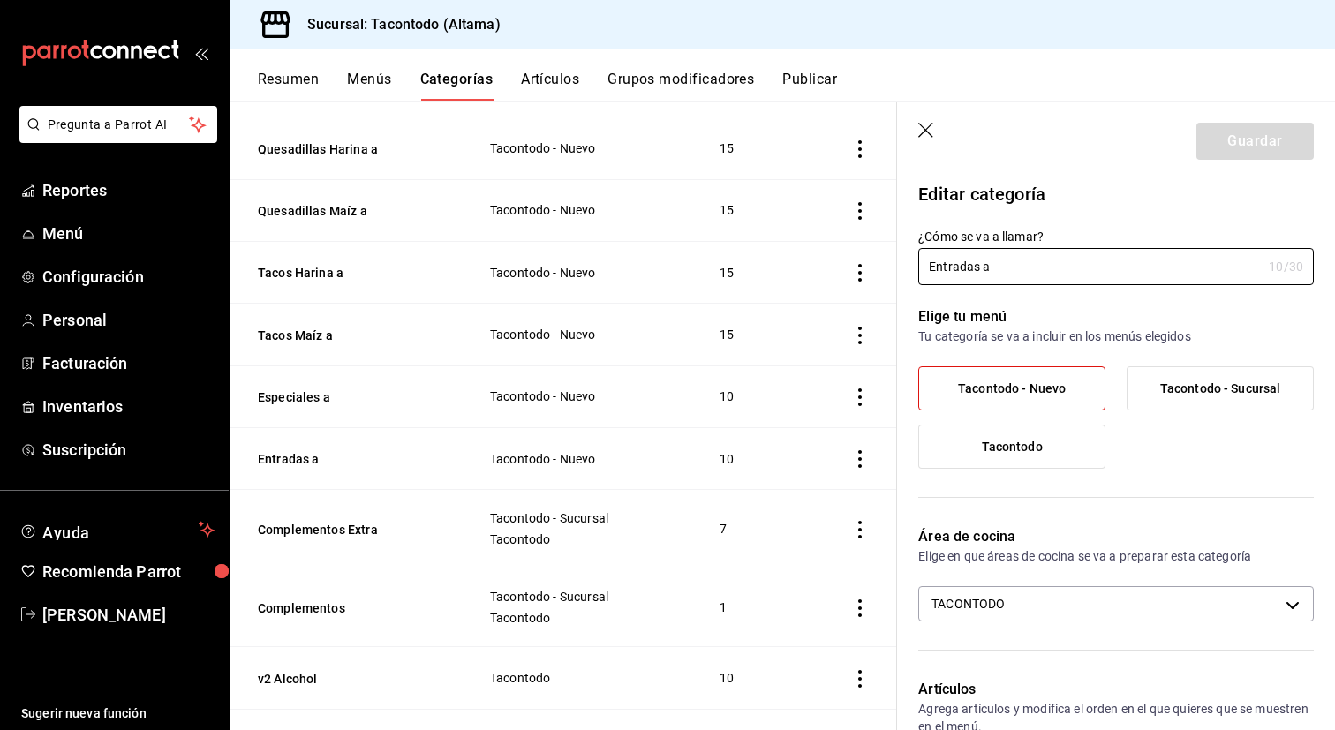
click at [1056, 213] on div "¿Cómo se va a llamar? Entradas a 10 /30 ¿Cómo se va a llamar?" at bounding box center [1105, 246] width 417 height 78
click at [967, 273] on input "Entradas a" at bounding box center [1089, 266] width 343 height 35
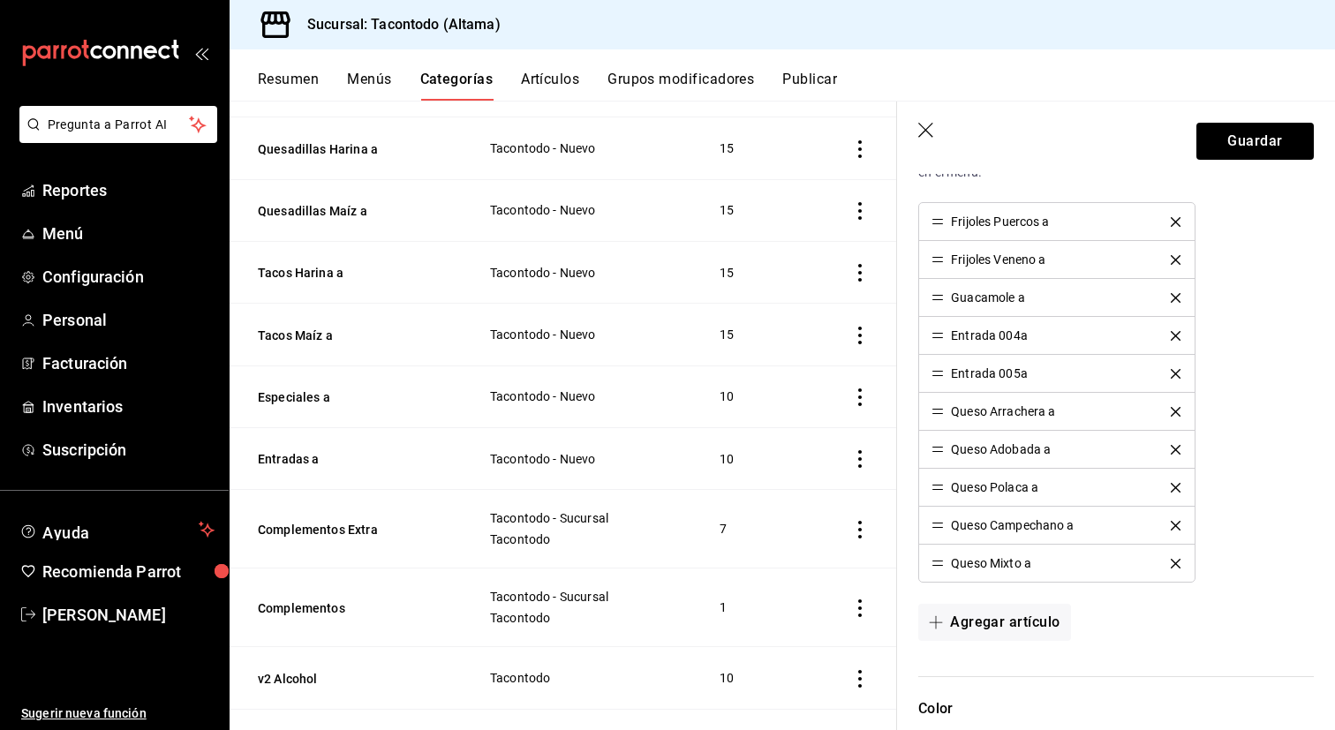
scroll to position [565, 0]
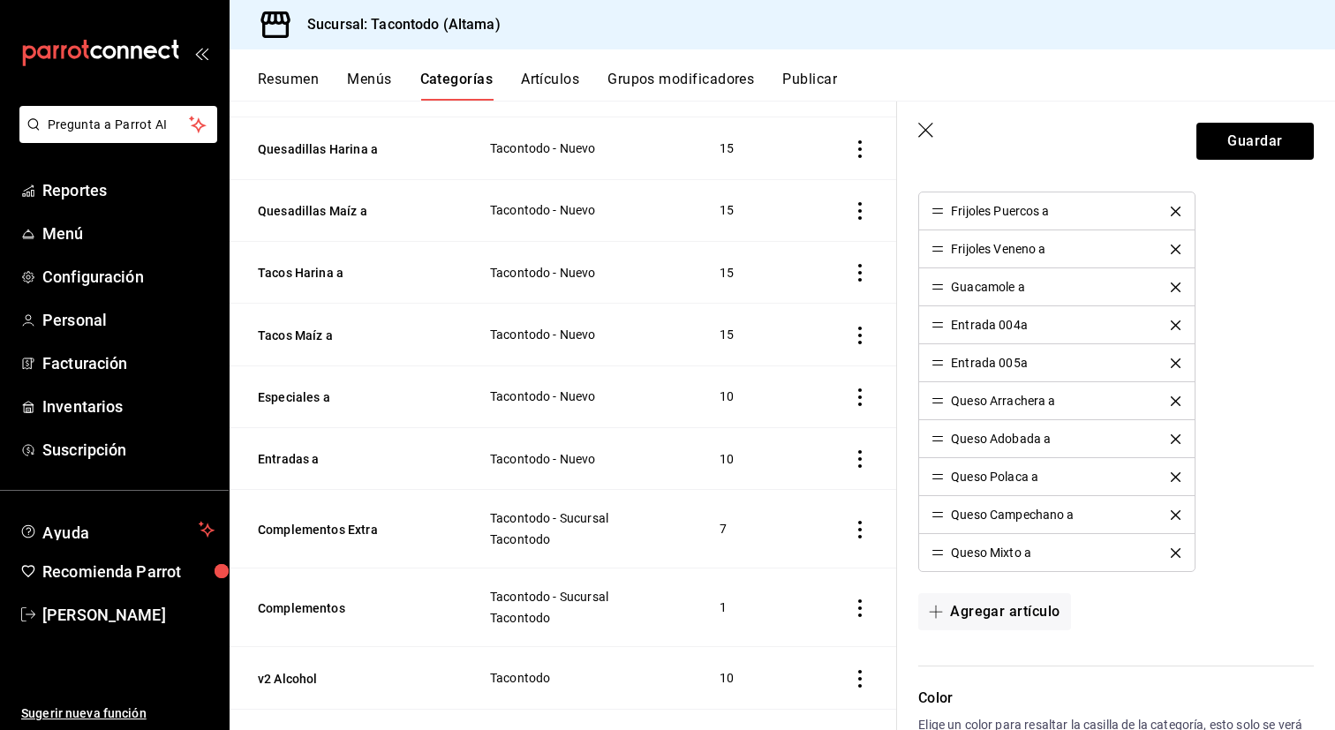
type input "Bebidas a"
click at [1175, 209] on icon "delete" at bounding box center [1175, 212] width 10 height 10
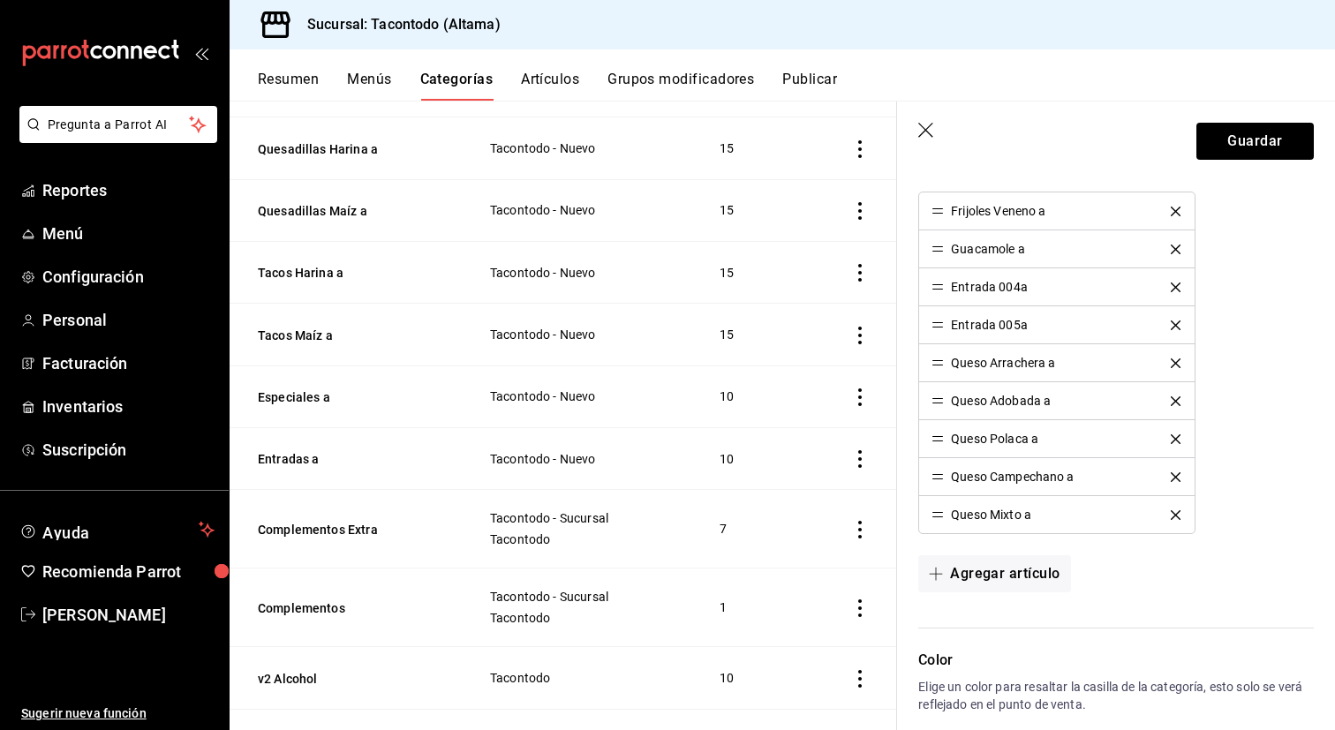
click at [1175, 209] on icon "delete" at bounding box center [1175, 212] width 10 height 10
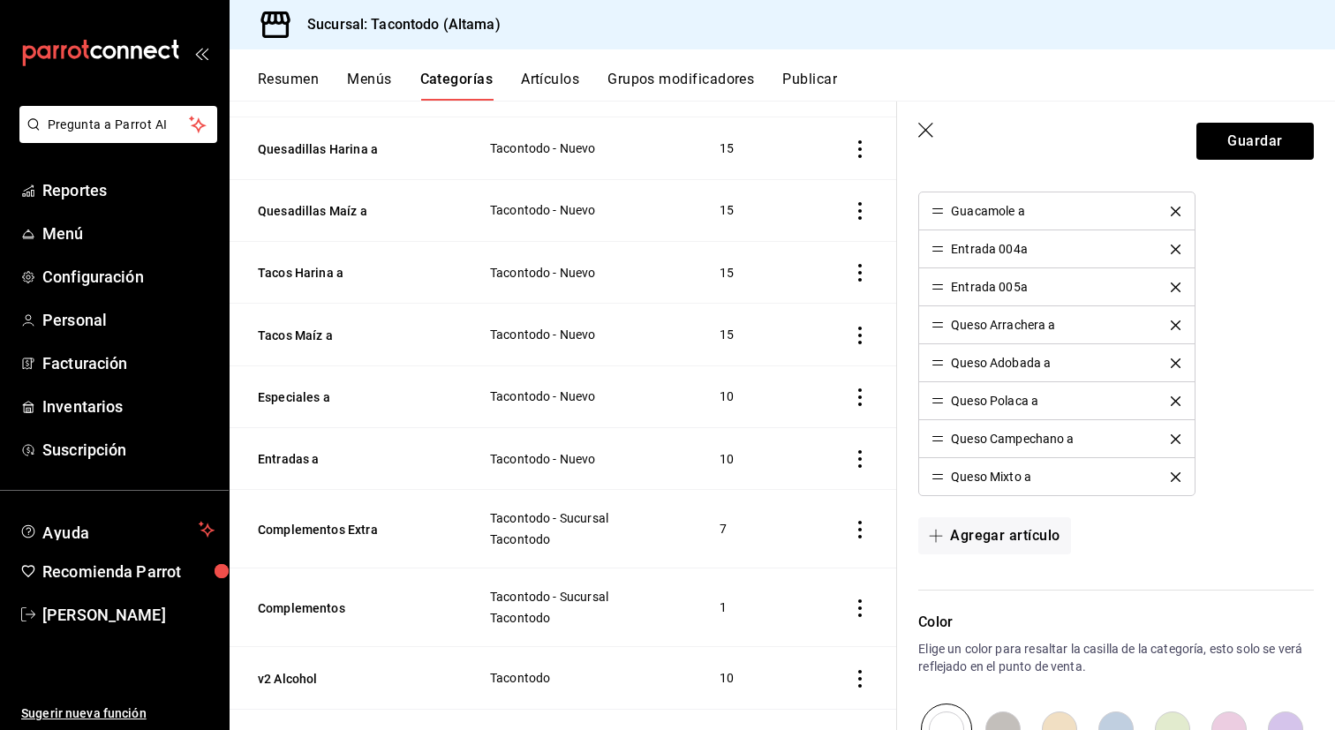
click at [1175, 209] on icon "delete" at bounding box center [1175, 212] width 10 height 10
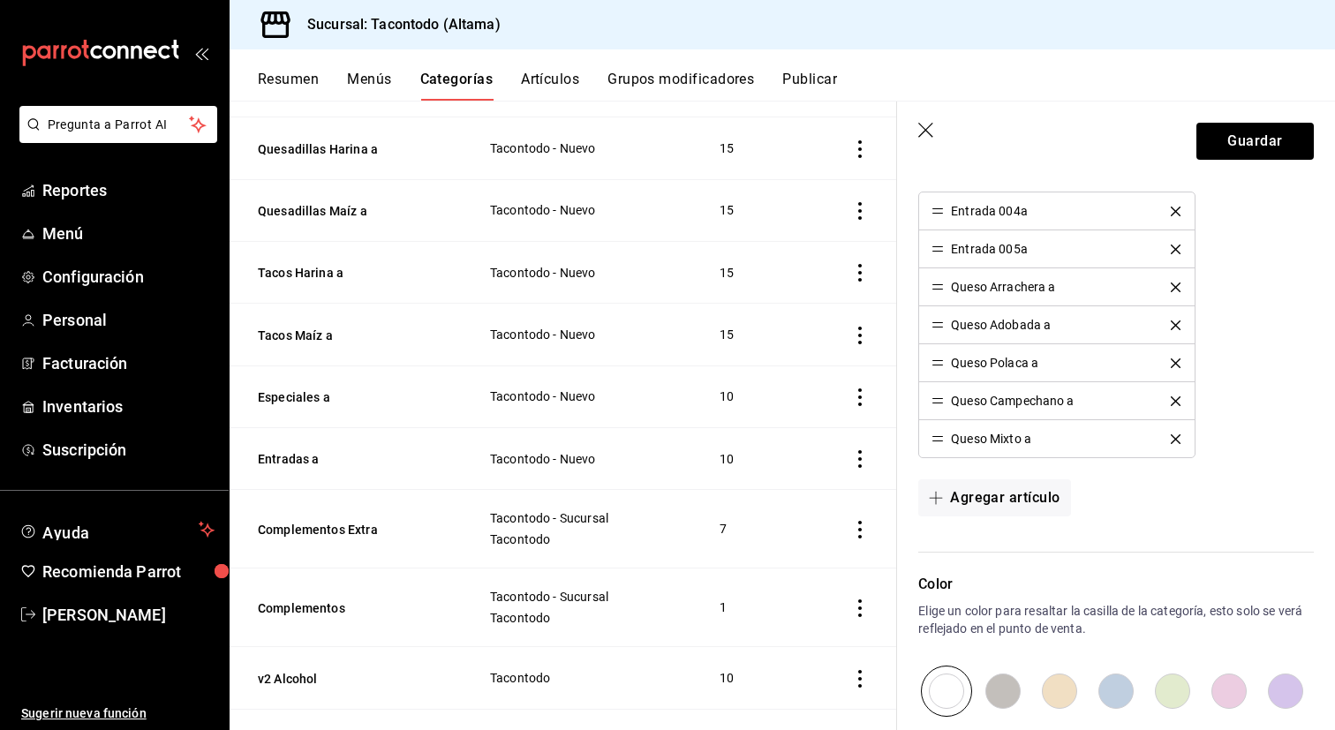
click at [1175, 209] on icon "delete" at bounding box center [1175, 212] width 10 height 10
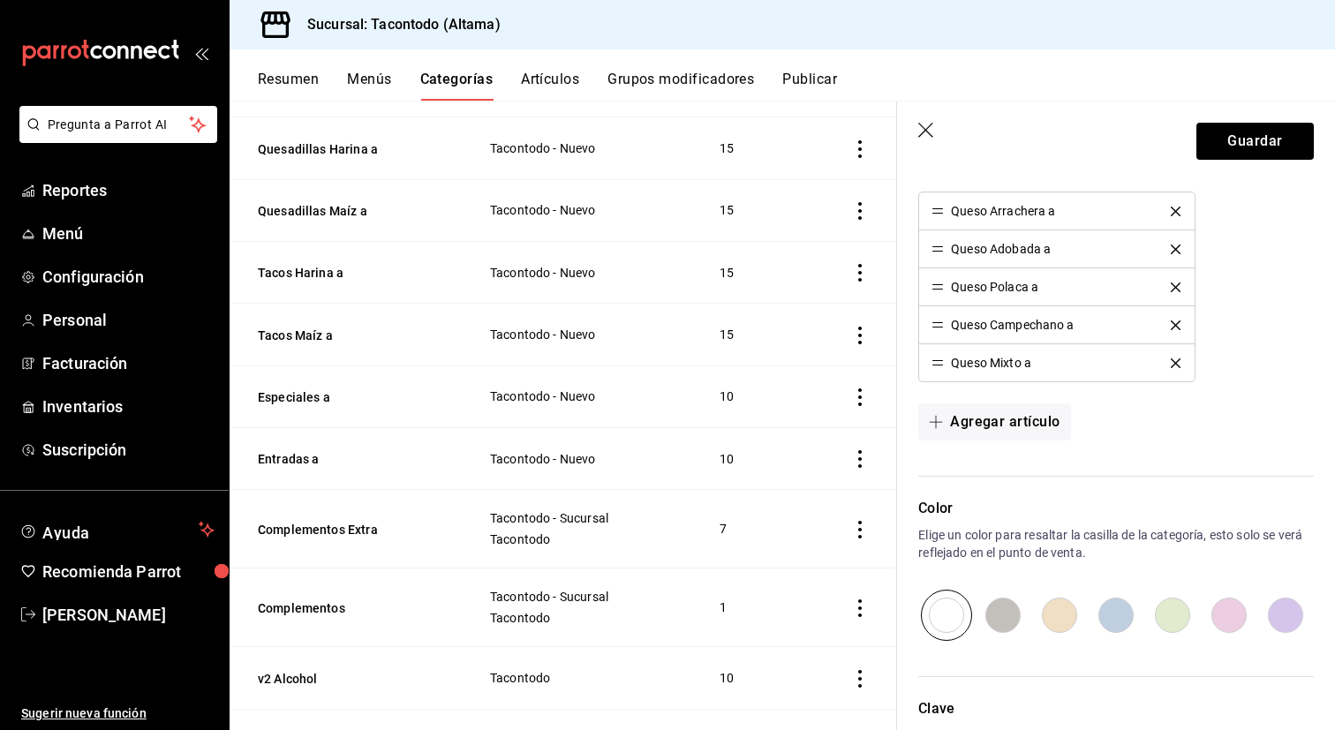
click at [1175, 209] on icon "delete" at bounding box center [1175, 212] width 10 height 10
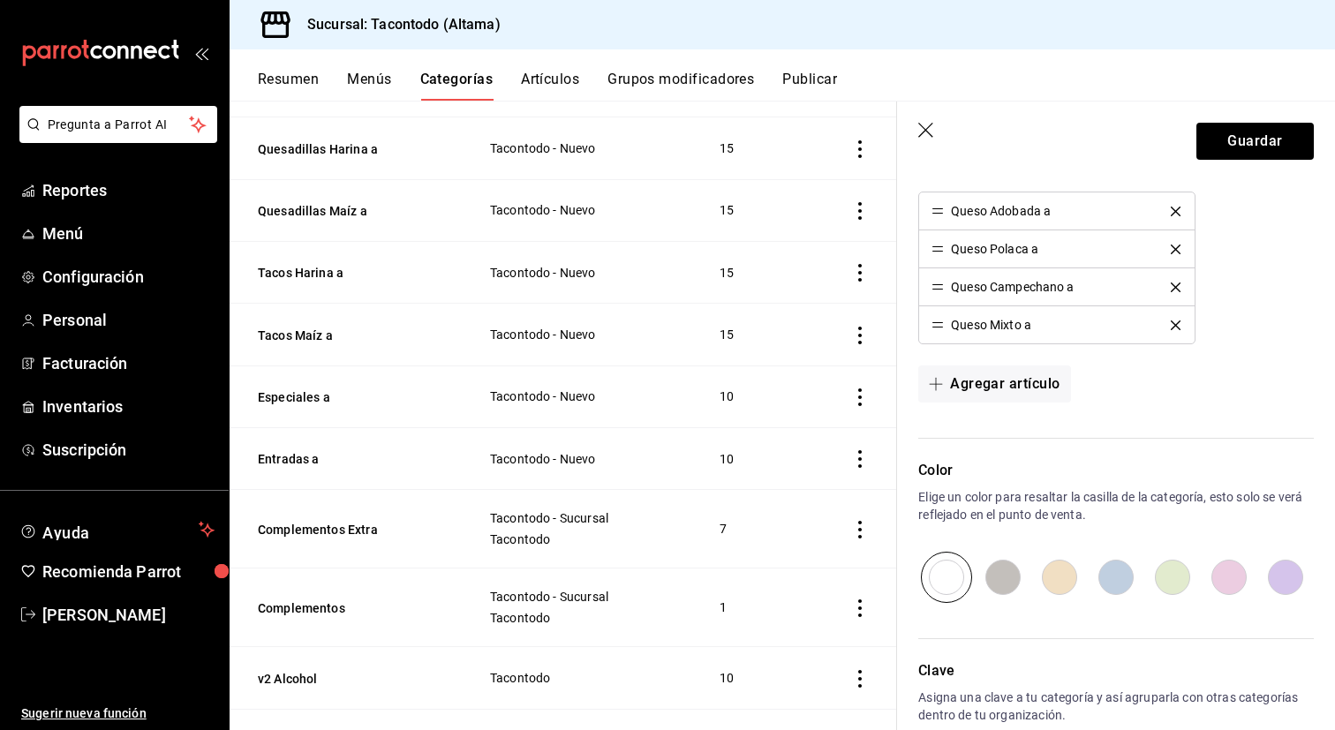
click at [1175, 209] on icon "delete" at bounding box center [1175, 212] width 10 height 10
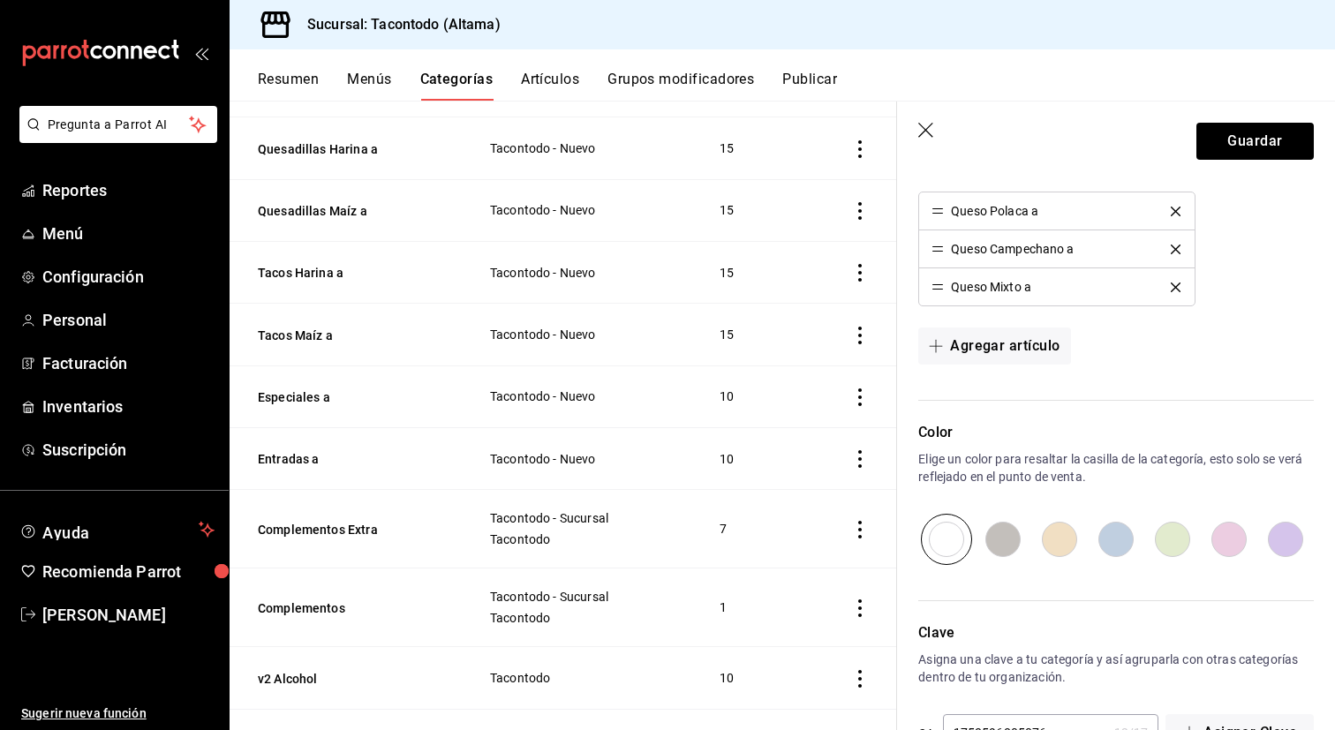
click at [1175, 209] on icon "delete" at bounding box center [1175, 212] width 10 height 10
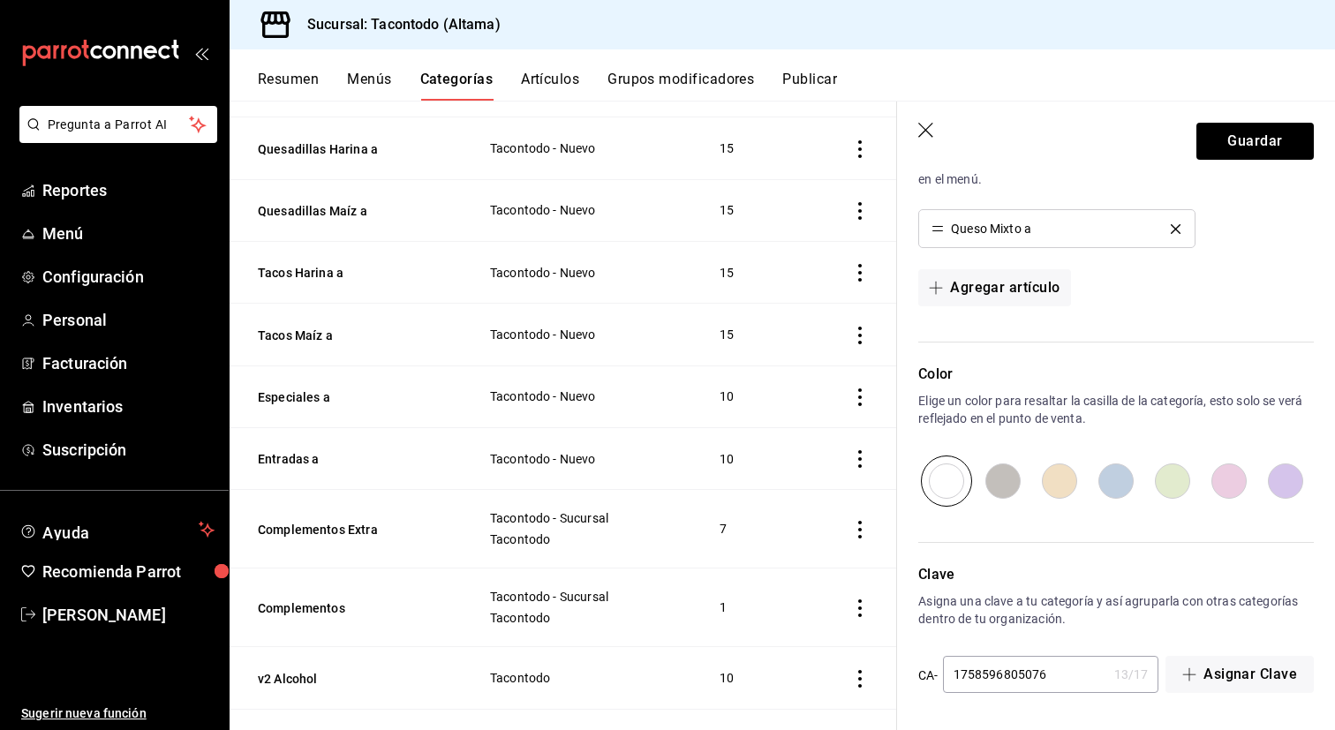
scroll to position [547, 0]
click at [1175, 210] on li "Queso Mixto a" at bounding box center [1056, 228] width 275 height 37
click at [1178, 226] on icon "delete" at bounding box center [1175, 229] width 10 height 10
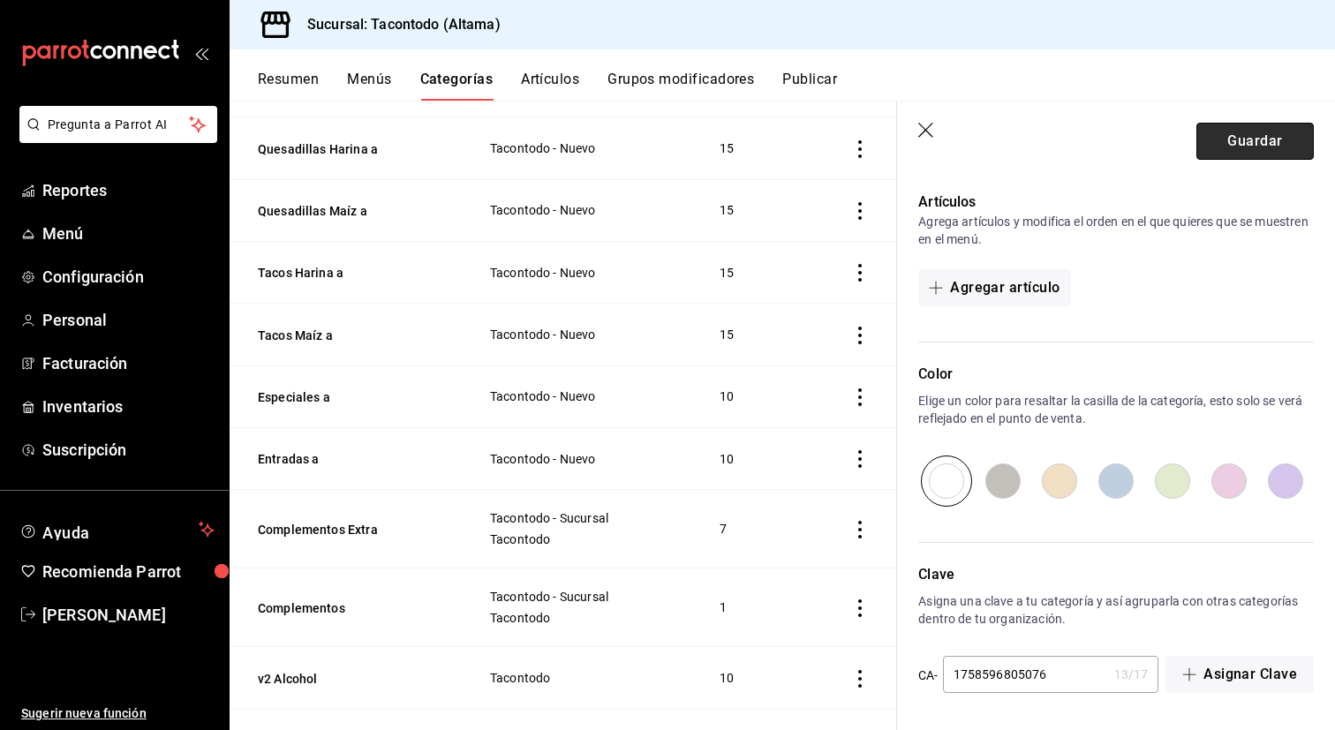
click at [1239, 150] on button "Guardar" at bounding box center [1254, 141] width 117 height 37
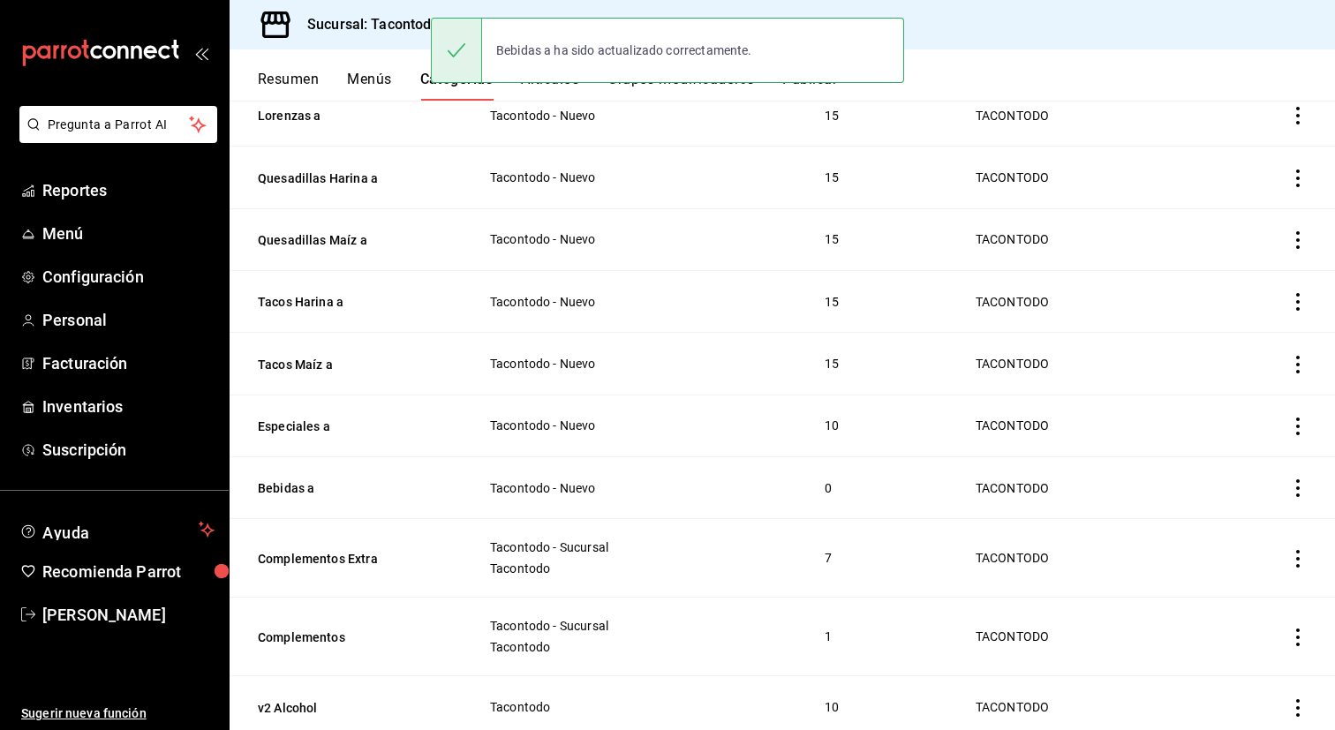
scroll to position [446, 0]
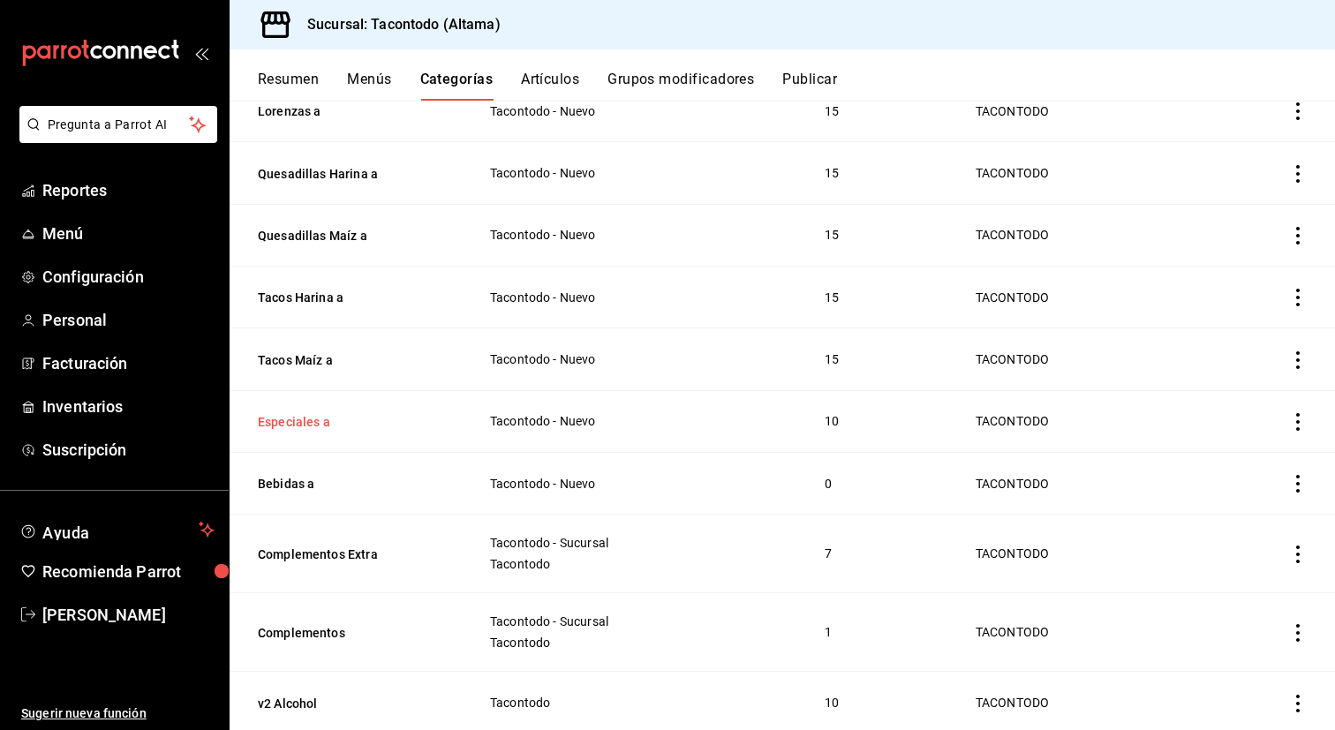
click at [307, 417] on button "Especiales a" at bounding box center [346, 422] width 177 height 18
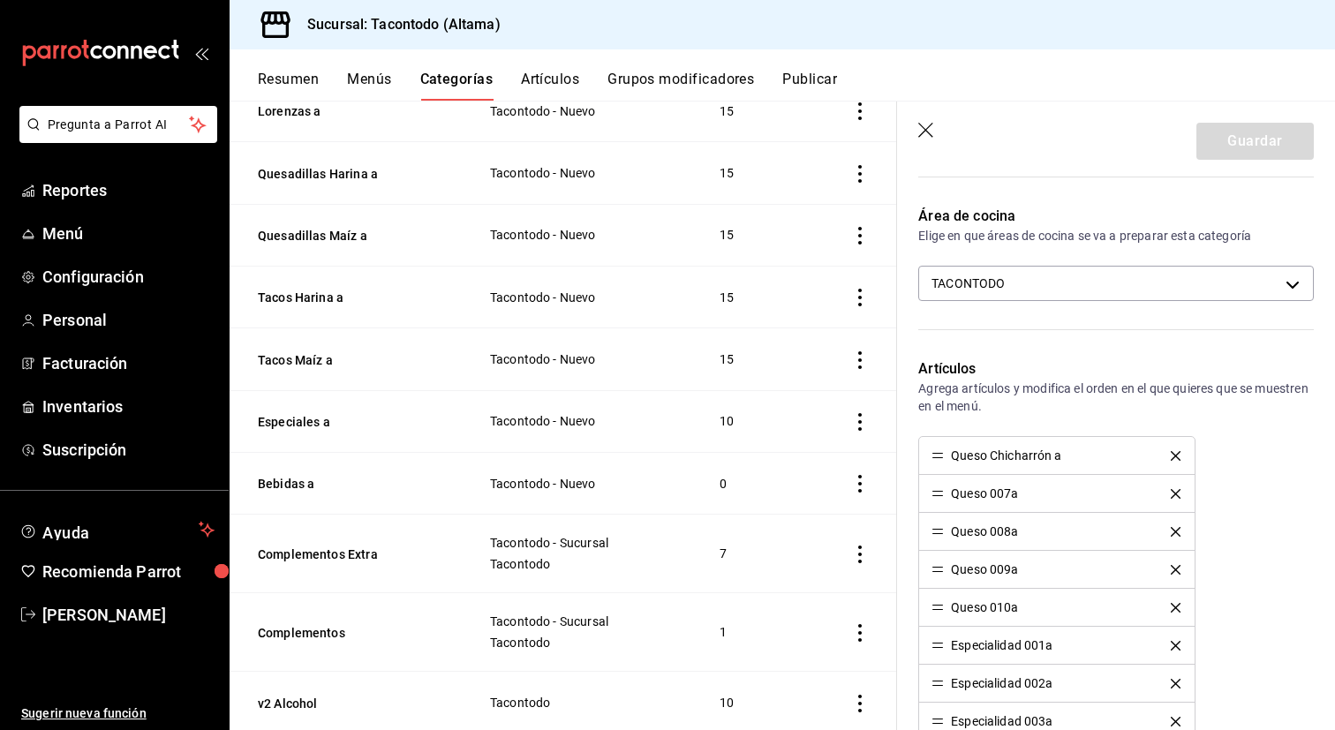
scroll to position [498, 0]
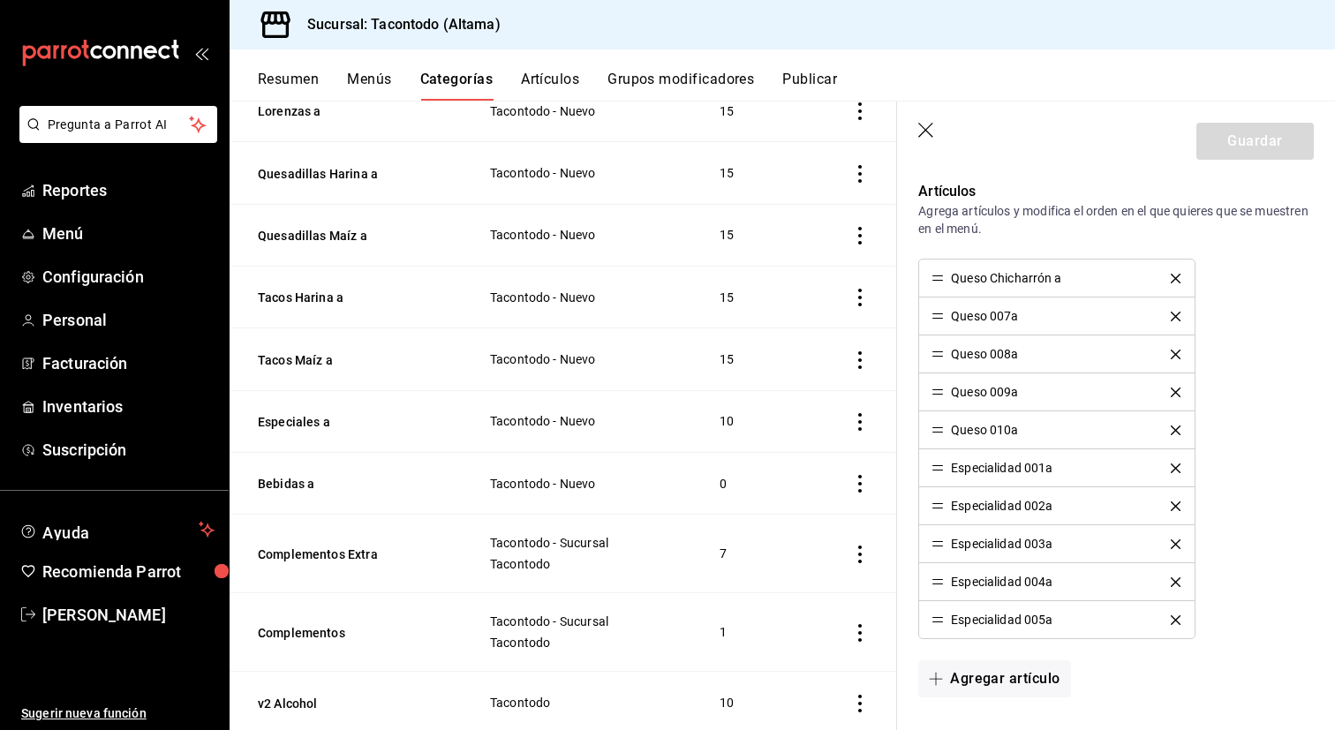
click at [1177, 274] on icon "delete" at bounding box center [1175, 279] width 10 height 10
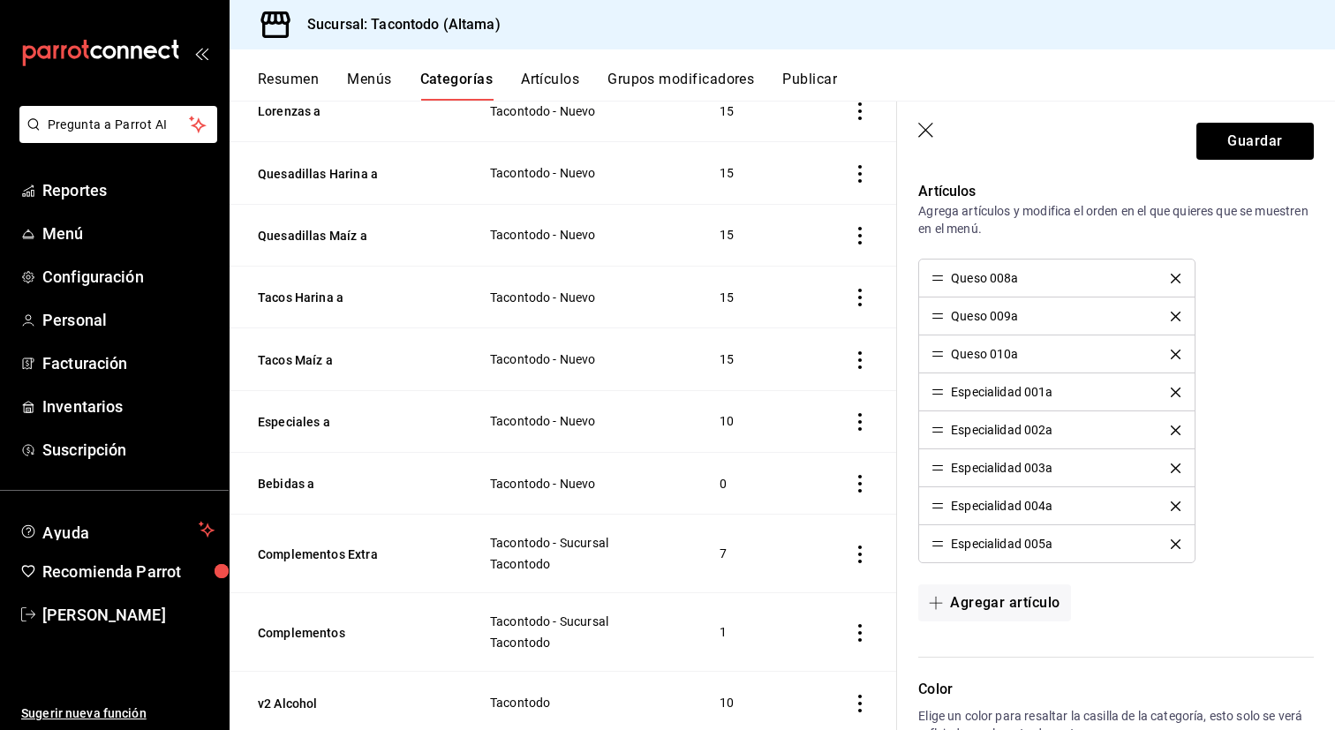
click at [1177, 274] on icon "delete" at bounding box center [1175, 279] width 10 height 10
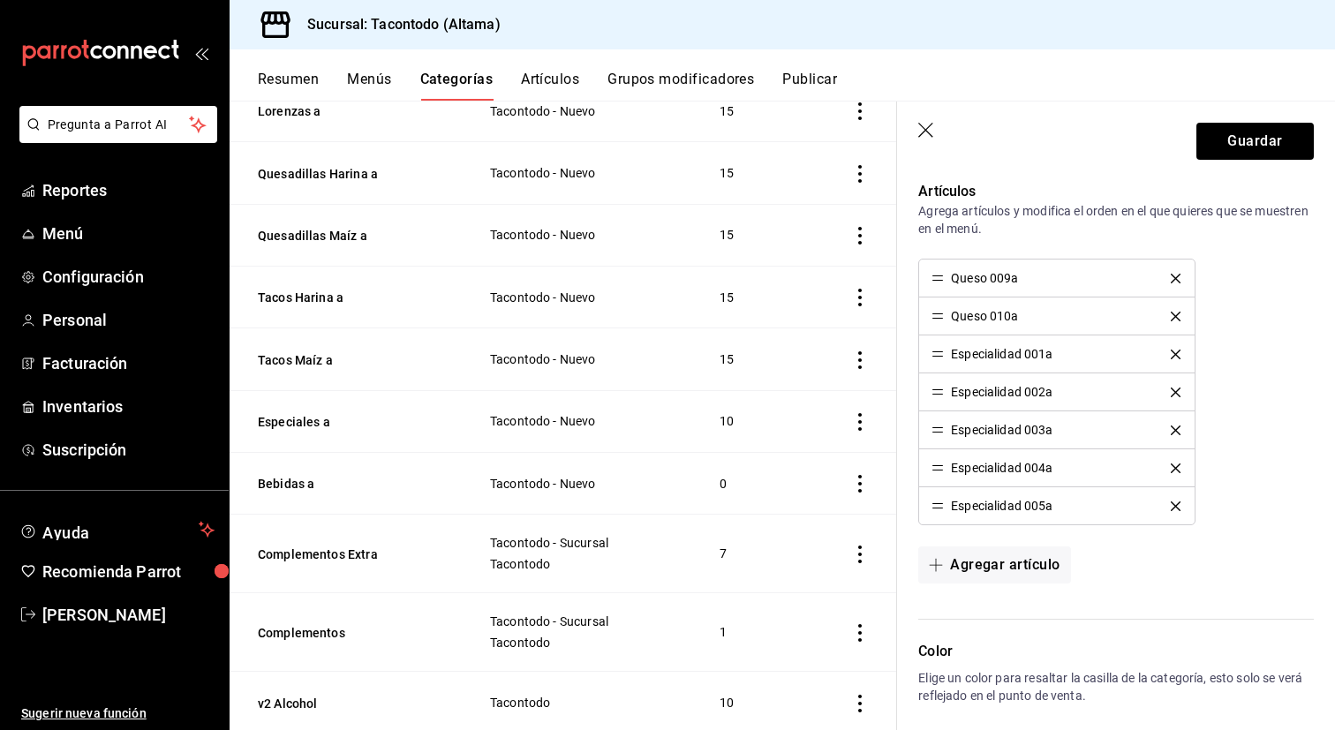
click at [1177, 274] on icon "delete" at bounding box center [1175, 279] width 10 height 10
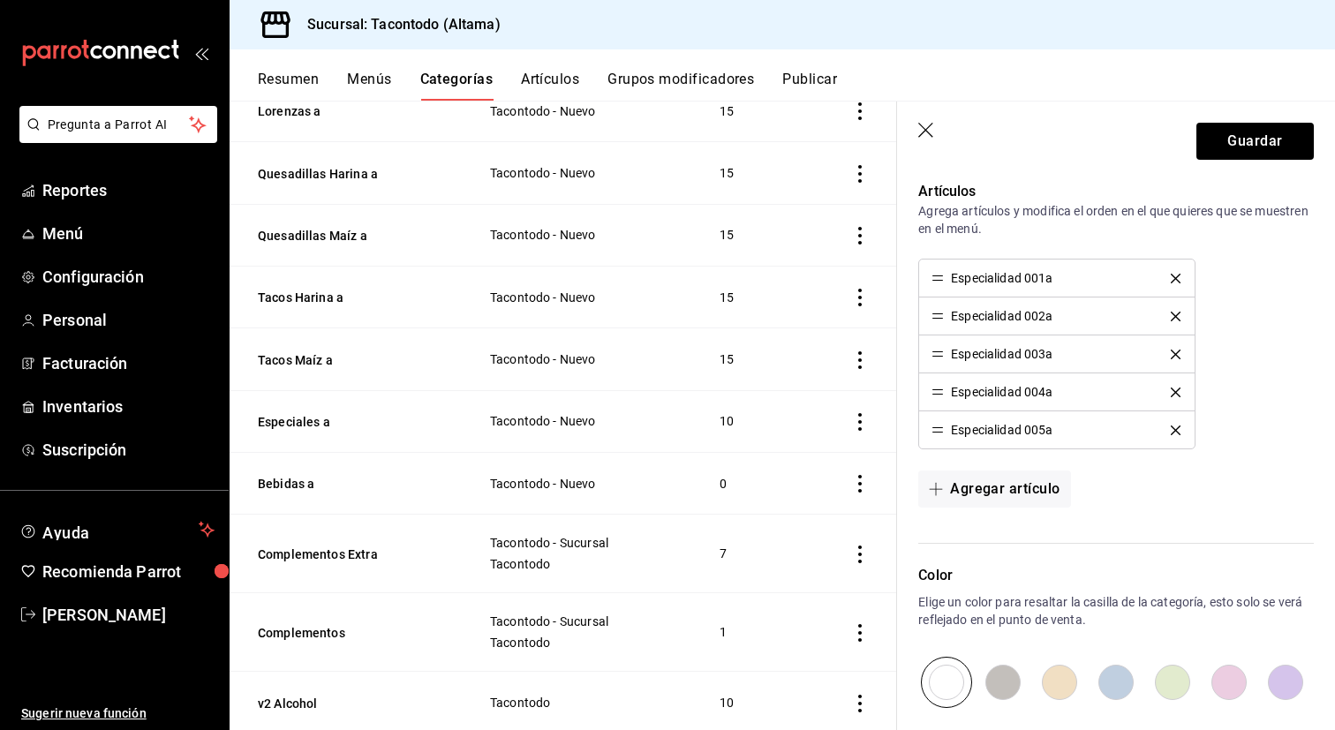
click at [1177, 274] on icon "delete" at bounding box center [1175, 279] width 10 height 10
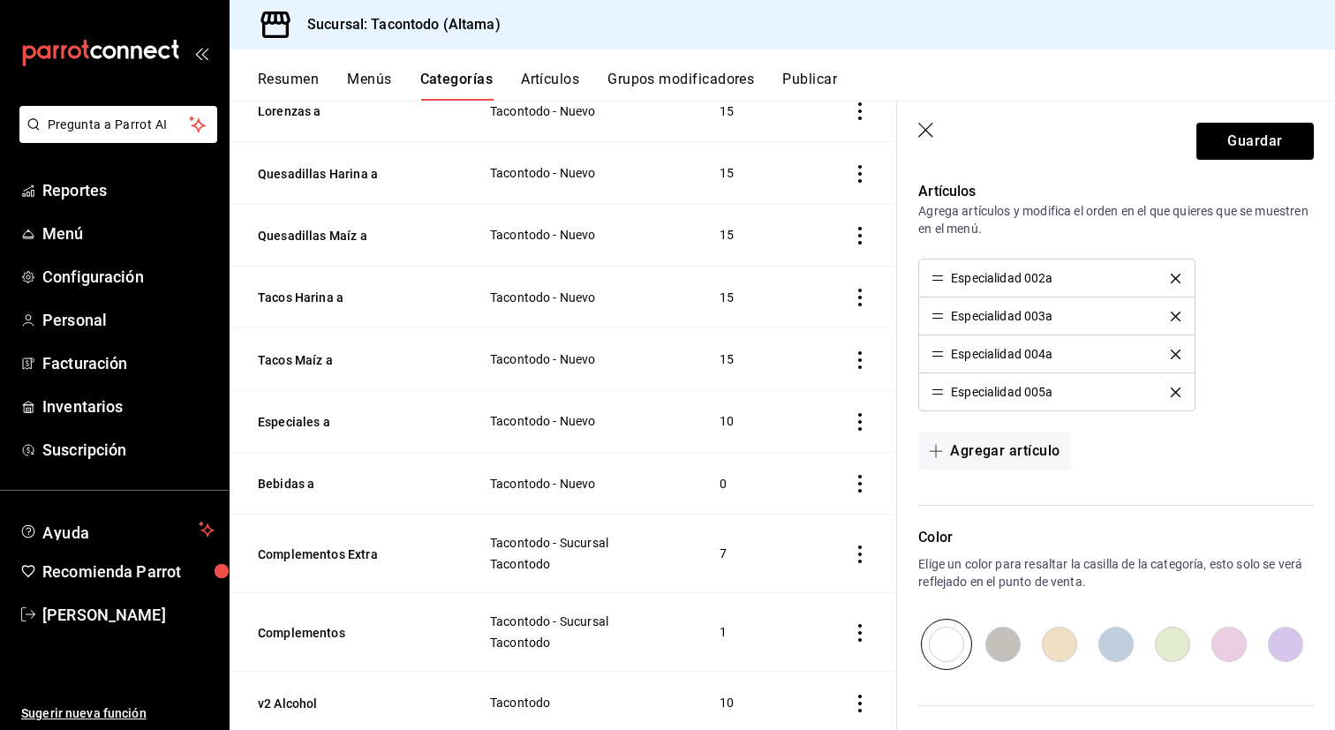
click at [1177, 274] on icon "delete" at bounding box center [1175, 279] width 10 height 10
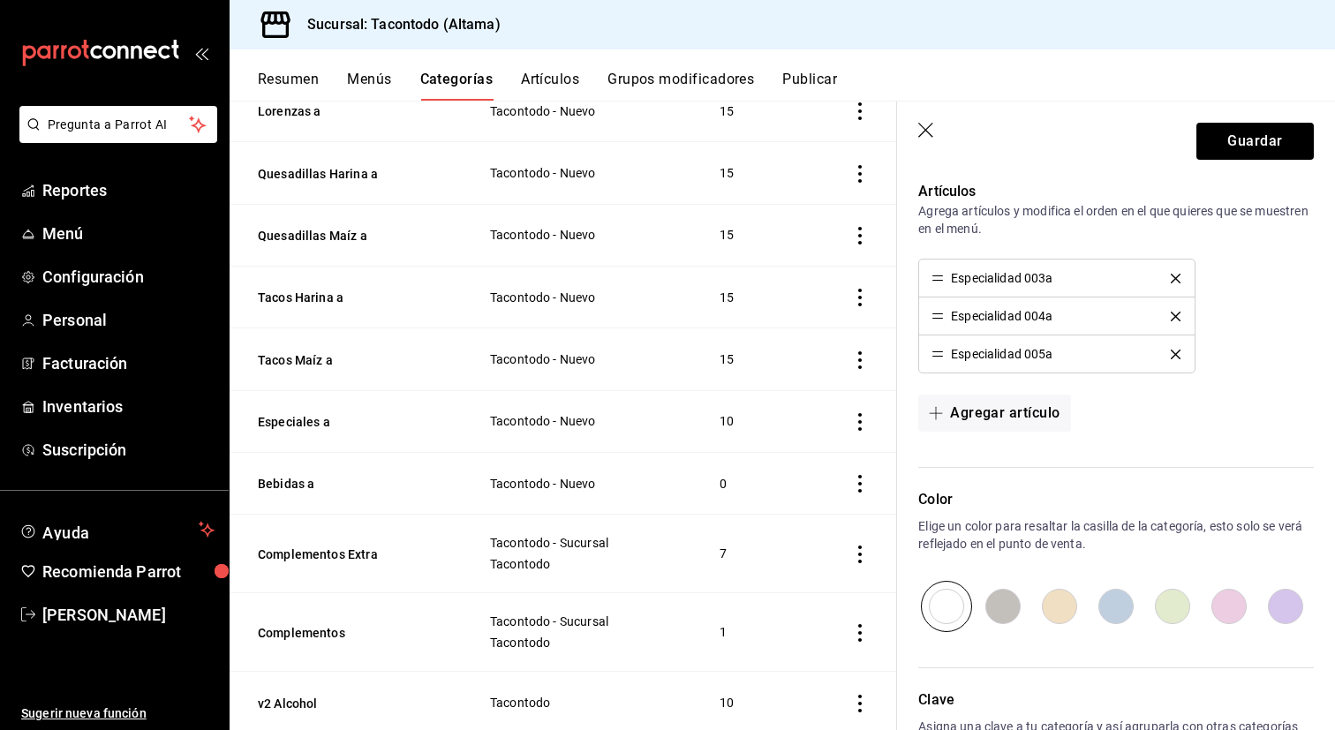
click at [1177, 274] on icon "delete" at bounding box center [1175, 279] width 10 height 10
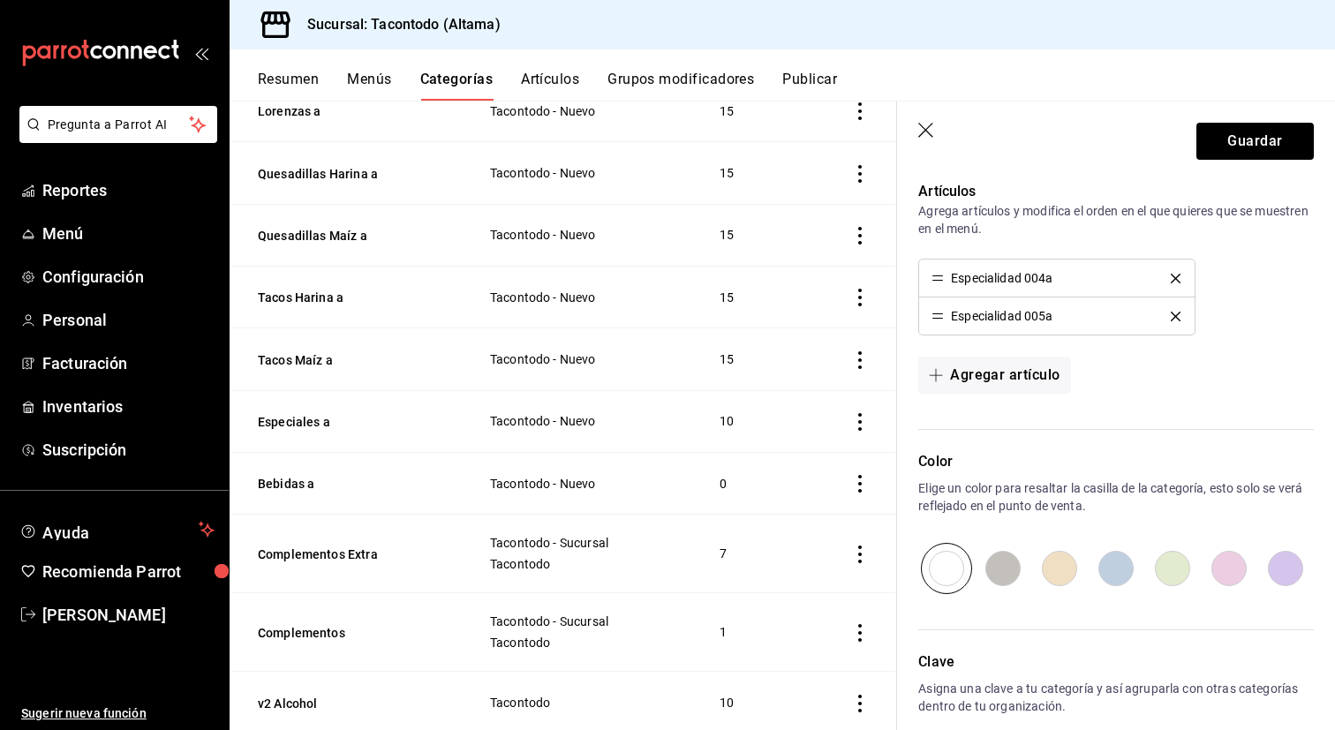
click at [1177, 274] on icon "delete" at bounding box center [1175, 279] width 10 height 10
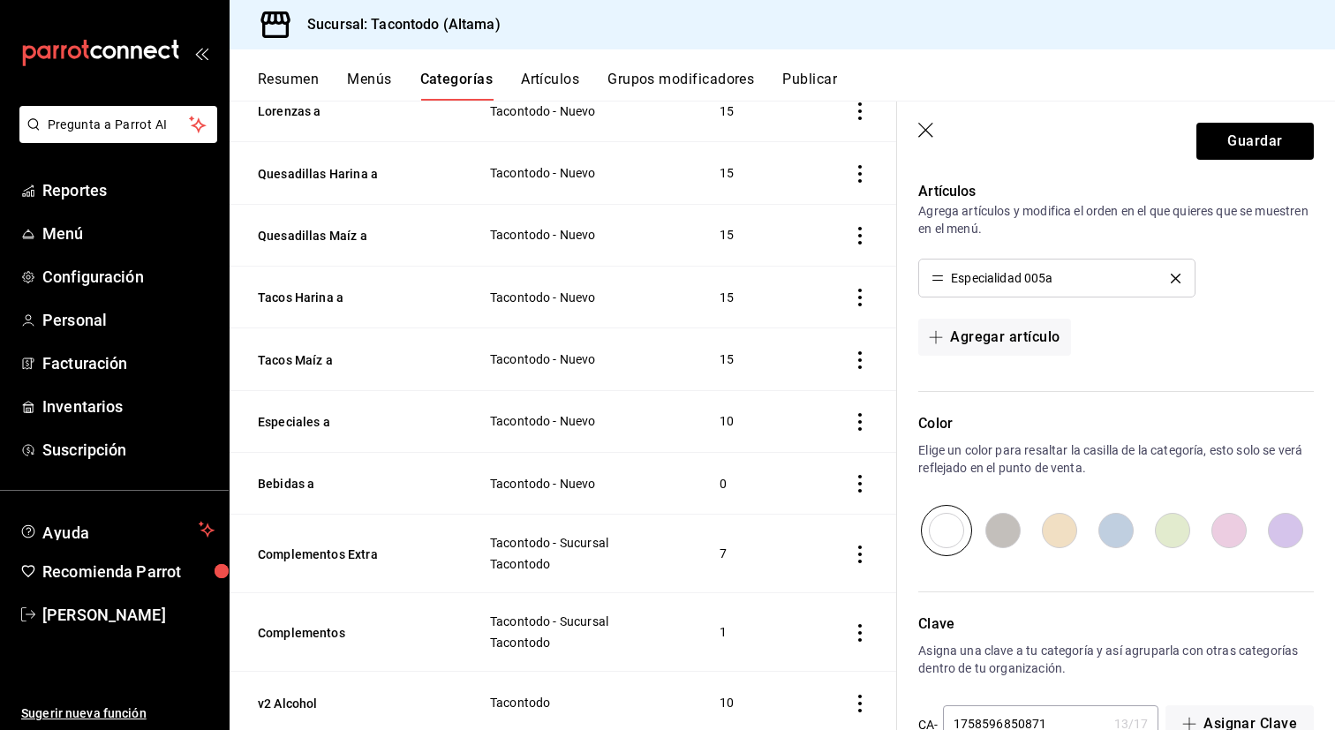
click at [1177, 274] on icon "delete" at bounding box center [1175, 279] width 10 height 10
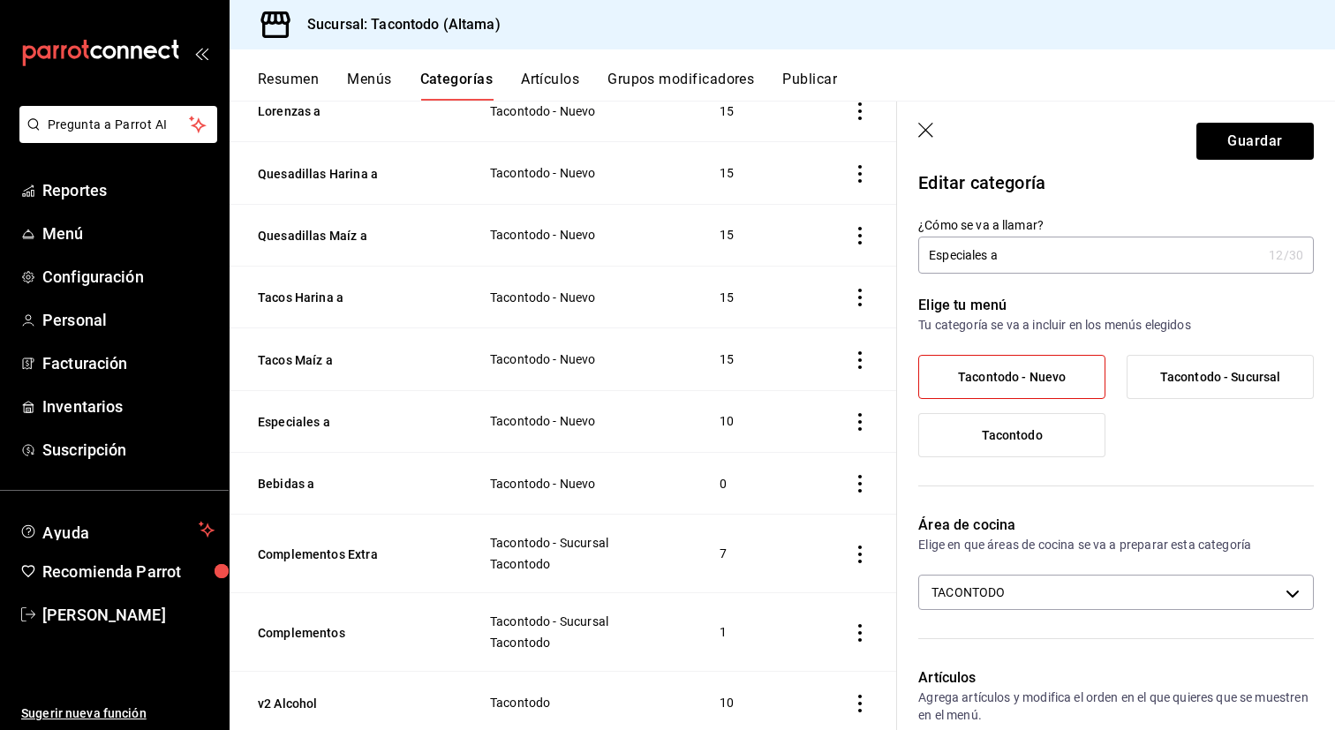
scroll to position [0, 0]
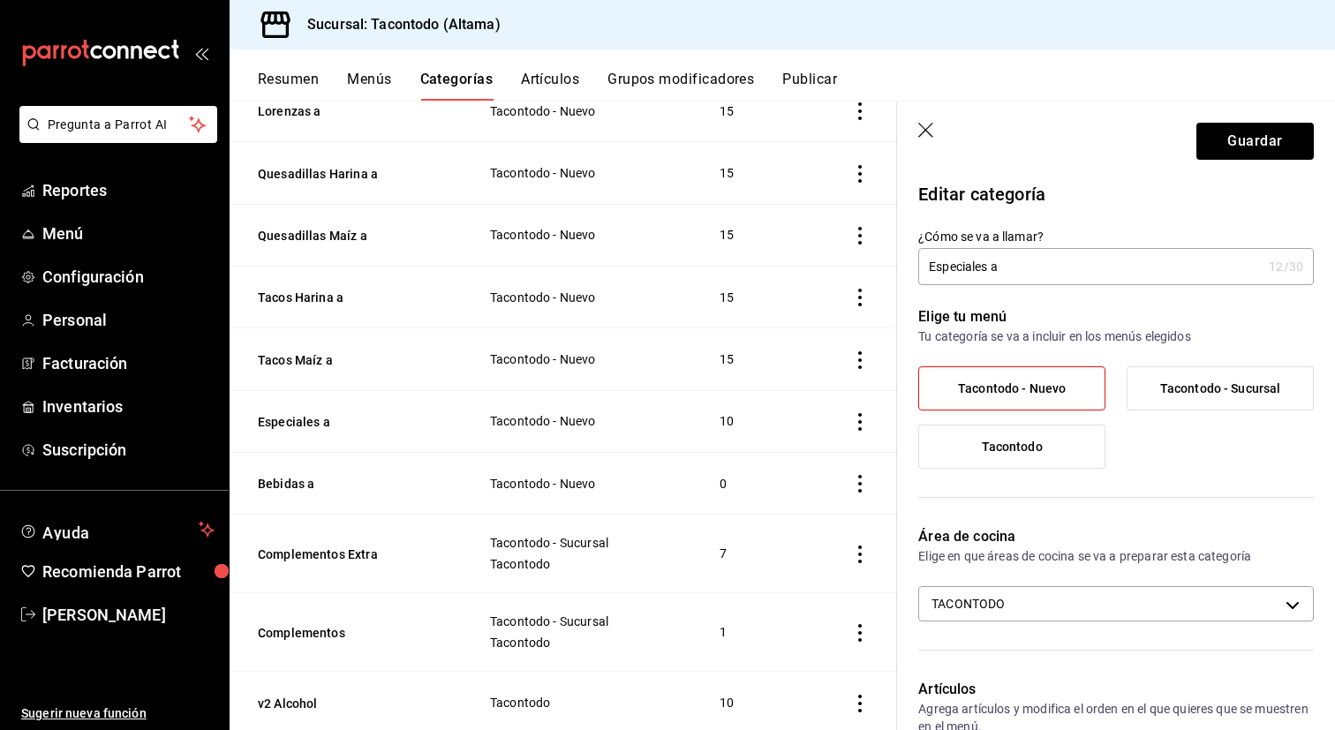
click at [961, 271] on input "Especiales a" at bounding box center [1089, 266] width 343 height 35
type input "Entradas a"
click at [1238, 138] on button "Guardar" at bounding box center [1254, 141] width 117 height 37
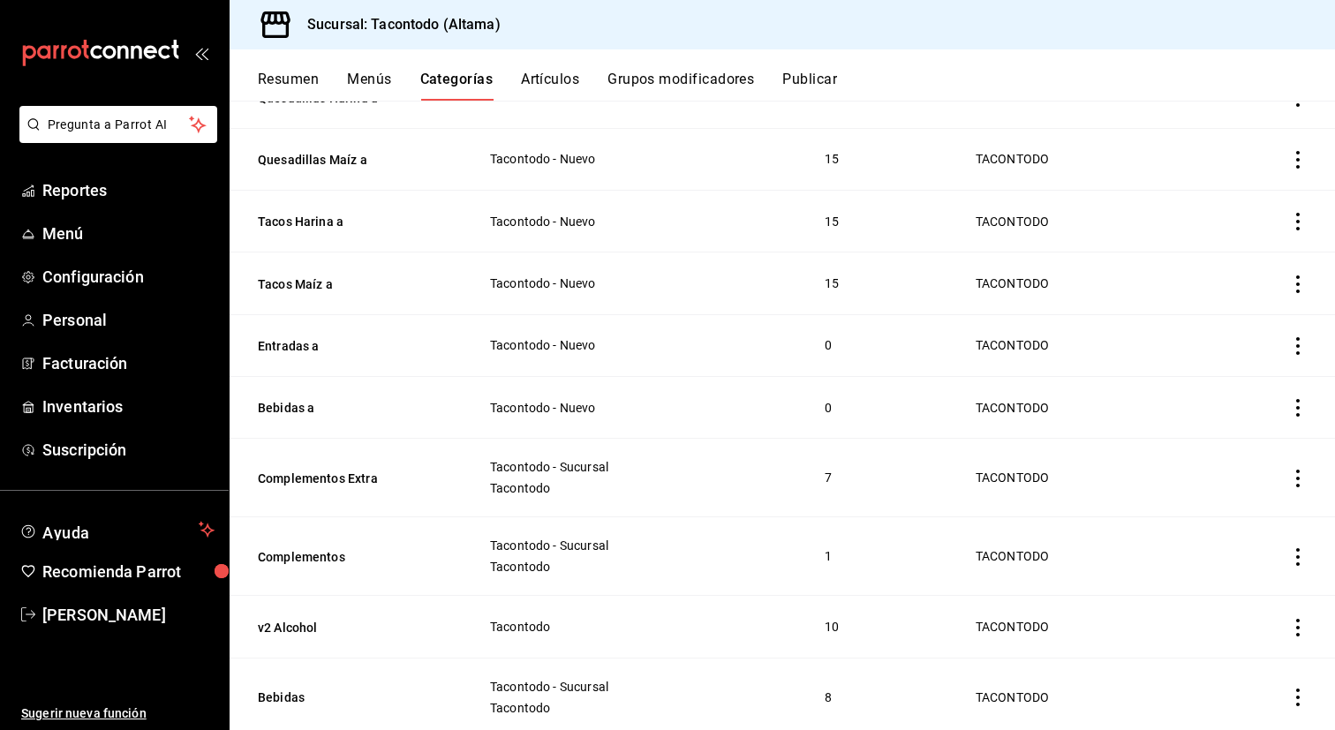
scroll to position [520, 0]
click at [289, 281] on button "Tacos Maíz a" at bounding box center [346, 286] width 177 height 18
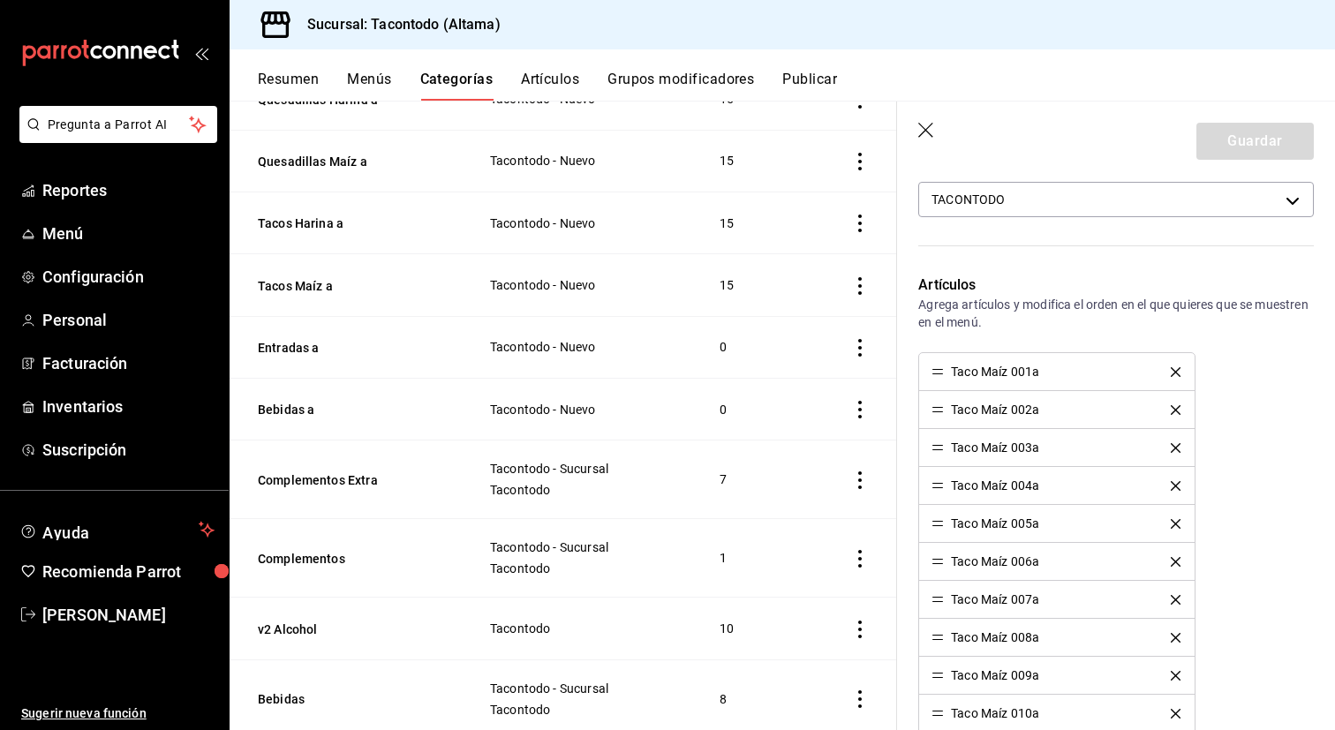
scroll to position [546, 0]
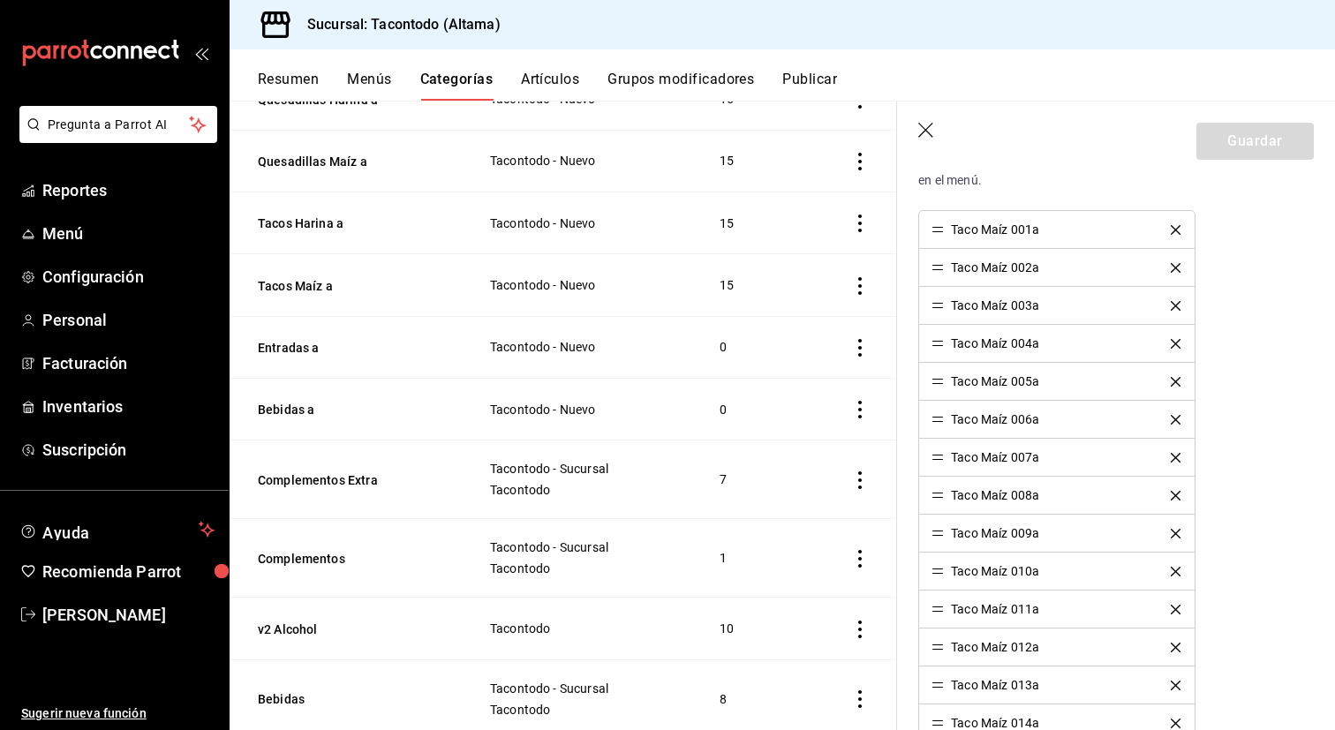
click at [1175, 228] on icon "delete" at bounding box center [1175, 230] width 10 height 10
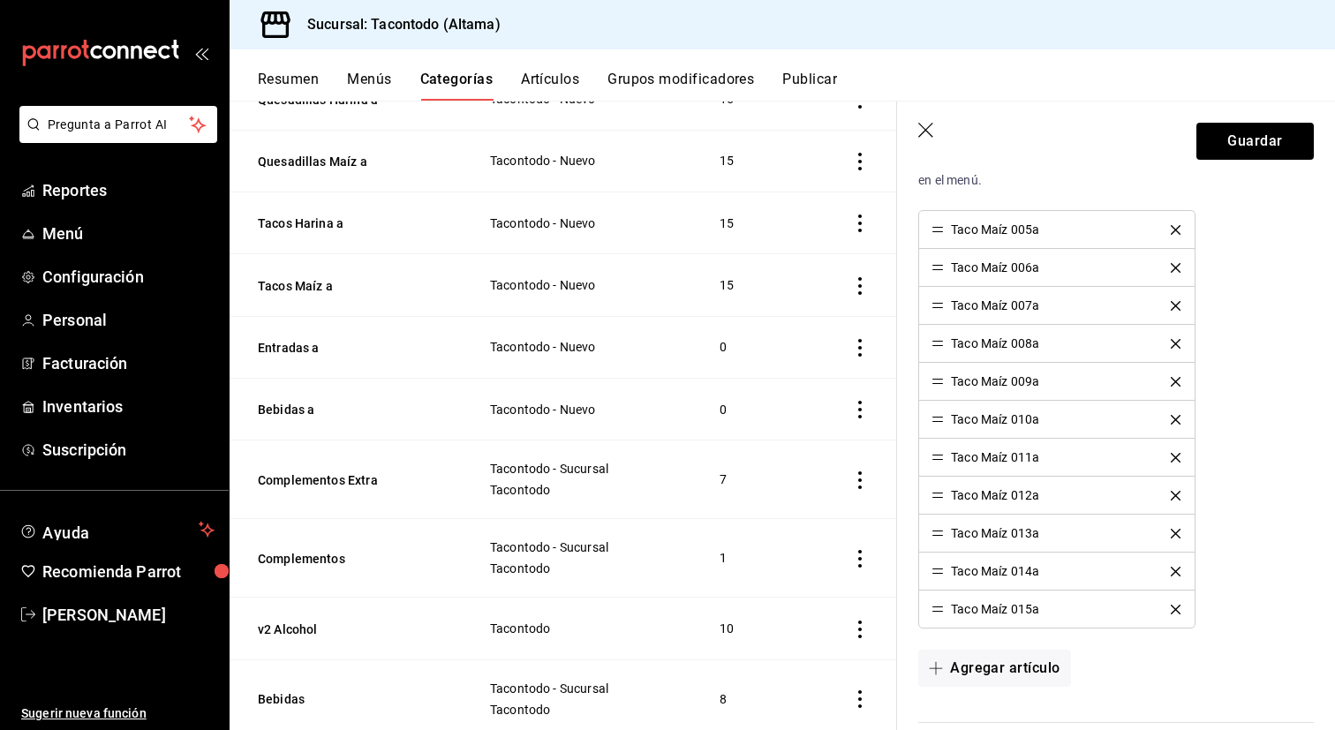
click at [1175, 228] on icon "delete" at bounding box center [1175, 230] width 10 height 10
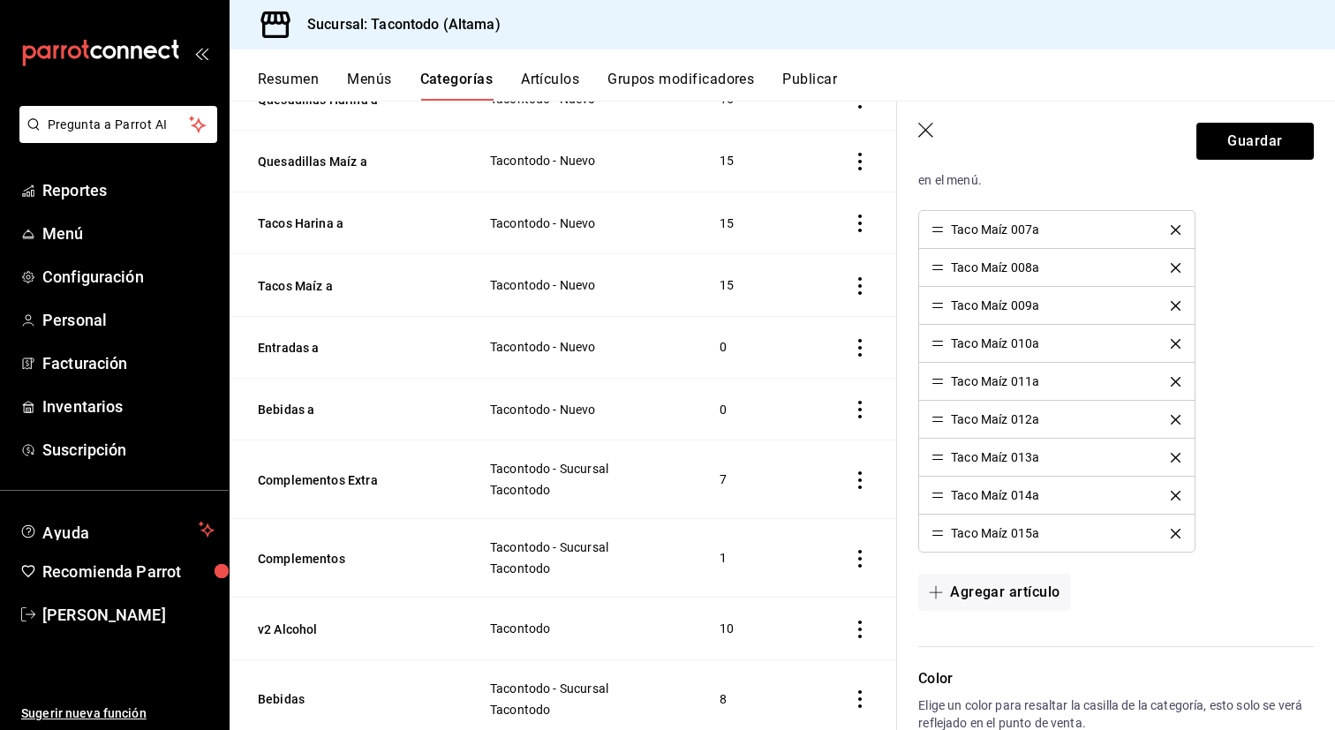
click at [1175, 228] on icon "delete" at bounding box center [1175, 230] width 10 height 10
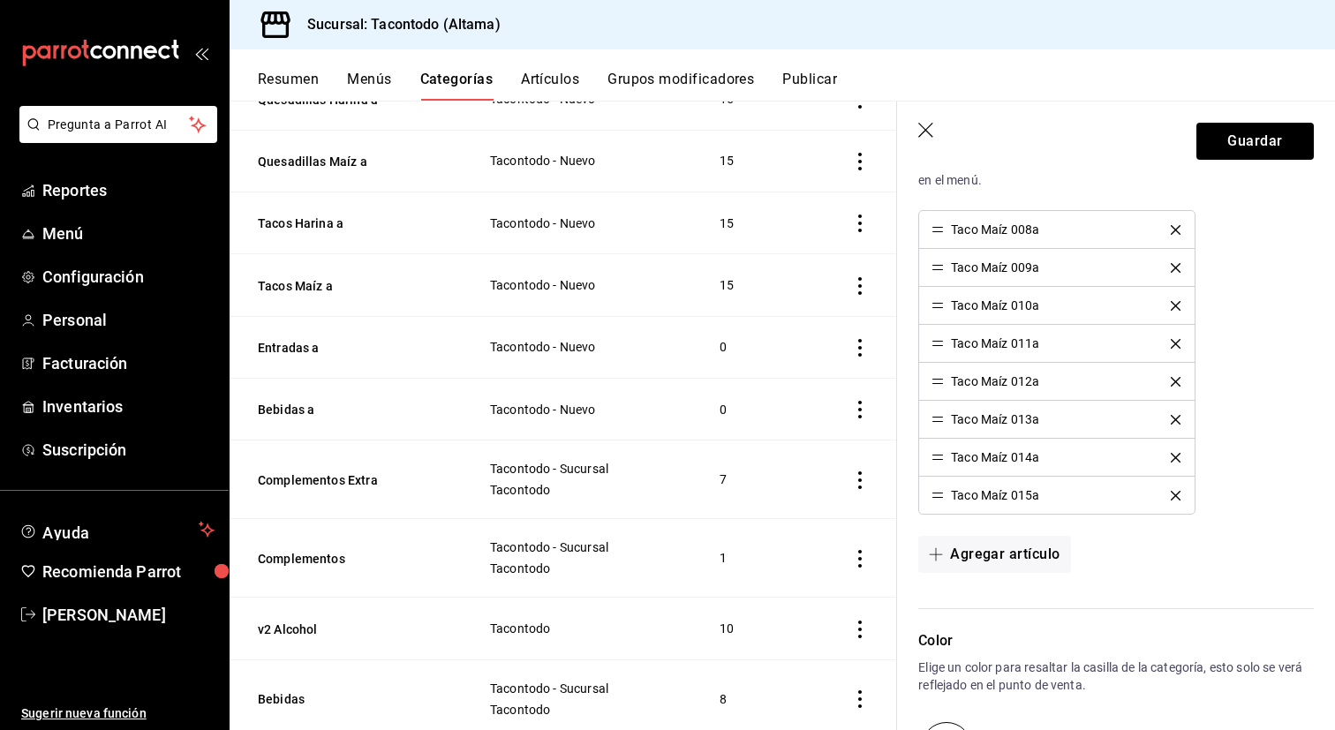
click at [1175, 228] on icon "delete" at bounding box center [1175, 230] width 10 height 10
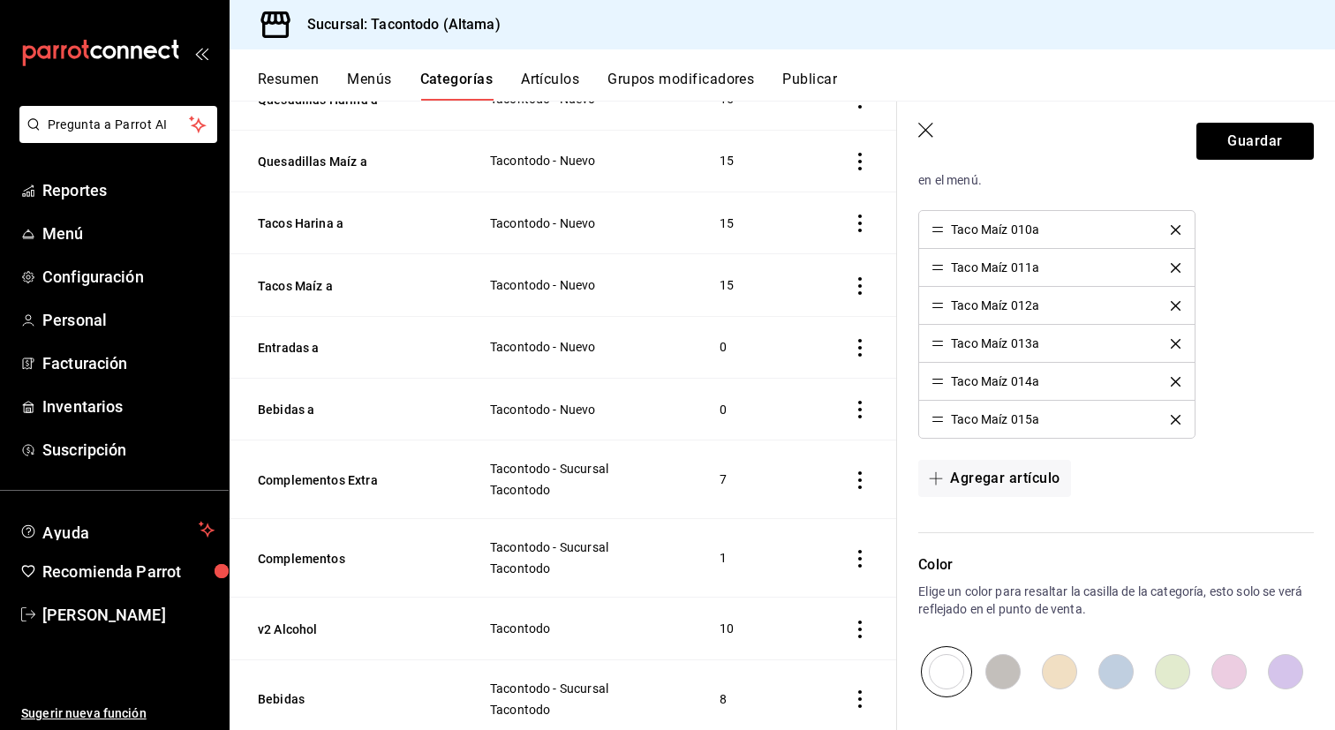
click at [1175, 228] on icon "delete" at bounding box center [1175, 230] width 10 height 10
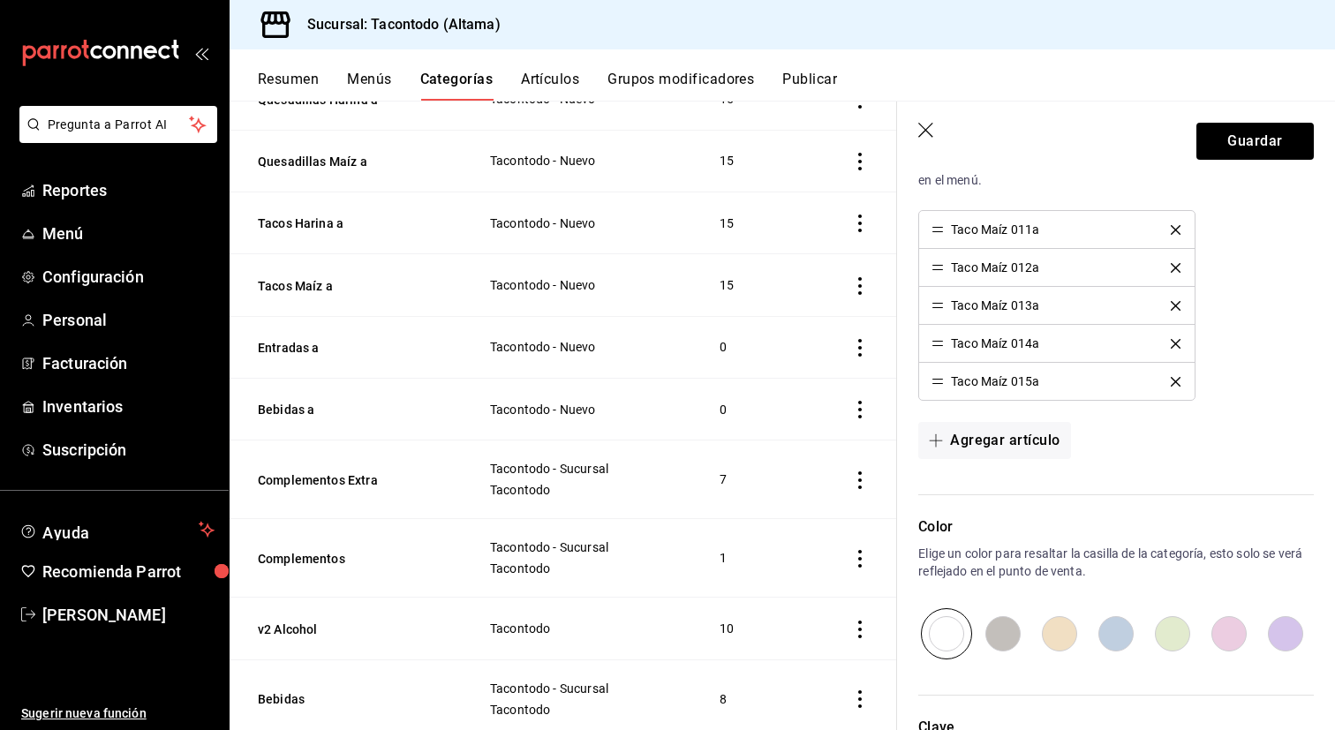
click at [1175, 228] on icon "delete" at bounding box center [1175, 230] width 10 height 10
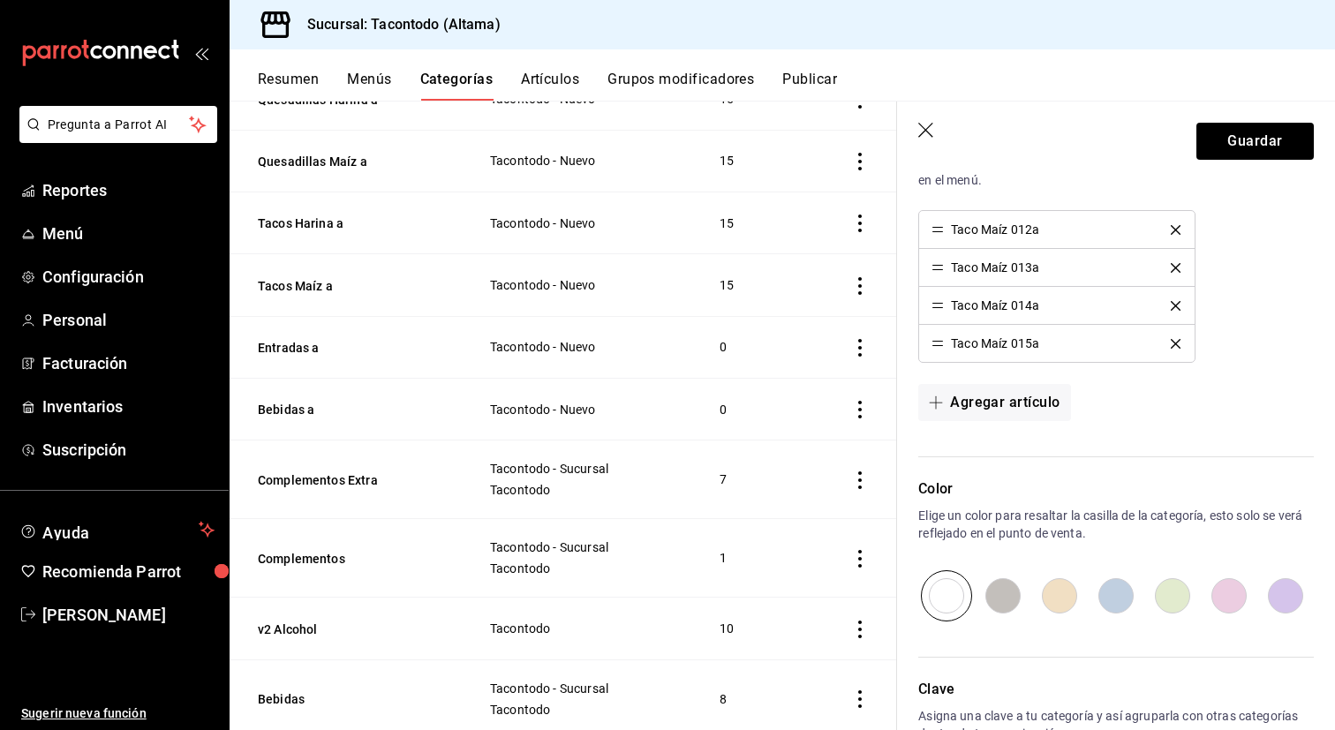
click at [1175, 228] on icon "delete" at bounding box center [1175, 230] width 10 height 10
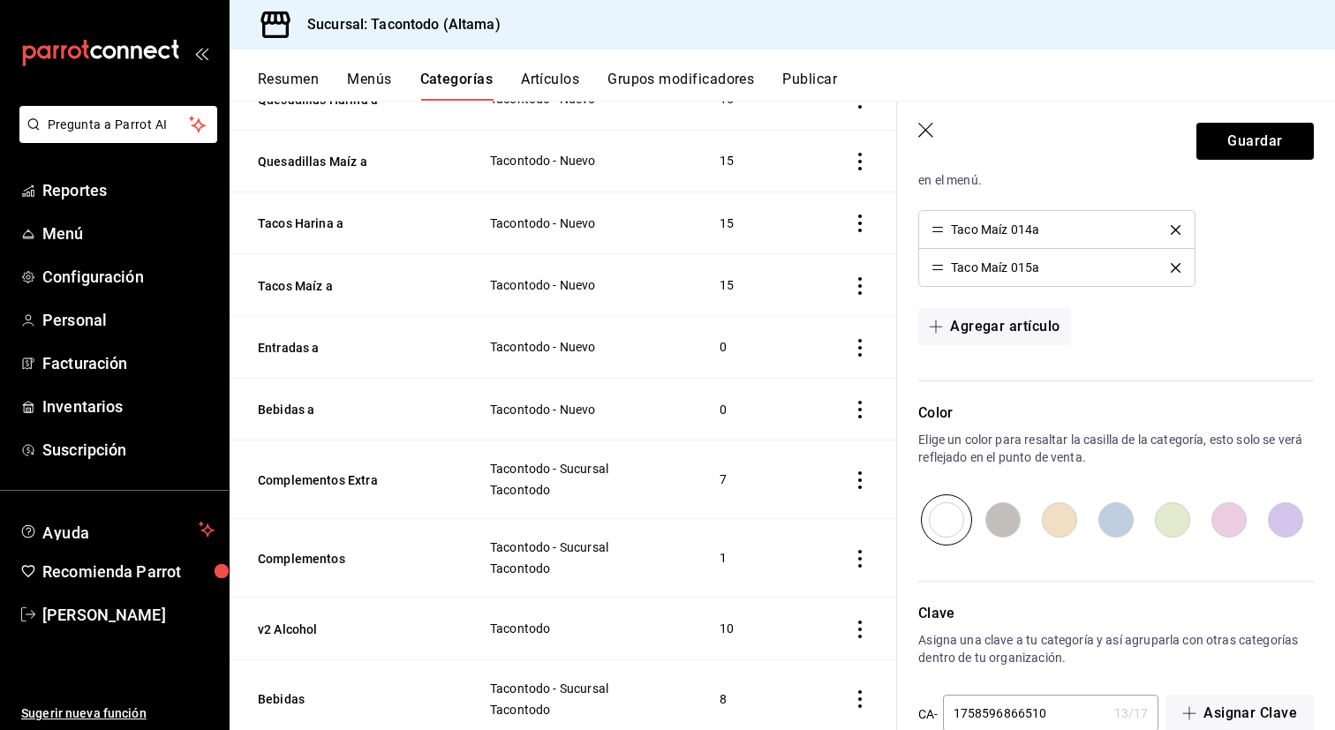
click at [1175, 228] on icon "delete" at bounding box center [1175, 230] width 10 height 10
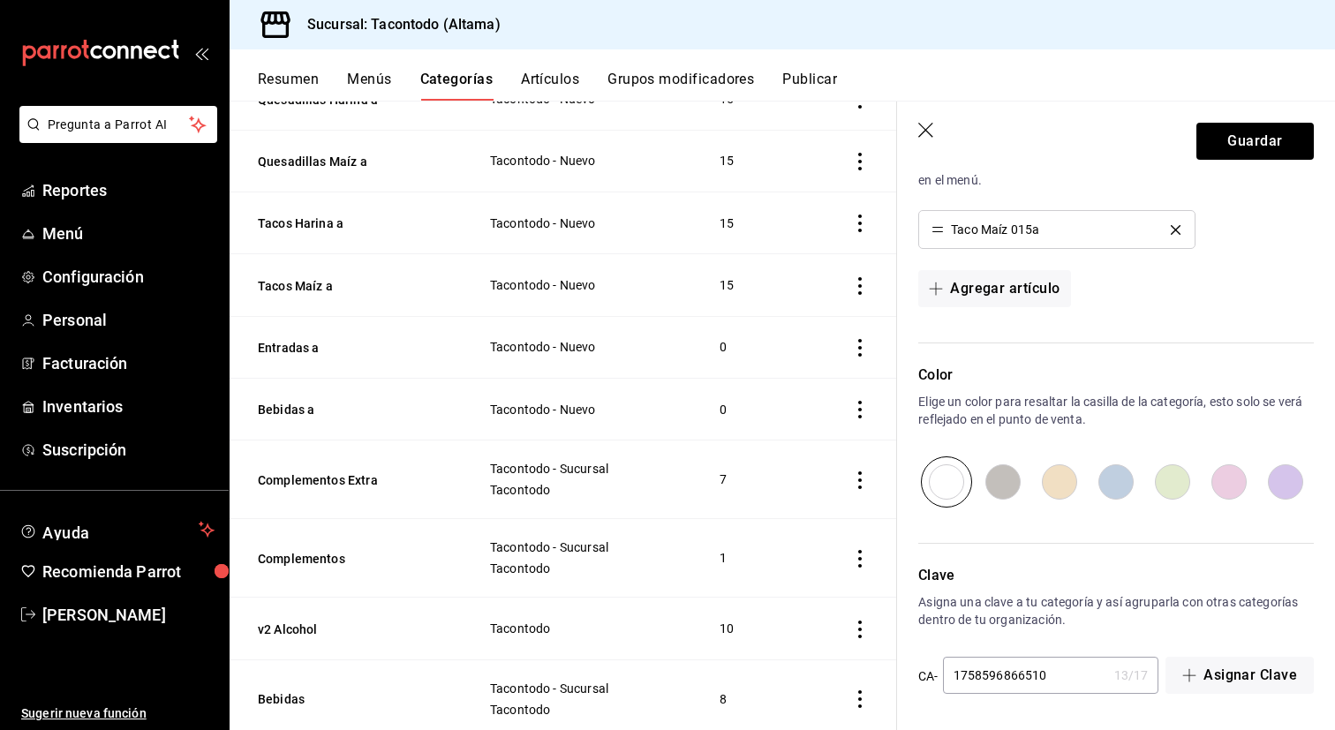
click at [1175, 228] on icon "delete" at bounding box center [1175, 230] width 10 height 10
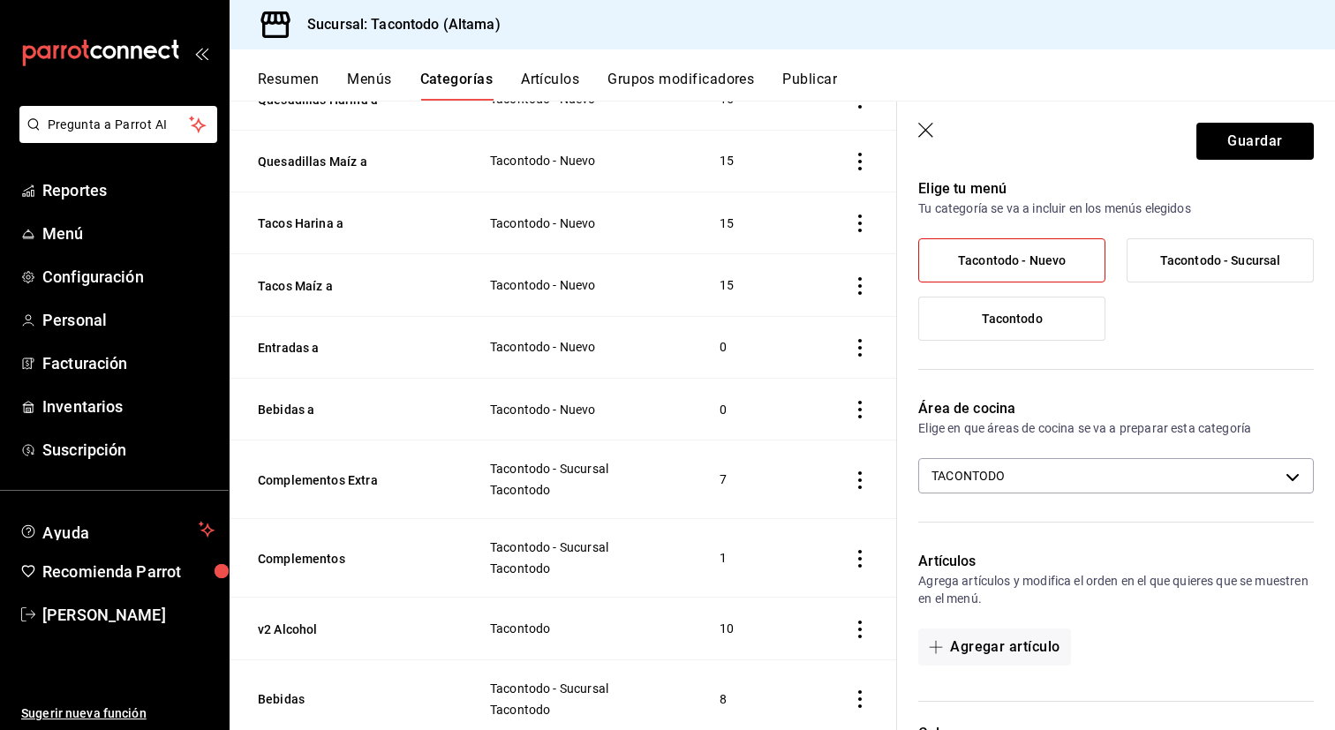
scroll to position [0, 0]
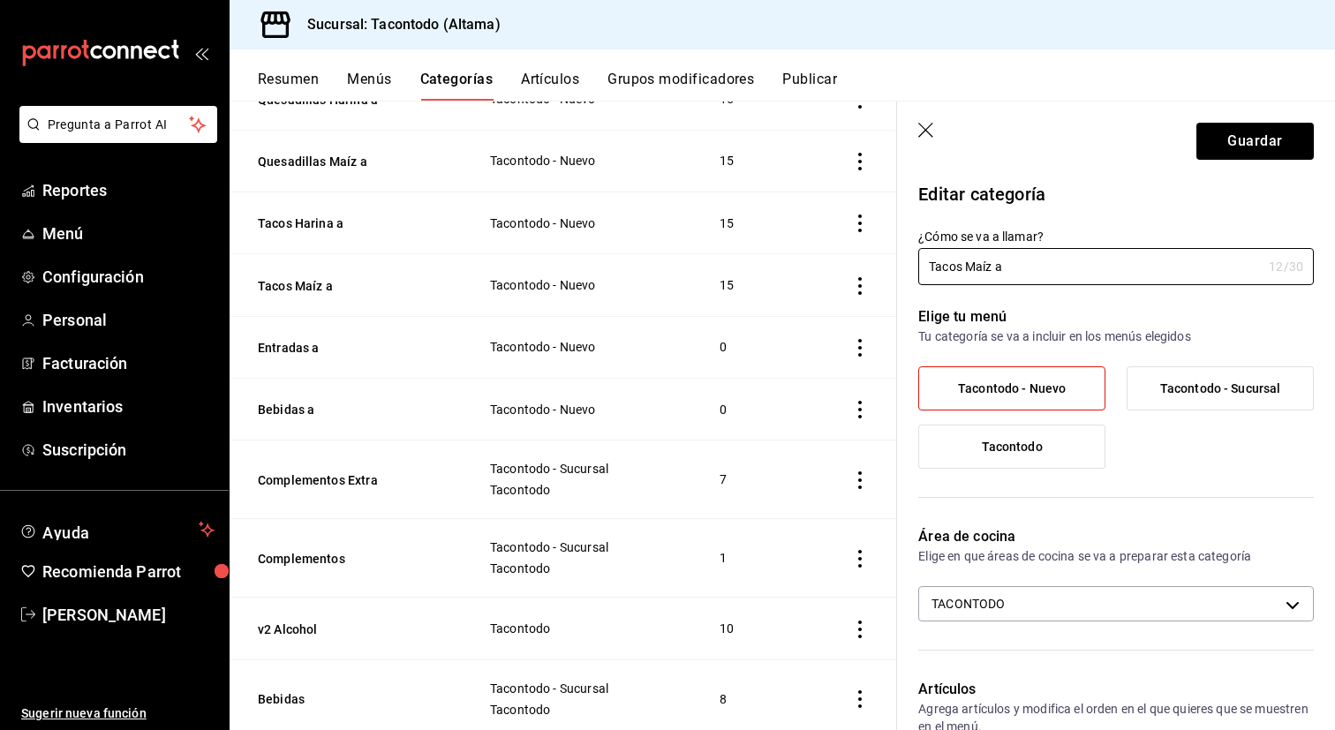
drag, startPoint x: 990, startPoint y: 269, endPoint x: 910, endPoint y: 270, distance: 80.3
click at [910, 270] on div "¿Cómo se va a llamar? Tacos Maíz a 12 /30 ¿Cómo se va a llamar?" at bounding box center [1105, 246] width 417 height 78
type input "Quesos a"
click at [1274, 148] on button "Guardar" at bounding box center [1254, 141] width 117 height 37
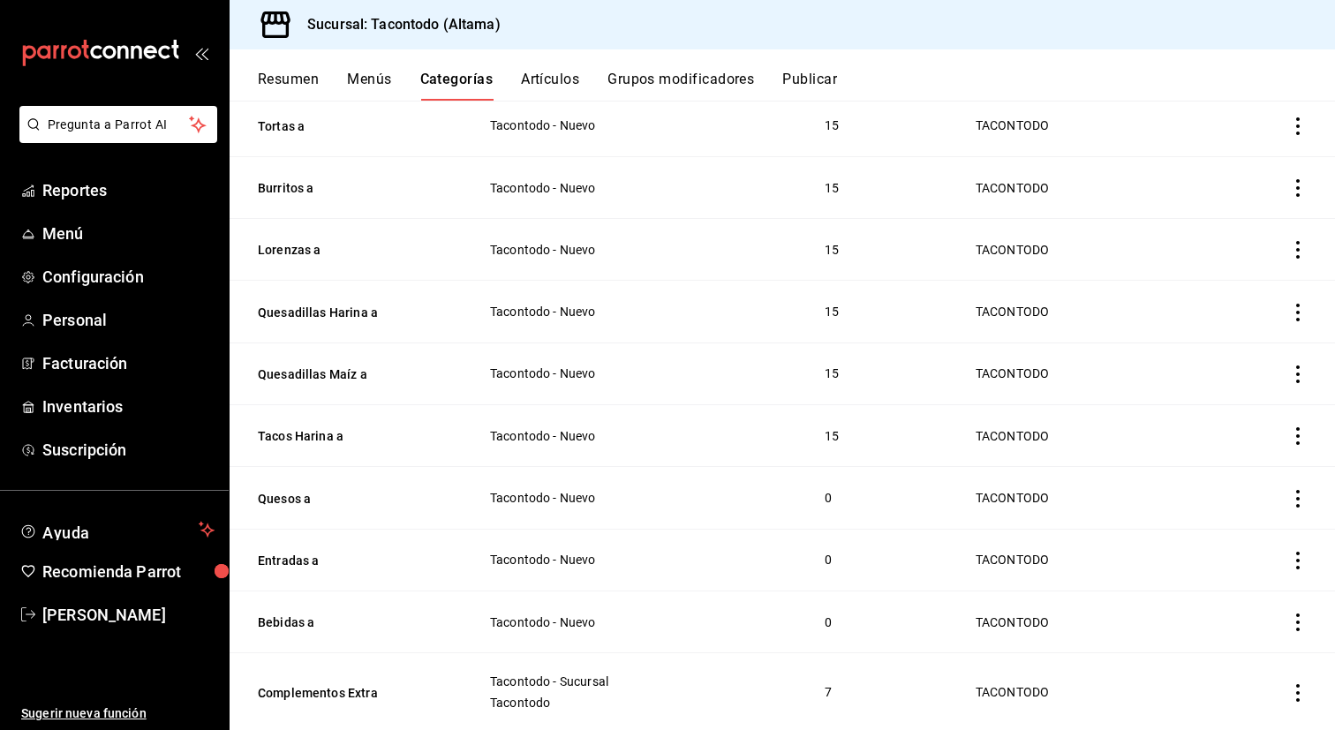
scroll to position [309, 0]
click at [302, 431] on button "Tacos Harina a" at bounding box center [346, 434] width 177 height 18
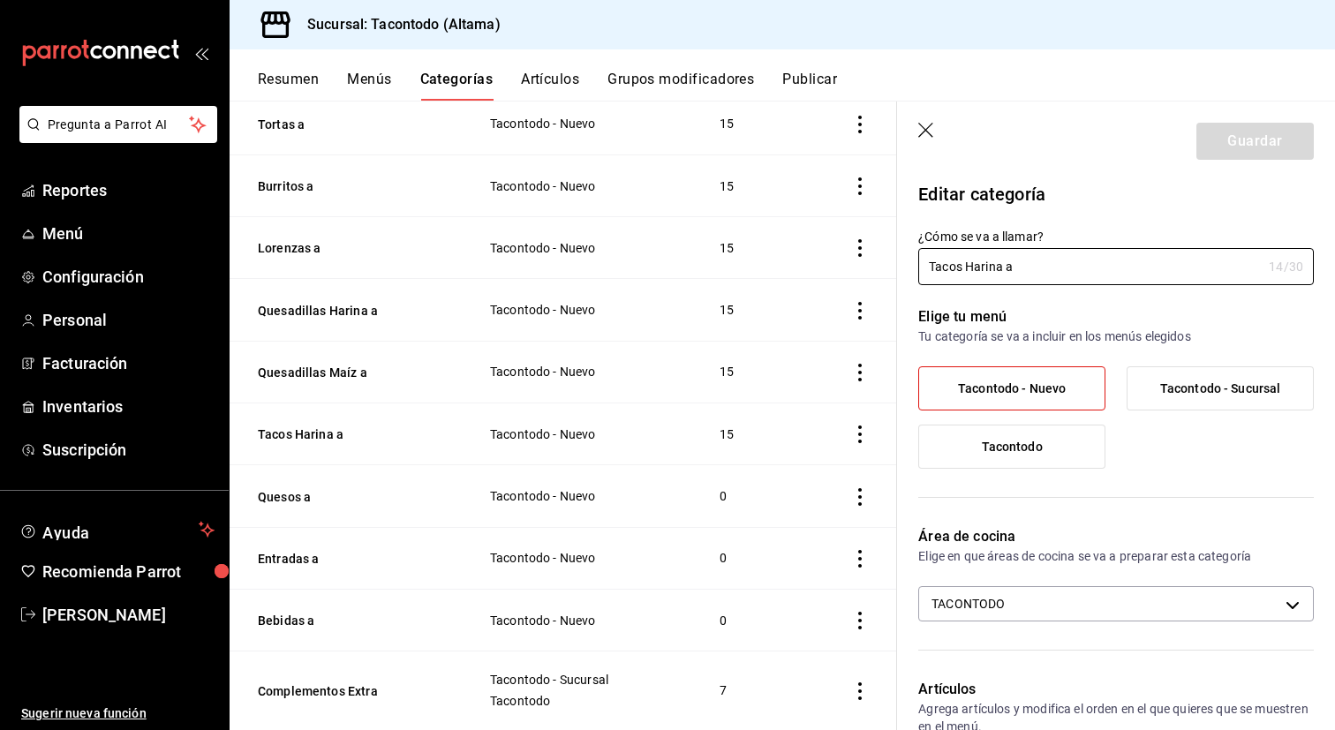
drag, startPoint x: 1003, startPoint y: 270, endPoint x: 885, endPoint y: 258, distance: 118.0
click at [885, 258] on main "Categoría sucursal Asigna o edita el área de cocina de esta sucursal. Para camb…" at bounding box center [782, 415] width 1105 height 629
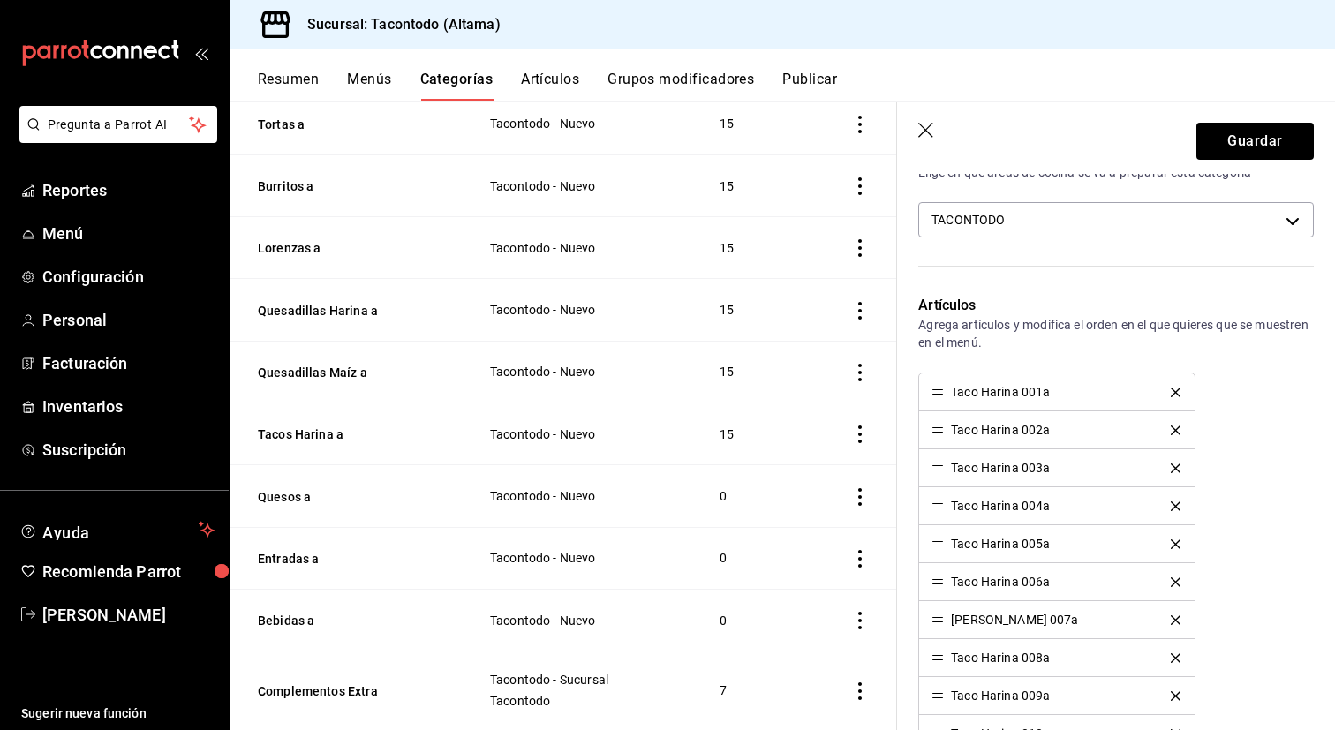
scroll to position [433, 0]
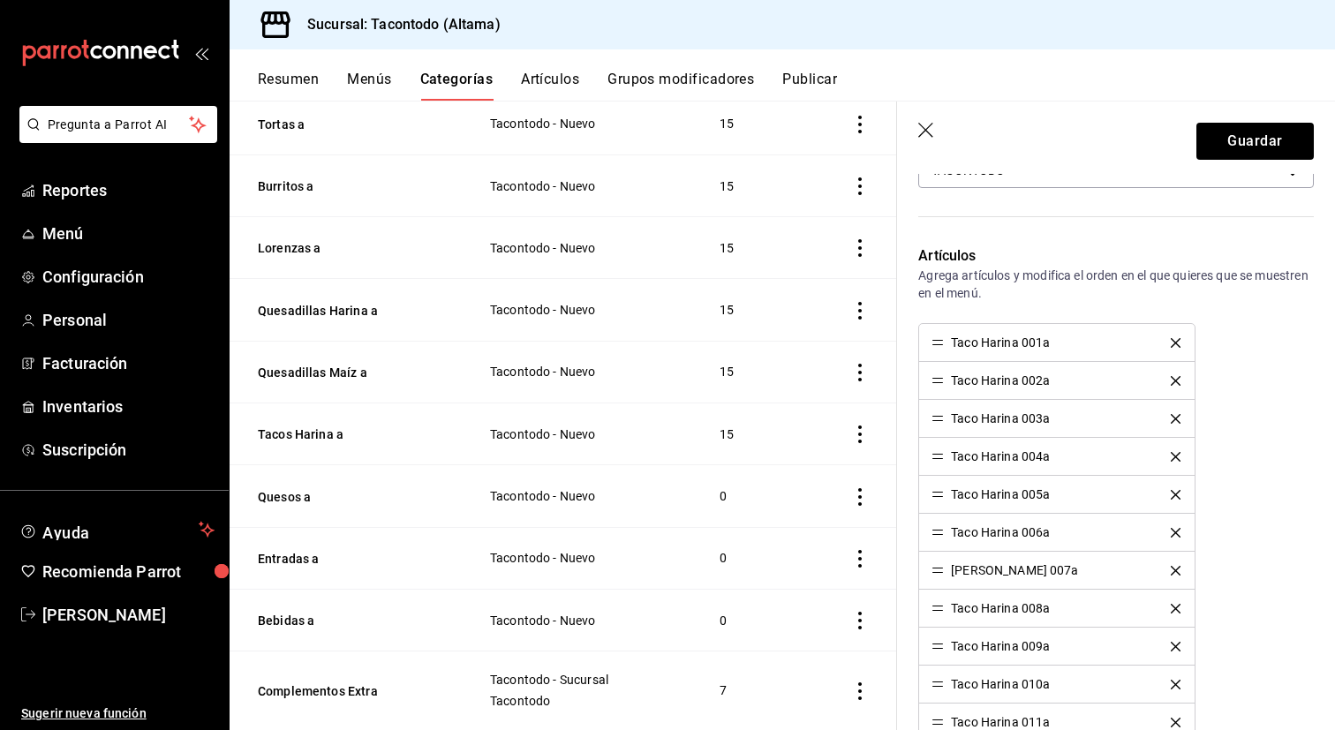
type input "Especialidades a"
click at [1173, 343] on icon "delete" at bounding box center [1175, 343] width 10 height 10
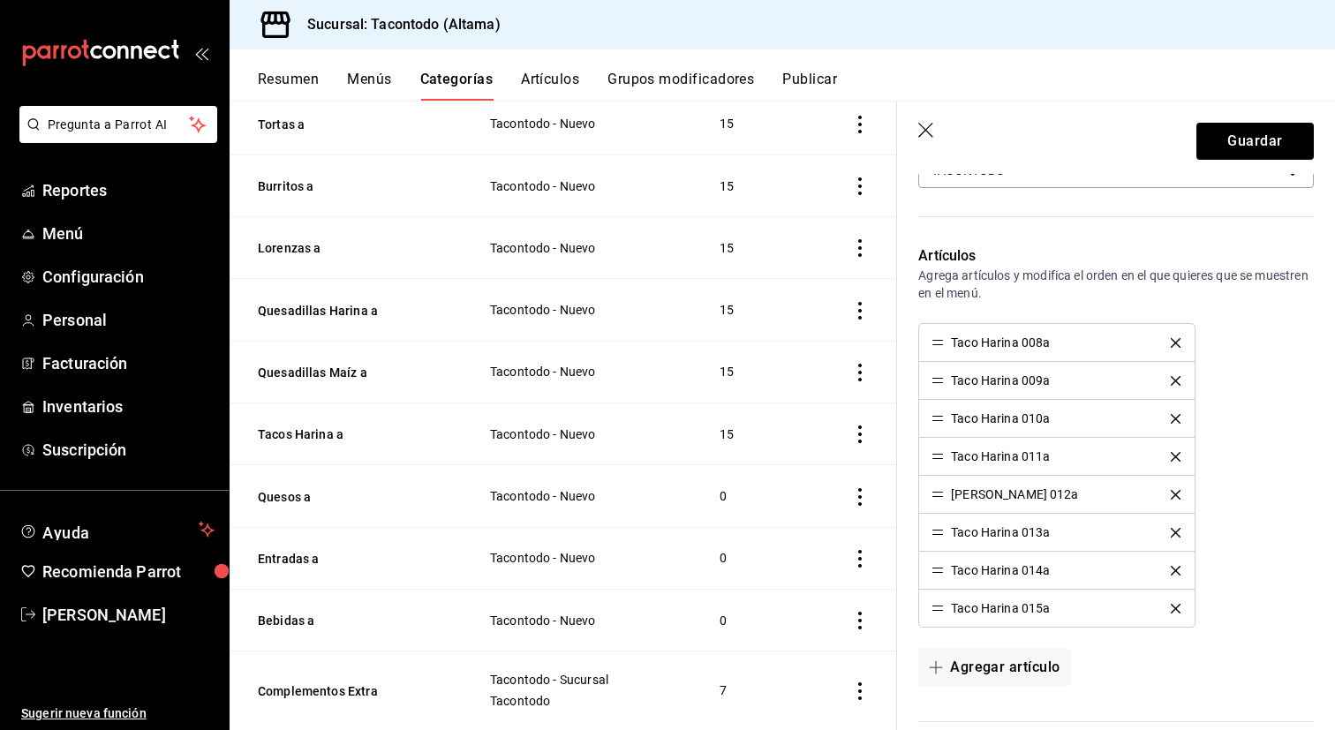
click at [1173, 343] on icon "delete" at bounding box center [1175, 343] width 10 height 10
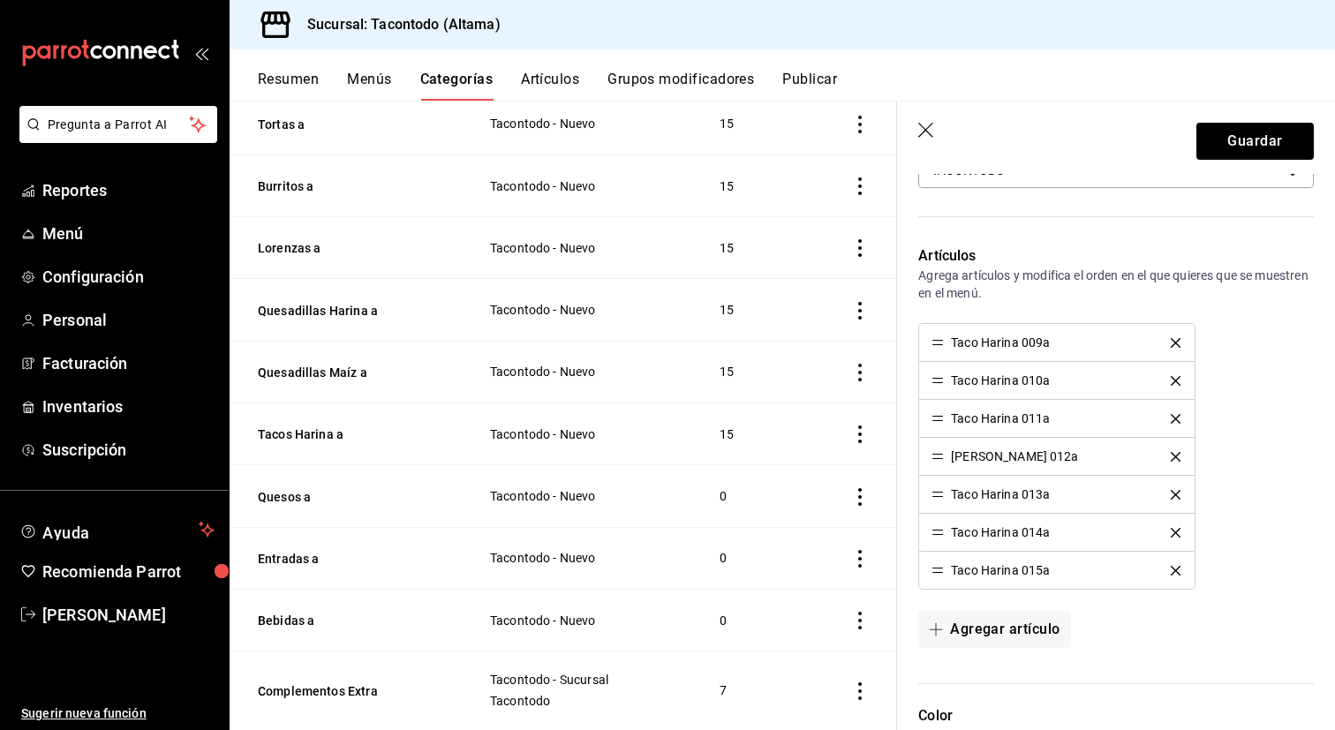
click at [1173, 343] on icon "delete" at bounding box center [1175, 343] width 10 height 10
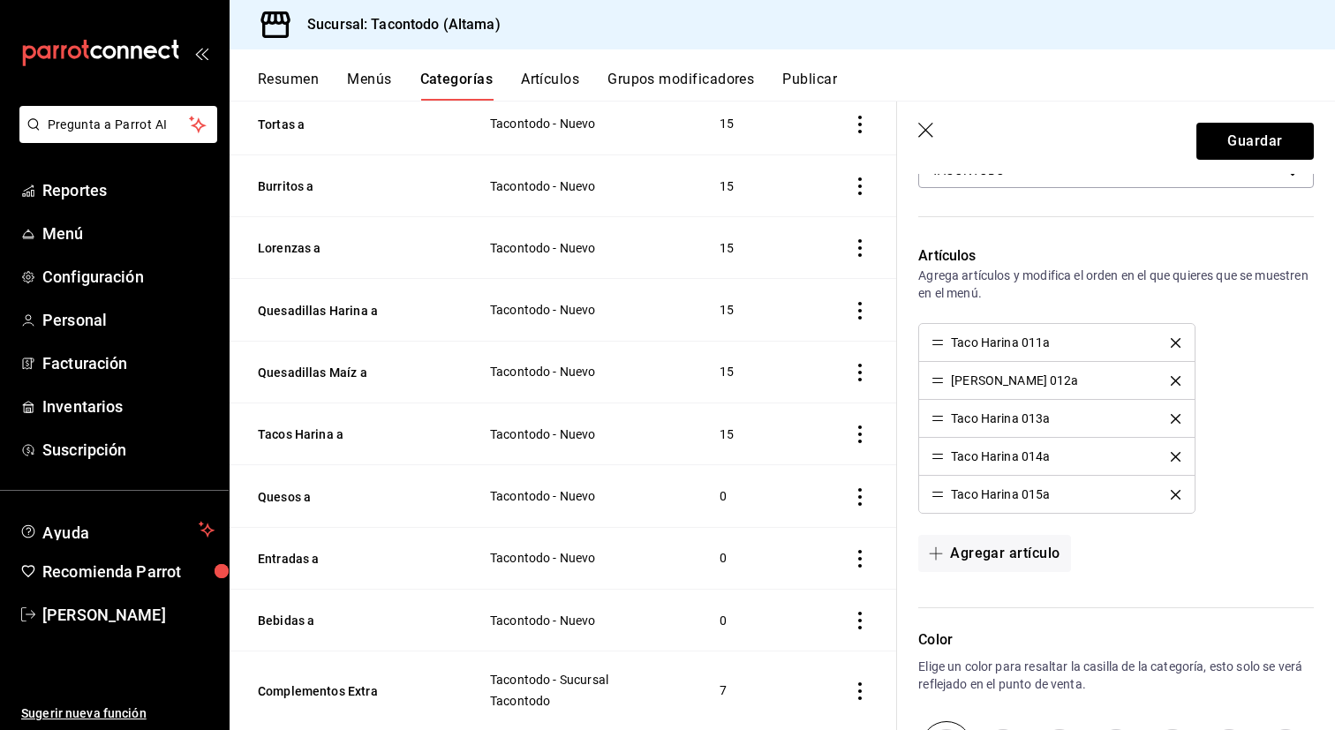
click at [1173, 343] on icon "delete" at bounding box center [1175, 343] width 10 height 10
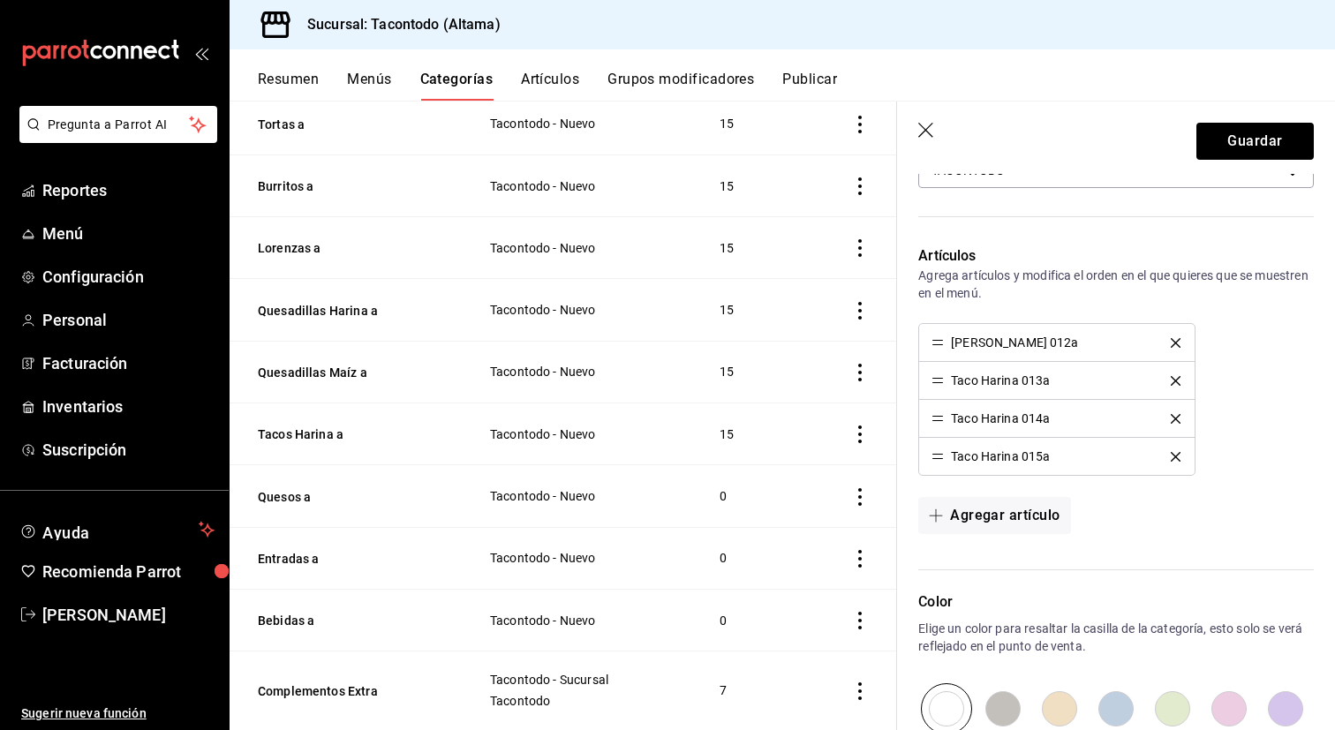
click at [1173, 343] on icon "delete" at bounding box center [1175, 343] width 10 height 10
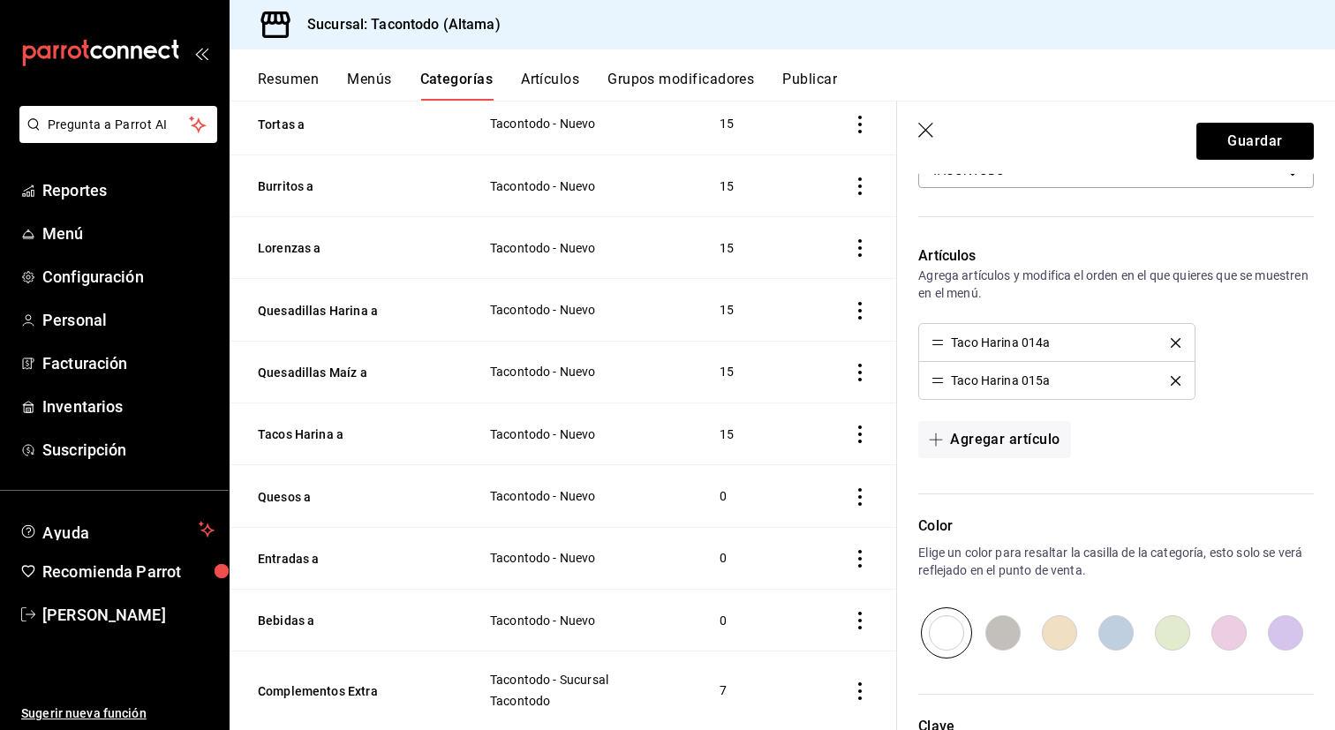
click at [1173, 343] on icon "delete" at bounding box center [1175, 343] width 10 height 10
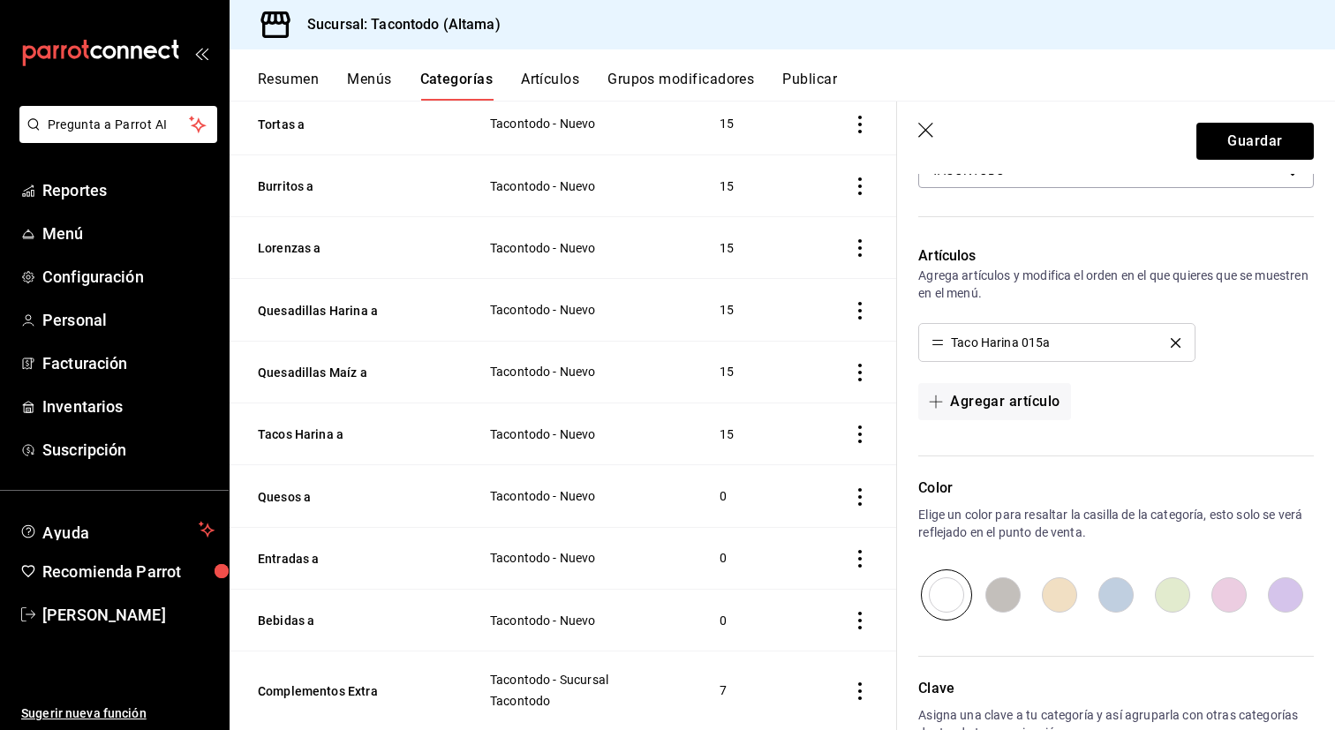
click at [1173, 343] on icon "delete" at bounding box center [1175, 343] width 10 height 10
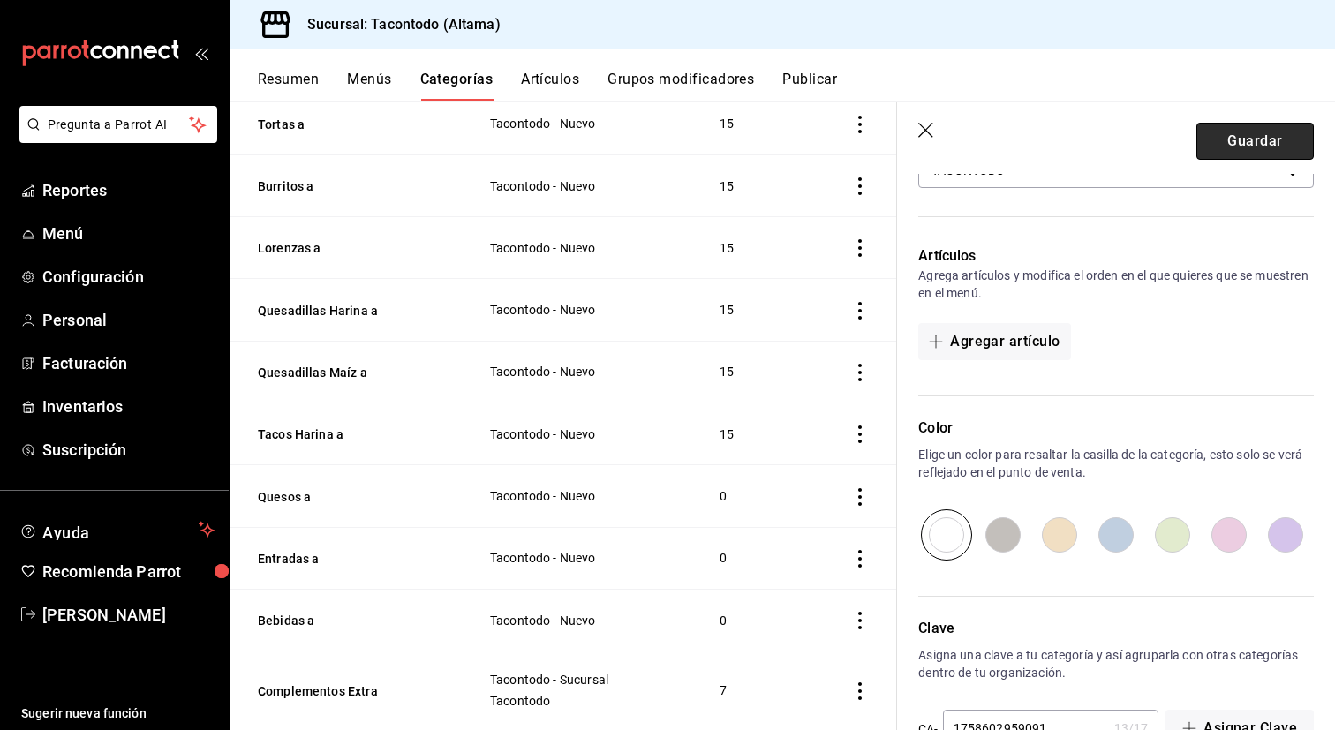
click at [1228, 148] on button "Guardar" at bounding box center [1254, 141] width 117 height 37
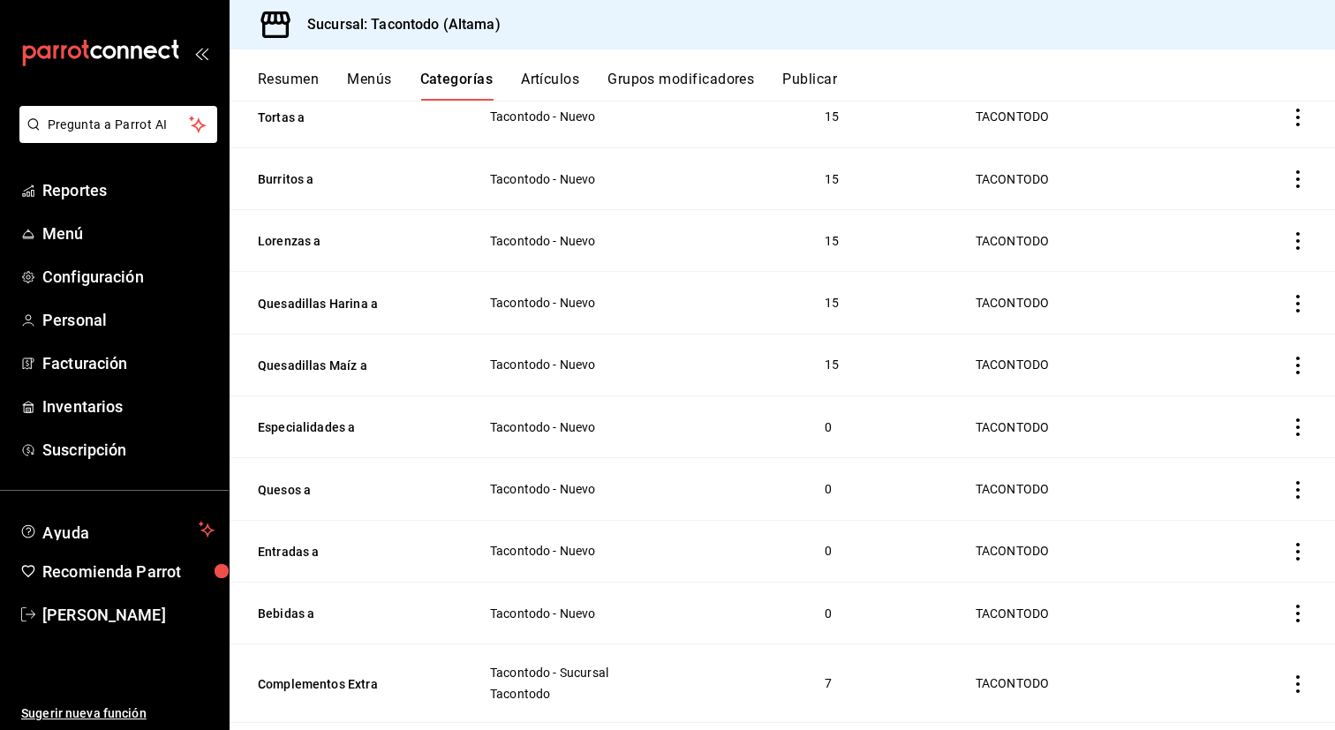
scroll to position [305, 0]
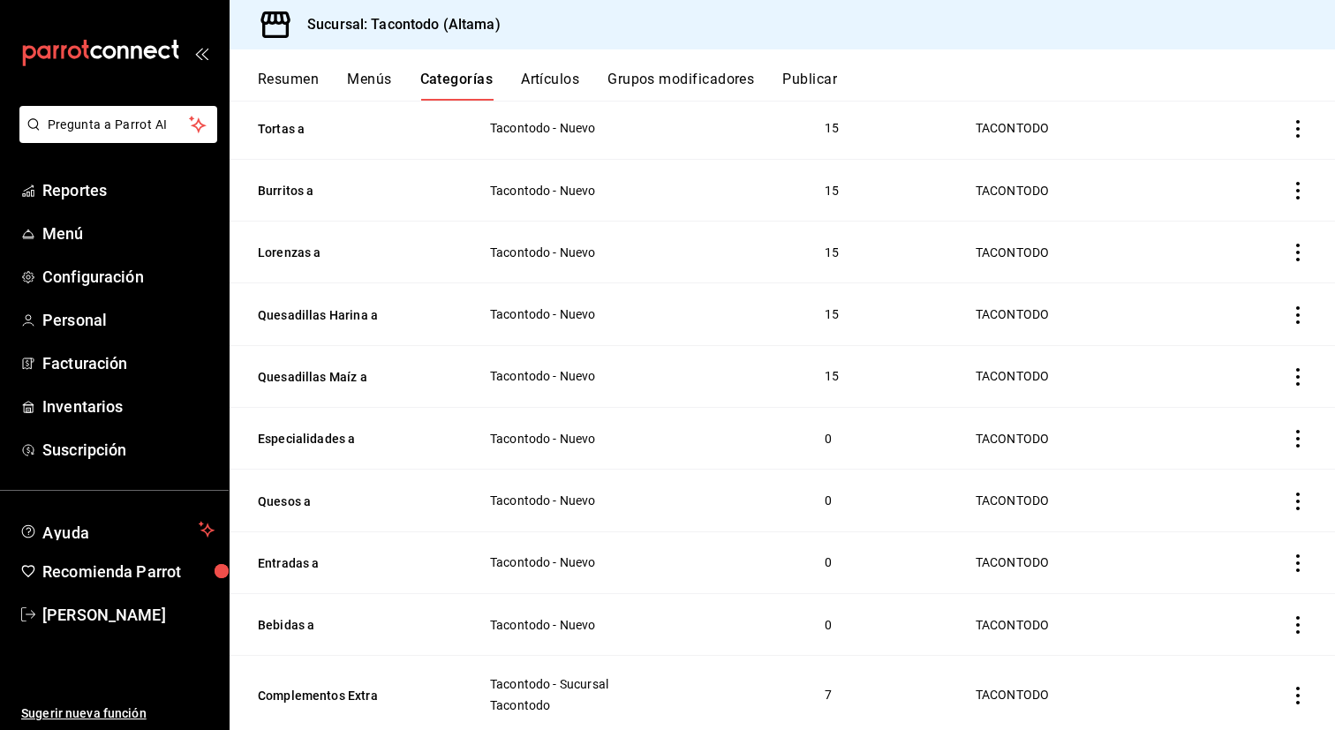
click at [1295, 368] on icon "actions" at bounding box center [1298, 377] width 18 height 18
click at [1257, 411] on span "Editar" at bounding box center [1245, 415] width 46 height 19
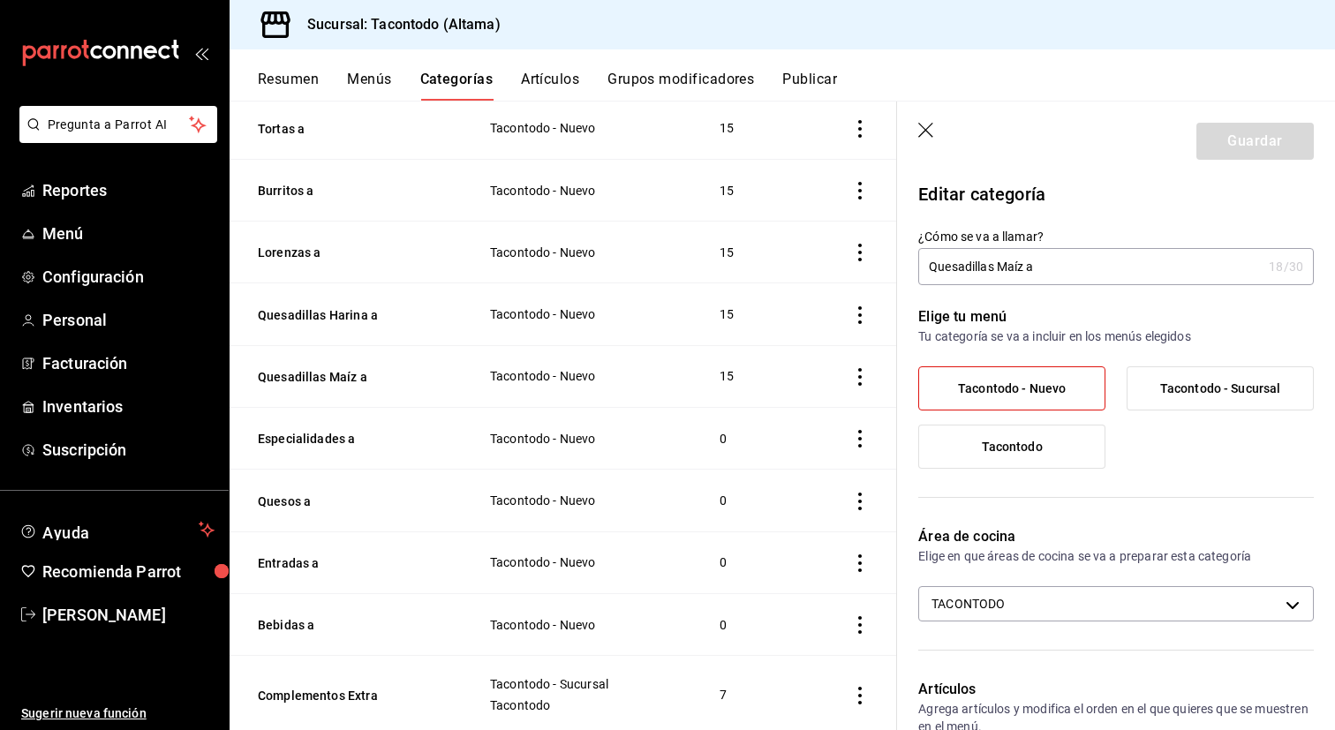
drag, startPoint x: 1023, startPoint y: 270, endPoint x: 951, endPoint y: 258, distance: 73.4
click at [951, 258] on input "Quesadillas Maíz a" at bounding box center [1089, 266] width 343 height 35
click at [949, 265] on input "Quesadillas Maíz a" at bounding box center [1089, 266] width 343 height 35
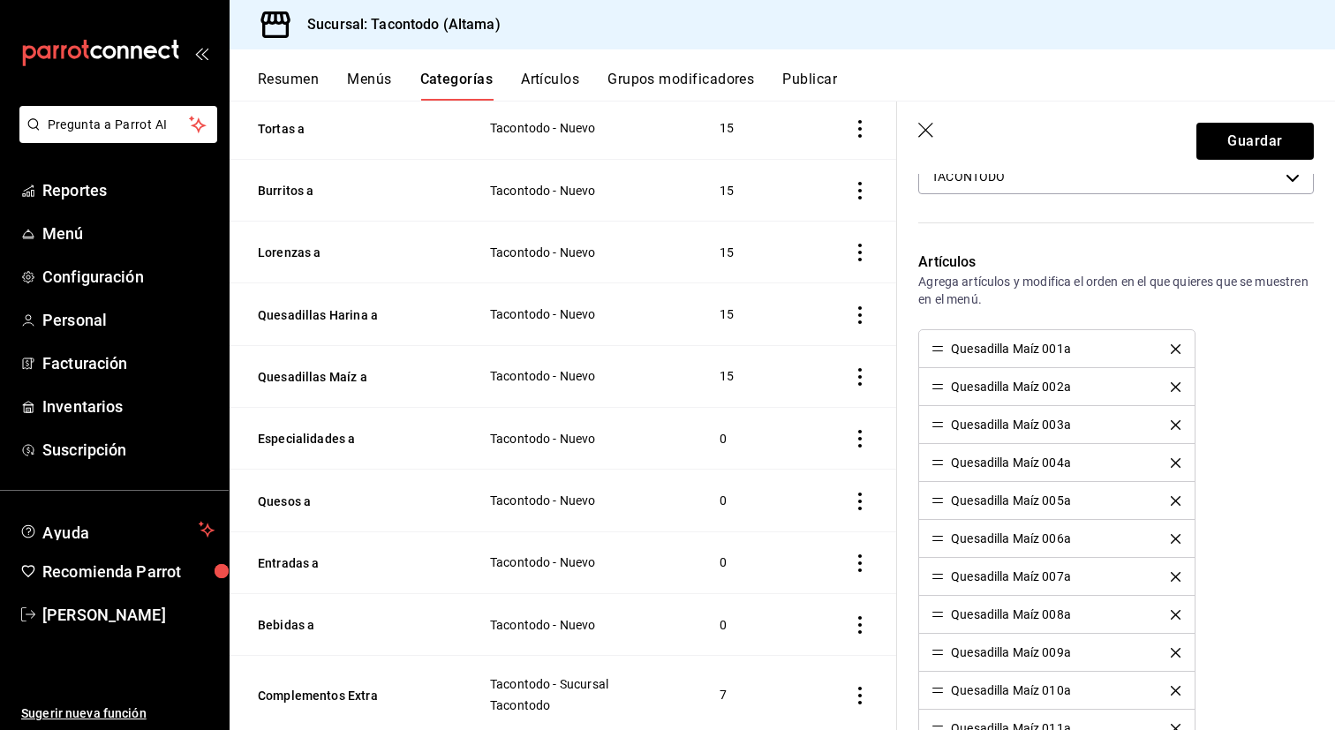
scroll to position [467, 0]
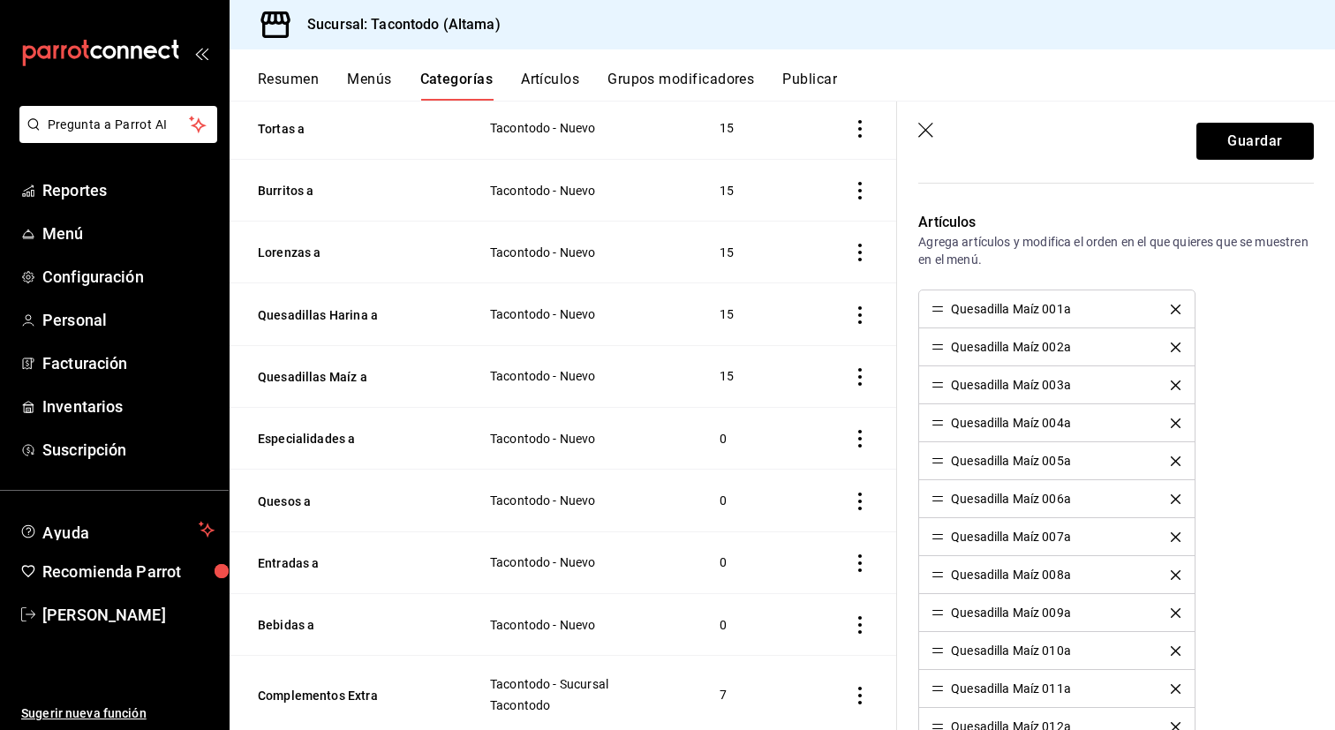
type input "Tacos Maíz a"
click at [1178, 312] on icon "delete" at bounding box center [1175, 310] width 10 height 10
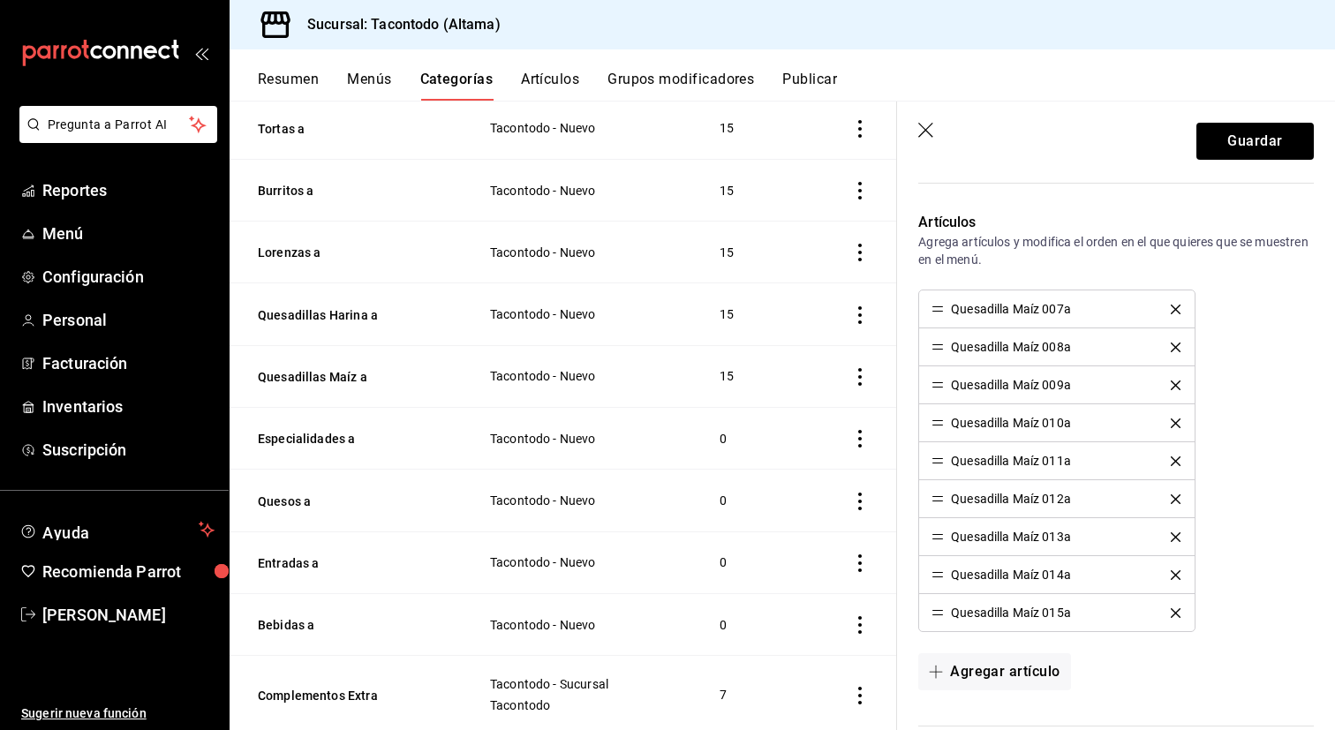
click at [1178, 312] on icon "delete" at bounding box center [1175, 310] width 10 height 10
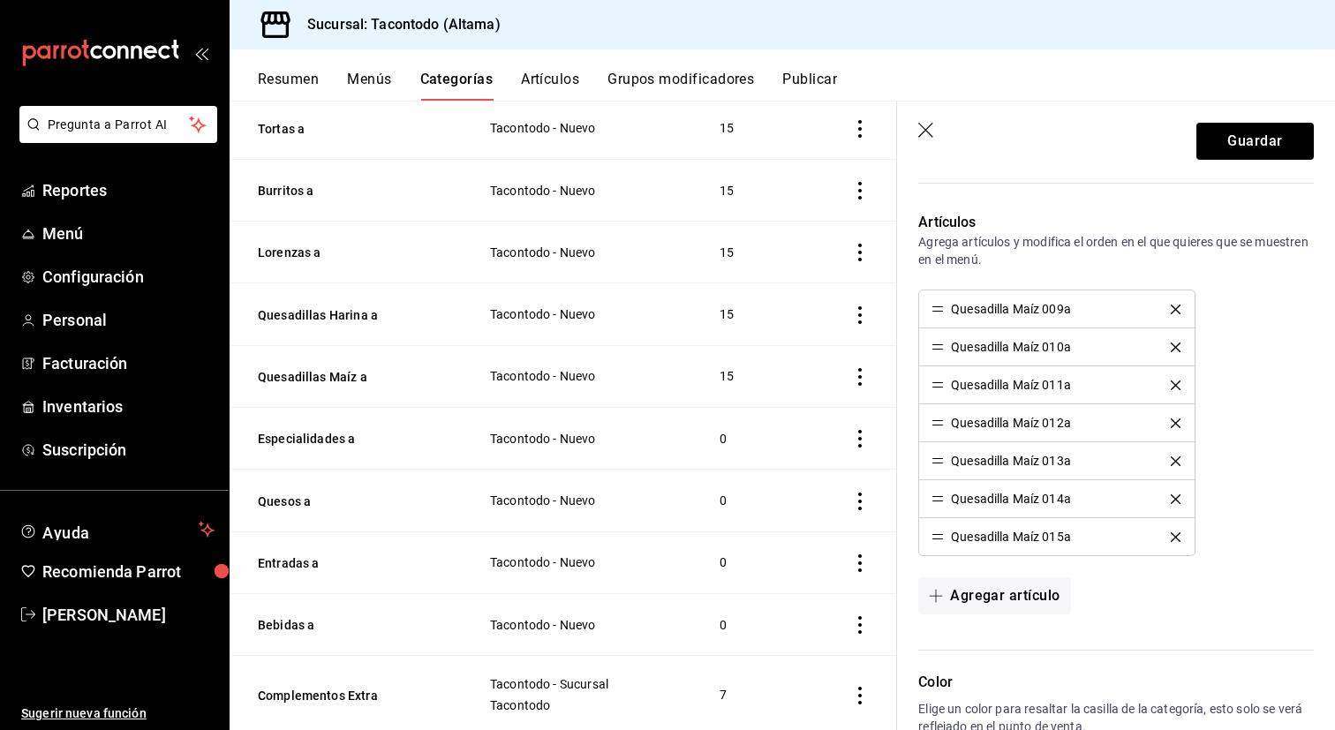
click at [1178, 312] on icon "delete" at bounding box center [1175, 310] width 10 height 10
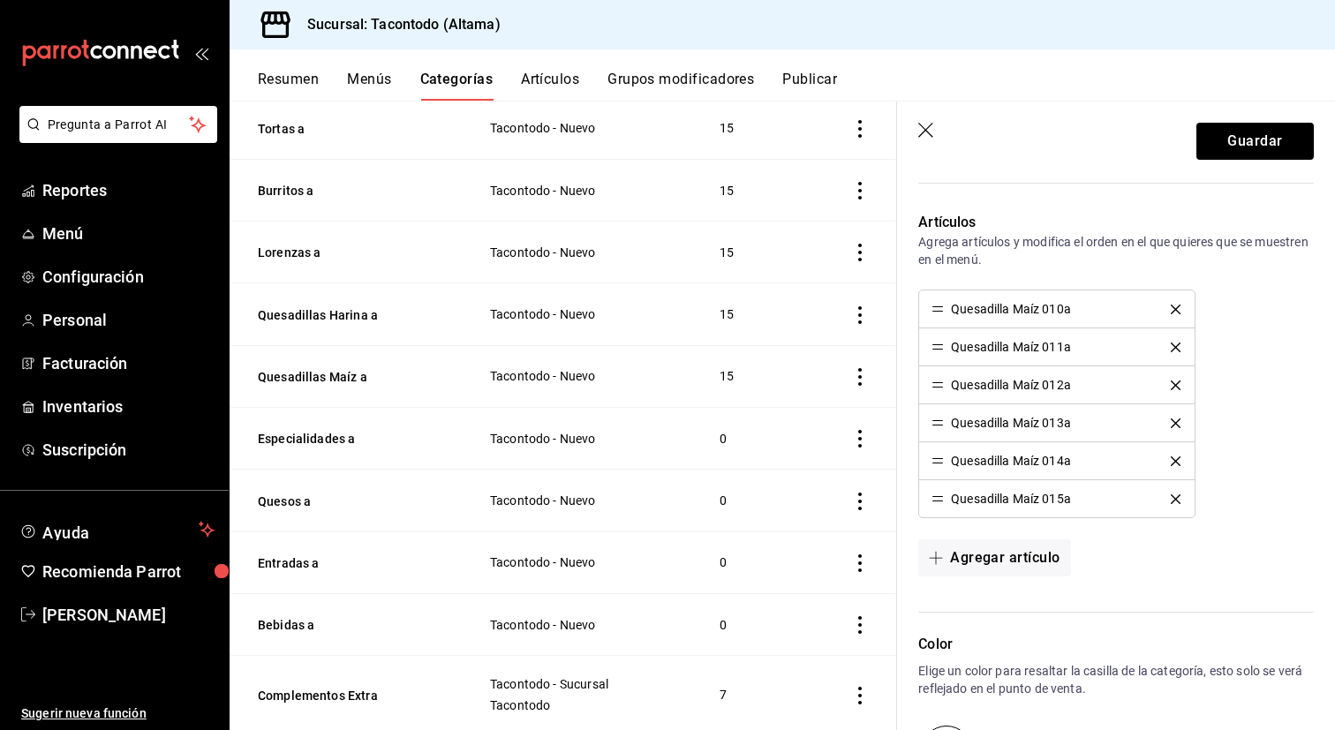
click at [1178, 312] on icon "delete" at bounding box center [1175, 310] width 10 height 10
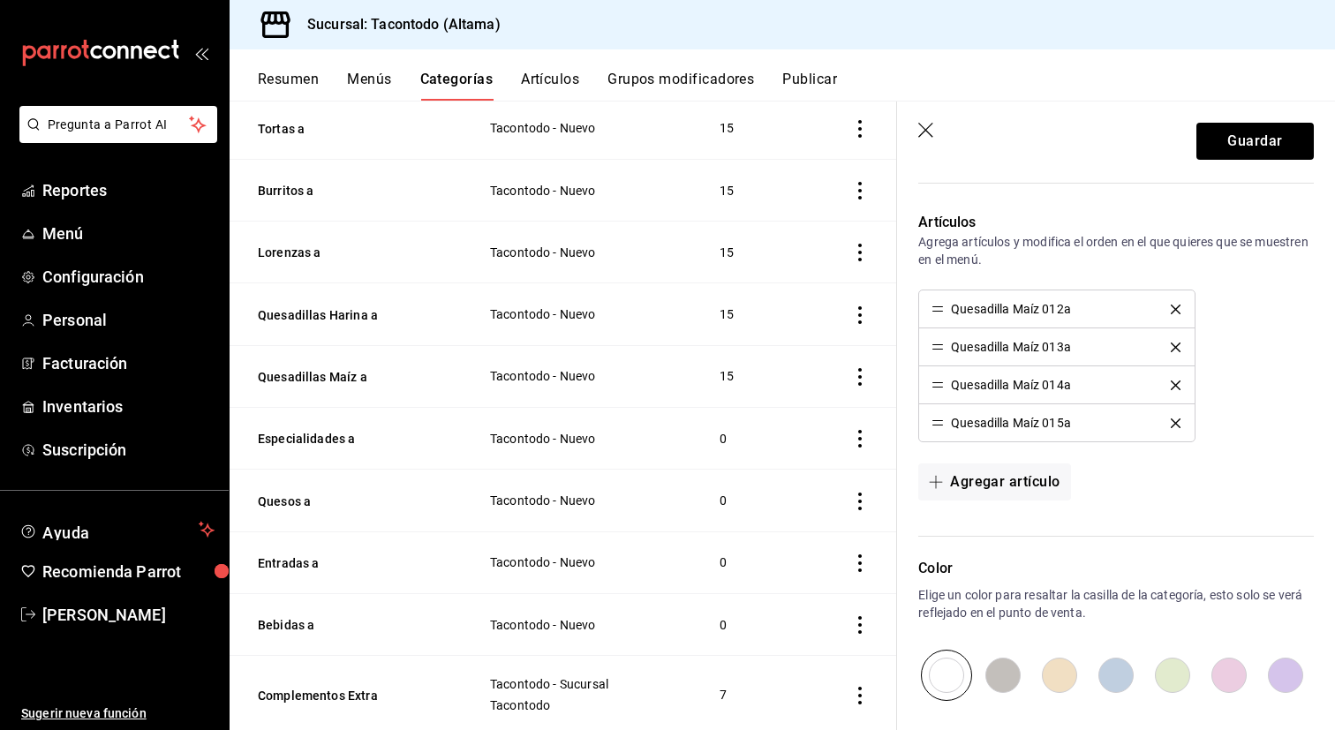
click at [1178, 312] on icon "delete" at bounding box center [1175, 310] width 10 height 10
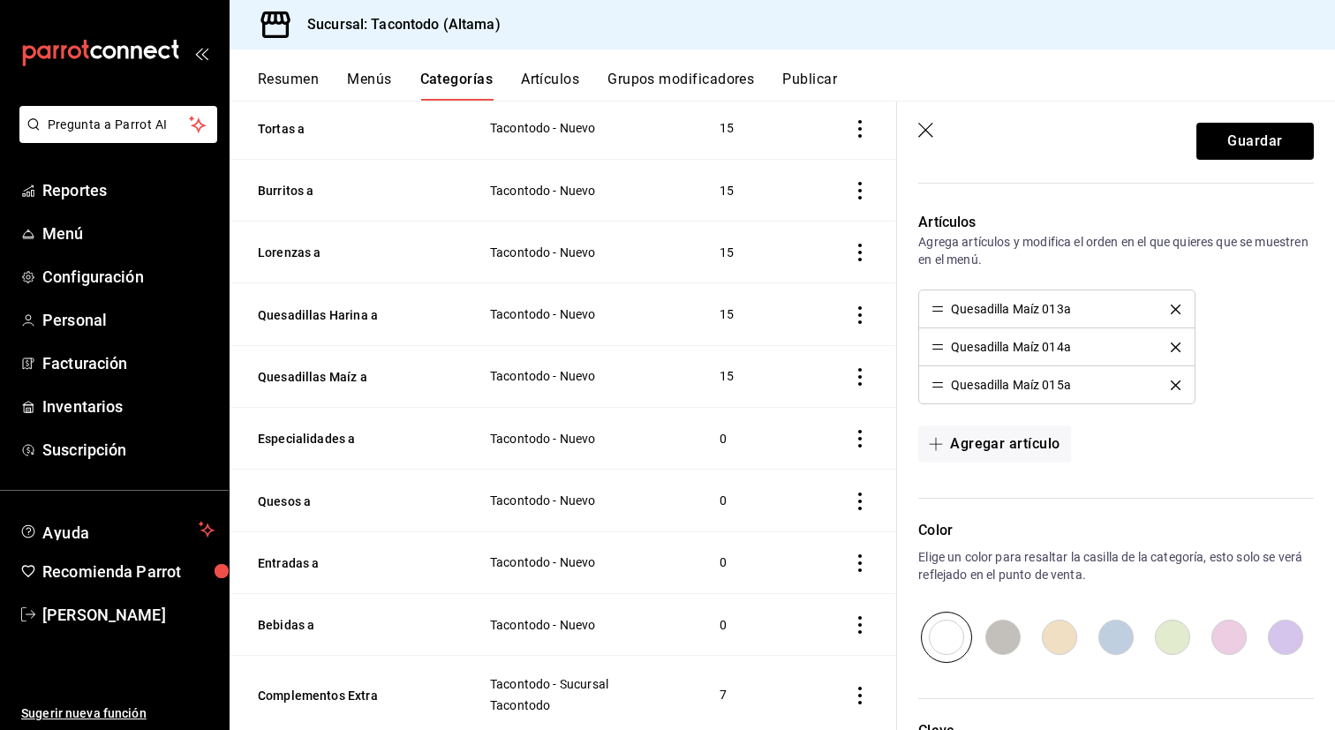
click at [1178, 312] on icon "delete" at bounding box center [1175, 310] width 10 height 10
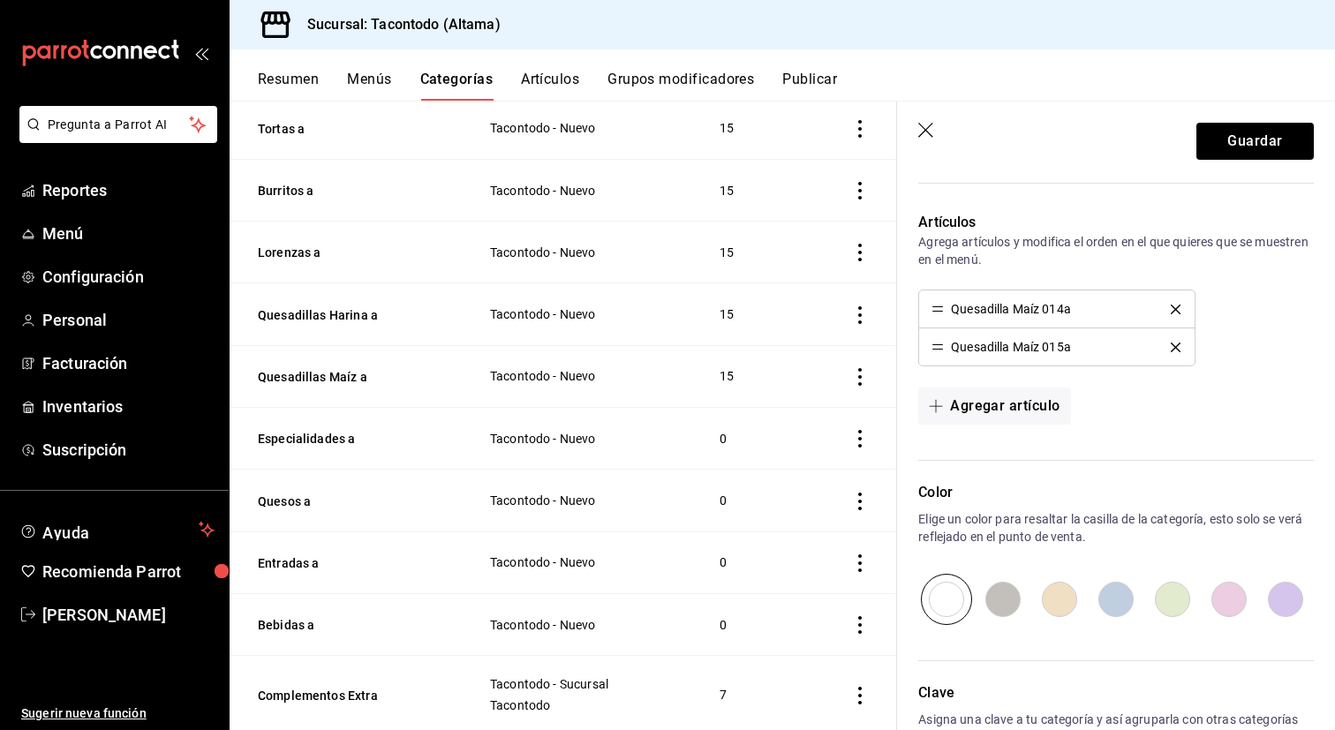
click at [1178, 312] on icon "delete" at bounding box center [1175, 310] width 10 height 10
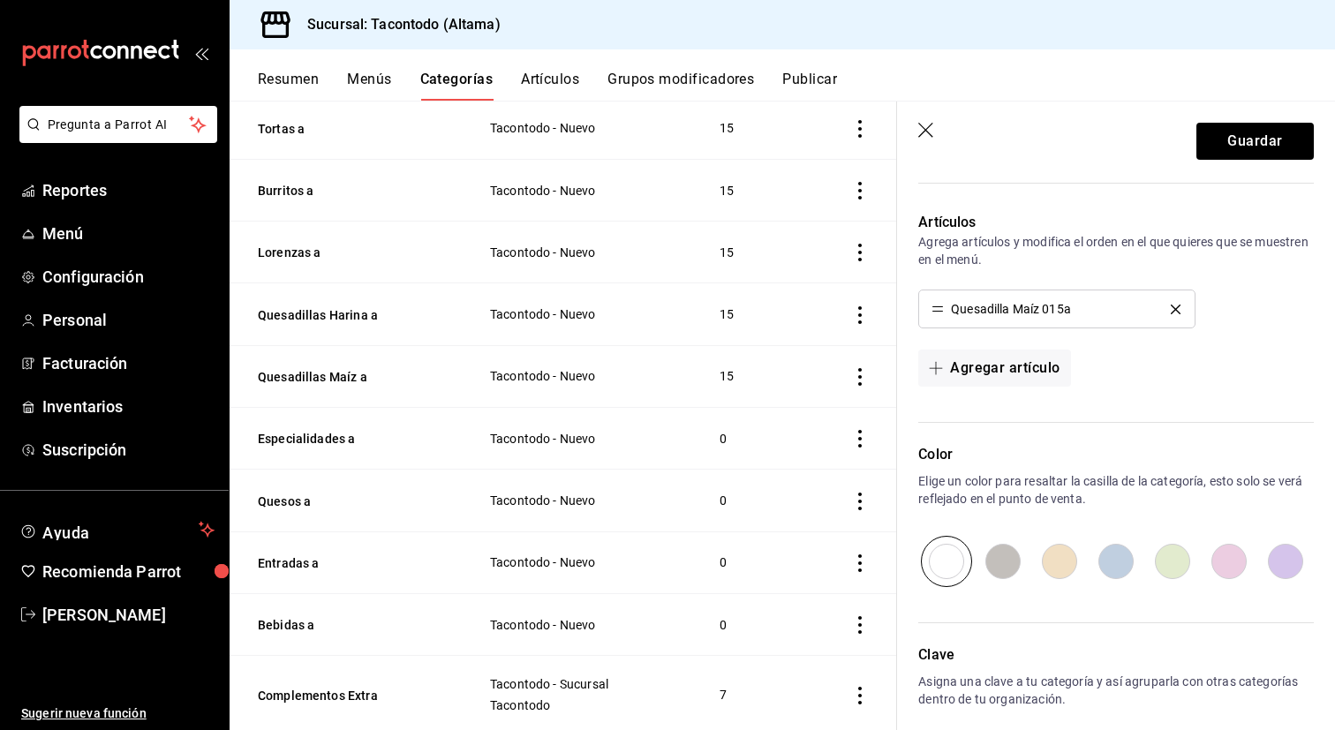
click at [1178, 312] on icon "delete" at bounding box center [1175, 310] width 10 height 10
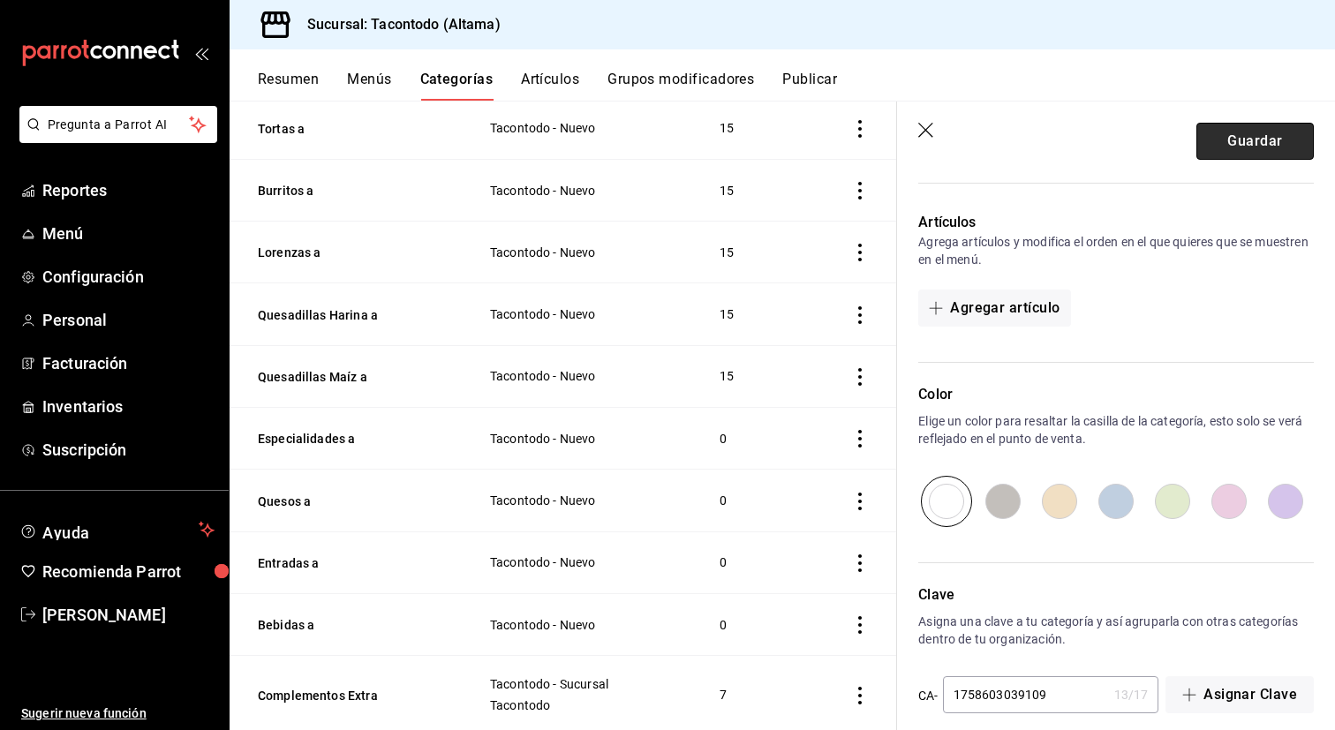
click at [1263, 139] on button "Guardar" at bounding box center [1254, 141] width 117 height 37
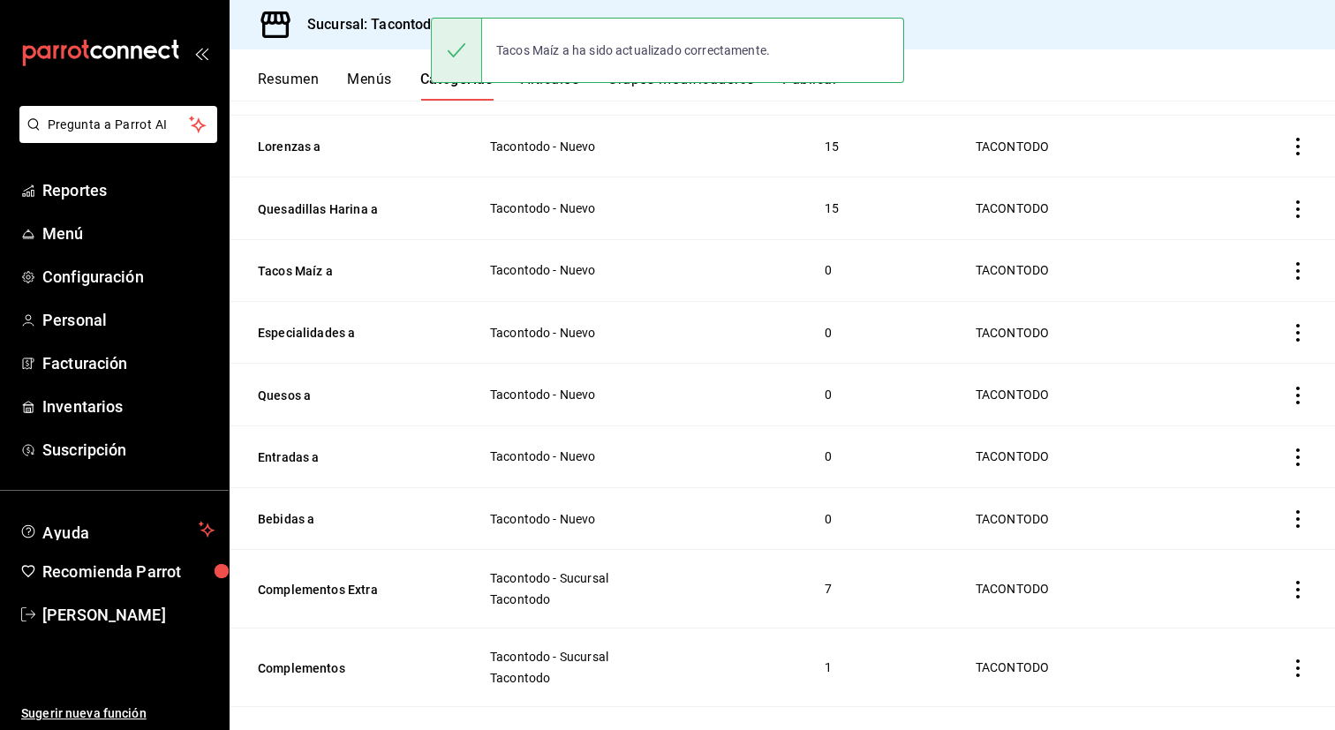
scroll to position [425, 0]
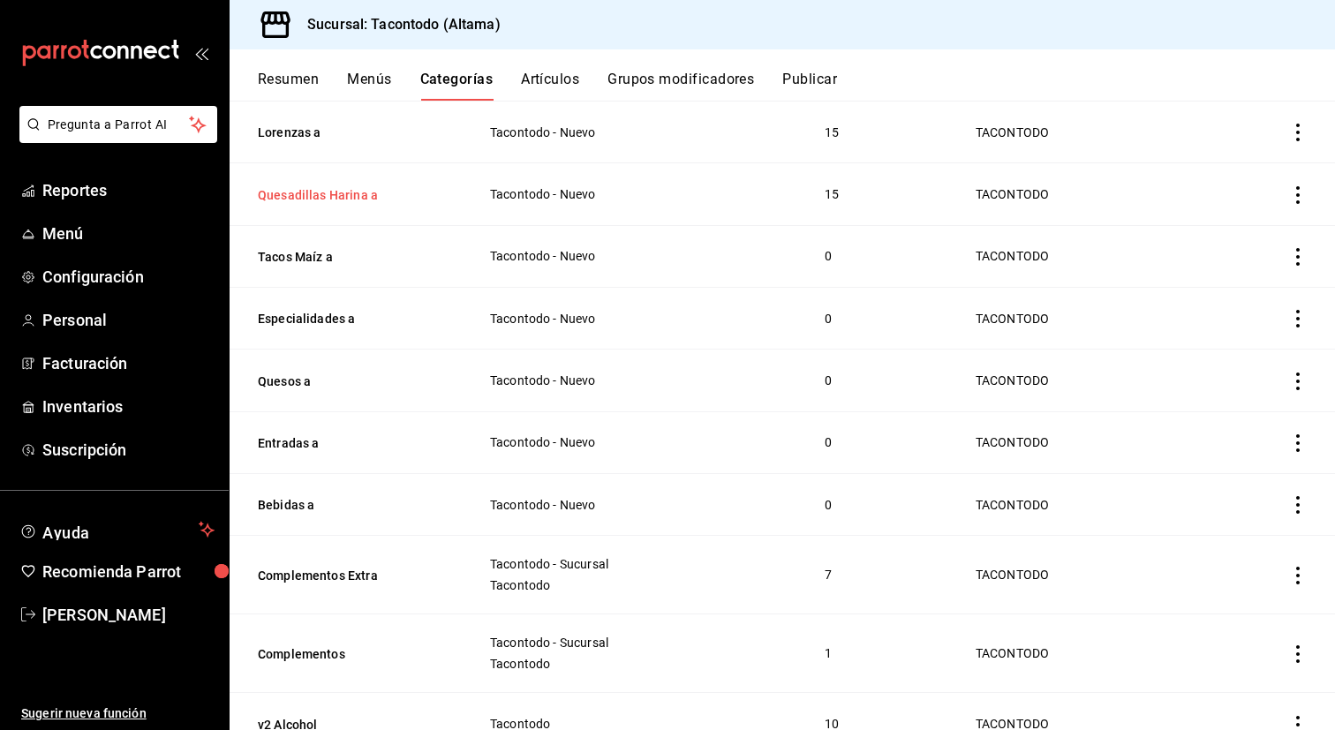
click at [333, 191] on button "Quesadillas Harina a" at bounding box center [346, 195] width 177 height 18
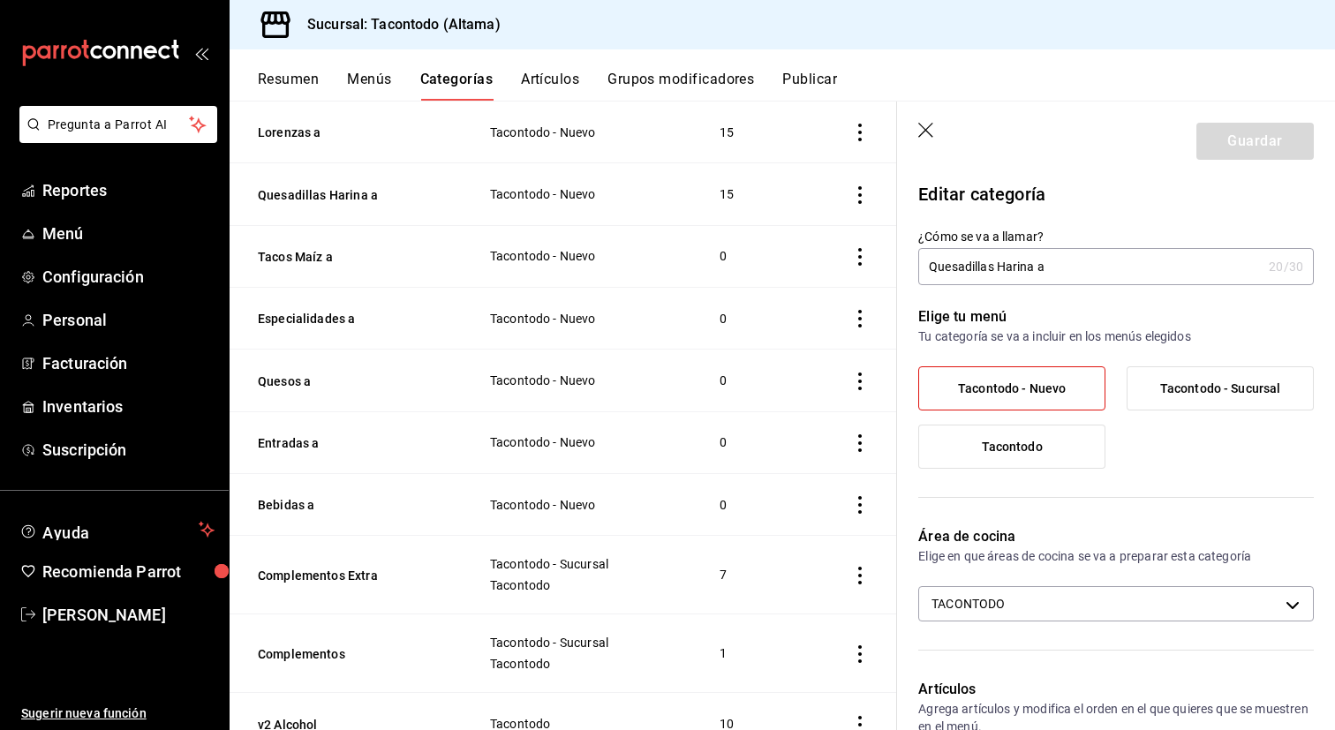
click at [952, 271] on input "Quesadillas Harina a" at bounding box center [1089, 266] width 343 height 35
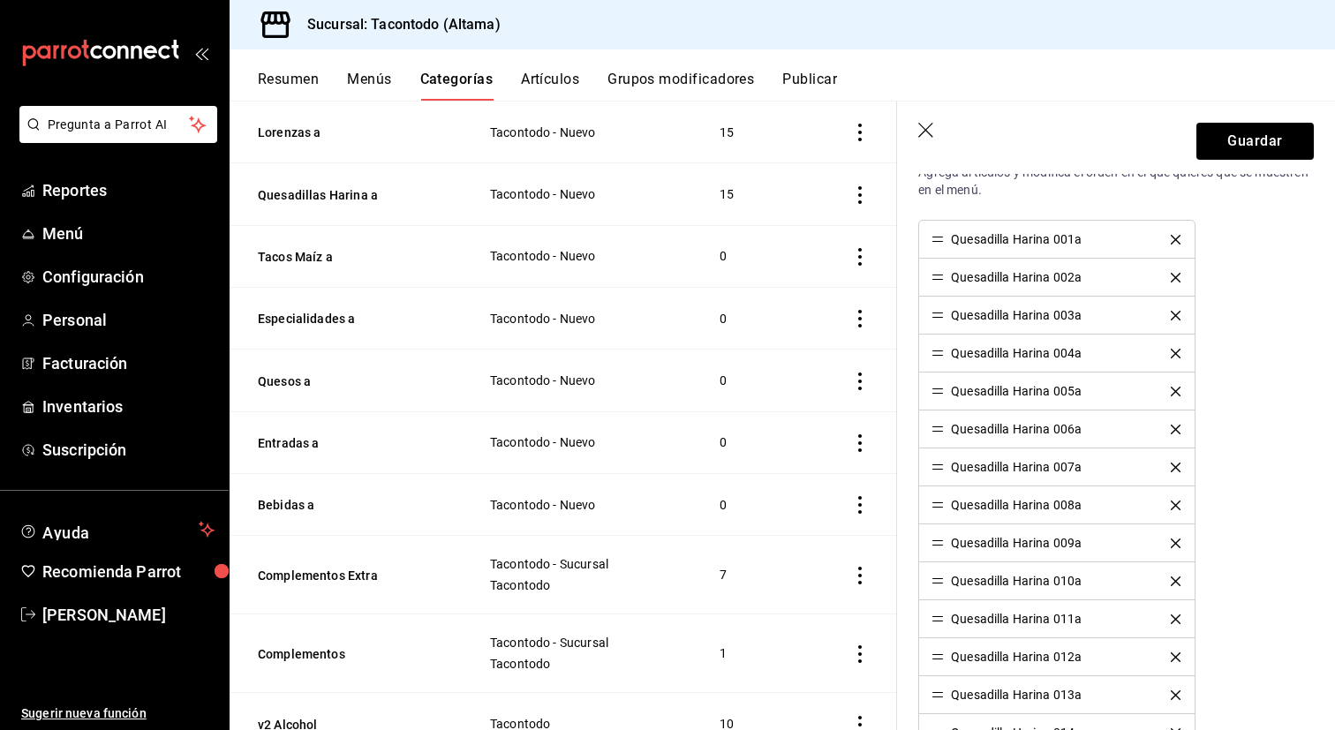
scroll to position [480, 0]
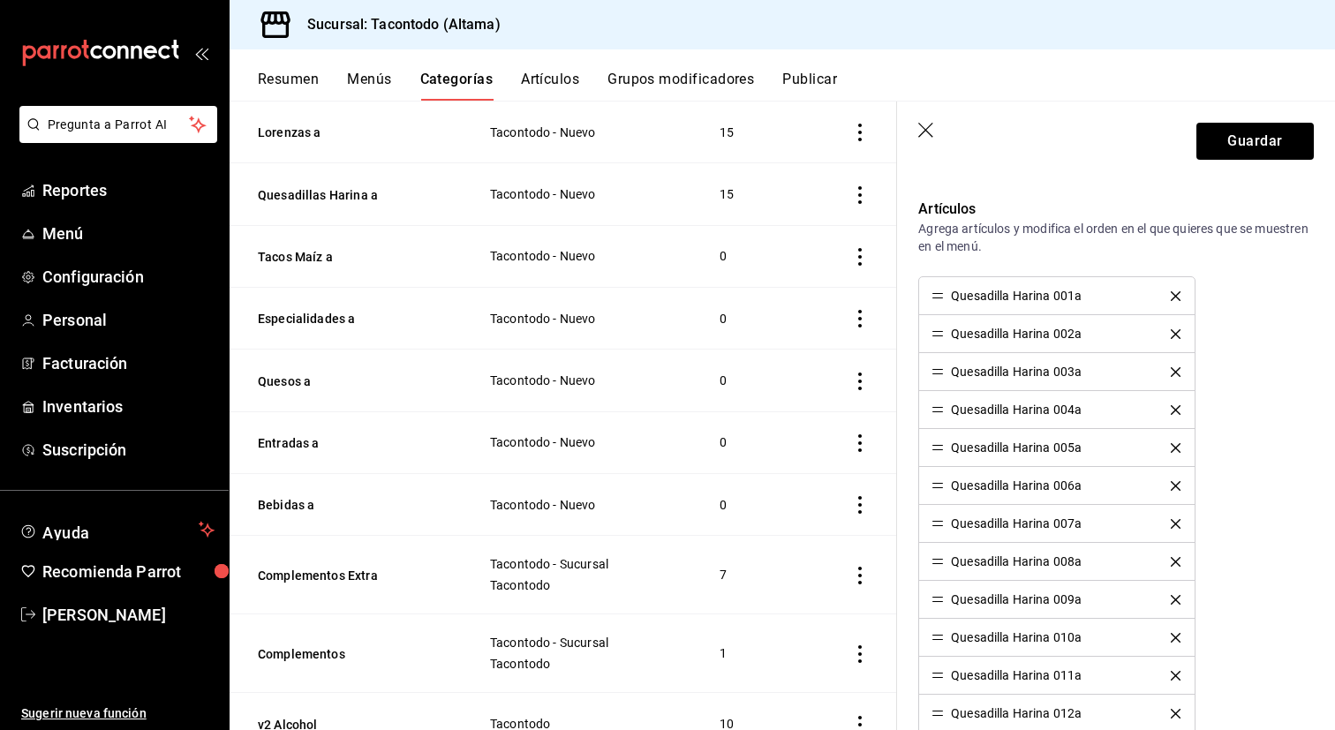
type input "Tacos Harina a"
click at [1179, 295] on icon "delete" at bounding box center [1175, 296] width 10 height 10
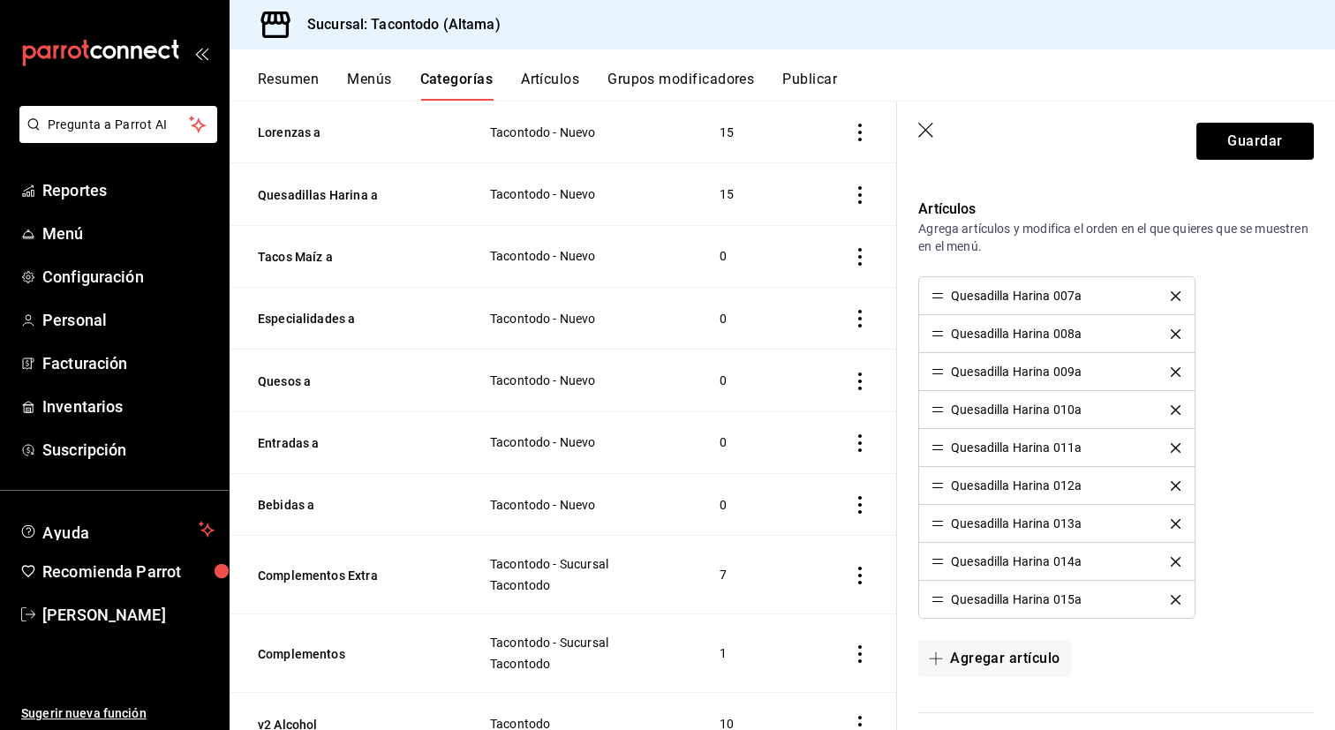
click at [1179, 295] on icon "delete" at bounding box center [1175, 296] width 10 height 10
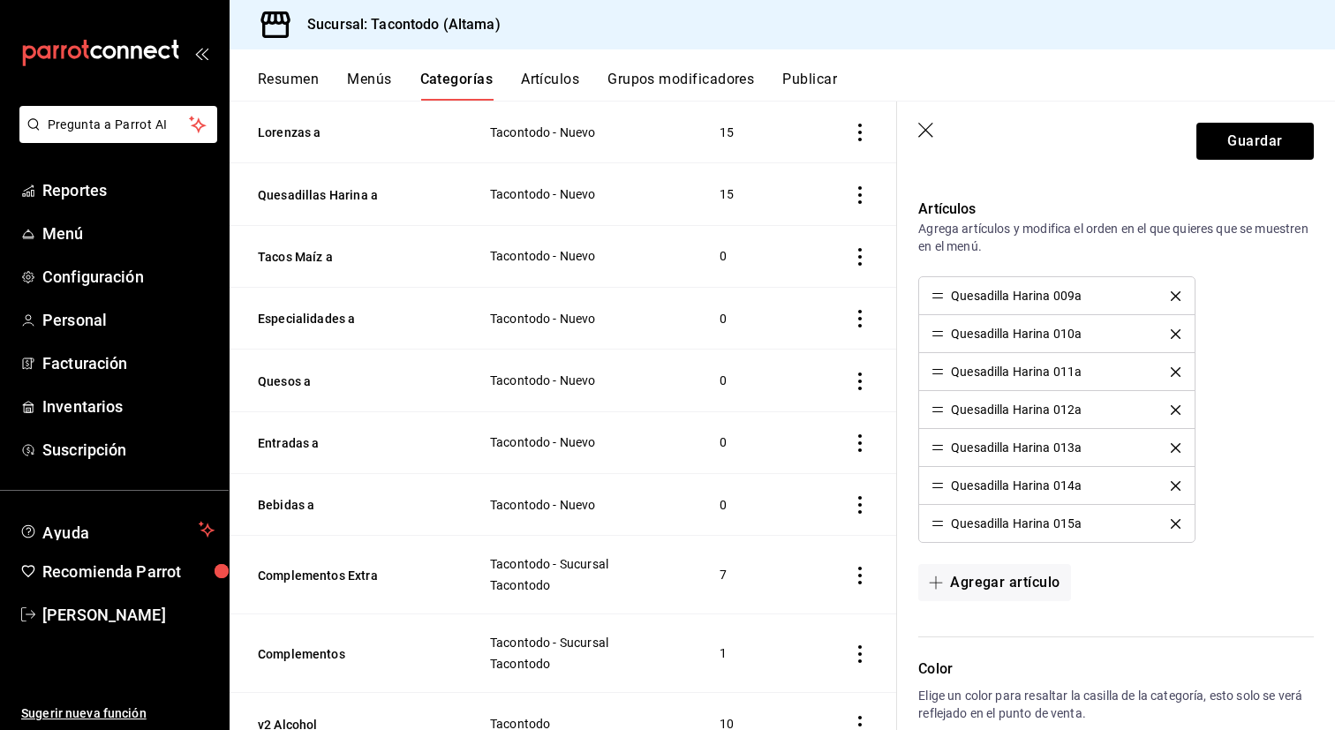
click at [1179, 295] on icon "delete" at bounding box center [1175, 296] width 10 height 10
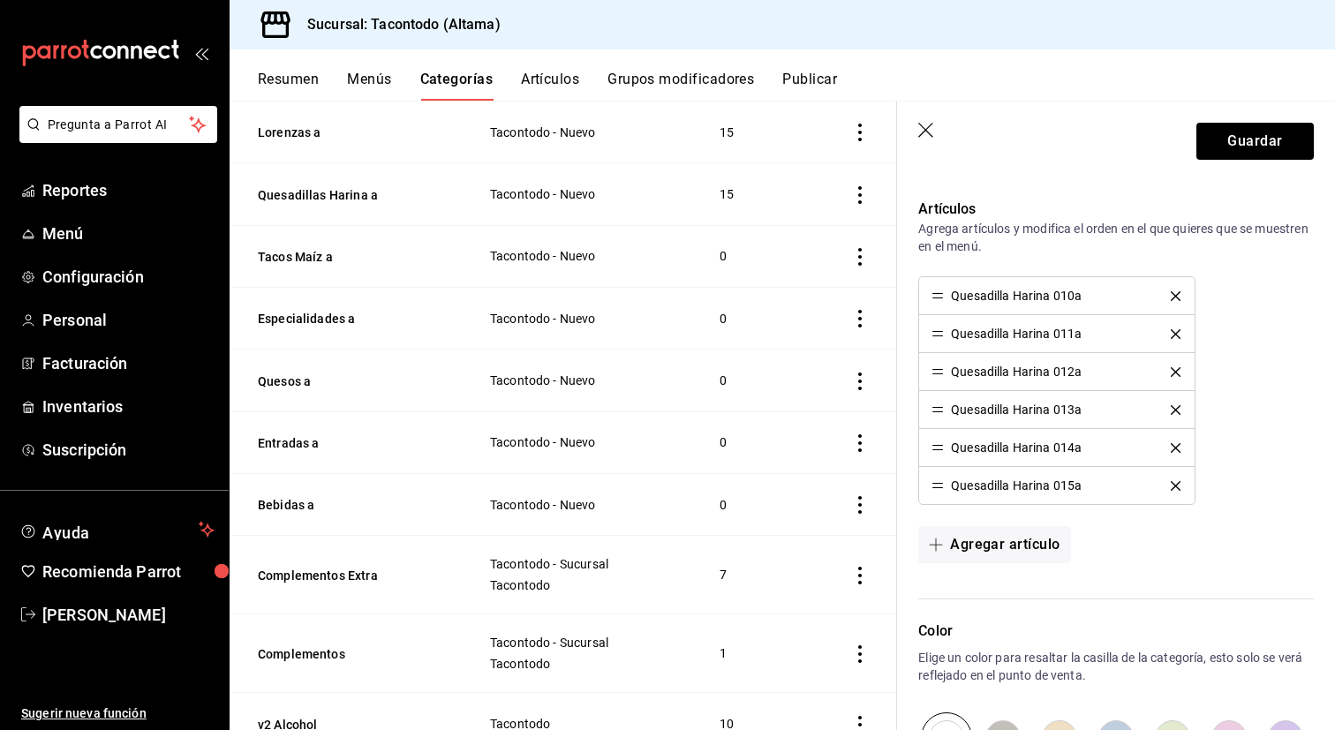
click at [1179, 295] on icon "delete" at bounding box center [1175, 296] width 10 height 10
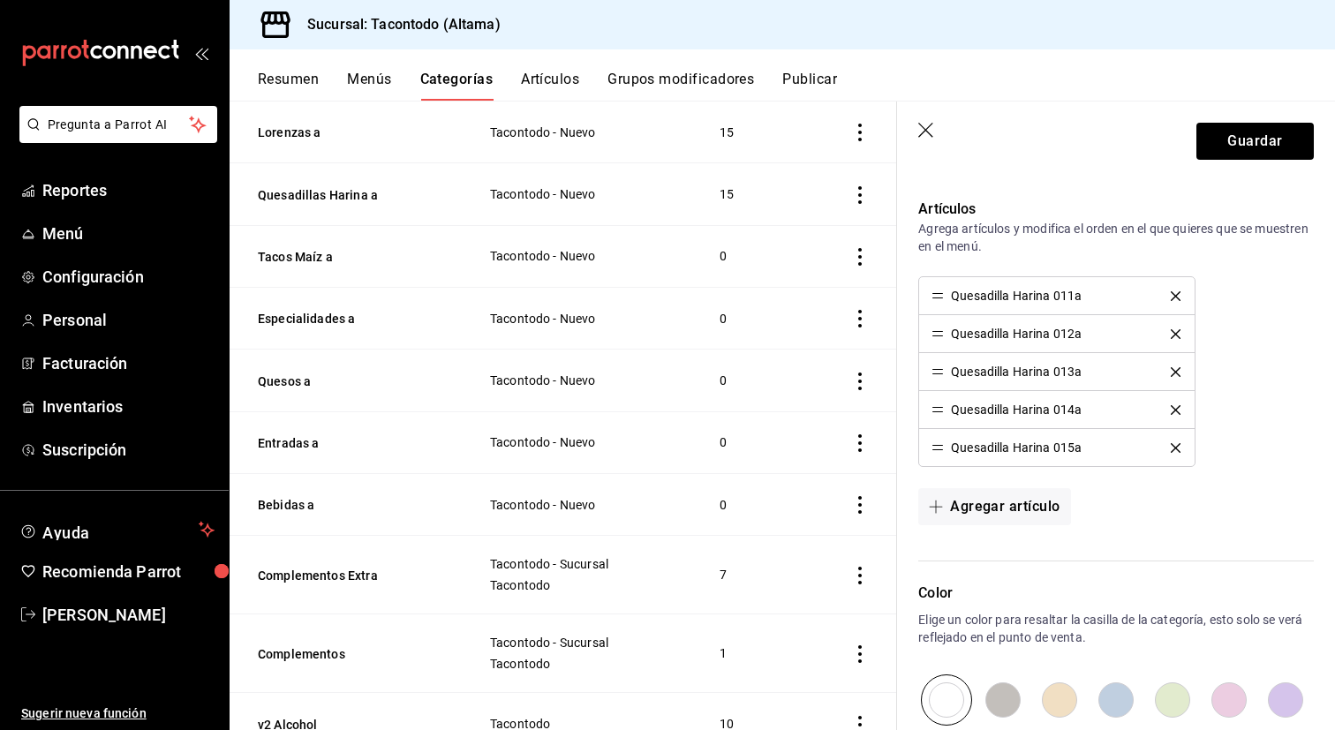
click at [1179, 295] on icon "delete" at bounding box center [1175, 296] width 10 height 10
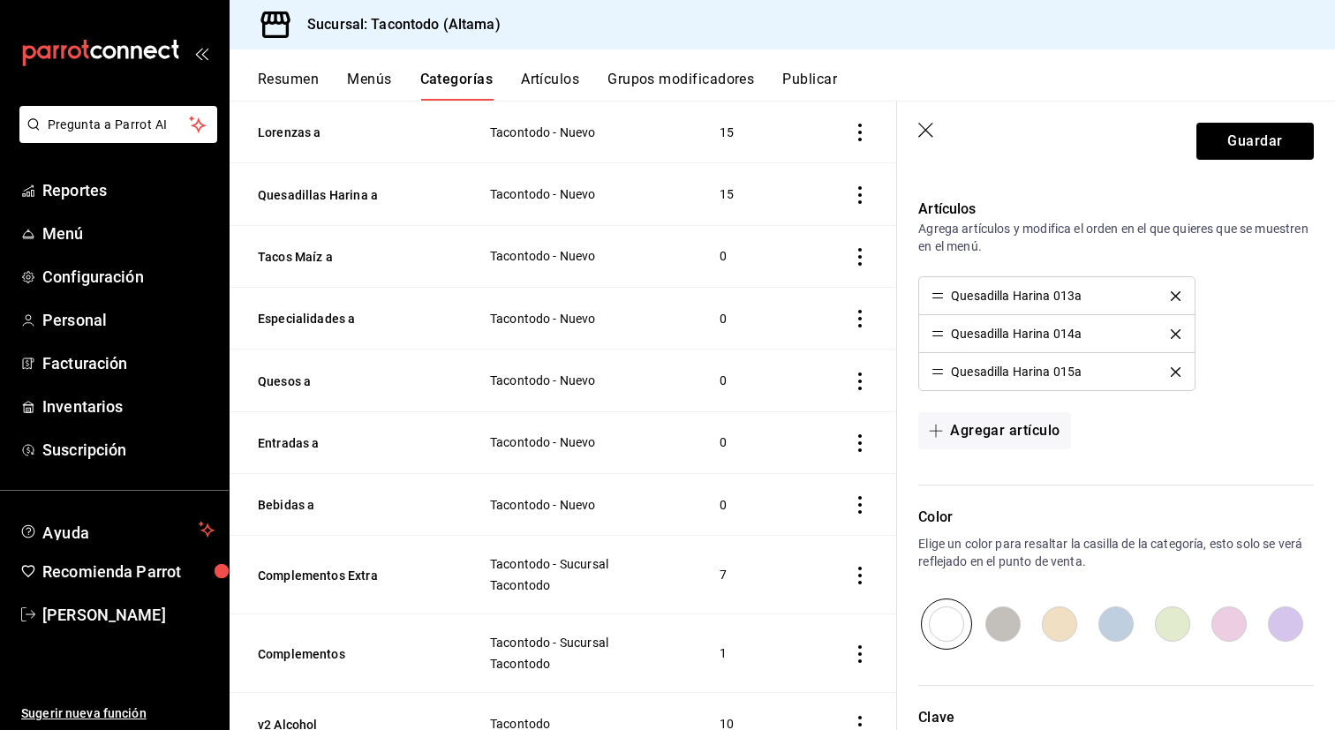
click at [1179, 295] on icon "delete" at bounding box center [1175, 296] width 10 height 10
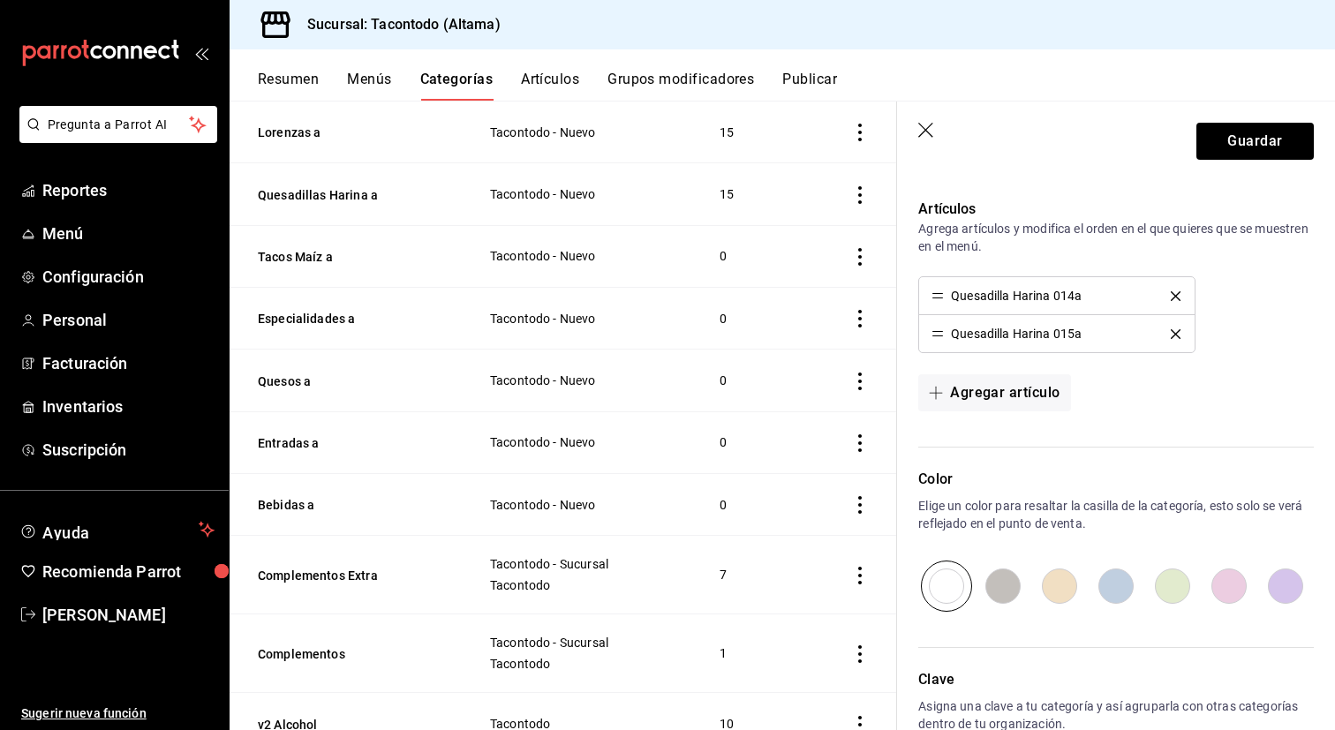
click at [1179, 295] on icon "delete" at bounding box center [1175, 296] width 10 height 10
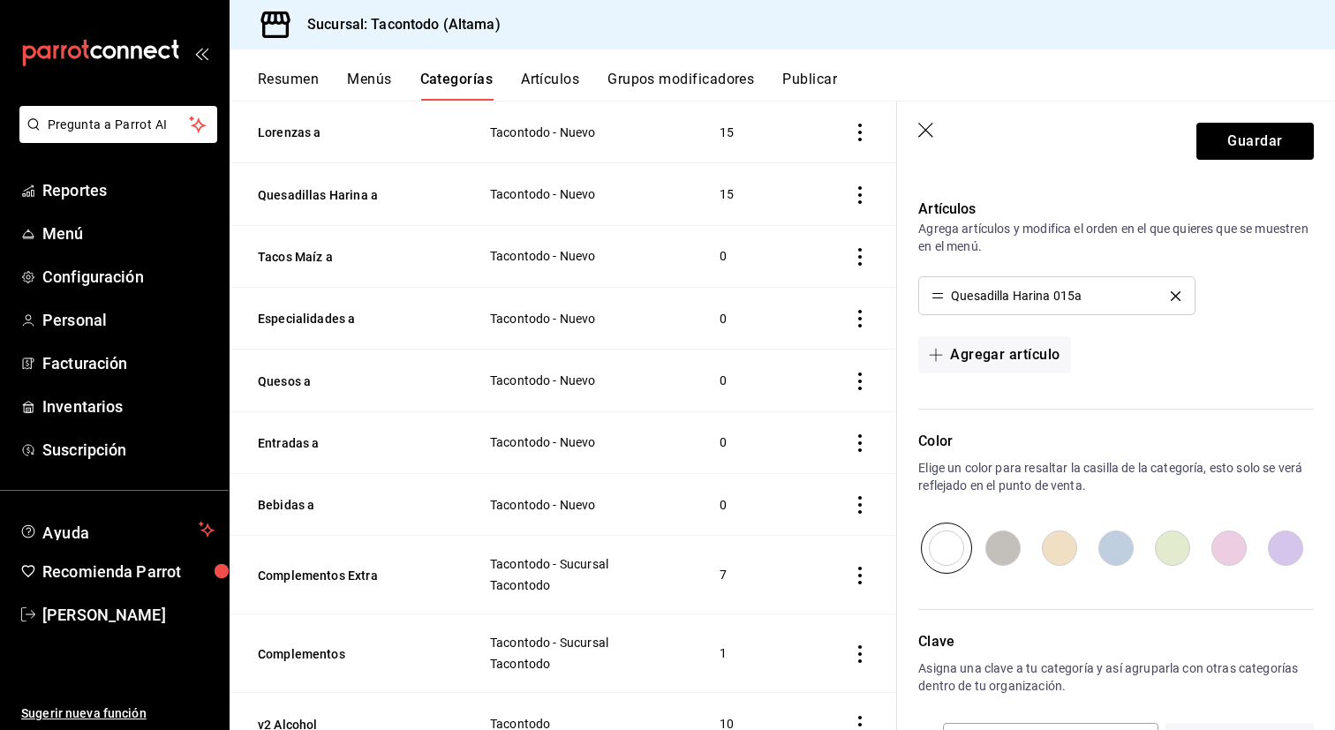
click at [1179, 295] on icon "delete" at bounding box center [1175, 296] width 10 height 10
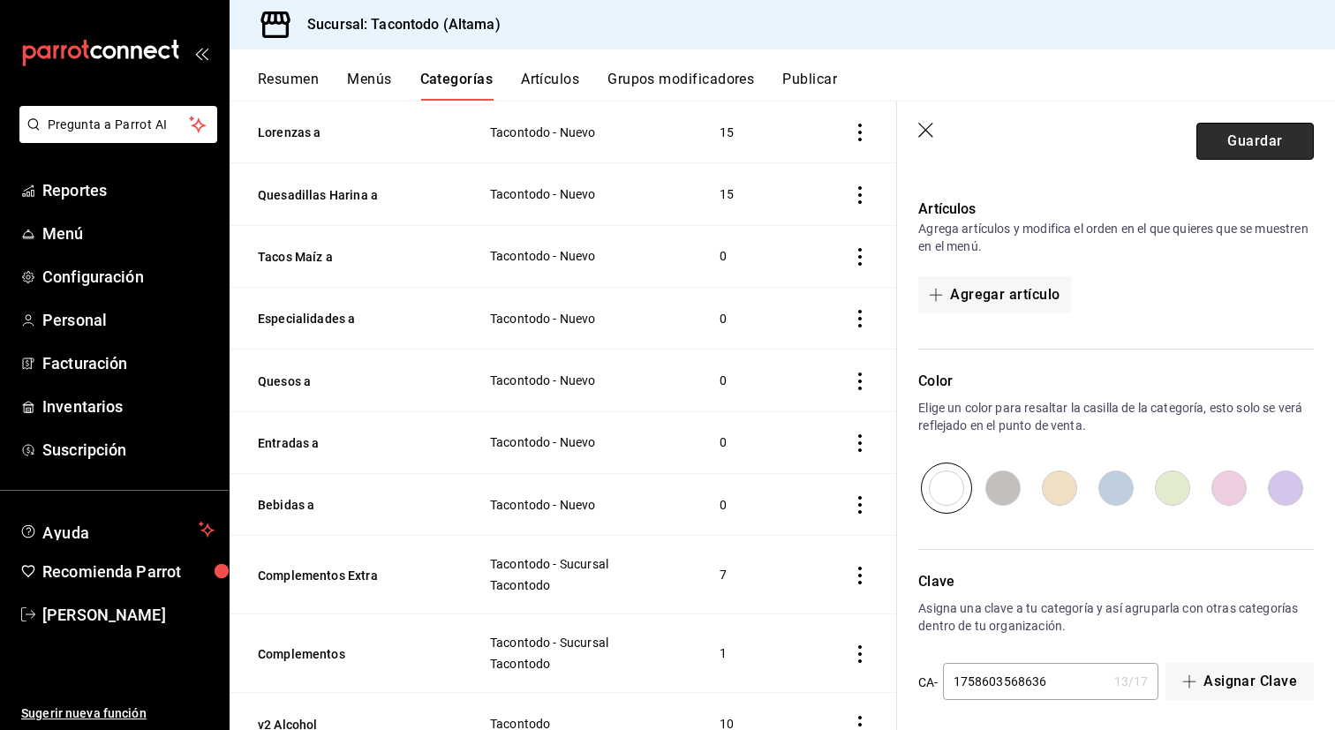
click at [1248, 142] on button "Guardar" at bounding box center [1254, 141] width 117 height 37
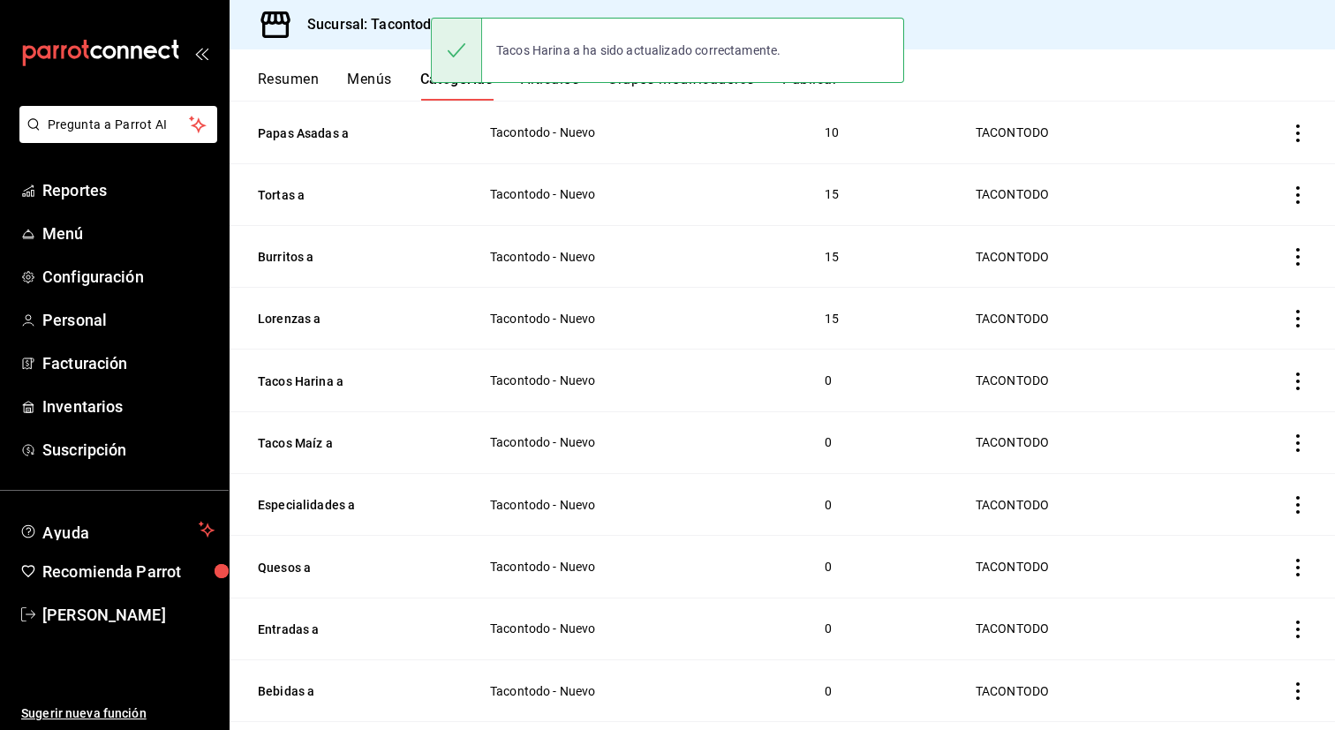
scroll to position [242, 0]
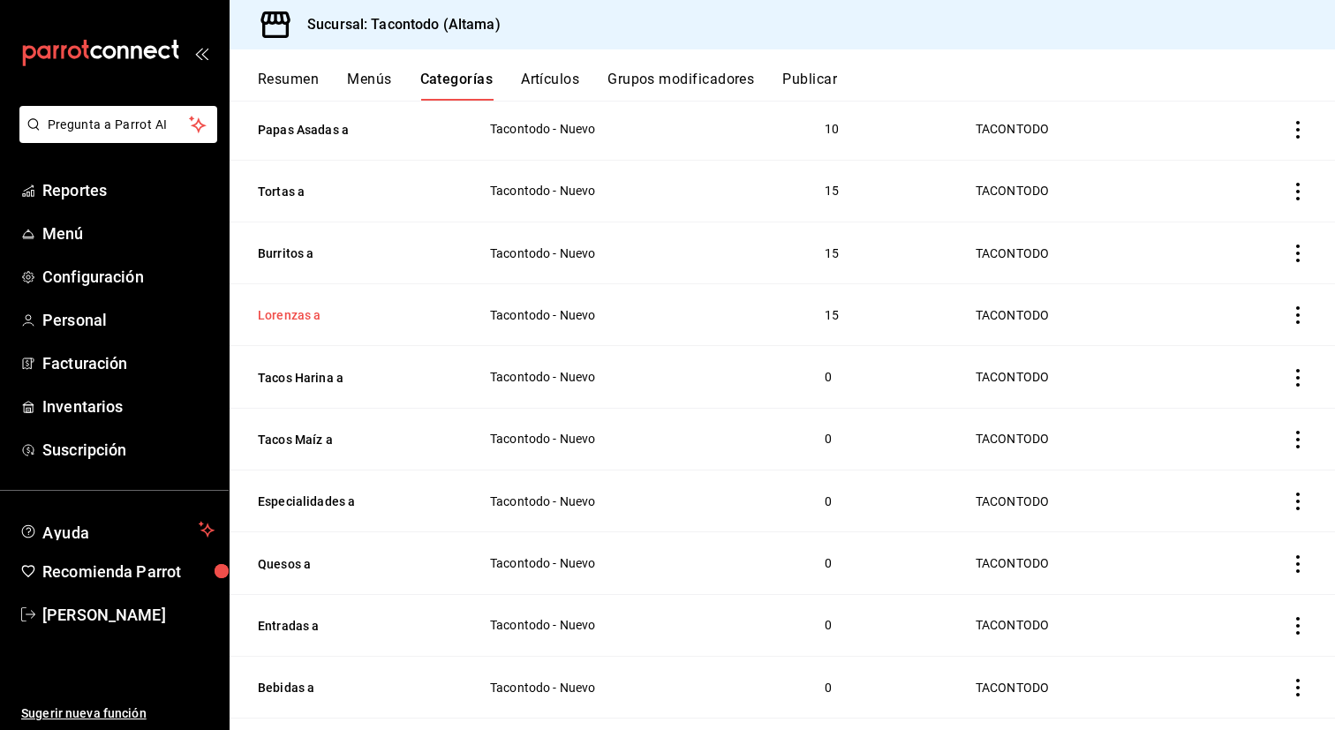
click at [284, 313] on button "Lorenzas a" at bounding box center [346, 315] width 177 height 18
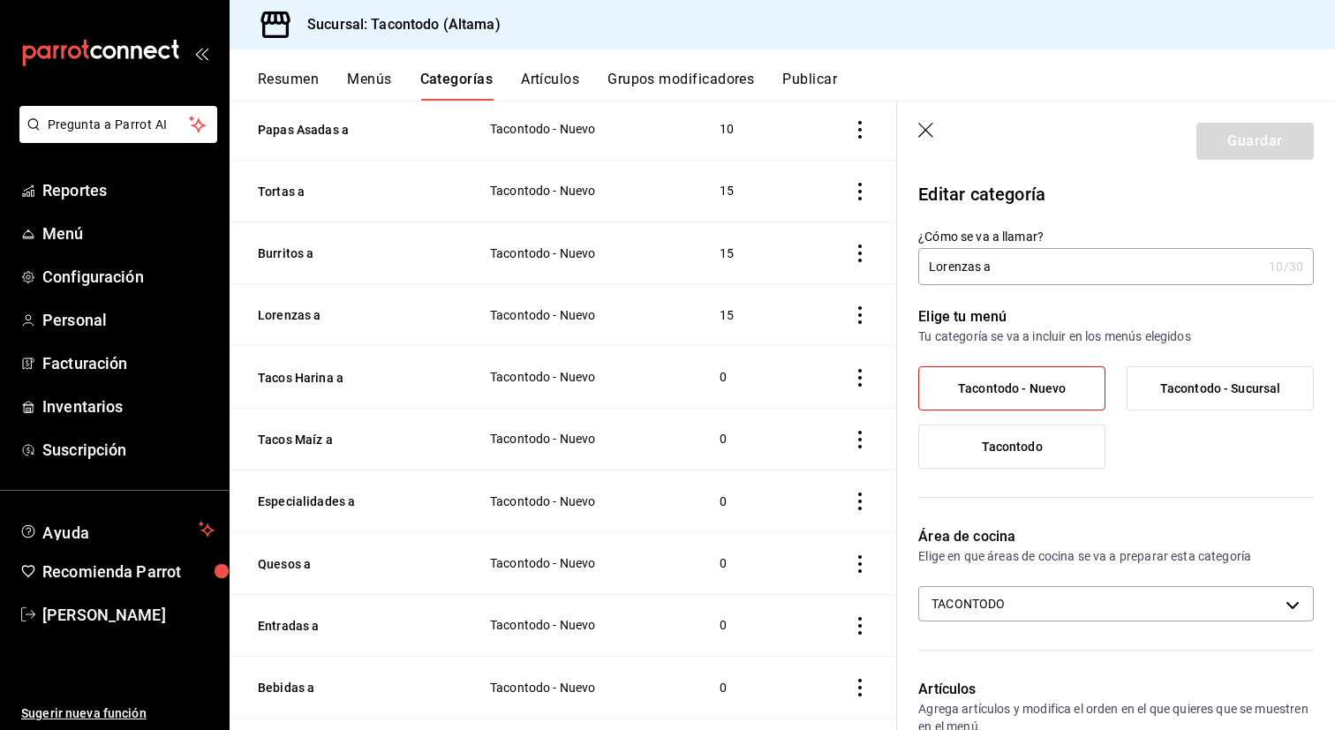
click at [939, 271] on input "Lorenzas a" at bounding box center [1089, 266] width 343 height 35
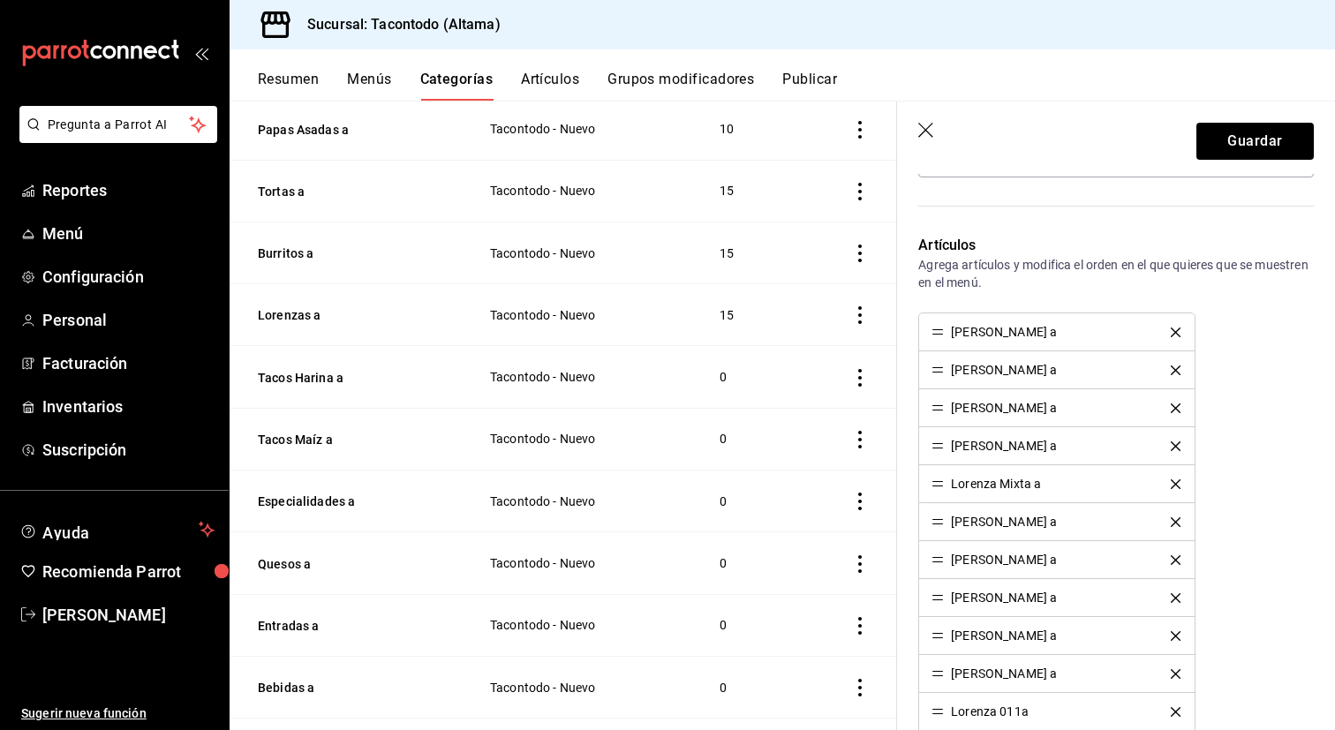
type input "Quesadillas Maíz a"
click at [1180, 329] on button "delete" at bounding box center [1175, 332] width 34 height 10
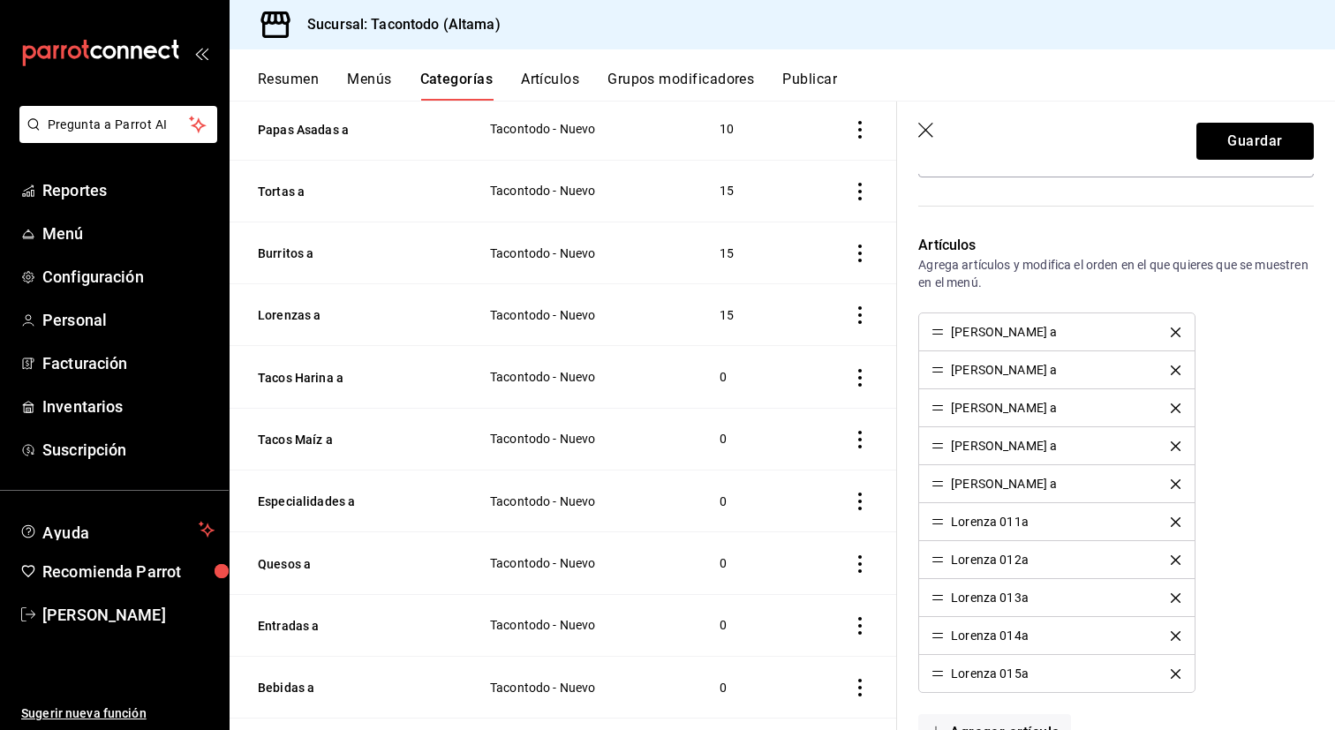
click at [1180, 329] on button "delete" at bounding box center [1175, 332] width 34 height 10
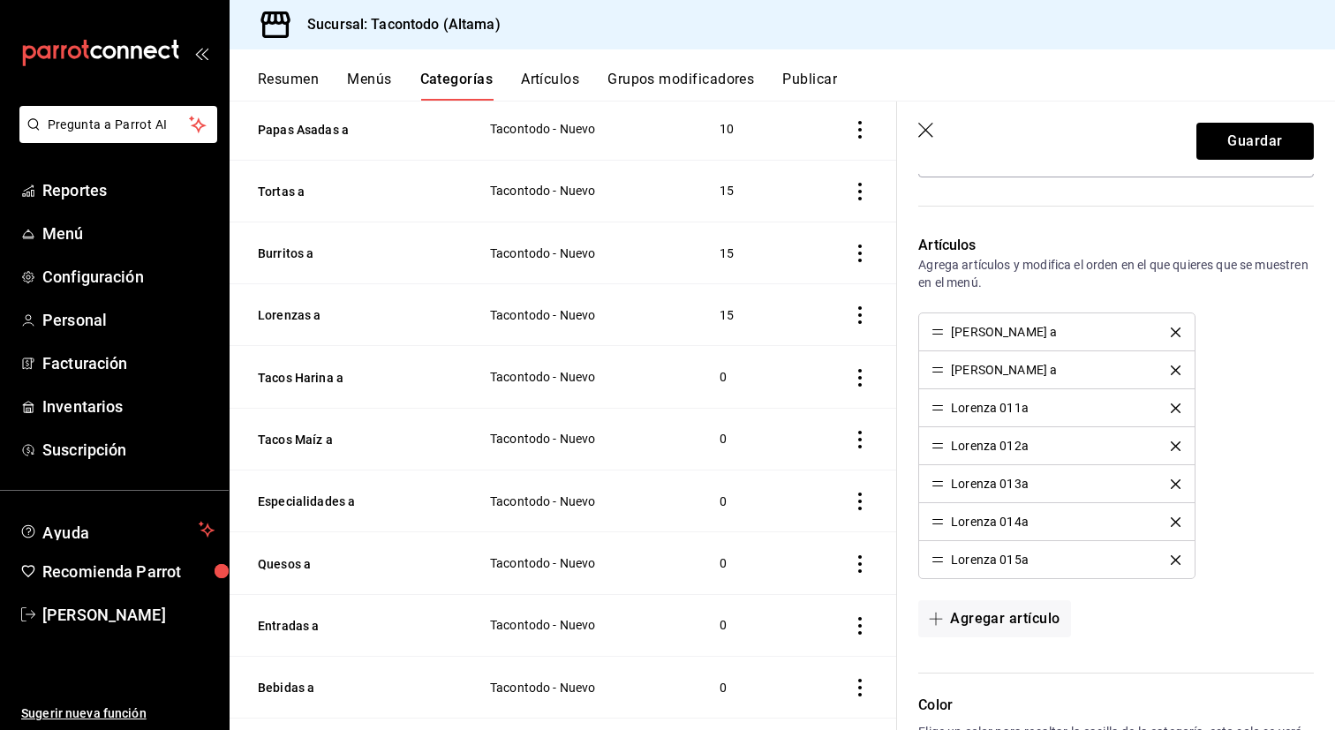
click at [1180, 329] on button "delete" at bounding box center [1175, 332] width 34 height 10
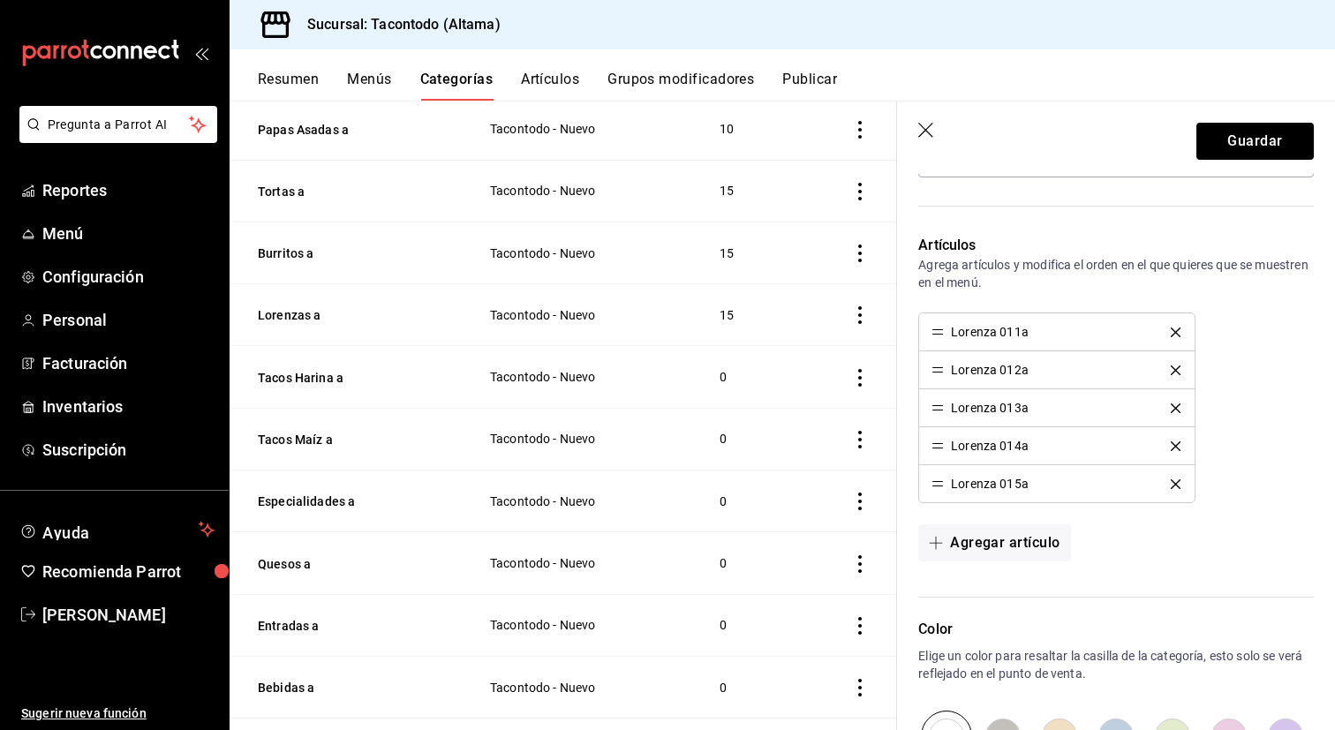
click at [1180, 329] on button "delete" at bounding box center [1175, 332] width 34 height 10
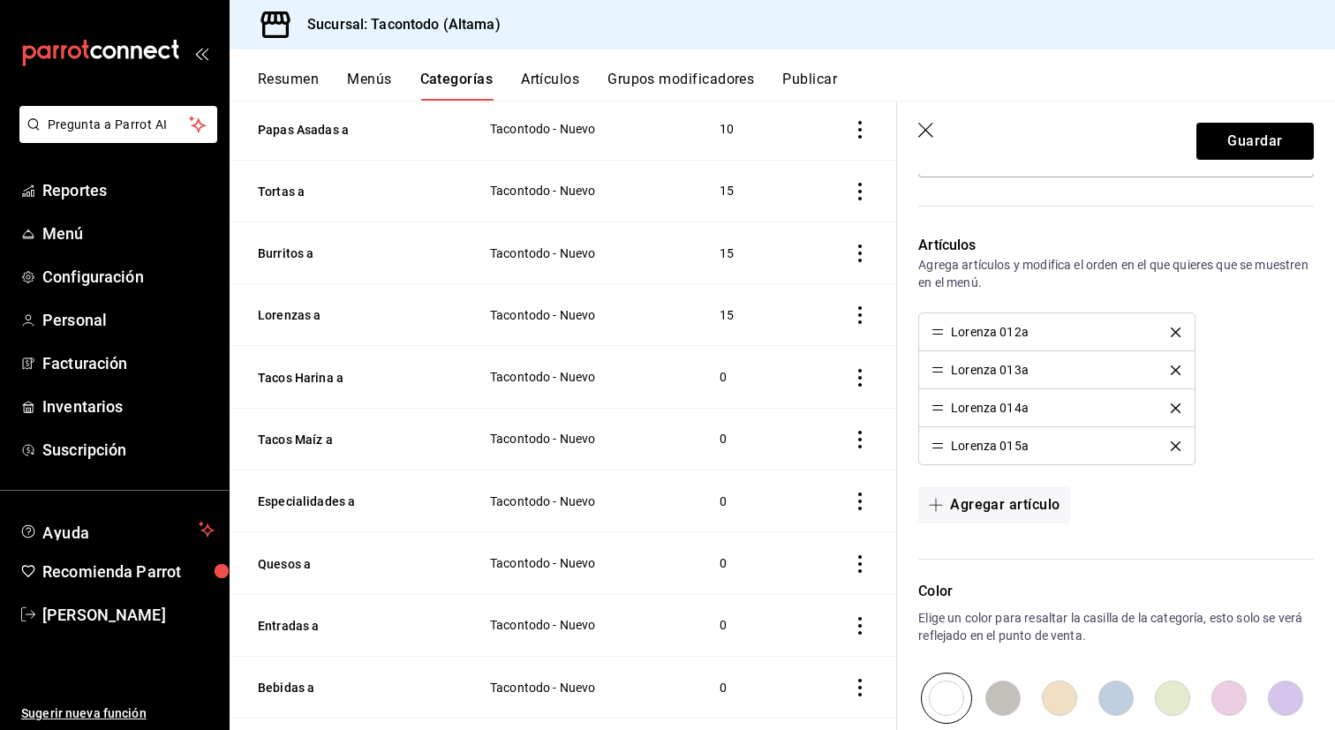
click at [1180, 329] on button "delete" at bounding box center [1175, 332] width 34 height 10
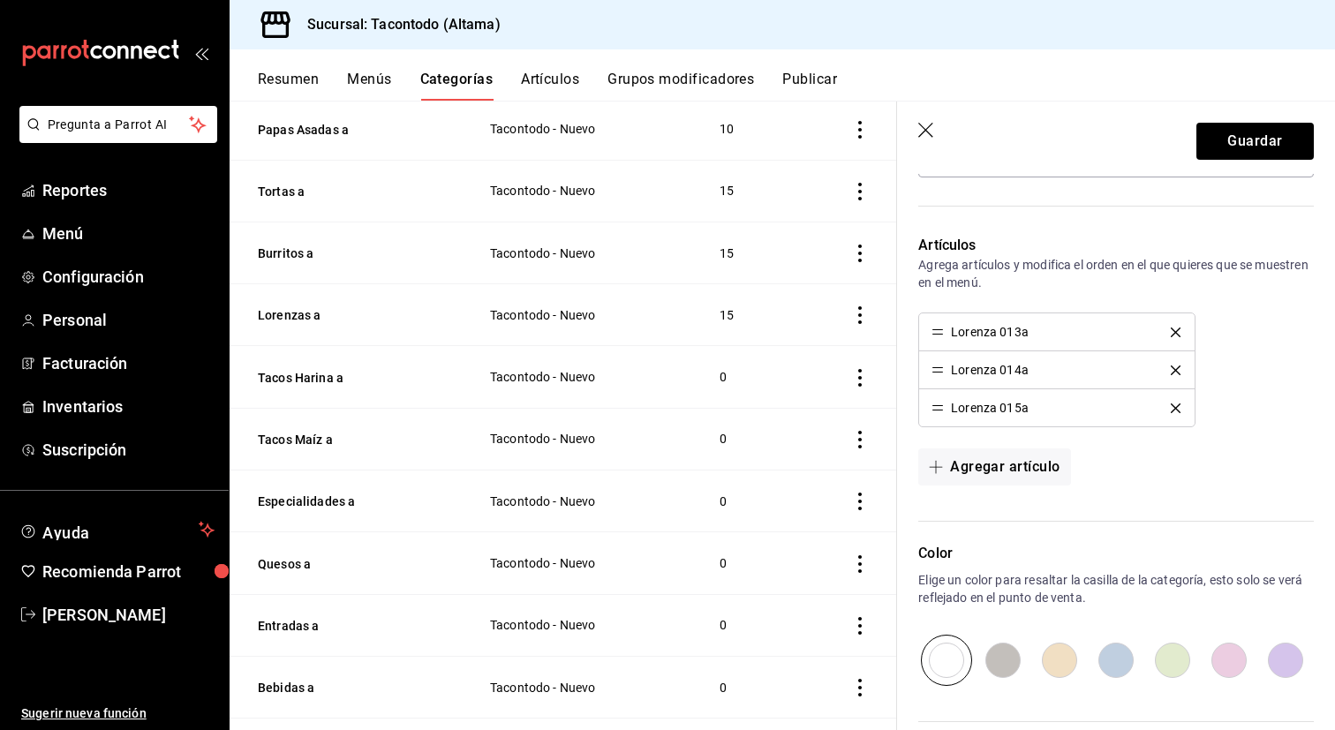
click at [1180, 329] on button "delete" at bounding box center [1175, 332] width 34 height 10
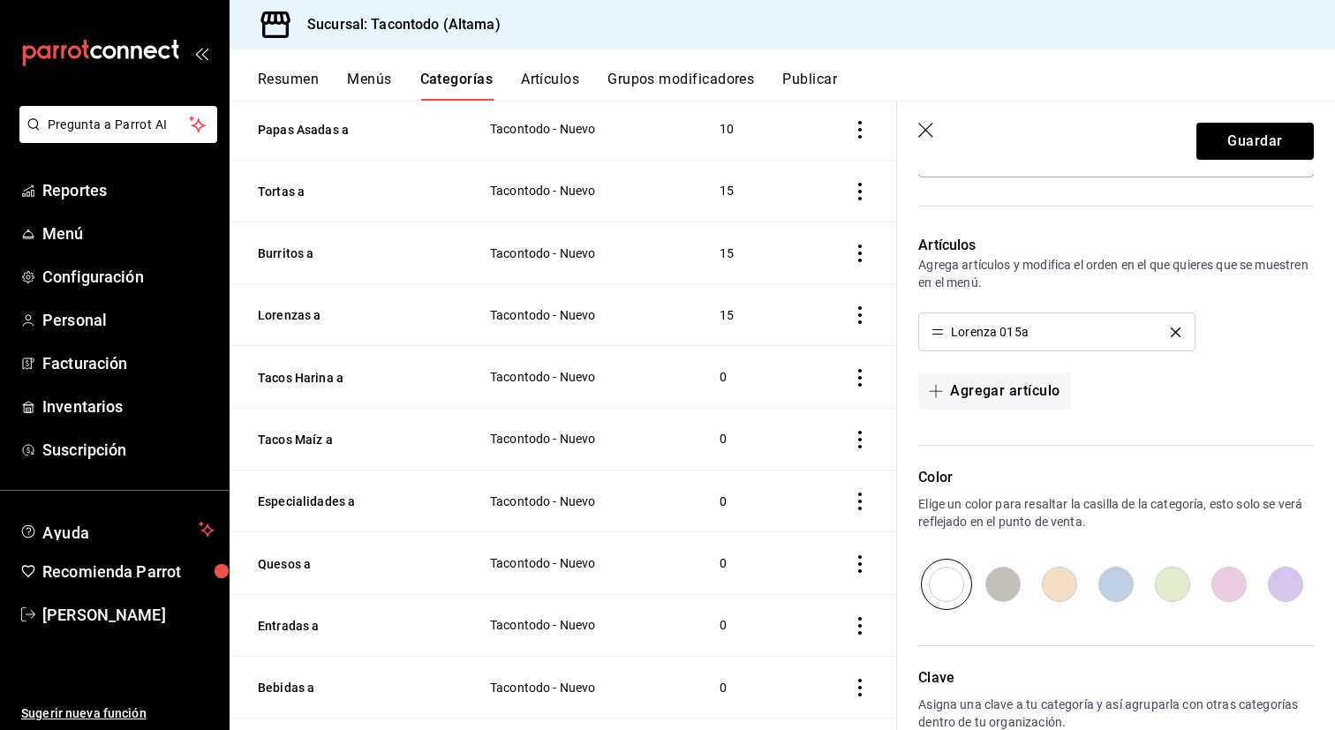
click at [1180, 329] on button "delete" at bounding box center [1175, 332] width 34 height 10
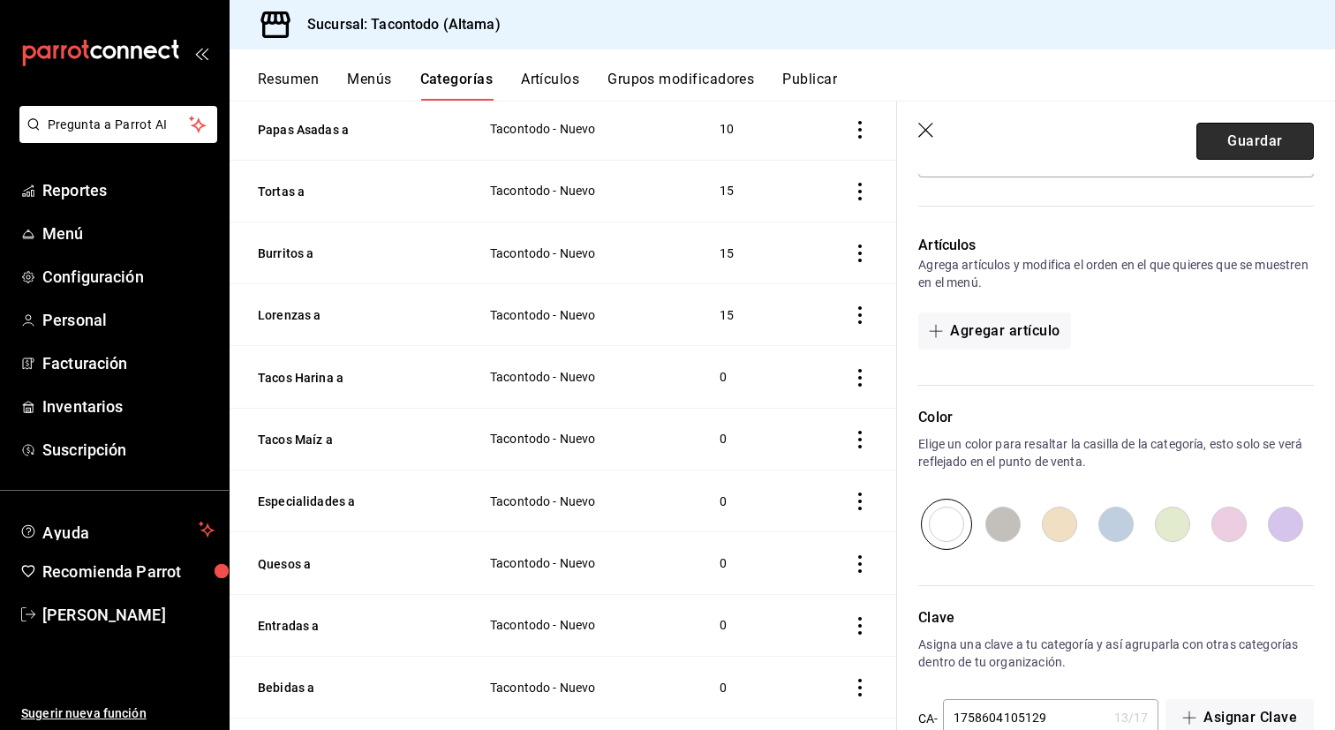
click at [1264, 158] on button "Guardar" at bounding box center [1254, 141] width 117 height 37
click at [1267, 147] on div "Guardar" at bounding box center [1254, 141] width 117 height 37
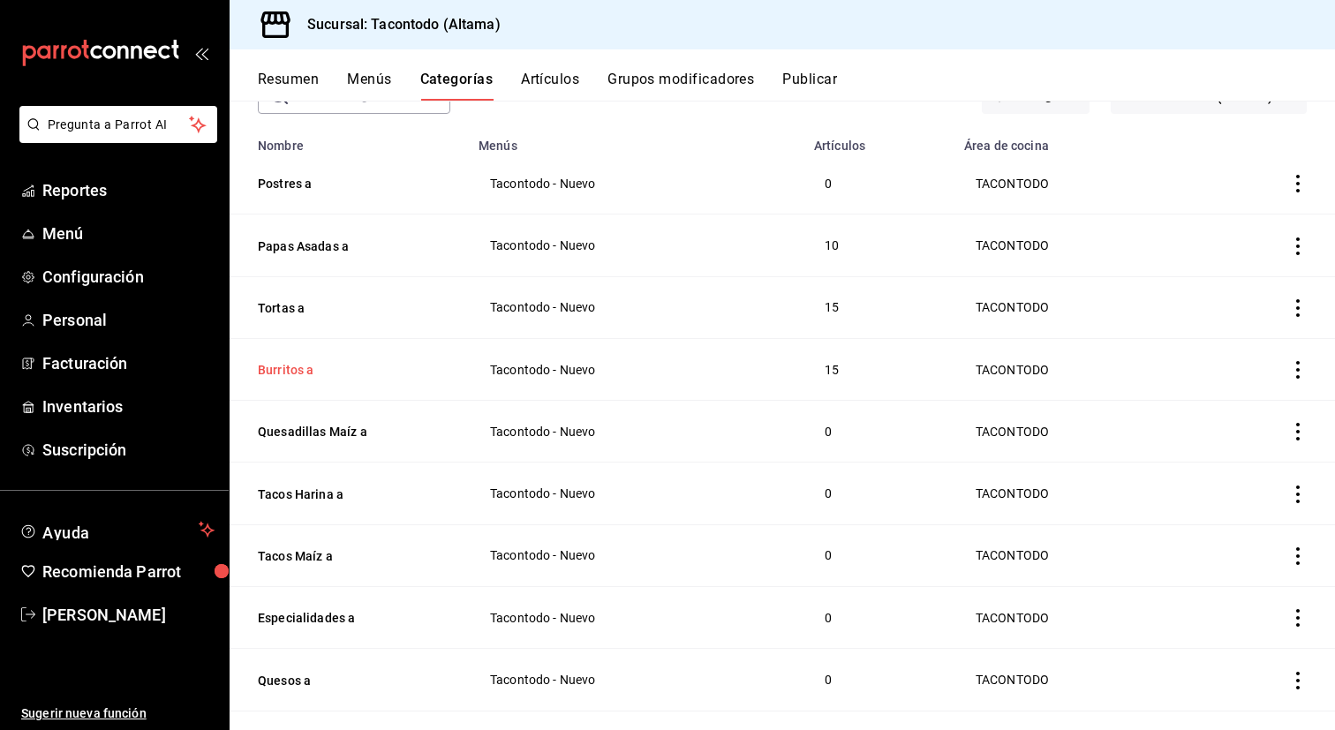
scroll to position [137, 0]
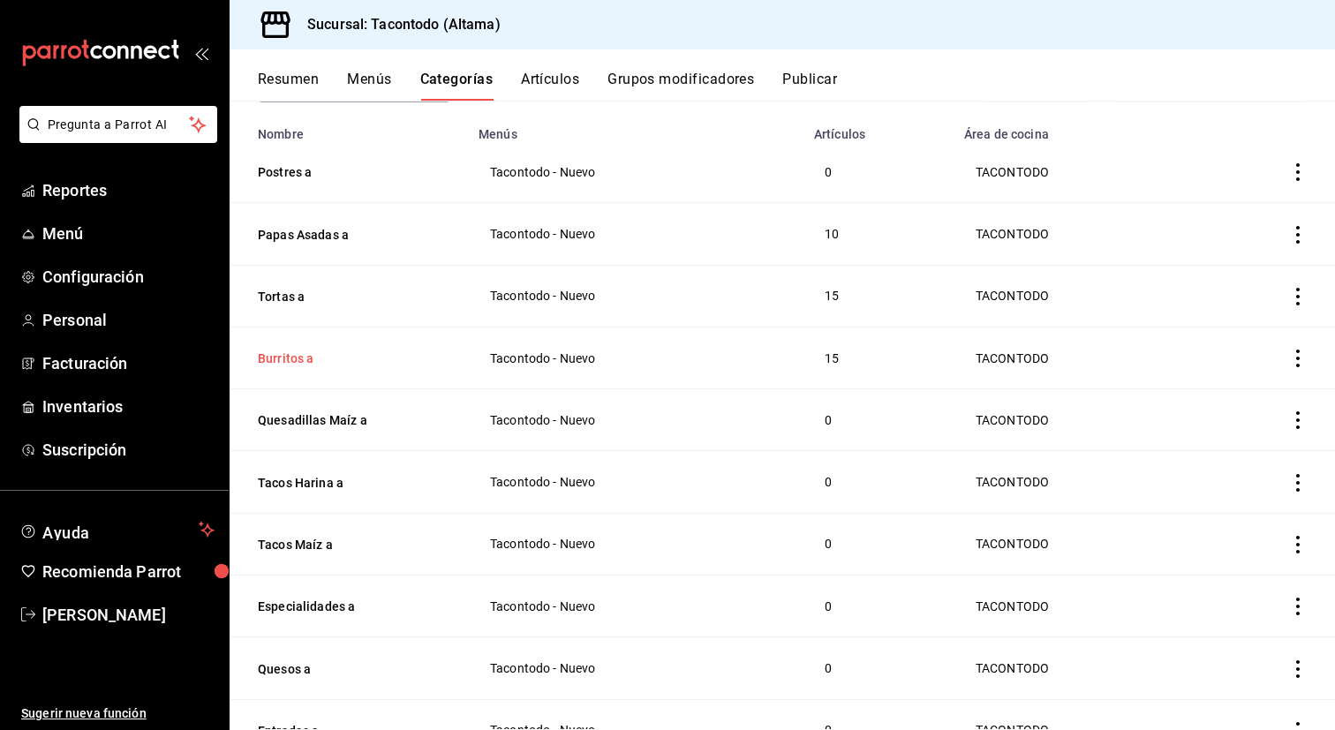
click at [288, 353] on button "Burritos a" at bounding box center [346, 359] width 177 height 18
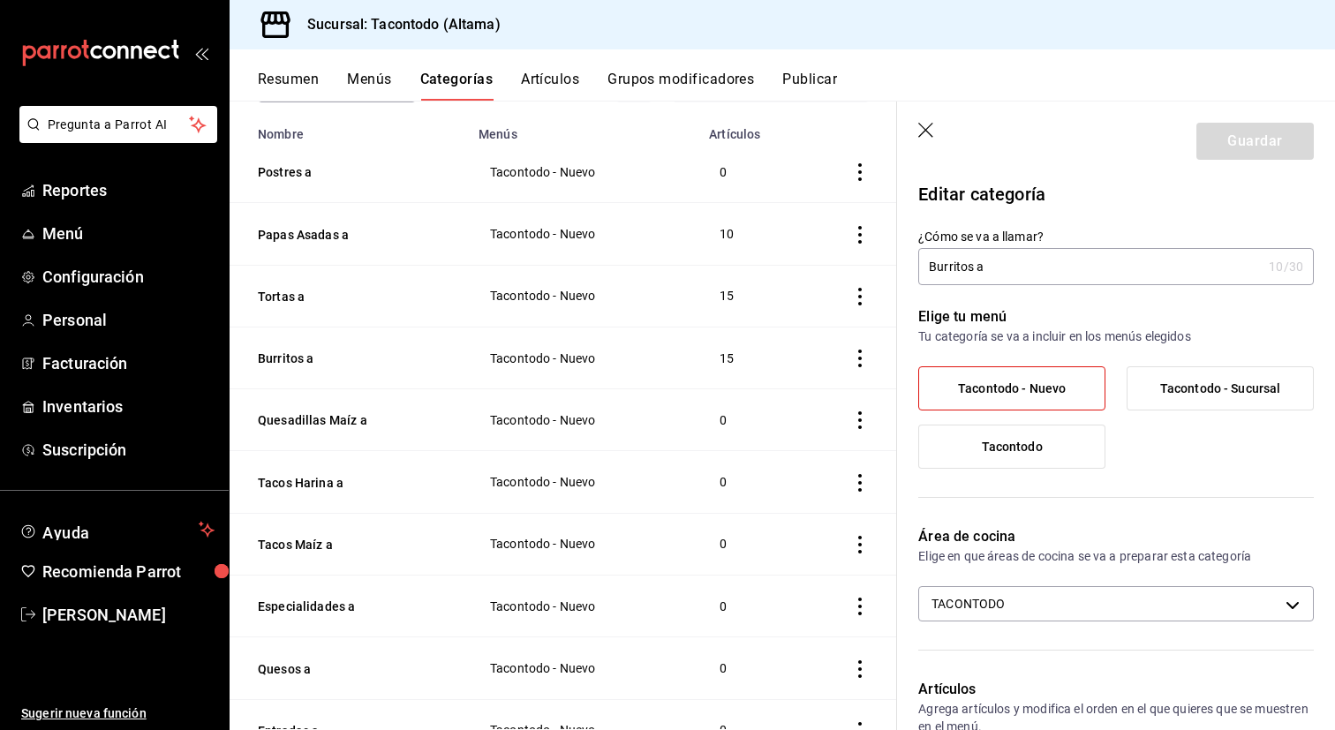
click at [945, 270] on input "Burritos a" at bounding box center [1089, 266] width 343 height 35
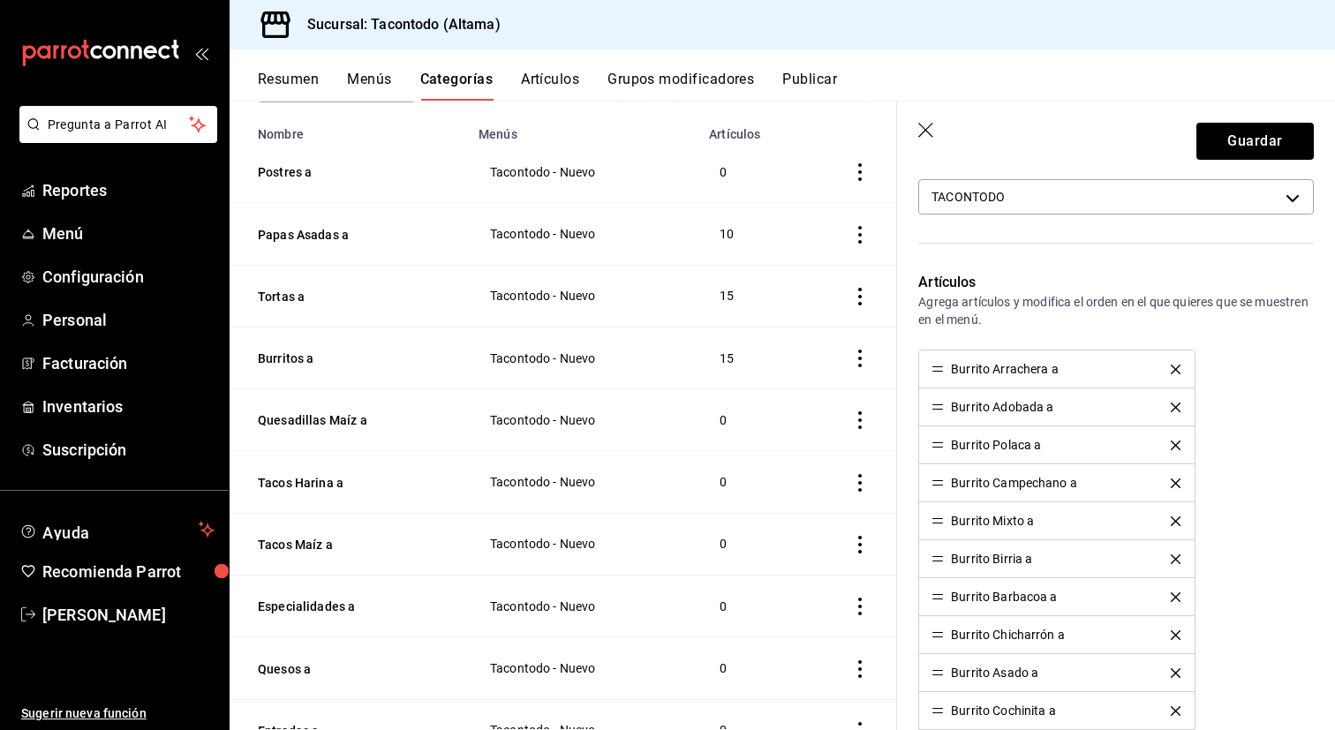
scroll to position [482, 0]
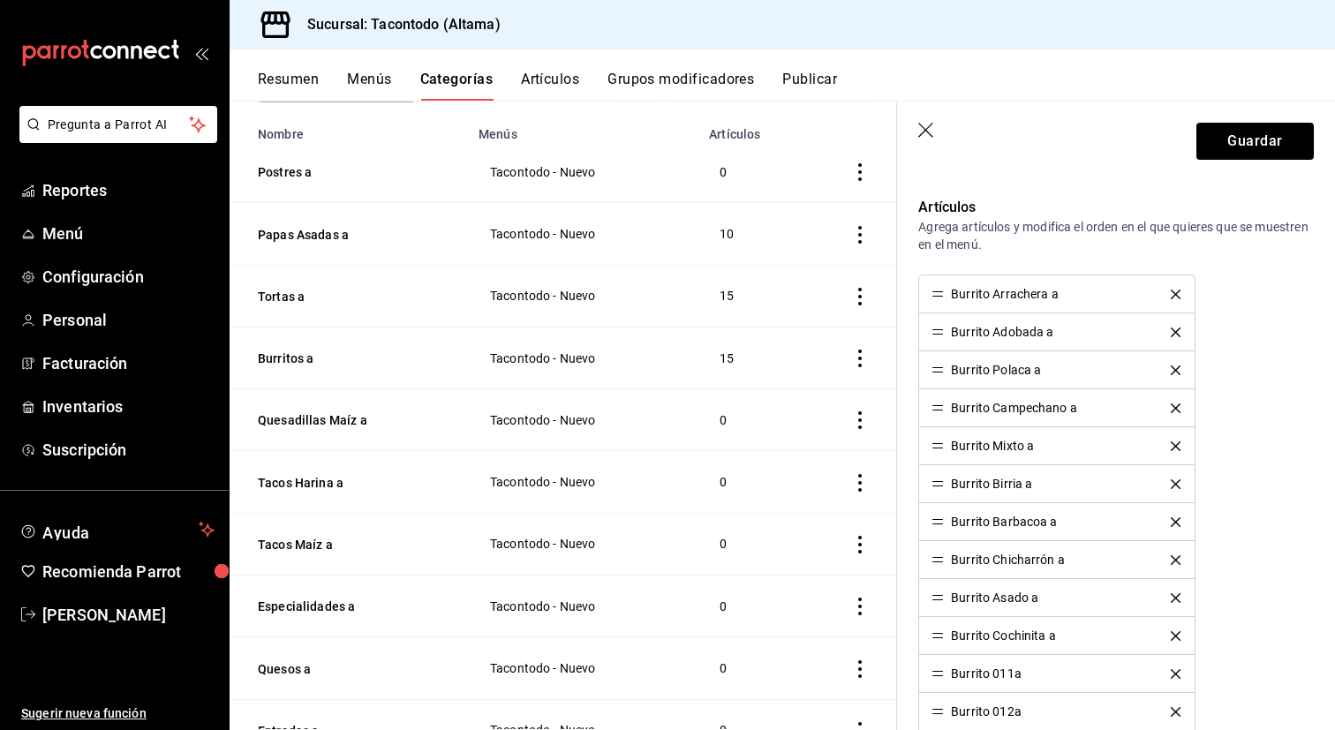
type input "Quesadillas Harina a"
click at [1172, 296] on icon "delete" at bounding box center [1175, 295] width 10 height 10
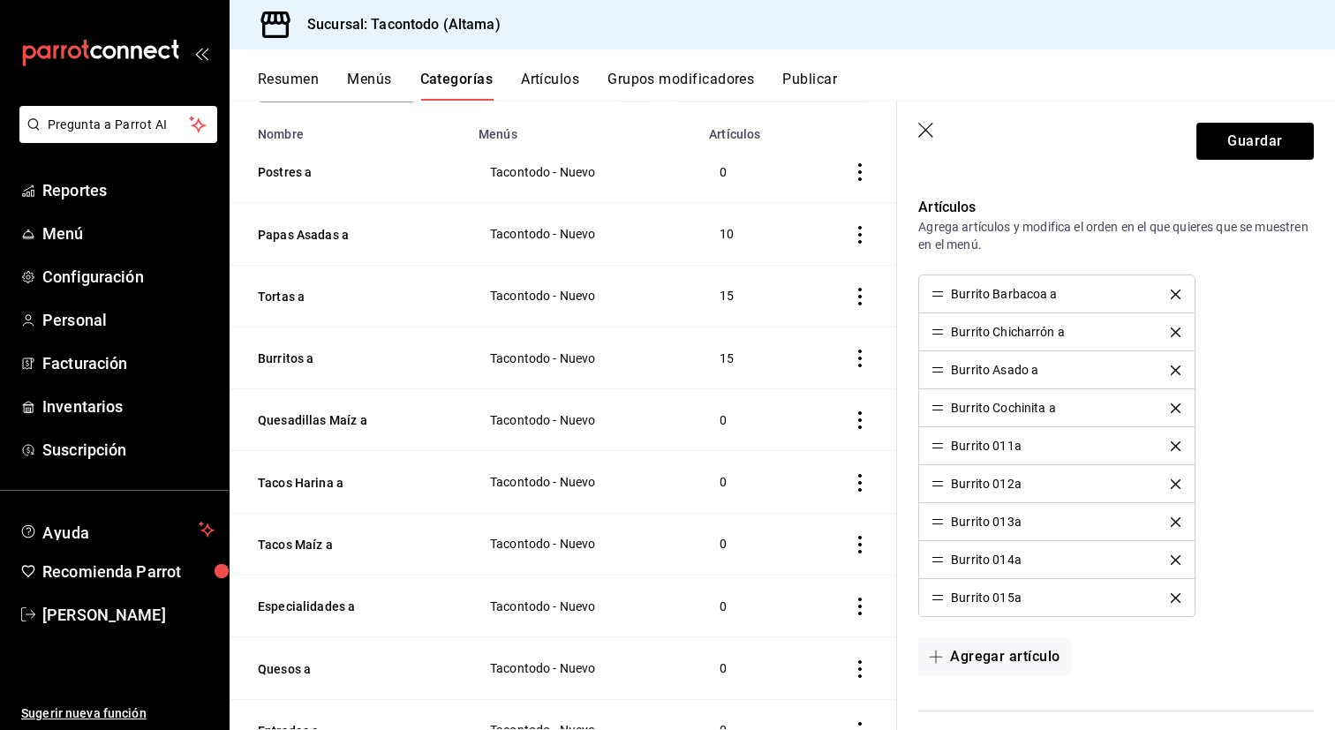
click at [1172, 296] on icon "delete" at bounding box center [1175, 295] width 10 height 10
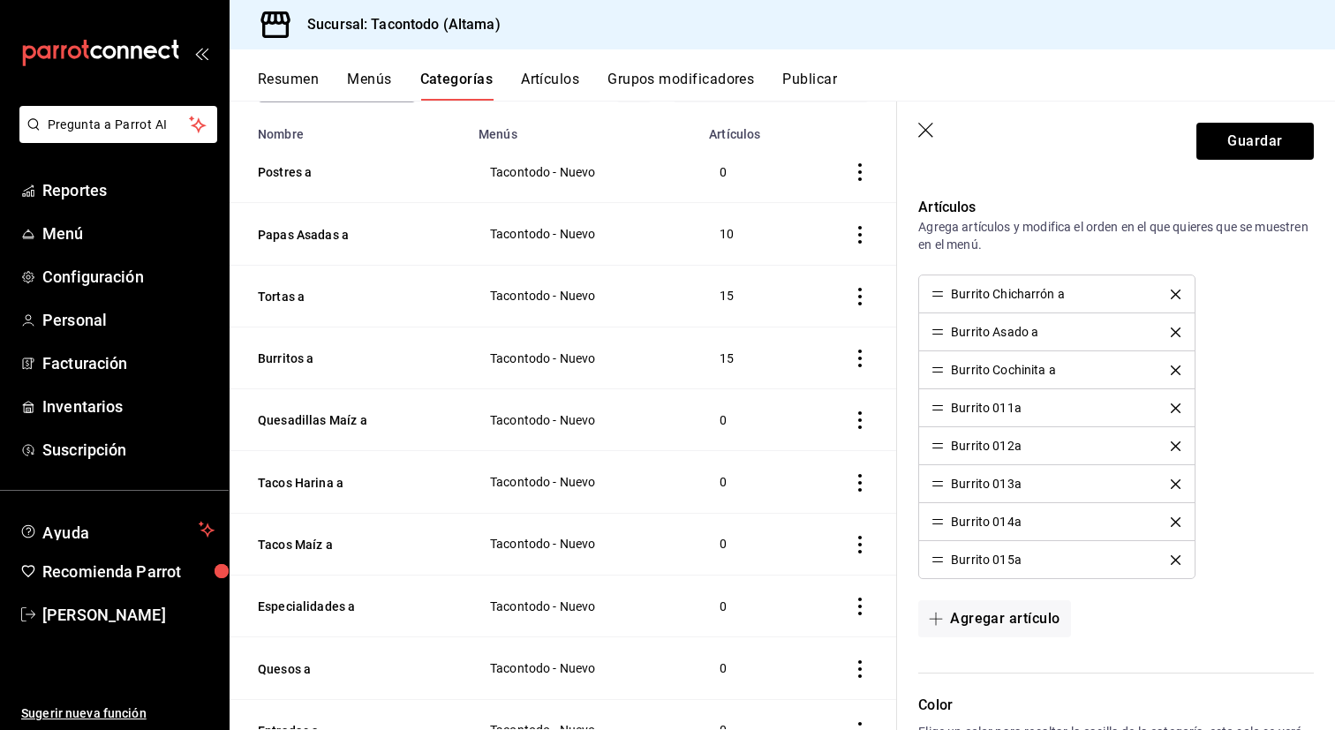
click at [1172, 296] on icon "delete" at bounding box center [1175, 295] width 10 height 10
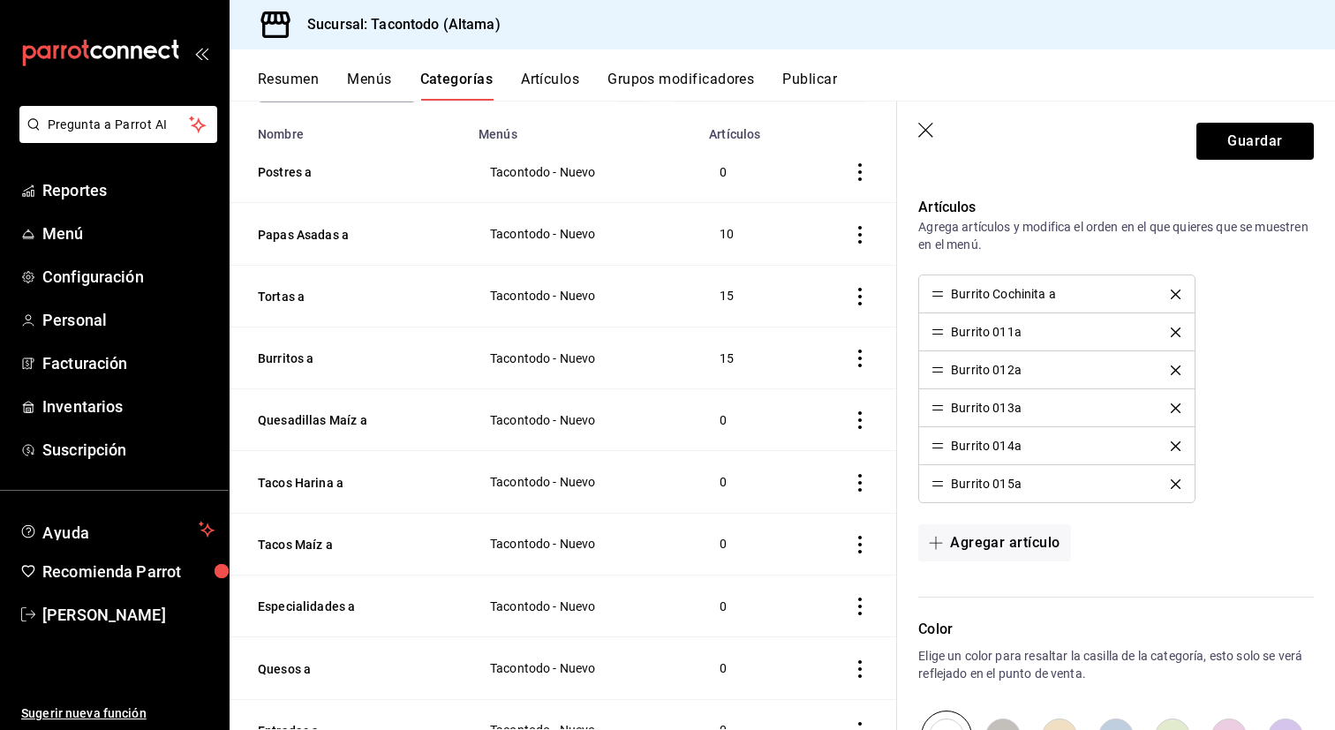
click at [1172, 296] on icon "delete" at bounding box center [1175, 295] width 10 height 10
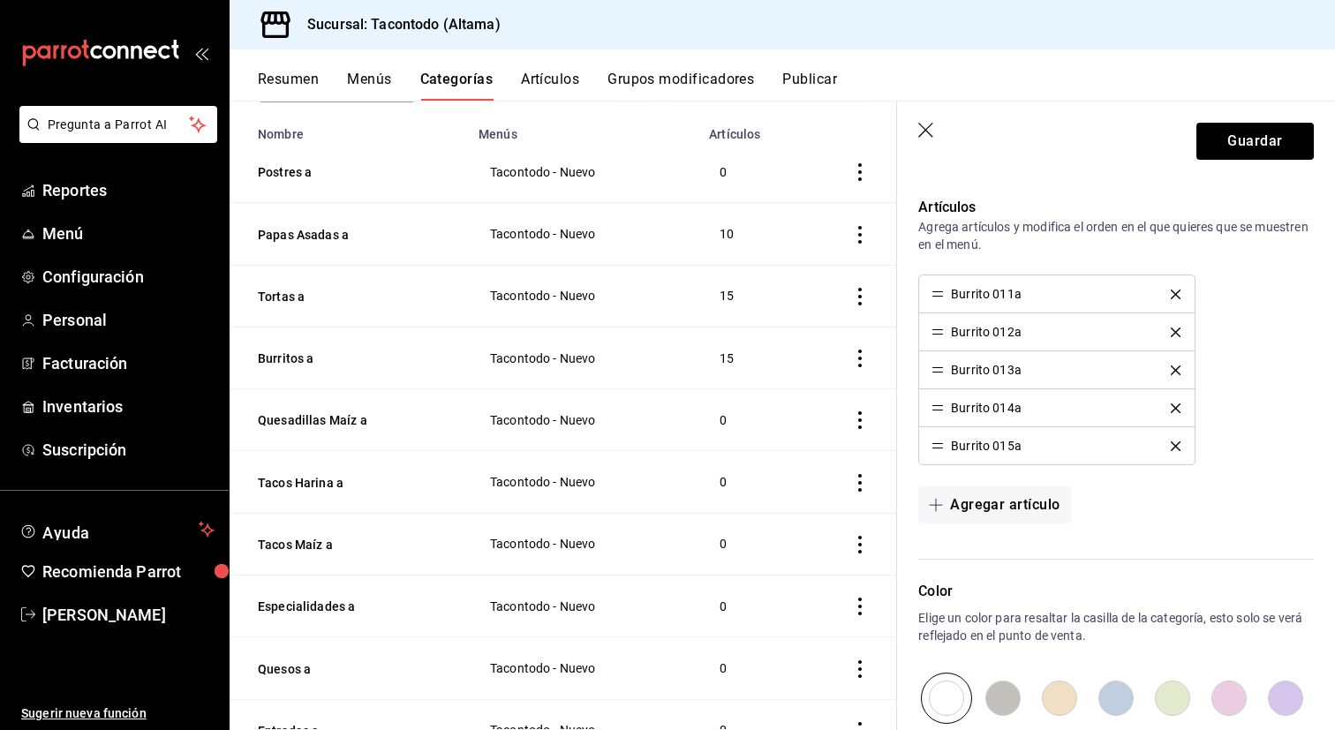
click at [1172, 296] on icon "delete" at bounding box center [1175, 295] width 10 height 10
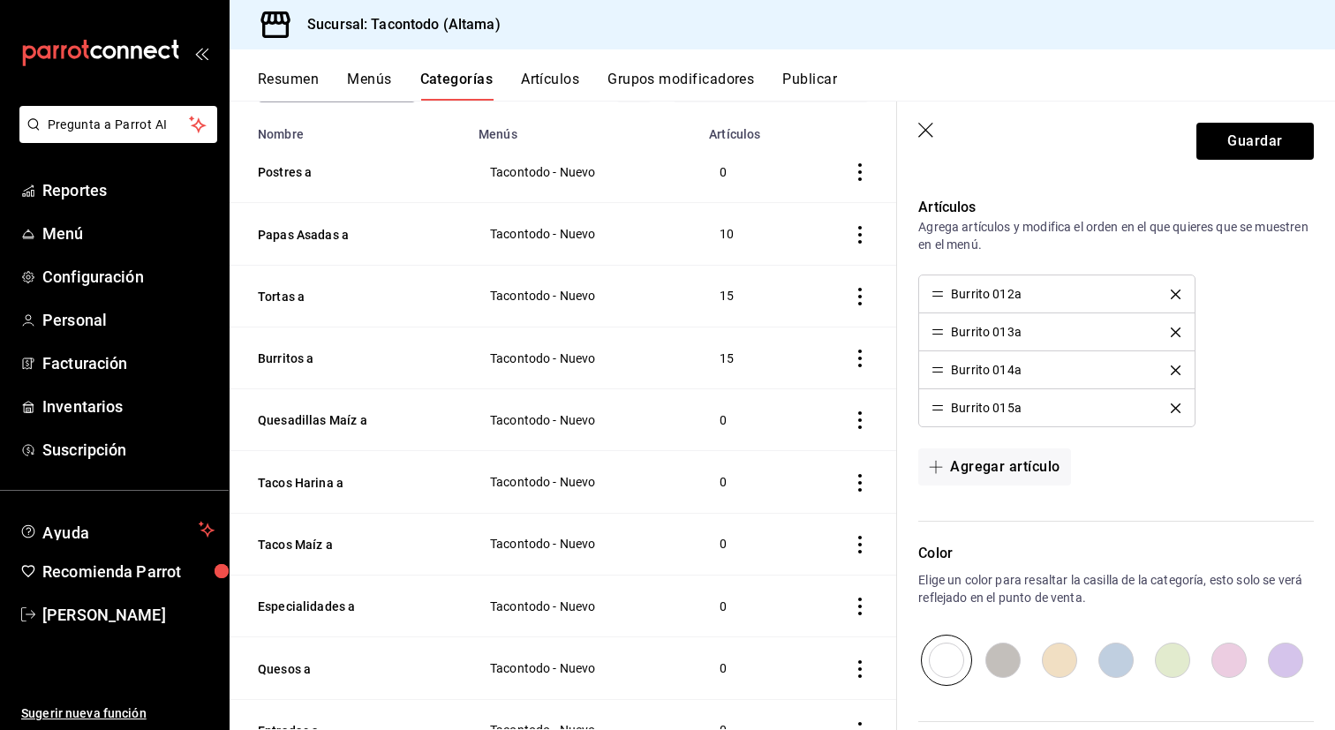
click at [1172, 296] on icon "delete" at bounding box center [1175, 295] width 10 height 10
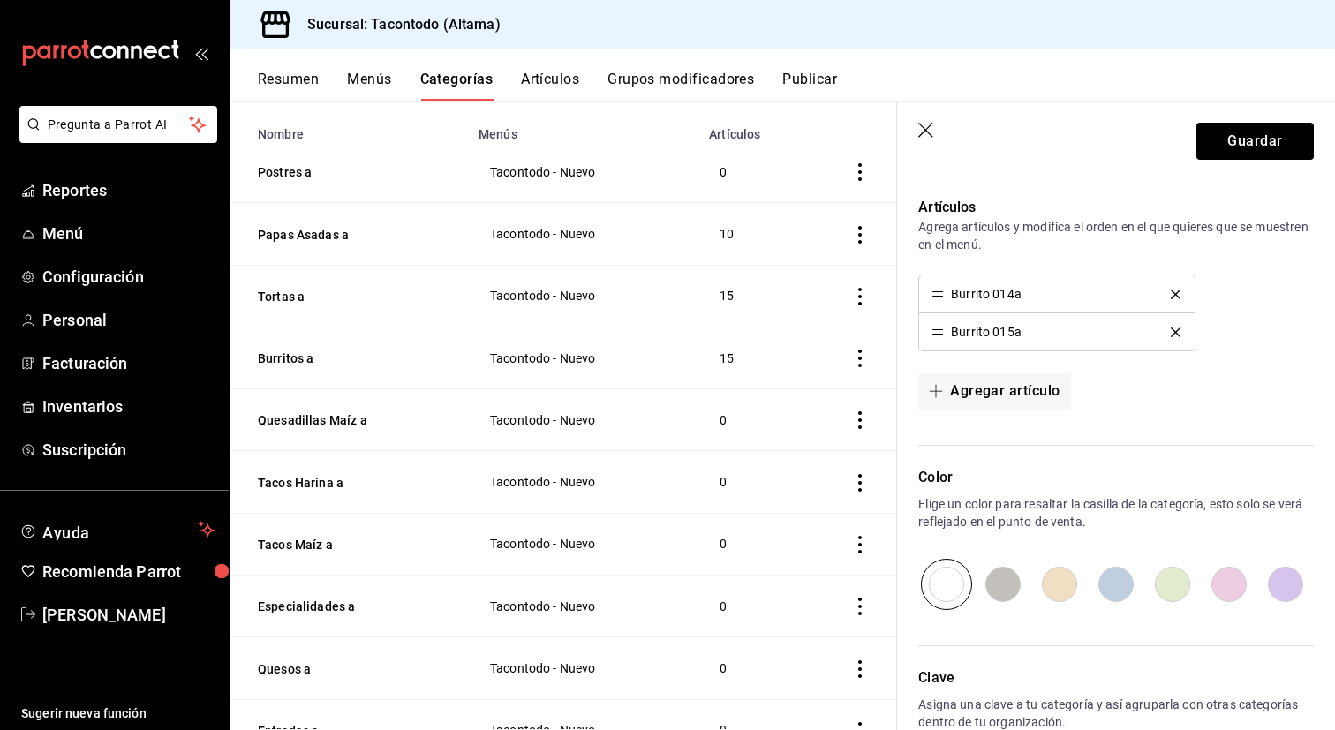
click at [1172, 296] on icon "delete" at bounding box center [1175, 295] width 10 height 10
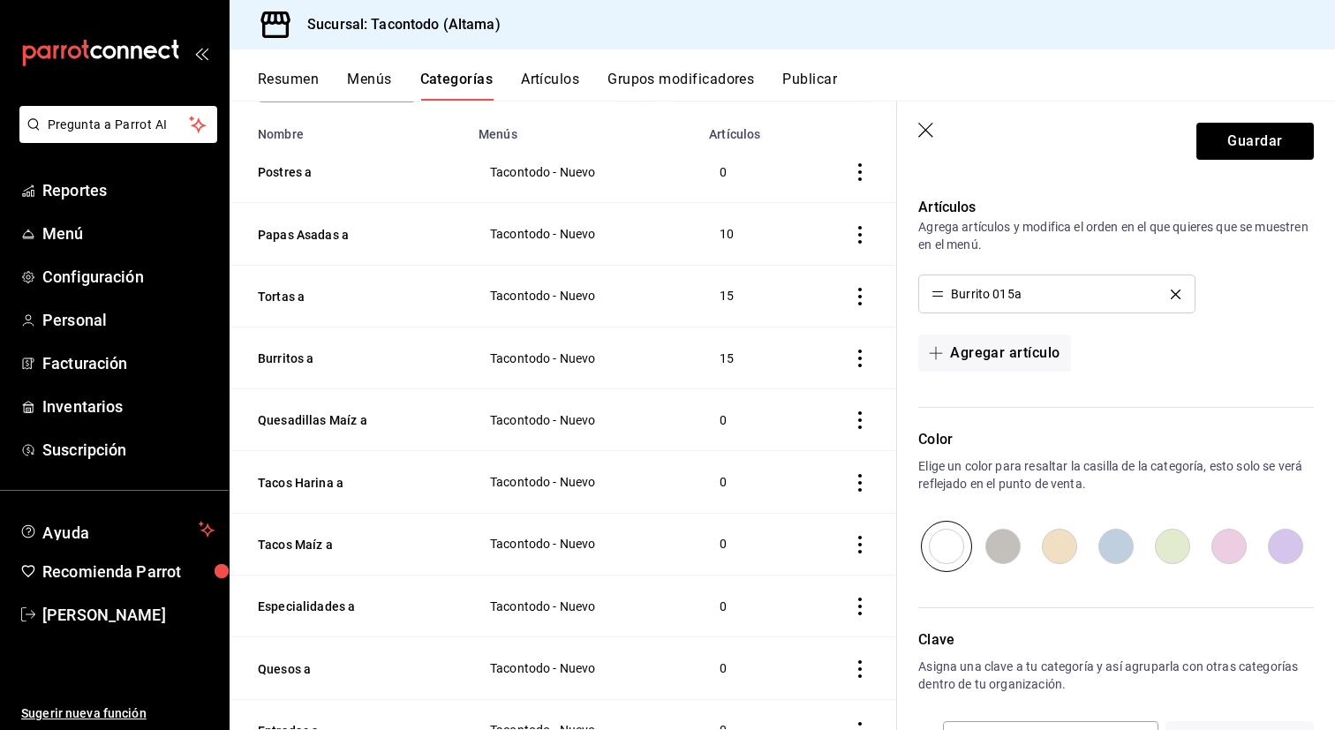
click at [1172, 296] on icon "delete" at bounding box center [1175, 295] width 10 height 10
click at [1172, 335] on div "Agregar artículo" at bounding box center [1115, 353] width 395 height 37
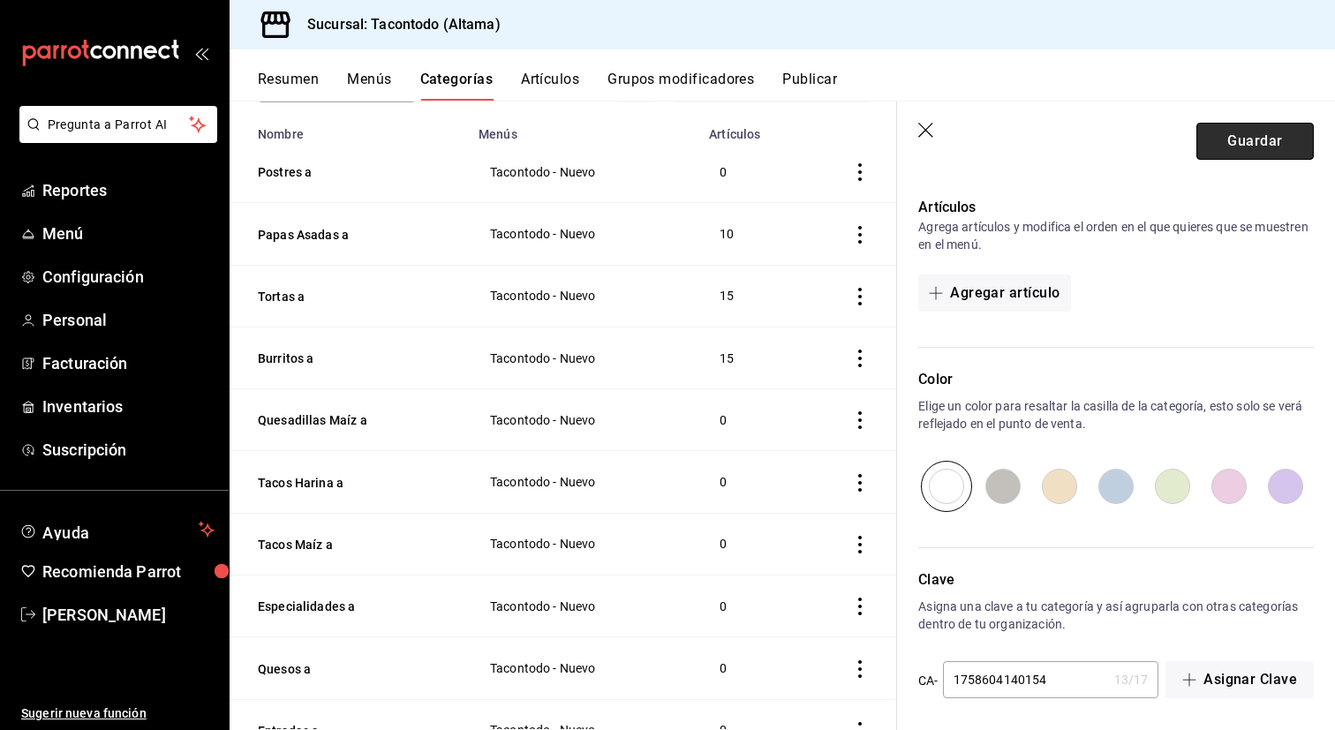
click at [1233, 139] on button "Guardar" at bounding box center [1254, 141] width 117 height 37
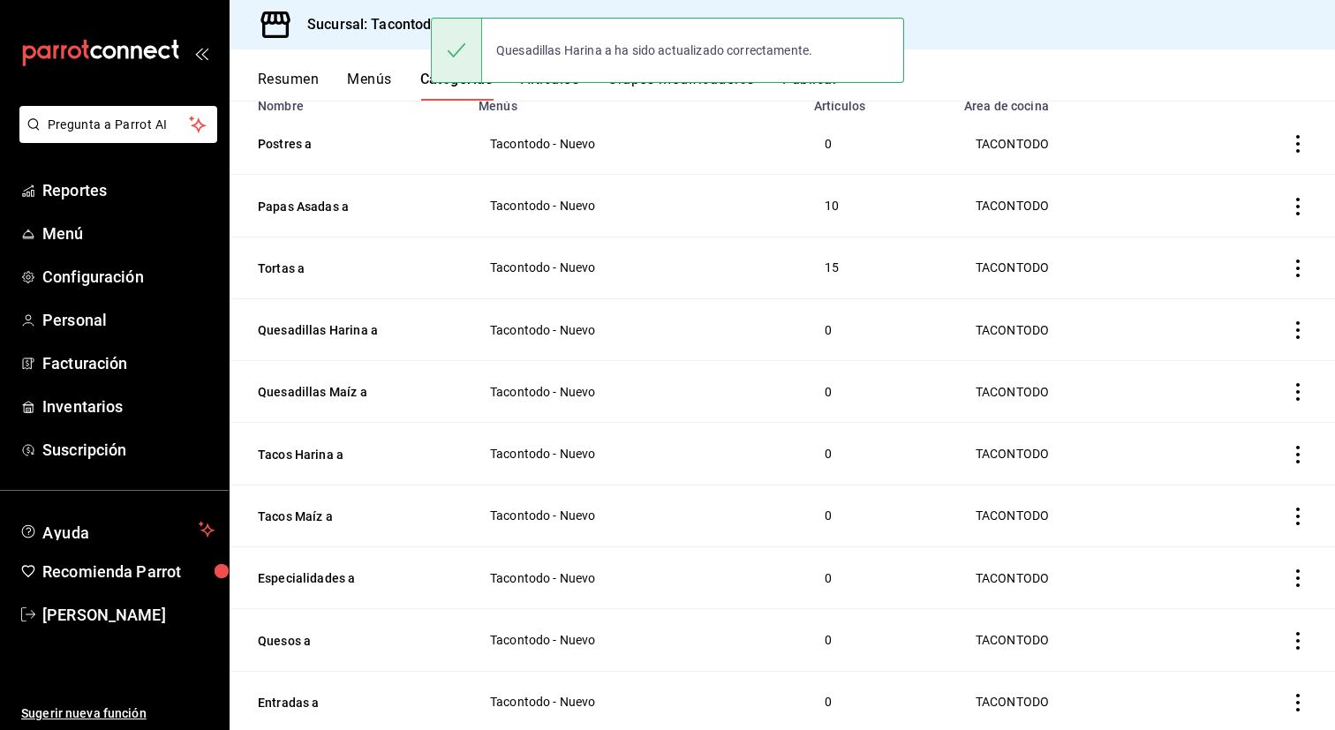
scroll to position [184, 0]
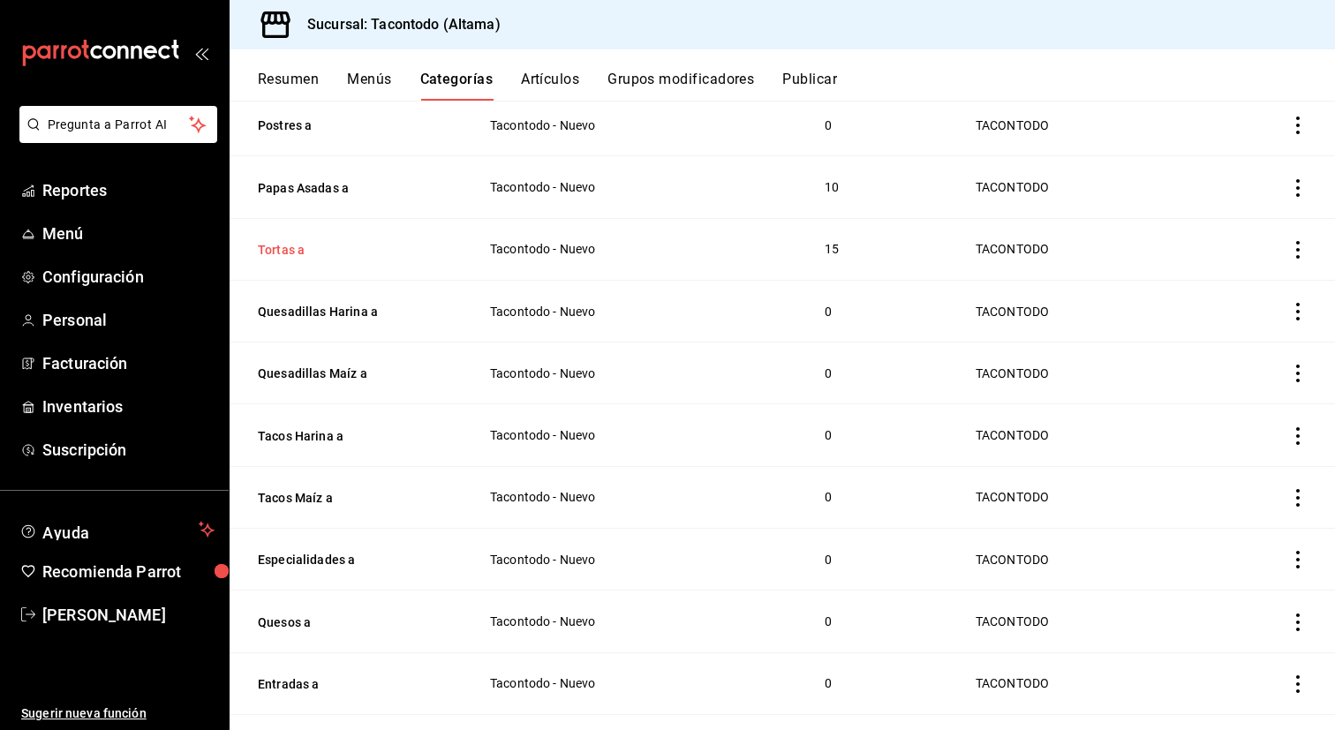
click at [283, 252] on button "Tortas a" at bounding box center [346, 250] width 177 height 18
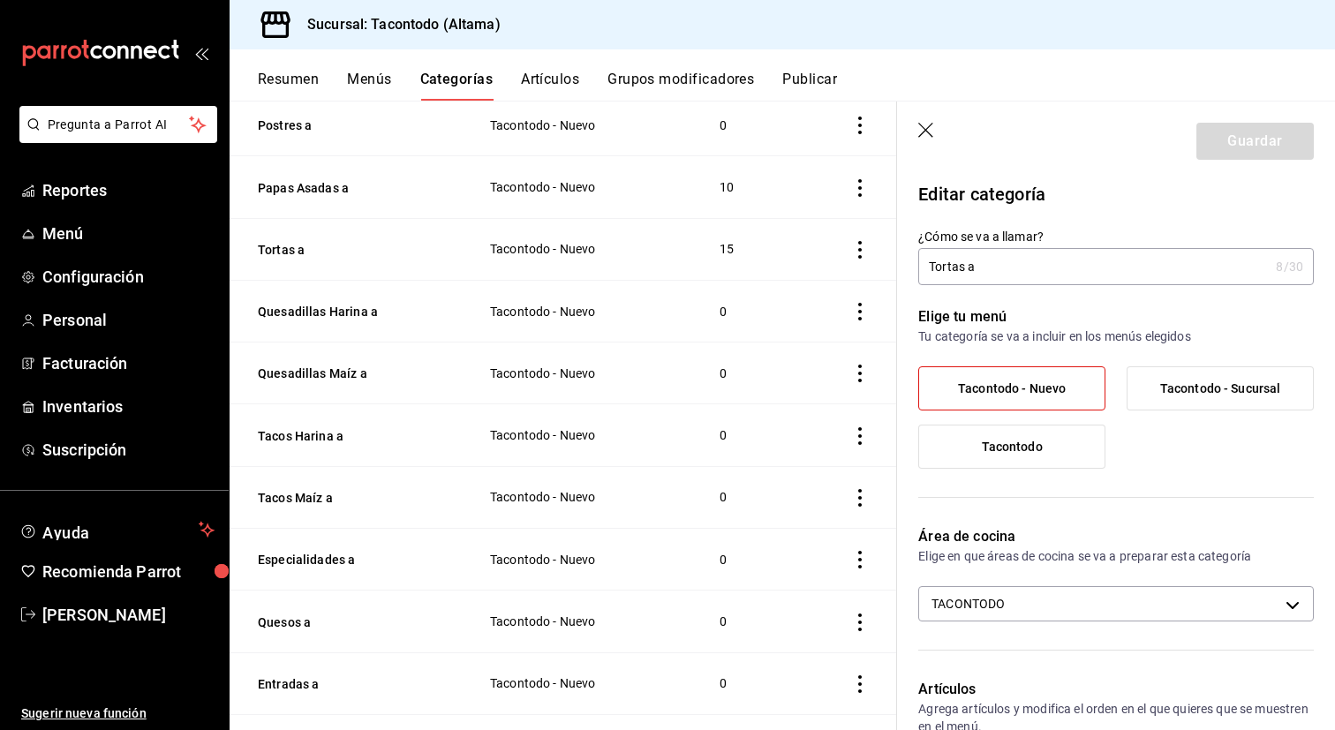
click at [937, 262] on input "Tortas a" at bounding box center [1093, 266] width 350 height 35
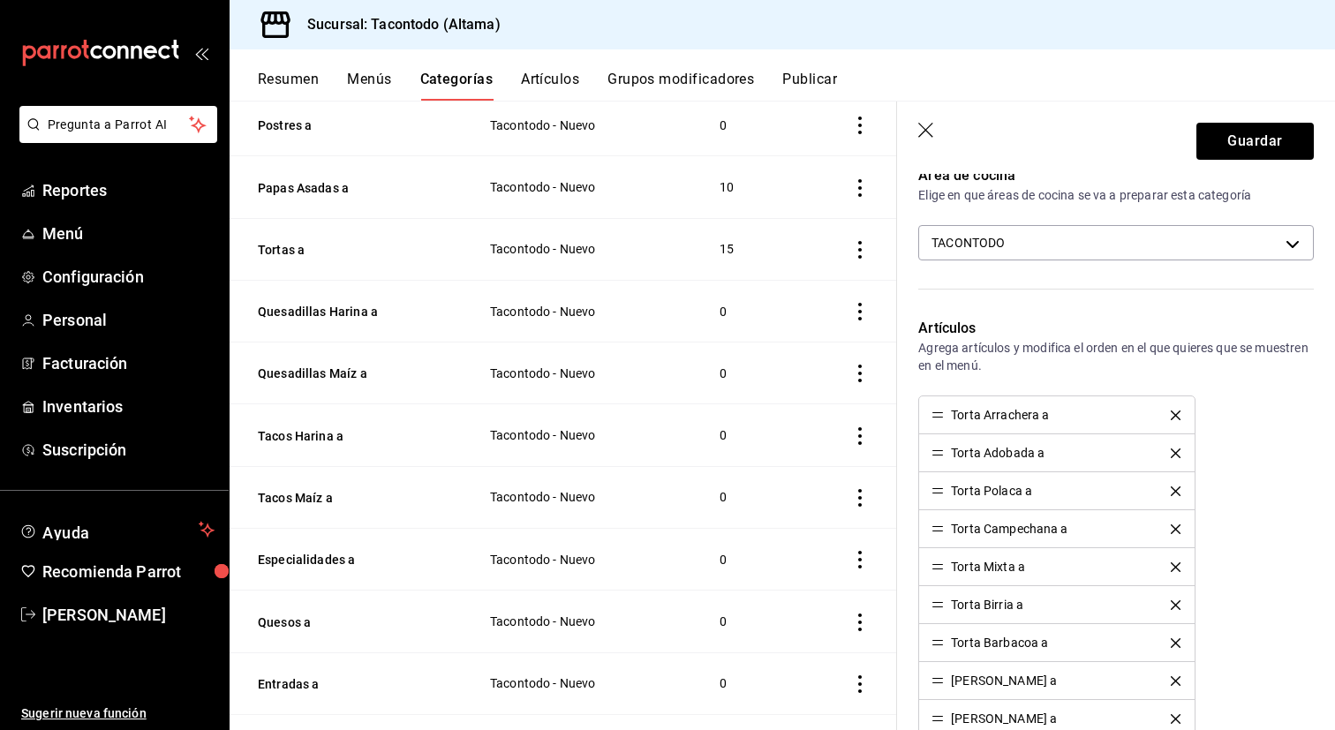
scroll to position [403, 0]
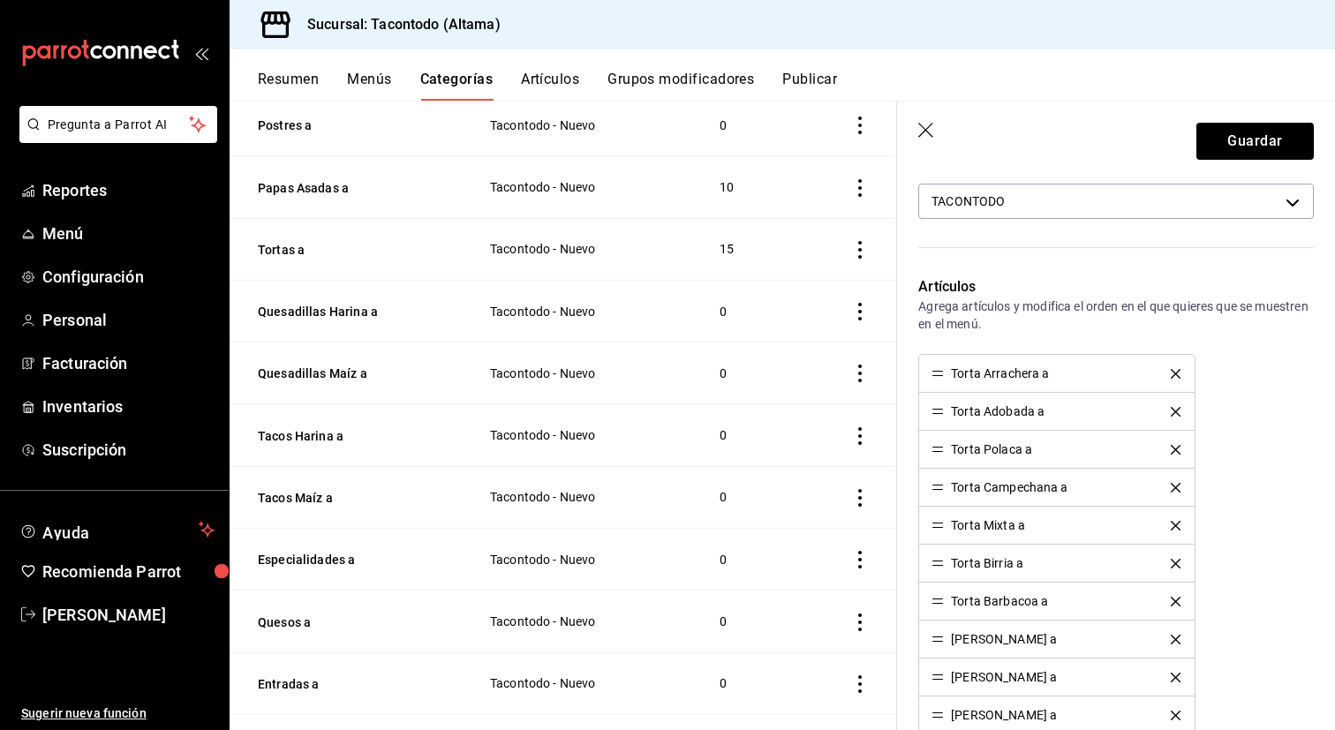
type input "Lorenzas a"
click at [1172, 378] on div "Torta Arrachera a" at bounding box center [1056, 373] width 250 height 12
click at [1172, 374] on icon "delete" at bounding box center [1175, 374] width 10 height 10
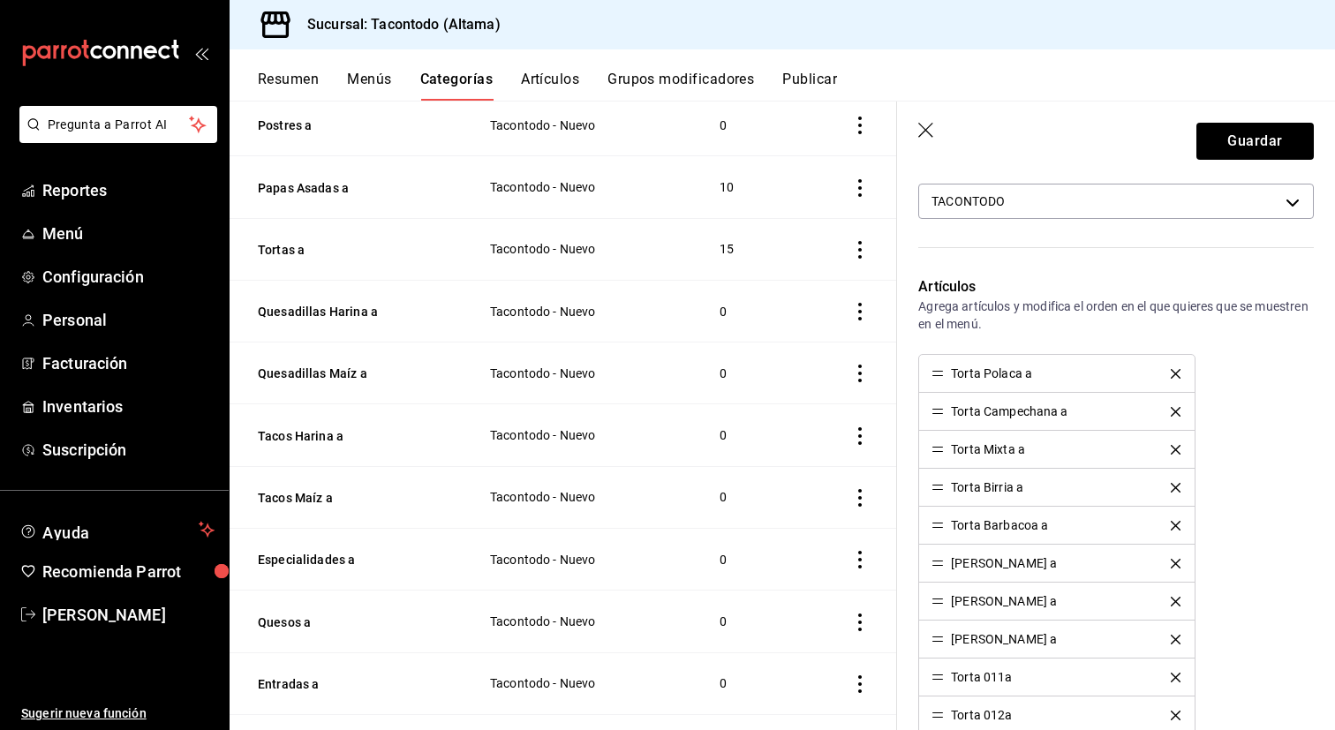
click at [1172, 374] on icon "delete" at bounding box center [1175, 374] width 10 height 10
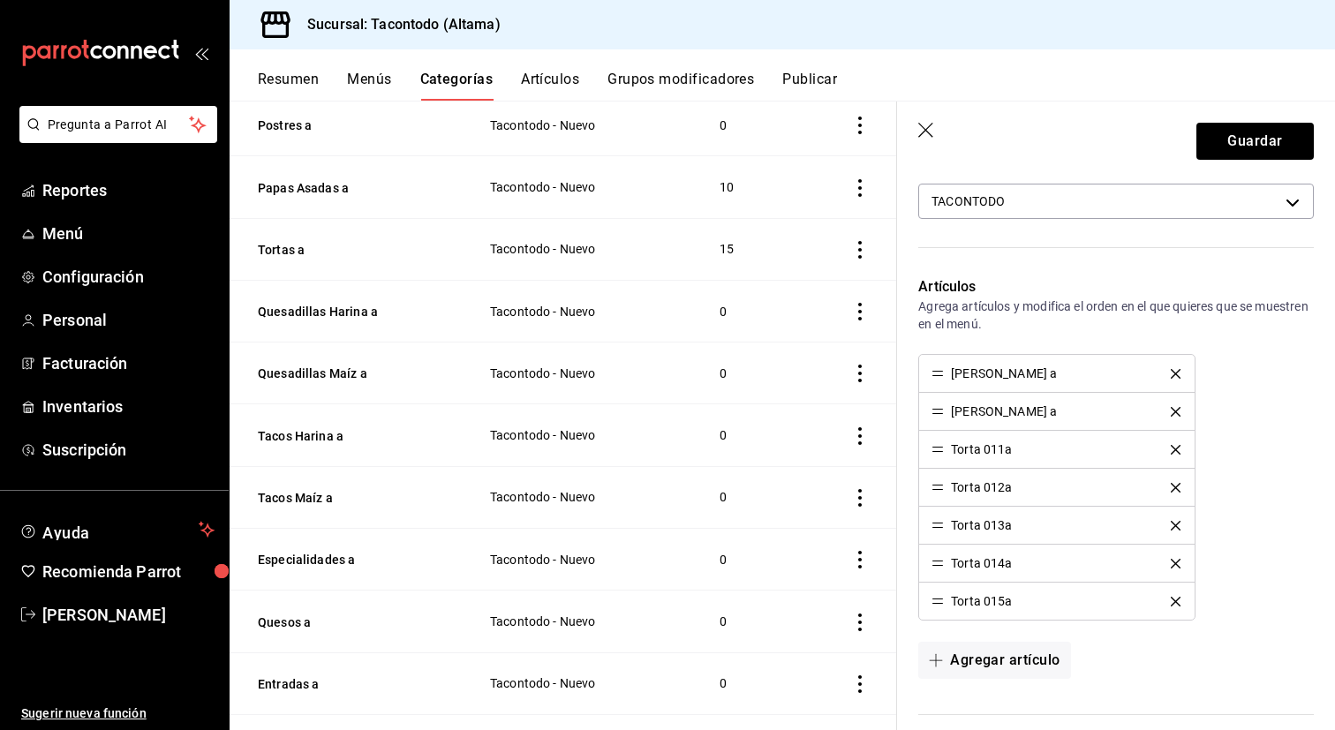
click at [1172, 374] on icon "delete" at bounding box center [1175, 374] width 10 height 10
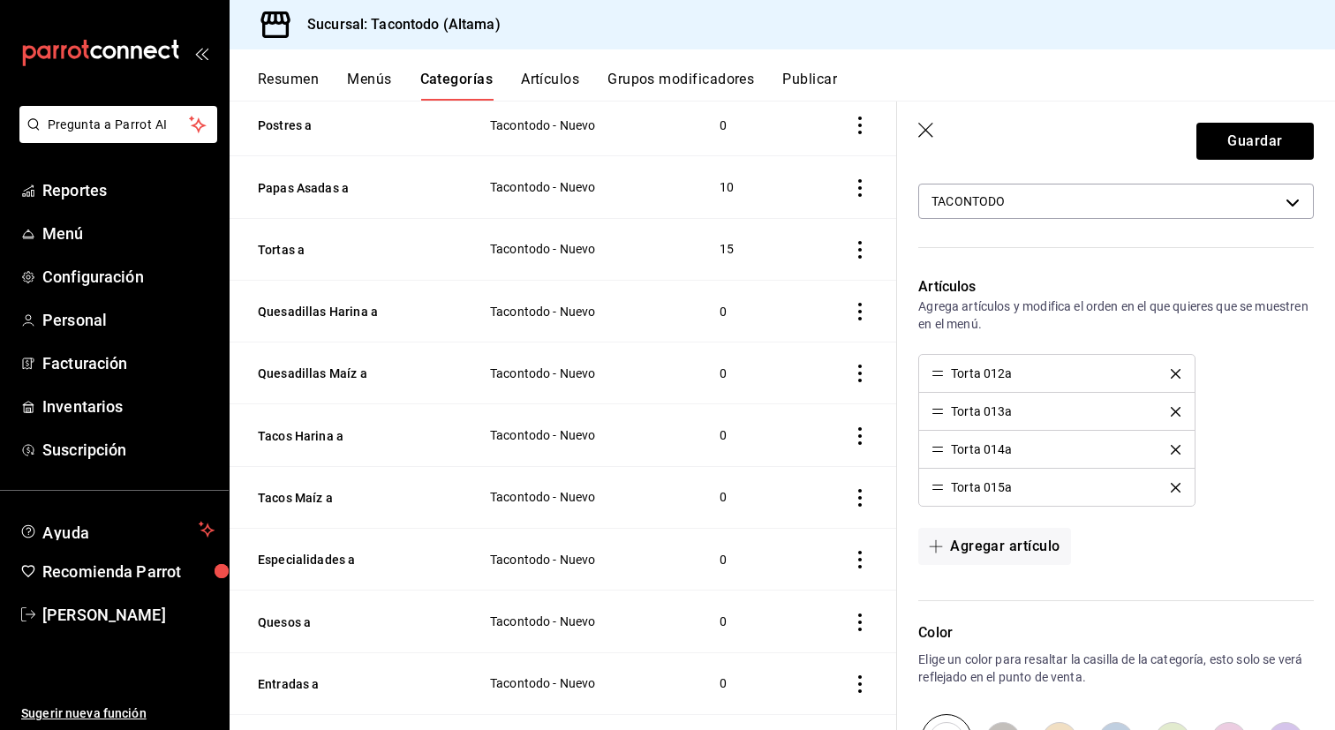
click at [1172, 374] on icon "delete" at bounding box center [1175, 374] width 10 height 10
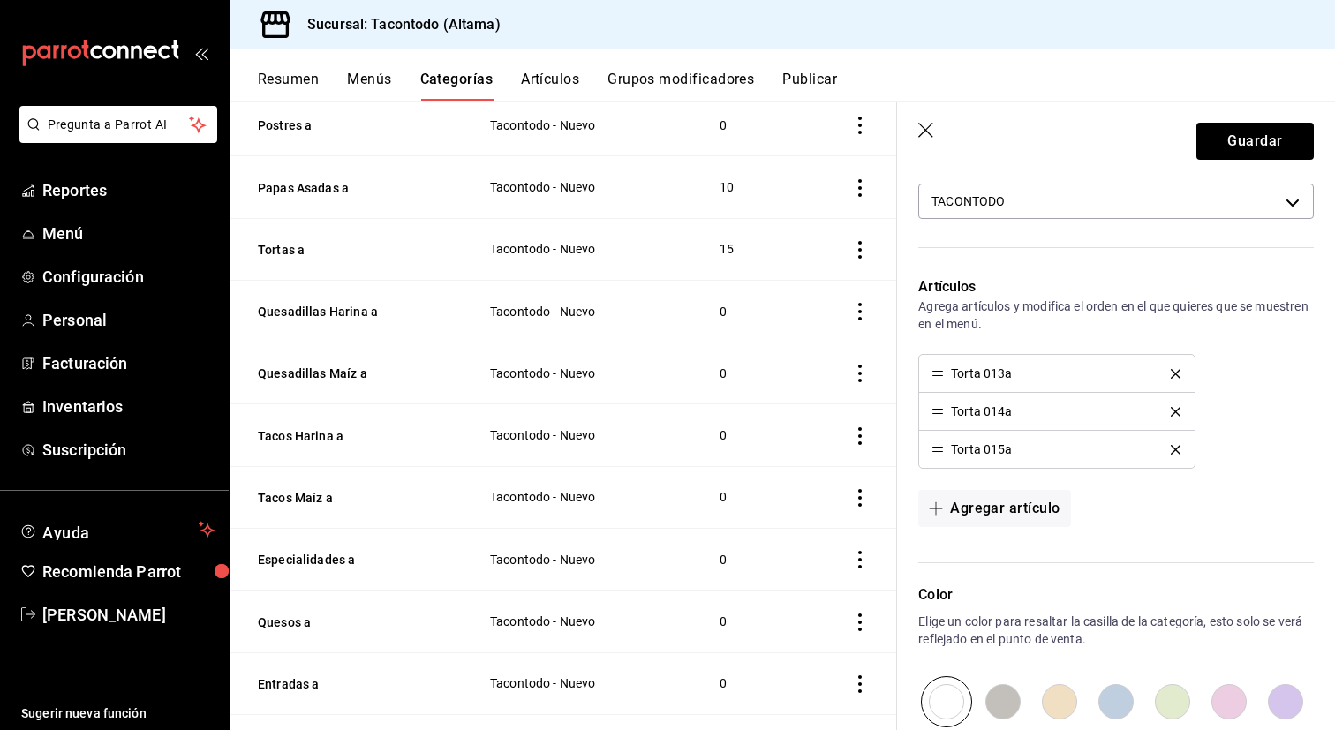
click at [1172, 374] on icon "delete" at bounding box center [1175, 374] width 10 height 10
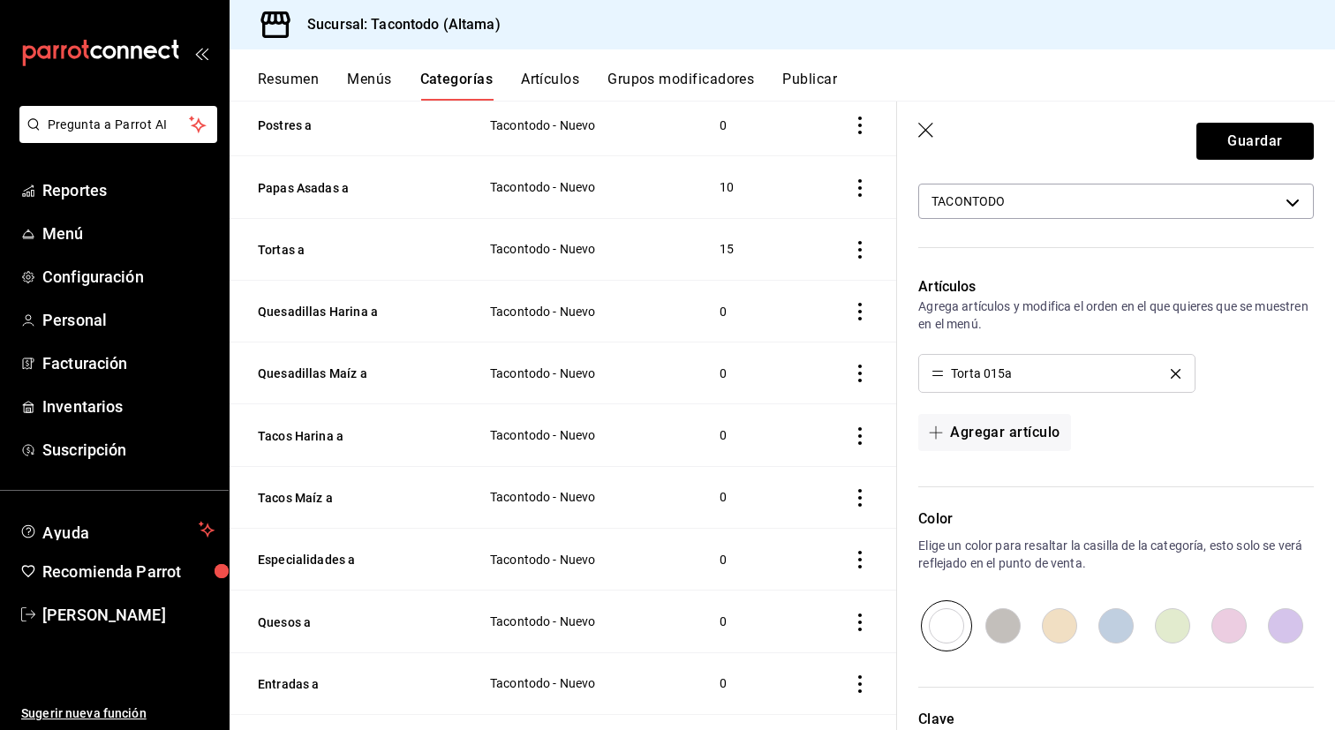
click at [1172, 374] on icon "delete" at bounding box center [1175, 374] width 10 height 10
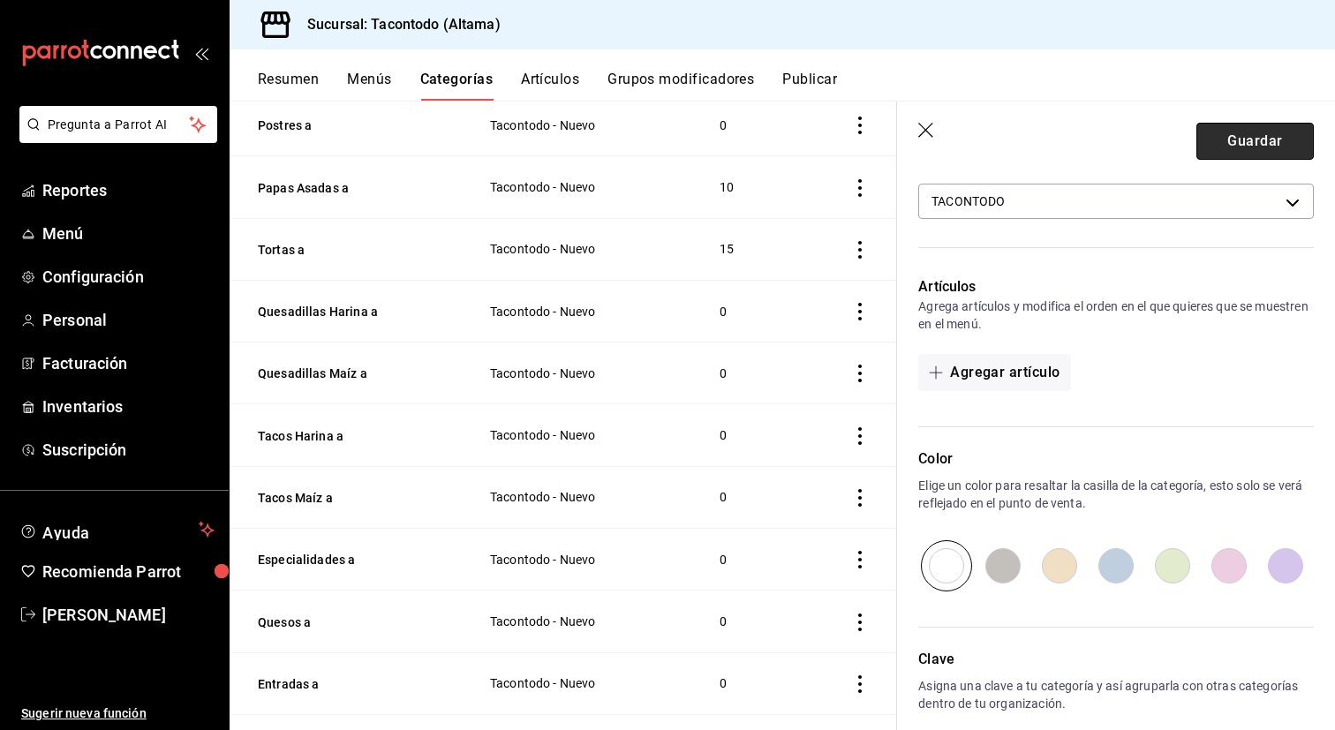
click at [1267, 139] on button "Guardar" at bounding box center [1254, 141] width 117 height 37
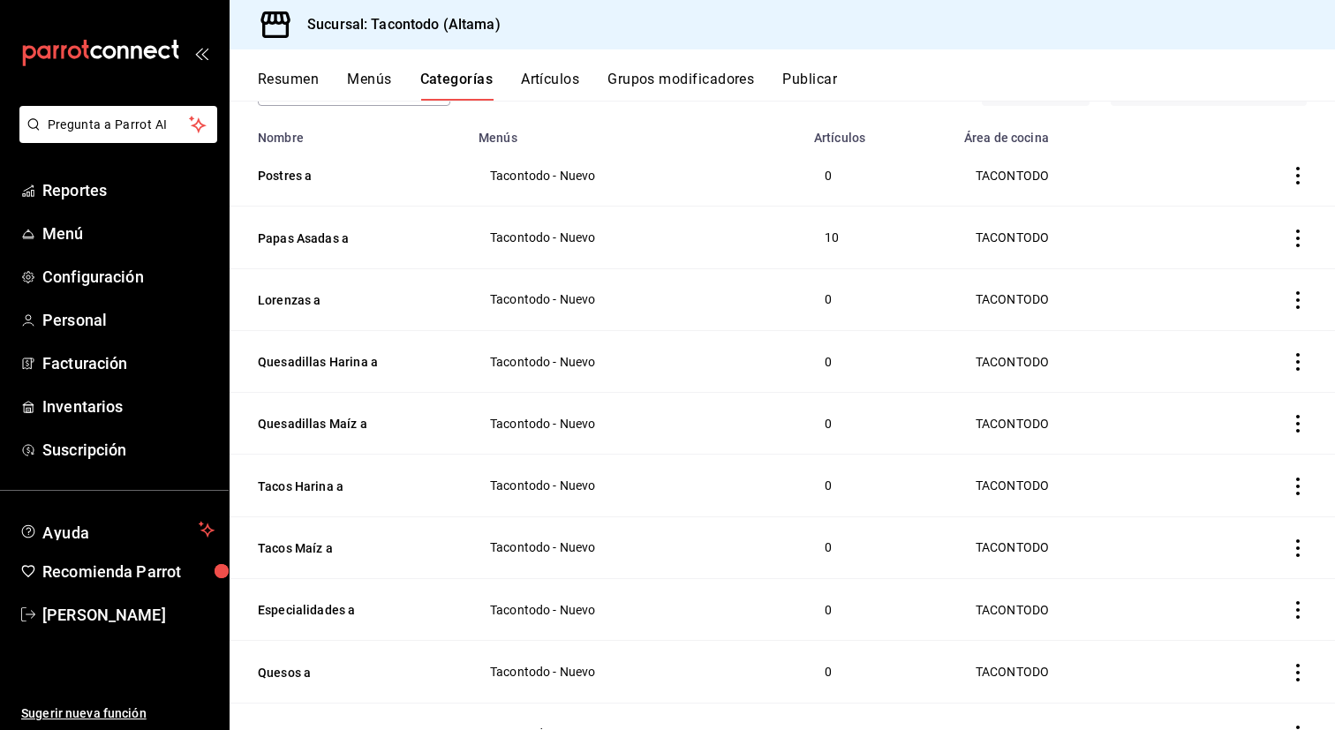
scroll to position [130, 0]
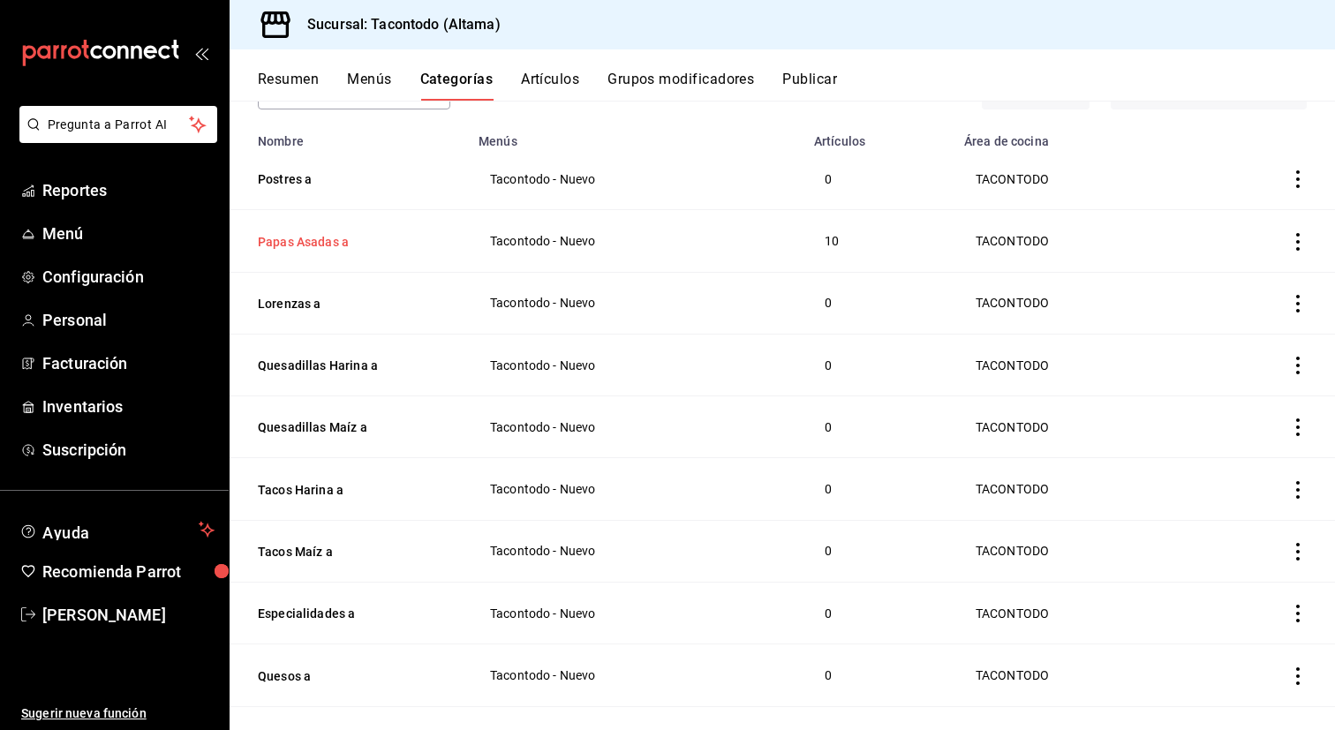
click at [298, 243] on button "Papas Asadas a" at bounding box center [346, 242] width 177 height 18
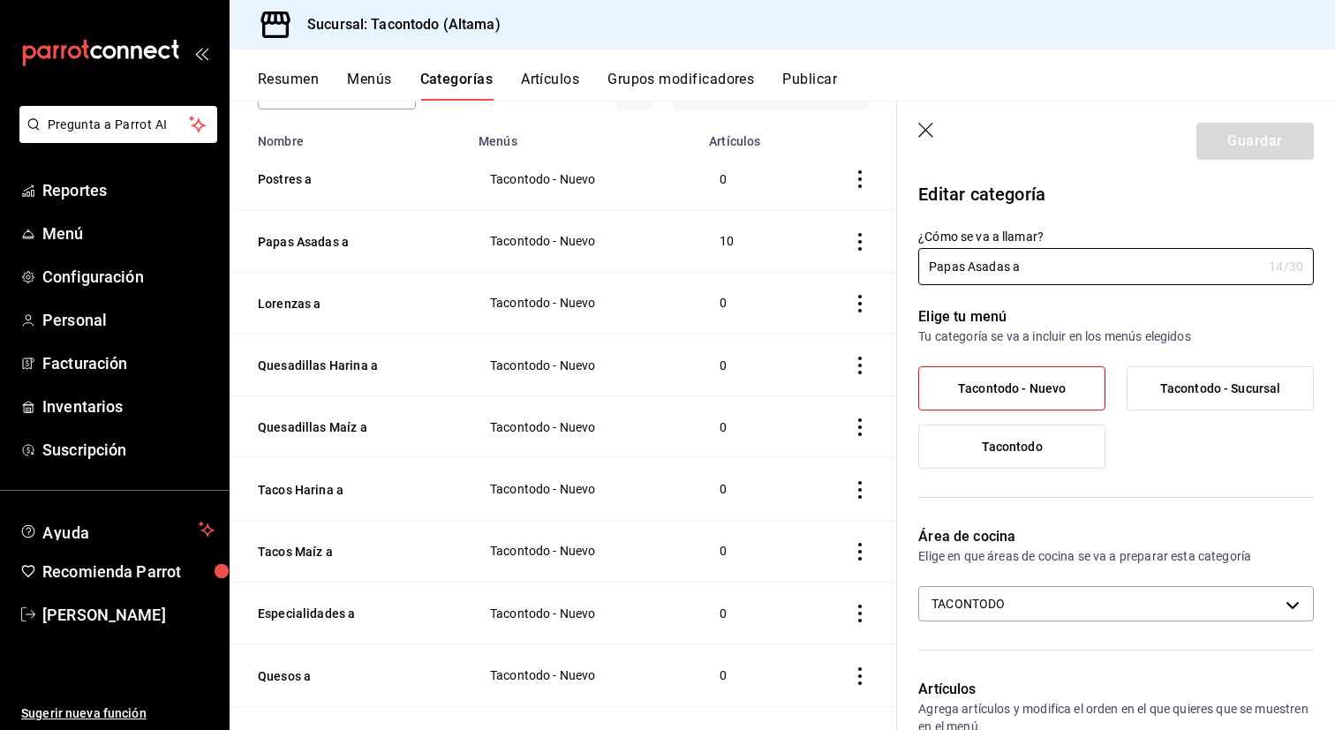
drag, startPoint x: 1008, startPoint y: 271, endPoint x: 876, endPoint y: 273, distance: 132.4
click at [878, 273] on main "Categoría sucursal Asigna o edita el área de cocina de esta sucursal. Para camb…" at bounding box center [782, 415] width 1105 height 629
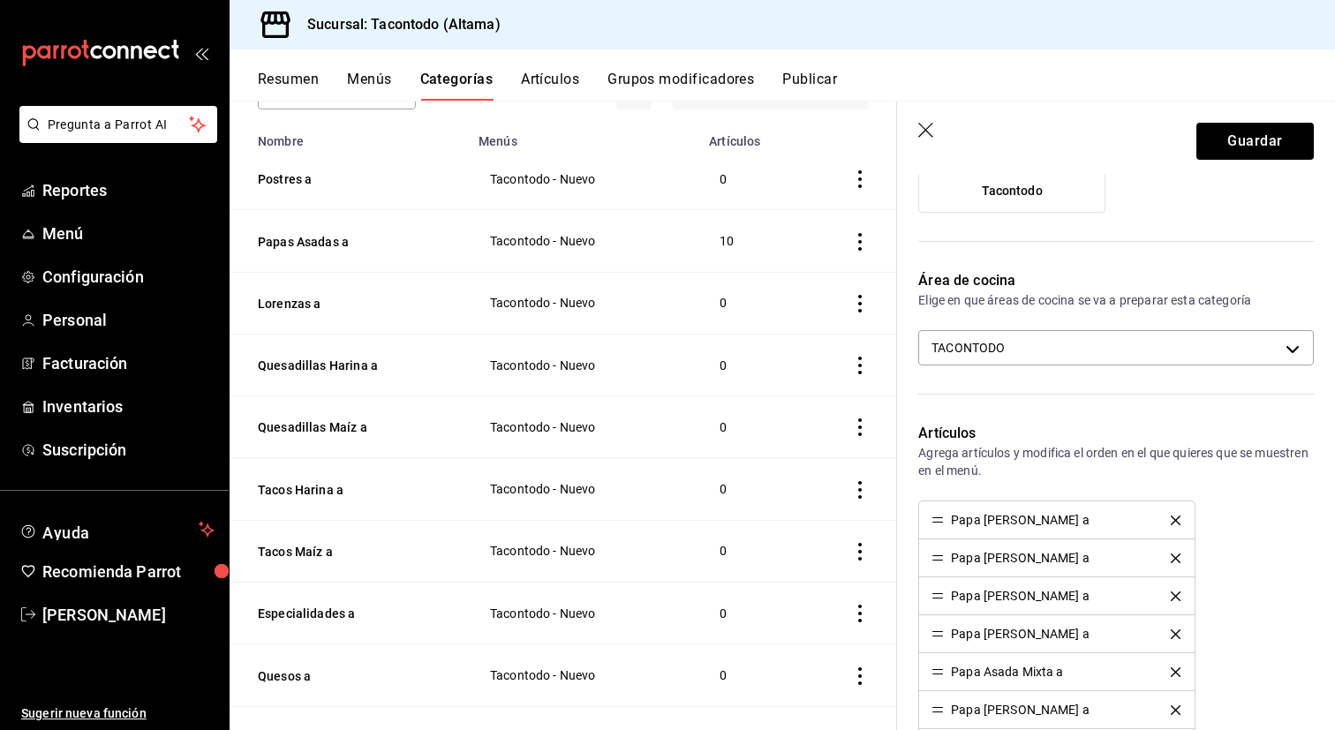
scroll to position [270, 0]
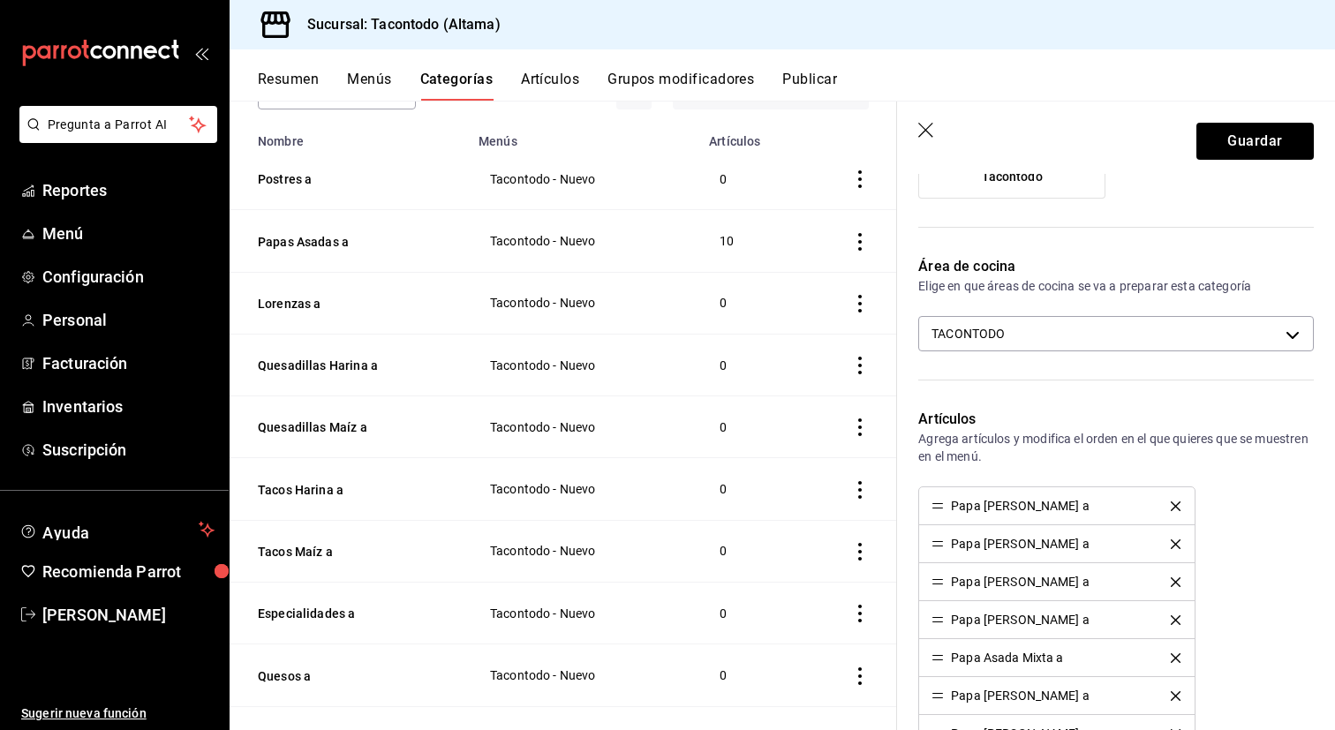
type input "Burritos a"
click at [1178, 504] on icon "delete" at bounding box center [1175, 506] width 10 height 10
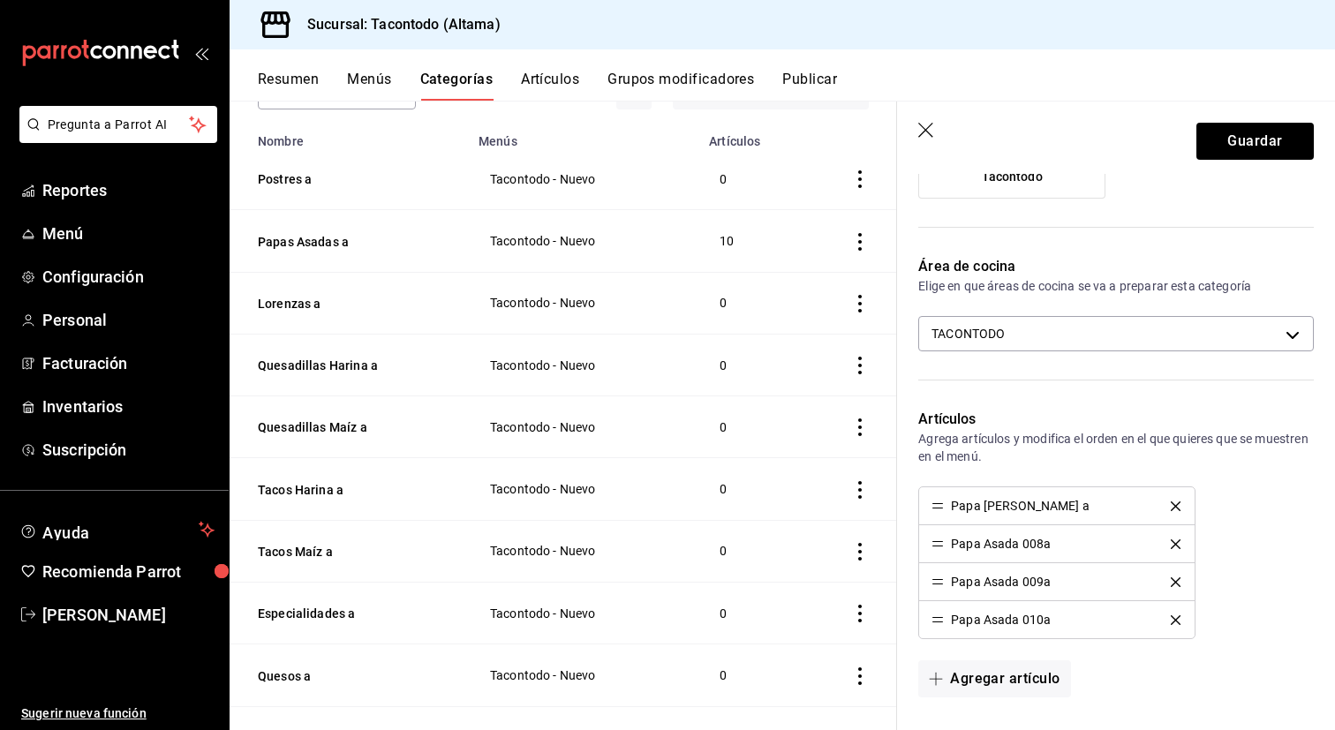
click at [1178, 504] on icon "delete" at bounding box center [1175, 506] width 10 height 10
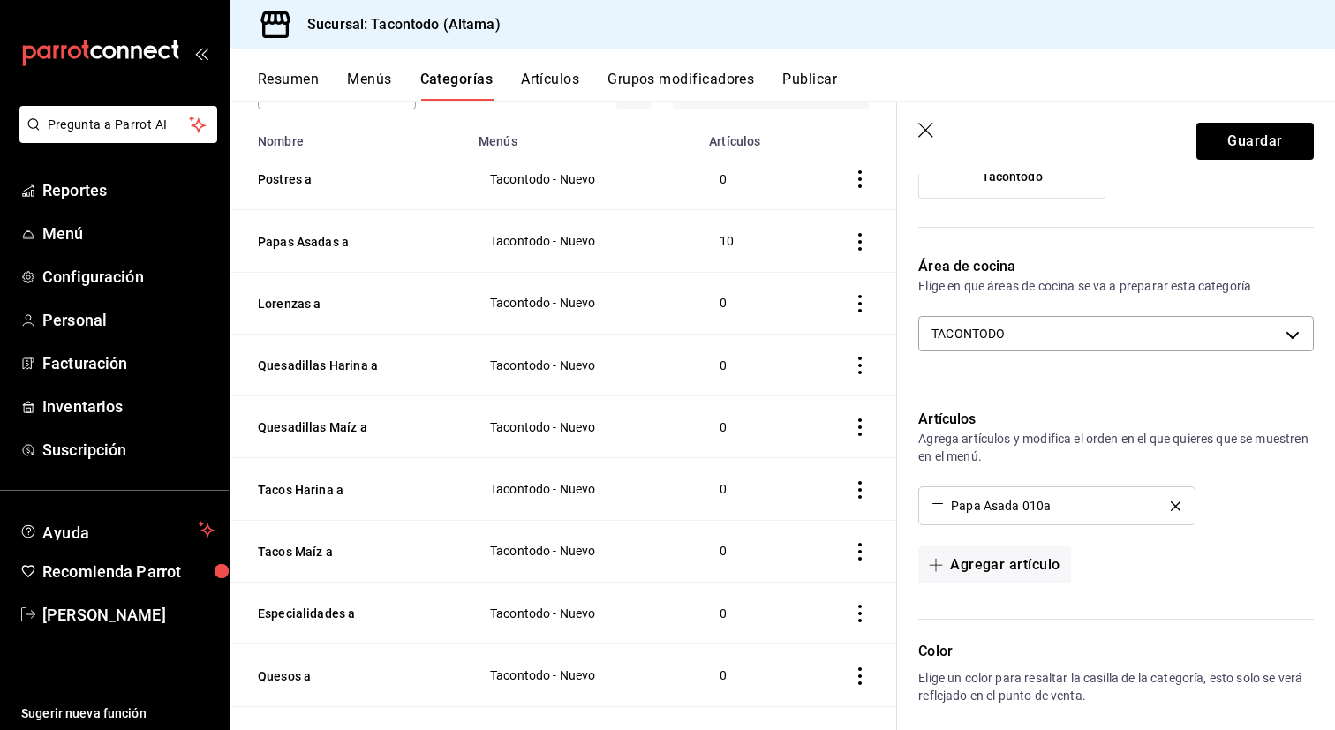
click at [1178, 504] on icon "delete" at bounding box center [1175, 506] width 10 height 10
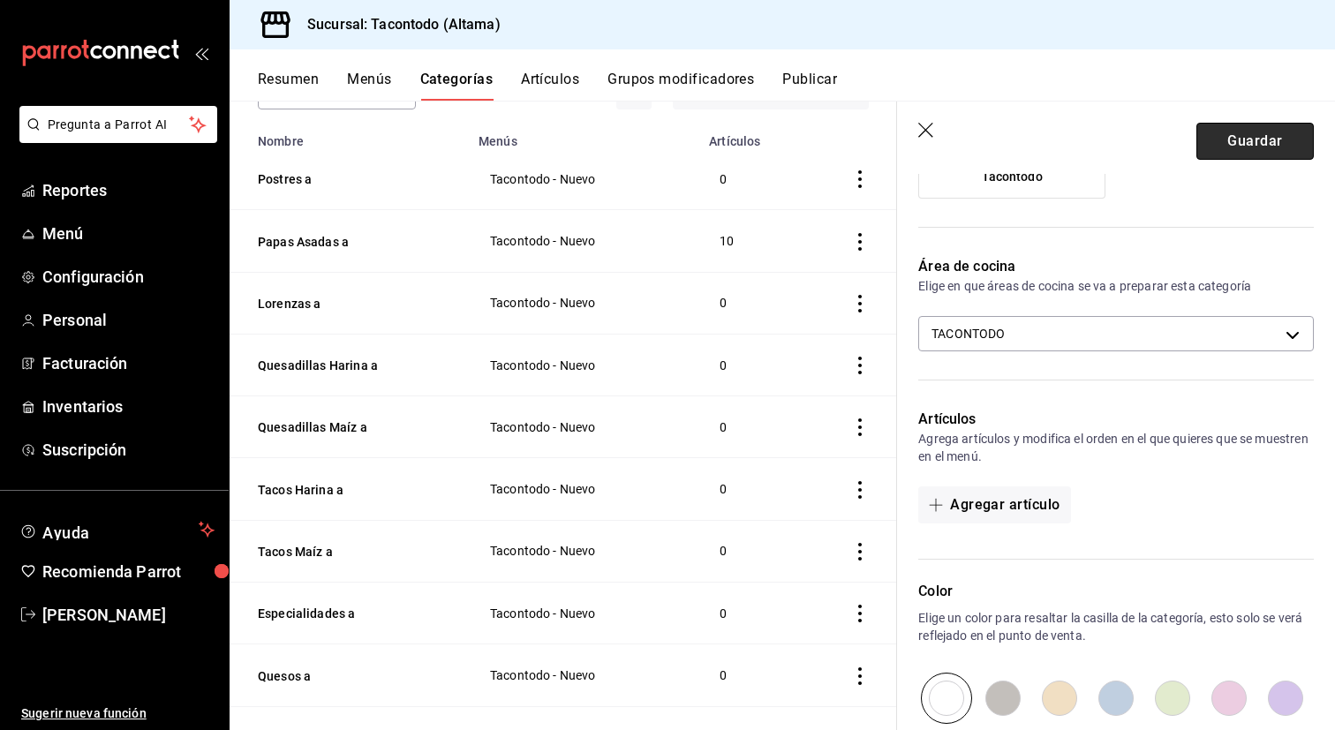
click at [1229, 137] on button "Guardar" at bounding box center [1254, 141] width 117 height 37
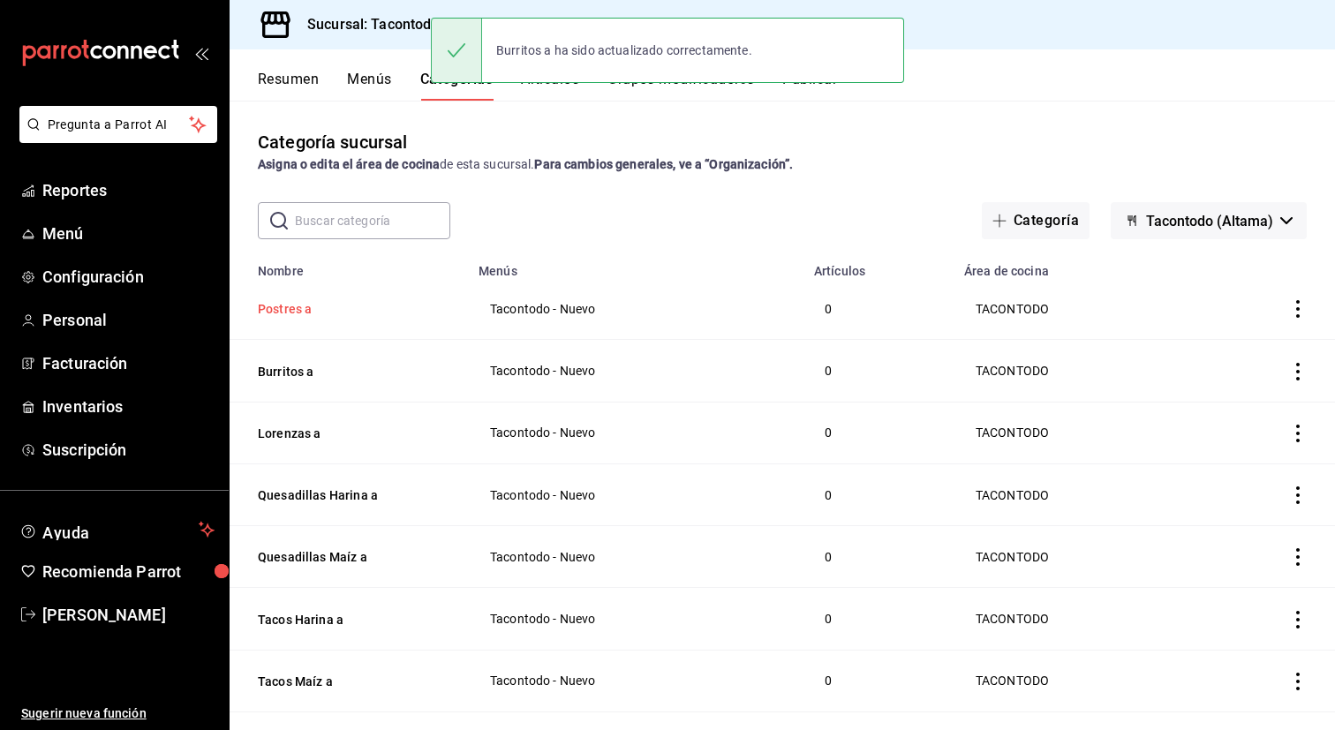
click at [287, 313] on button "Postres a" at bounding box center [346, 309] width 177 height 18
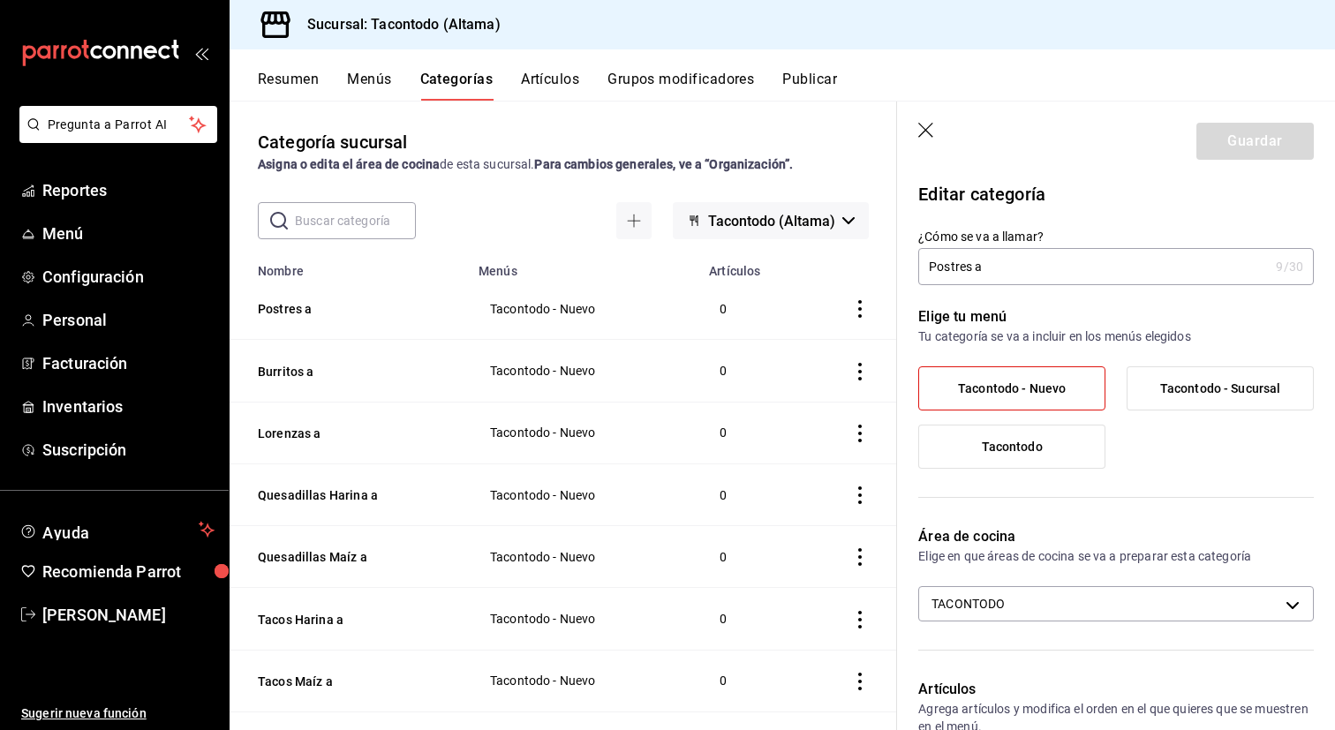
click at [947, 262] on input "Postres a" at bounding box center [1093, 266] width 350 height 35
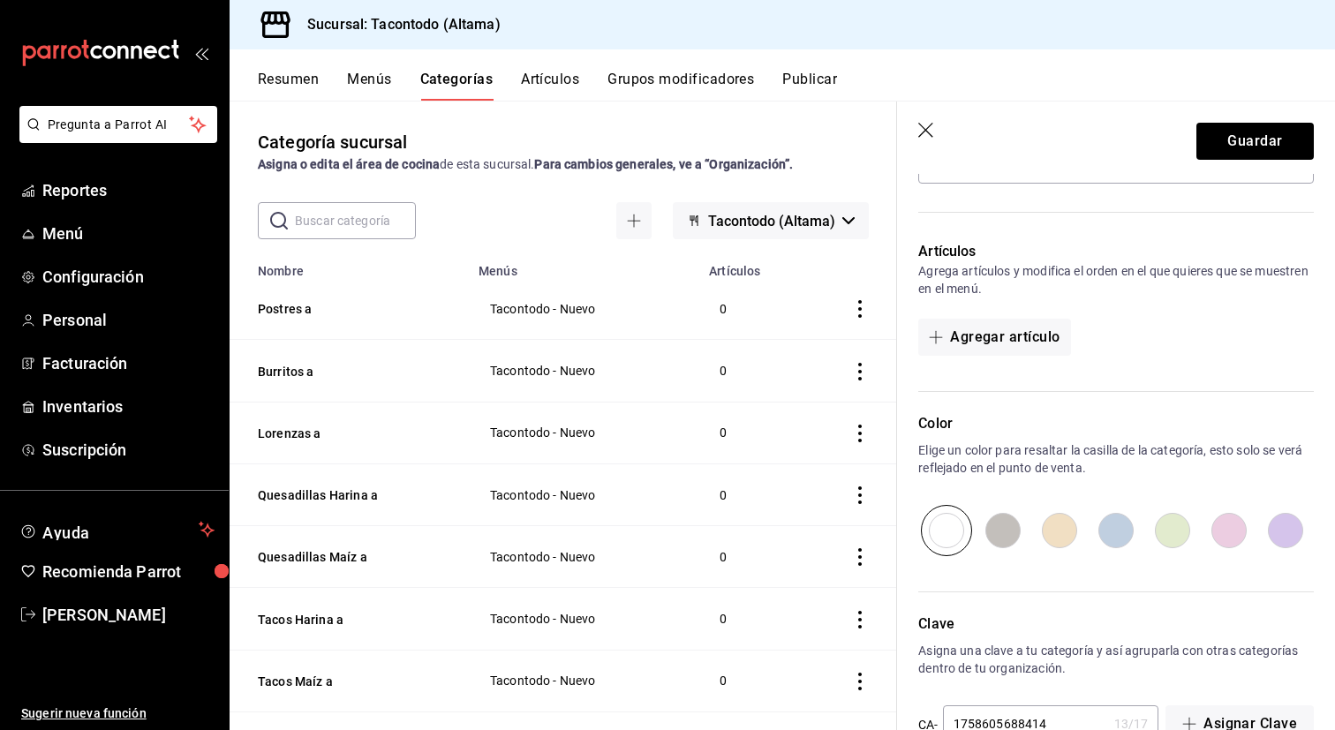
scroll to position [487, 0]
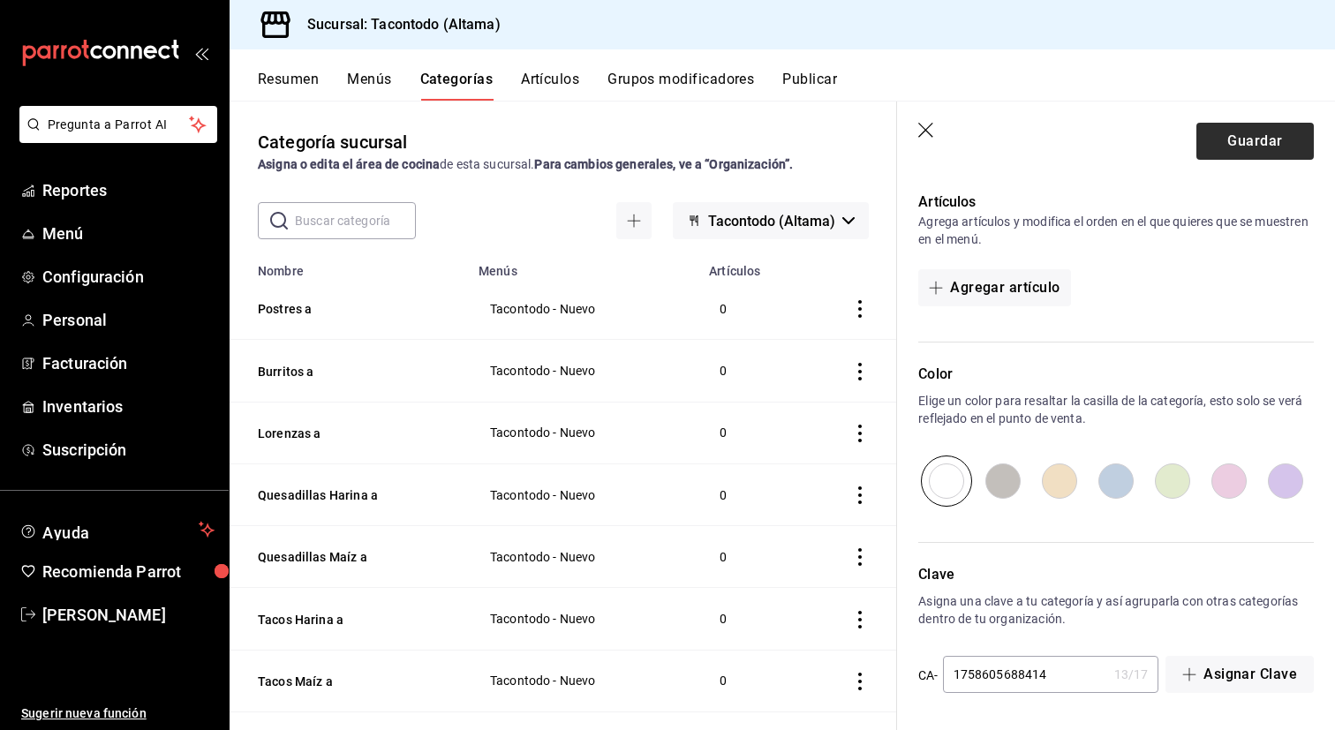
type input "Tortas a"
click at [1230, 139] on button "Guardar" at bounding box center [1254, 141] width 117 height 37
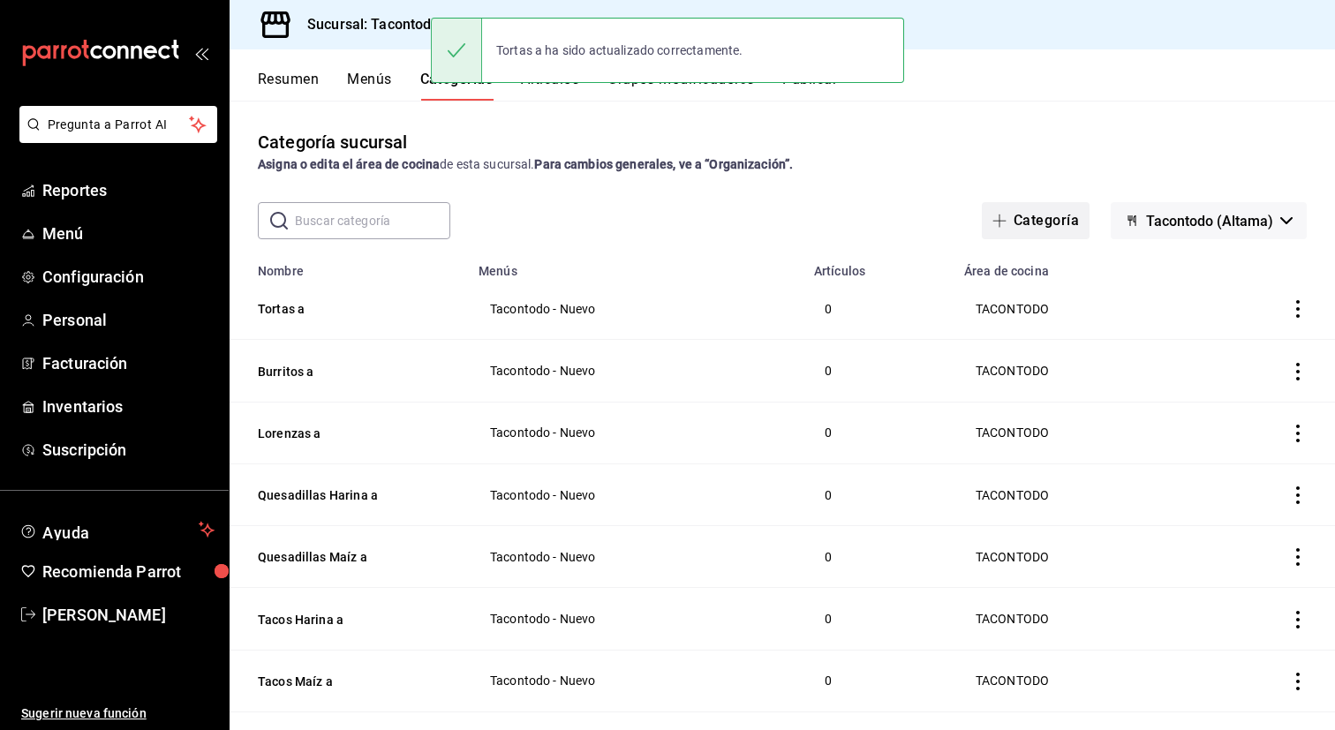
click at [1025, 207] on button "Categoría" at bounding box center [1036, 220] width 108 height 37
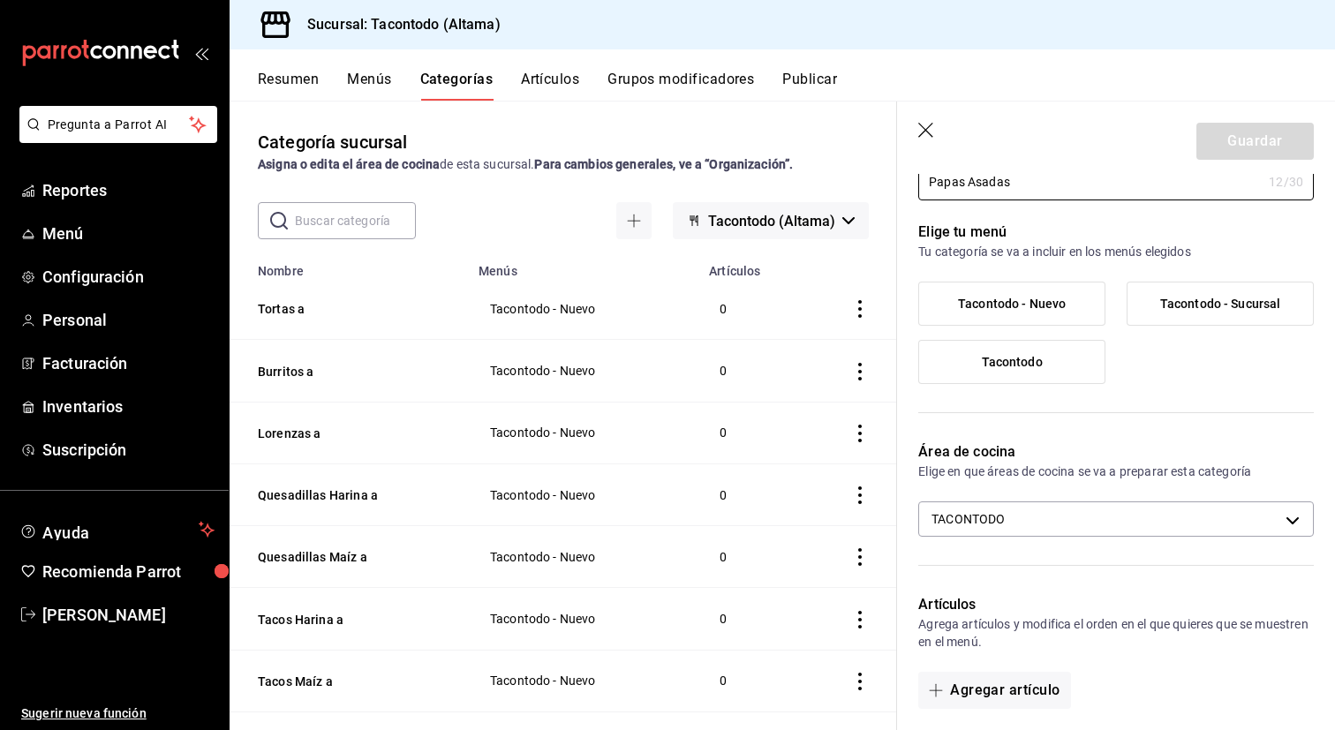
scroll to position [171, 0]
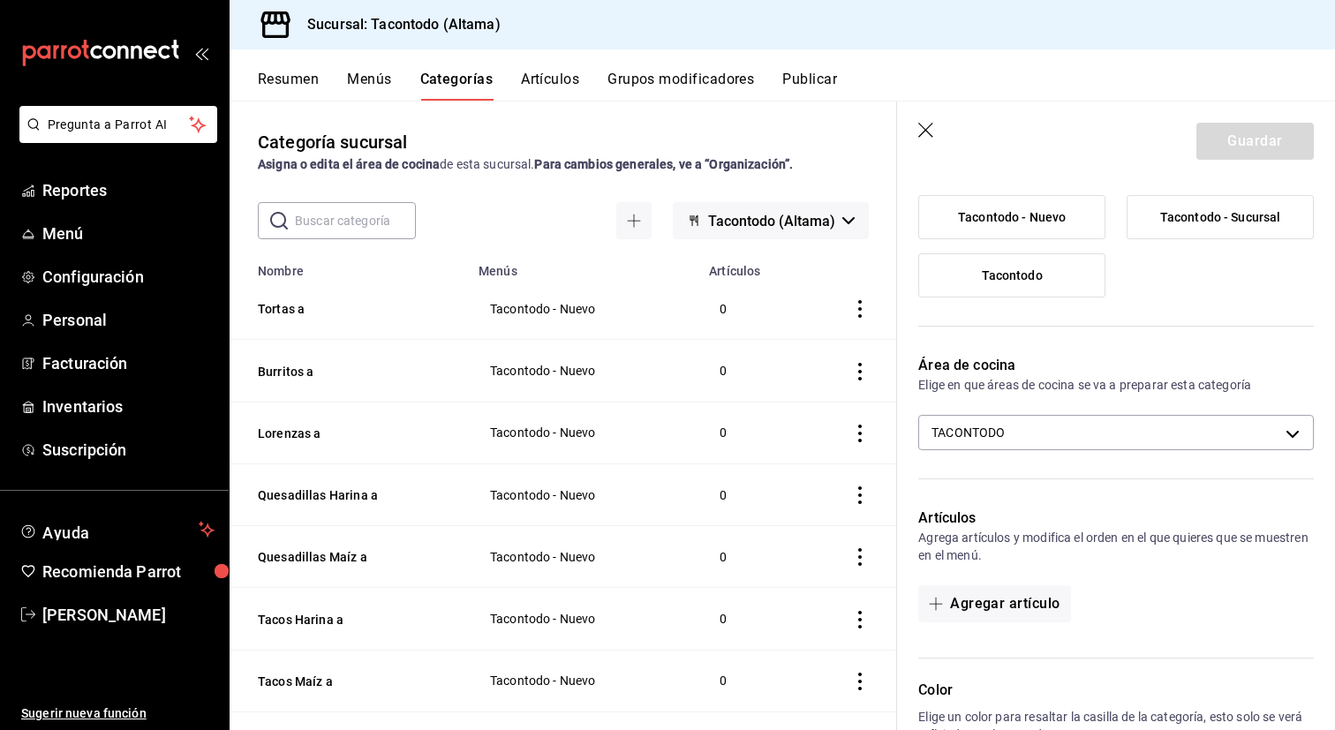
click at [1048, 230] on label "Tacontodo - Nuevo" at bounding box center [1011, 217] width 185 height 42
click at [0, 0] on input "Tacontodo - Nuevo" at bounding box center [0, 0] width 0 height 0
click at [1230, 151] on button "Guardar" at bounding box center [1254, 141] width 117 height 37
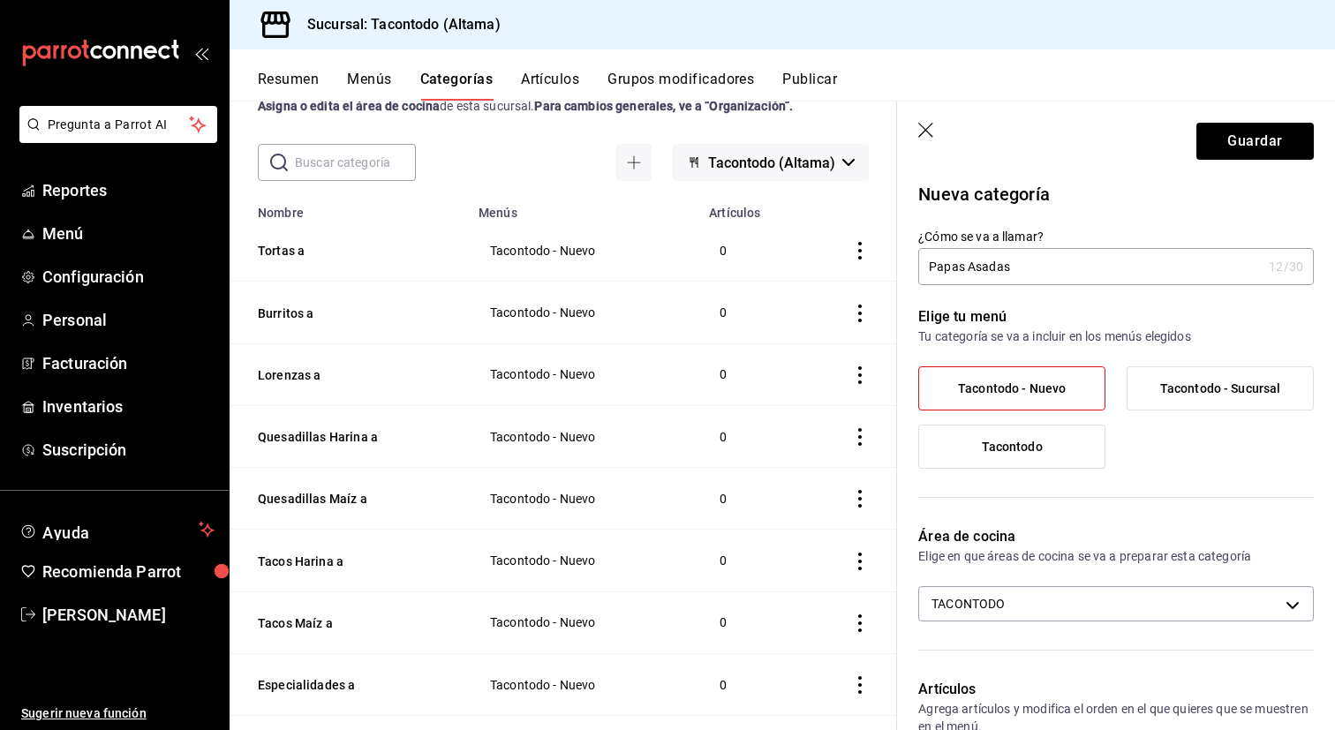
scroll to position [61, 0]
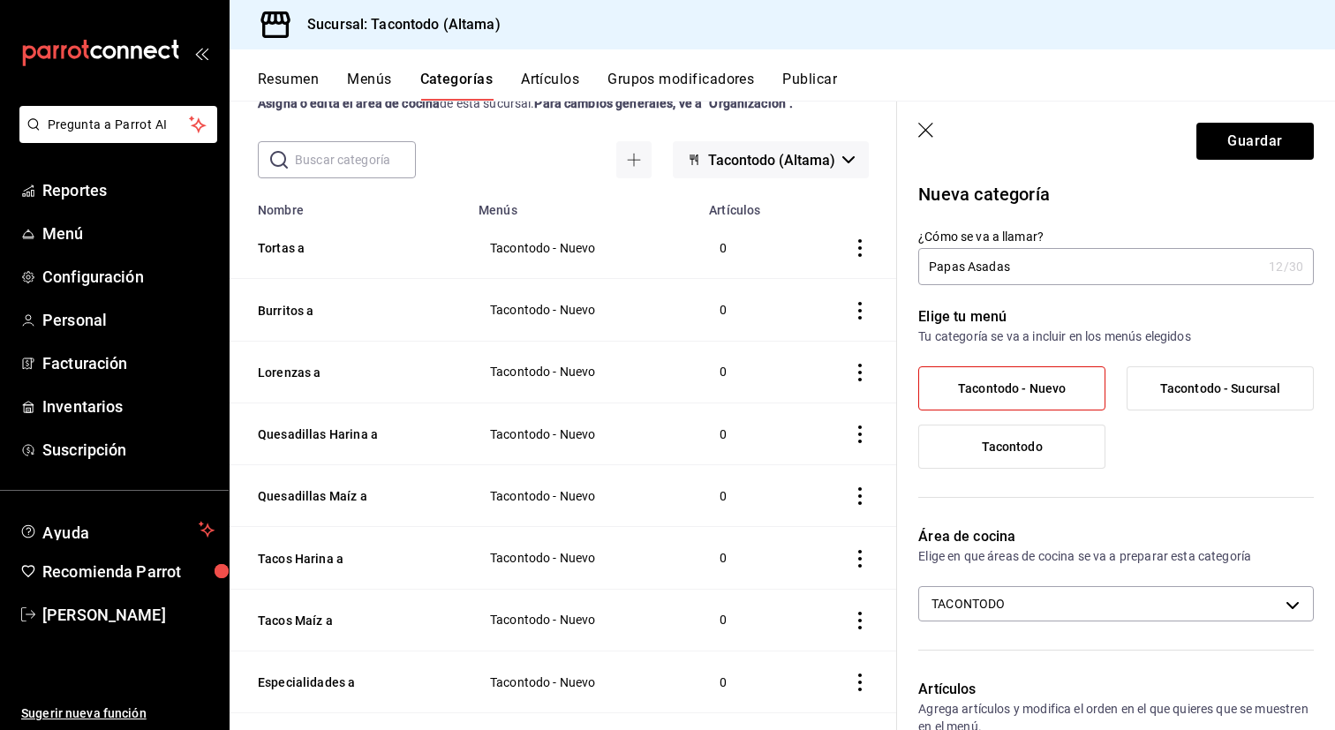
click at [1035, 260] on input "Papas Asadas" at bounding box center [1089, 266] width 343 height 35
type input "Papas Asadas a"
click at [1274, 124] on button "Guardar" at bounding box center [1254, 141] width 117 height 37
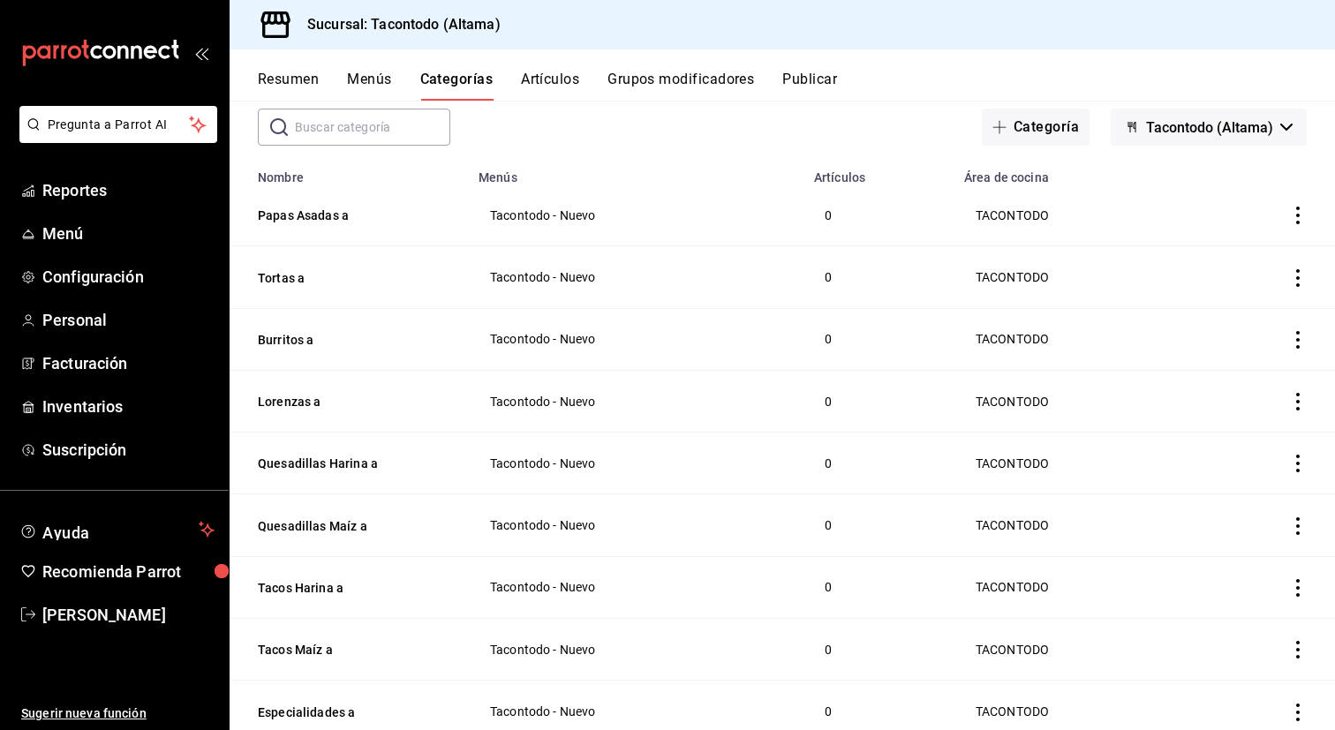
scroll to position [93, 0]
click at [1057, 109] on button "Categoría" at bounding box center [1036, 127] width 108 height 37
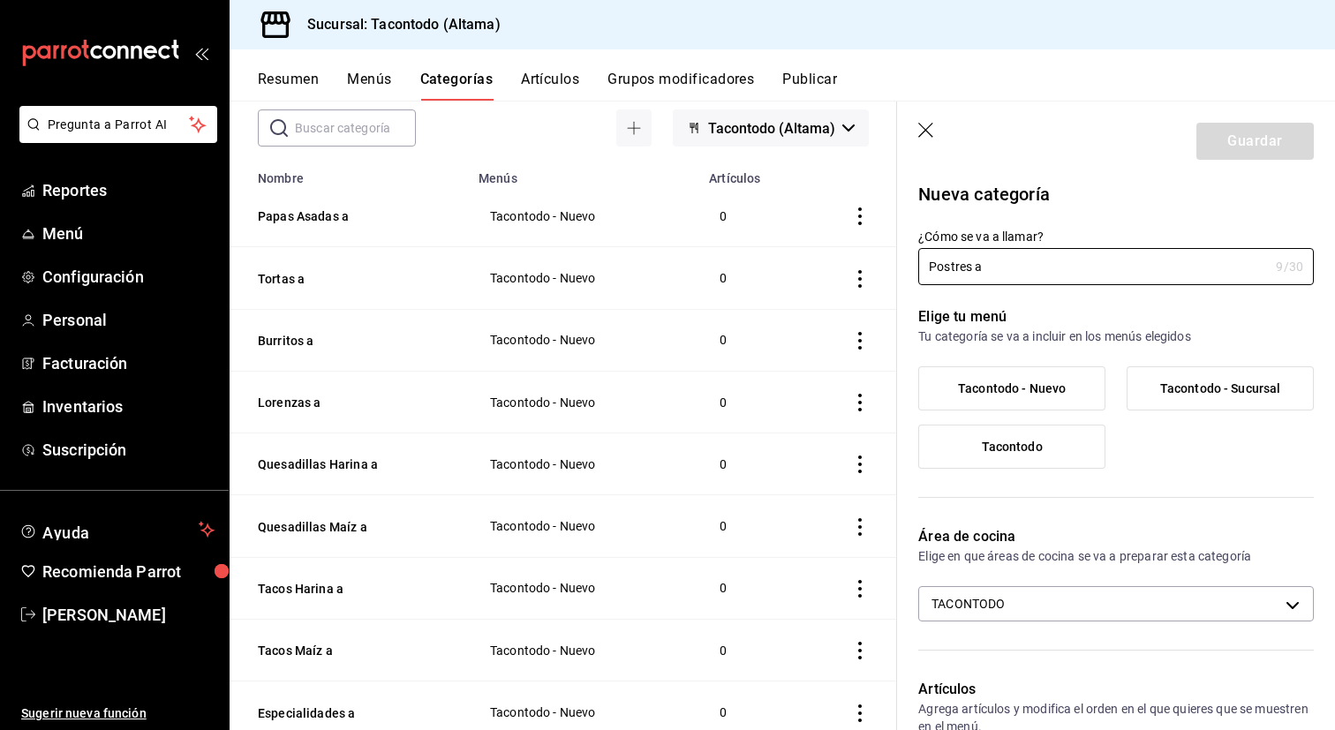
type input "Postres a"
click at [1050, 385] on span "Tacontodo - Nuevo" at bounding box center [1012, 388] width 108 height 15
click at [0, 0] on input "Tacontodo - Nuevo" at bounding box center [0, 0] width 0 height 0
click at [1257, 139] on button "Guardar" at bounding box center [1254, 141] width 117 height 37
